Goal: Task Accomplishment & Management: Complete application form

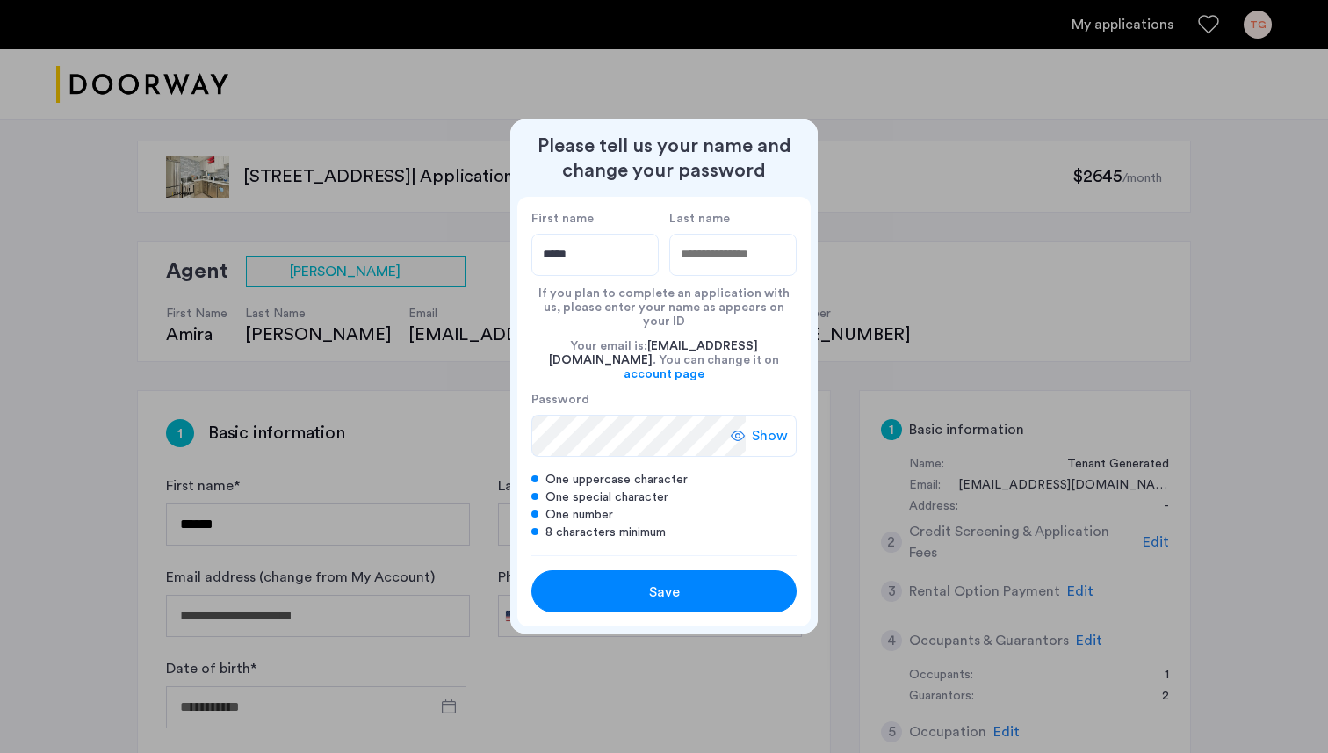
type input "*****"
click at [746, 276] on input "Last name" at bounding box center [732, 255] width 127 height 42
type input "******"
click at [657, 591] on button "Save" at bounding box center [663, 591] width 265 height 42
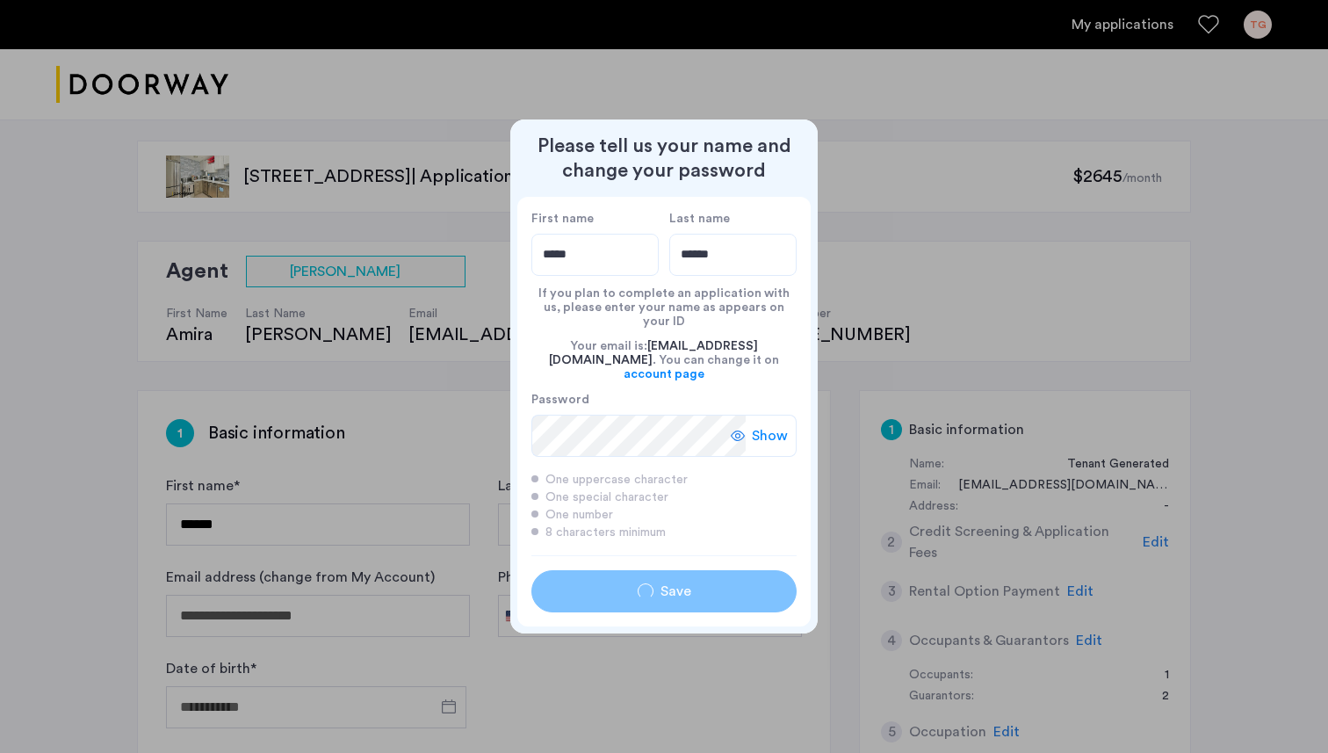
type input "*****"
type input "******"
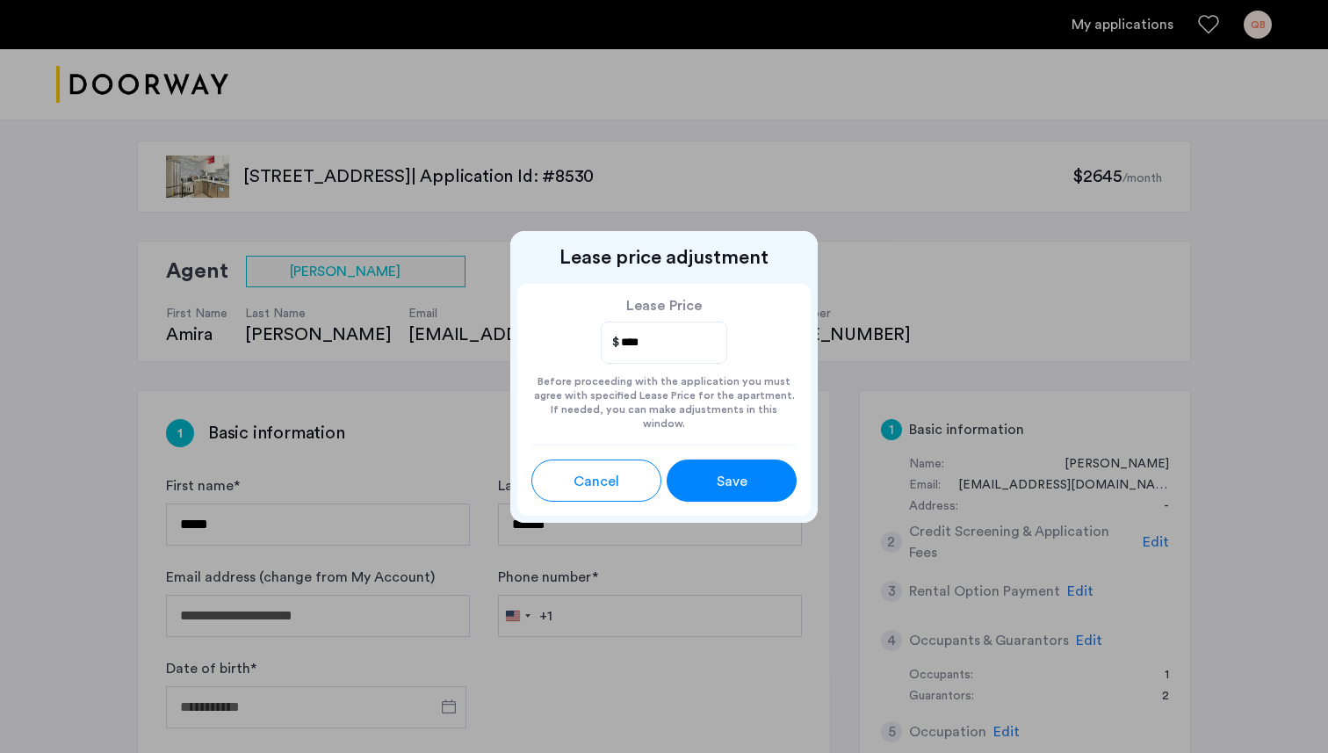
click at [748, 482] on div "Save" at bounding box center [732, 481] width 58 height 21
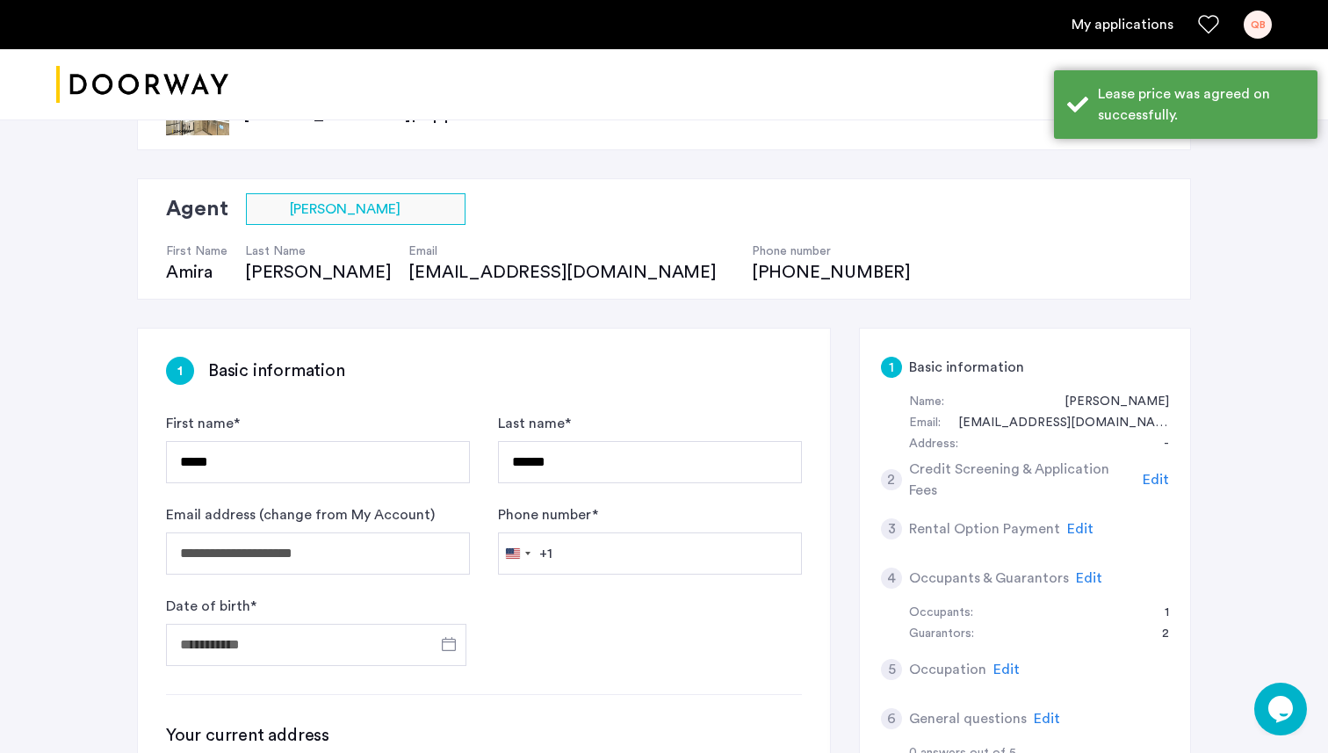
scroll to position [66, 0]
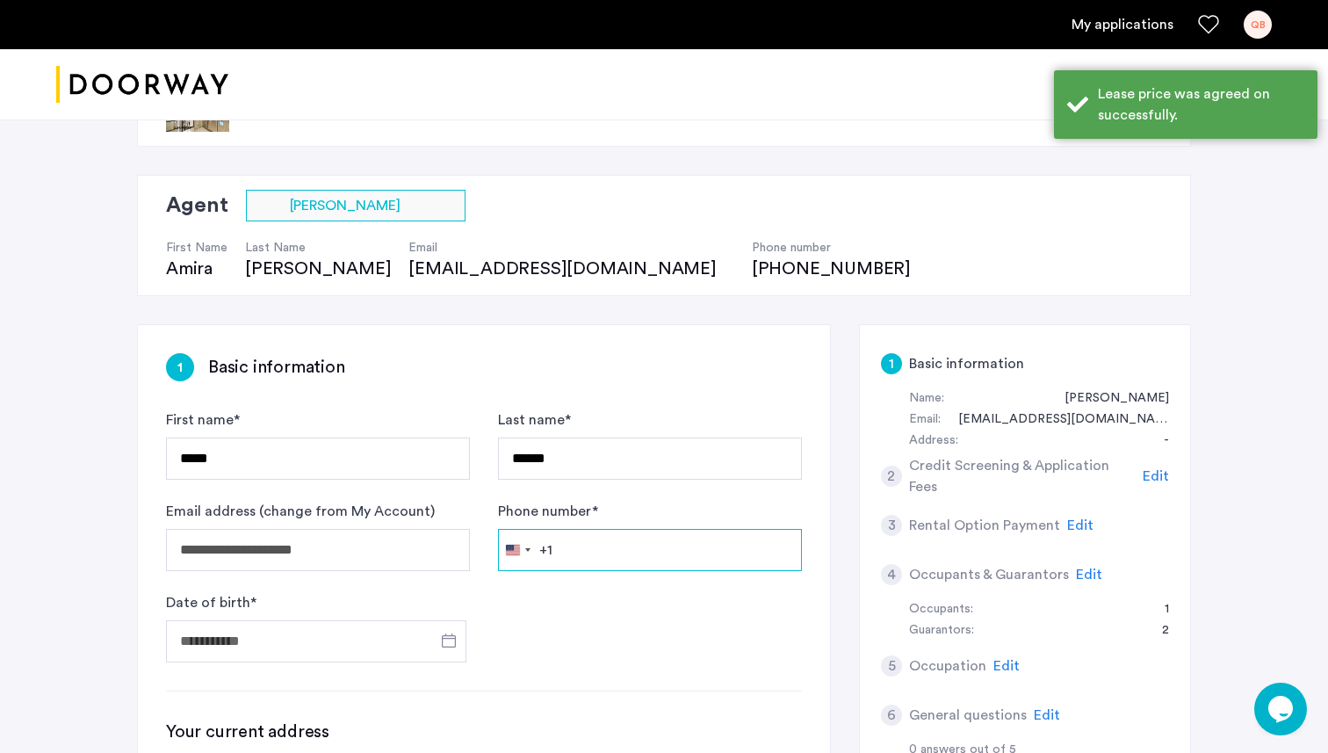
click at [632, 535] on input "Phone number *" at bounding box center [650, 550] width 304 height 42
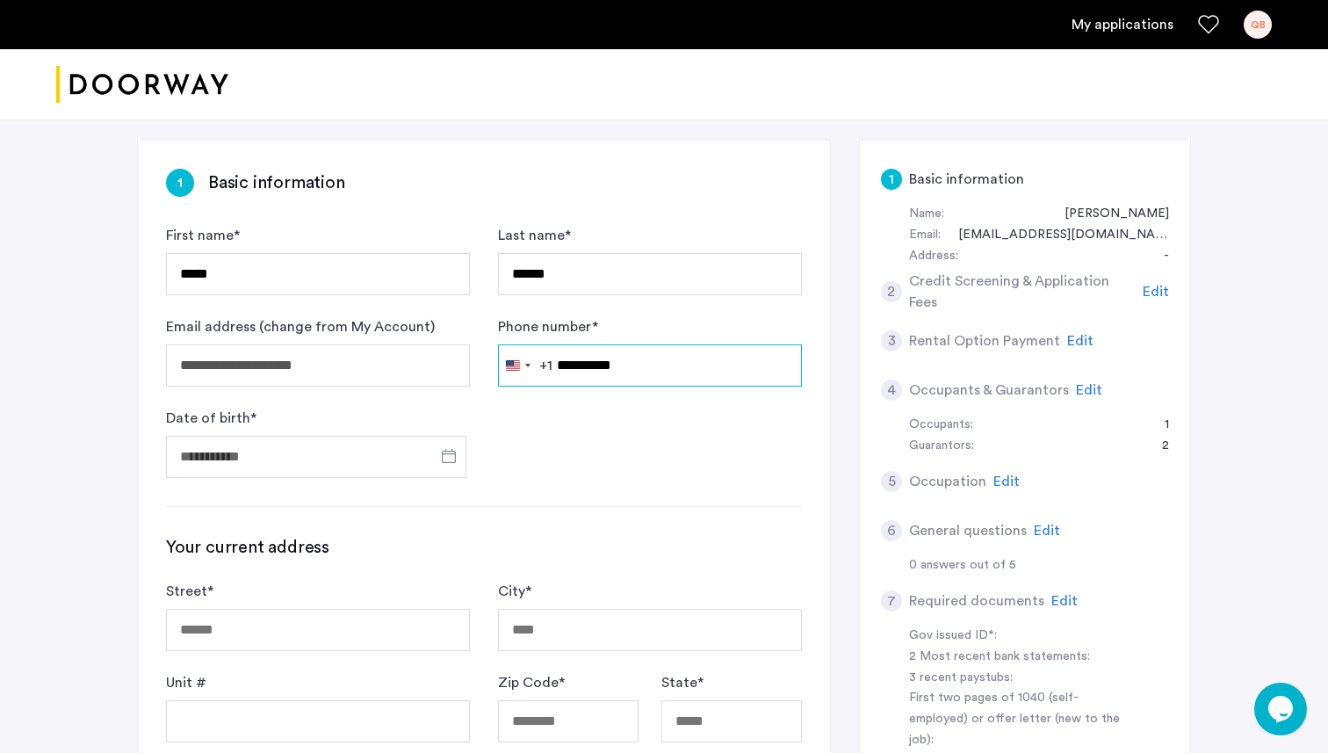
scroll to position [256, 0]
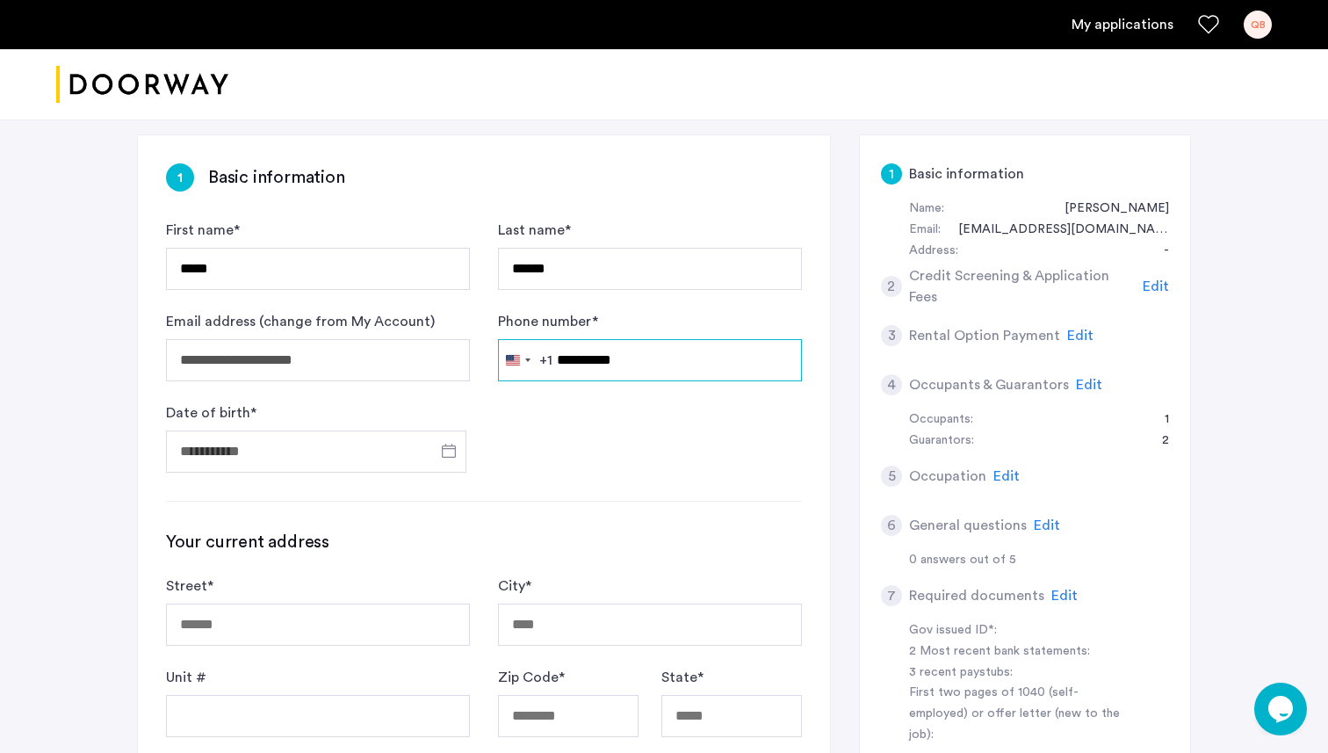
type input "**********"
click at [353, 451] on input "Date of birth *" at bounding box center [316, 451] width 300 height 42
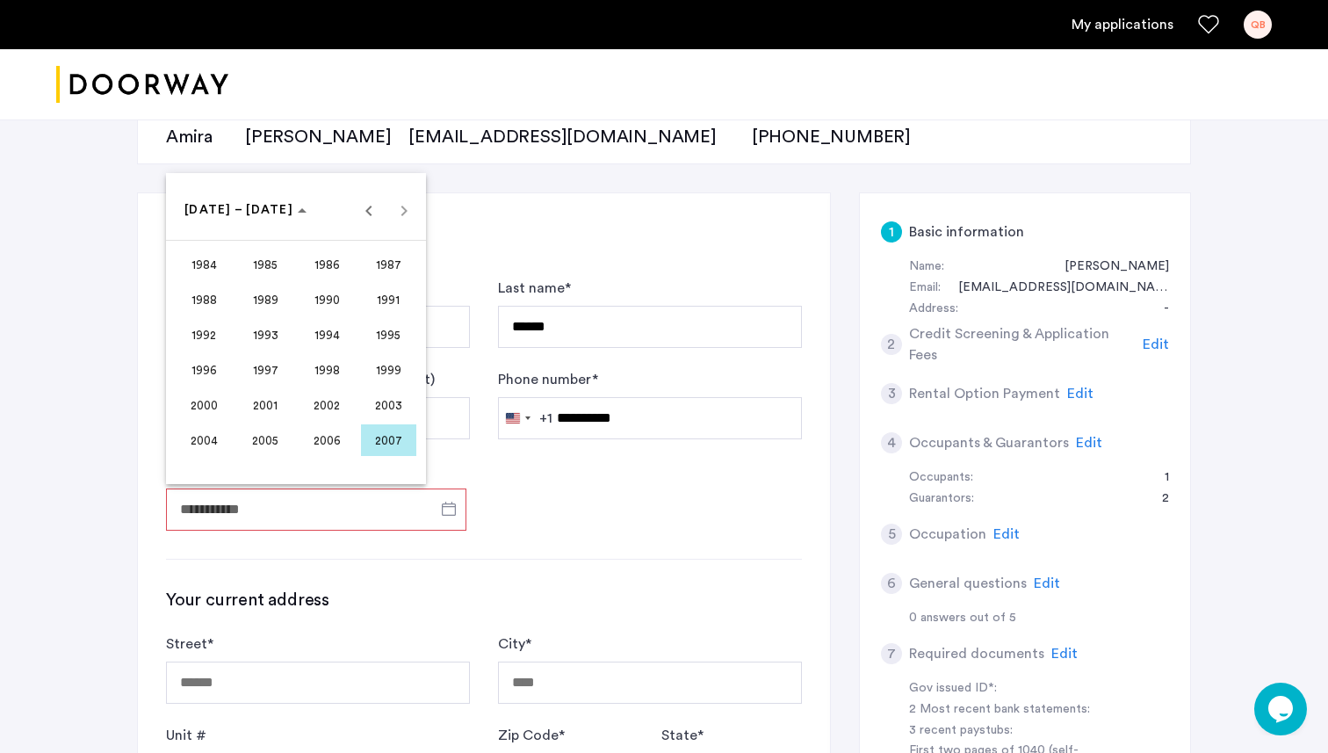
scroll to position [194, 0]
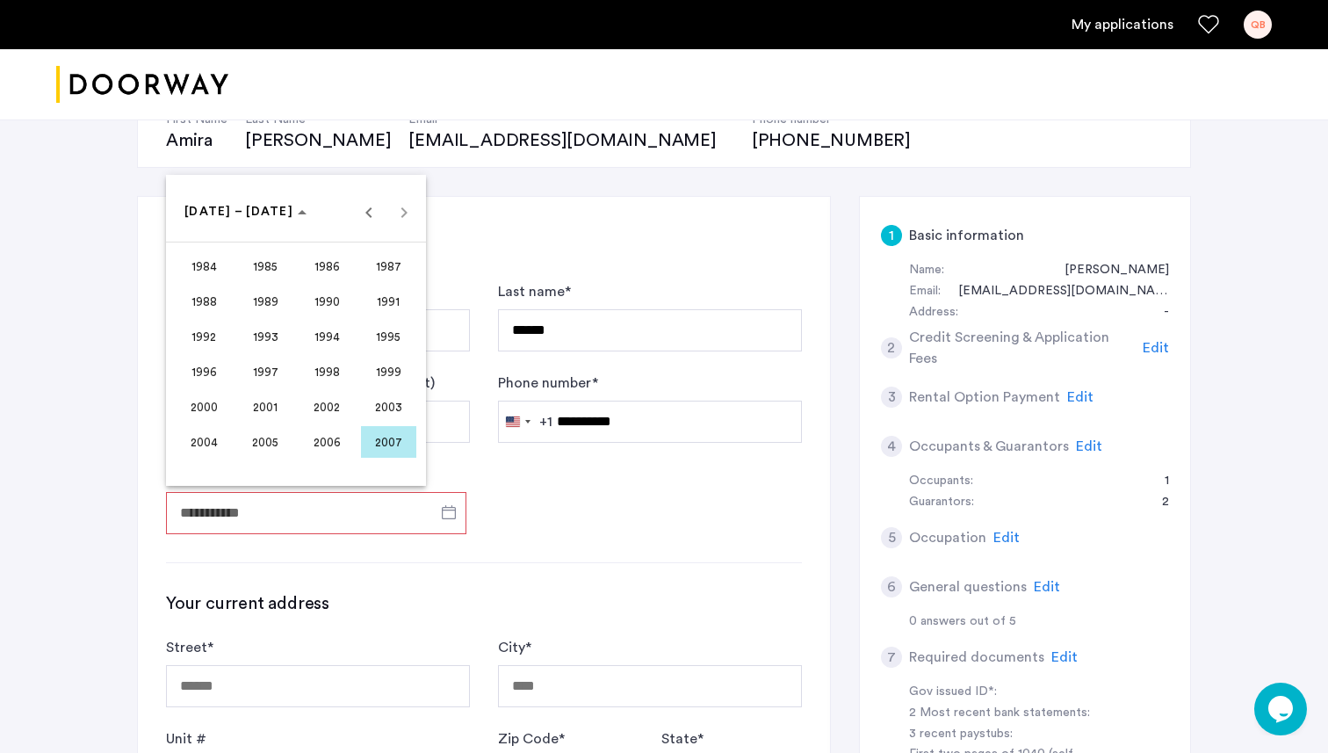
click at [374, 369] on span "1999" at bounding box center [388, 372] width 55 height 32
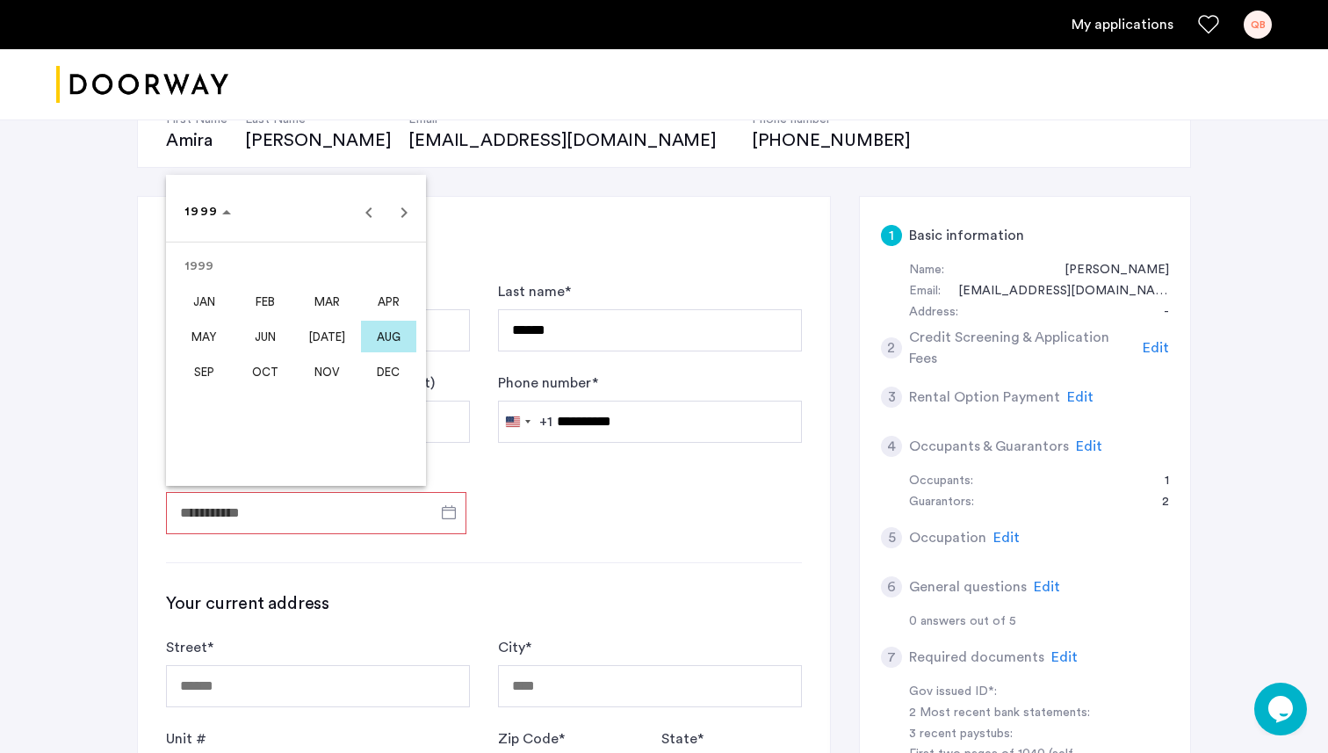
click at [366, 304] on span "APR" at bounding box center [388, 301] width 55 height 32
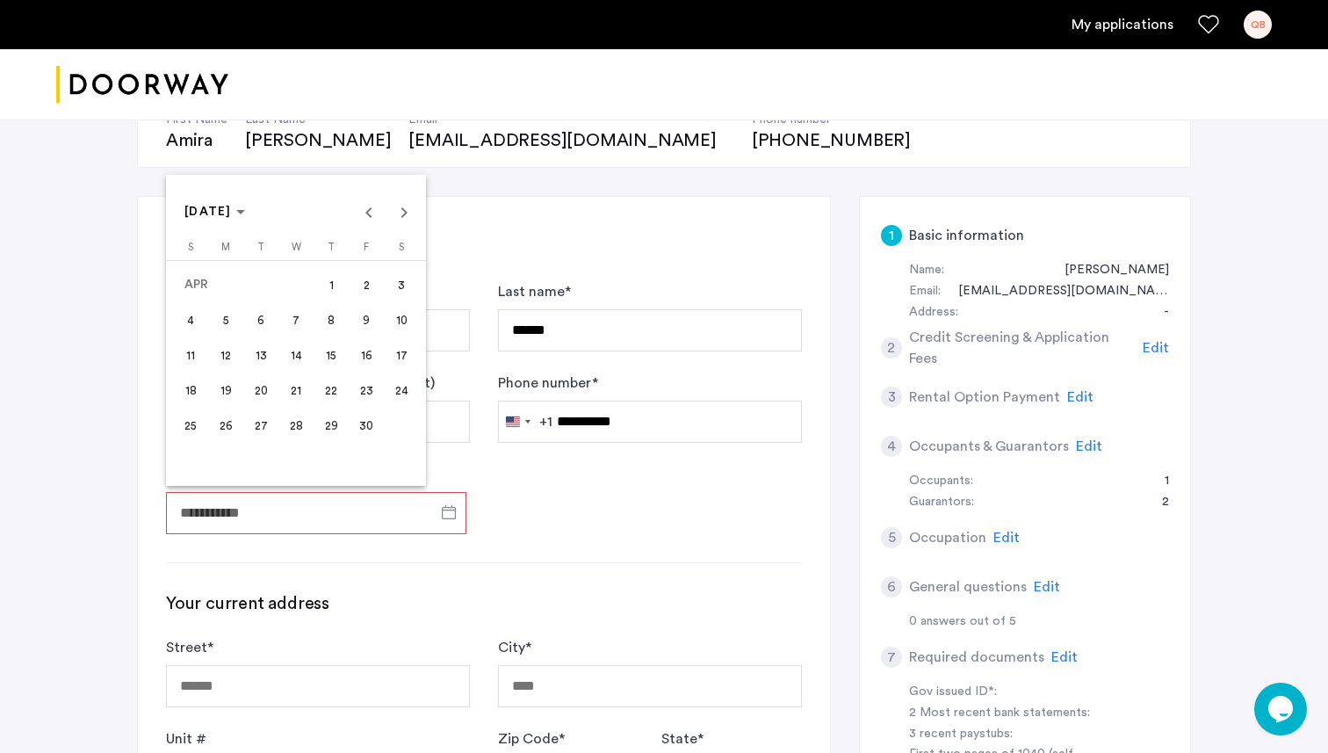
click at [407, 354] on span "17" at bounding box center [402, 355] width 32 height 32
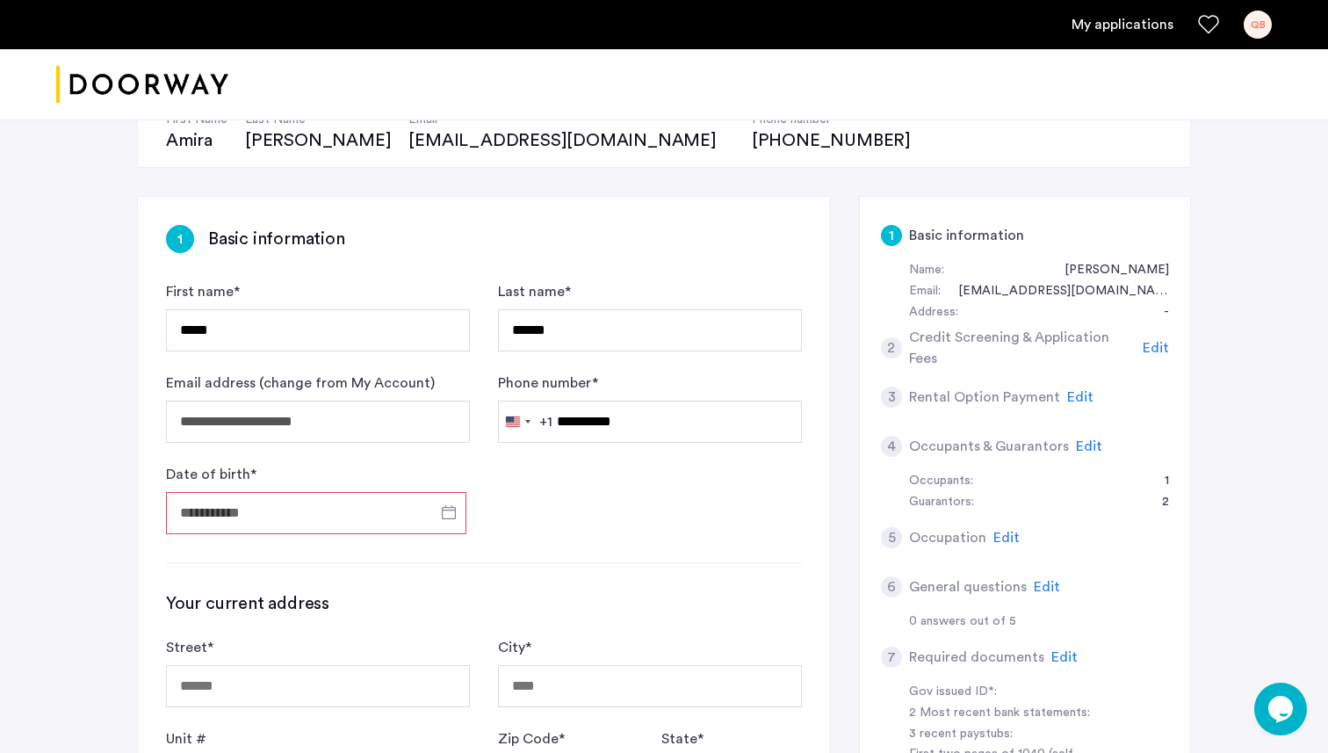
type input "**********"
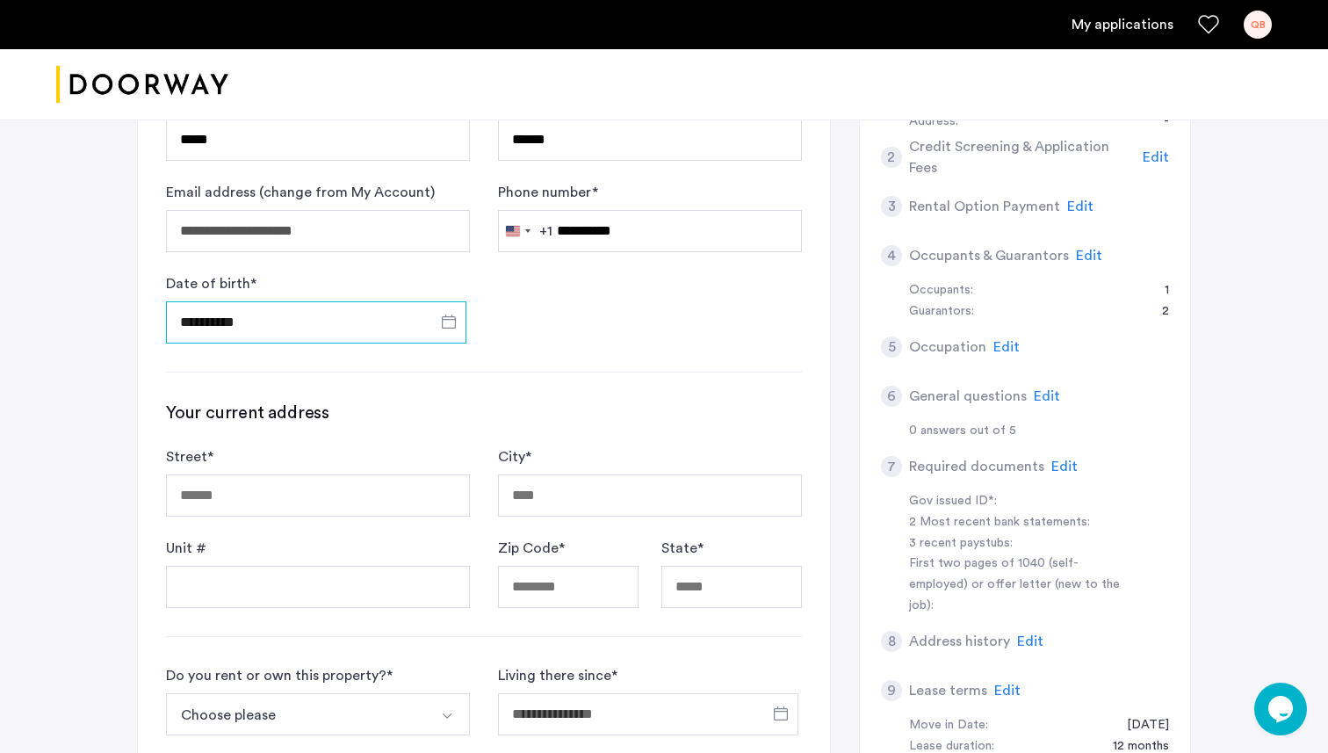
scroll to position [384, 0]
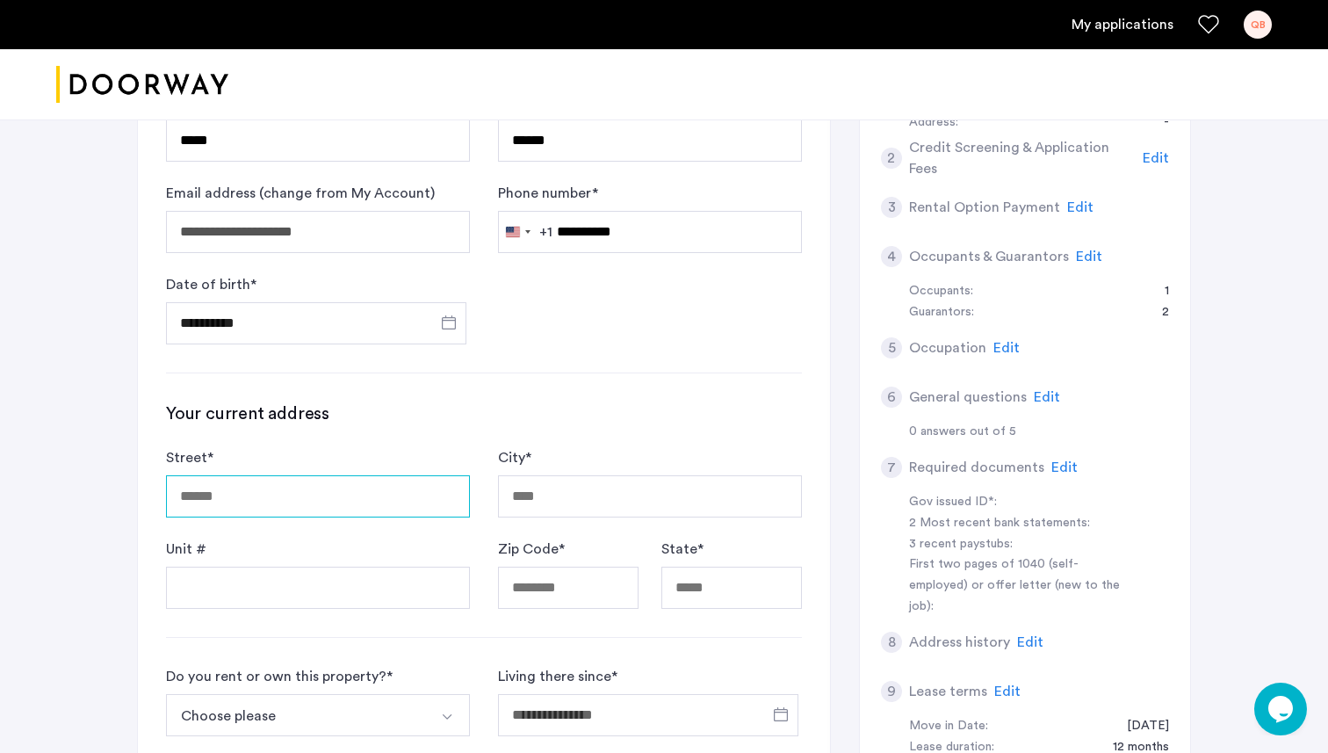
click at [344, 496] on input "Street *" at bounding box center [318, 496] width 304 height 42
type input "**********"
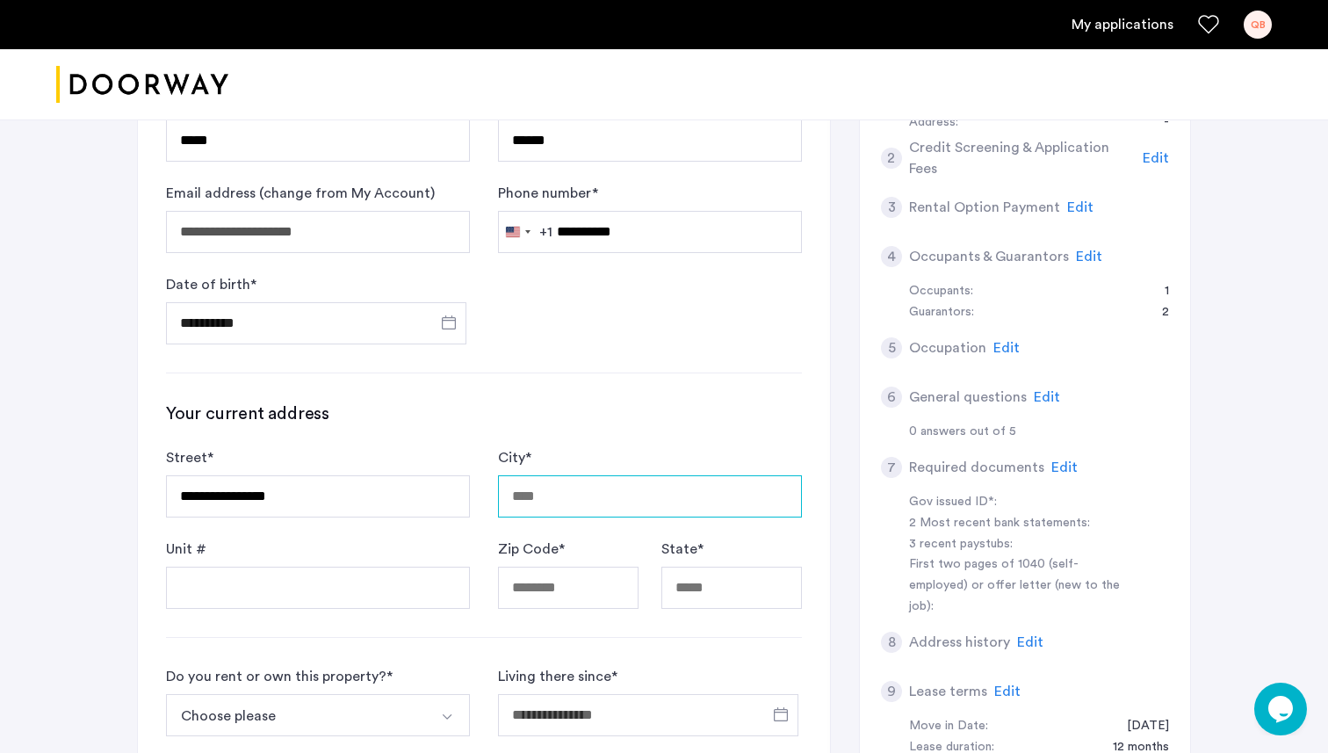
type input "********"
type input "*****"
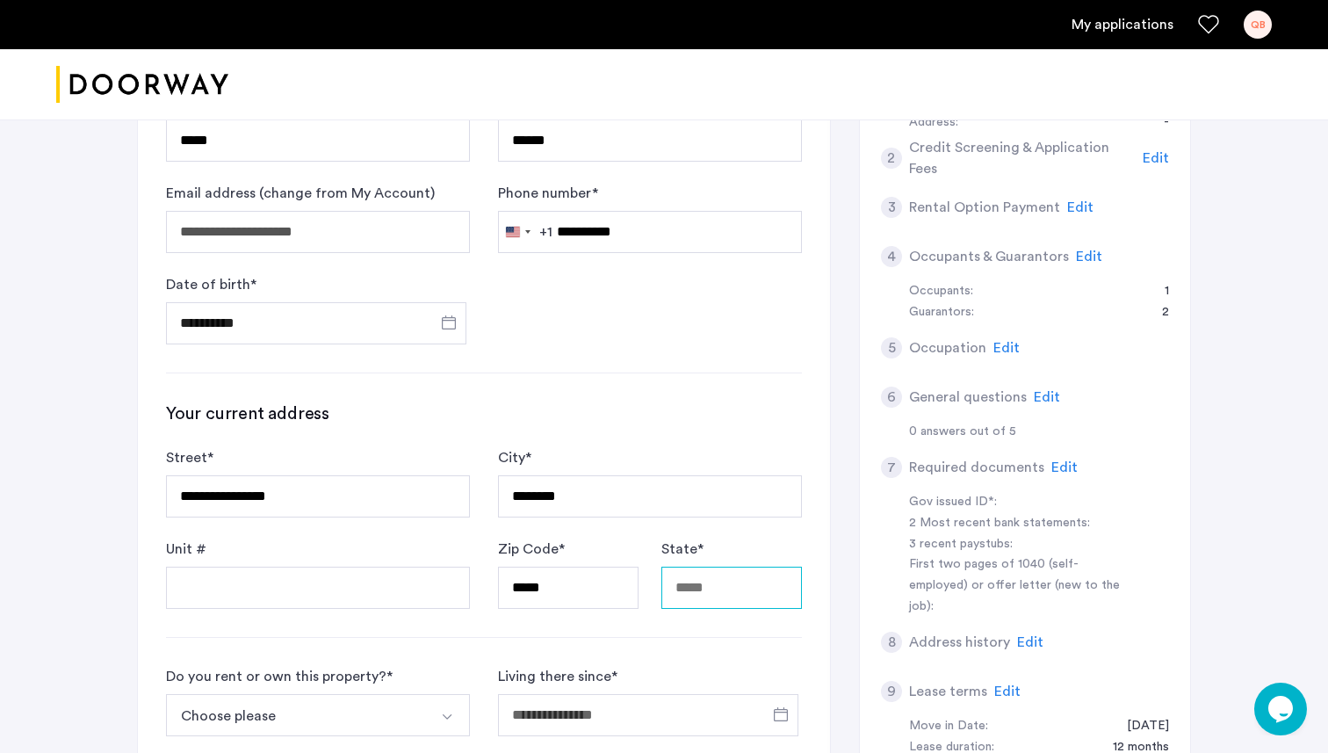
type input "**"
click at [364, 580] on input "Unit #" at bounding box center [318, 587] width 304 height 42
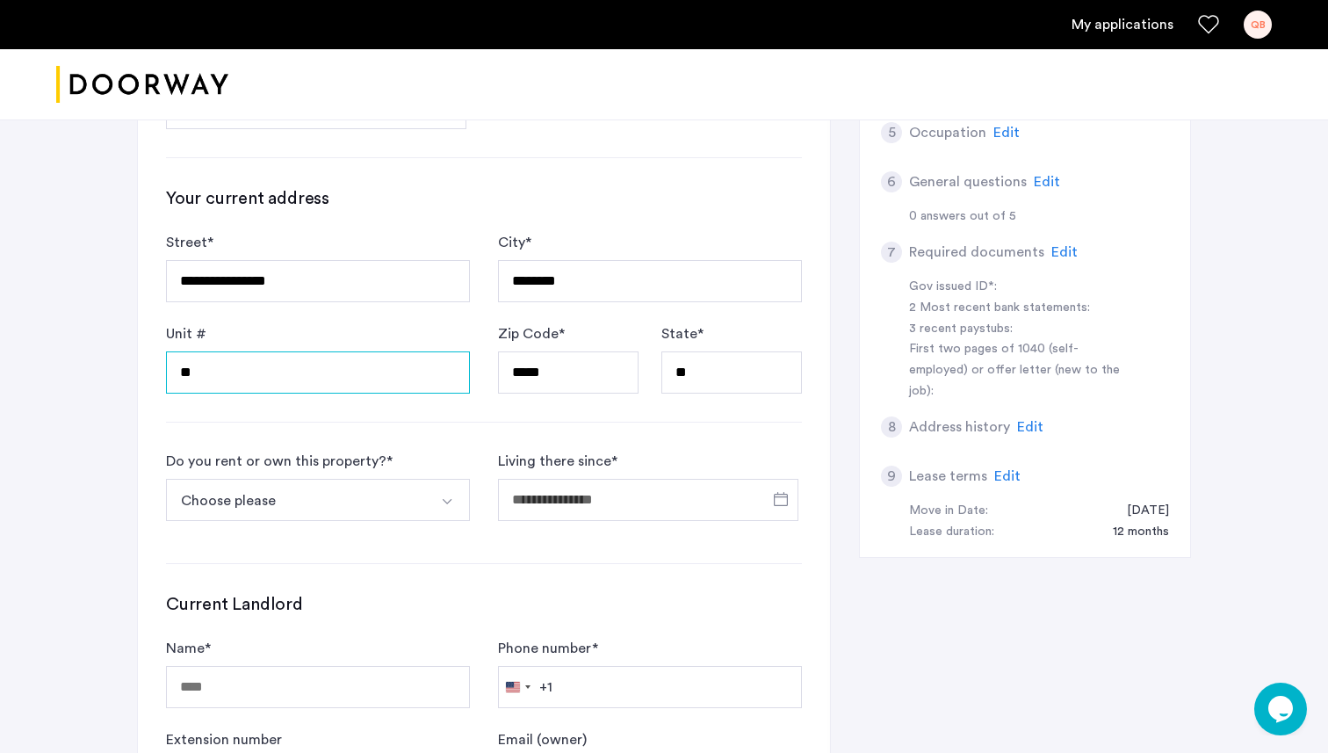
scroll to position [596, 0]
type input "**"
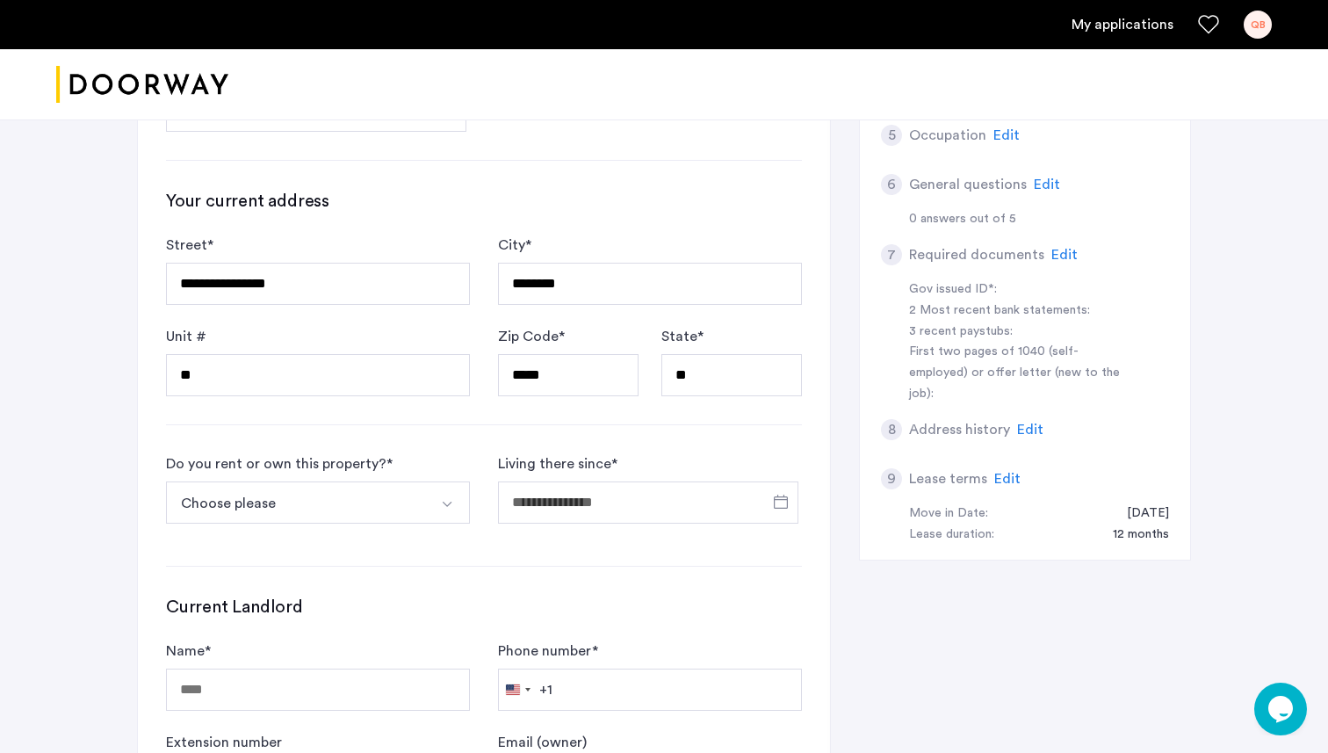
click at [438, 513] on button "Select option" at bounding box center [449, 502] width 42 height 42
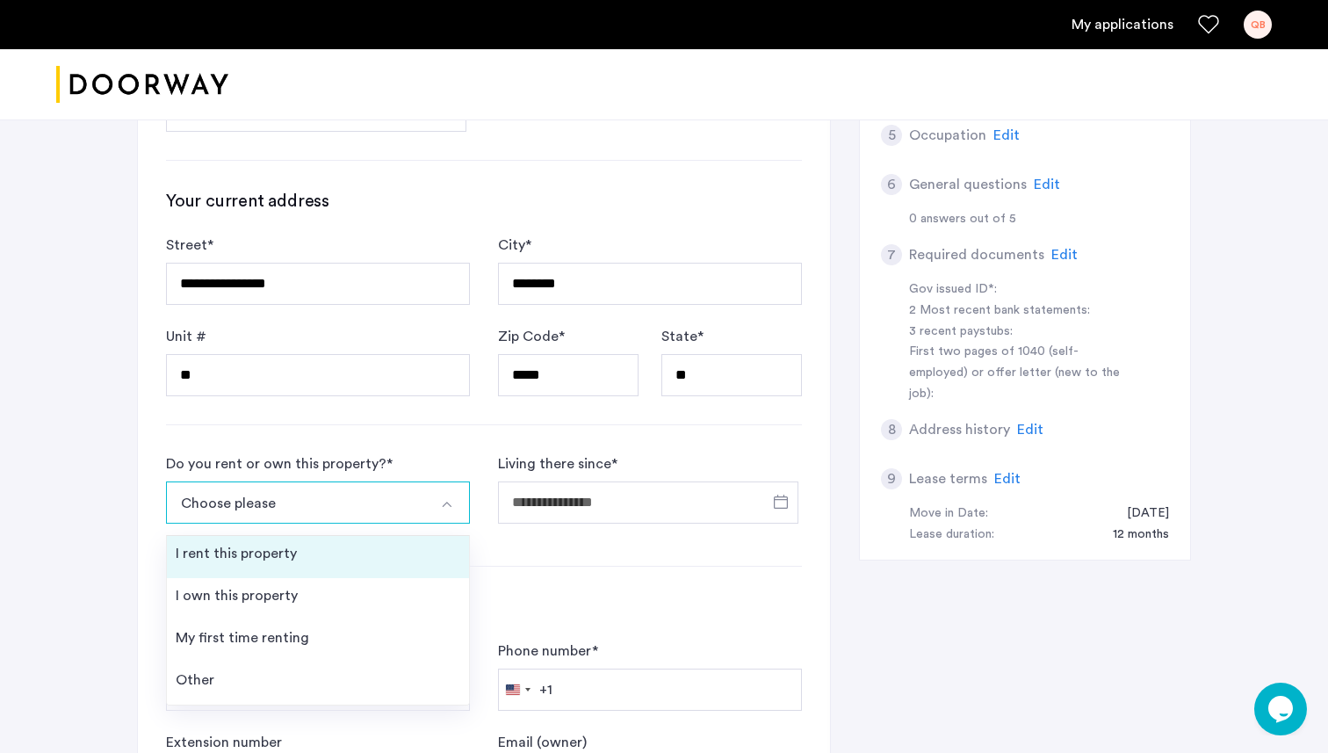
click at [357, 562] on li "I rent this property" at bounding box center [318, 557] width 302 height 42
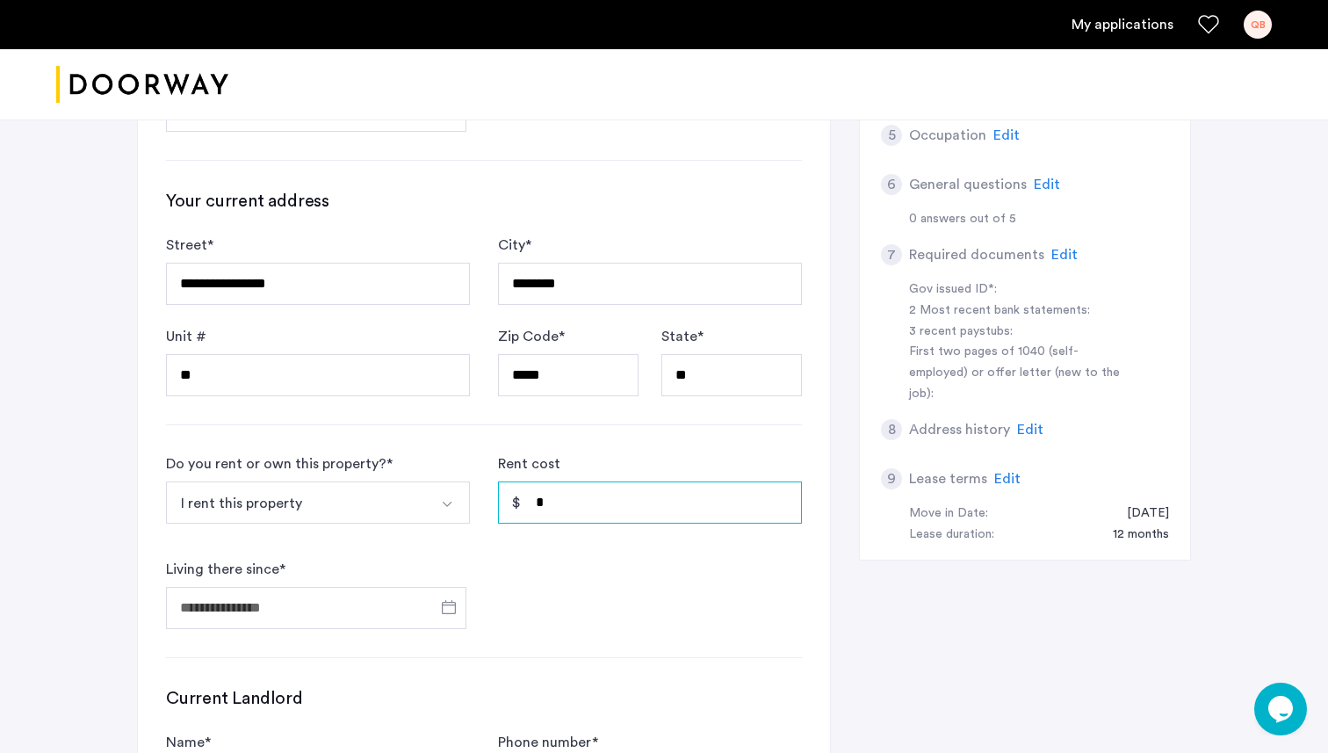
click at [590, 503] on input "*" at bounding box center [650, 502] width 304 height 42
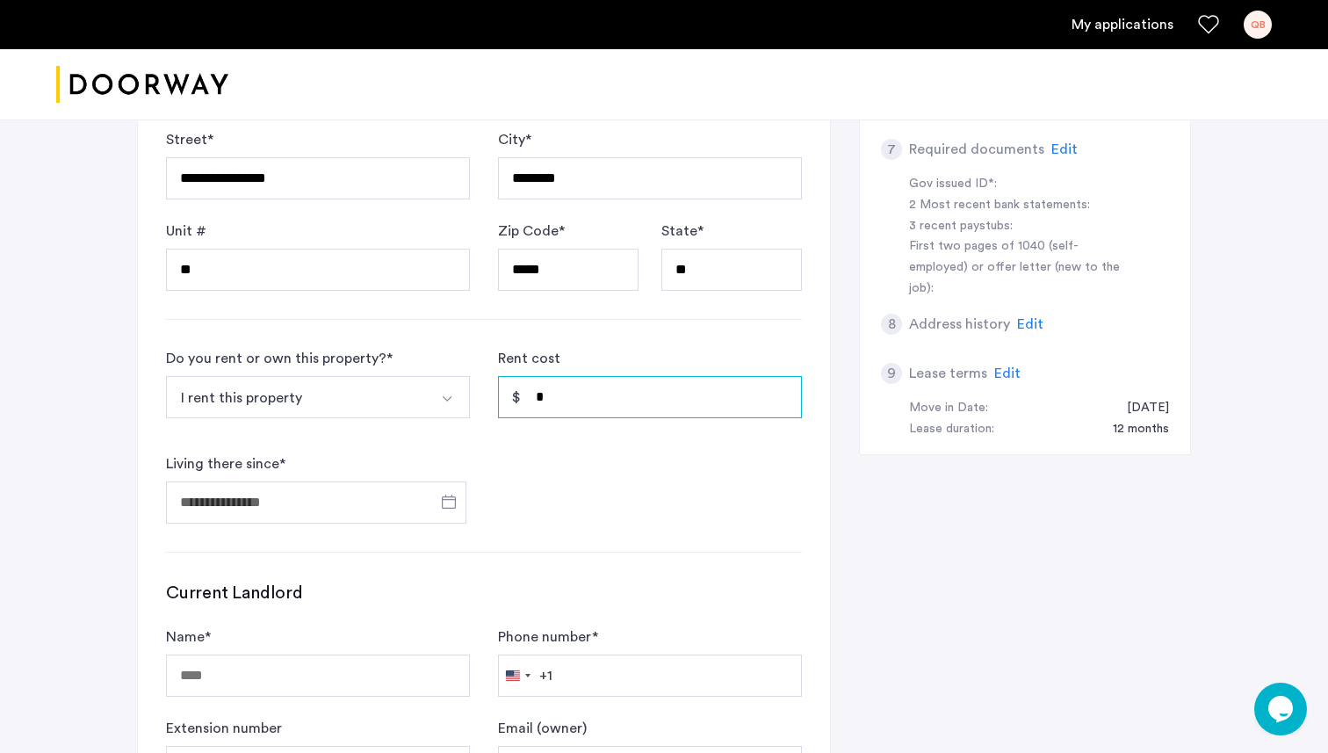
scroll to position [717, 0]
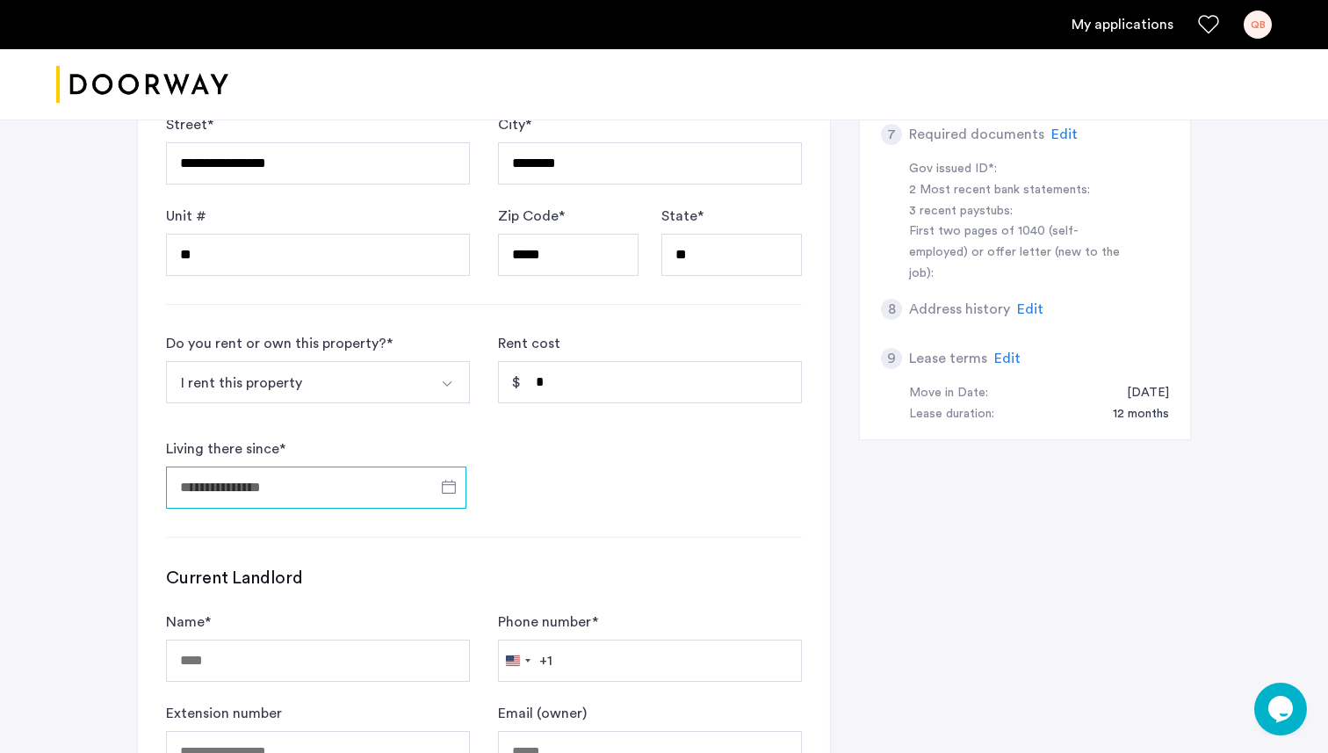
click at [355, 487] on input "Living there since *" at bounding box center [316, 487] width 300 height 42
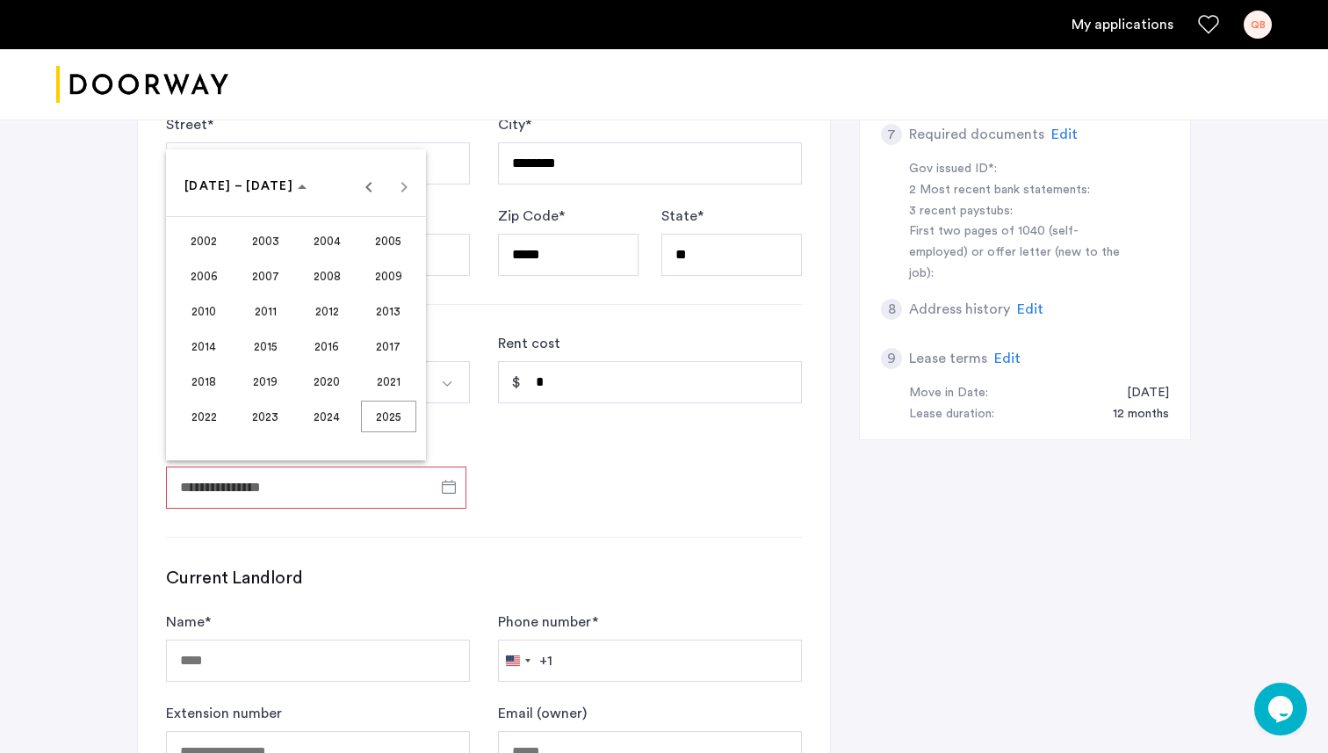
click at [260, 407] on span "2023" at bounding box center [265, 416] width 55 height 32
click at [189, 345] on span "SEP" at bounding box center [204, 346] width 55 height 32
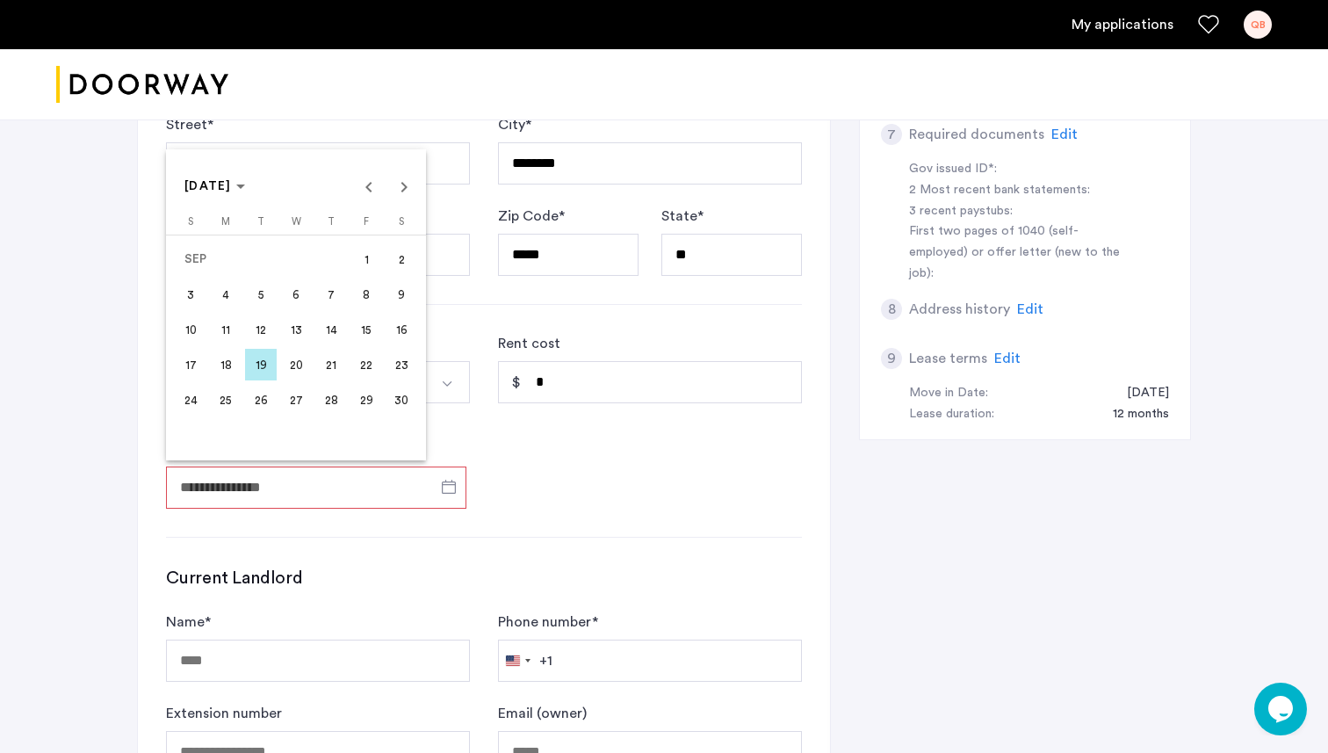
click at [359, 263] on span "1" at bounding box center [366, 259] width 32 height 32
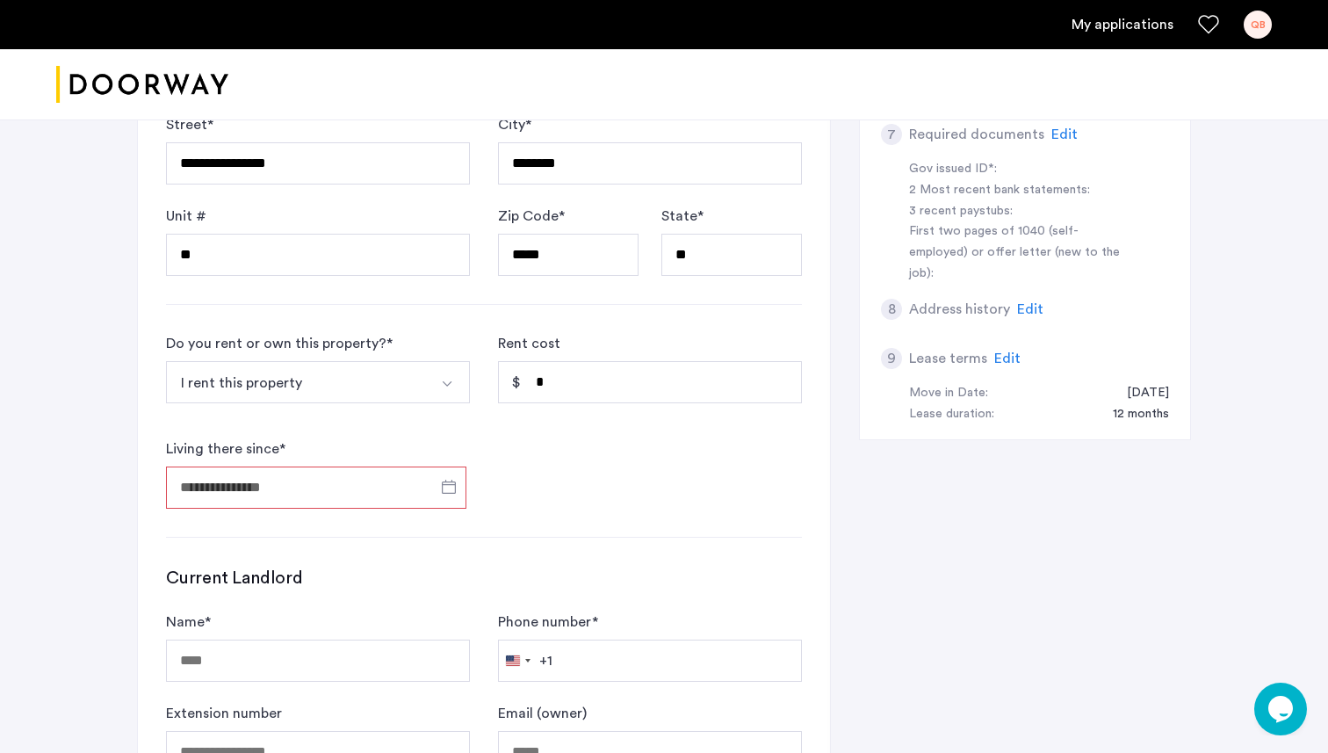
type input "**********"
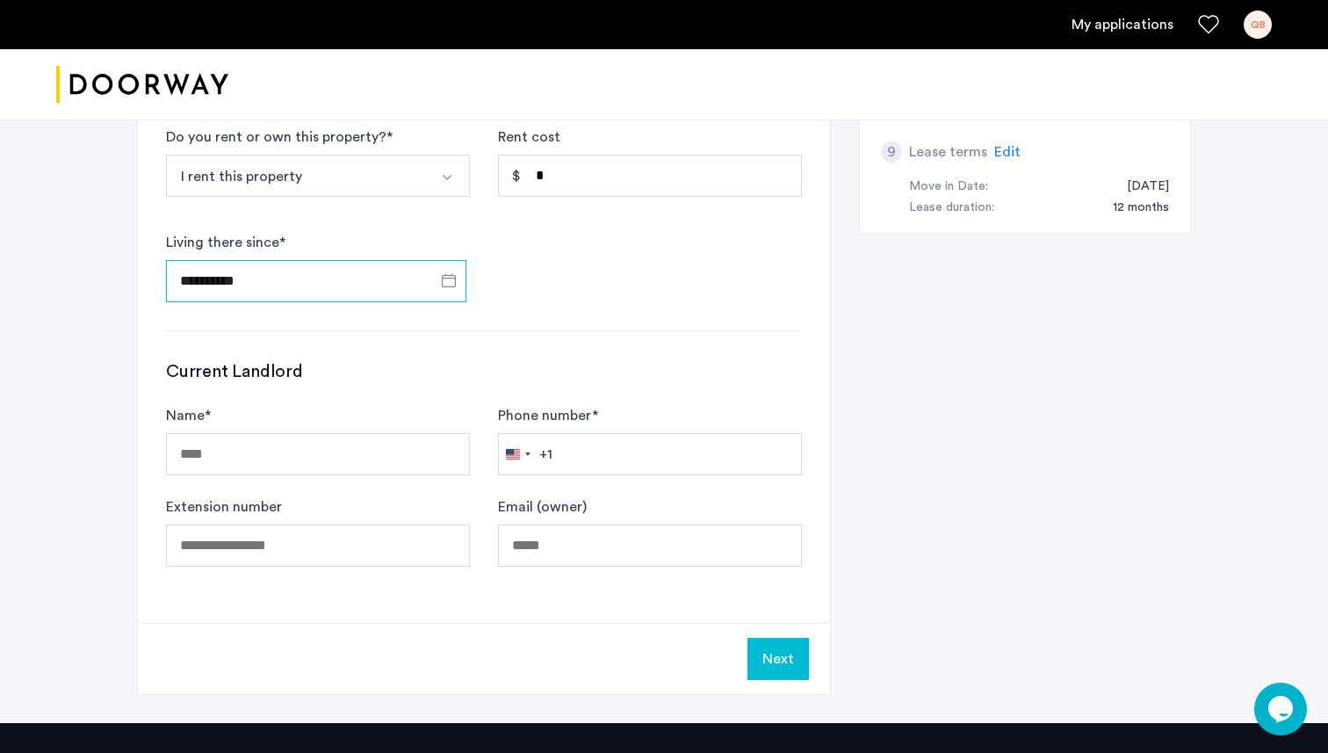
scroll to position [0, 0]
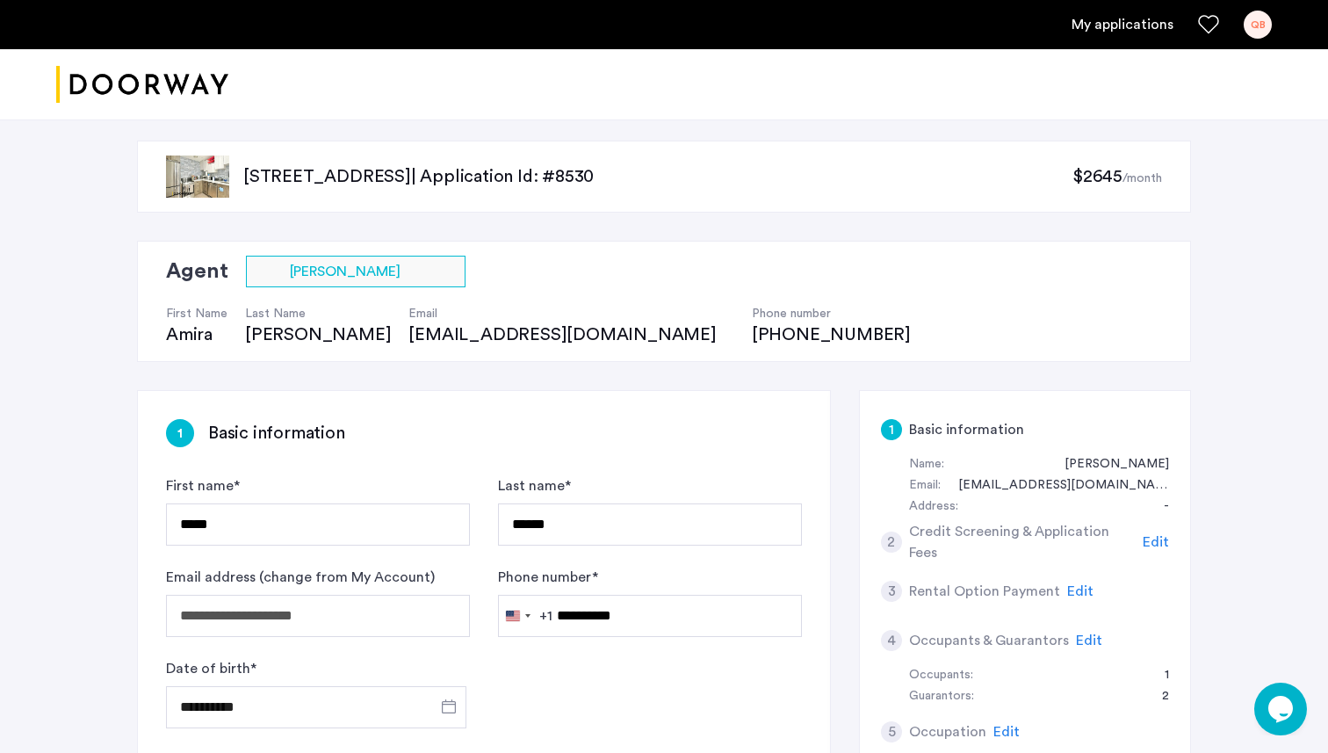
click at [977, 550] on h5 "Credit Screening & Application Fees" at bounding box center [1022, 542] width 227 height 42
click at [1168, 541] on div "2 Credit Screening & Application Fees Edit" at bounding box center [1025, 541] width 288 height 49
click at [1158, 542] on span "Edit" at bounding box center [1156, 542] width 26 height 14
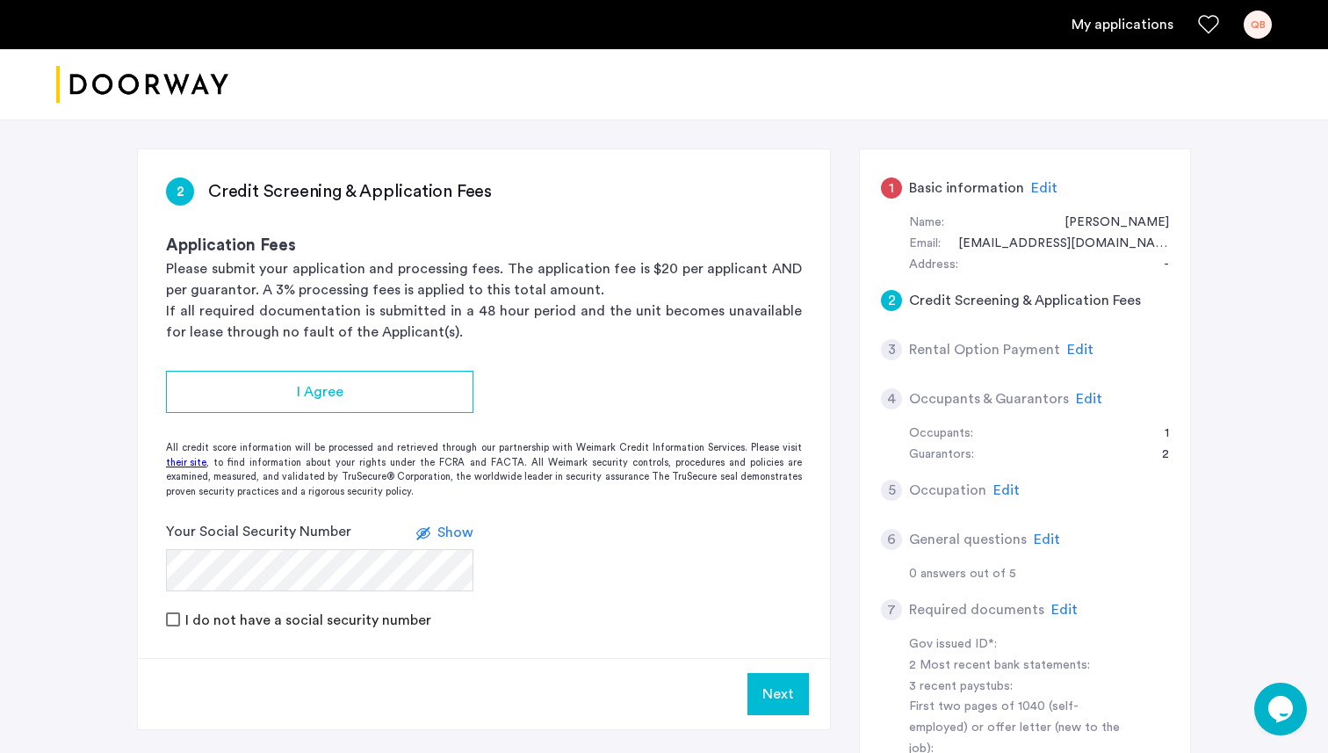
scroll to position [263, 0]
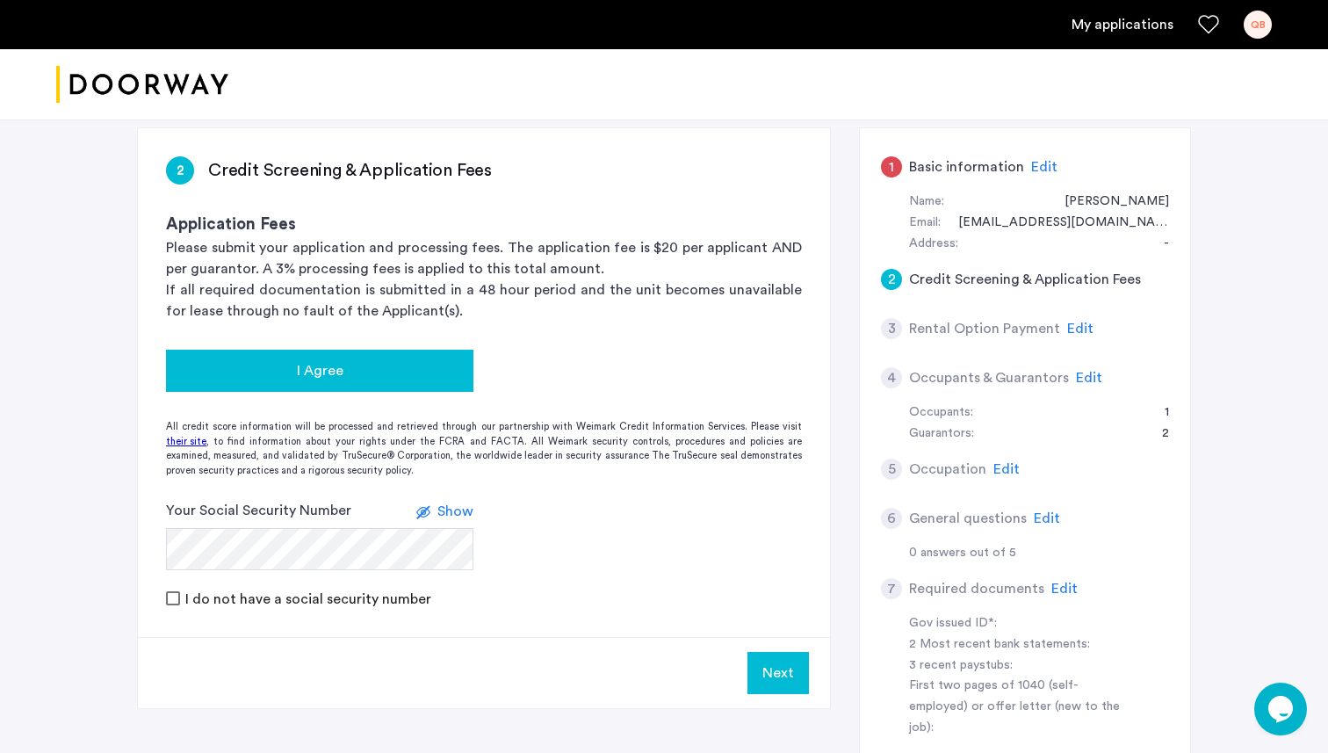
click at [294, 367] on div "I Agree" at bounding box center [319, 370] width 279 height 21
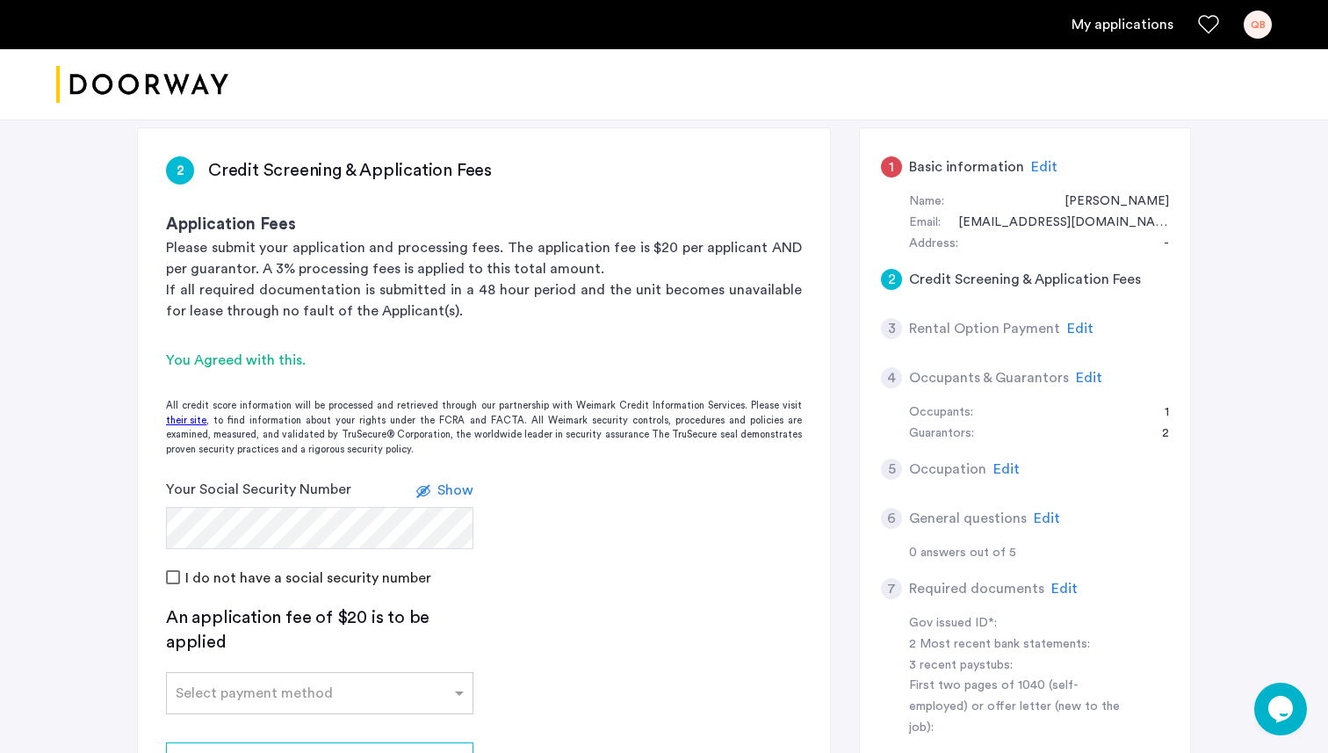
click at [435, 487] on label at bounding box center [426, 490] width 21 height 21
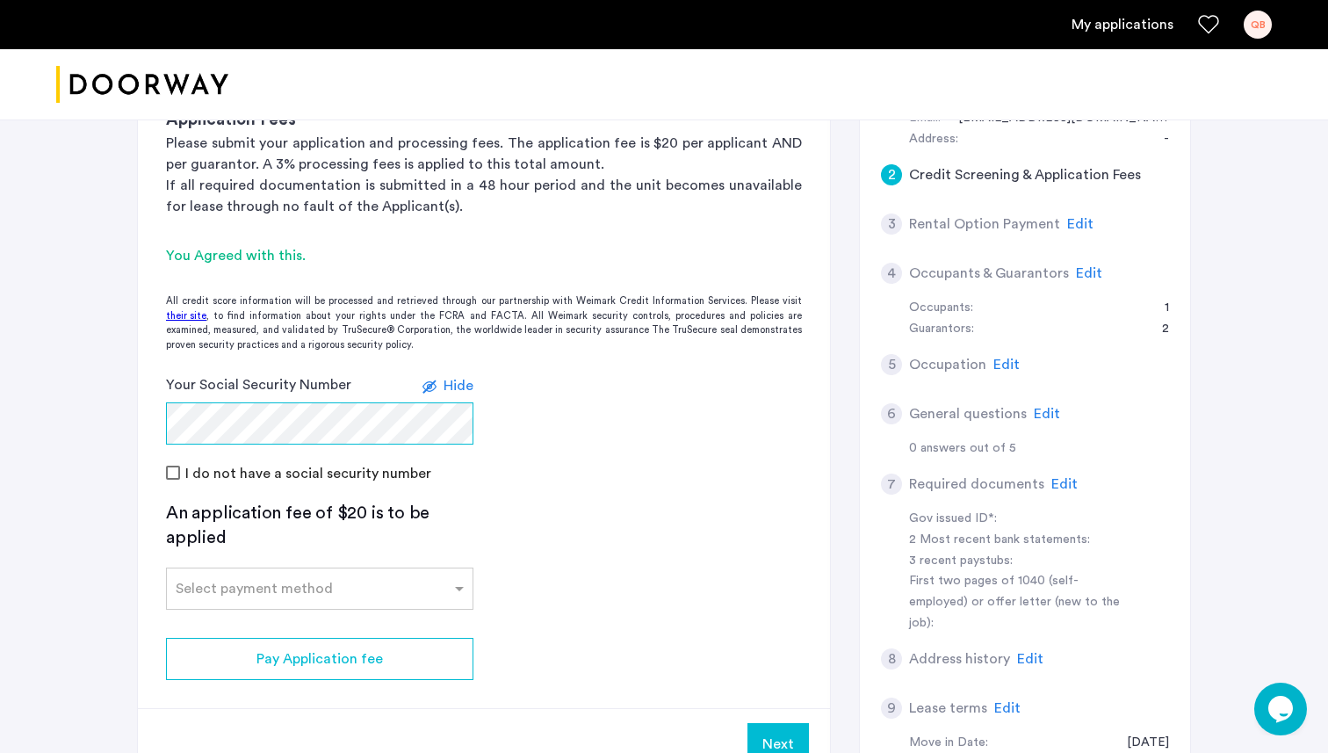
scroll to position [372, 0]
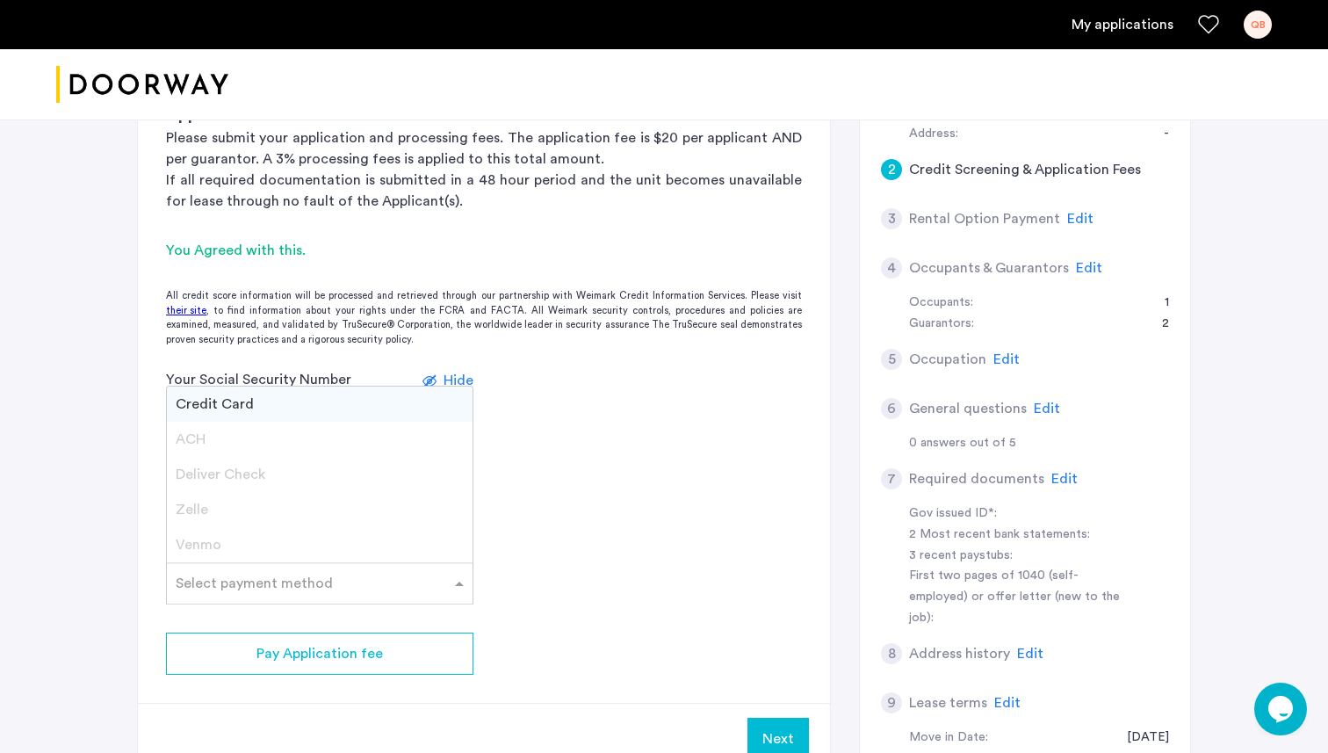
click at [410, 588] on div at bounding box center [320, 577] width 306 height 21
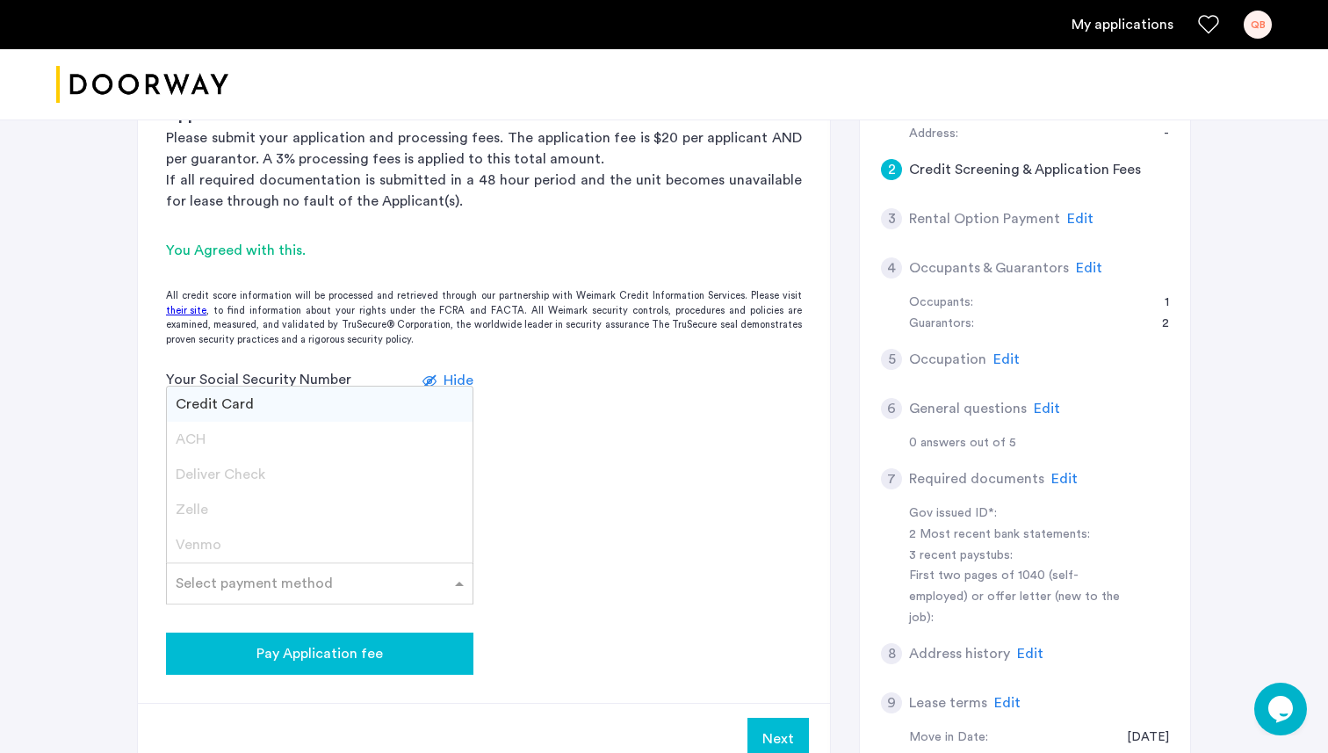
click at [262, 653] on span "Pay Application fee" at bounding box center [319, 653] width 126 height 21
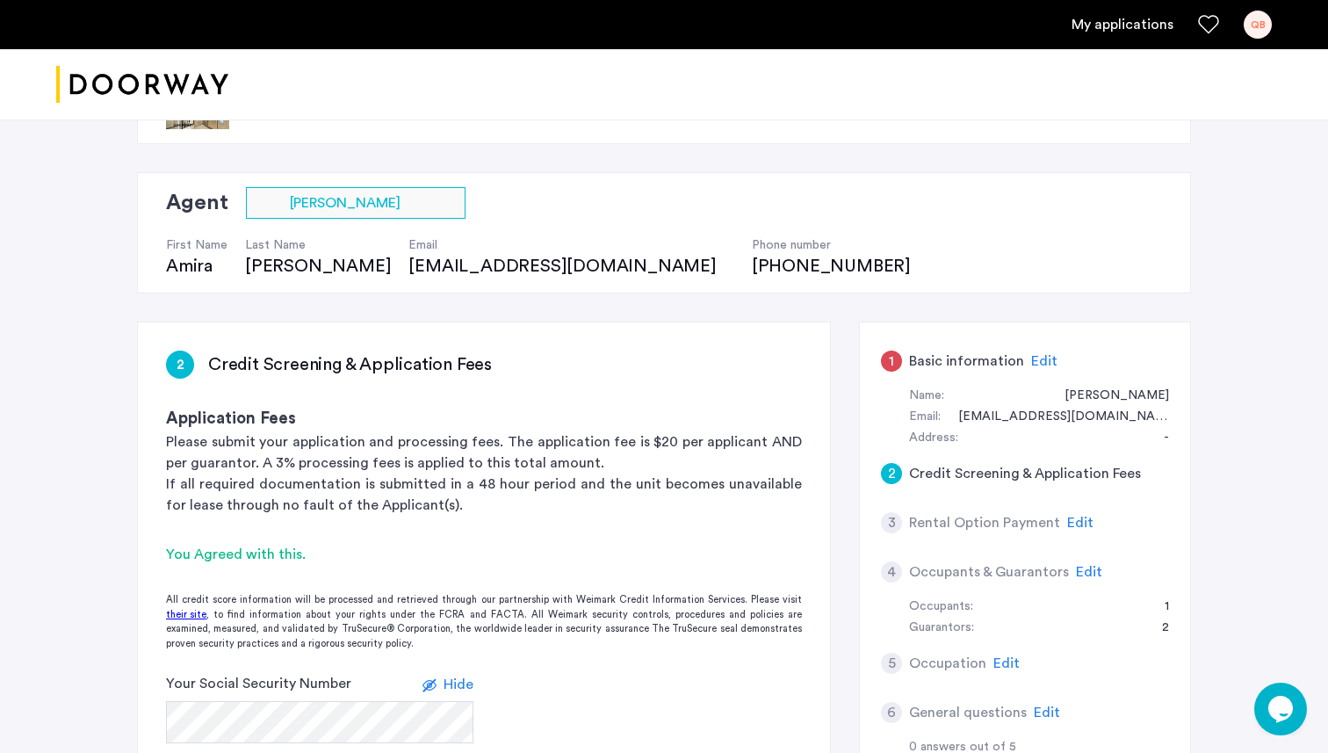
scroll to position [63, 0]
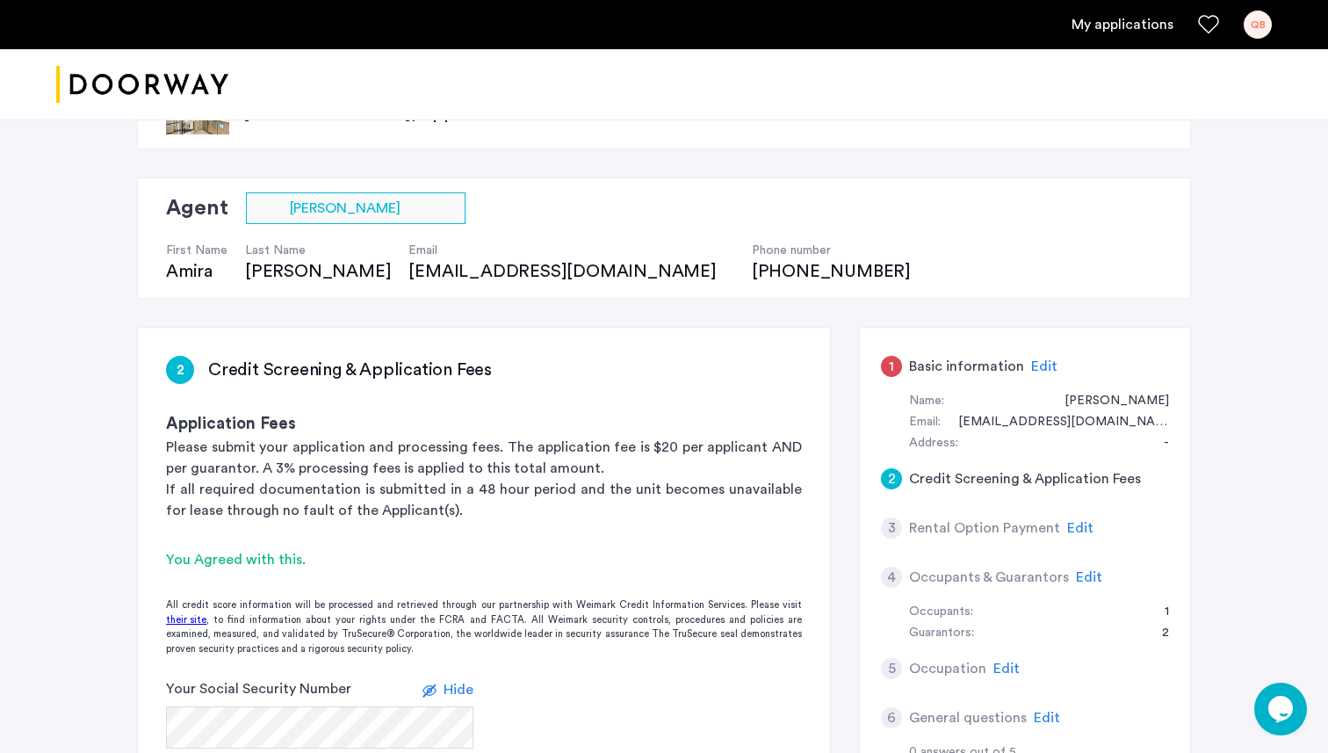
click at [1040, 364] on span "Edit" at bounding box center [1044, 366] width 26 height 14
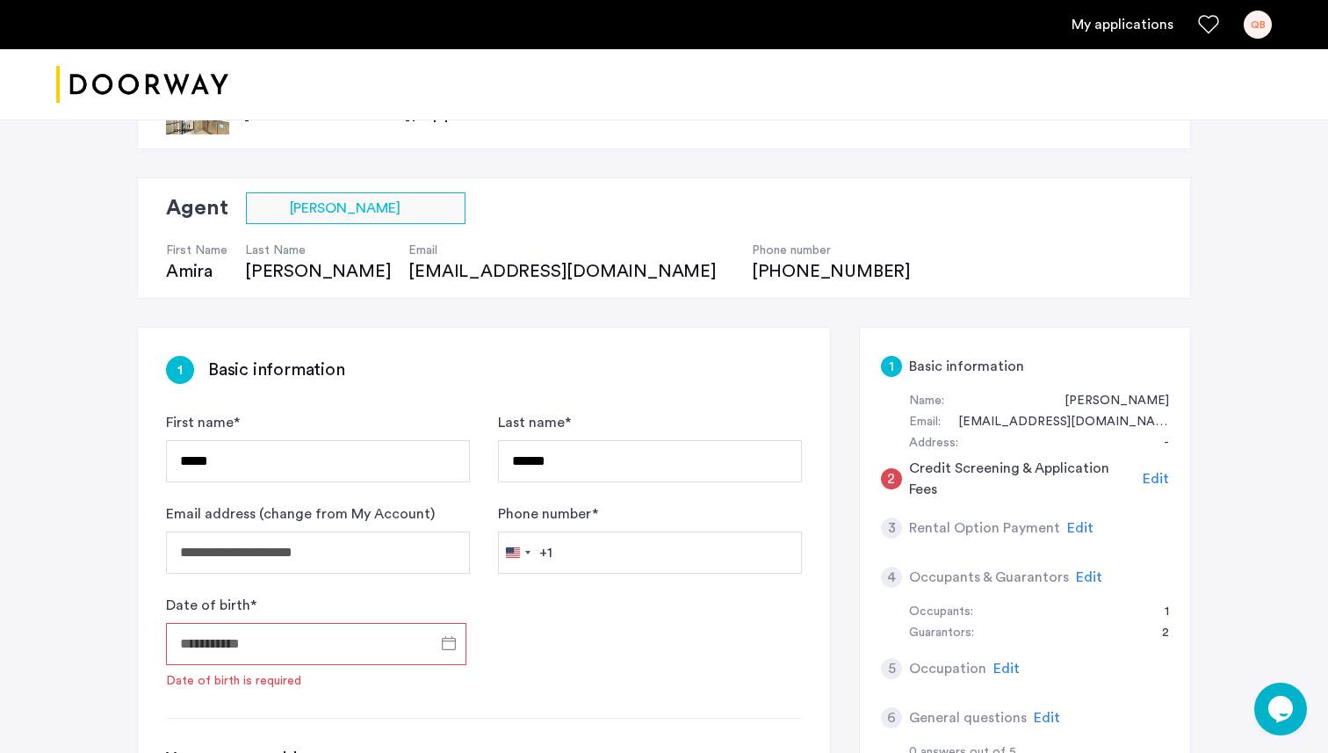
click at [1003, 405] on div "Name: Quinn Batley" at bounding box center [1039, 401] width 260 height 21
click at [1014, 436] on div "Address: -" at bounding box center [1039, 443] width 260 height 21
click at [950, 450] on div "Address:" at bounding box center [933, 443] width 49 height 21
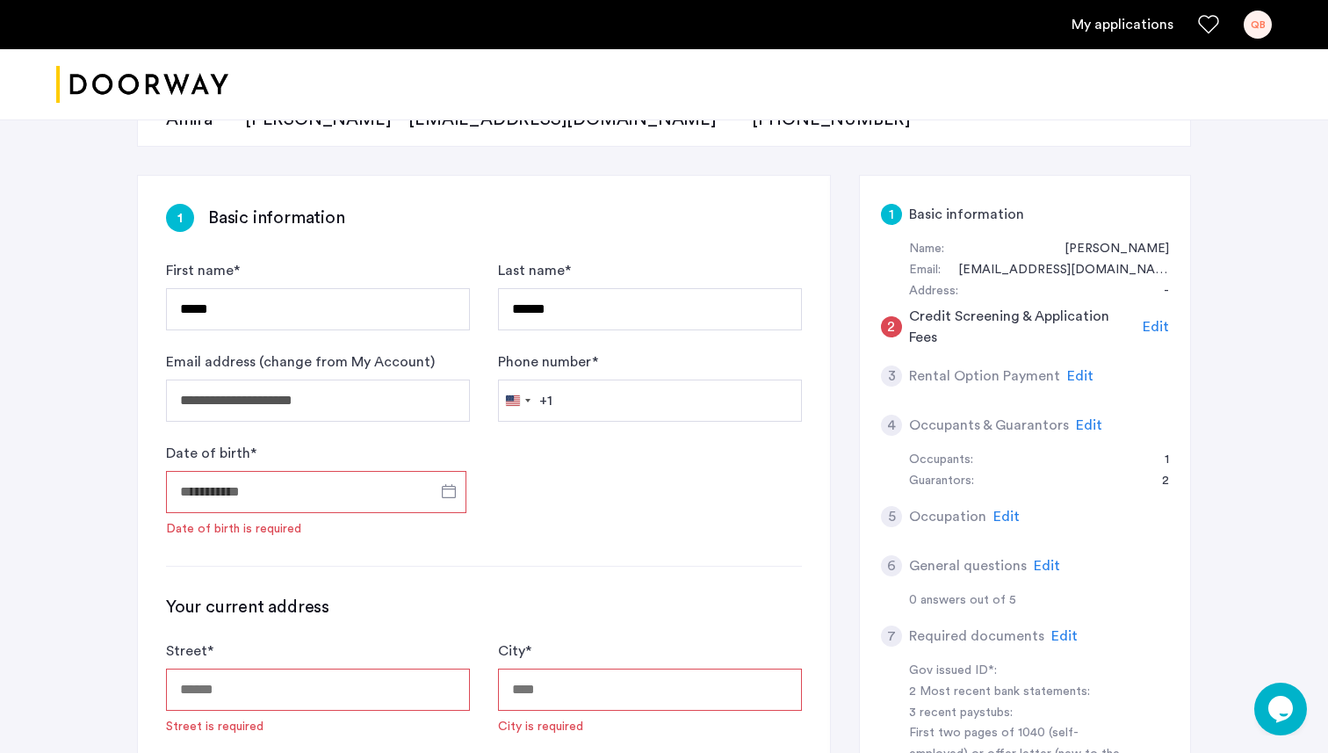
scroll to position [214, 0]
click at [369, 492] on input "Date of birth *" at bounding box center [316, 493] width 300 height 42
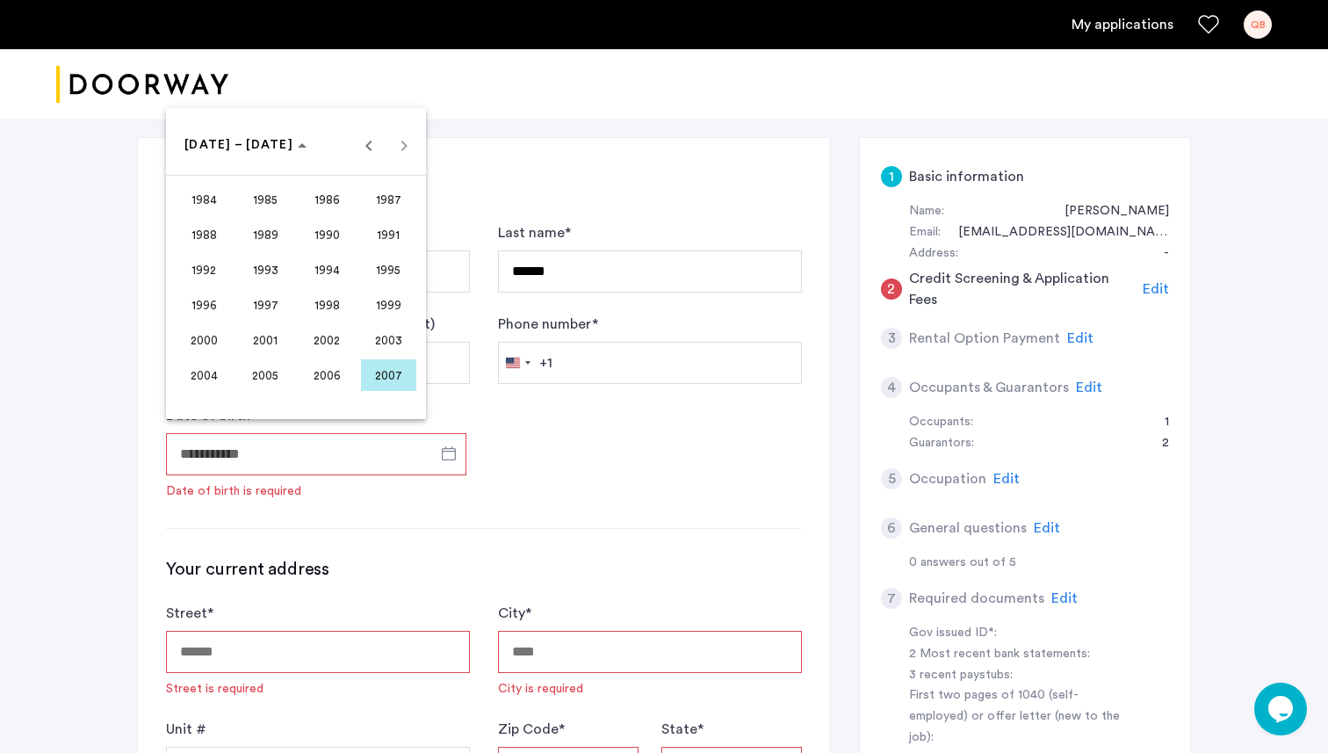
scroll to position [237, 0]
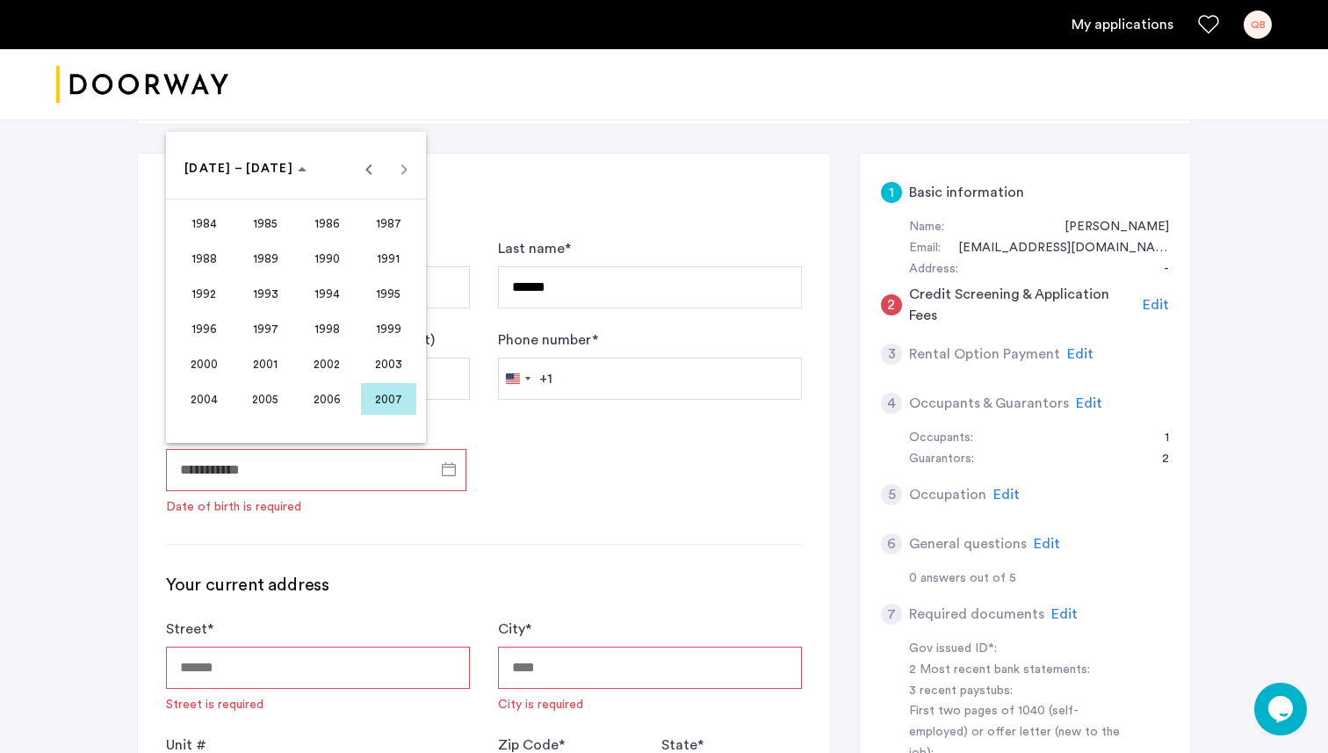
click at [388, 317] on span "1999" at bounding box center [388, 329] width 55 height 32
click at [373, 260] on span "APR" at bounding box center [388, 258] width 55 height 32
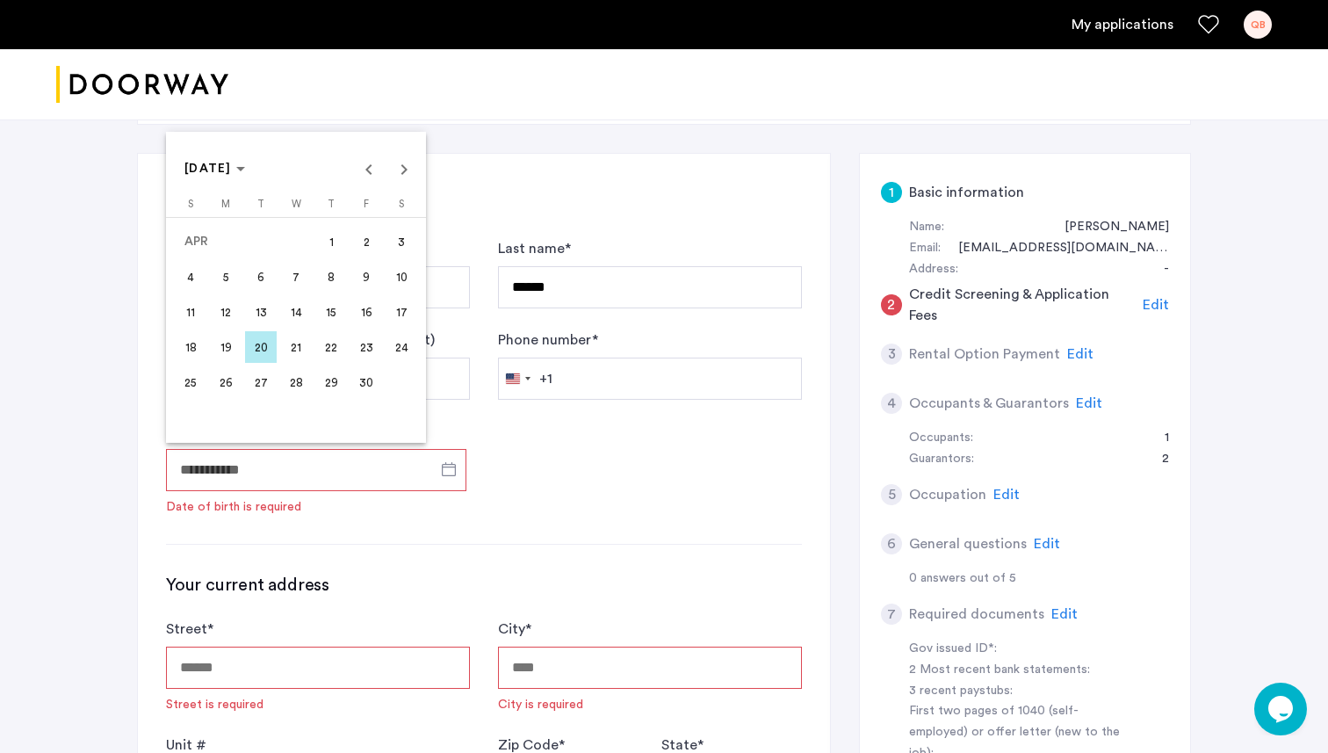
click at [391, 318] on span "17" at bounding box center [402, 312] width 32 height 32
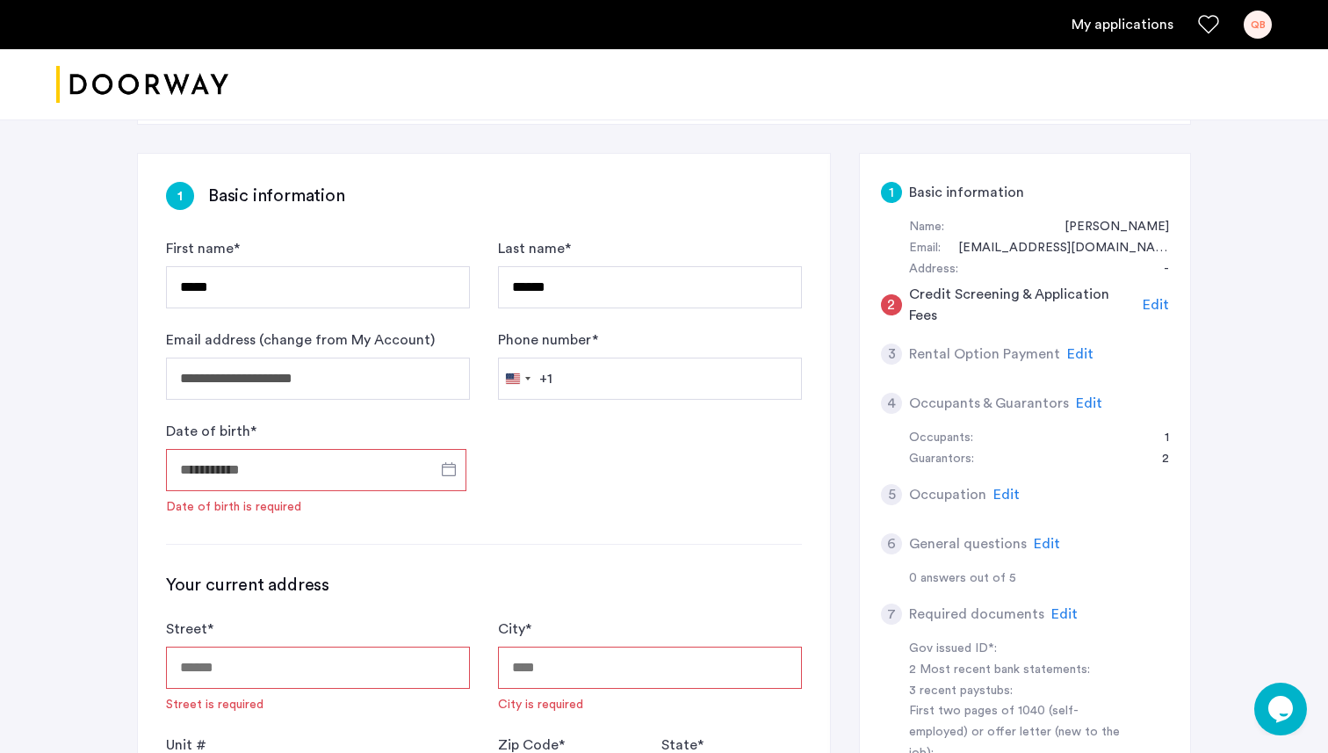
type input "**********"
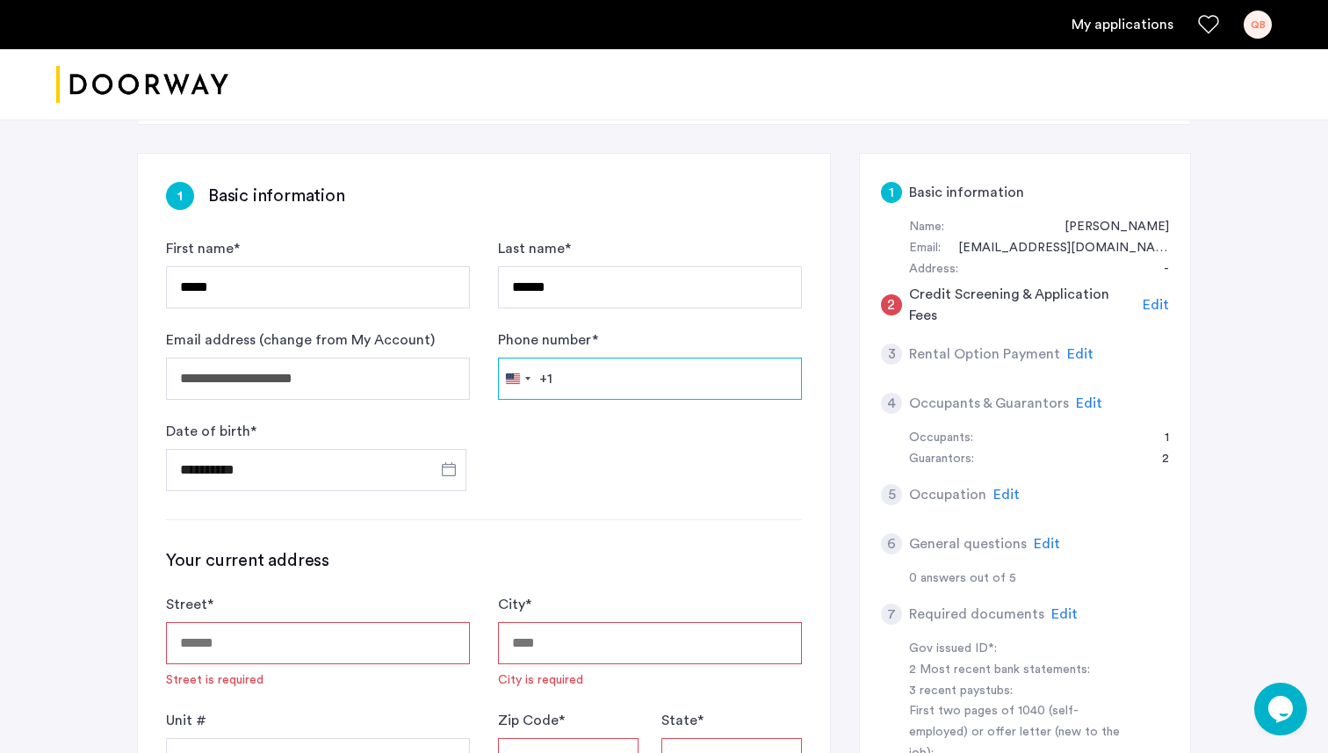
click at [586, 370] on input "Phone number *" at bounding box center [650, 378] width 304 height 42
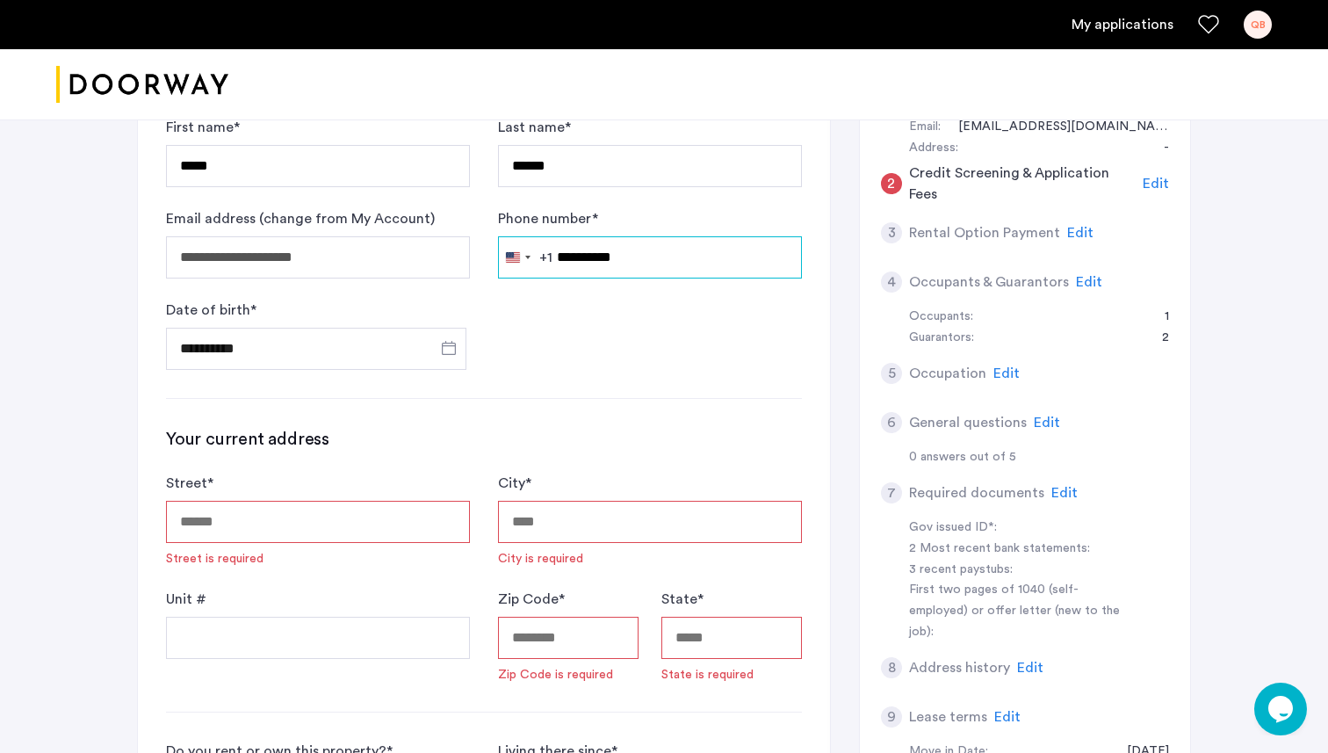
scroll to position [361, 0]
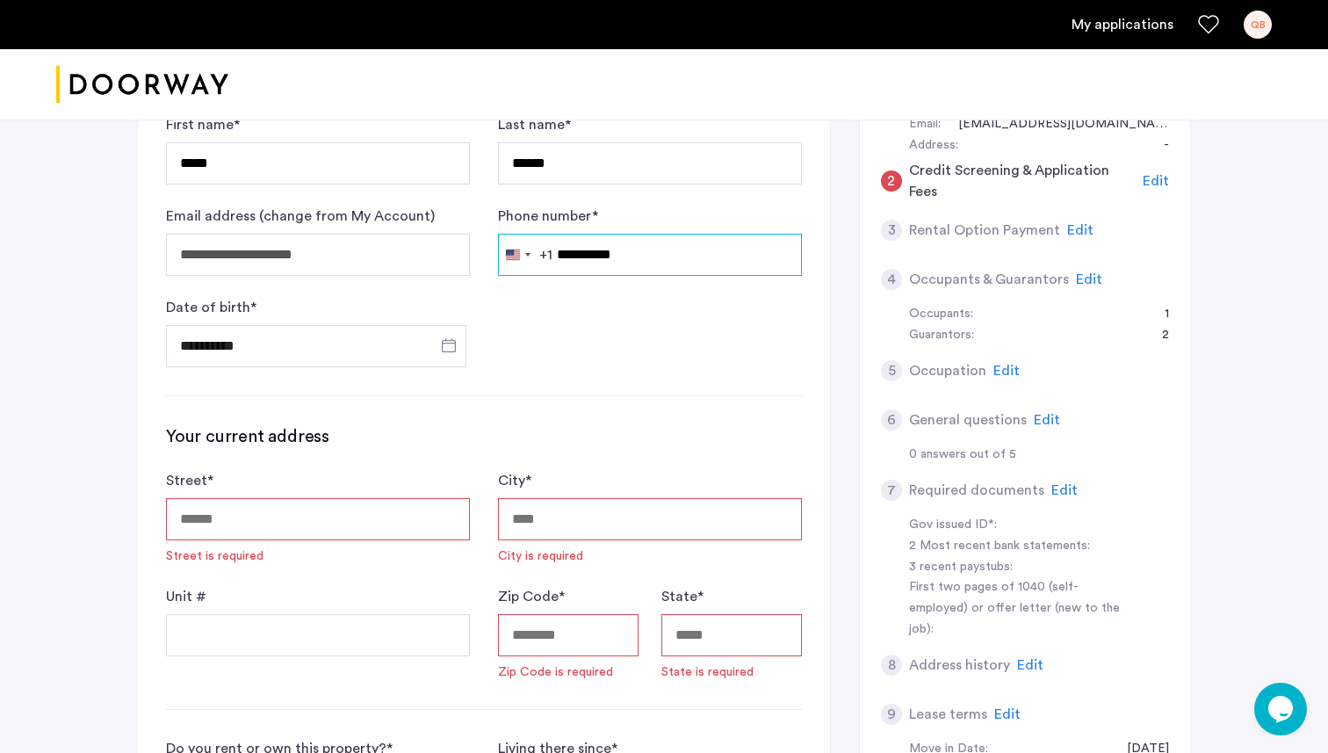
type input "**********"
click at [296, 519] on input "Street *" at bounding box center [318, 519] width 304 height 42
type input "**********"
type input "********"
type input "*****"
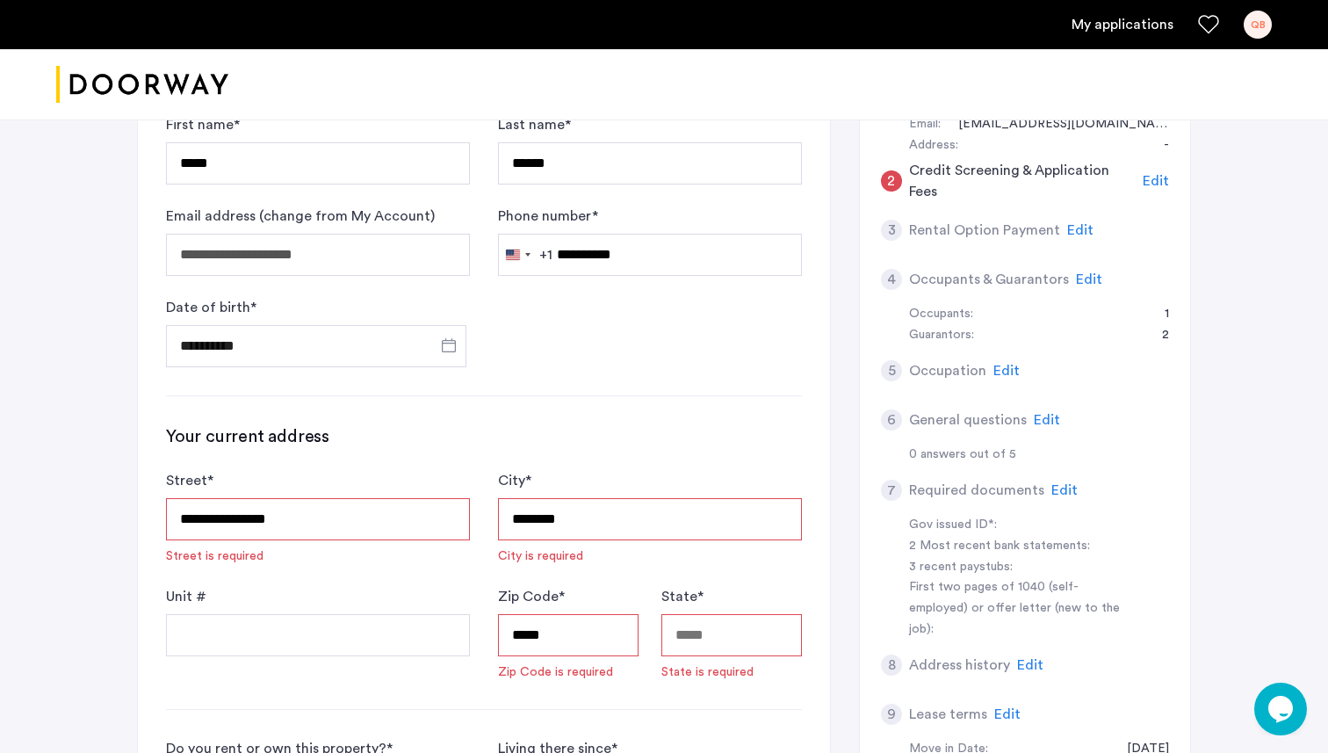
type input "**"
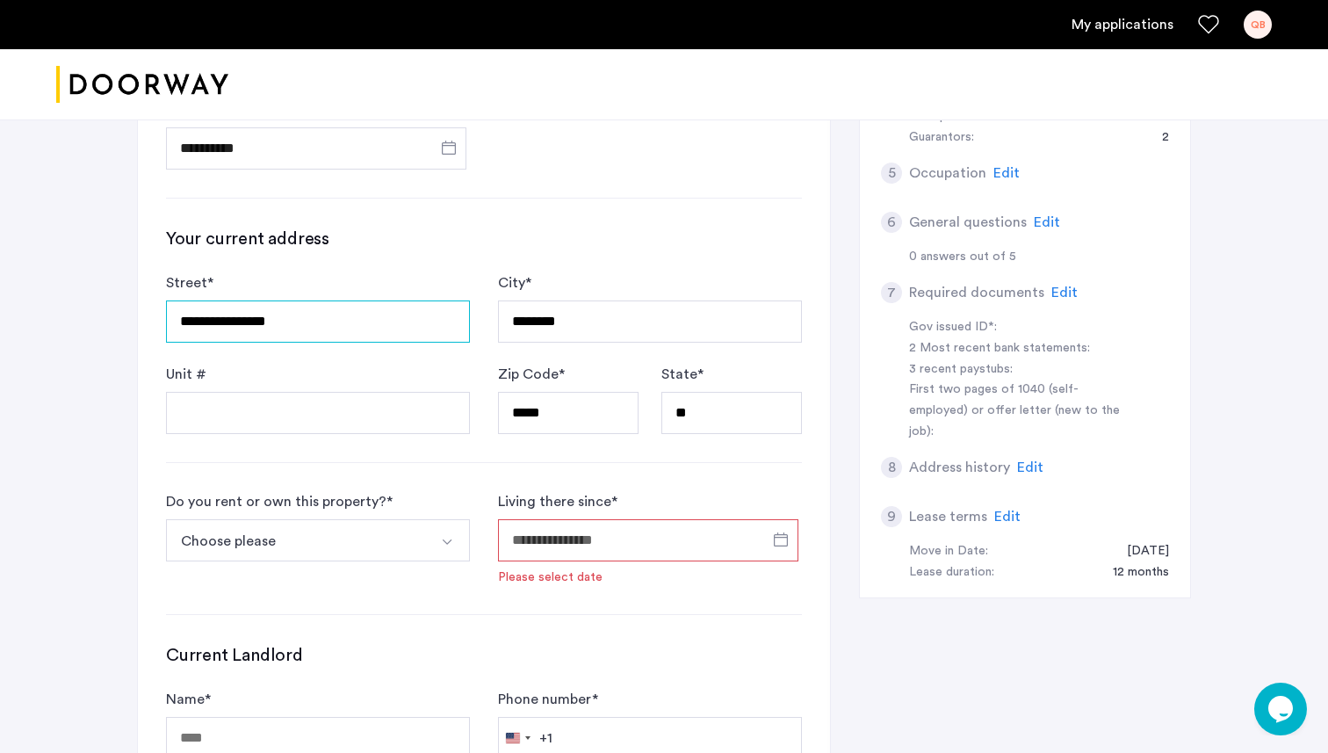
scroll to position [659, 0]
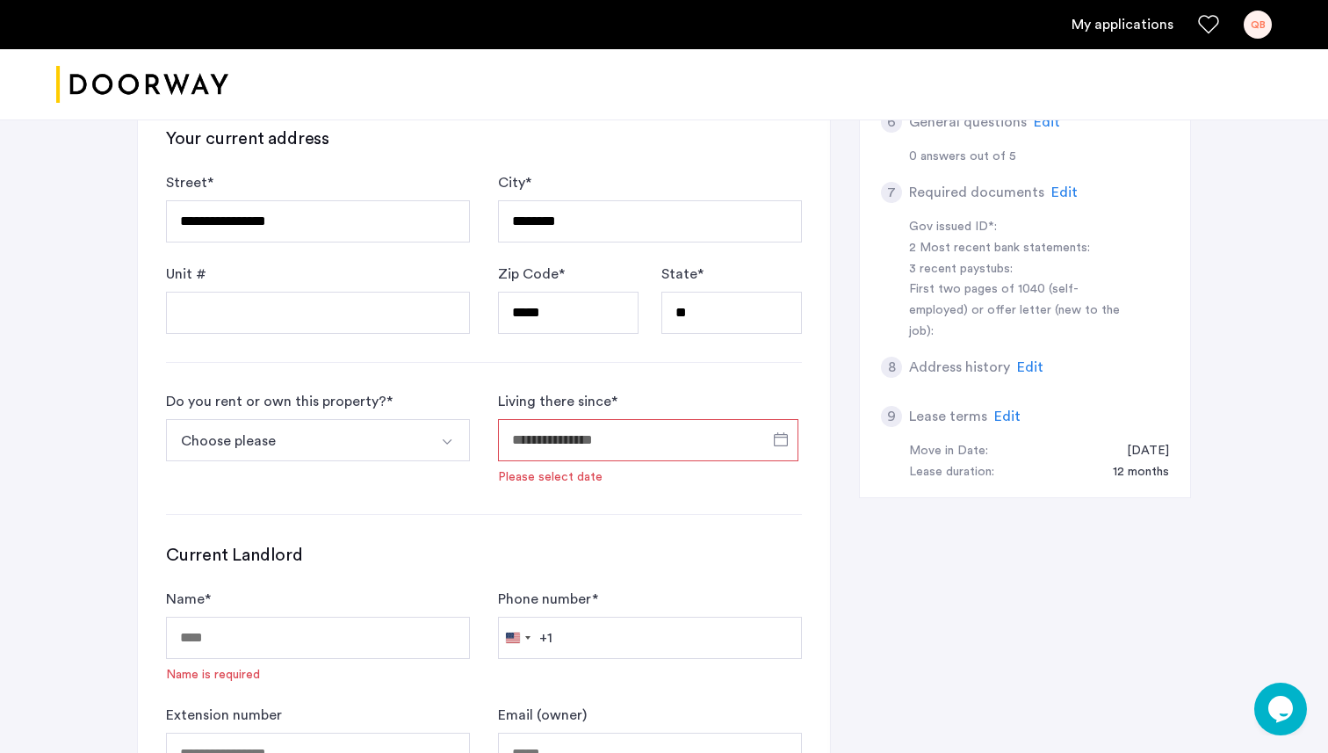
click at [397, 446] on button "Choose please" at bounding box center [297, 440] width 263 height 42
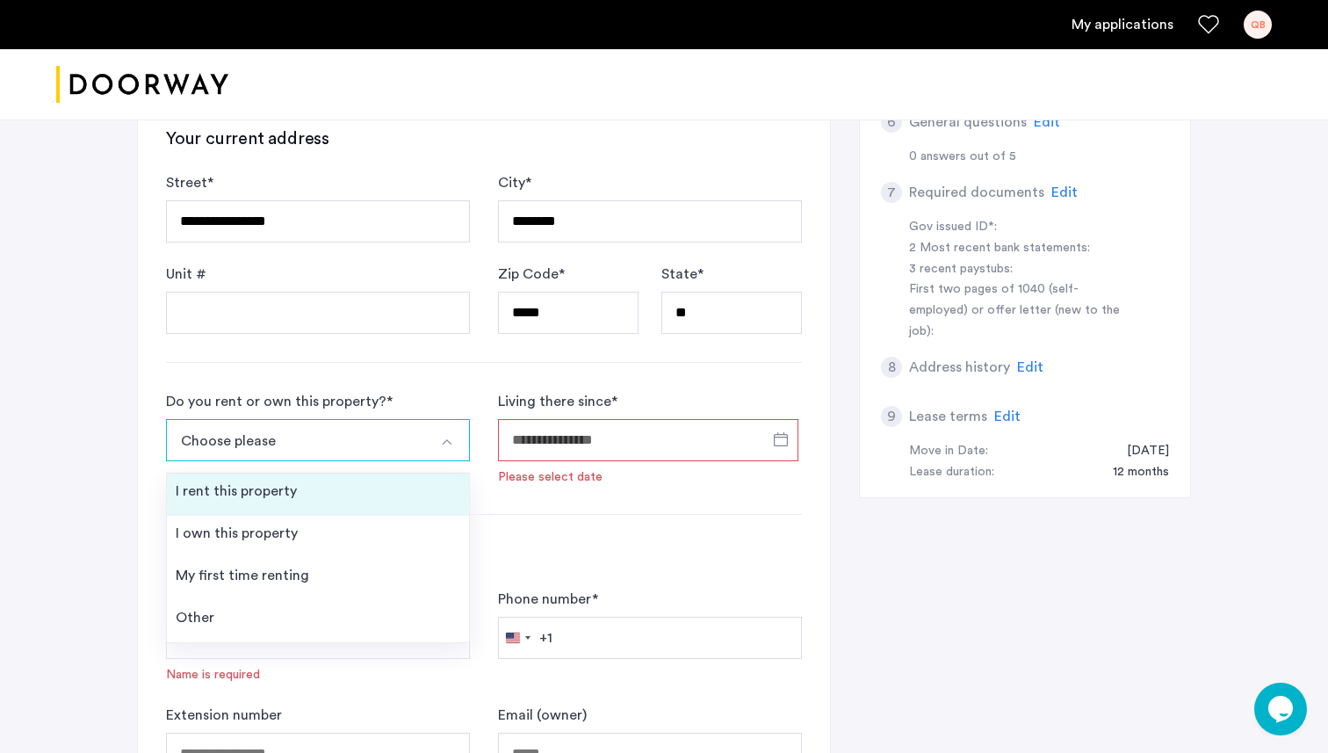
click at [314, 503] on li "I rent this property" at bounding box center [318, 494] width 302 height 42
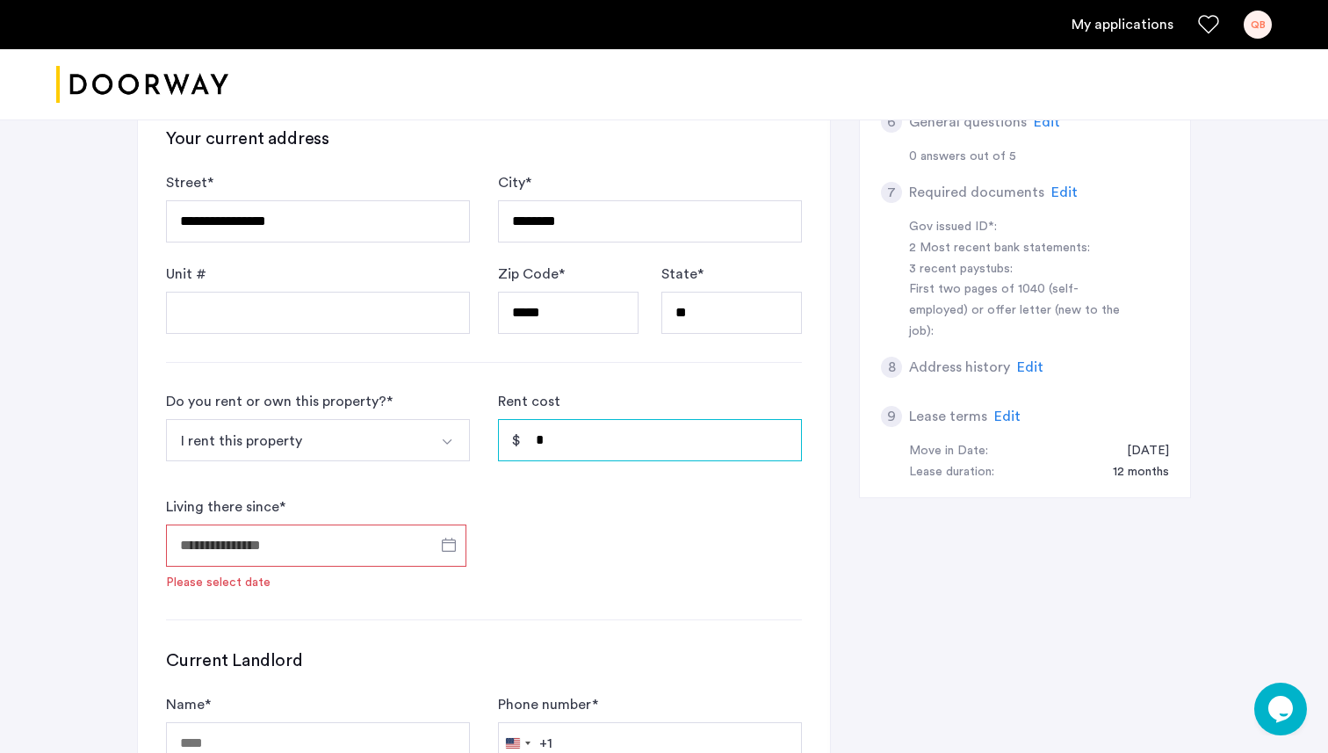
click at [592, 446] on input "*" at bounding box center [650, 440] width 304 height 42
click at [377, 545] on input "Living there since *" at bounding box center [316, 545] width 300 height 42
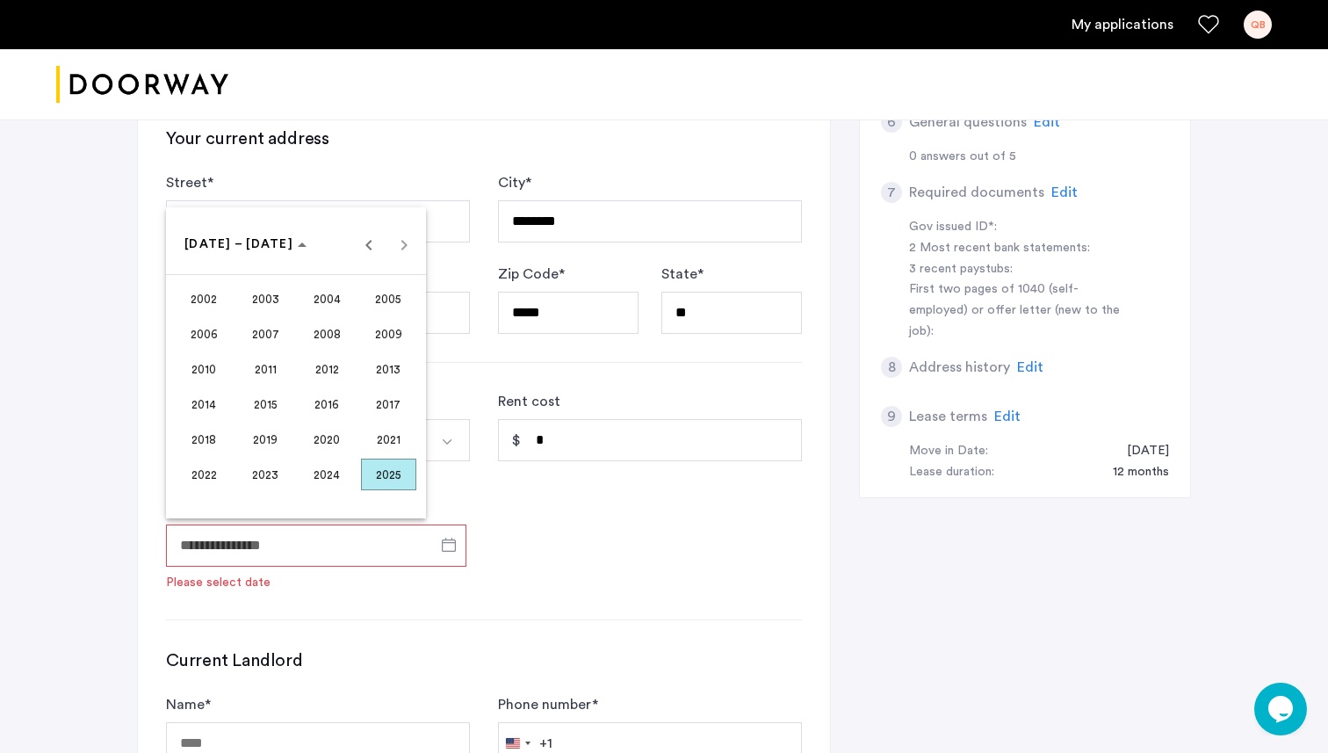
click at [253, 481] on span "2023" at bounding box center [265, 474] width 55 height 32
click at [208, 401] on span "SEP" at bounding box center [204, 404] width 55 height 32
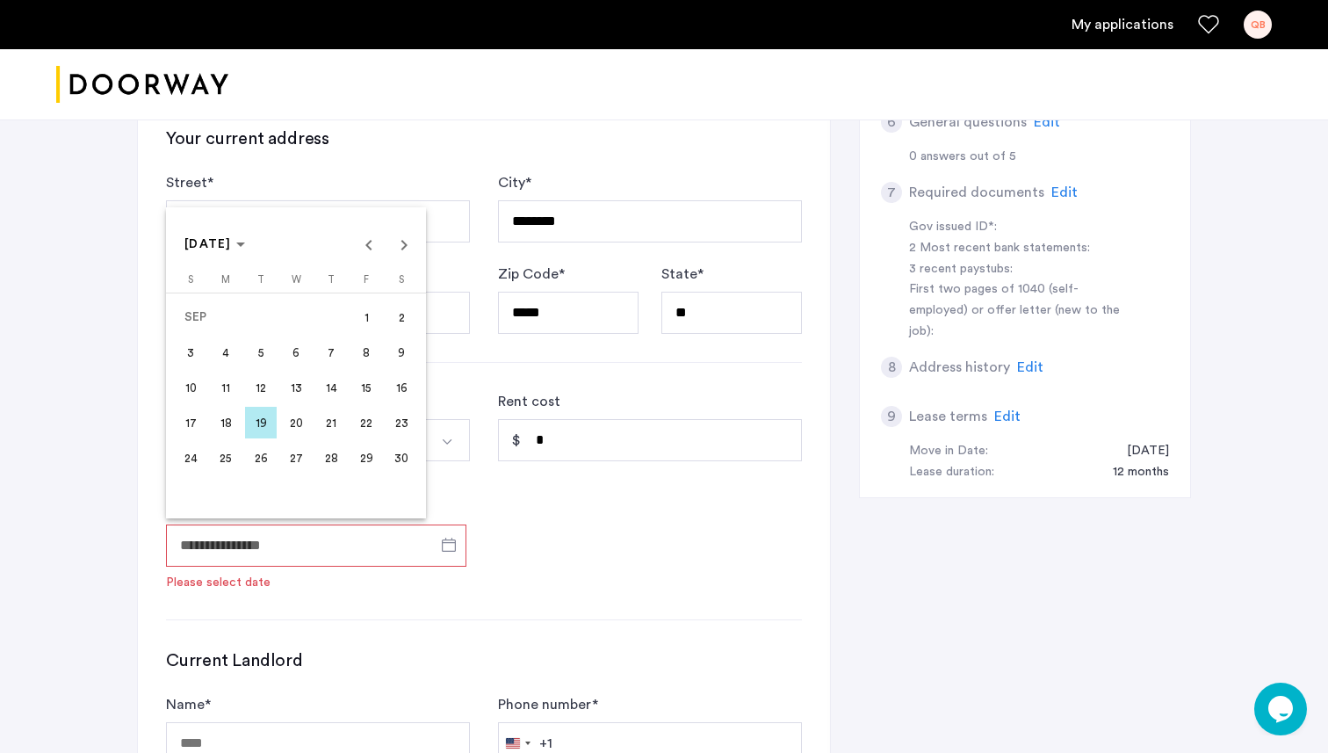
click at [365, 321] on span "1" at bounding box center [366, 317] width 32 height 32
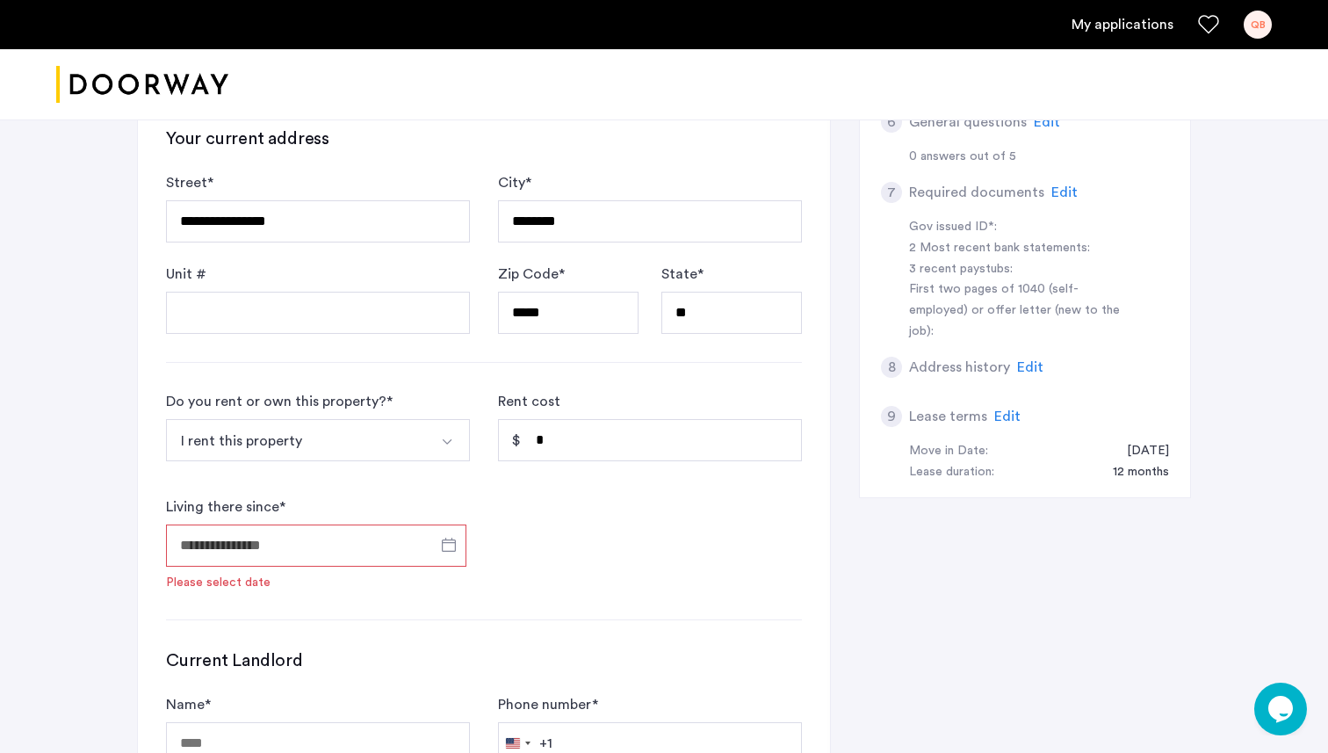
type input "**********"
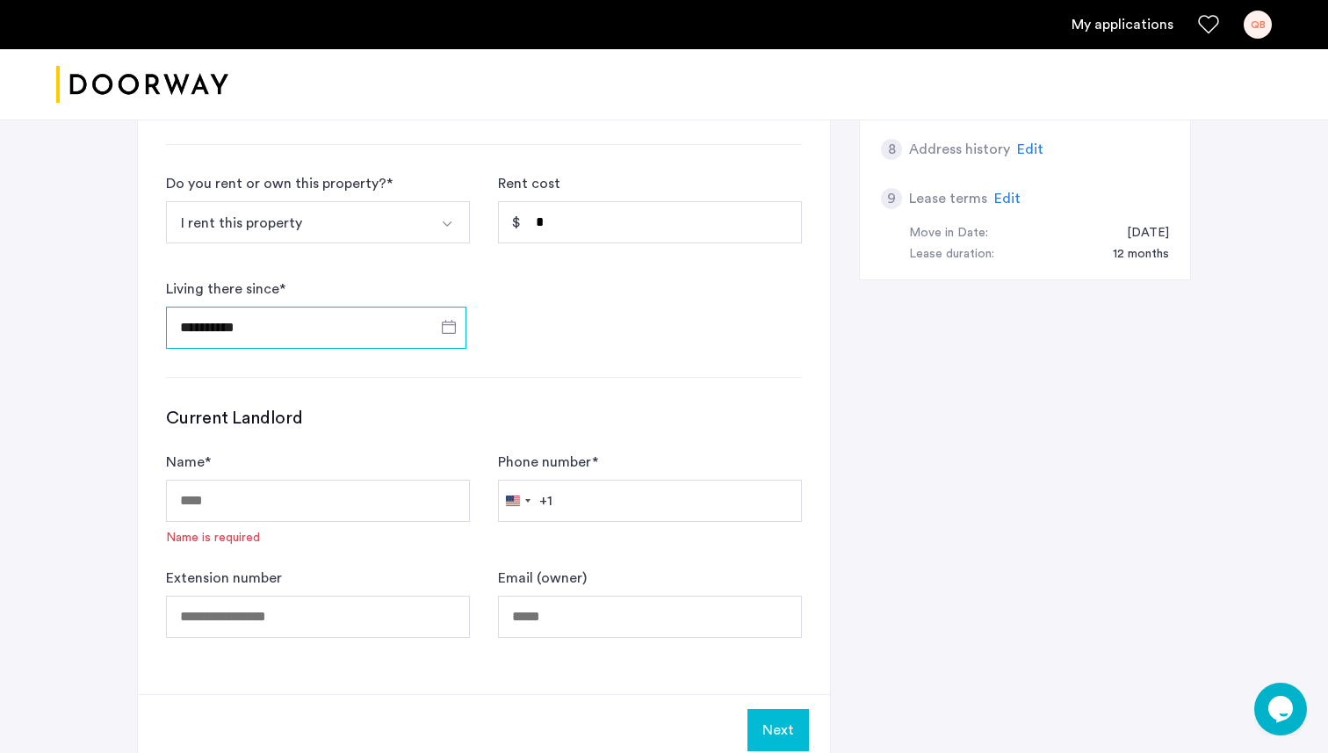
scroll to position [874, 0]
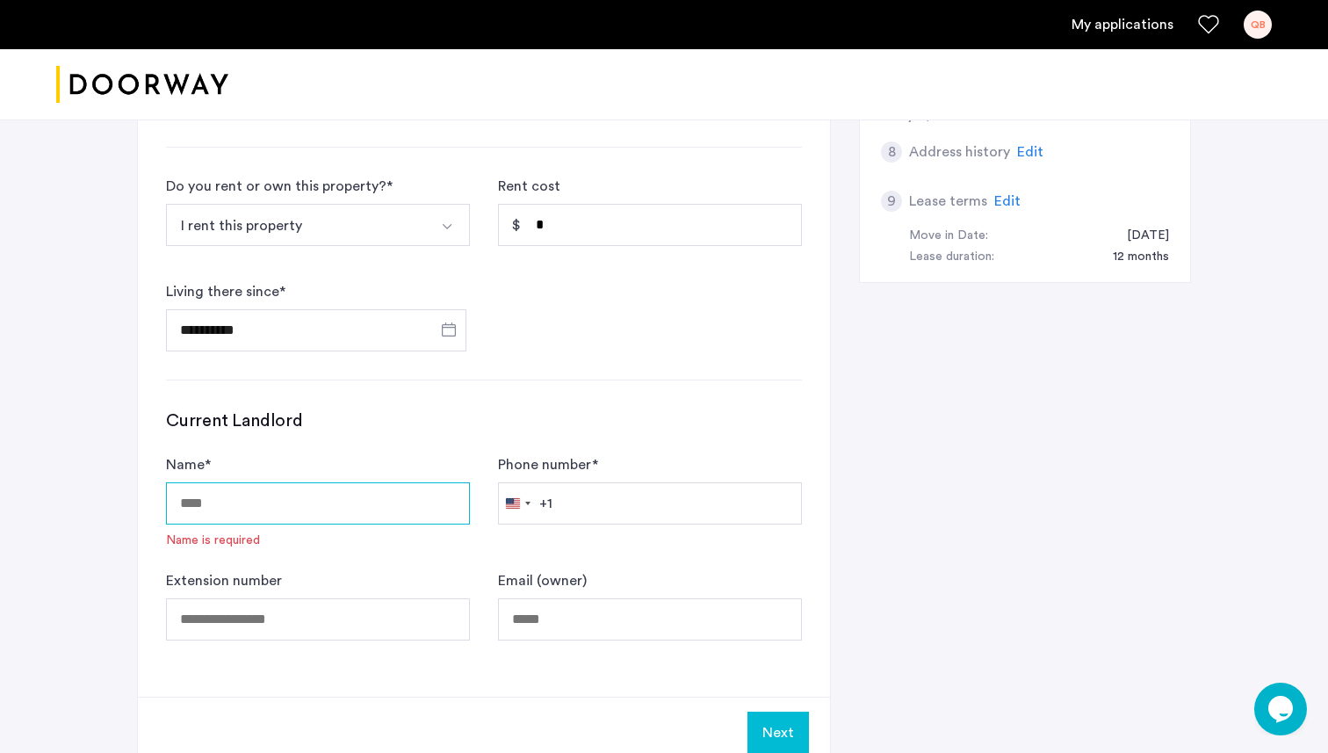
click at [345, 518] on input "Name *" at bounding box center [318, 503] width 304 height 42
click at [379, 442] on div "Current Landlord Name * Name is required Phone number * United States +1 +1 244…" at bounding box center [484, 524] width 636 height 232
click at [319, 512] on input "Name *" at bounding box center [318, 503] width 304 height 42
paste input "**********"
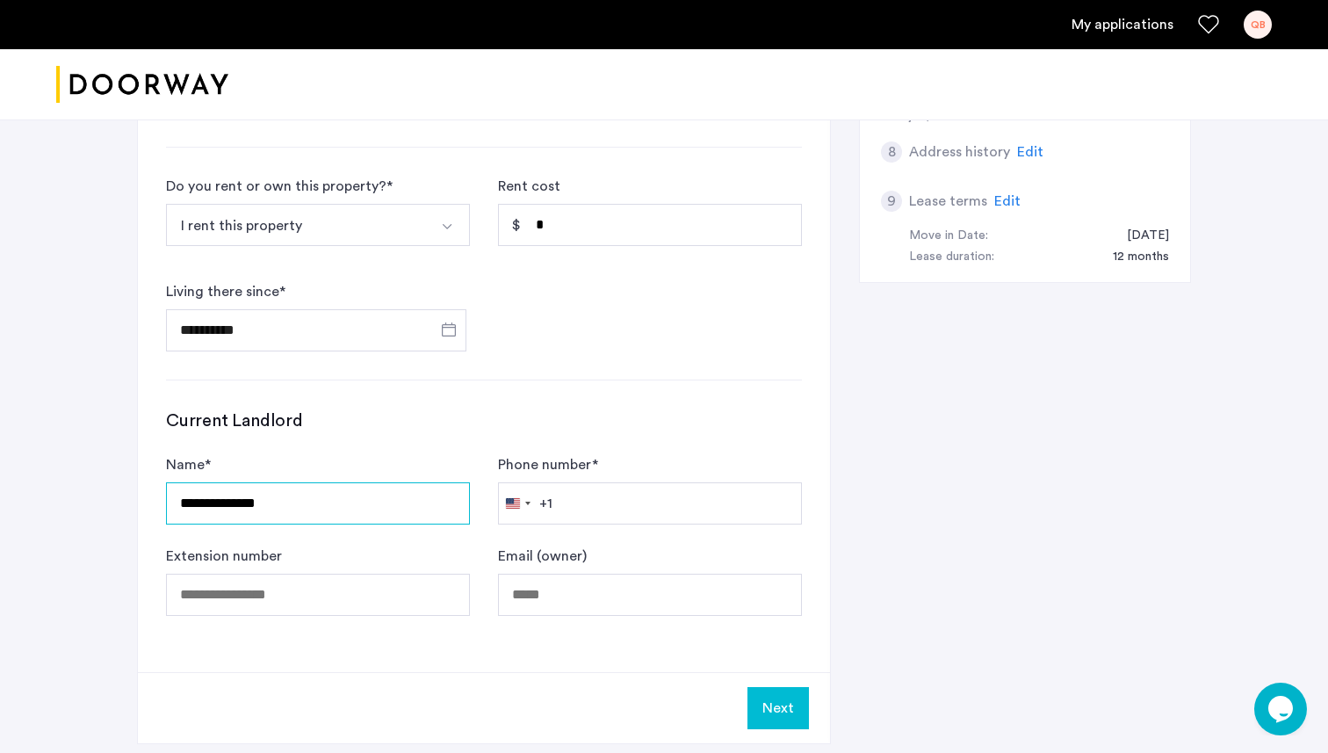
type input "**********"
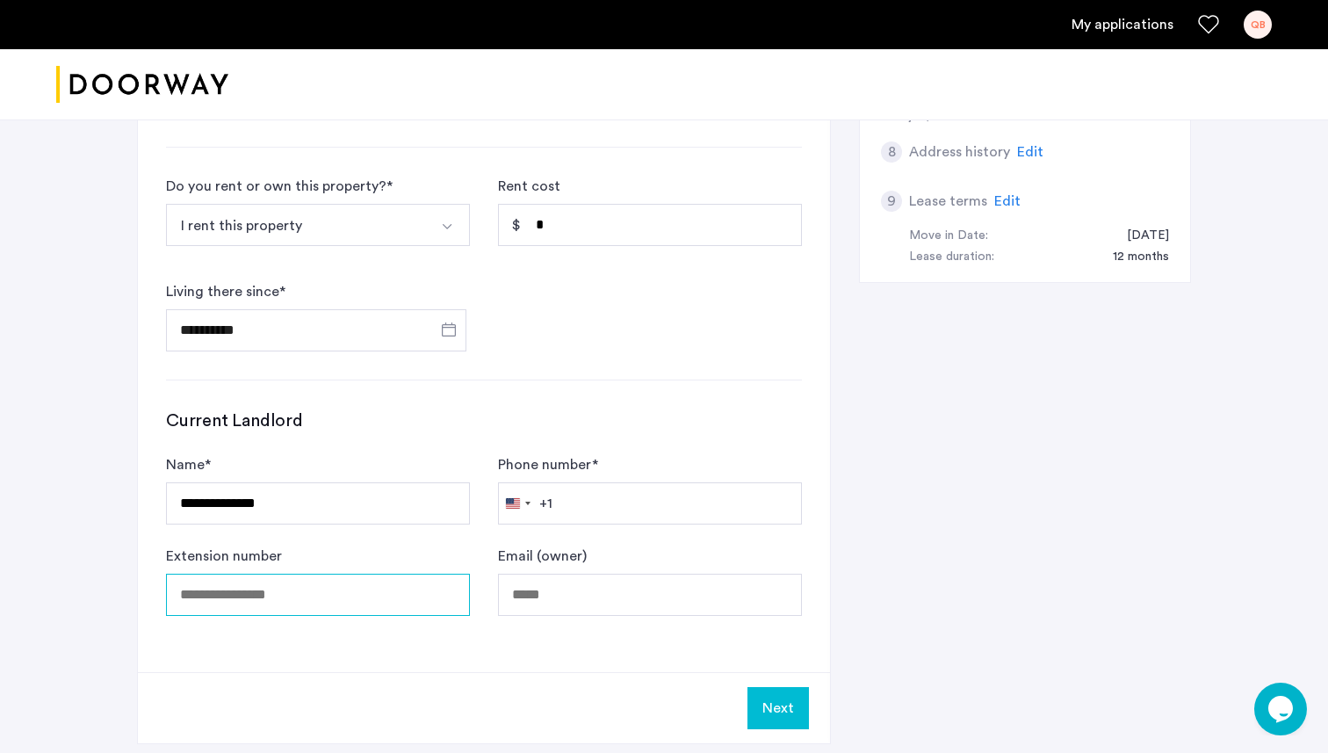
click at [321, 595] on input "Extension number" at bounding box center [318, 594] width 304 height 42
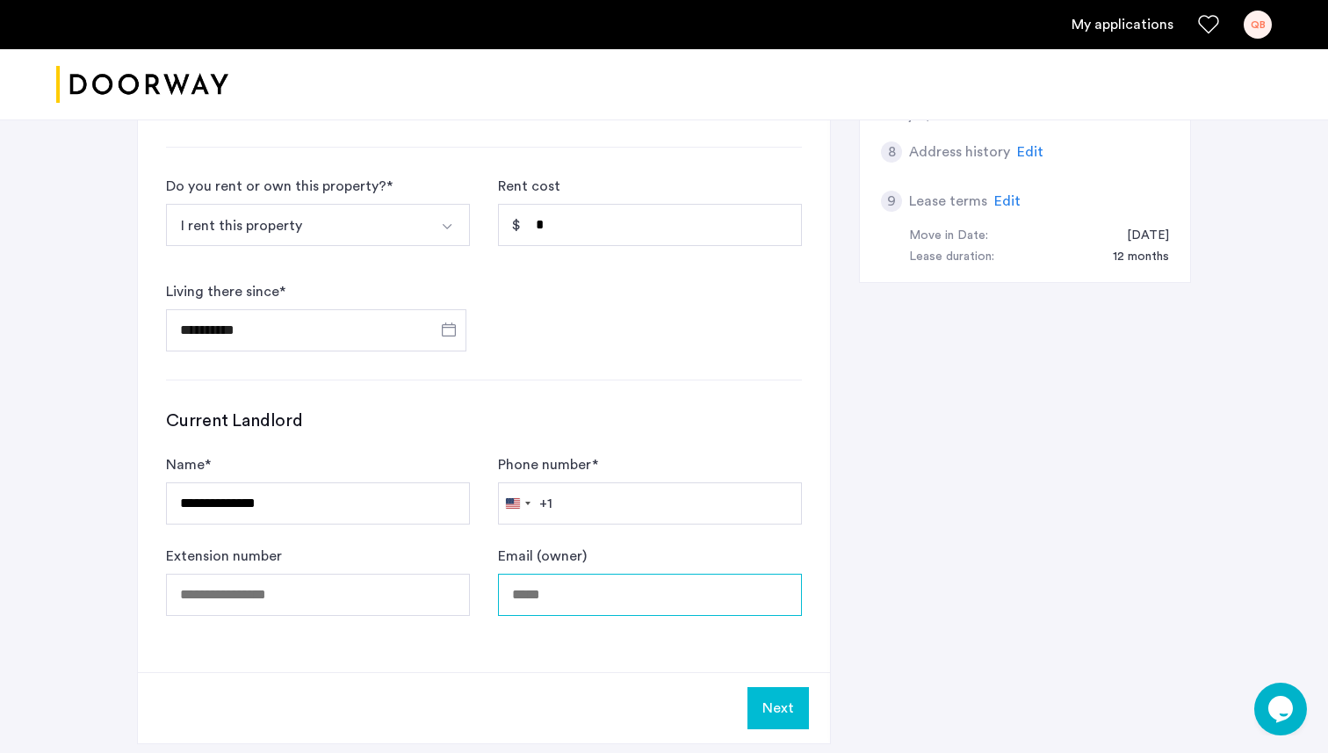
click at [559, 593] on input "Email (owner)" at bounding box center [650, 594] width 304 height 42
paste input "**********"
type input "**********"
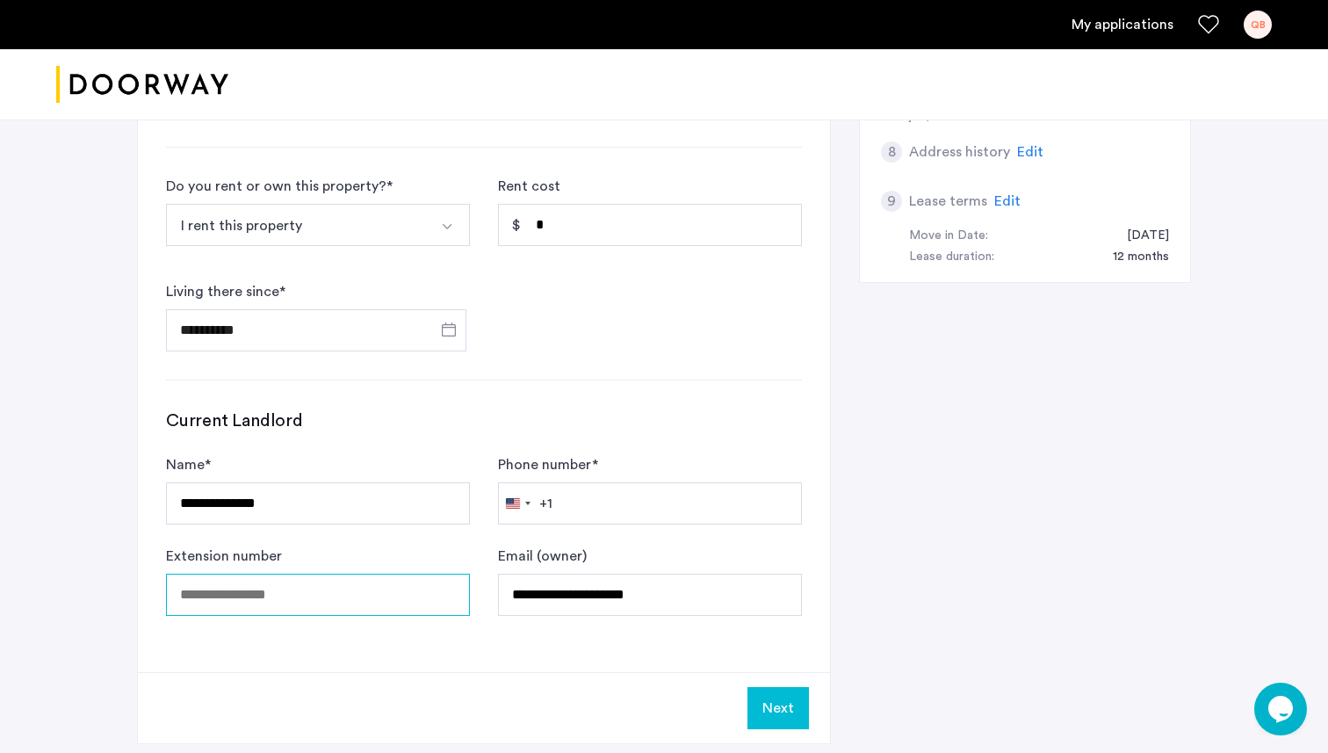
click at [235, 615] on input "Extension number" at bounding box center [318, 594] width 304 height 42
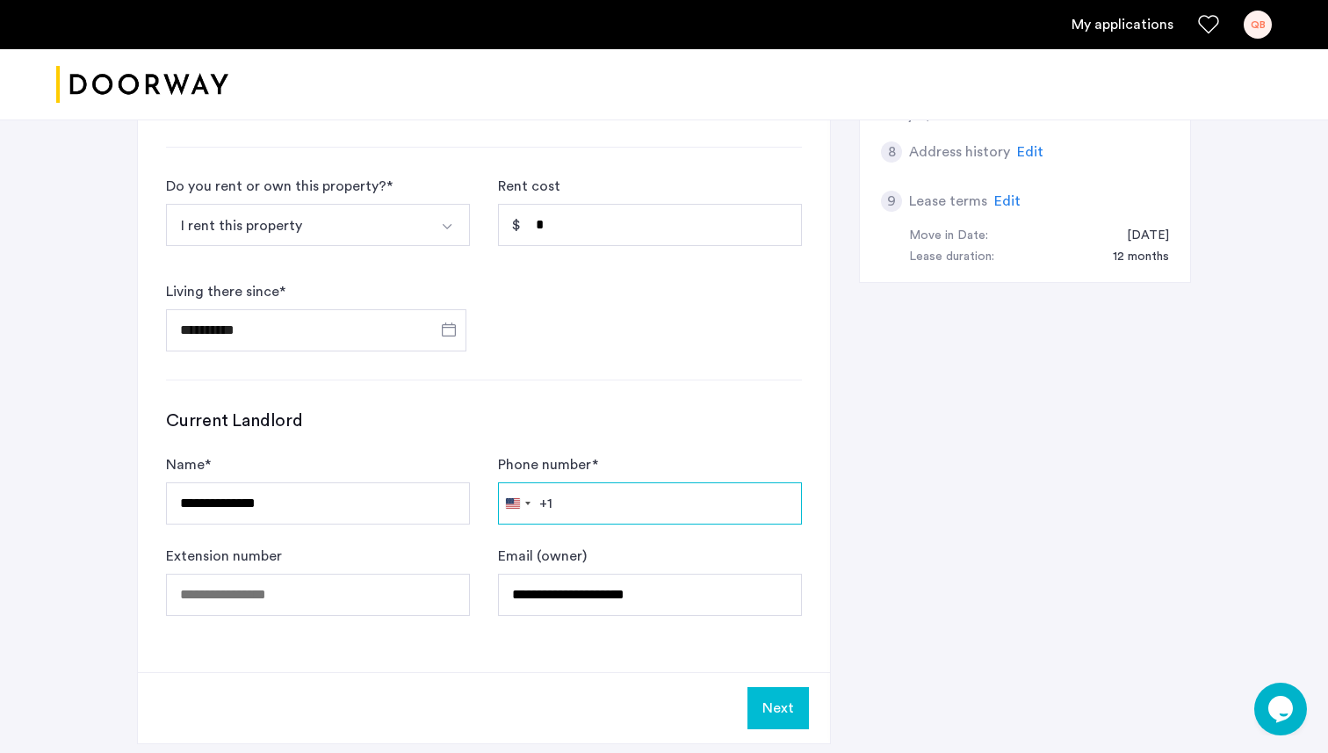
click at [584, 504] on input "Phone number *" at bounding box center [650, 503] width 304 height 42
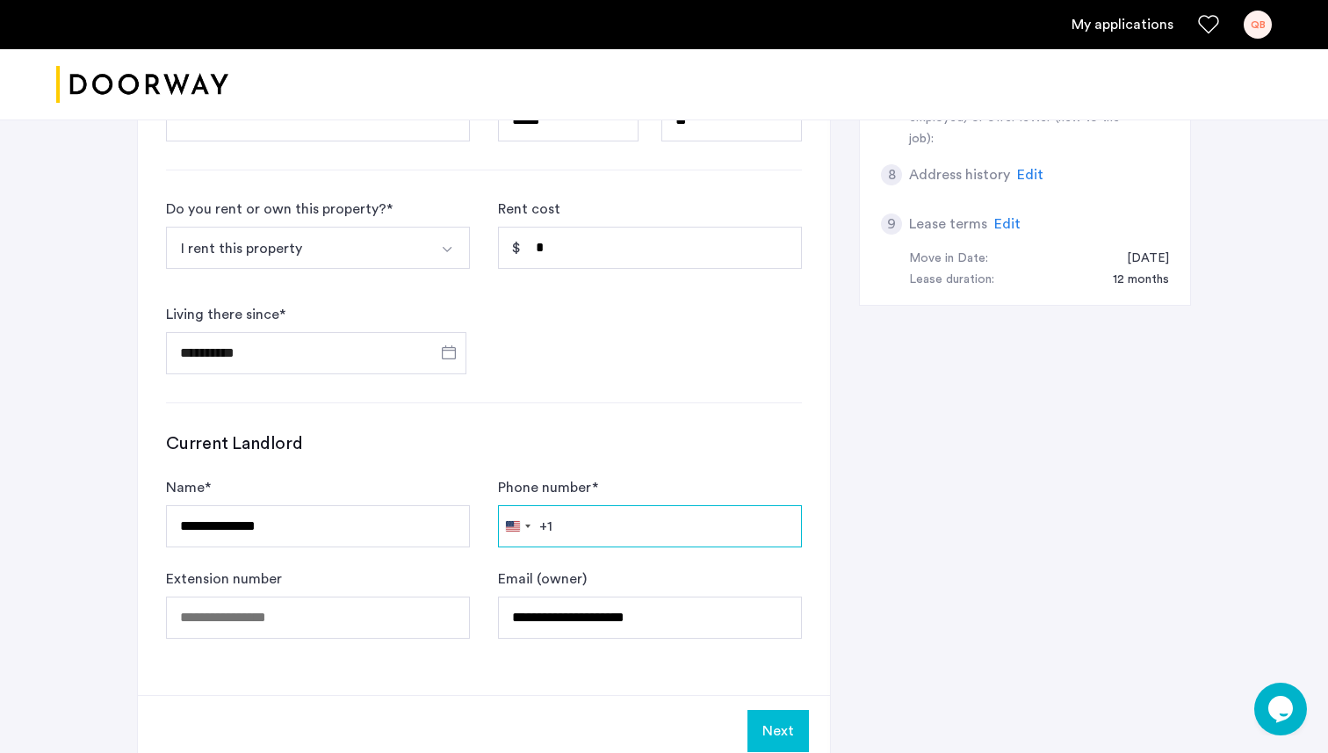
scroll to position [861, 0]
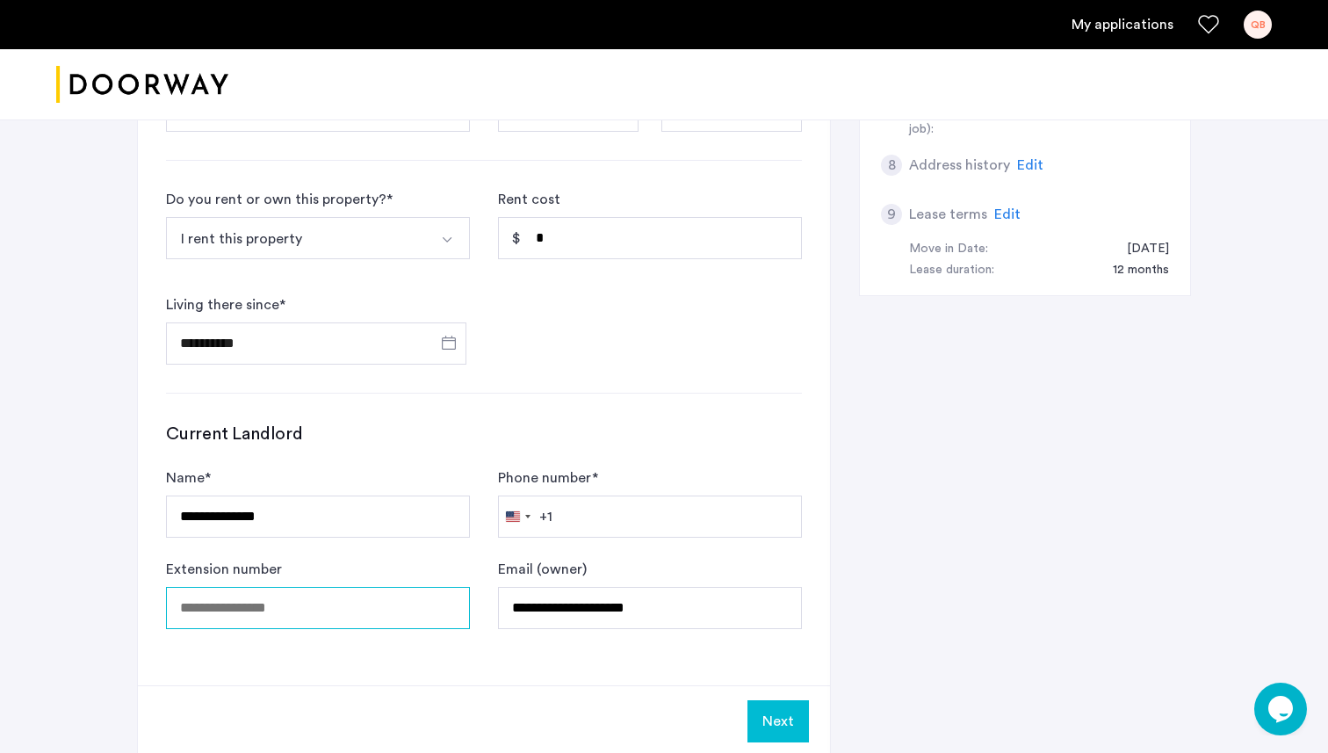
click at [370, 625] on input "Extension number" at bounding box center [318, 608] width 304 height 42
drag, startPoint x: 271, startPoint y: 611, endPoint x: 111, endPoint y: 610, distance: 160.7
click at [111, 610] on div "**********" at bounding box center [664, 18] width 1107 height 1533
type input "**********"
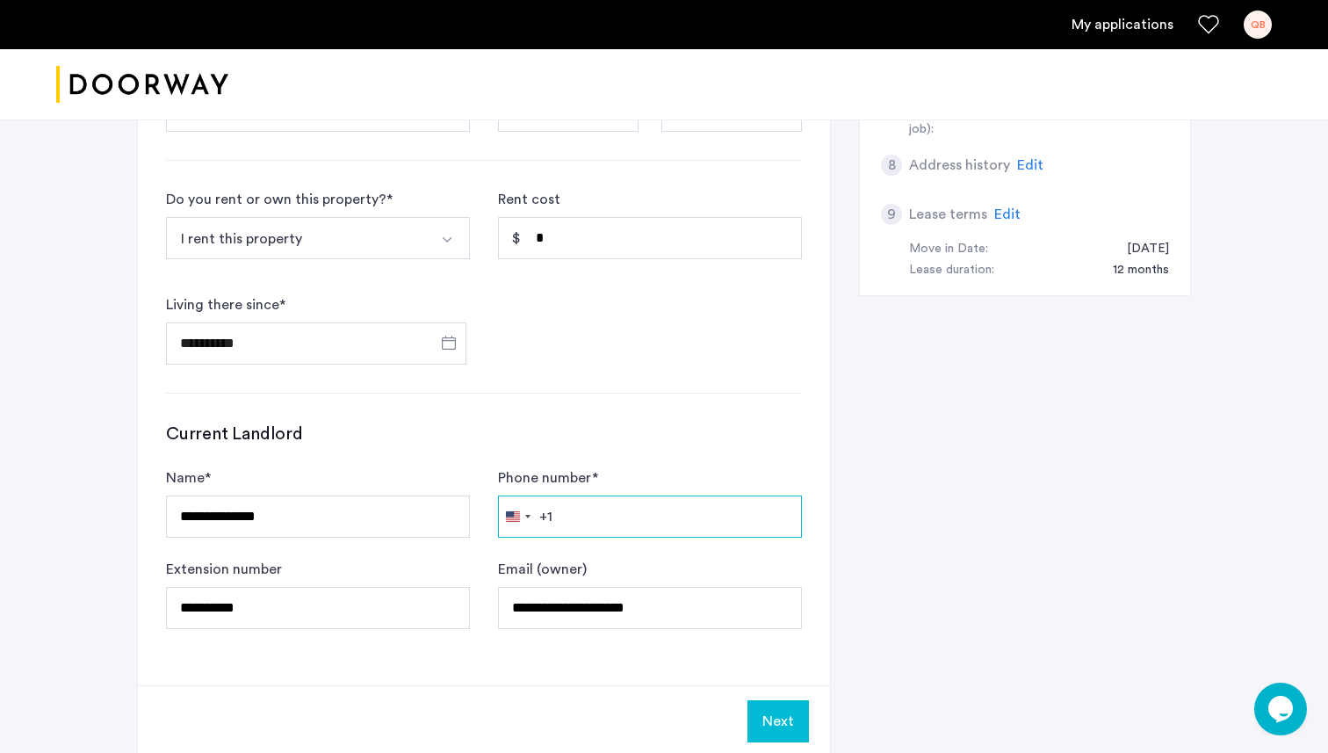
click at [559, 519] on input "Phone number *" at bounding box center [650, 516] width 304 height 42
paste input "**********"
type input "**********"
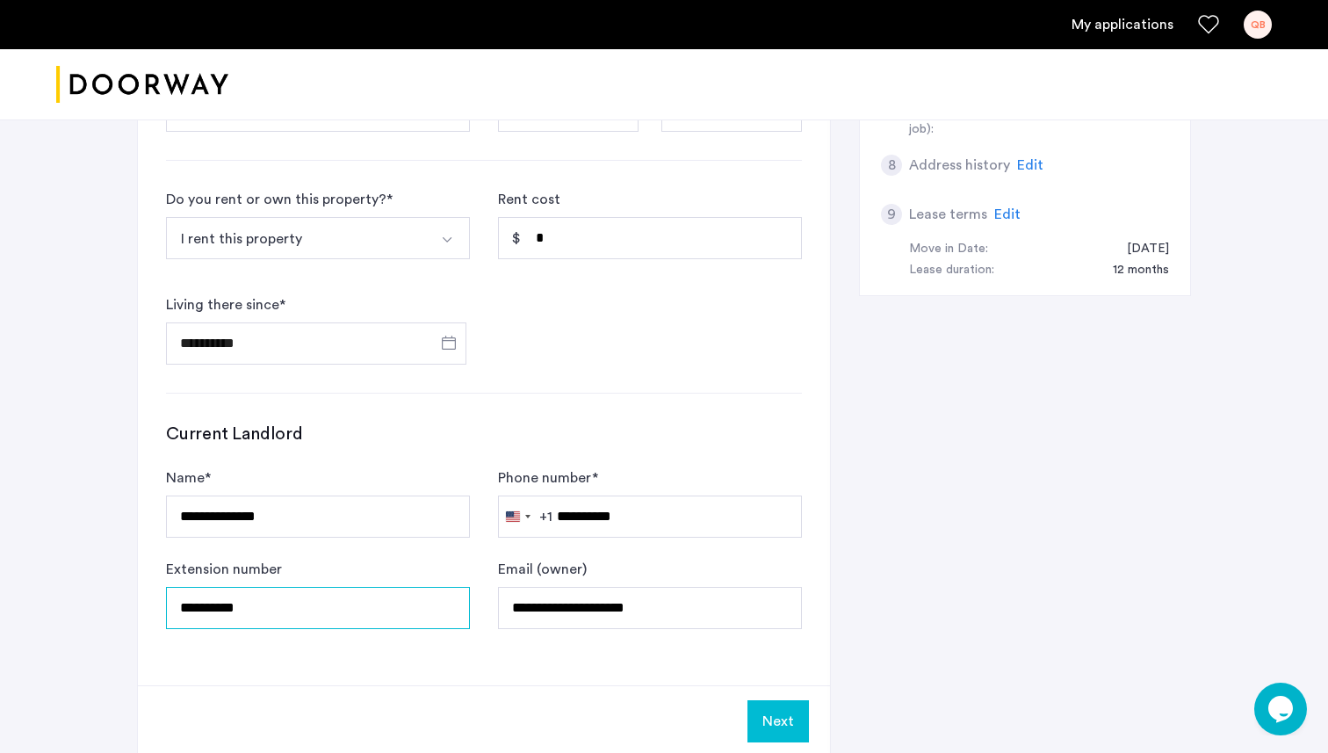
drag, startPoint x: 271, startPoint y: 615, endPoint x: 29, endPoint y: 602, distance: 242.7
click at [29, 602] on div "**********" at bounding box center [664, 18] width 1328 height 1533
click at [751, 707] on button "Next" at bounding box center [777, 721] width 61 height 42
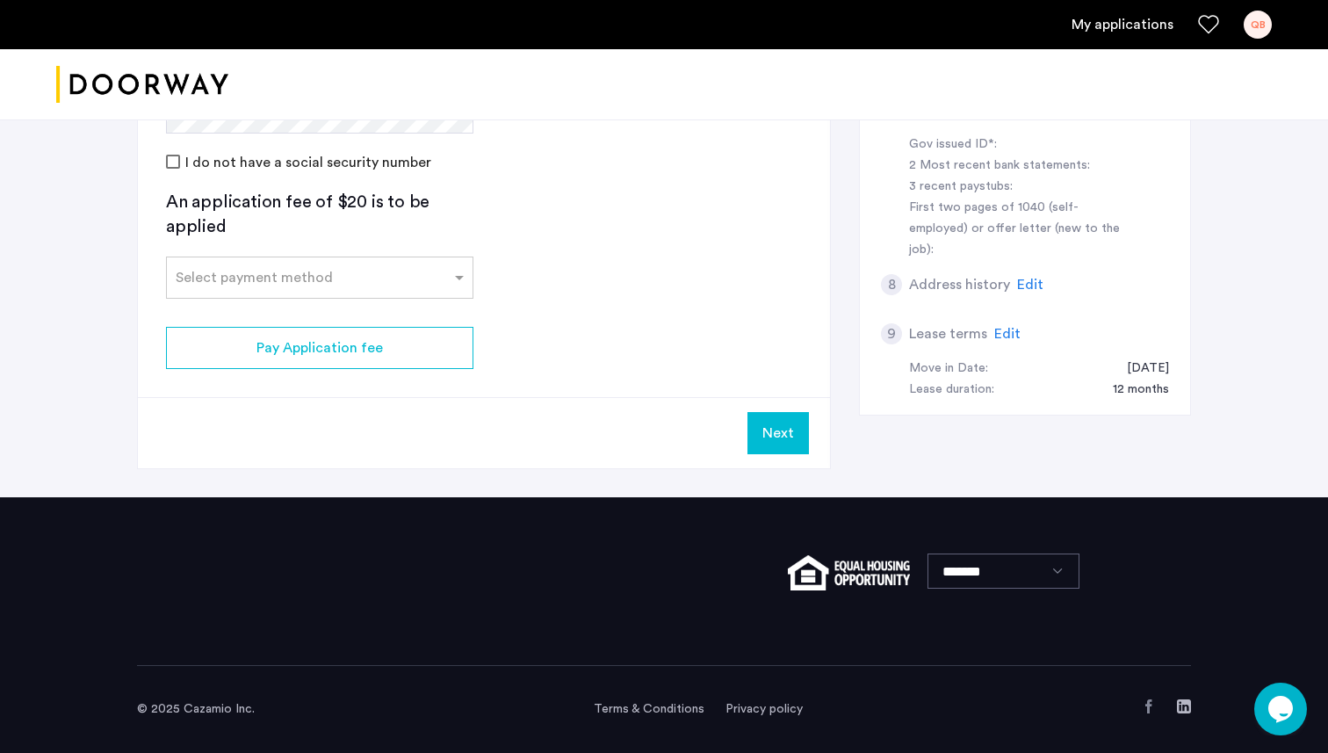
scroll to position [0, 0]
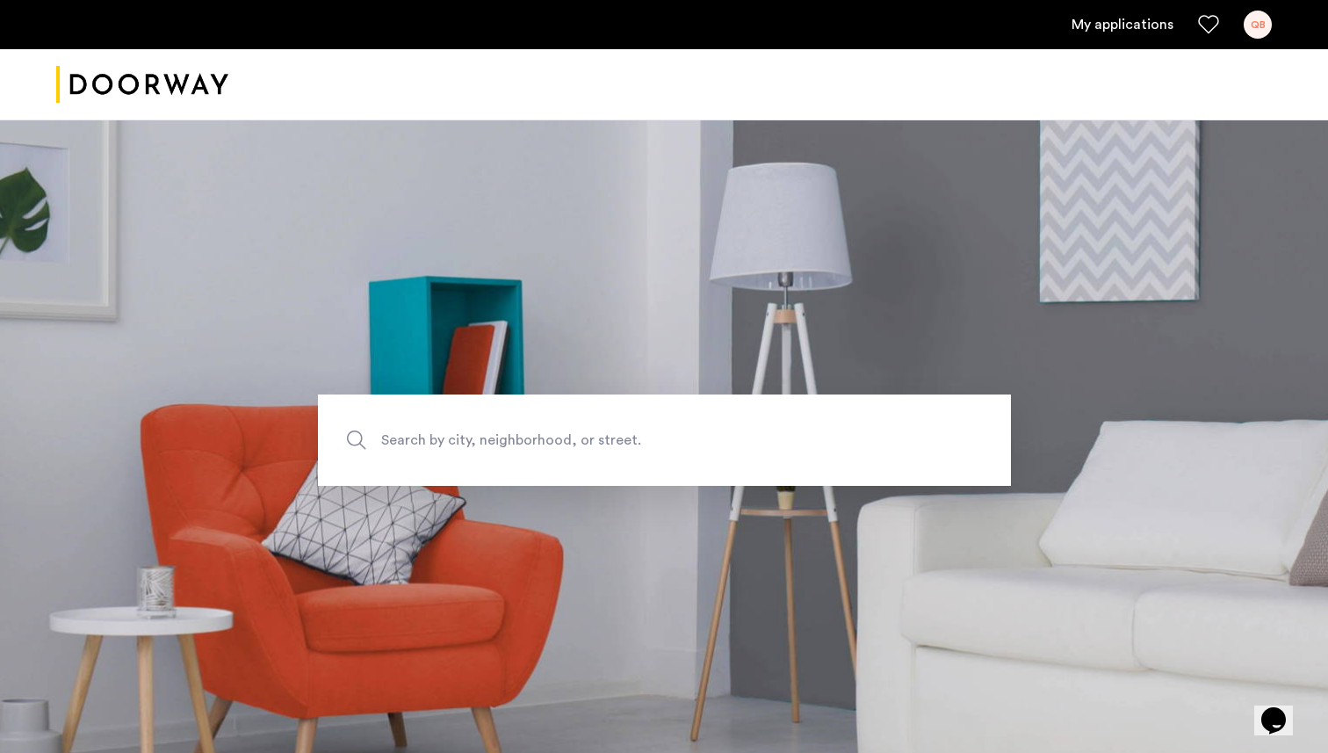
click at [1134, 25] on link "My applications" at bounding box center [1122, 24] width 102 height 21
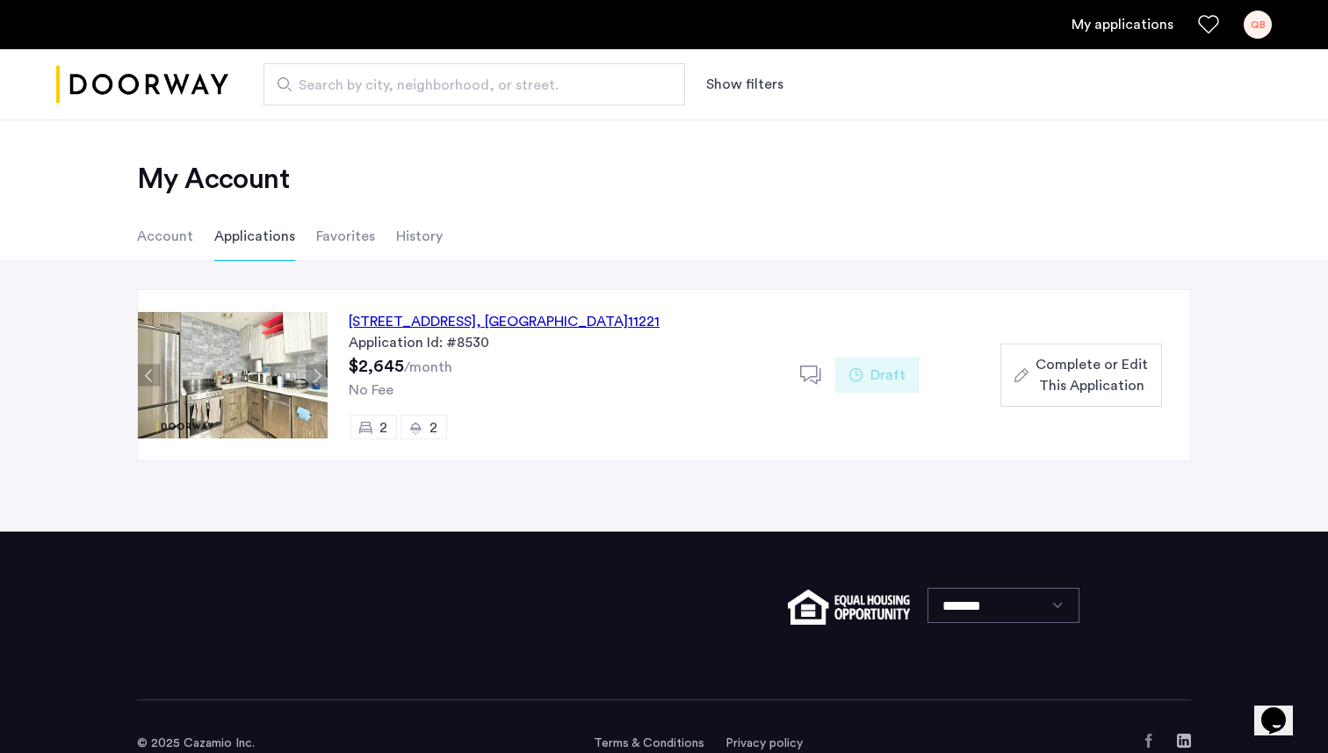
click at [1115, 358] on span "Complete or Edit This Application" at bounding box center [1091, 375] width 112 height 42
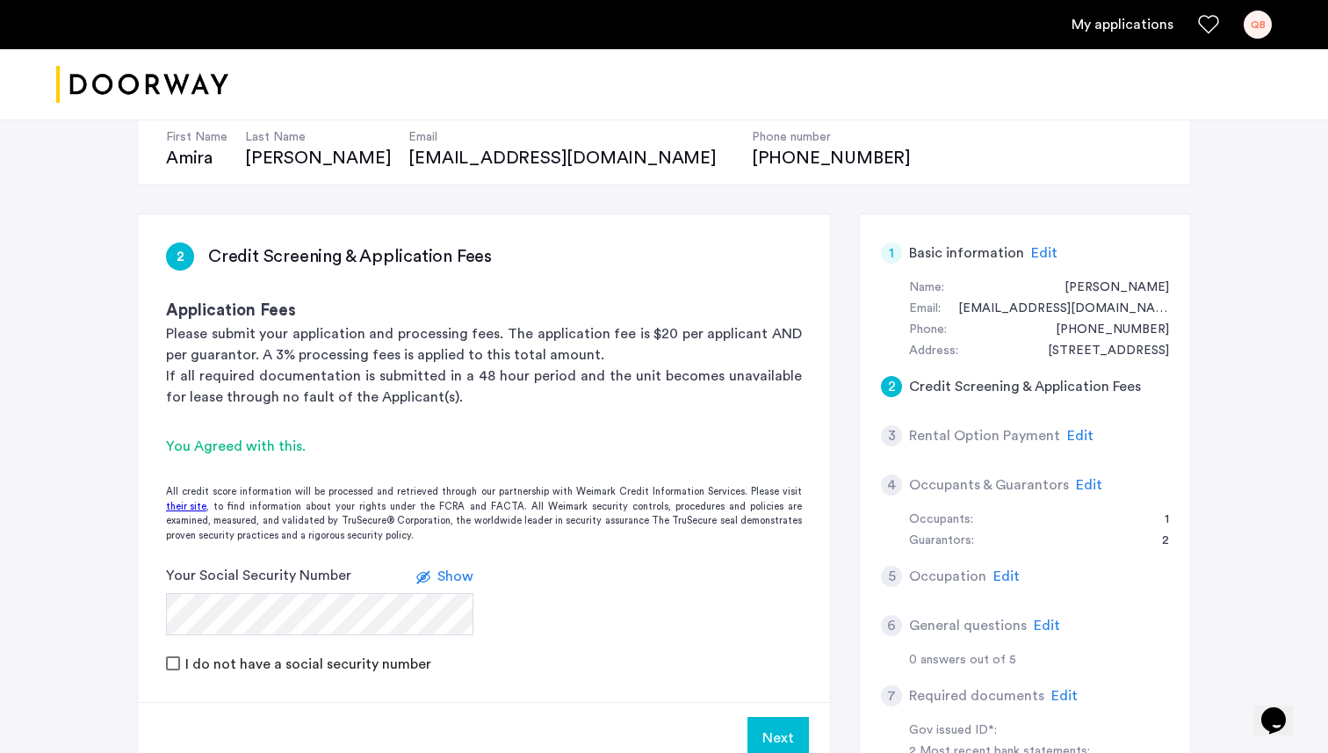
scroll to position [187, 0]
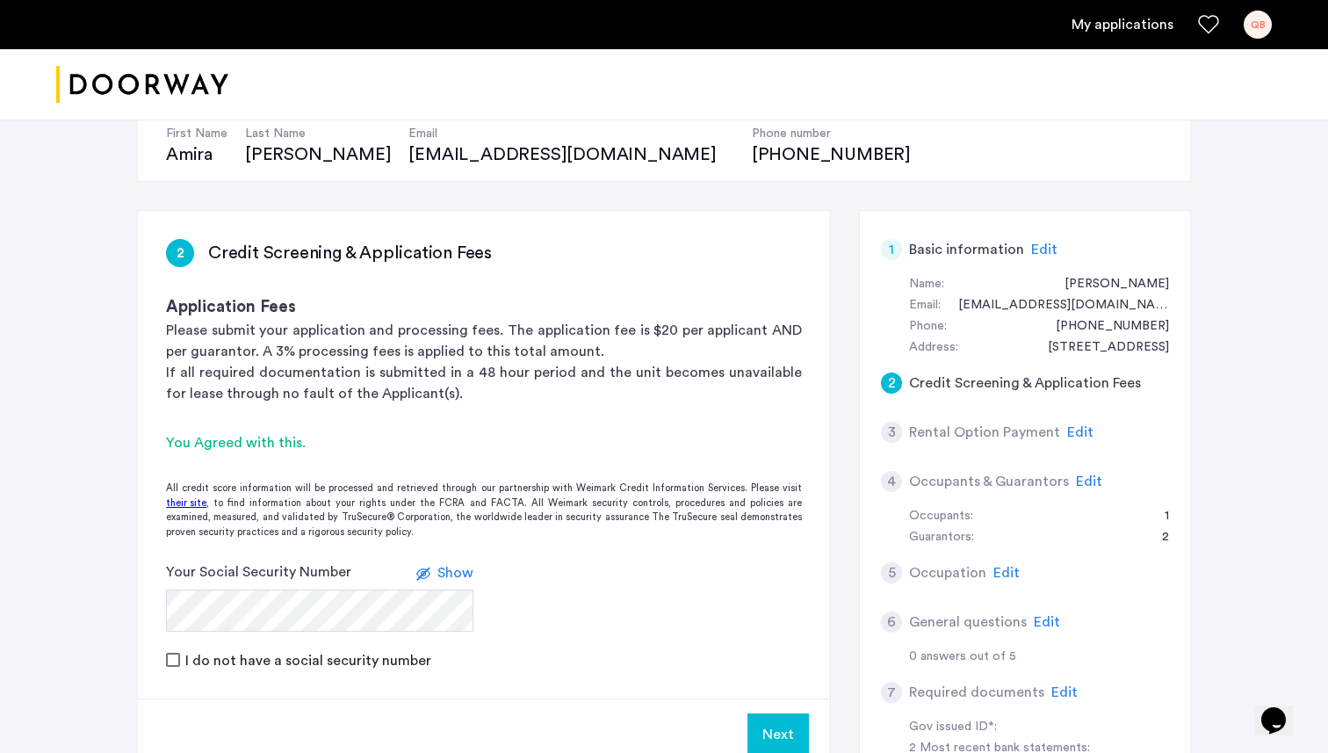
click at [1042, 252] on span "Edit" at bounding box center [1044, 249] width 26 height 14
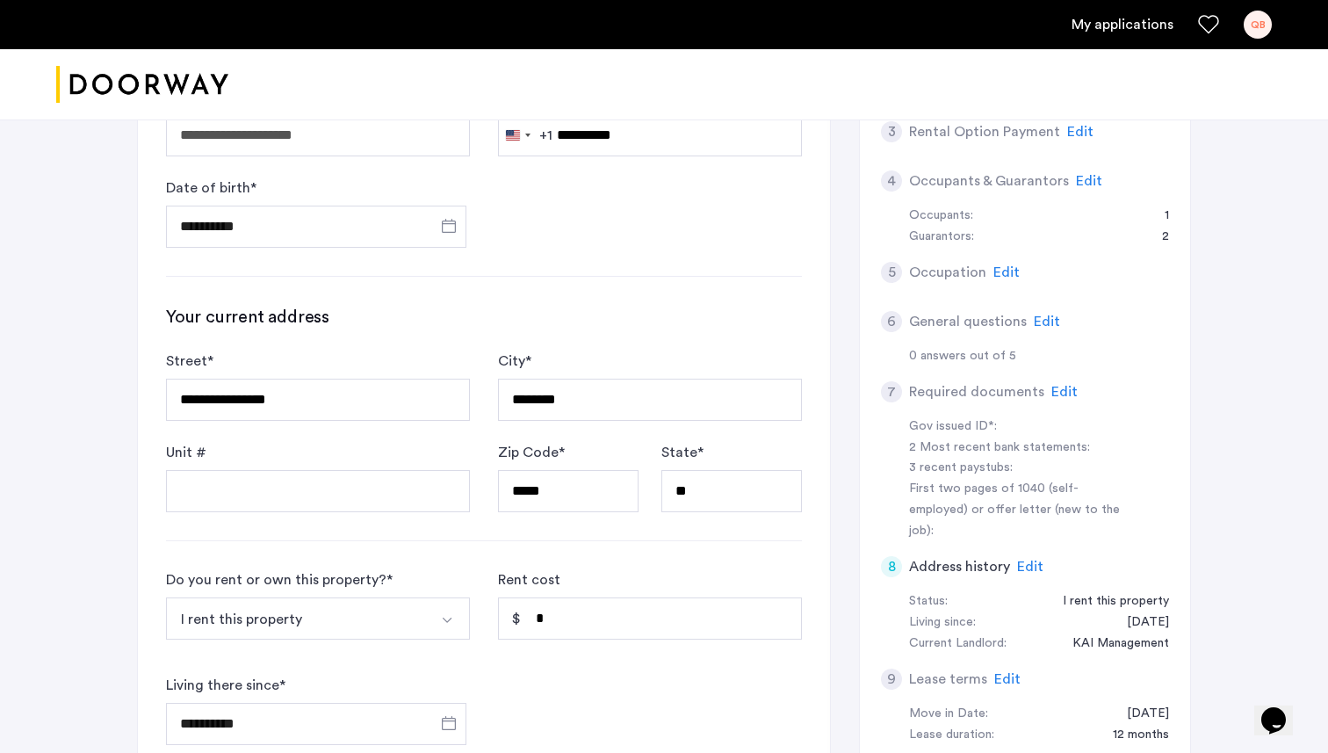
scroll to position [722, 0]
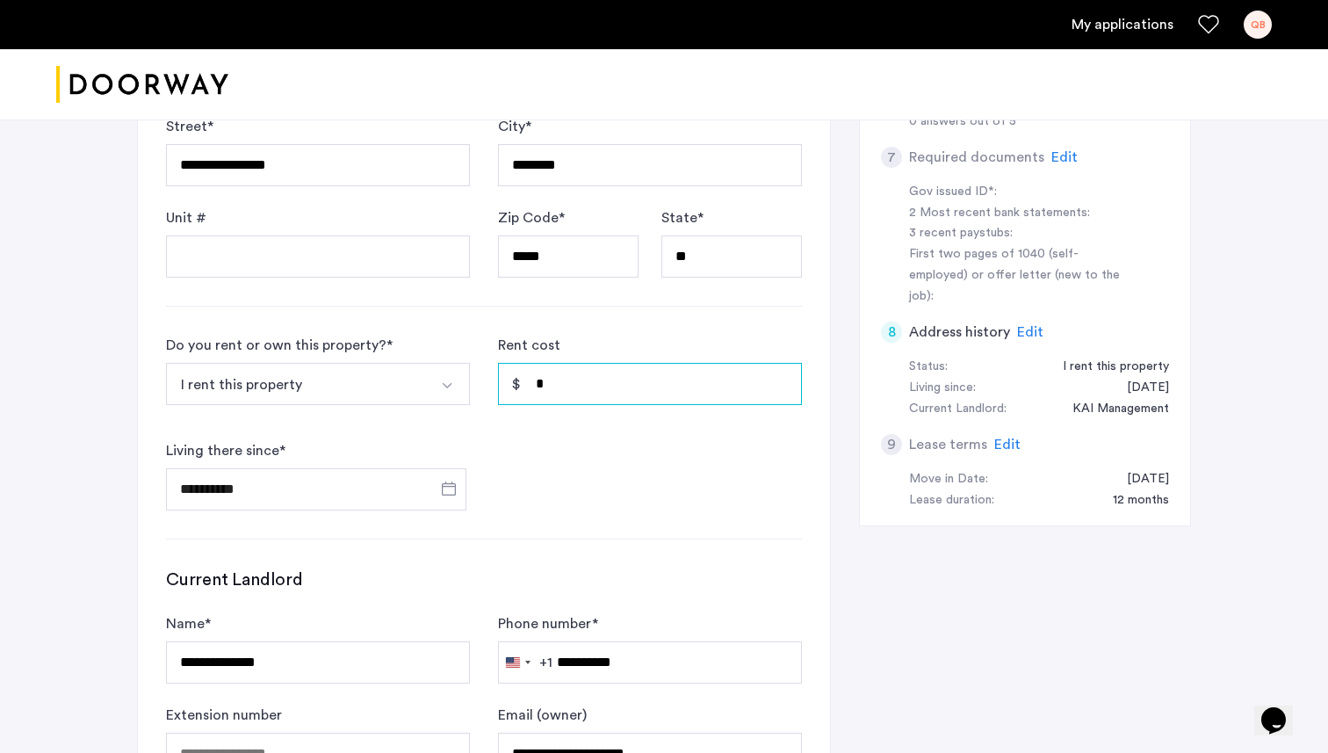
click at [616, 376] on input "*" at bounding box center [650, 384] width 304 height 42
paste input "*****"
click at [541, 389] on input "******" at bounding box center [650, 384] width 304 height 42
click at [631, 400] on input "*****" at bounding box center [650, 384] width 304 height 42
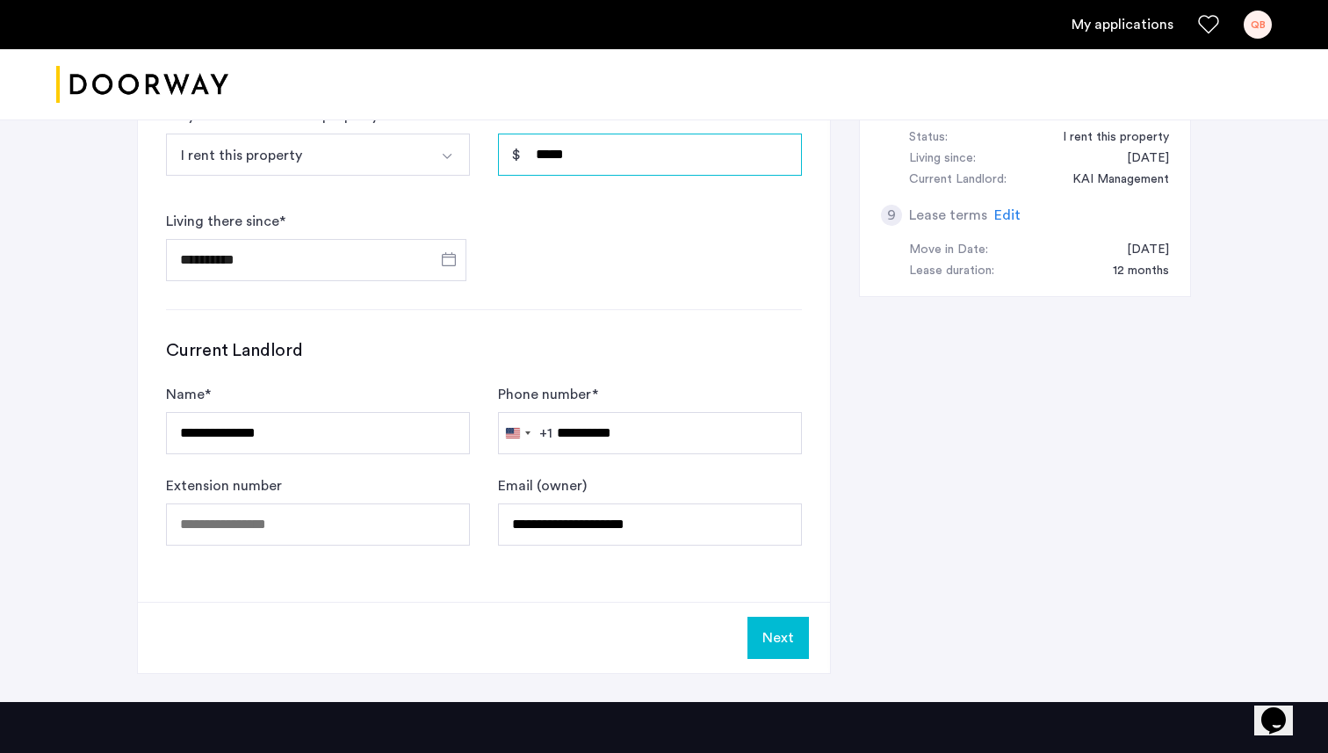
scroll to position [1150, 0]
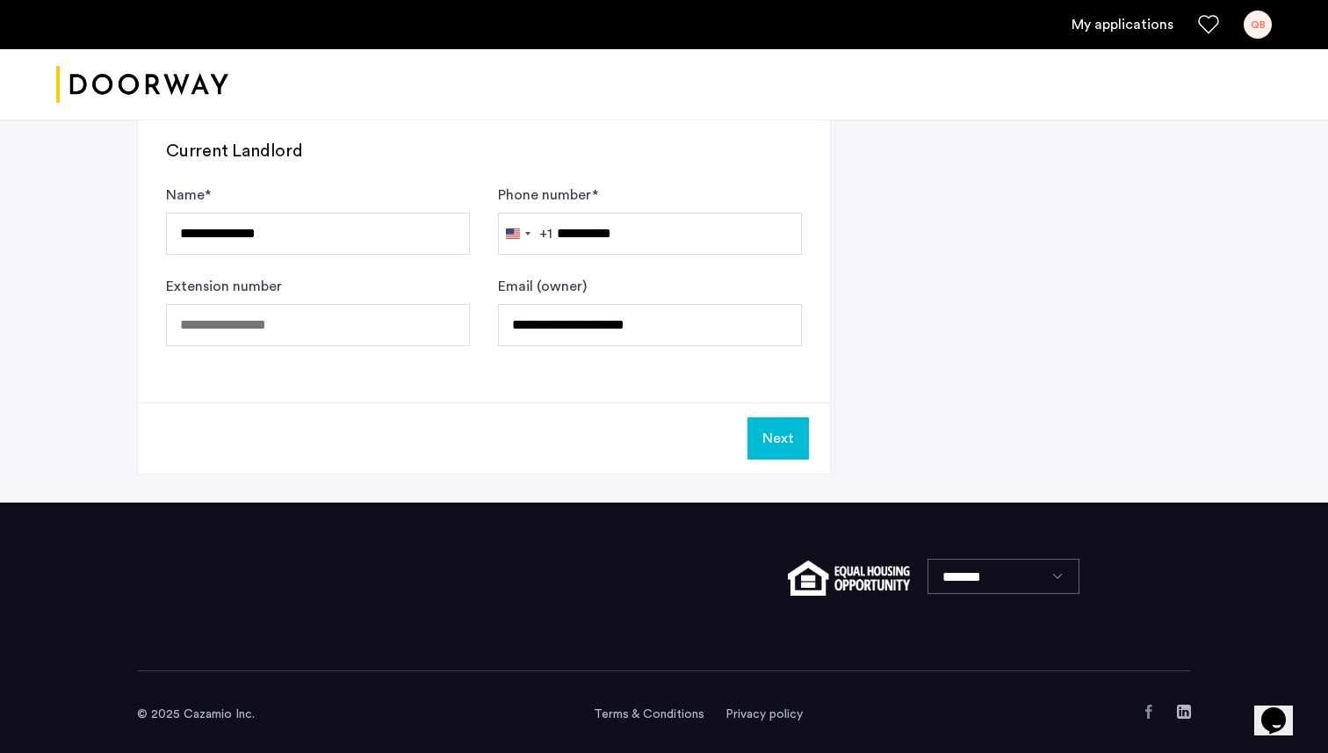
type input "*****"
click at [781, 450] on button "Next" at bounding box center [777, 438] width 61 height 42
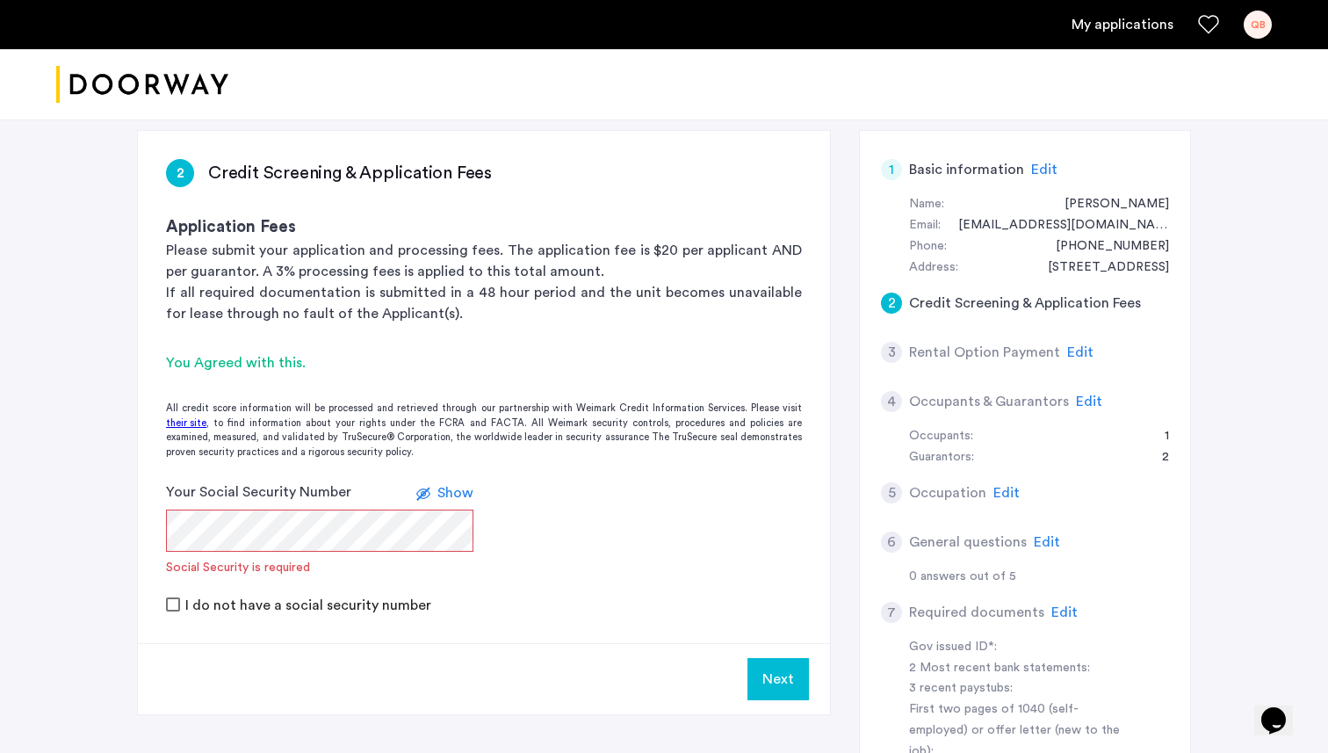
scroll to position [287, 0]
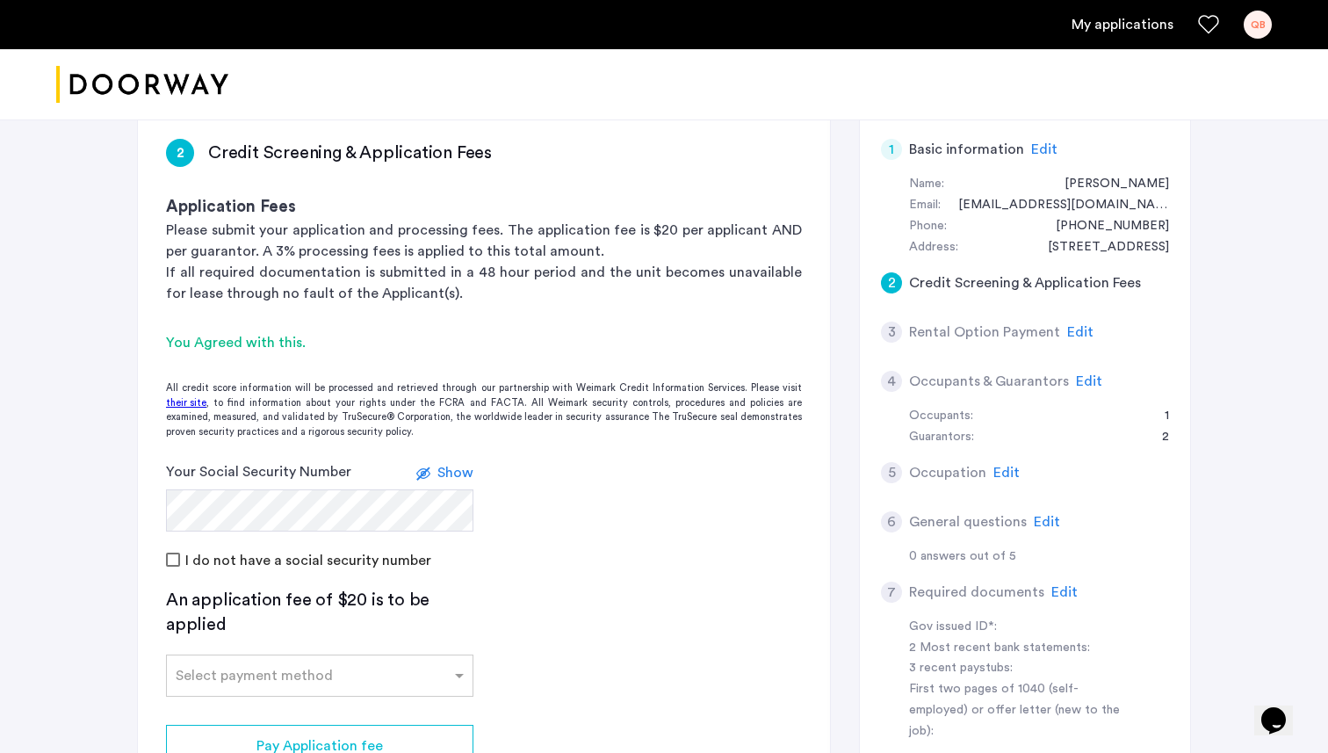
click at [454, 472] on span "Show" at bounding box center [455, 472] width 36 height 14
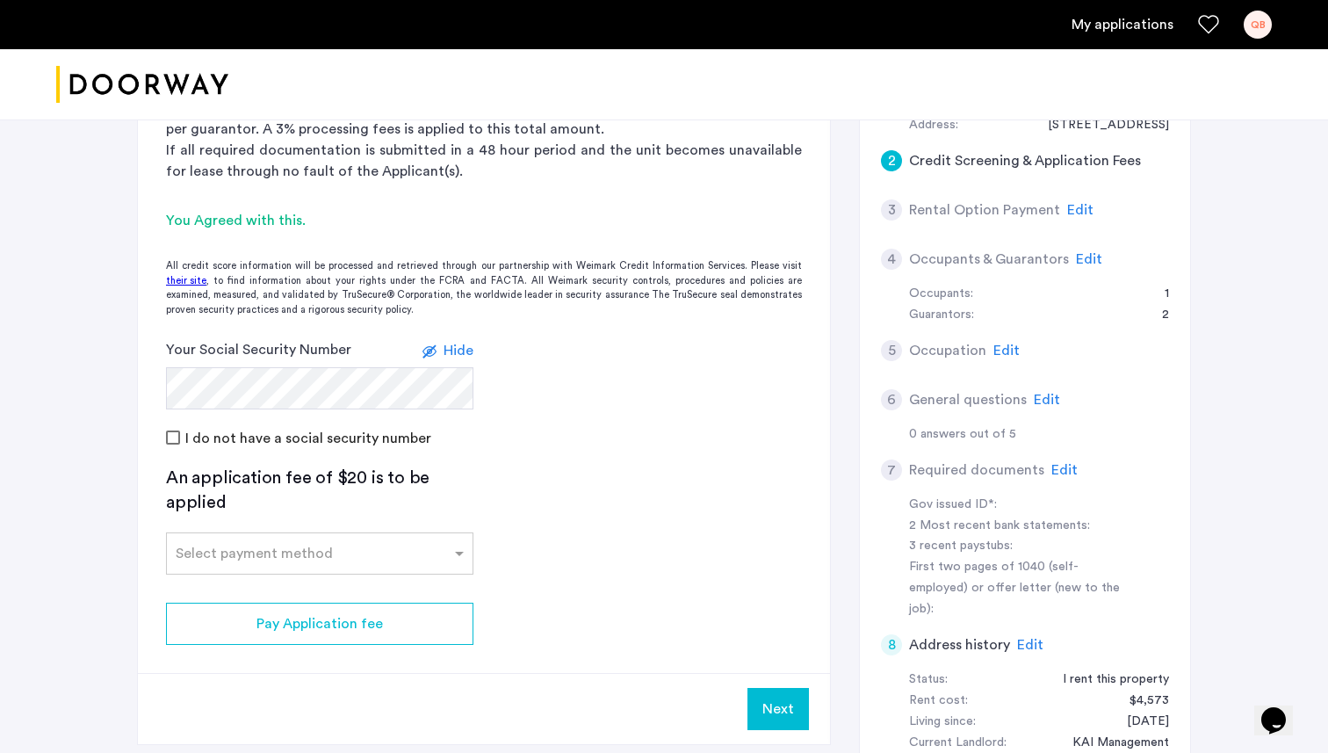
scroll to position [410, 0]
click at [440, 551] on div at bounding box center [320, 547] width 306 height 21
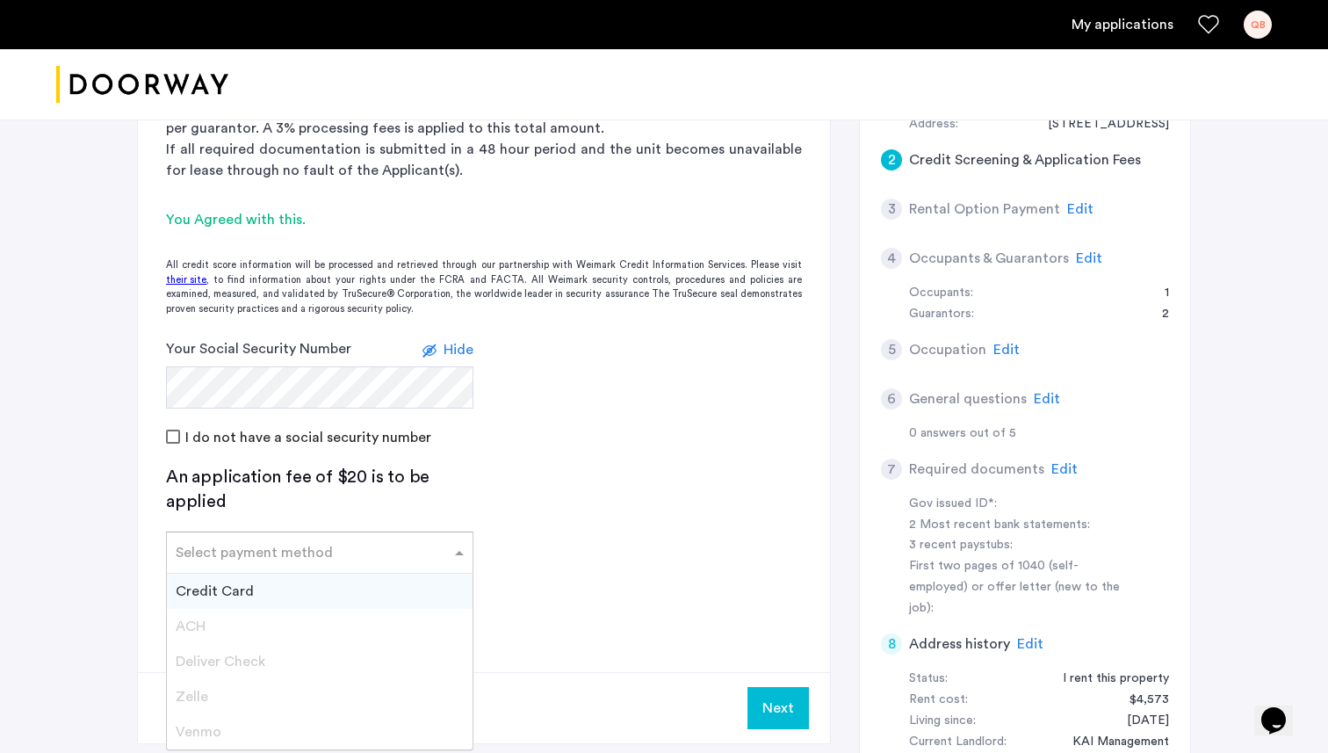
click at [299, 595] on div "Credit Card" at bounding box center [320, 590] width 306 height 35
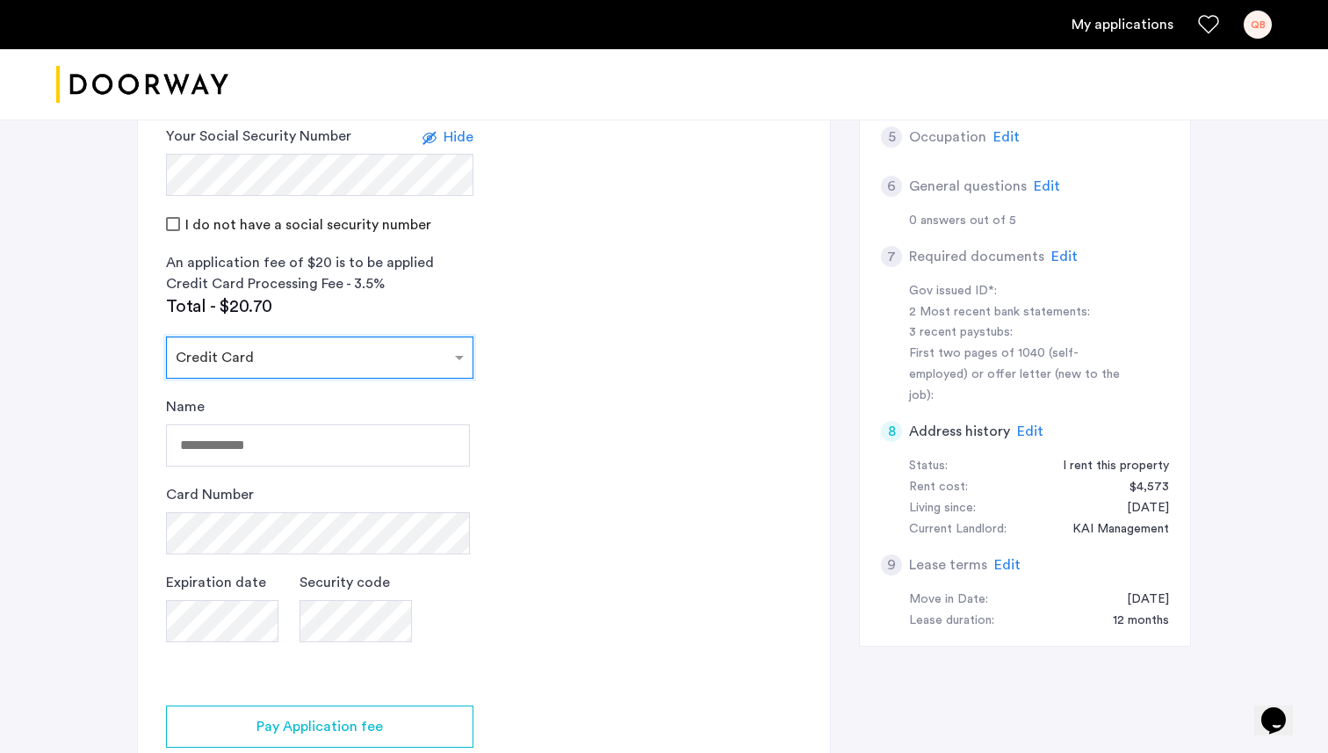
scroll to position [621, 0]
click at [322, 437] on input "Name" at bounding box center [318, 447] width 304 height 42
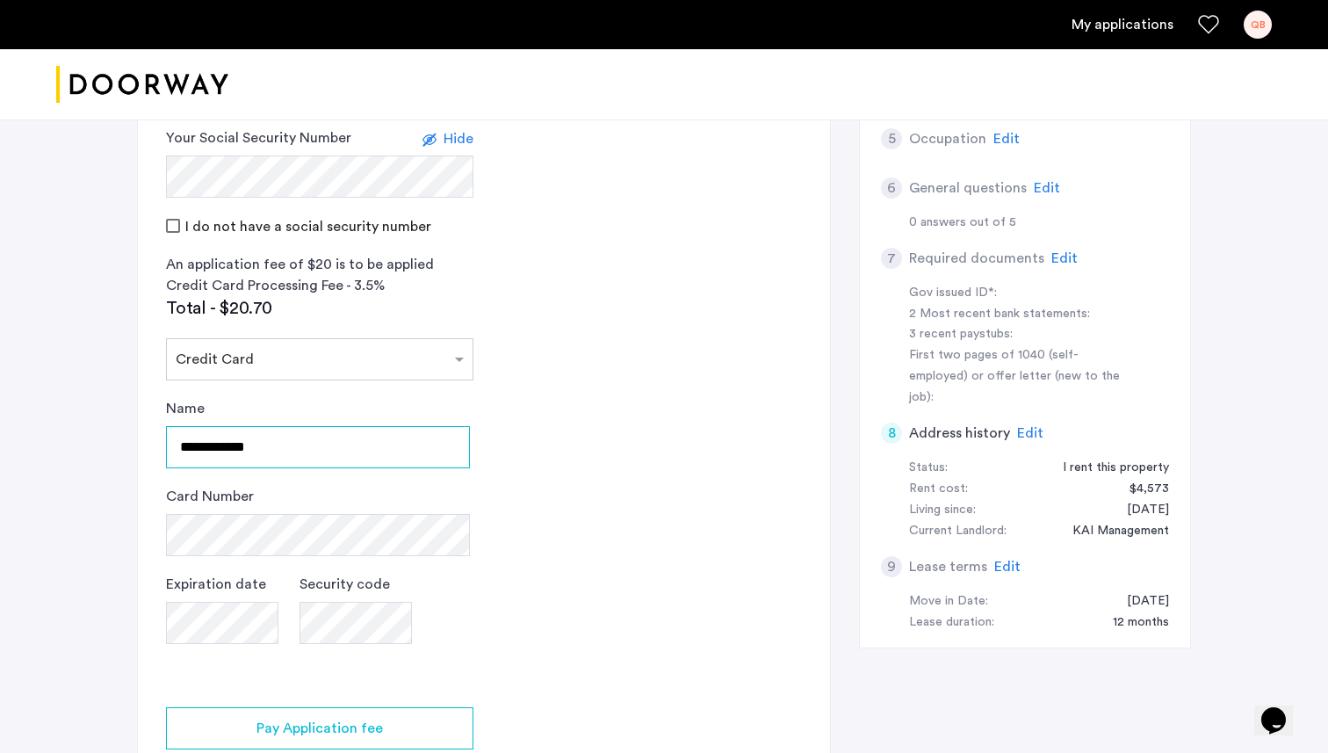
type input "**********"
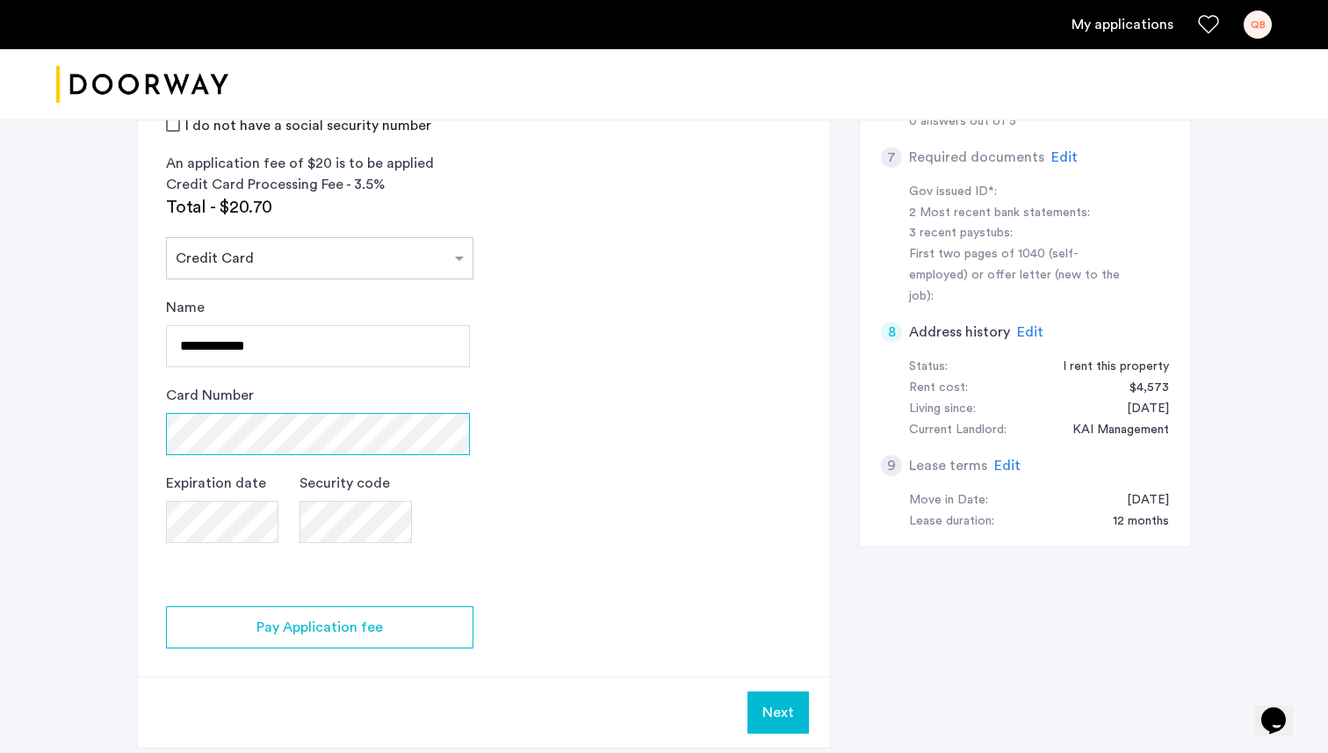
scroll to position [739, 0]
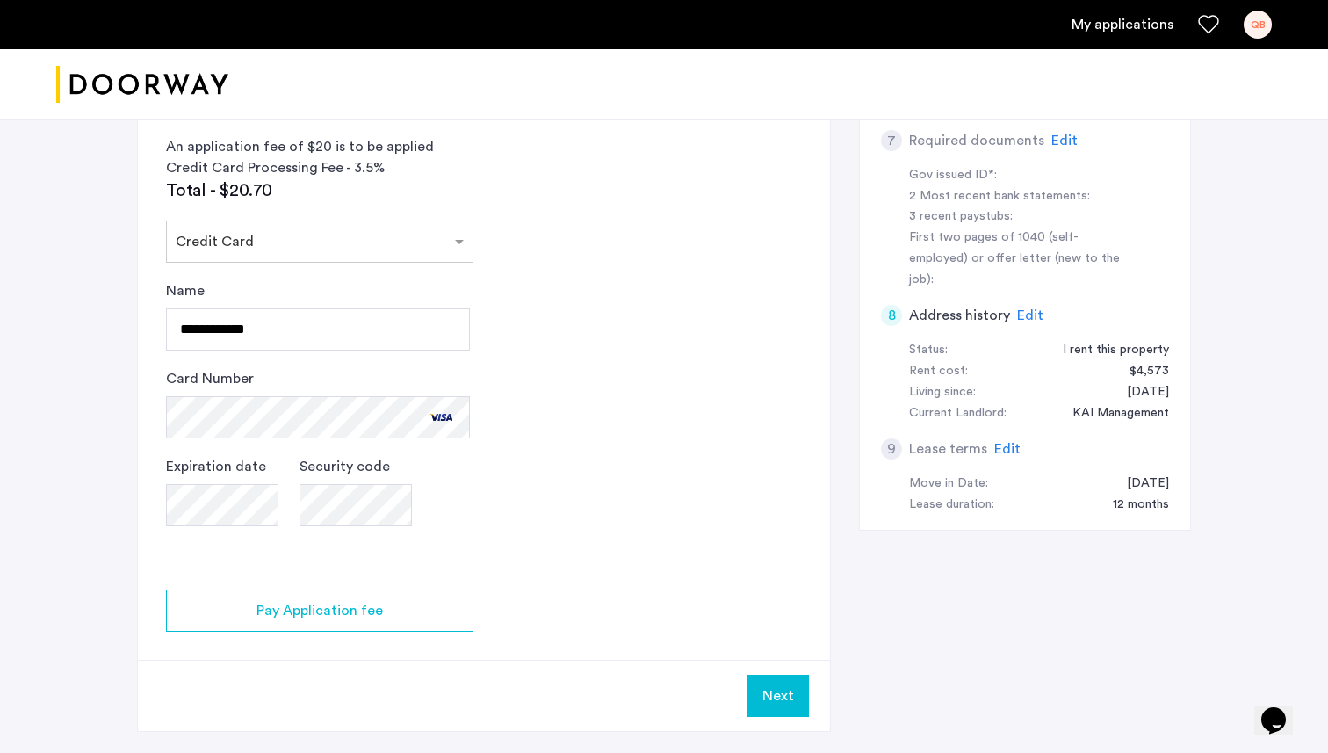
click at [267, 573] on app-credit-screening "2 Credit Screening & Application Fees Application Fees Please submit your appli…" at bounding box center [484, 194] width 692 height 1071
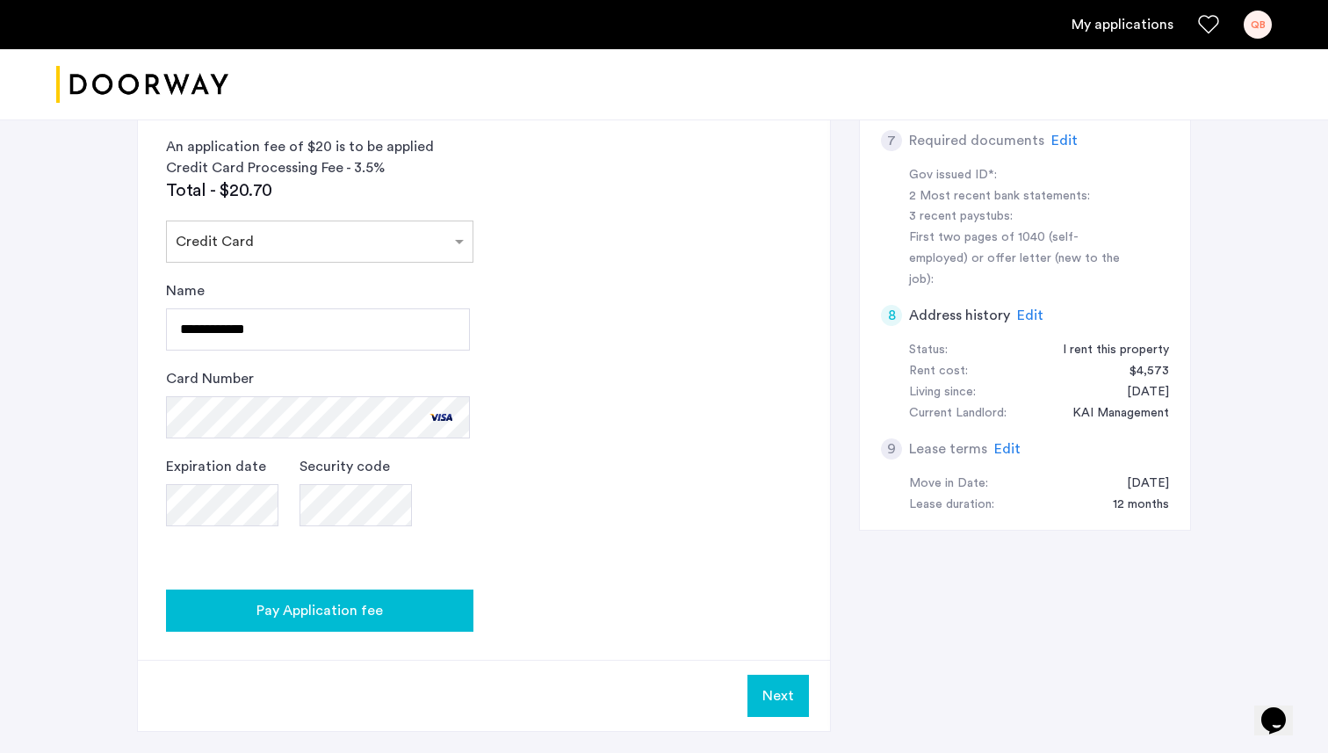
click at [325, 596] on button "Pay Application fee" at bounding box center [319, 610] width 307 height 42
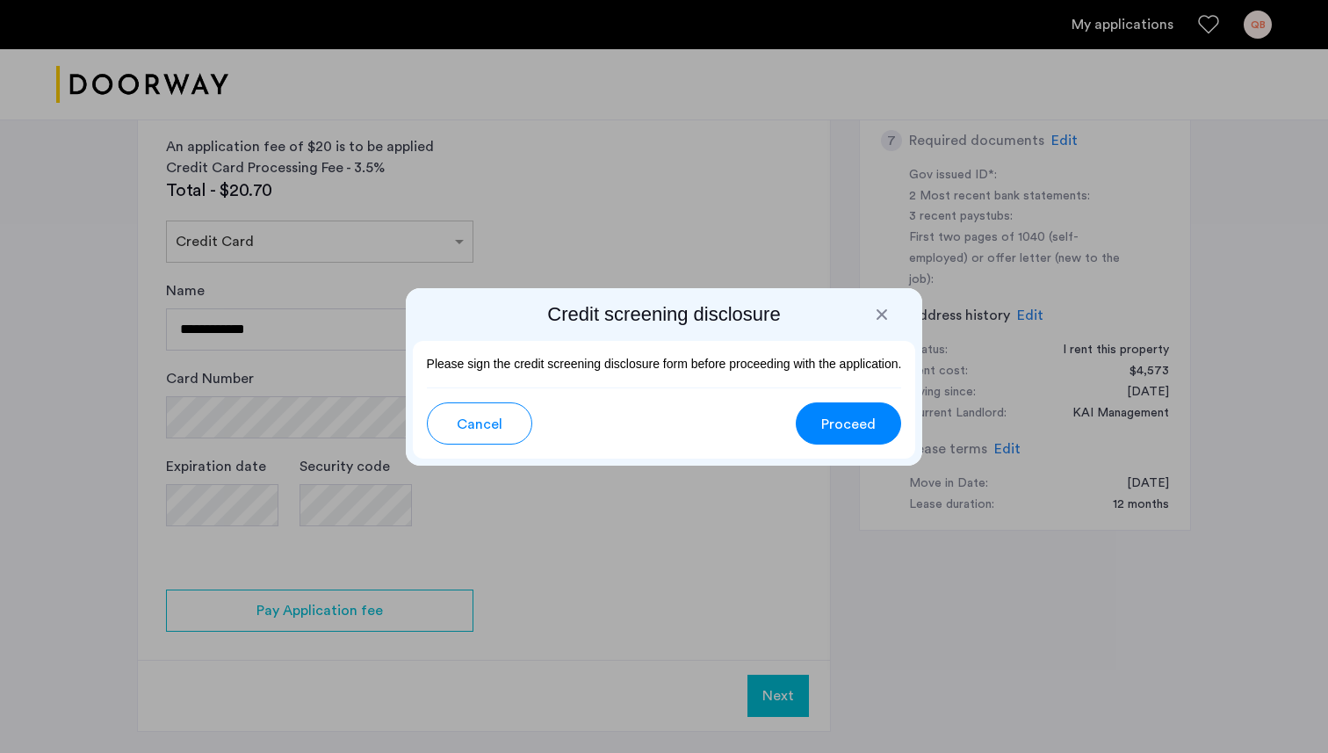
click at [835, 432] on span "Proceed" at bounding box center [848, 424] width 54 height 21
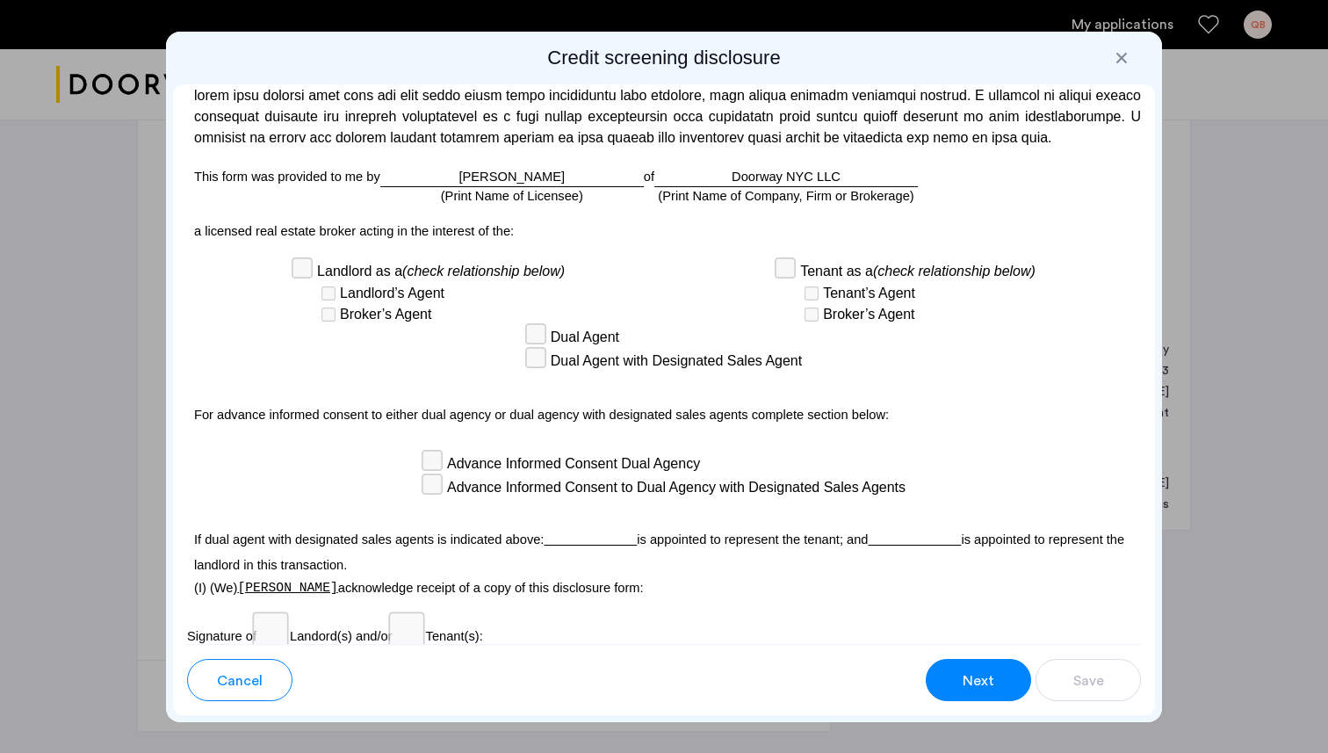
scroll to position [4735, 0]
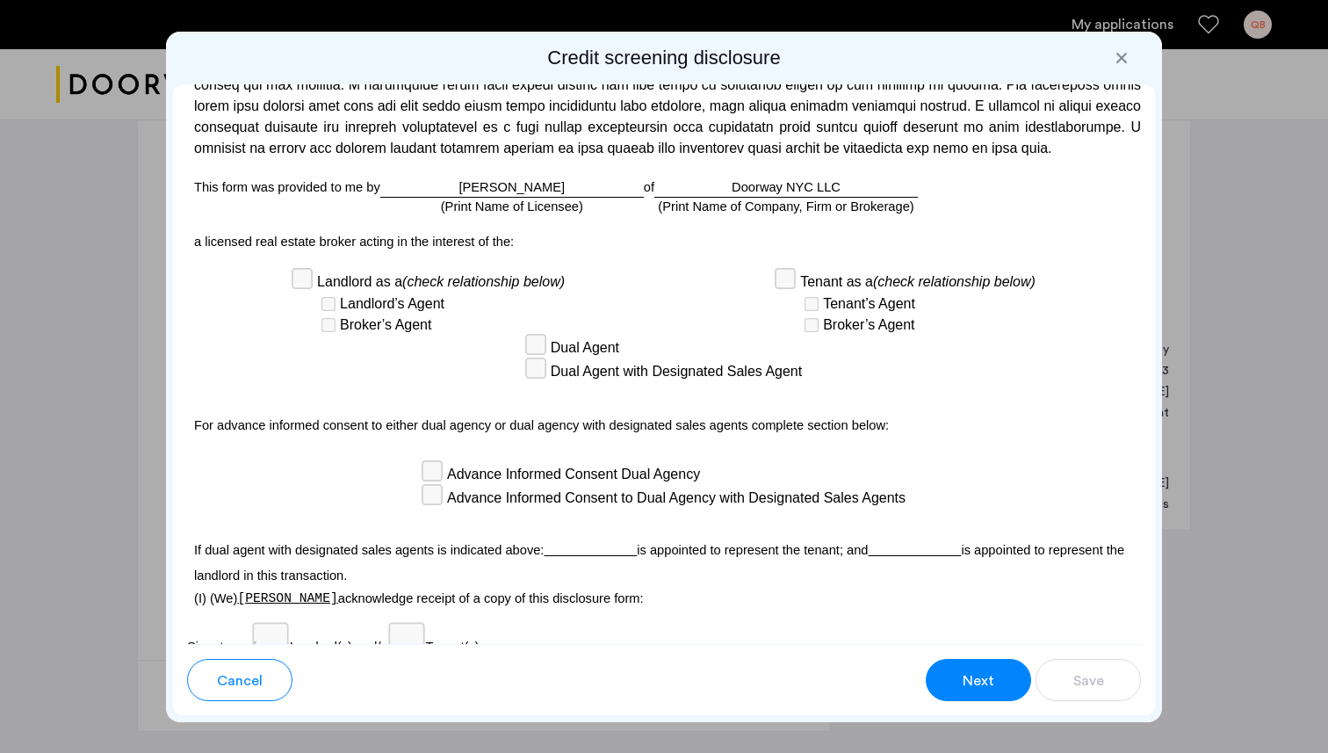
click at [473, 198] on div "[PERSON_NAME] (Print Name of Licensee)" at bounding box center [511, 187] width 263 height 20
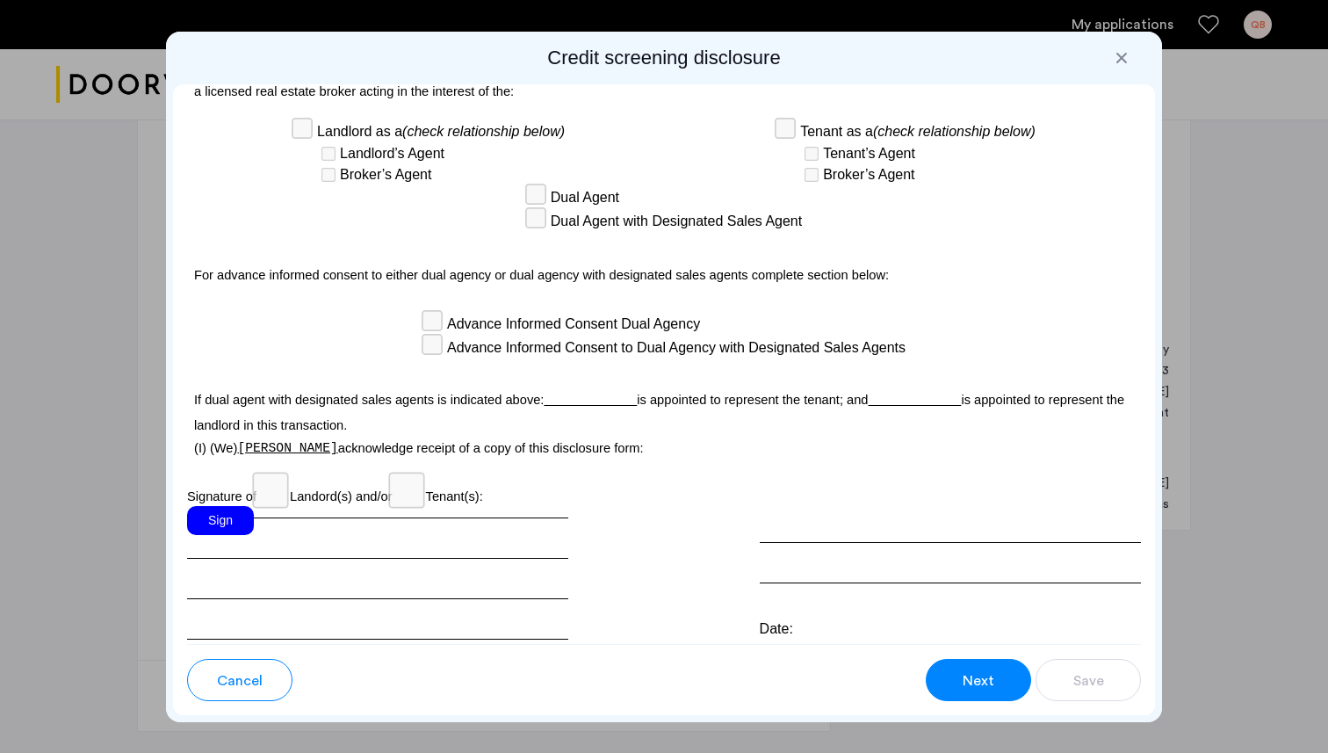
scroll to position [4994, 0]
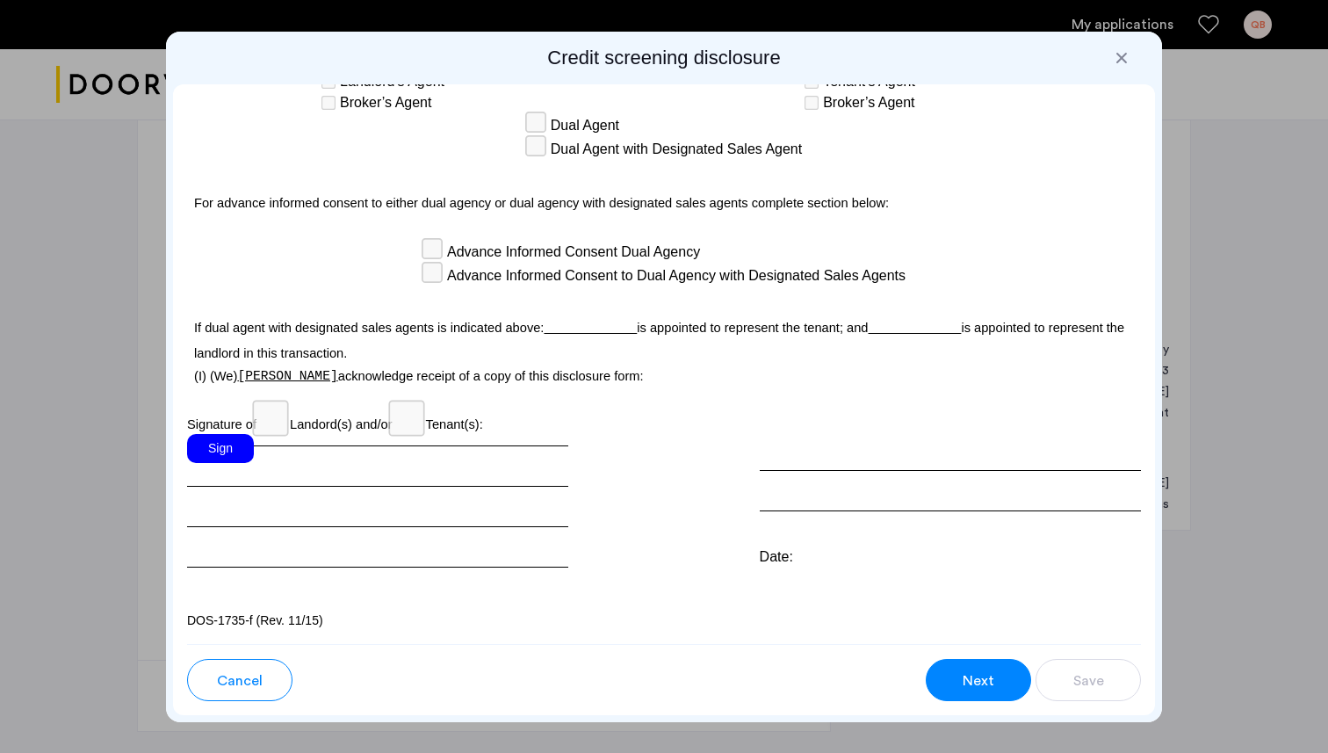
click at [222, 455] on div "Sign" at bounding box center [220, 448] width 67 height 29
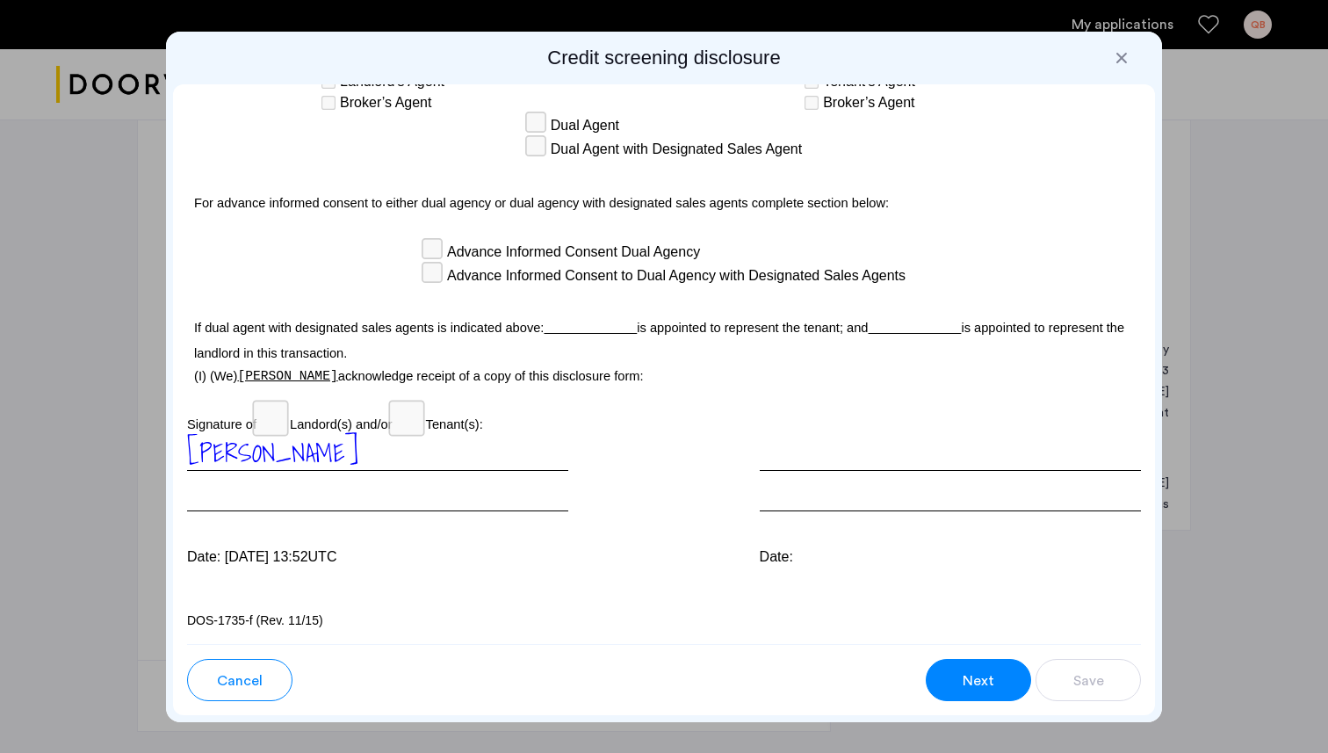
click at [983, 682] on span "Next" at bounding box center [979, 680] width 32 height 21
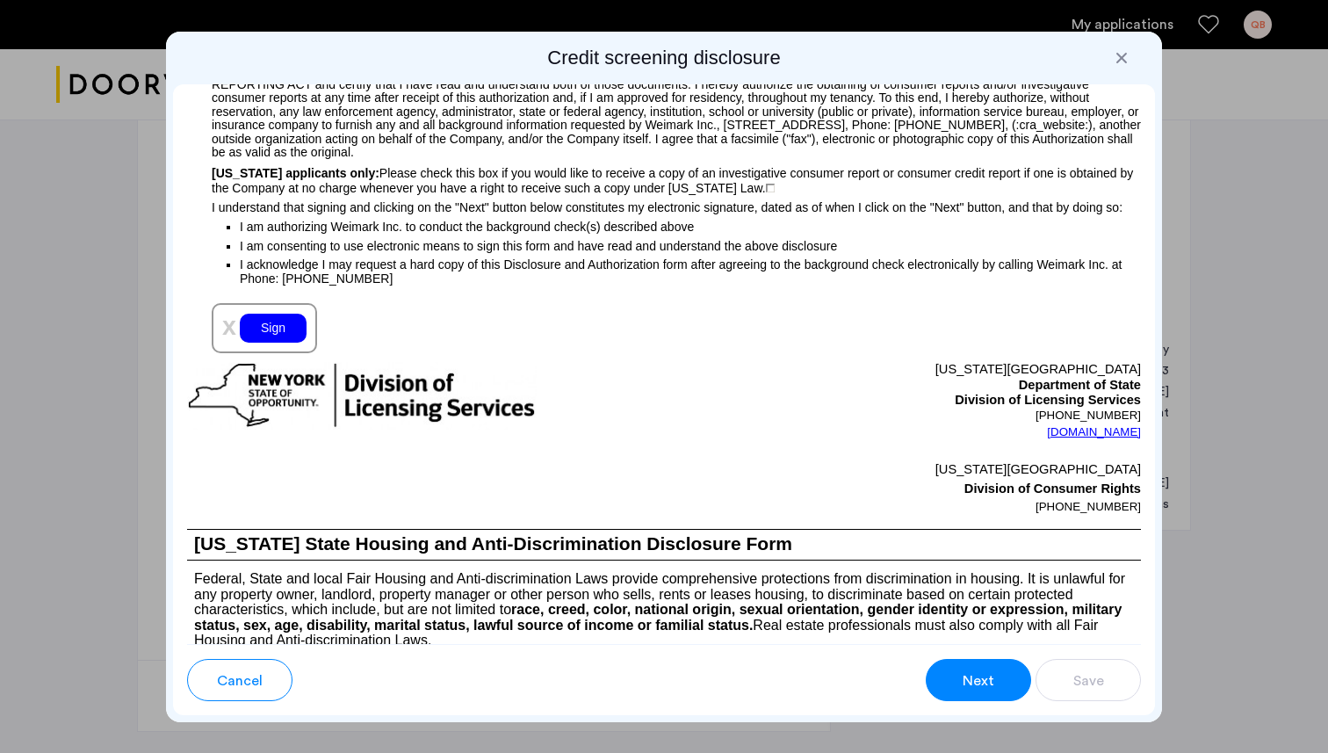
scroll to position [1877, 0]
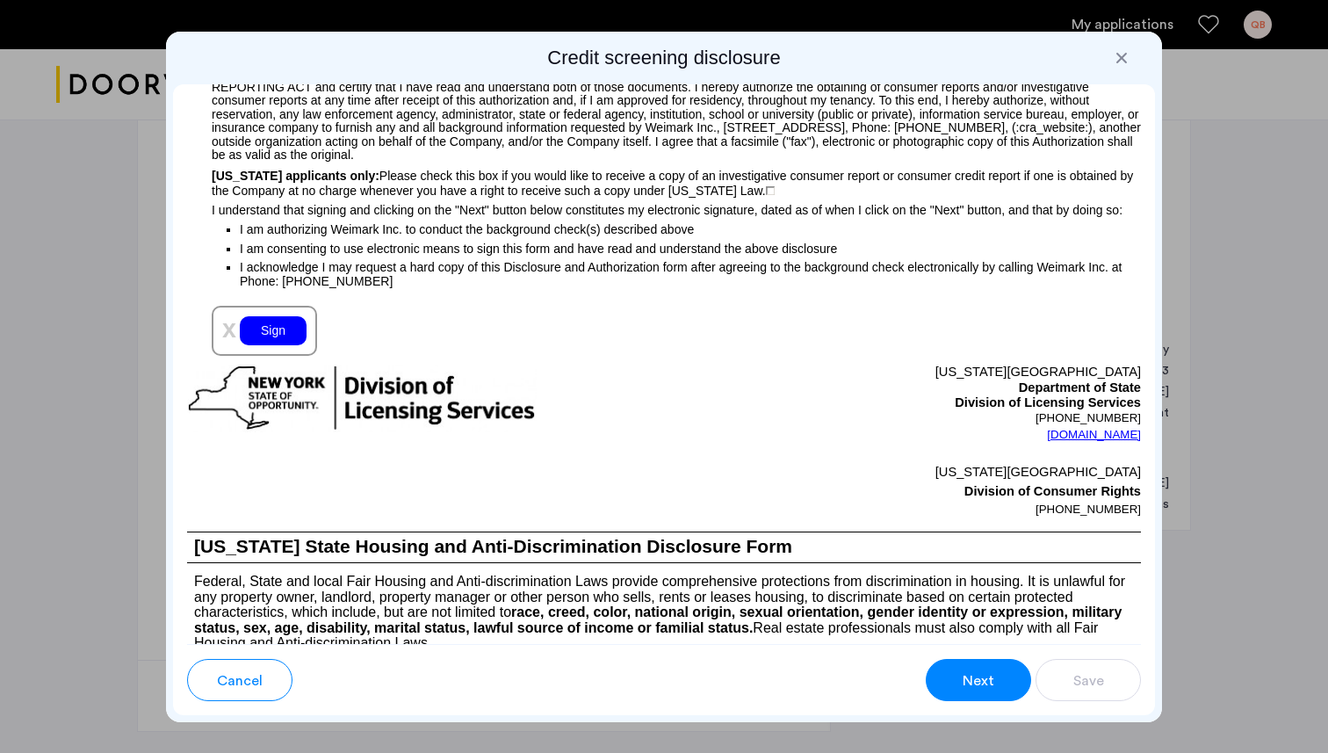
click at [275, 345] on div "Sign" at bounding box center [273, 330] width 67 height 29
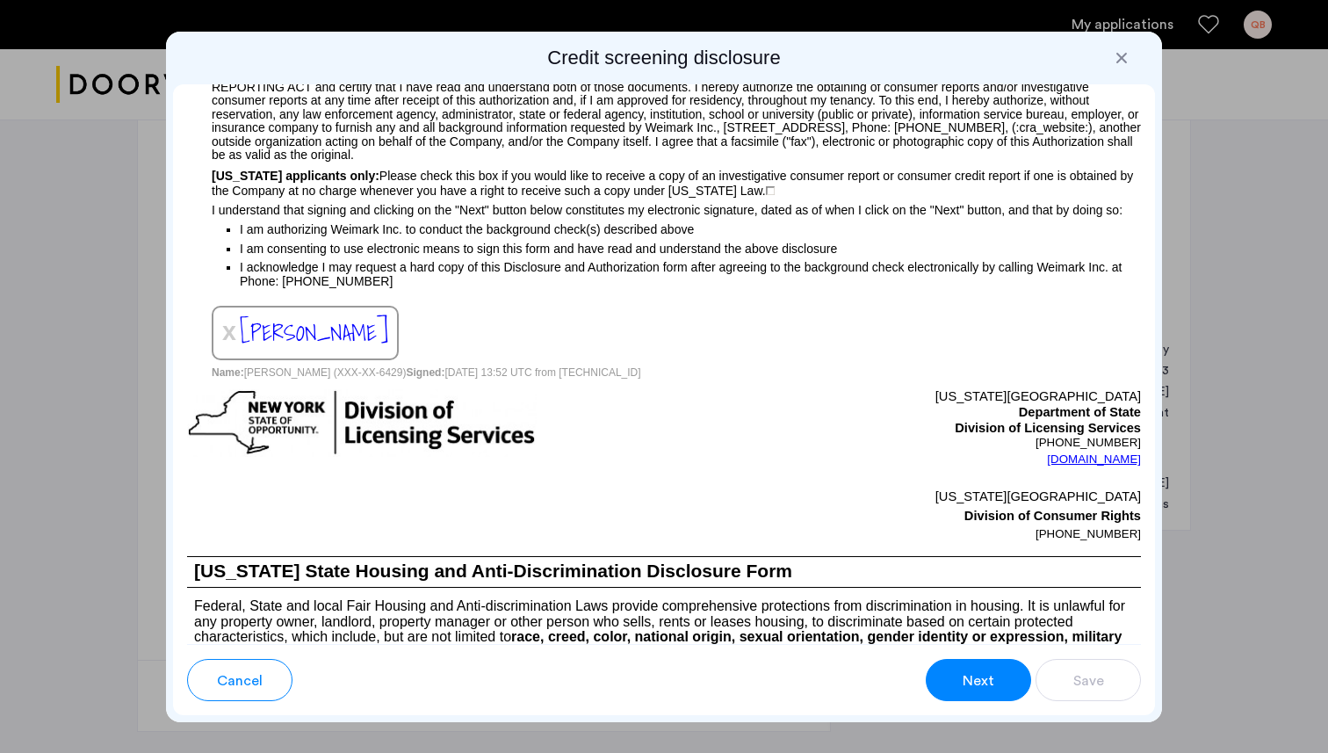
click at [970, 675] on span "Next" at bounding box center [979, 680] width 32 height 21
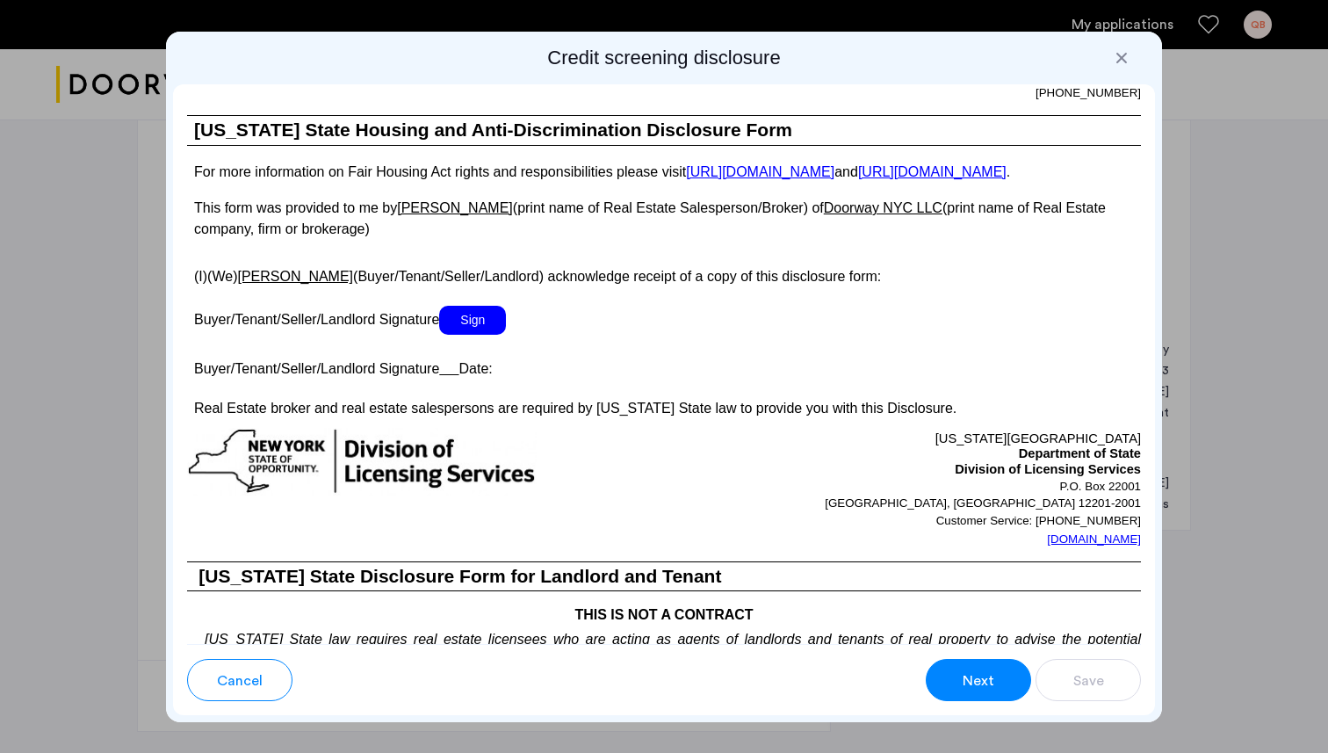
scroll to position [3150, 0]
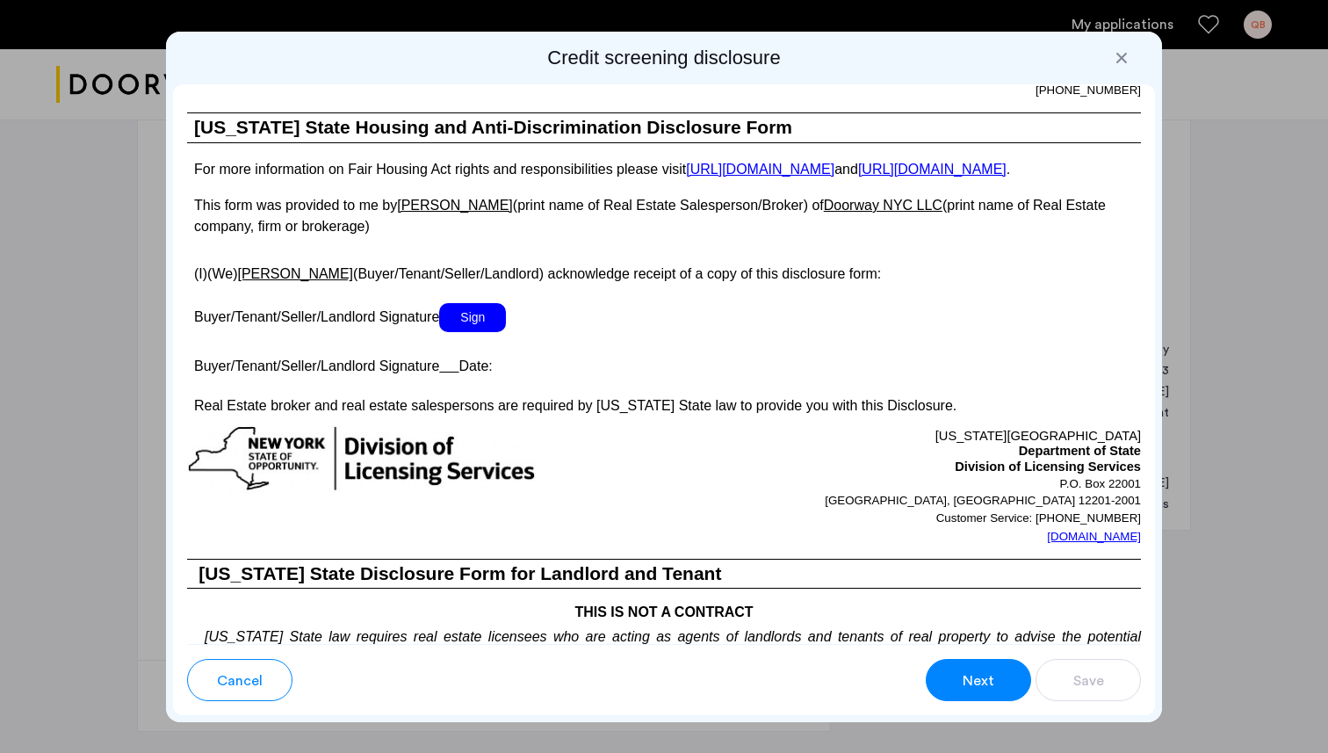
click at [471, 332] on span "Sign" at bounding box center [472, 317] width 67 height 29
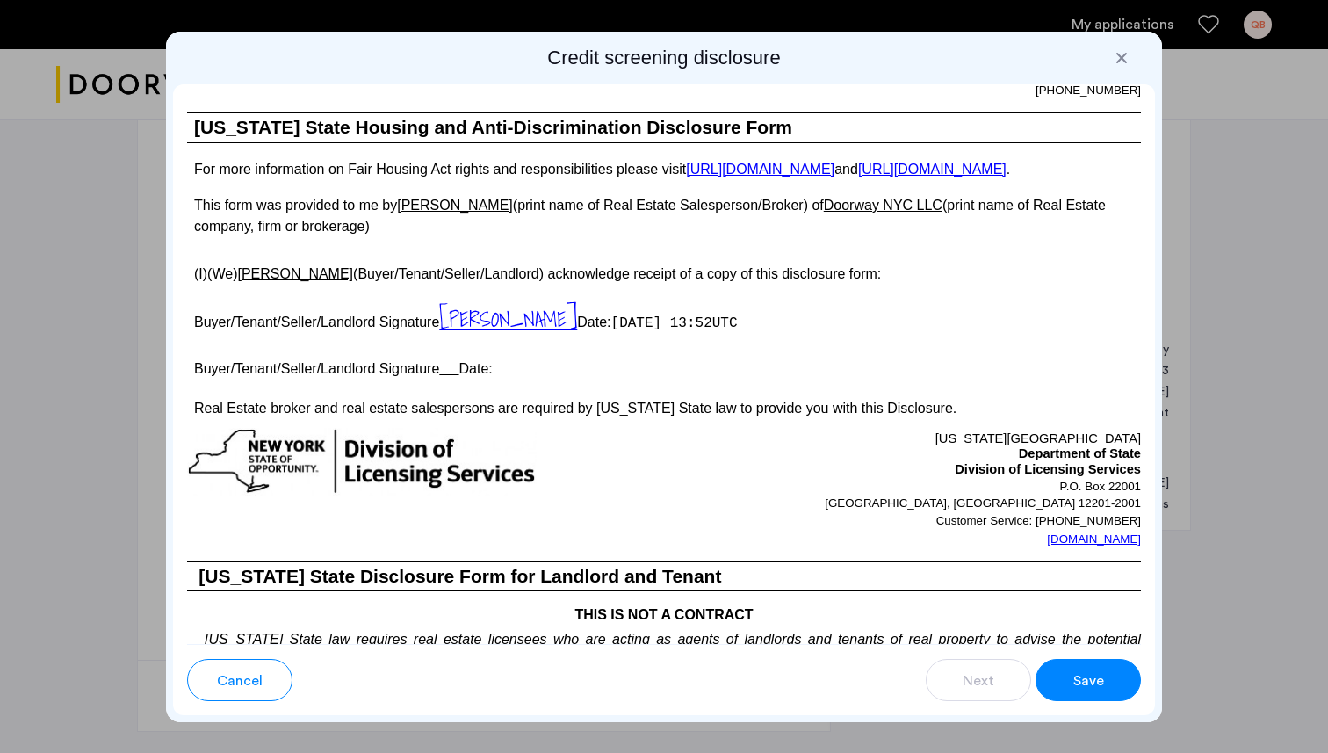
click at [1060, 664] on button "Save" at bounding box center [1087, 680] width 105 height 42
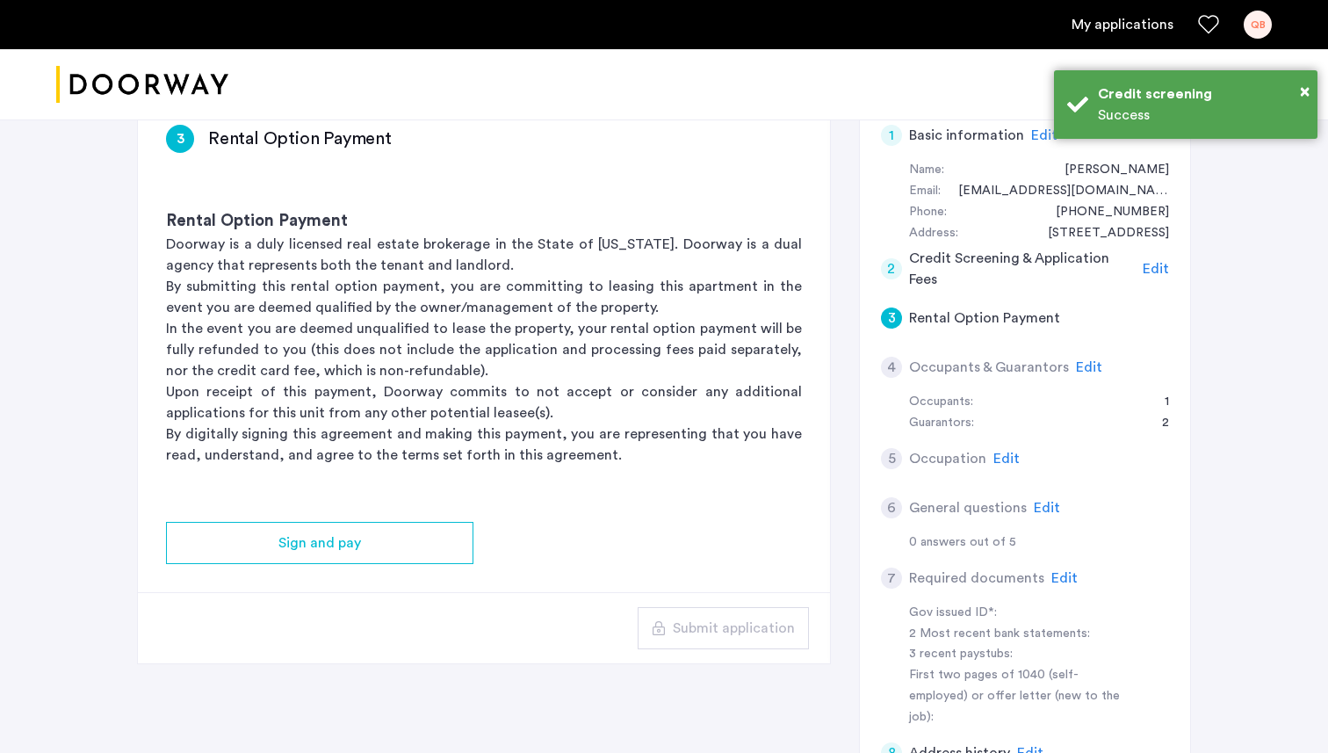
scroll to position [351, 0]
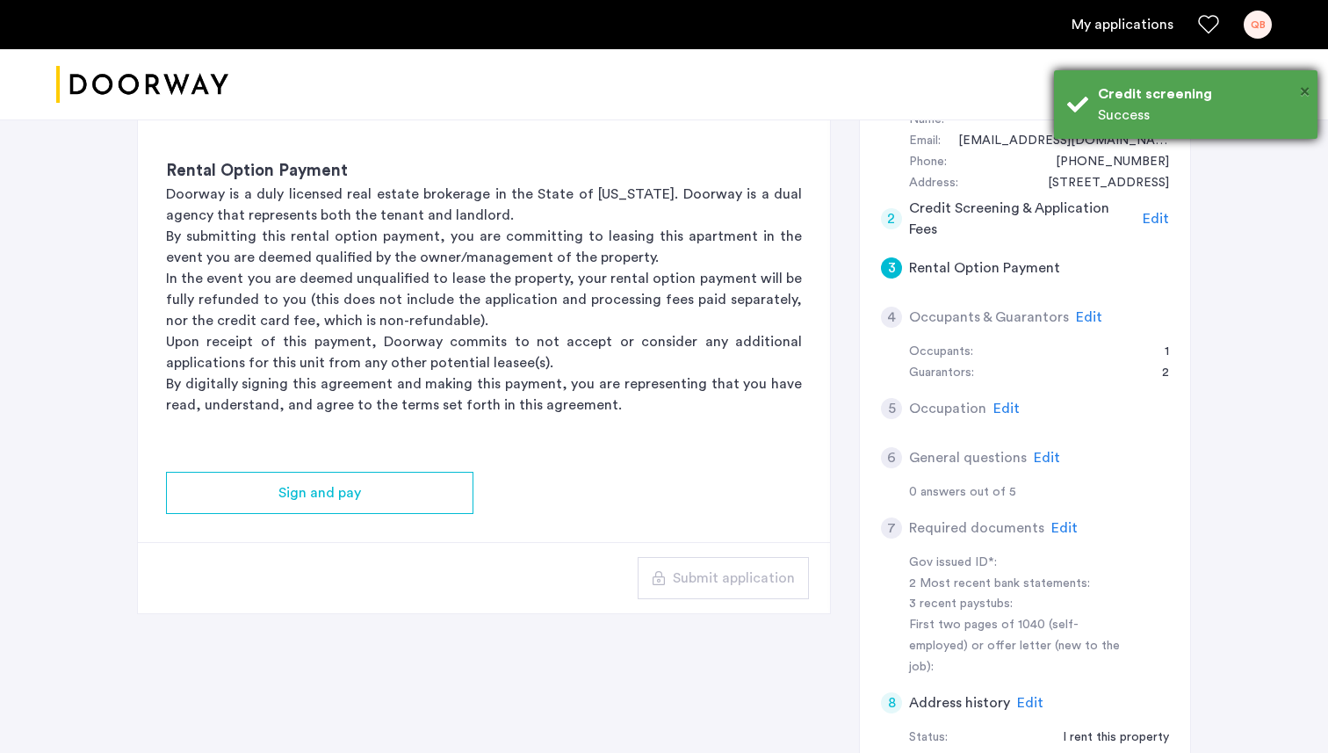
click at [1301, 90] on span "×" at bounding box center [1305, 92] width 10 height 18
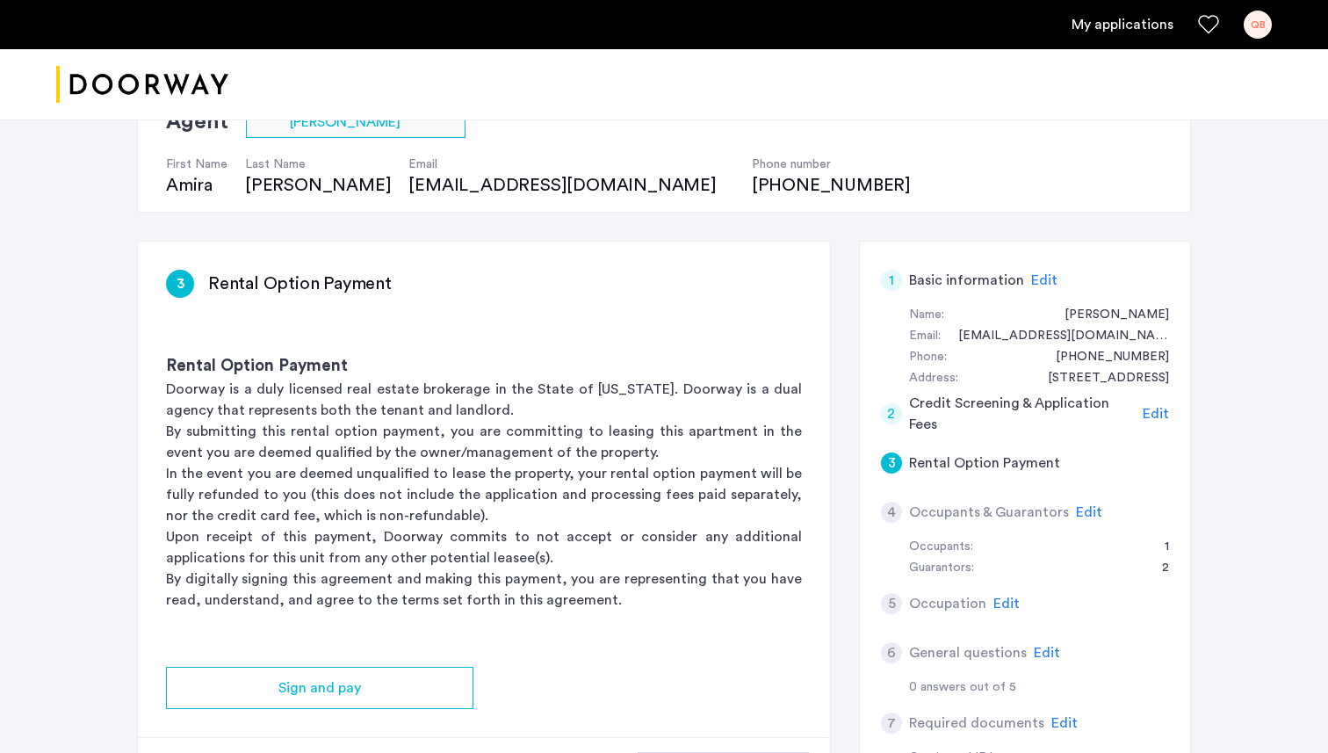
scroll to position [162, 0]
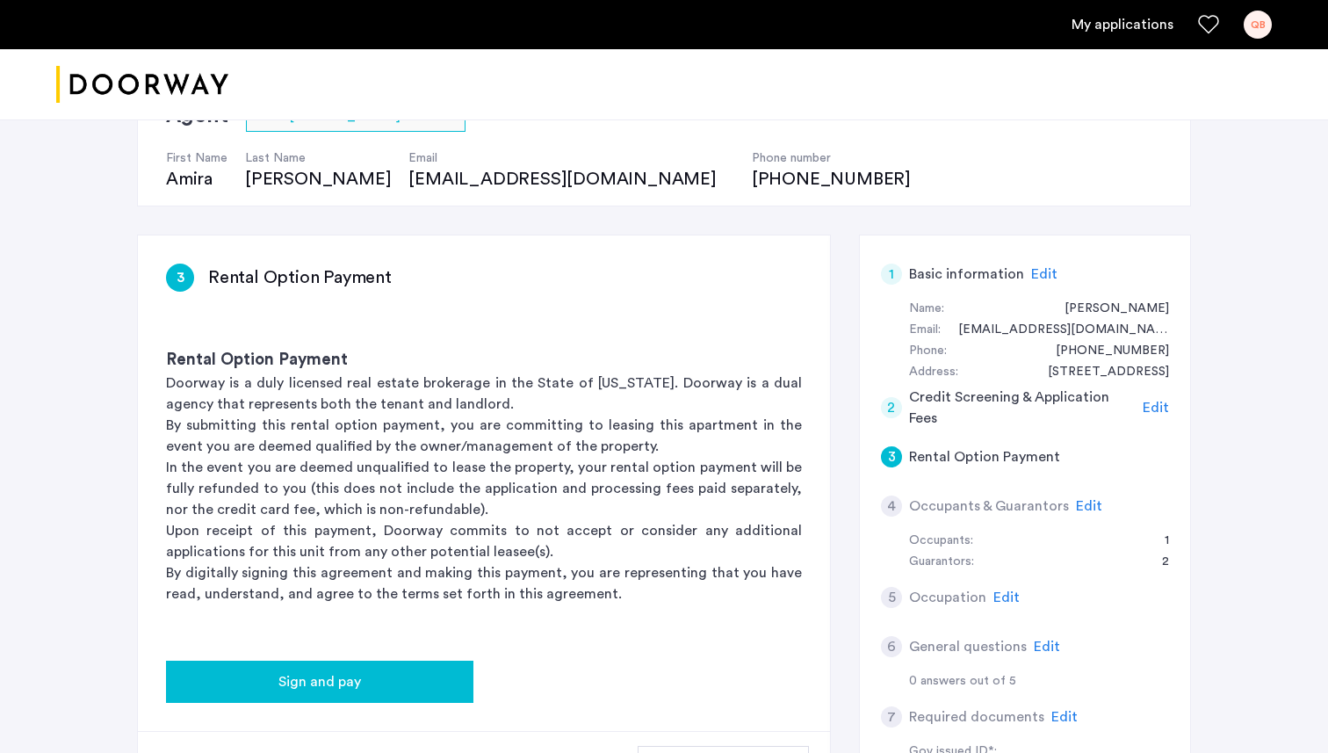
click at [339, 663] on button "Sign and pay" at bounding box center [319, 681] width 307 height 42
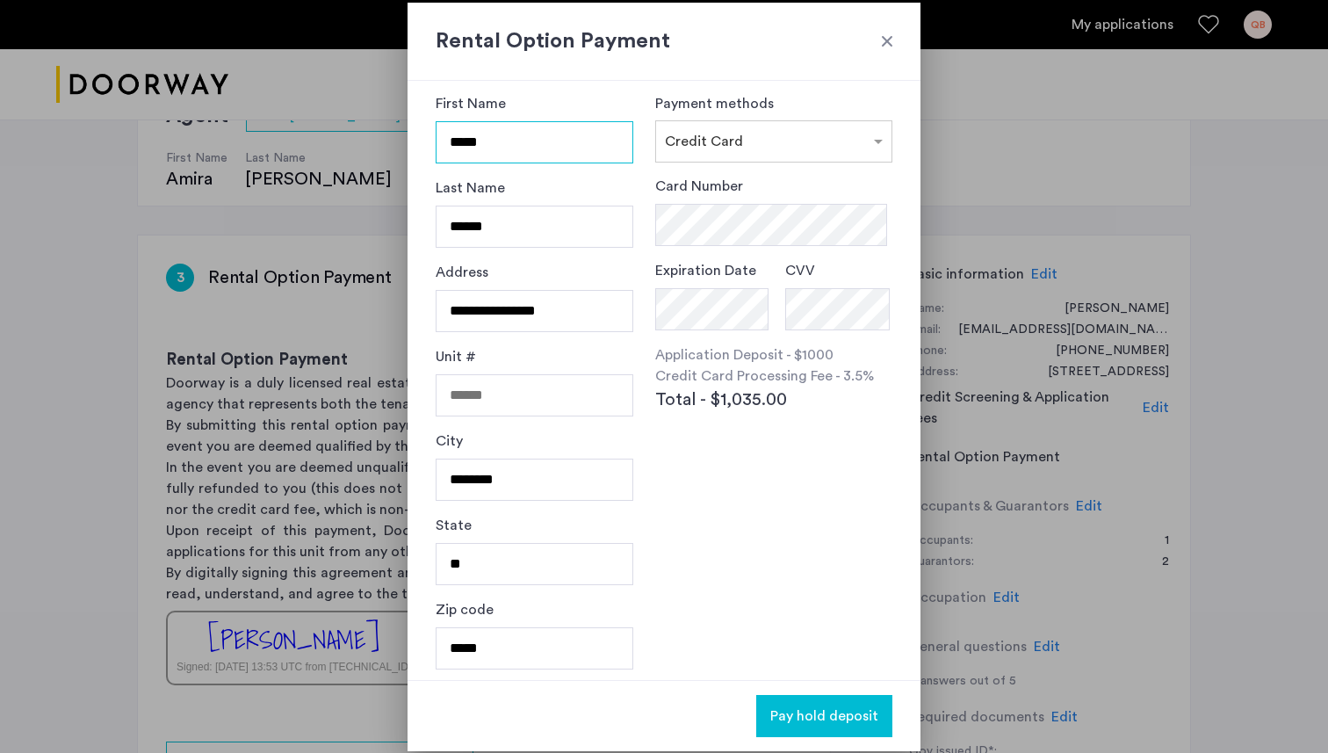
scroll to position [19, 0]
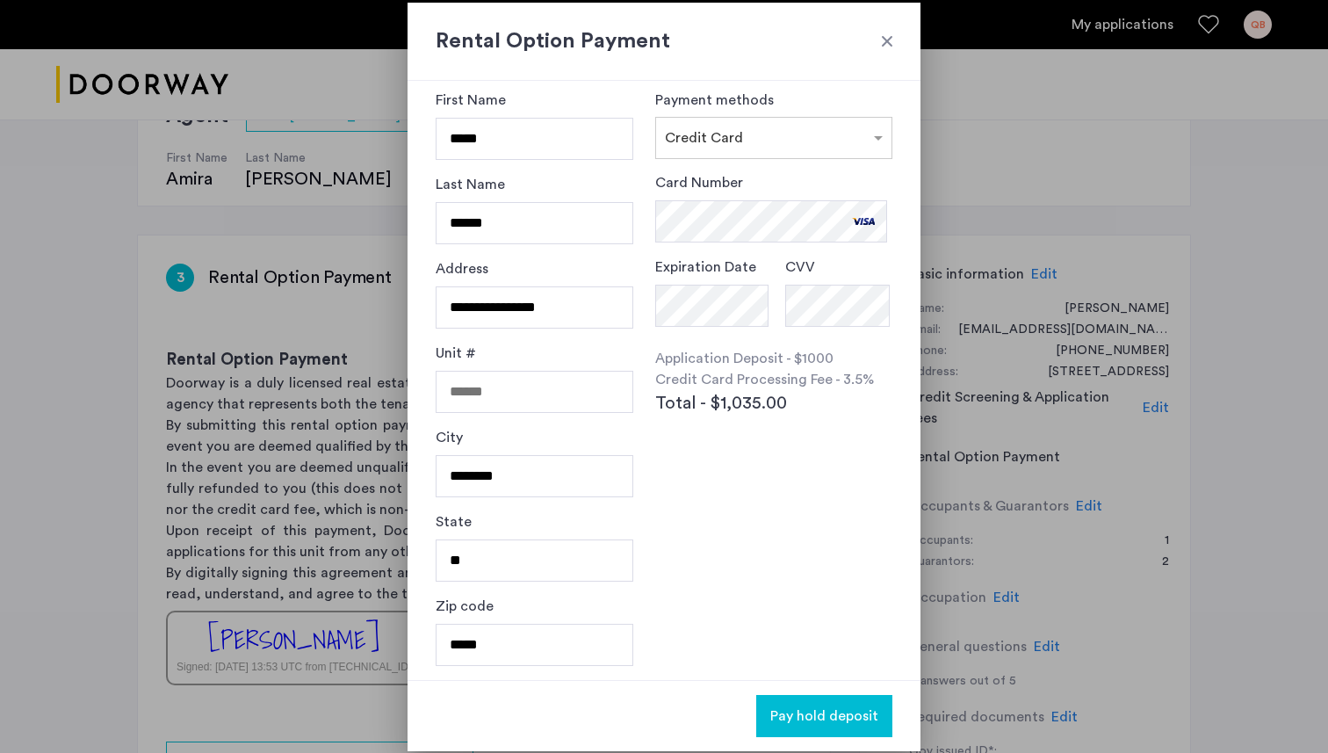
click at [813, 717] on span "Pay hold deposit" at bounding box center [824, 715] width 108 height 21
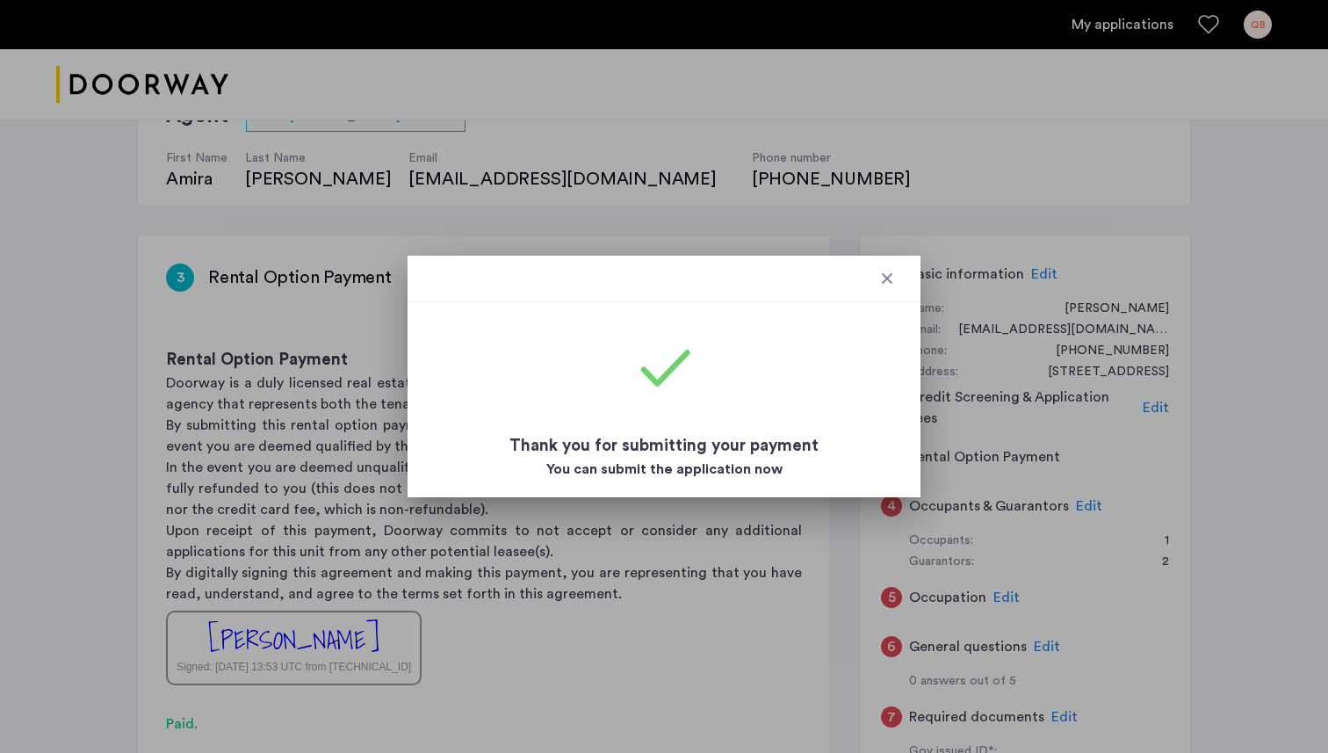
click at [885, 278] on div at bounding box center [887, 279] width 18 height 18
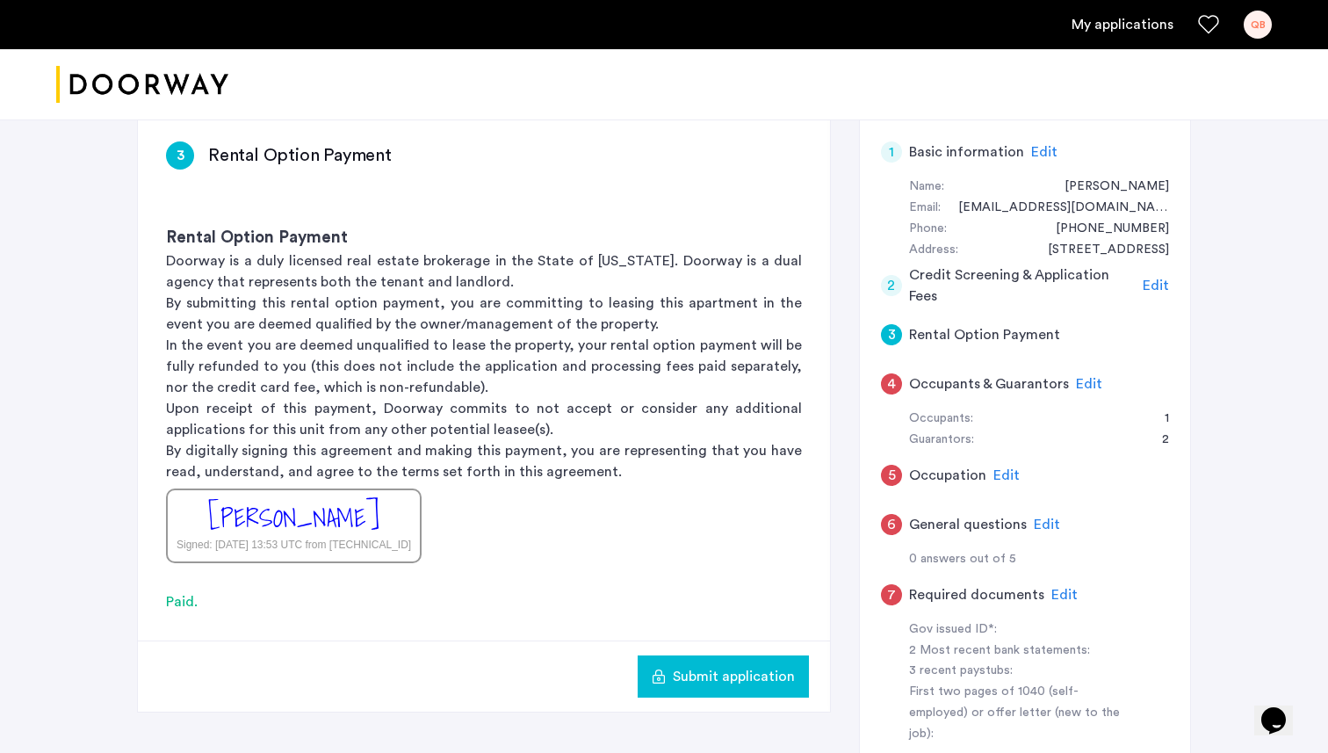
scroll to position [281, 0]
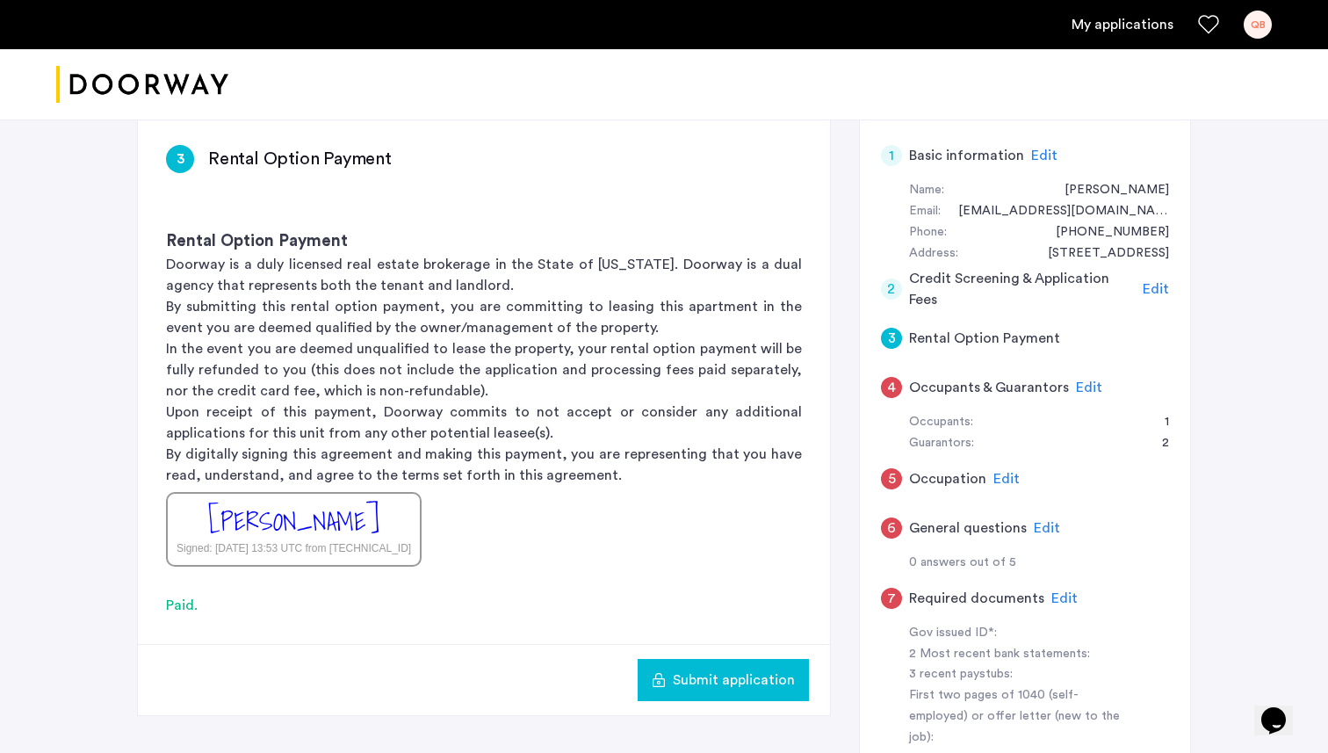
click at [1076, 388] on span "Edit" at bounding box center [1089, 387] width 26 height 14
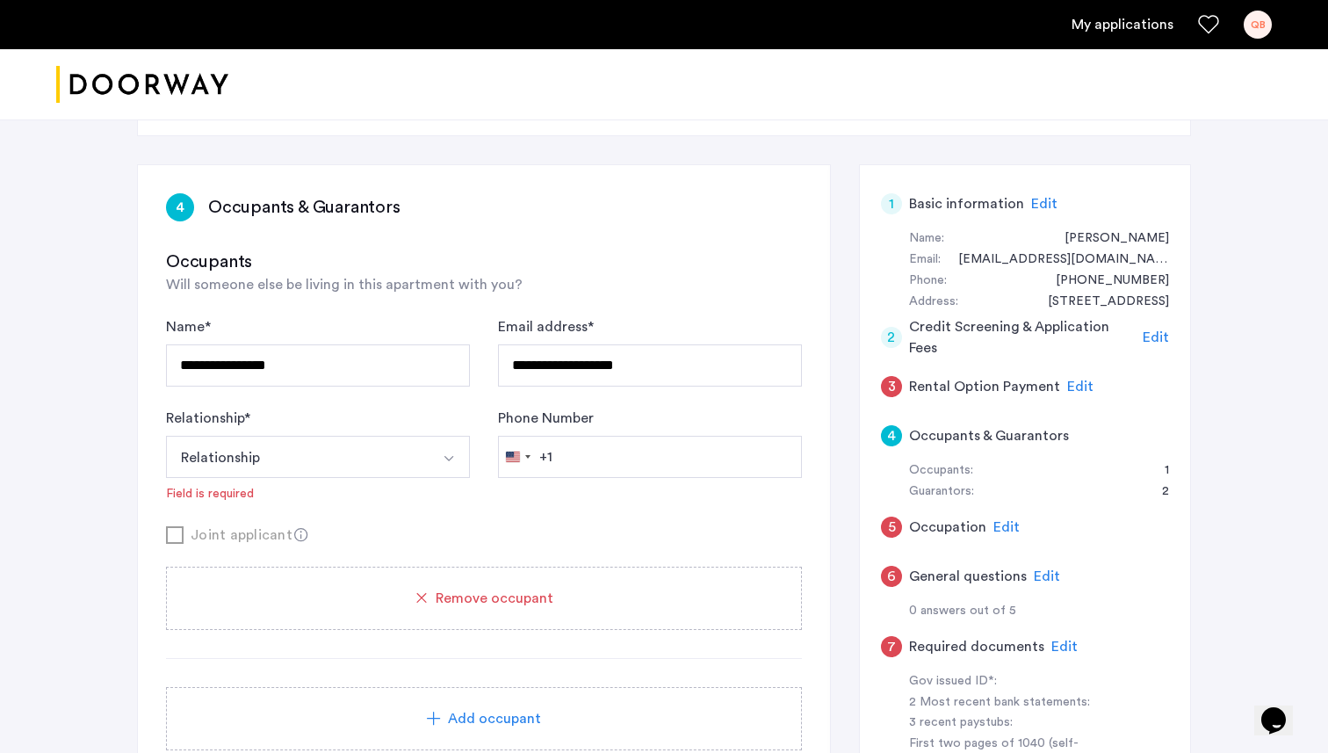
scroll to position [224, 0]
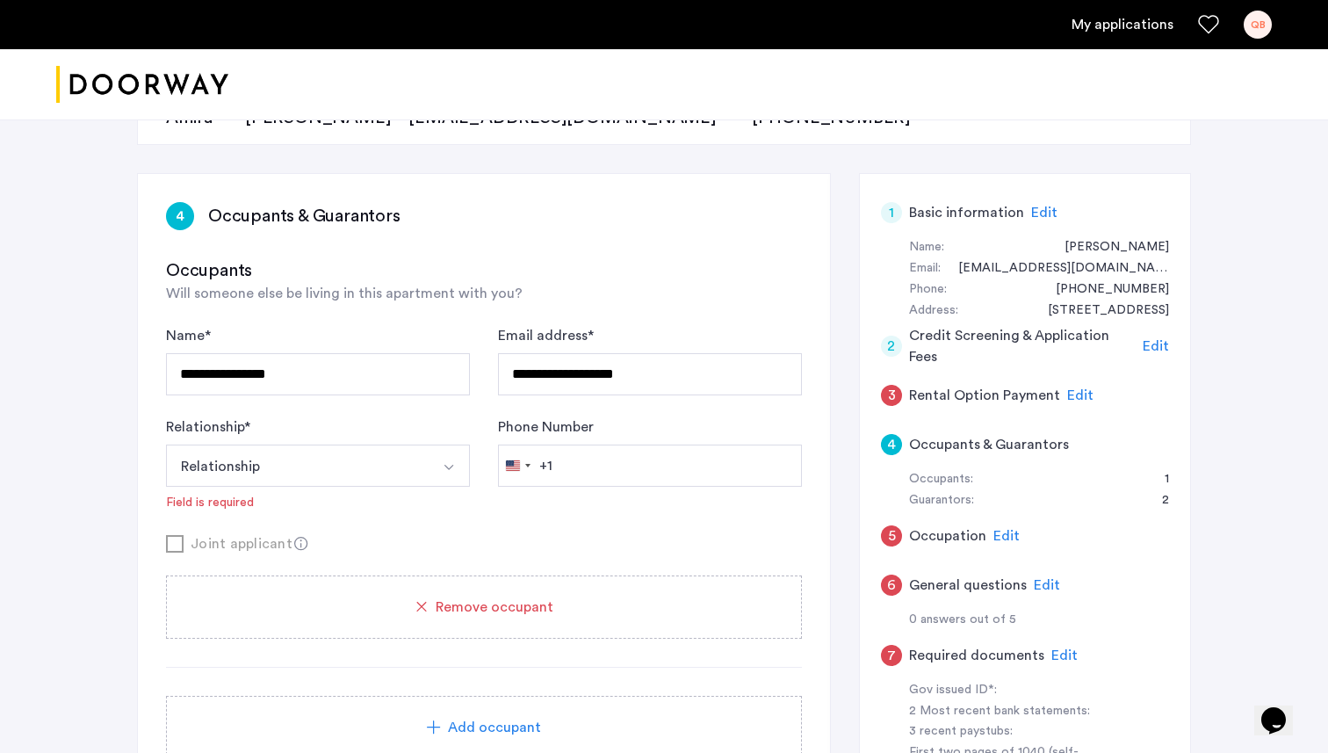
click at [342, 457] on button "Relationship" at bounding box center [297, 465] width 263 height 42
click at [376, 426] on div "Relationship * Relationship Husband Wife Son Daughter Mother Father Friend Othe…" at bounding box center [318, 463] width 304 height 95
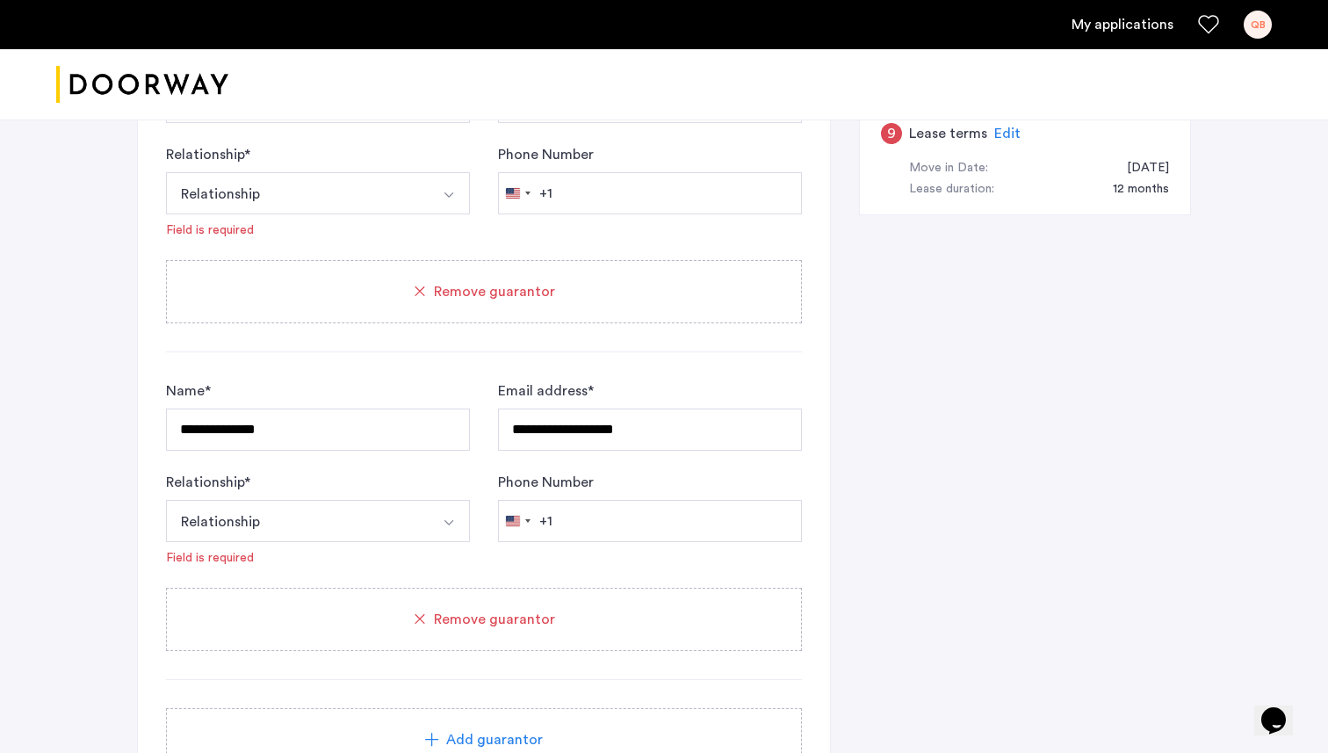
scroll to position [1174, 0]
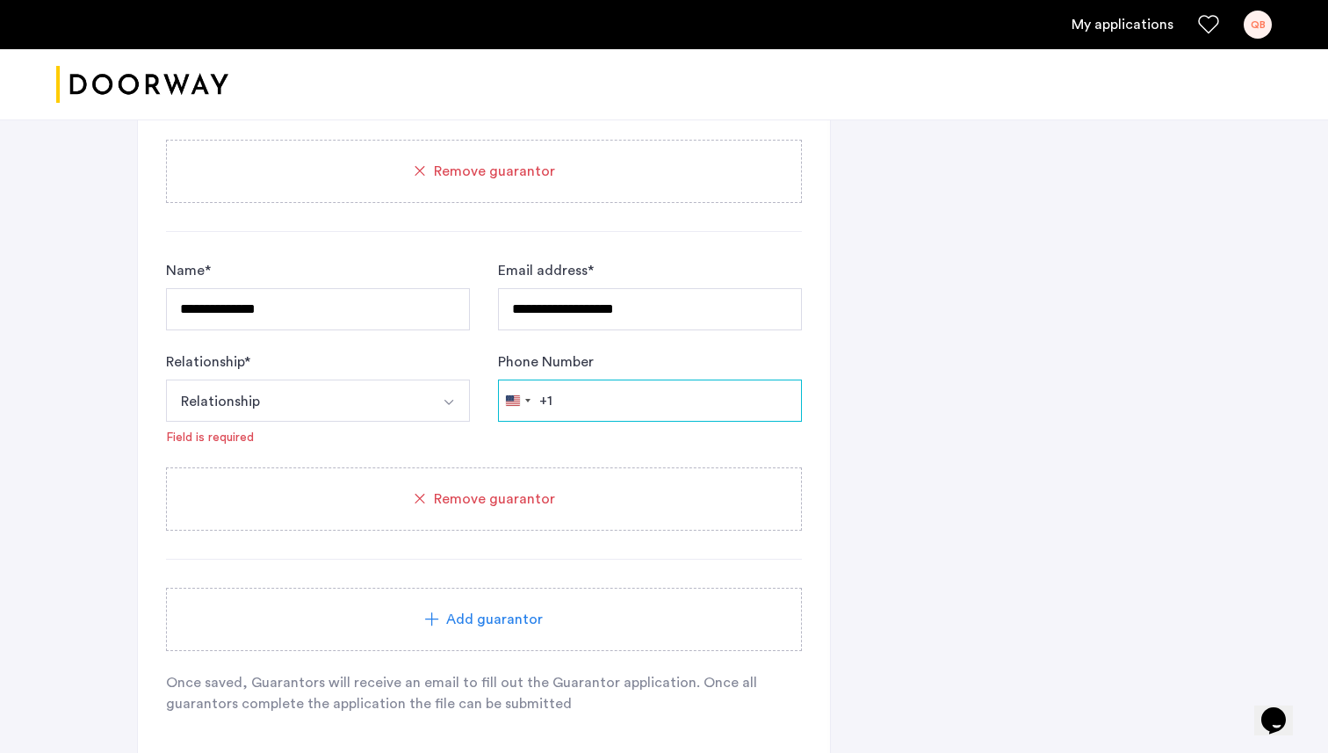
click at [624, 94] on input "Phone Number" at bounding box center [650, 73] width 304 height 42
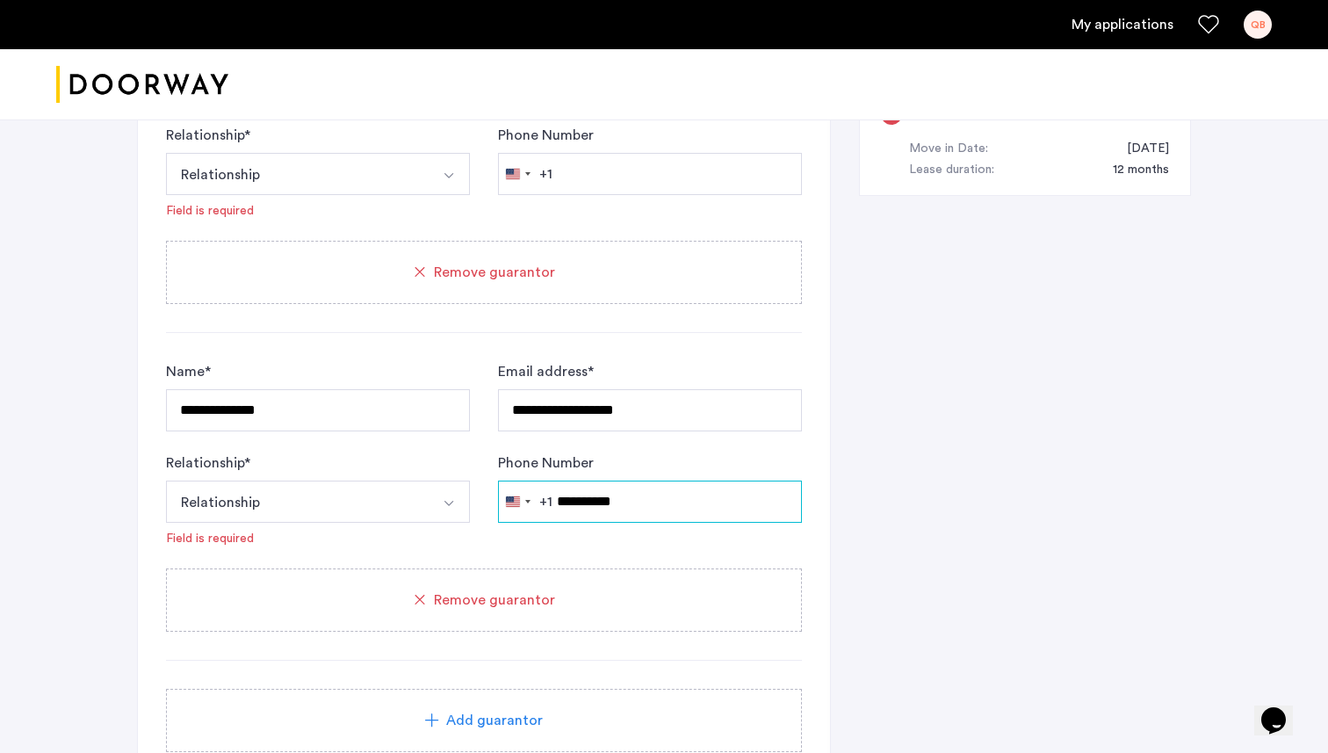
scroll to position [955, 0]
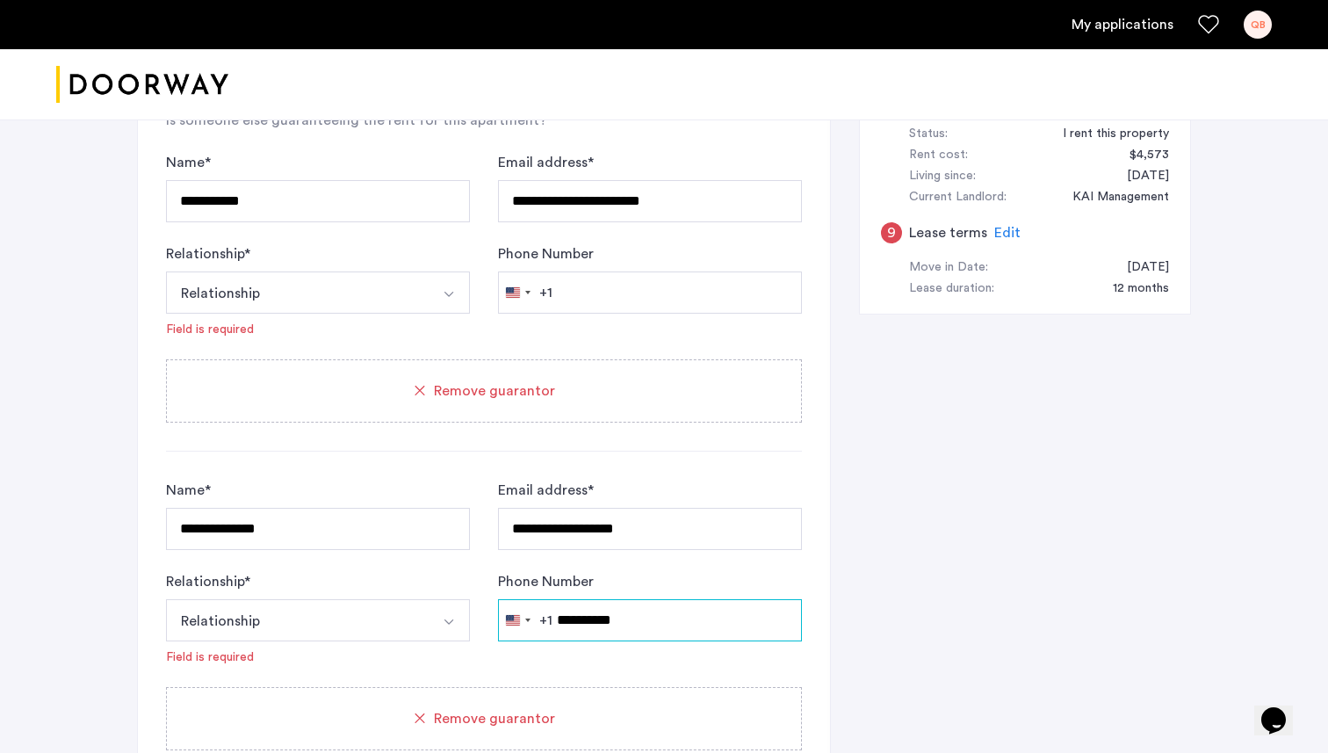
type input "**********"
click at [696, 222] on input "**********" at bounding box center [650, 201] width 304 height 42
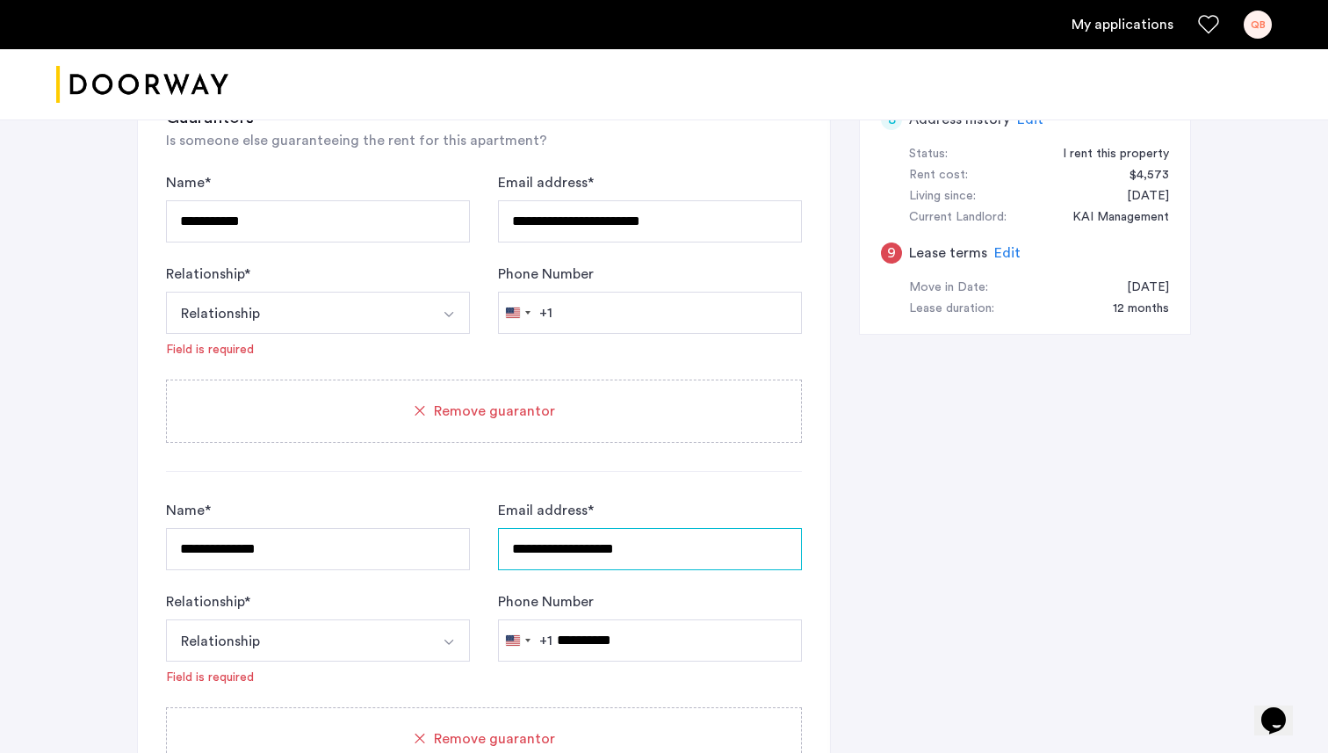
scroll to position [936, 0]
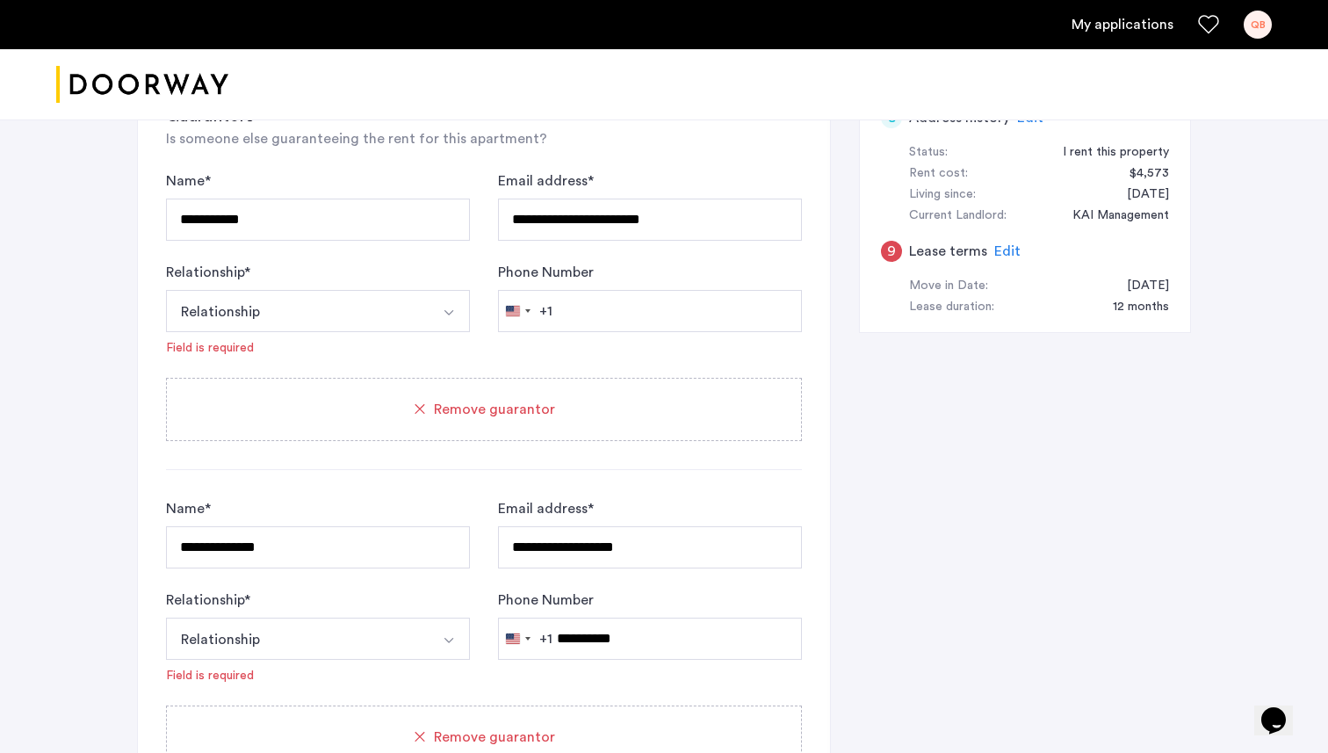
click at [377, 332] on button "Relationship" at bounding box center [297, 311] width 263 height 42
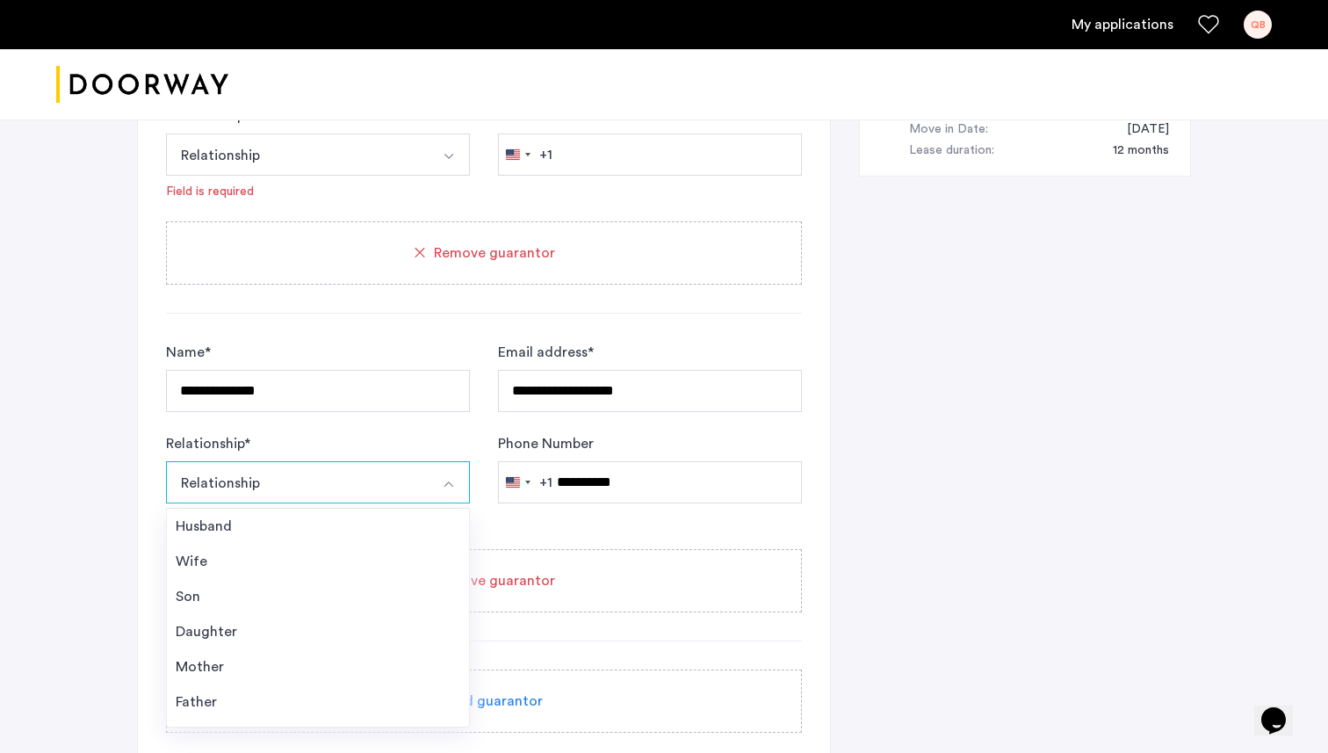
scroll to position [1090, 0]
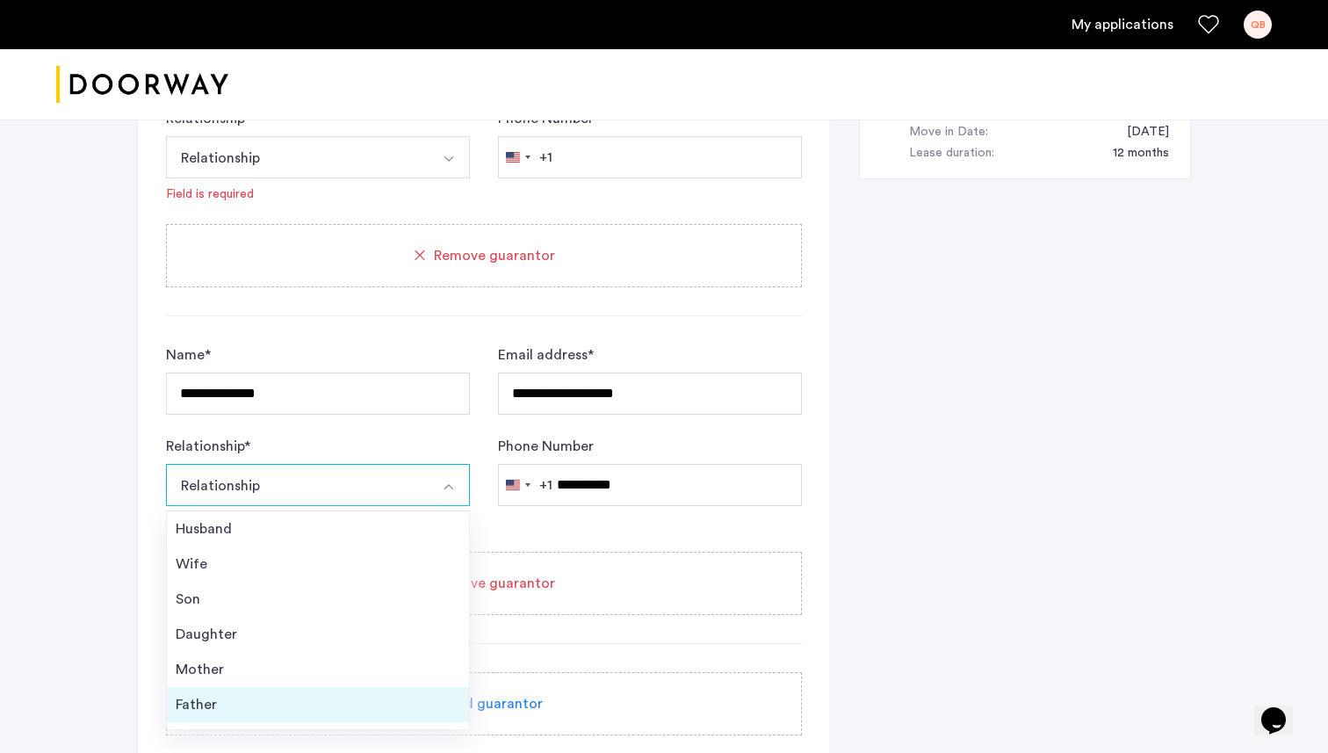
click at [229, 701] on div "Father" at bounding box center [318, 704] width 285 height 21
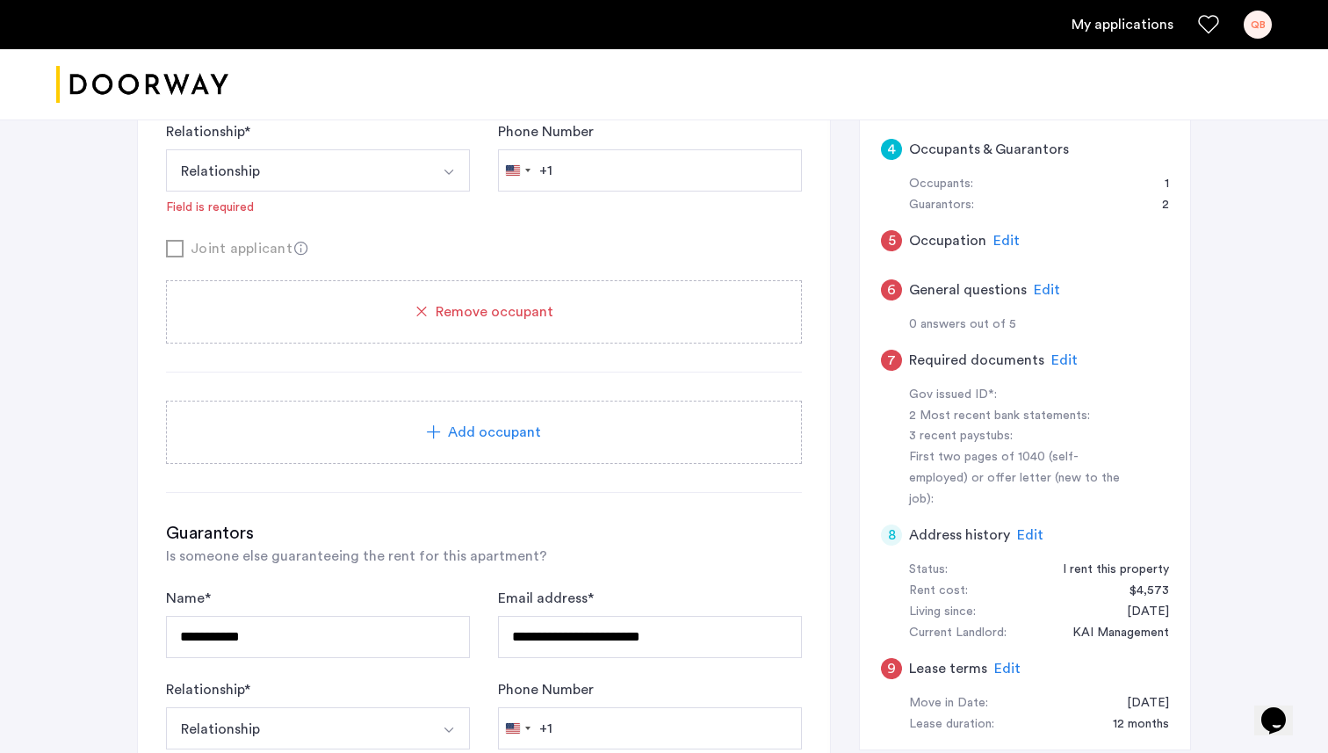
scroll to position [548, 0]
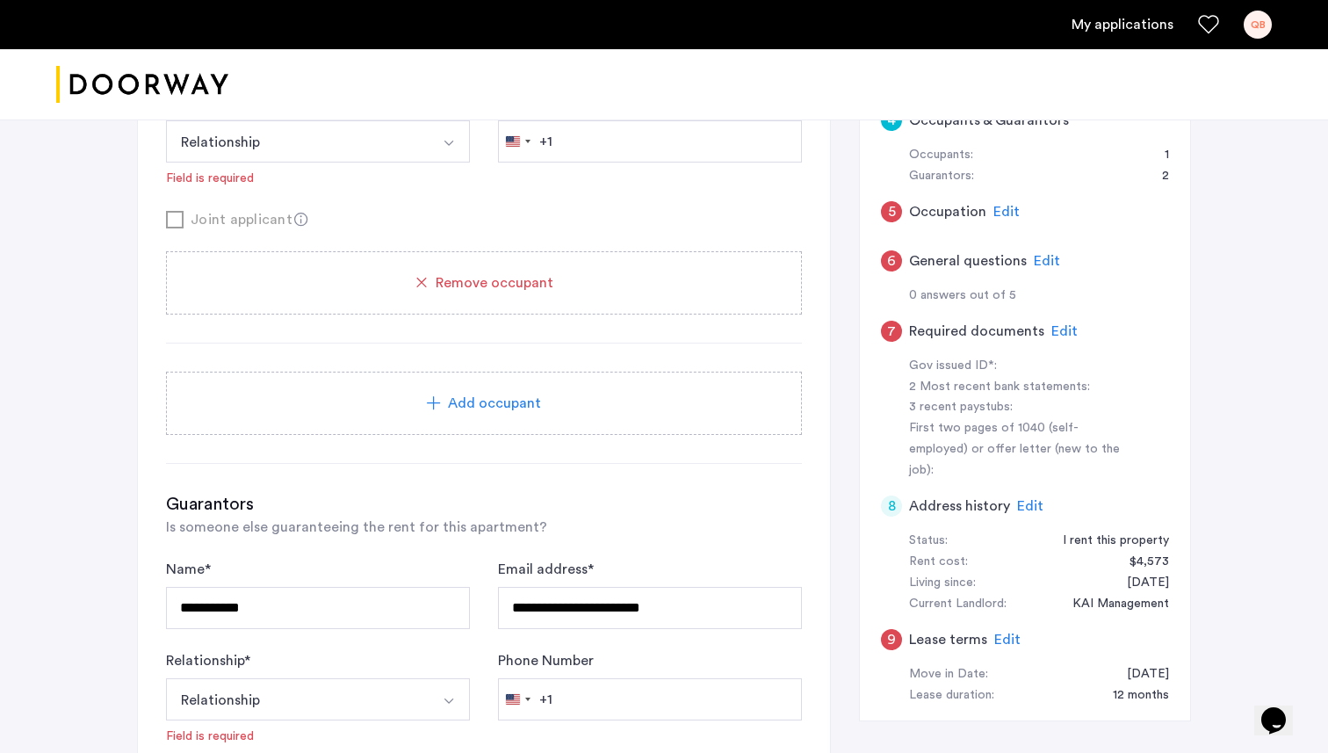
click at [366, 399] on div "Add occupant" at bounding box center [484, 403] width 594 height 21
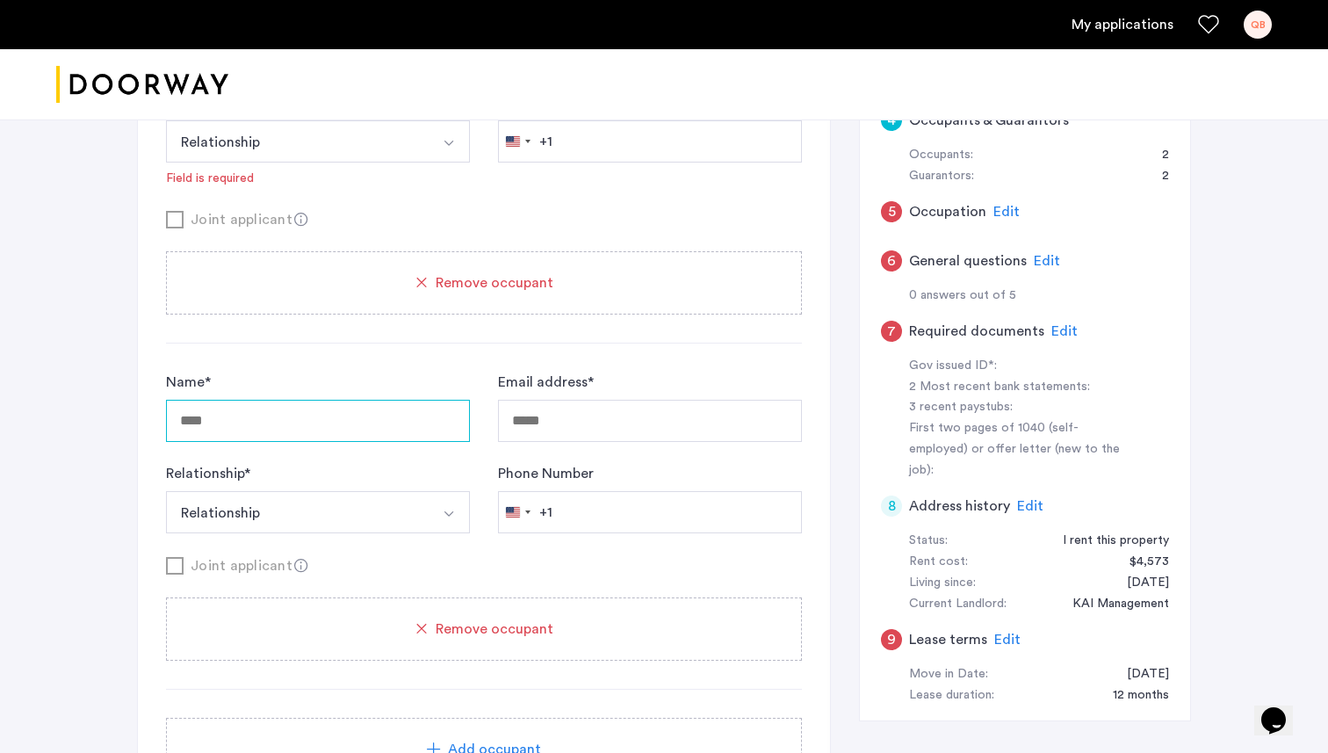
click at [371, 430] on input "Name *" at bounding box center [318, 421] width 304 height 42
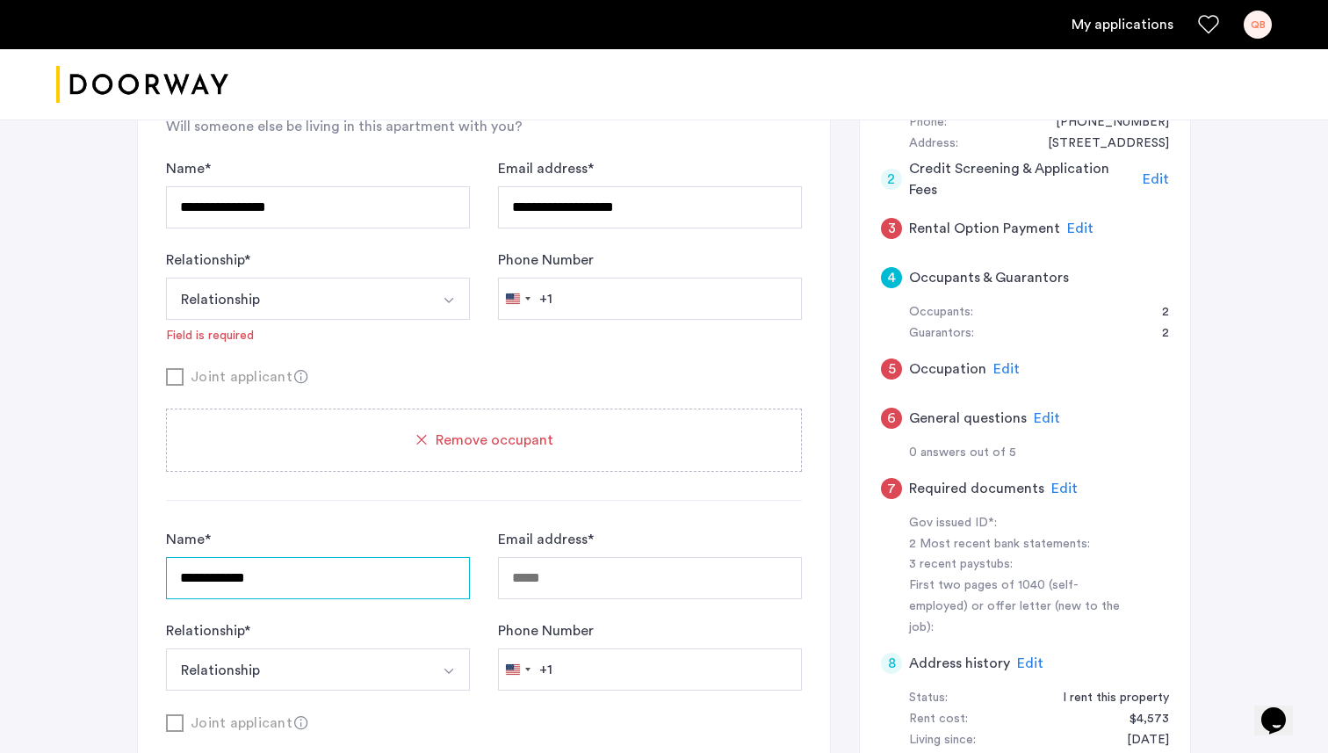
scroll to position [406, 0]
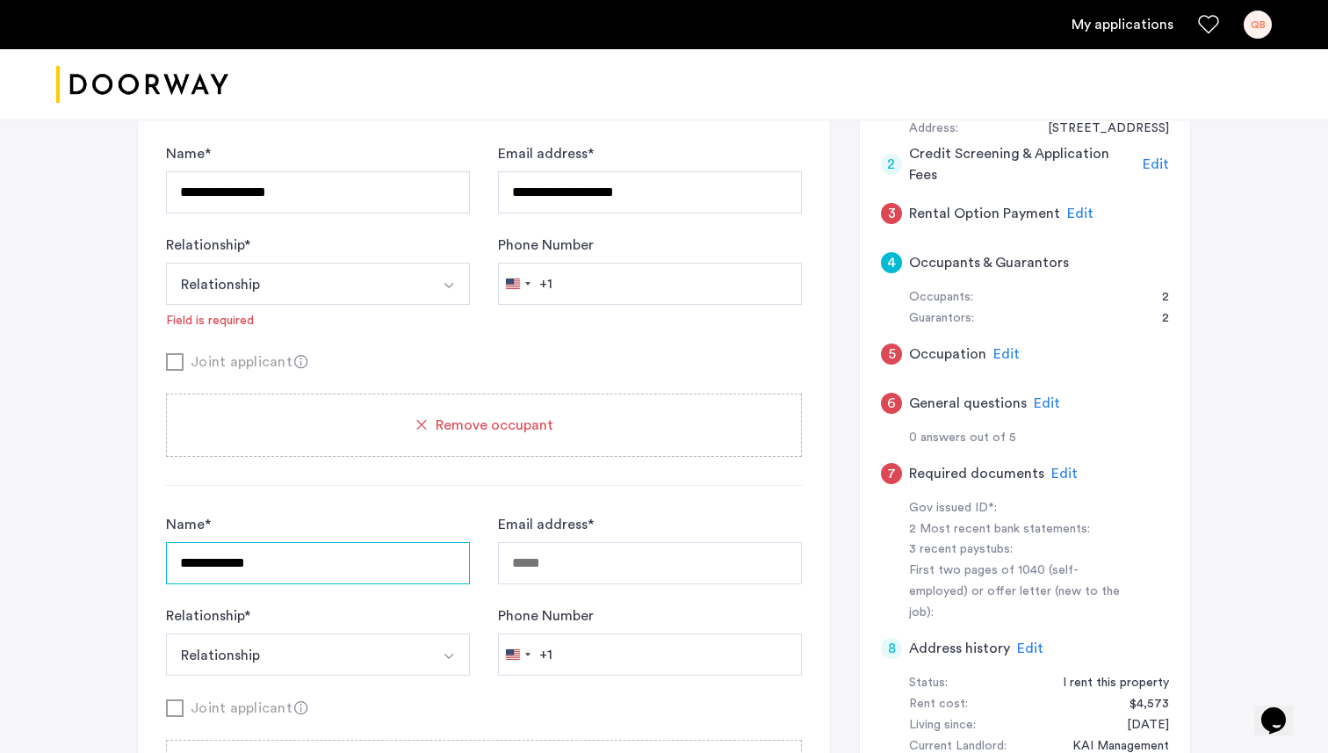
type input "**********"
click at [560, 566] on input "Email address *" at bounding box center [650, 563] width 304 height 42
type input "**********"
click at [320, 645] on button "Relationship" at bounding box center [297, 654] width 263 height 42
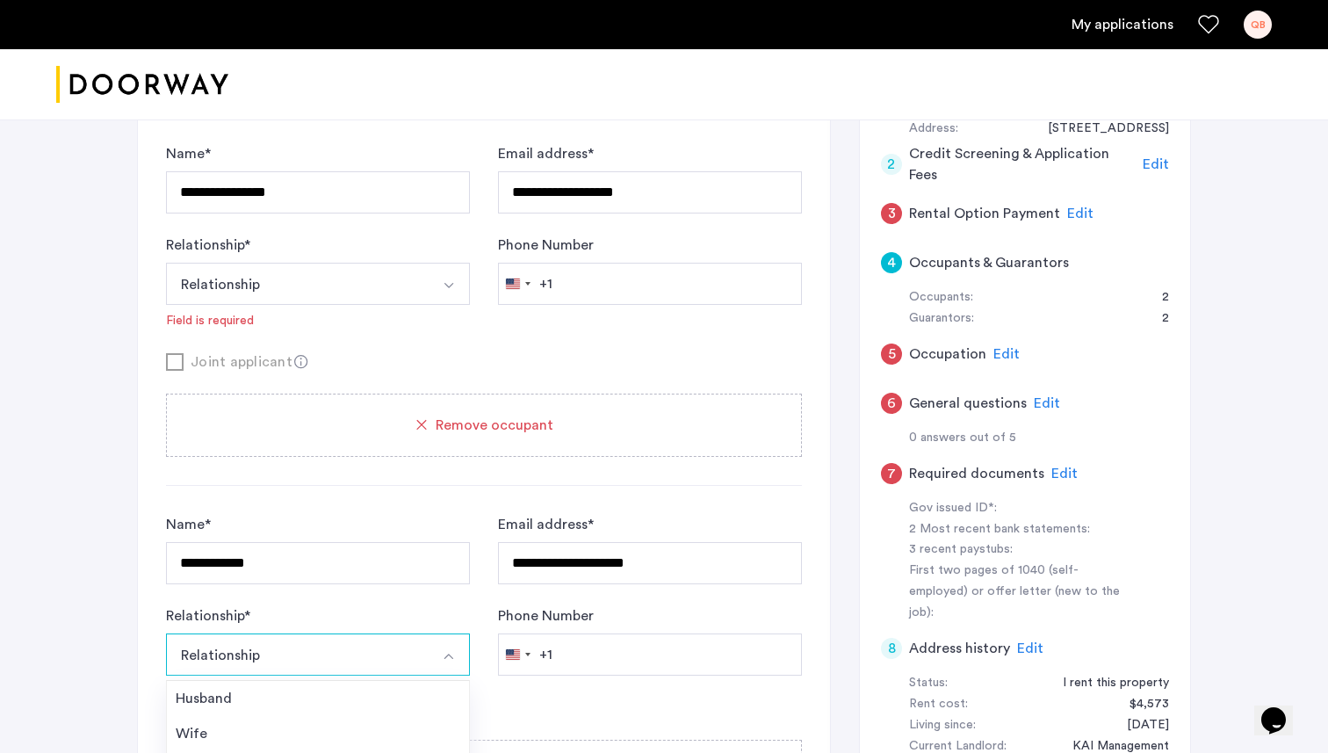
scroll to position [525, 0]
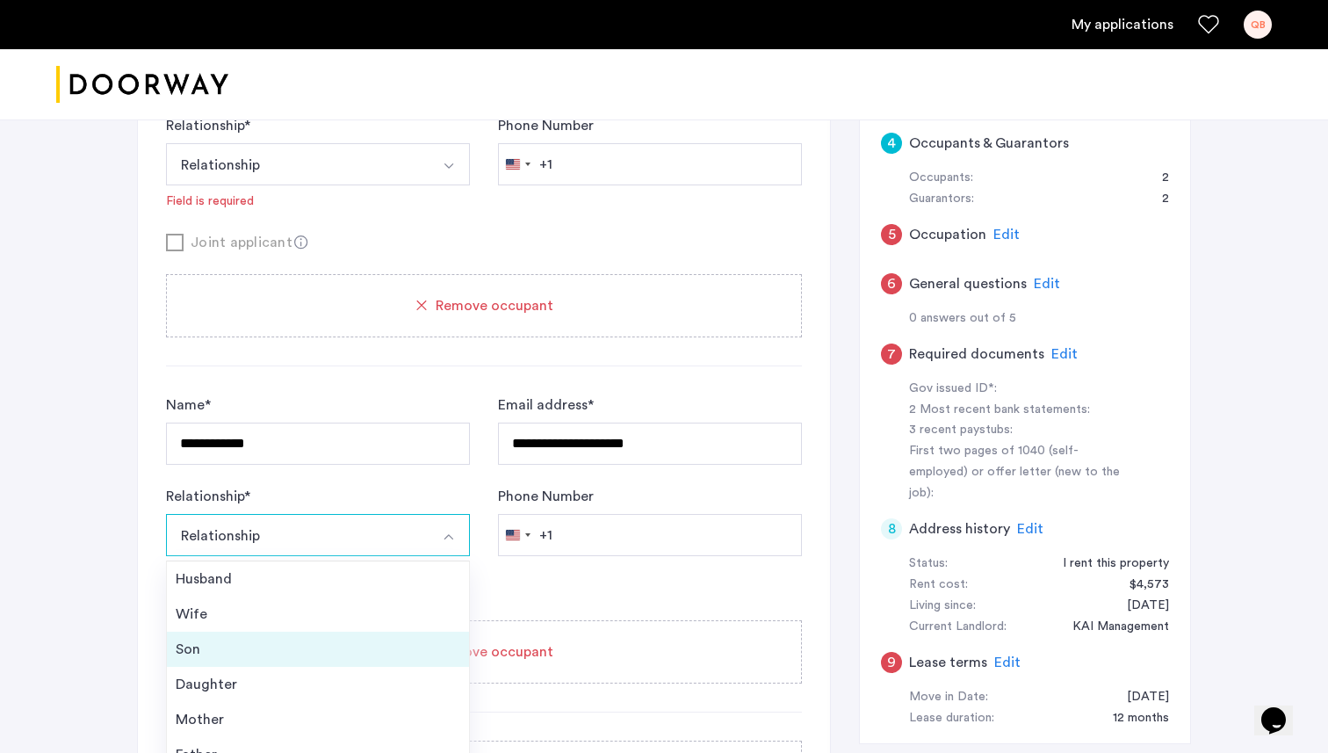
click at [259, 660] on li "Son" at bounding box center [318, 648] width 302 height 35
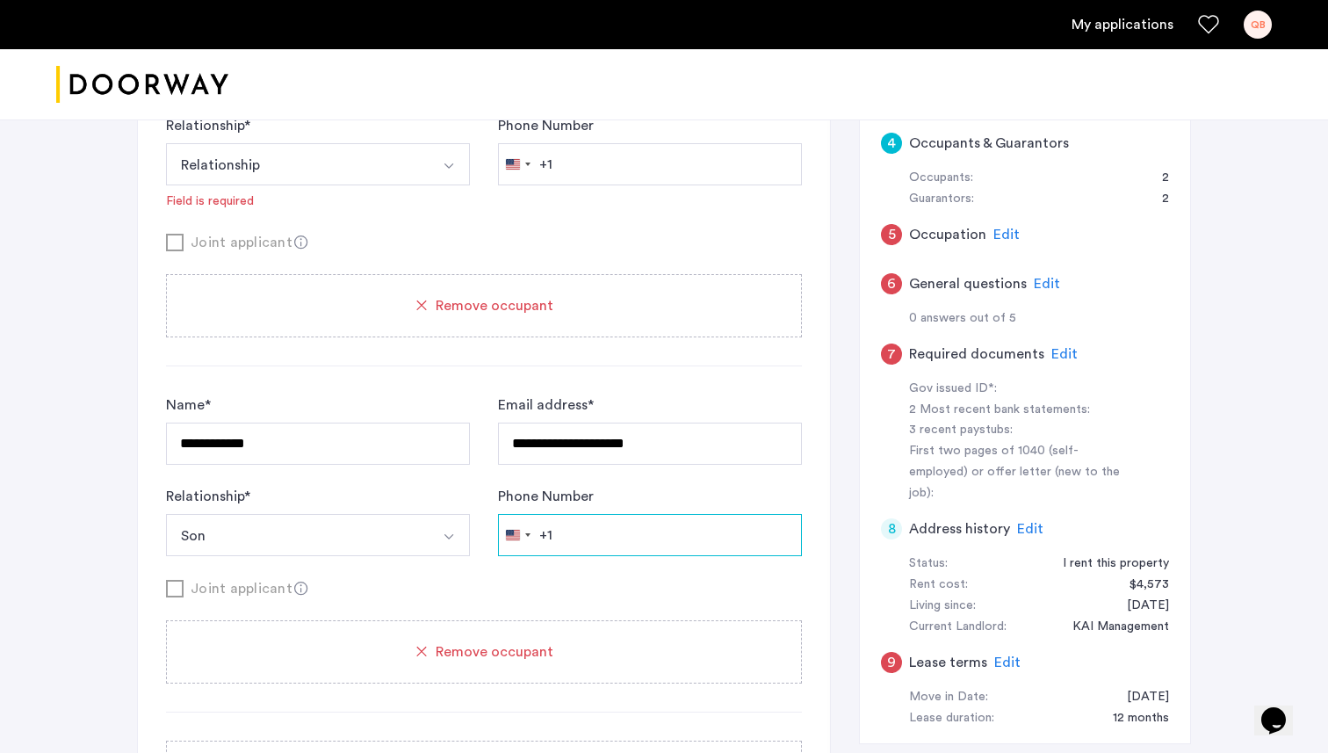
click at [588, 551] on input "Phone Number" at bounding box center [650, 535] width 304 height 42
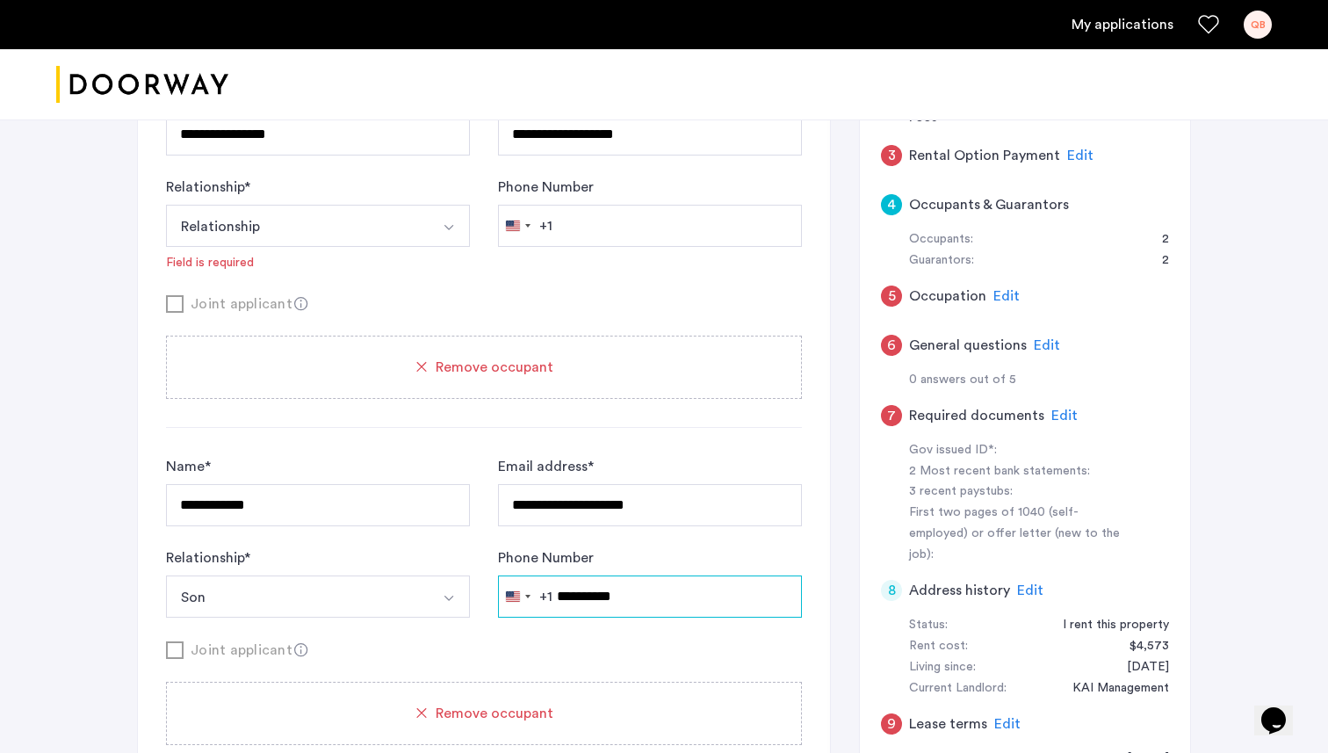
scroll to position [461, 0]
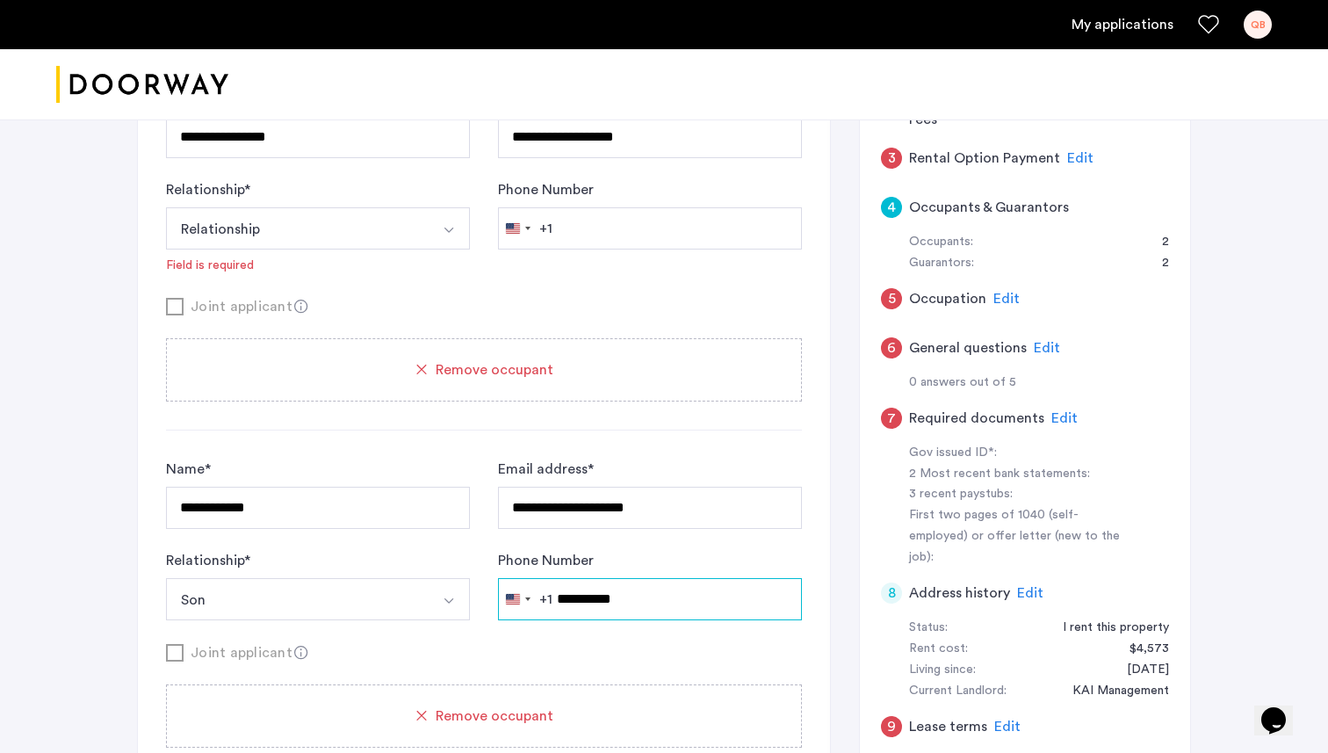
type input "**********"
click at [670, 498] on input "**********" at bounding box center [650, 508] width 304 height 42
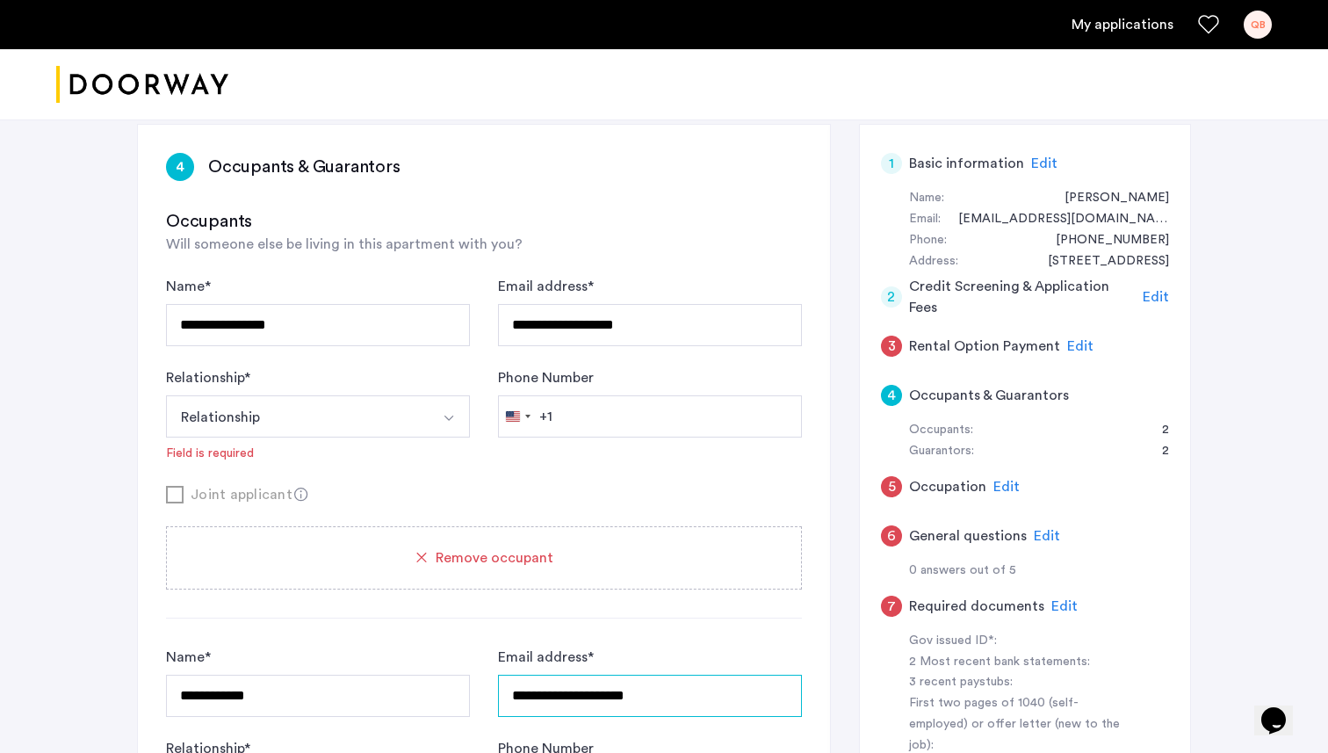
scroll to position [284, 0]
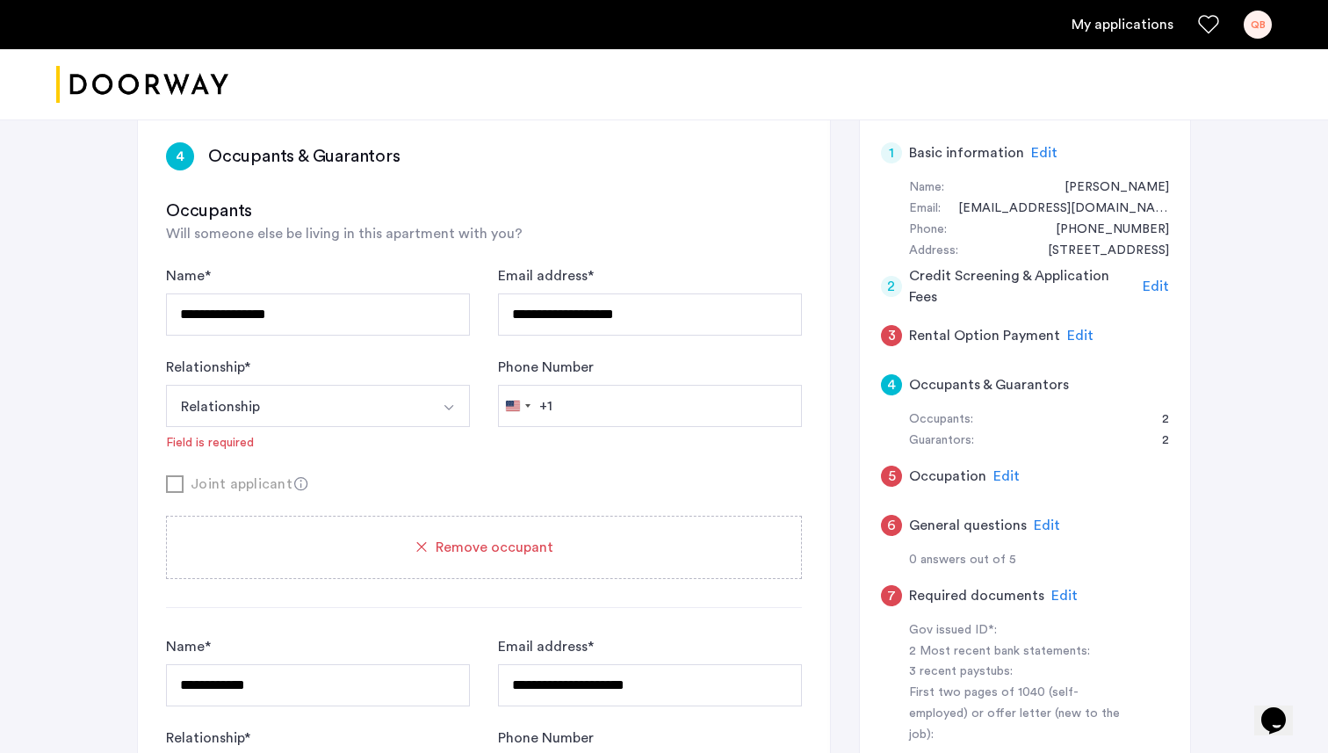
click at [1006, 480] on span "Edit" at bounding box center [1006, 476] width 26 height 14
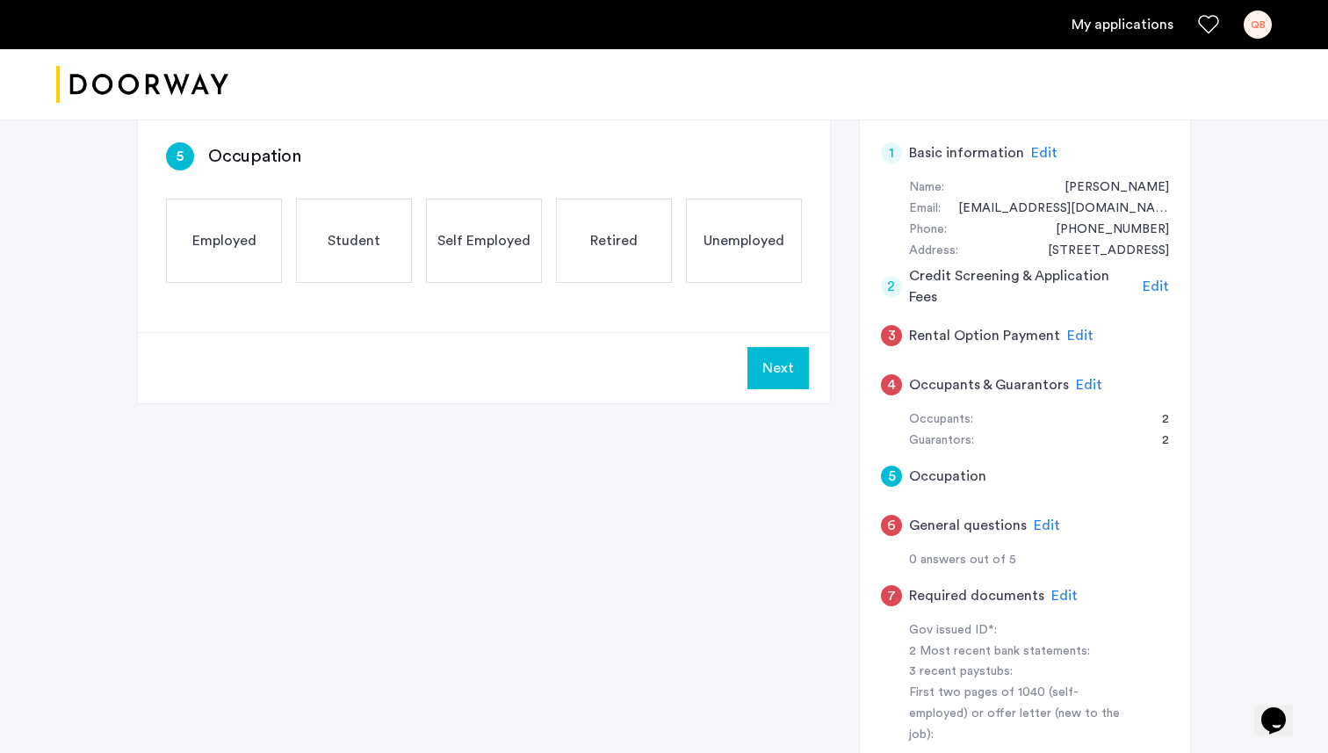
click at [261, 270] on div "Employed" at bounding box center [224, 240] width 116 height 84
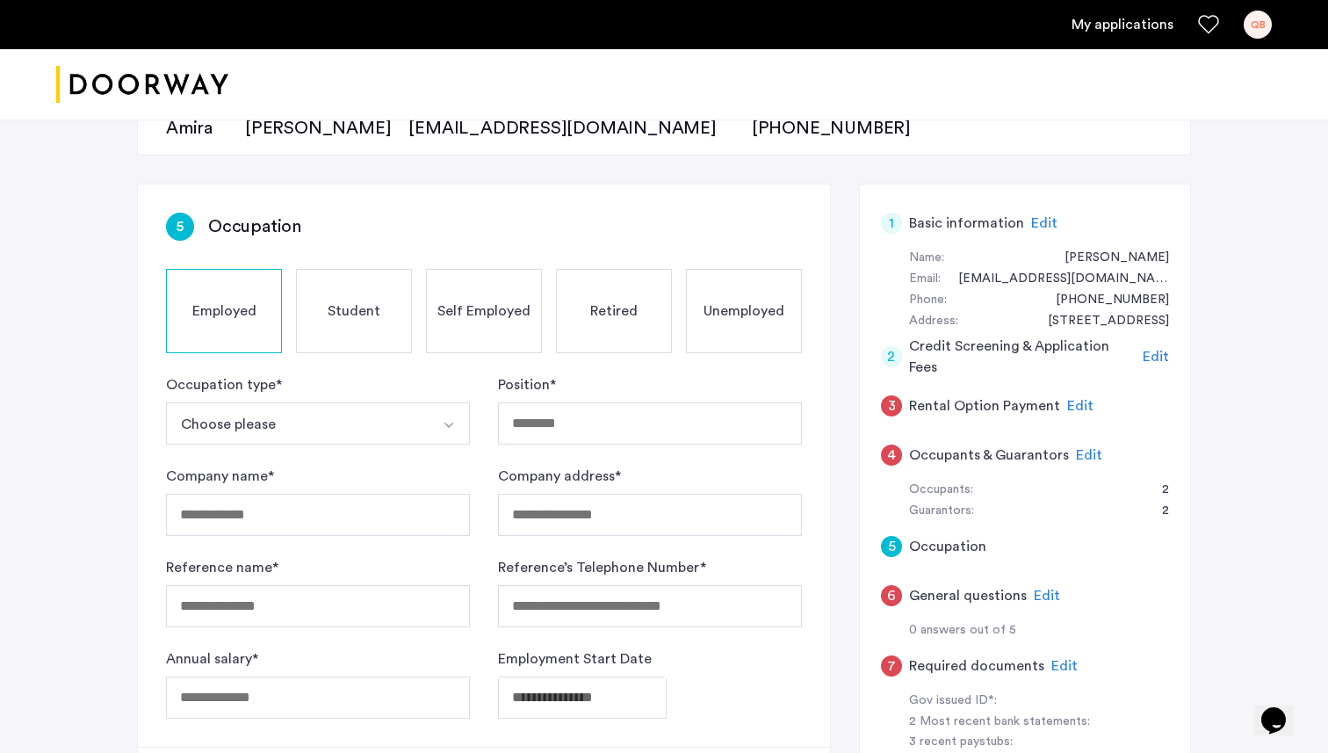
scroll to position [207, 0]
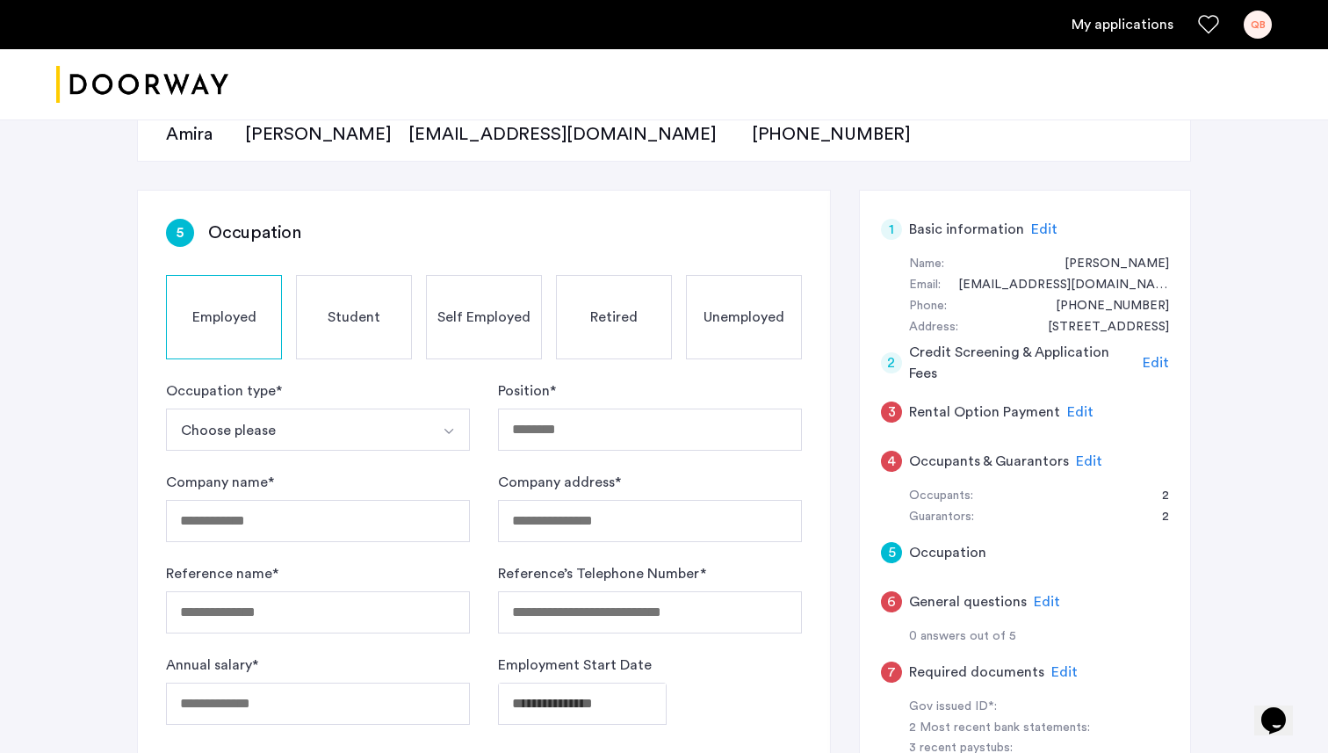
click at [321, 431] on button "Choose please" at bounding box center [297, 429] width 263 height 42
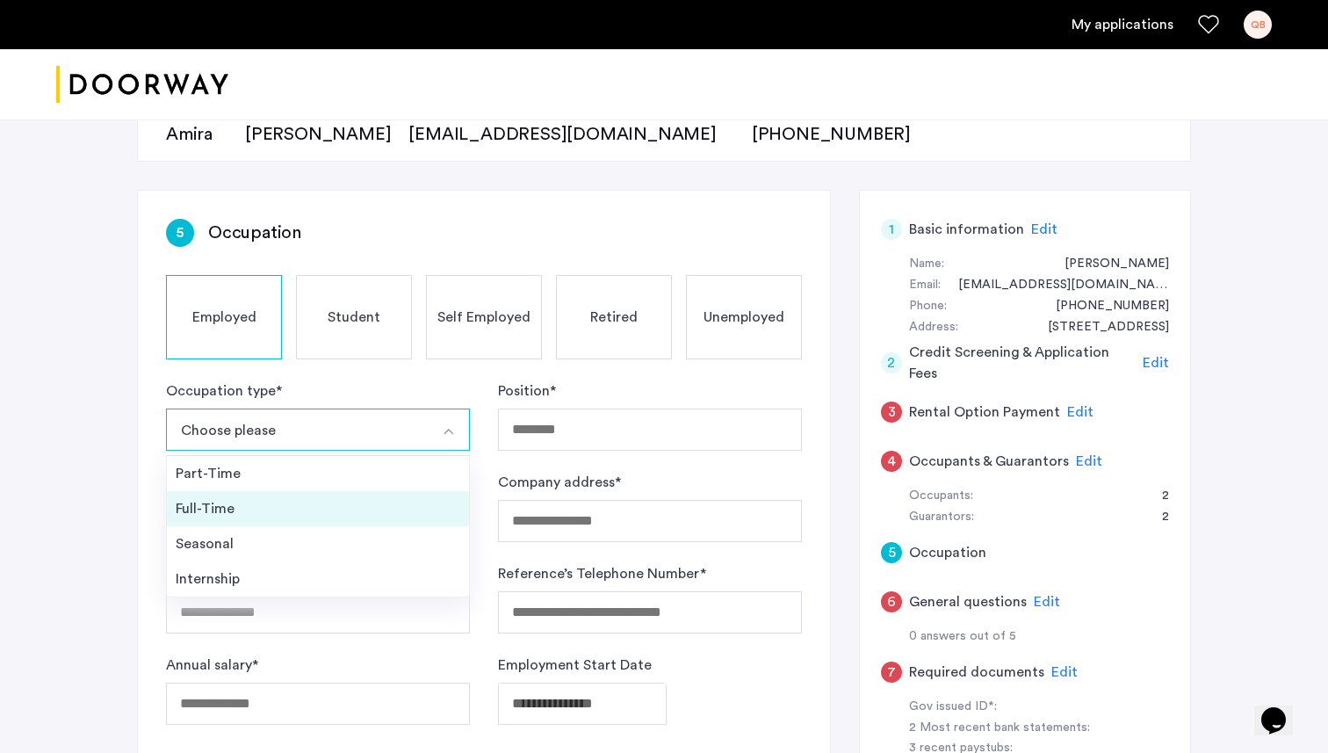
click at [233, 507] on div "Full-Time" at bounding box center [318, 508] width 285 height 21
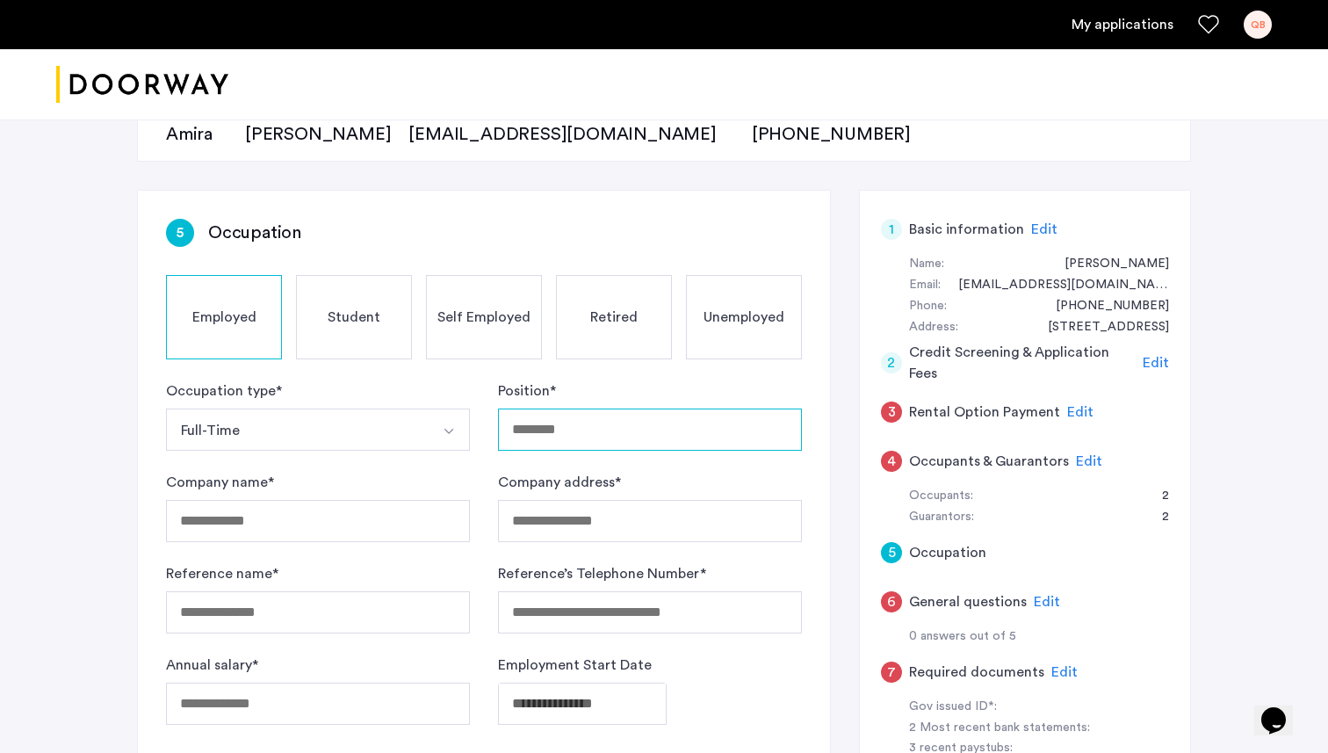
click at [573, 434] on input "Position *" at bounding box center [650, 429] width 304 height 42
type input "**********"
click at [322, 533] on input "Company name *" at bounding box center [318, 521] width 304 height 42
type input "*******"
click at [607, 509] on input "Company address *" at bounding box center [650, 521] width 304 height 42
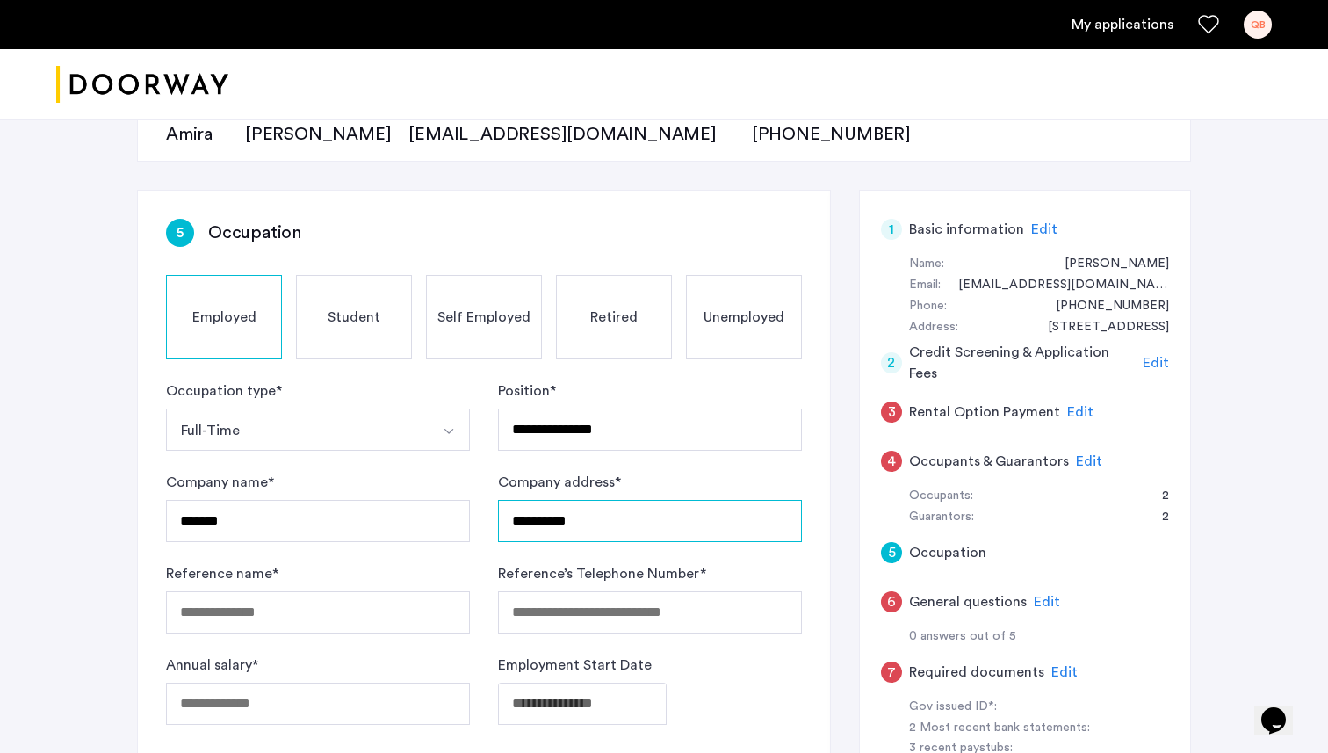
type input "**********"
click at [395, 623] on input "Reference name *" at bounding box center [318, 612] width 304 height 42
type input "**********"
click at [360, 705] on input "Annual salary *" at bounding box center [318, 703] width 304 height 42
type input "*"
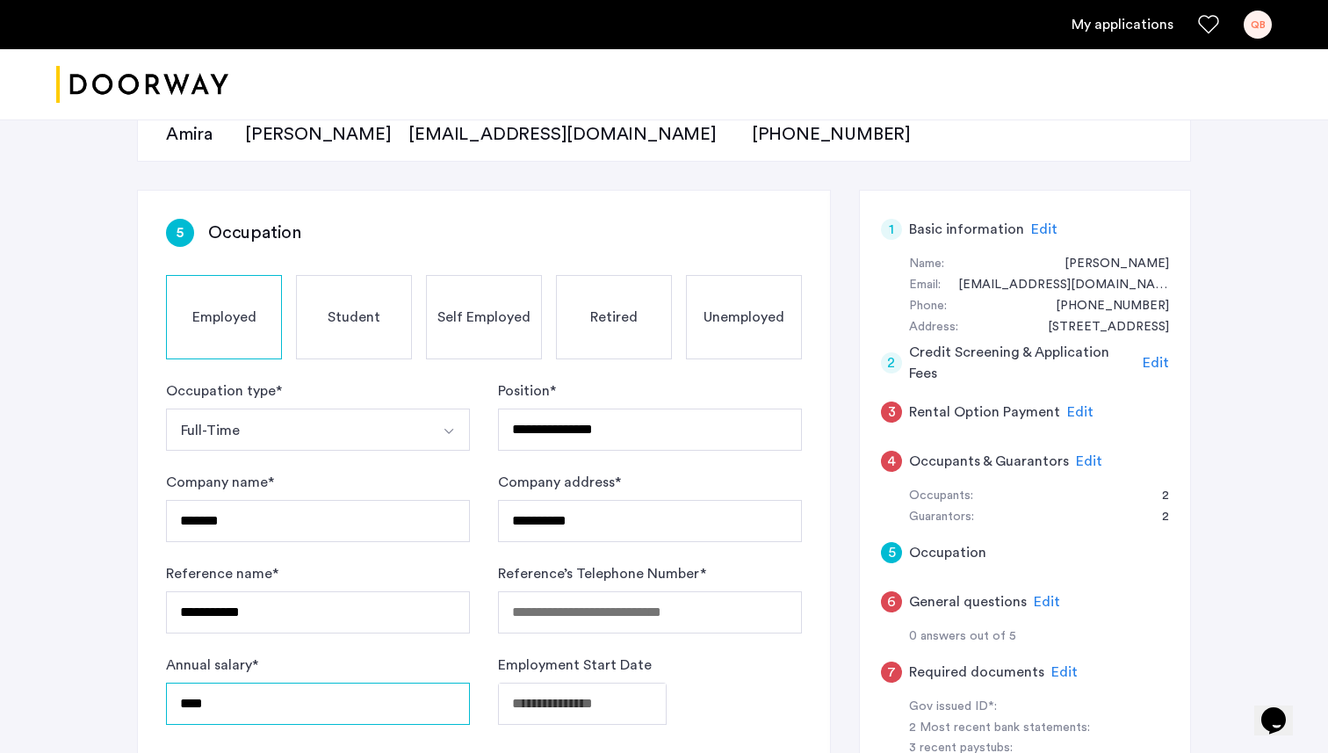
type input "****"
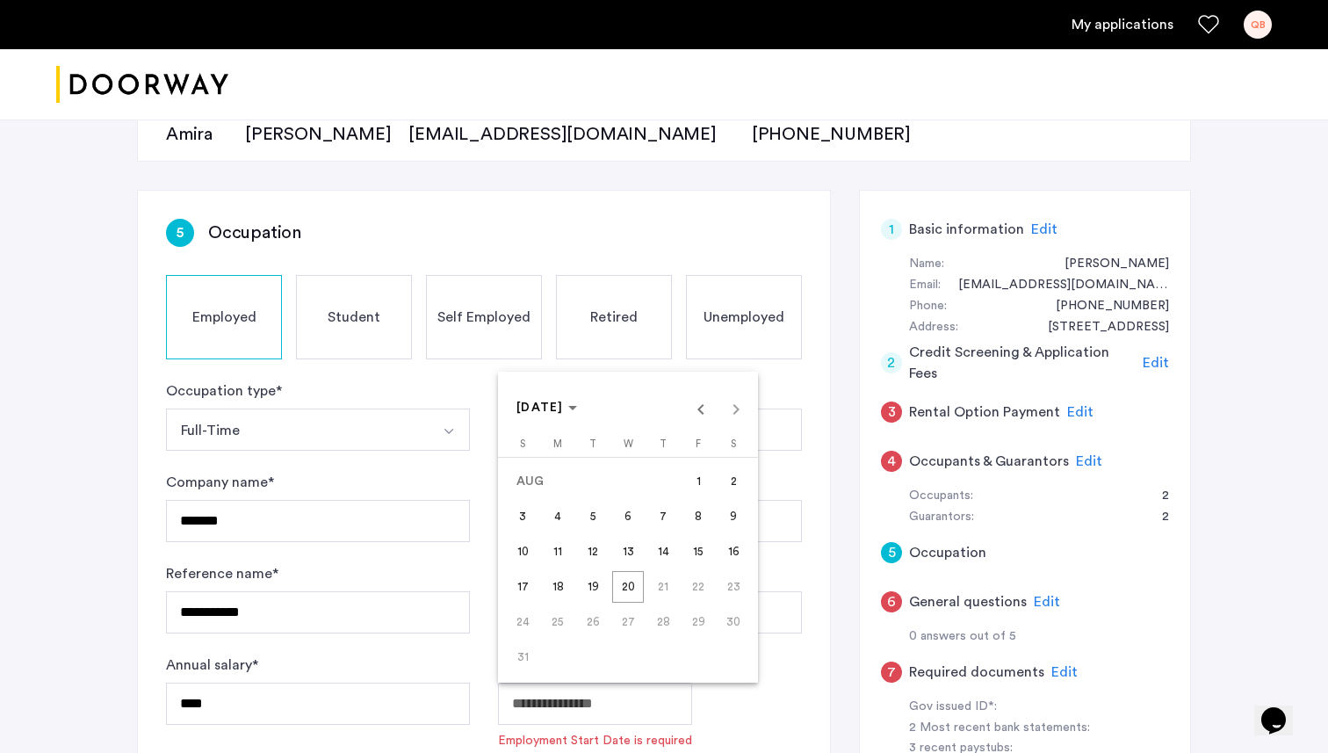
click at [602, 545] on body "**********" at bounding box center [664, 169] width 1328 height 753
click at [577, 406] on span "[DATE]" at bounding box center [546, 407] width 61 height 15
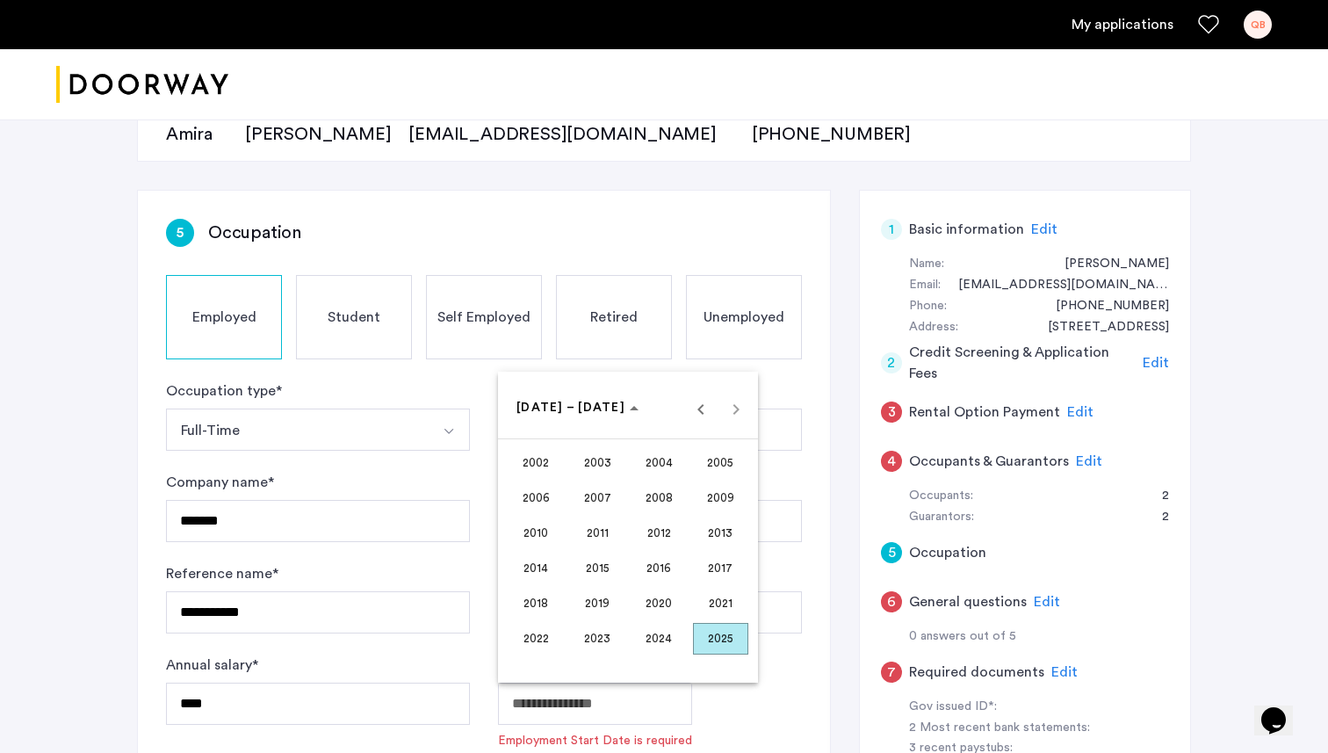
click at [665, 634] on span "2024" at bounding box center [658, 639] width 55 height 32
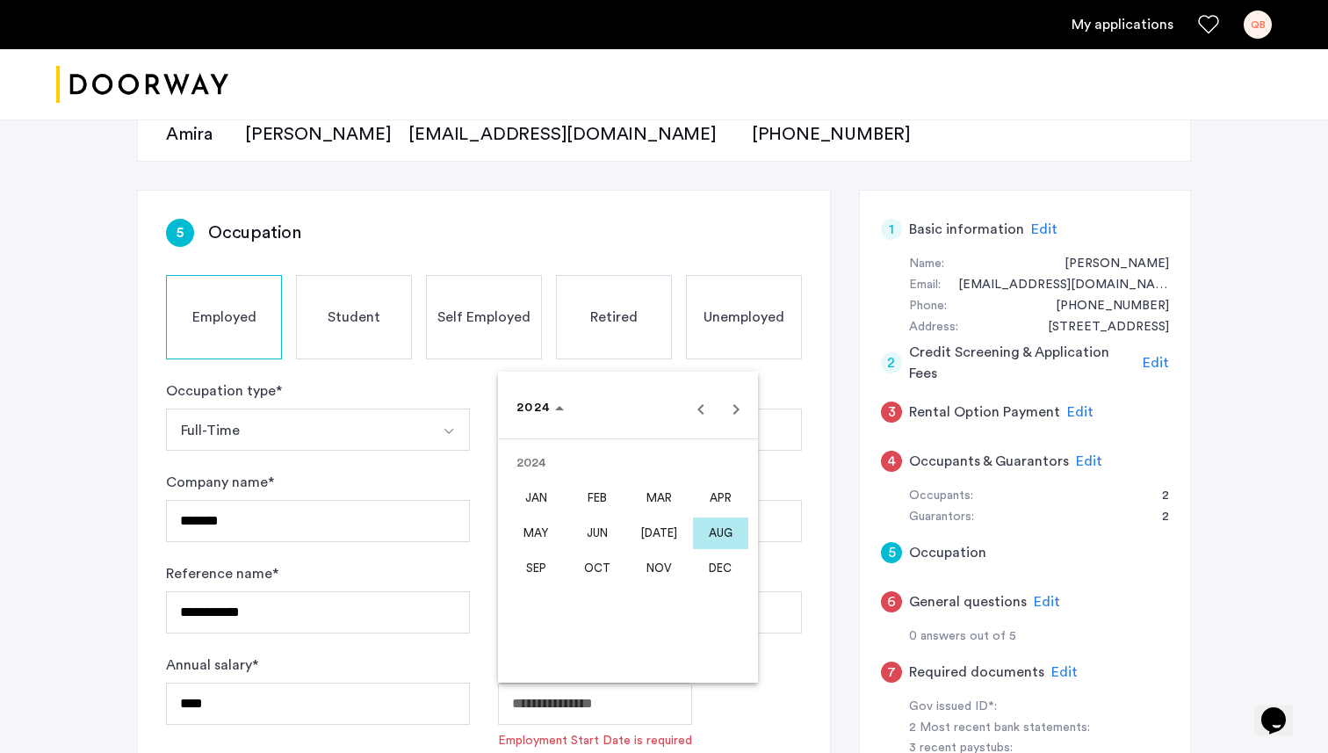
click at [672, 537] on span "[DATE]" at bounding box center [658, 533] width 55 height 32
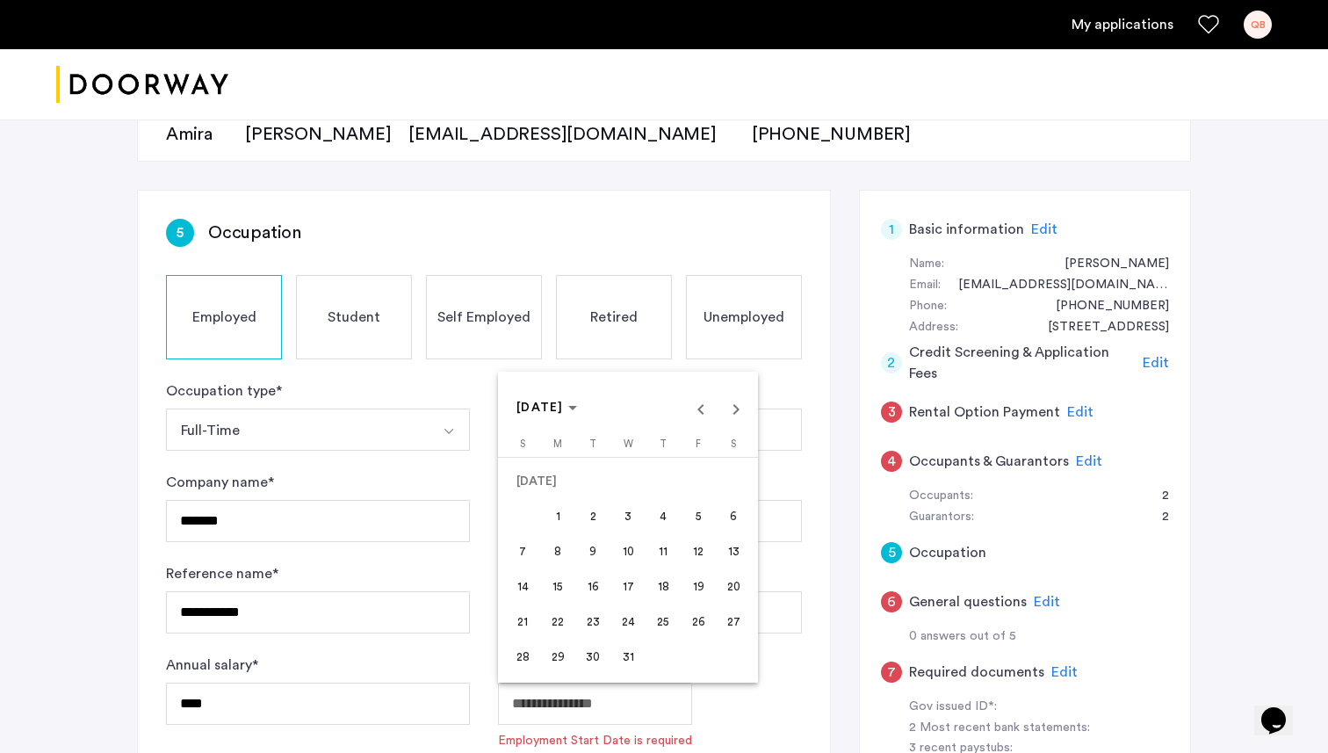
click at [671, 627] on span "25" at bounding box center [663, 622] width 32 height 32
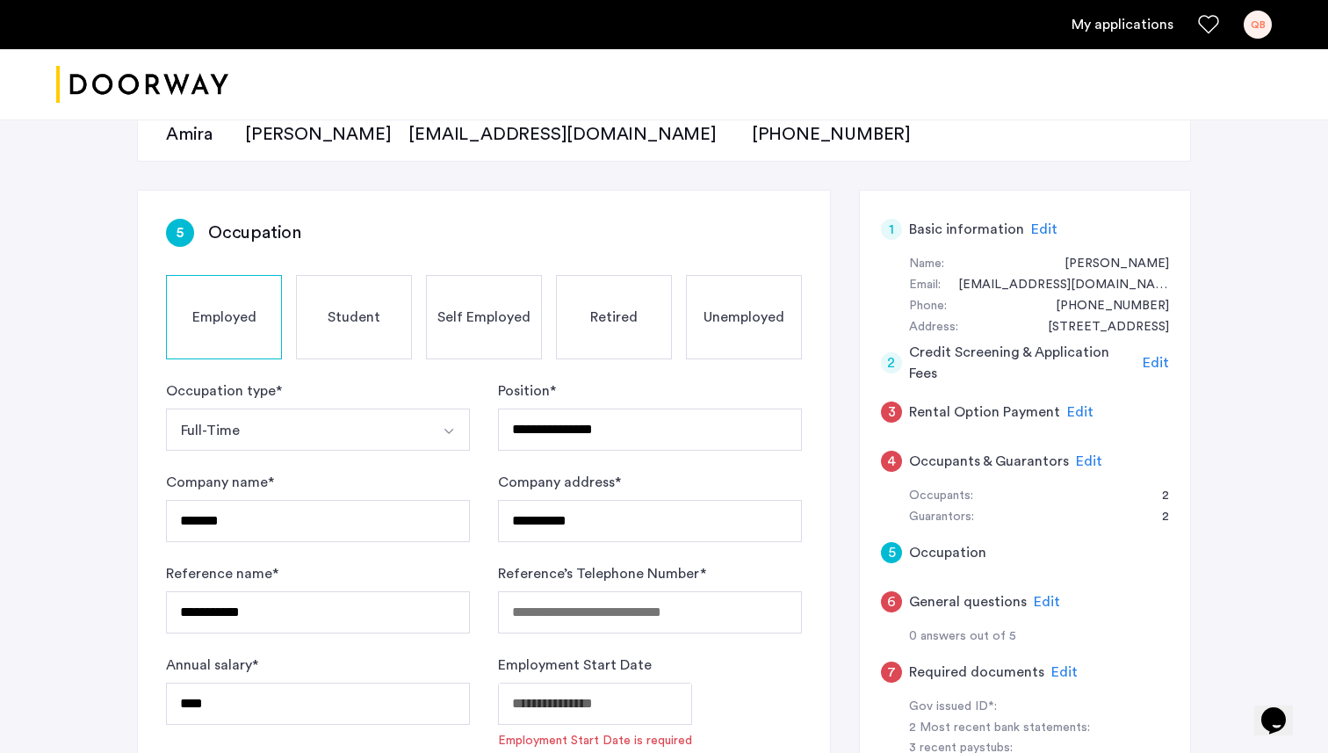
type input "**********"
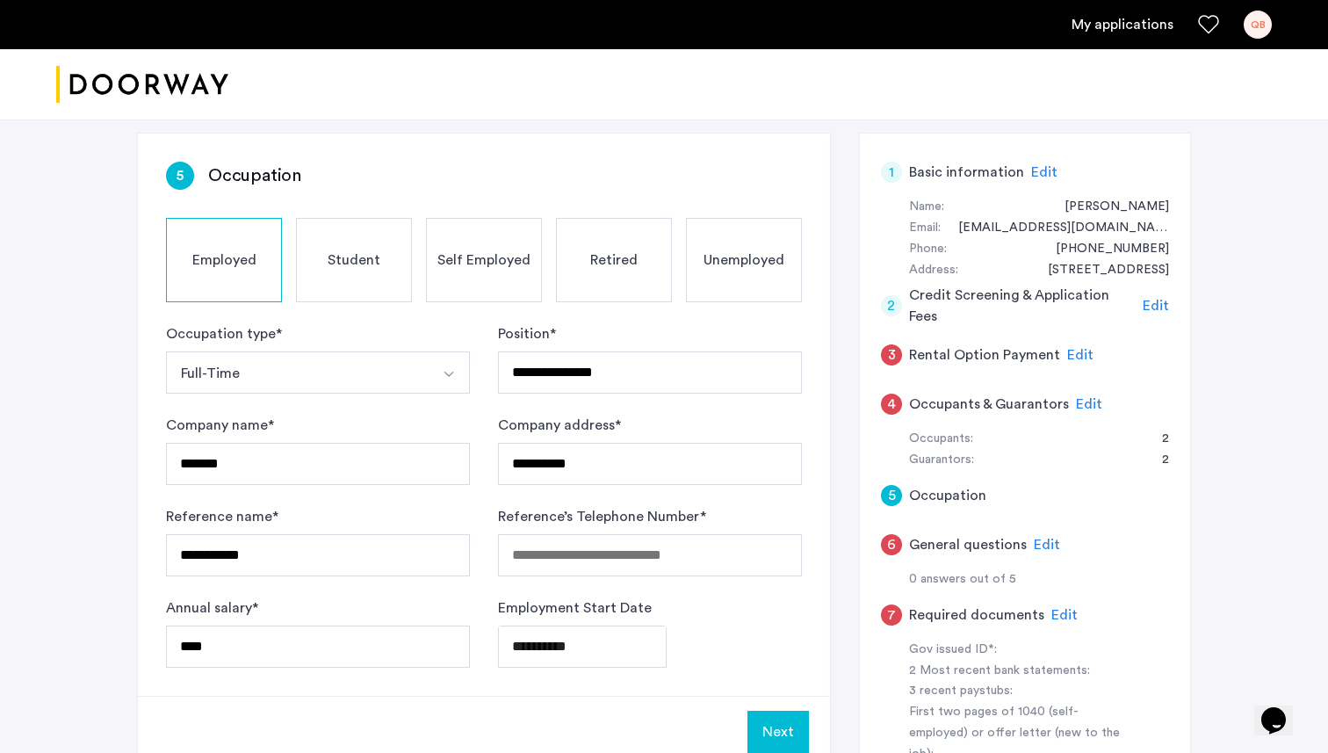
scroll to position [263, 0]
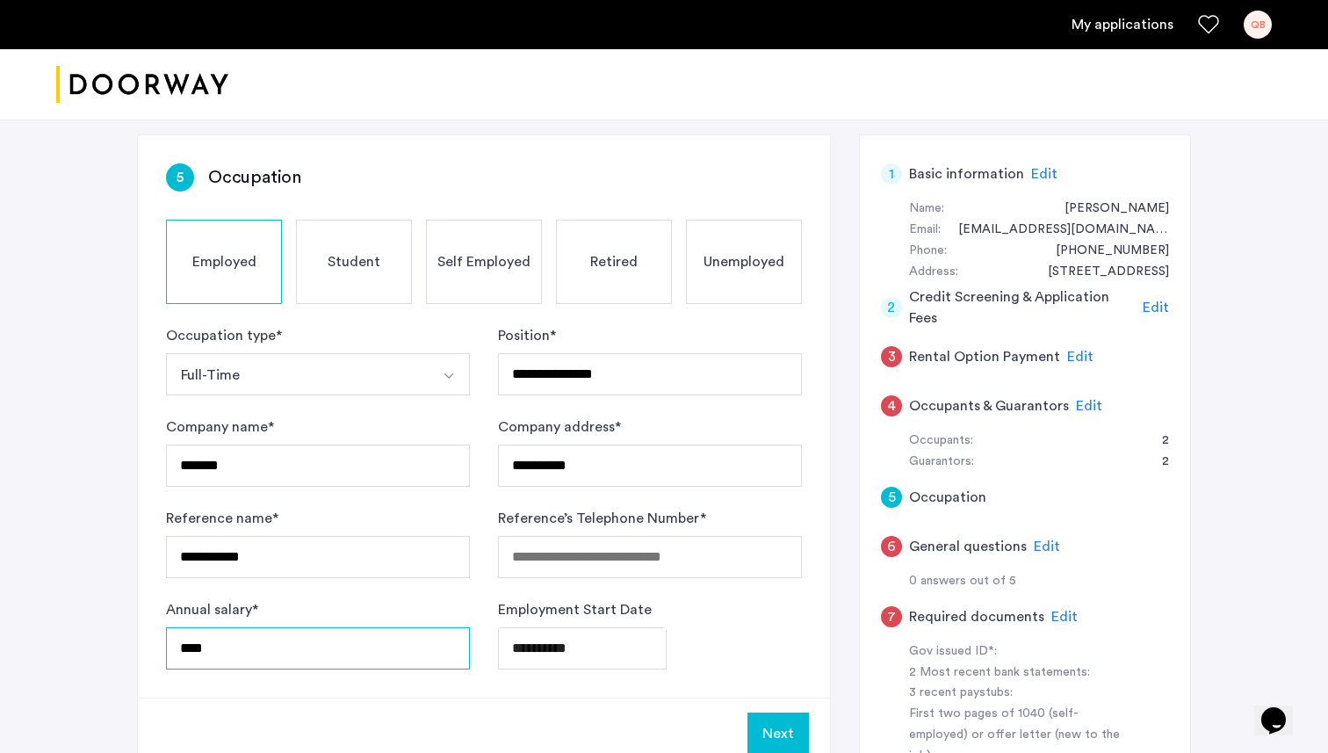
click at [391, 657] on input "****" at bounding box center [318, 648] width 304 height 42
type input "*****"
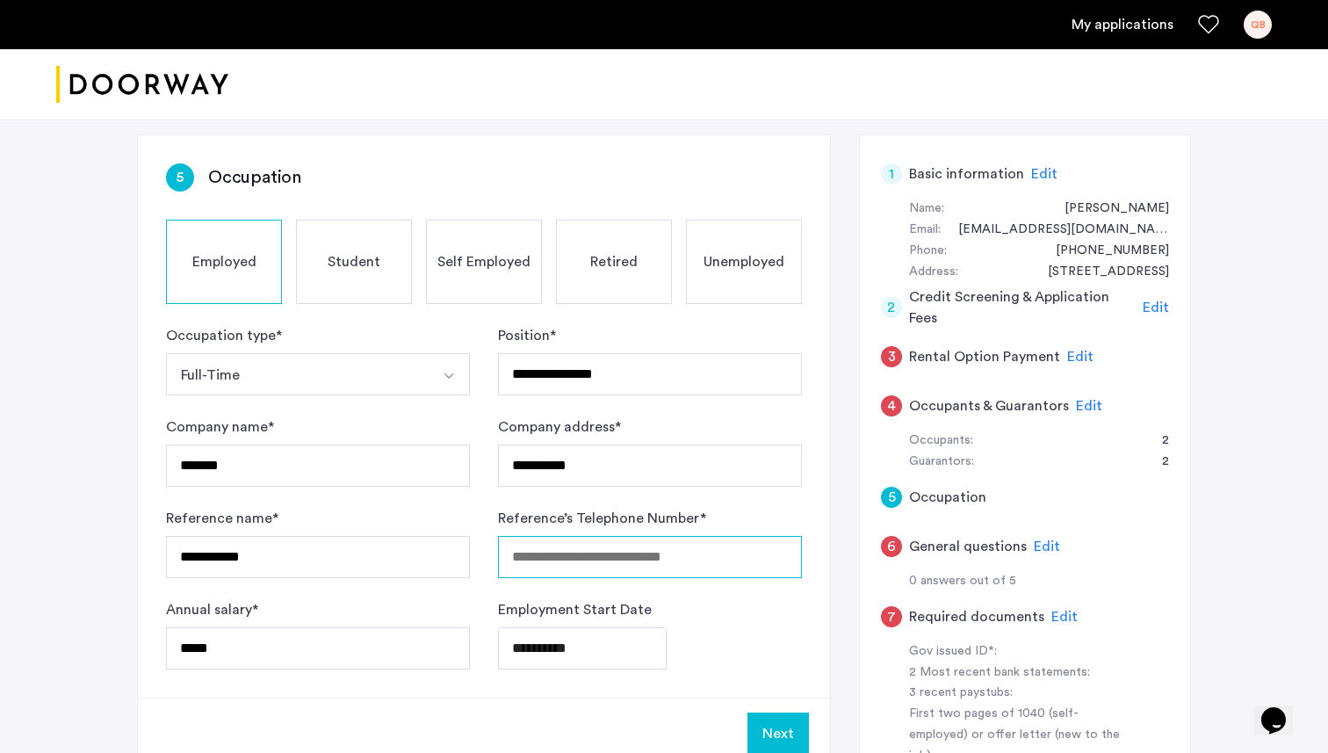
click at [579, 565] on input "Reference’s Telephone Number *" at bounding box center [650, 557] width 304 height 42
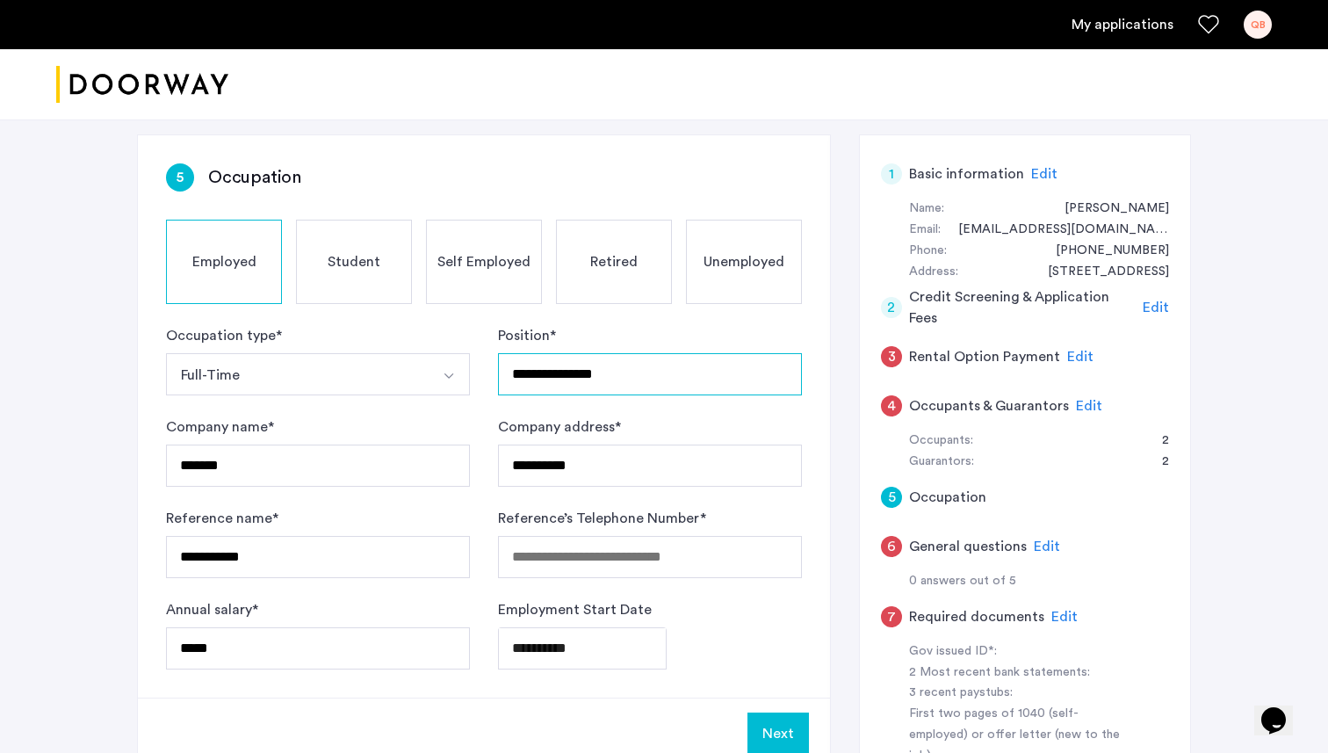
click at [610, 377] on input "**********" at bounding box center [650, 374] width 304 height 42
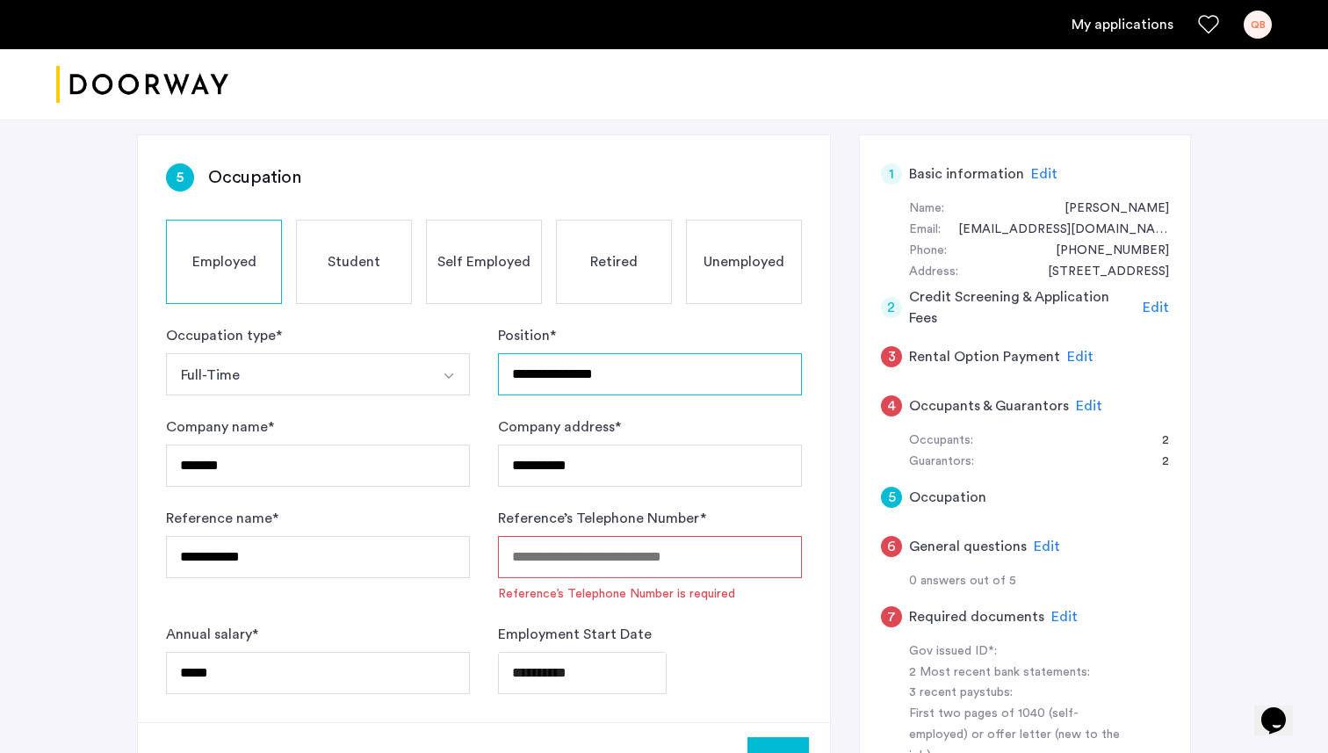
type input "**********"
click at [594, 559] on input "Reference’s Telephone Number *" at bounding box center [650, 557] width 304 height 42
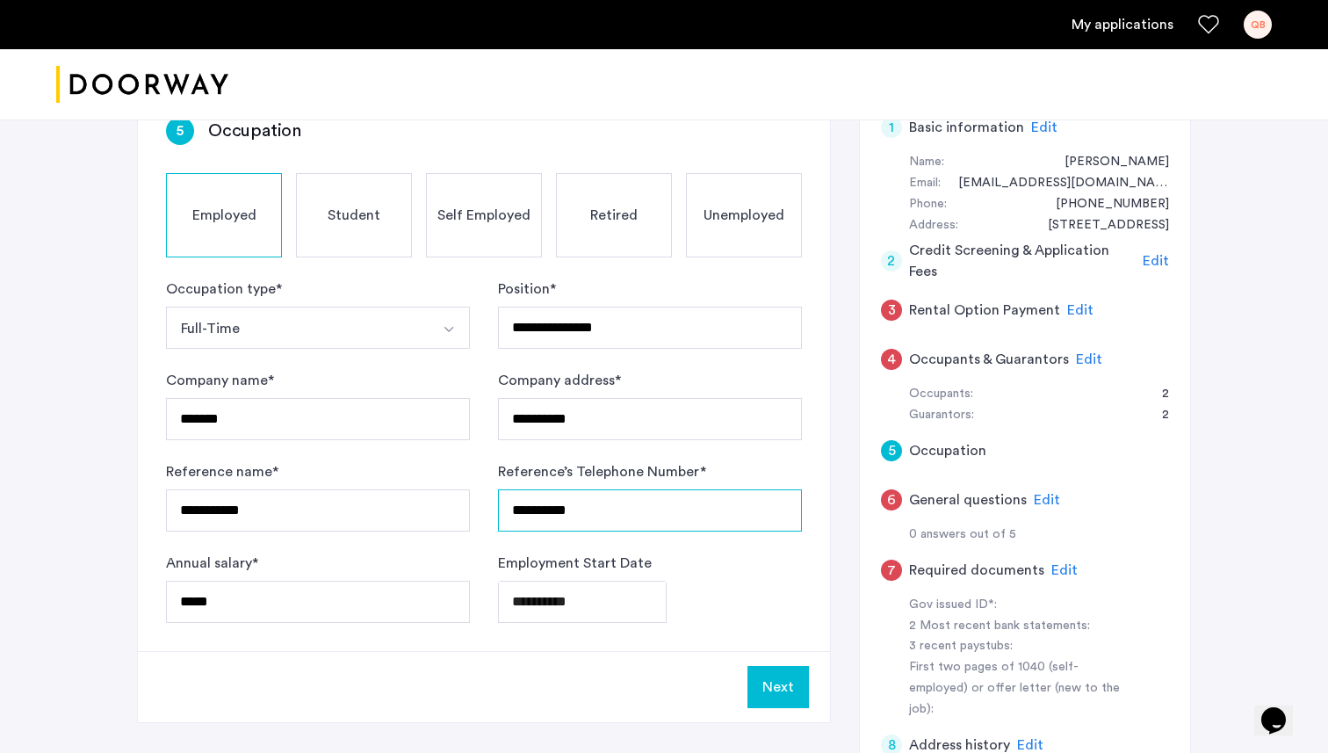
scroll to position [310, 0]
type input "**********"
click at [785, 688] on button "Next" at bounding box center [777, 686] width 61 height 42
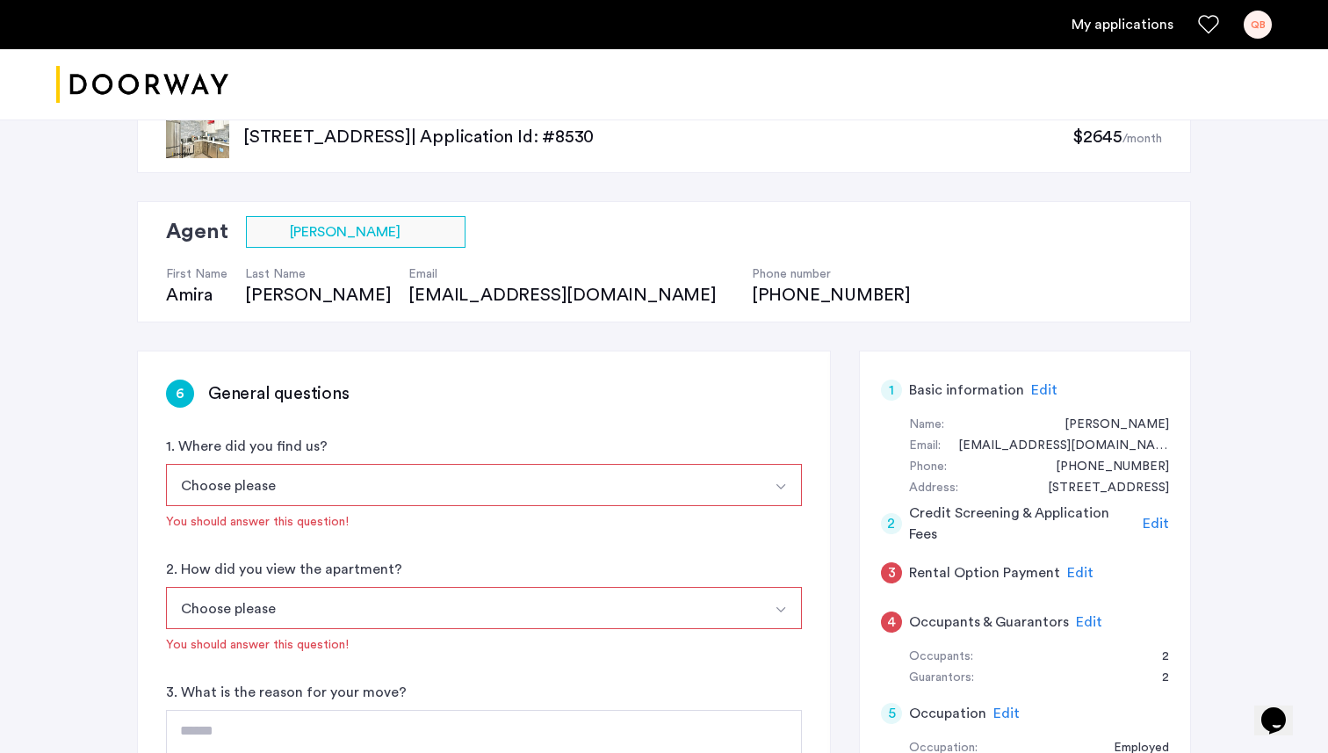
scroll to position [45, 0]
click at [586, 484] on button "Choose please" at bounding box center [463, 486] width 595 height 42
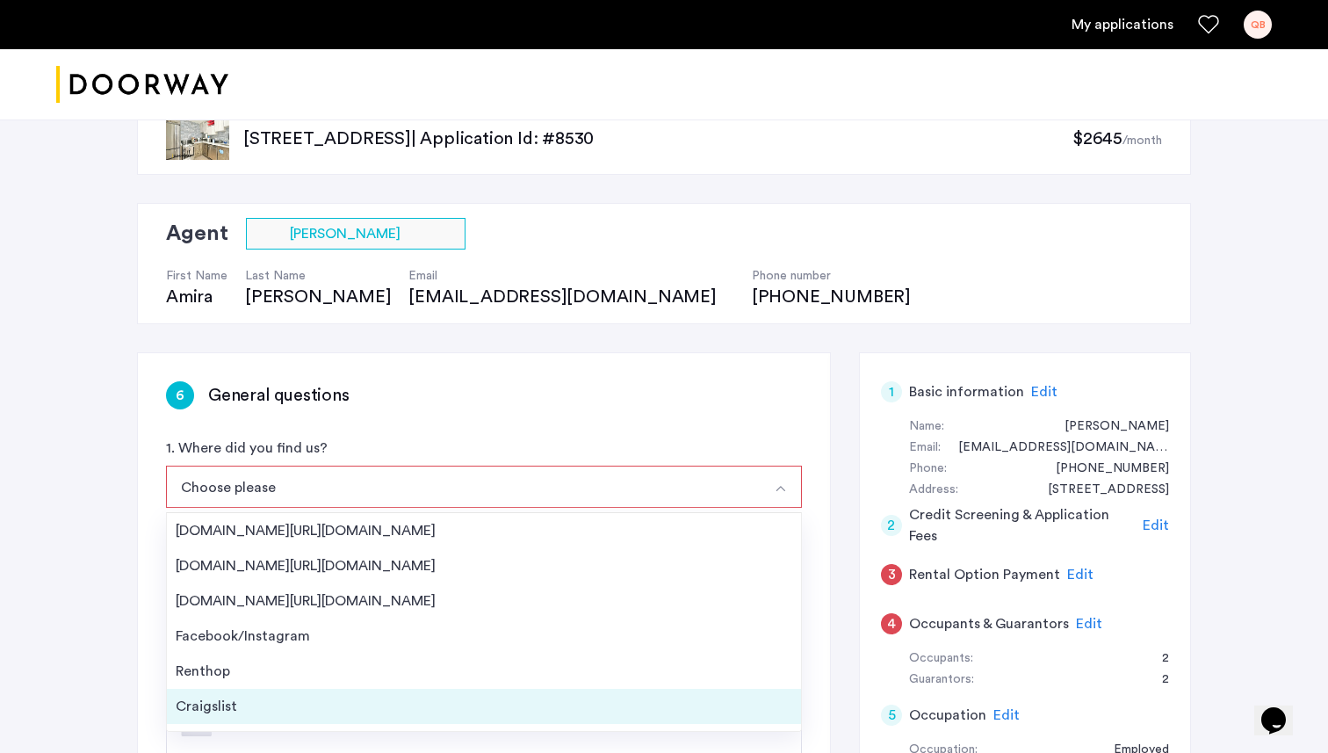
click at [229, 702] on div "Craigslist" at bounding box center [484, 706] width 617 height 21
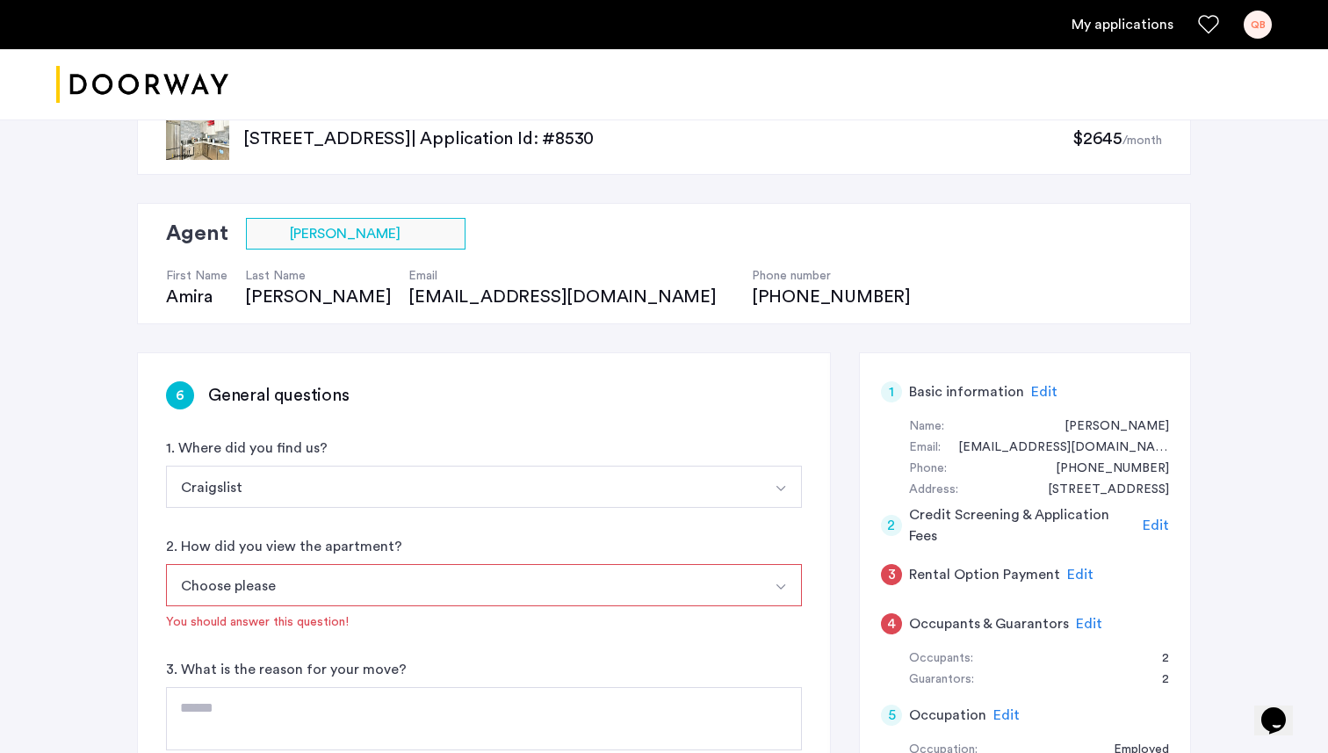
click at [307, 595] on button "Choose please" at bounding box center [463, 585] width 595 height 42
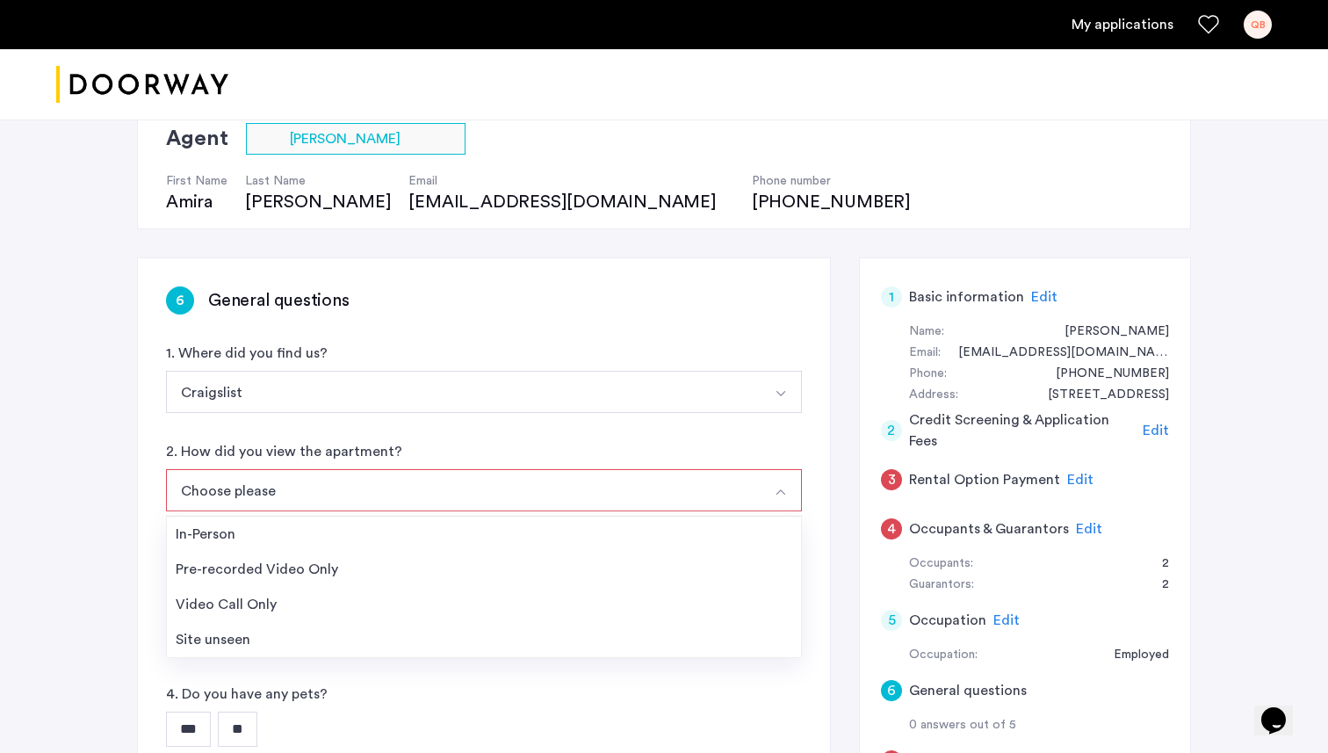
scroll to position [144, 0]
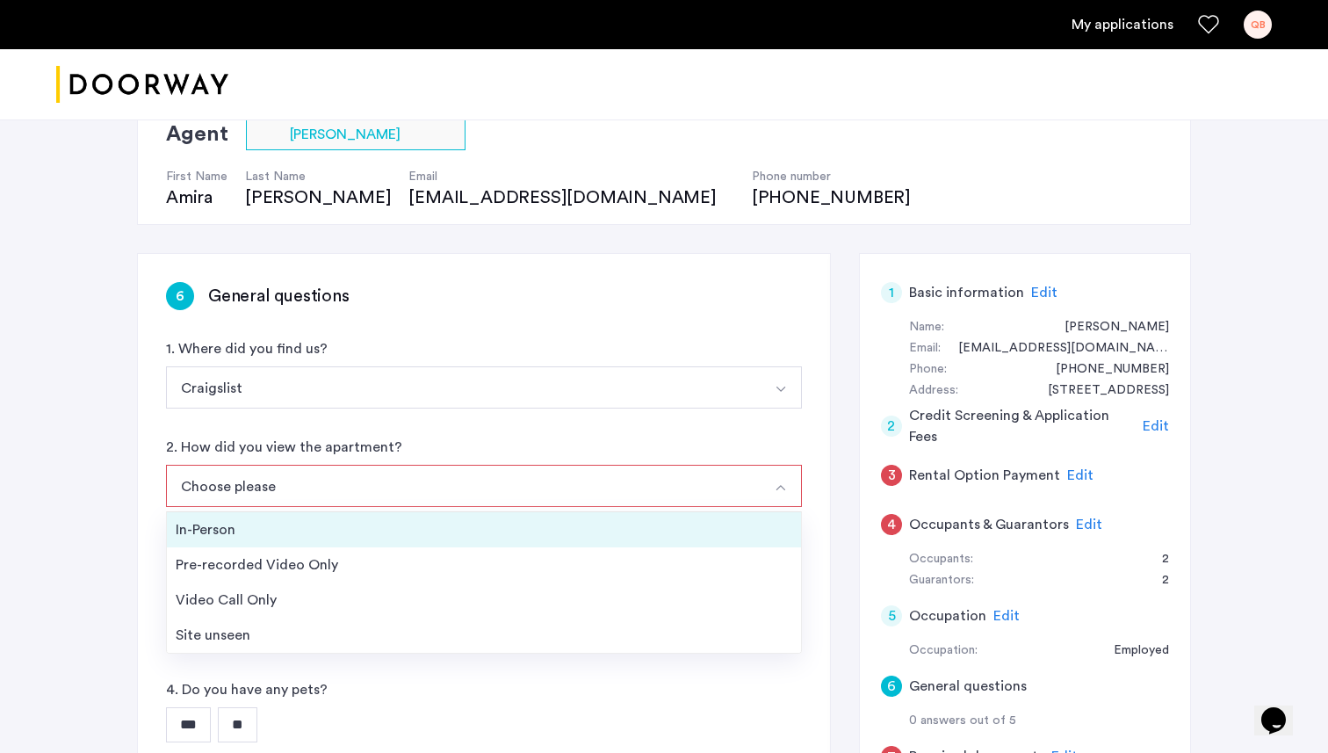
click at [227, 529] on div "In-Person" at bounding box center [484, 529] width 617 height 21
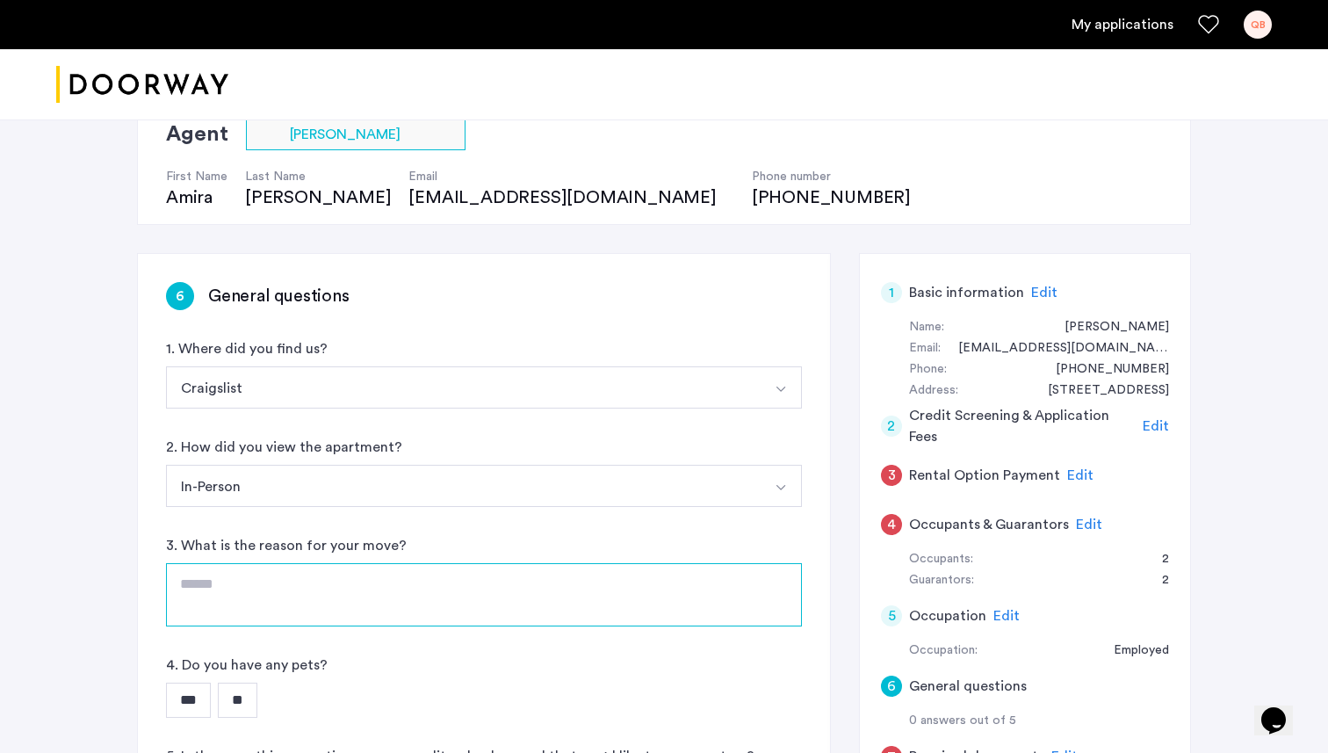
click at [341, 588] on textarea at bounding box center [484, 594] width 636 height 63
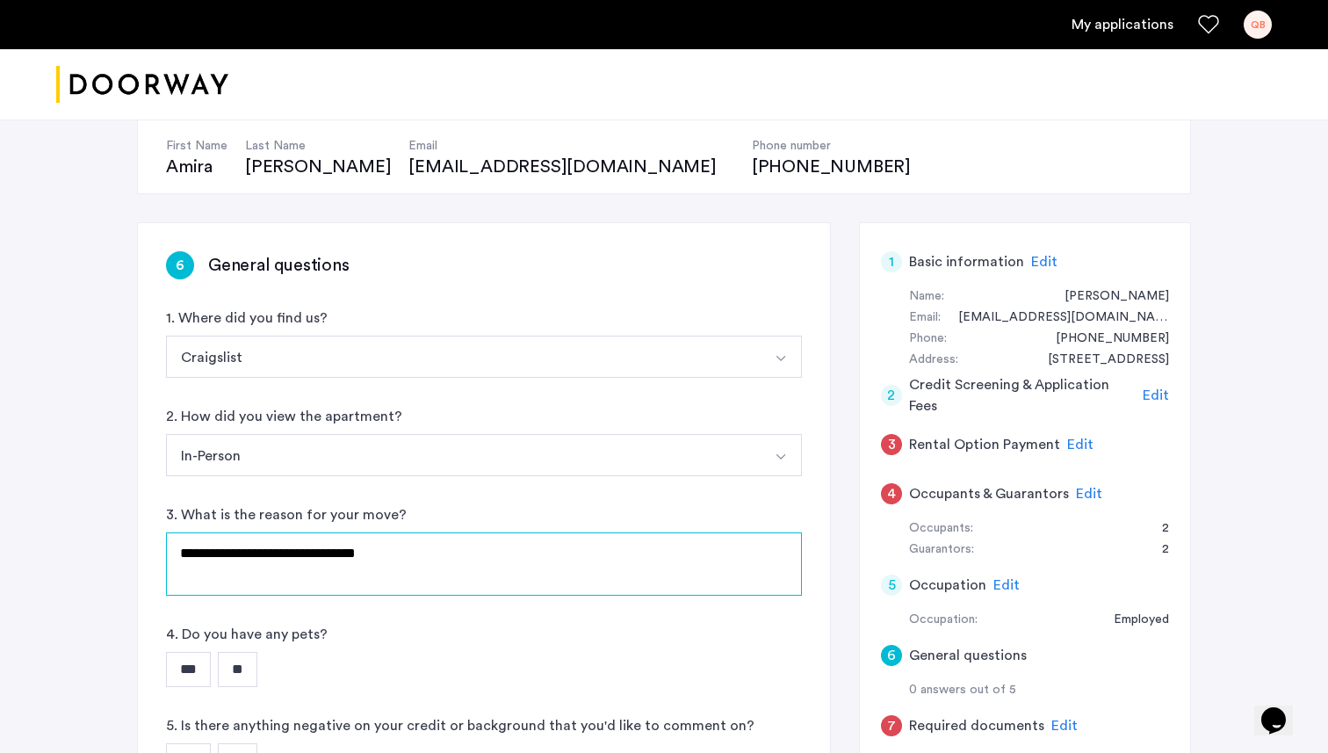
click at [417, 546] on textarea "**********" at bounding box center [484, 563] width 636 height 63
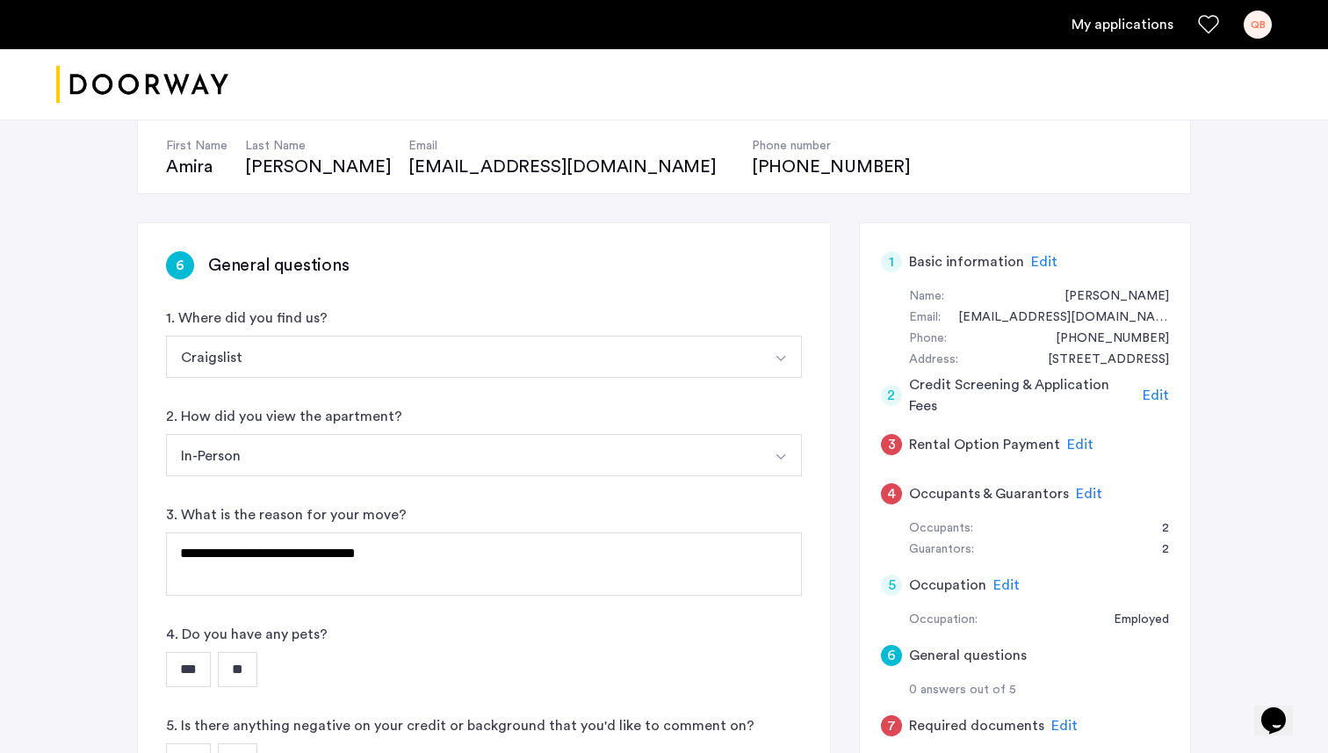
click at [257, 668] on input "**" at bounding box center [238, 669] width 40 height 35
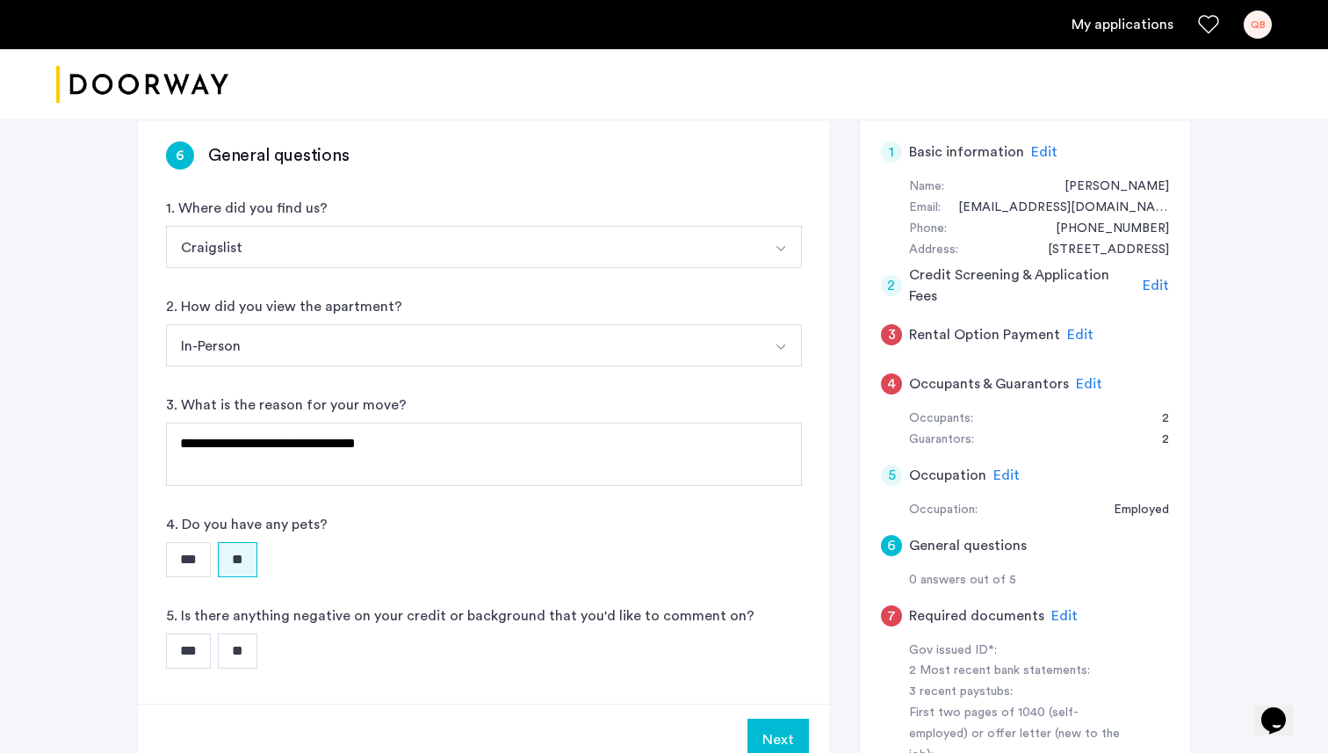
scroll to position [278, 0]
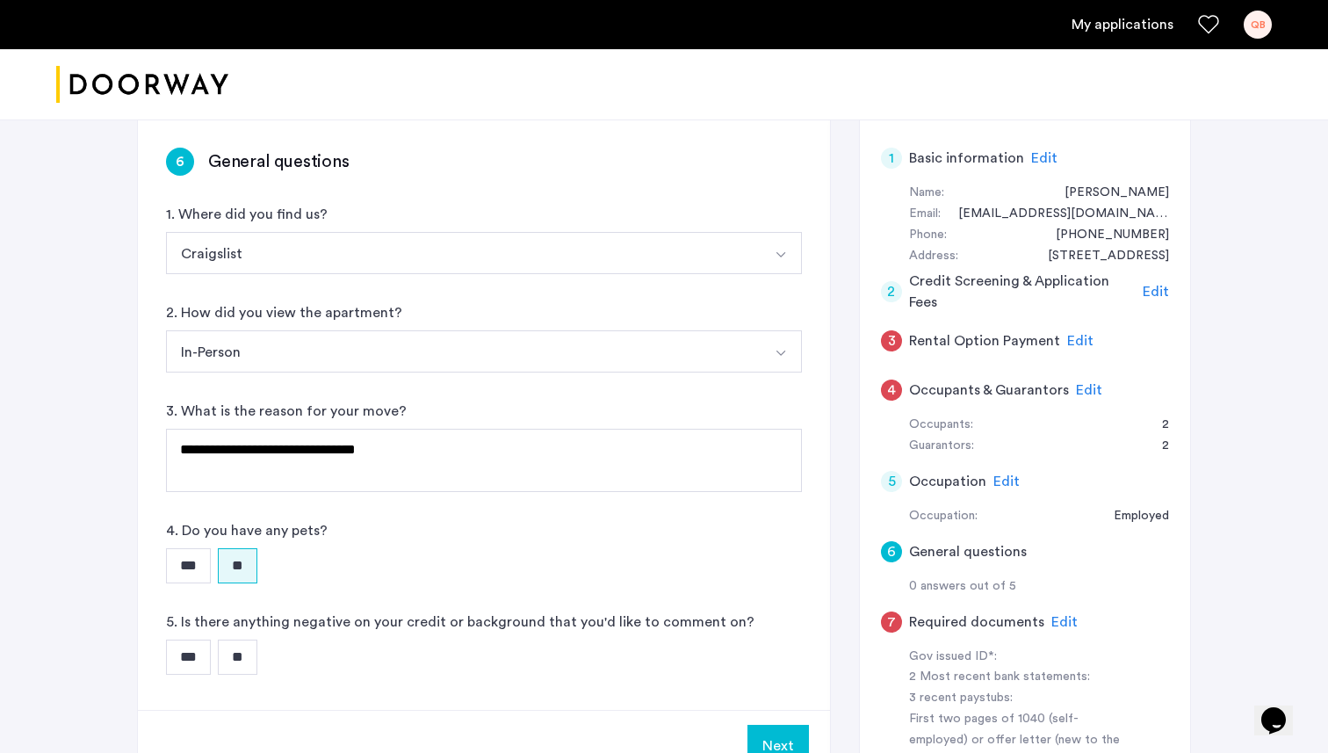
click at [249, 653] on input "**" at bounding box center [238, 656] width 40 height 35
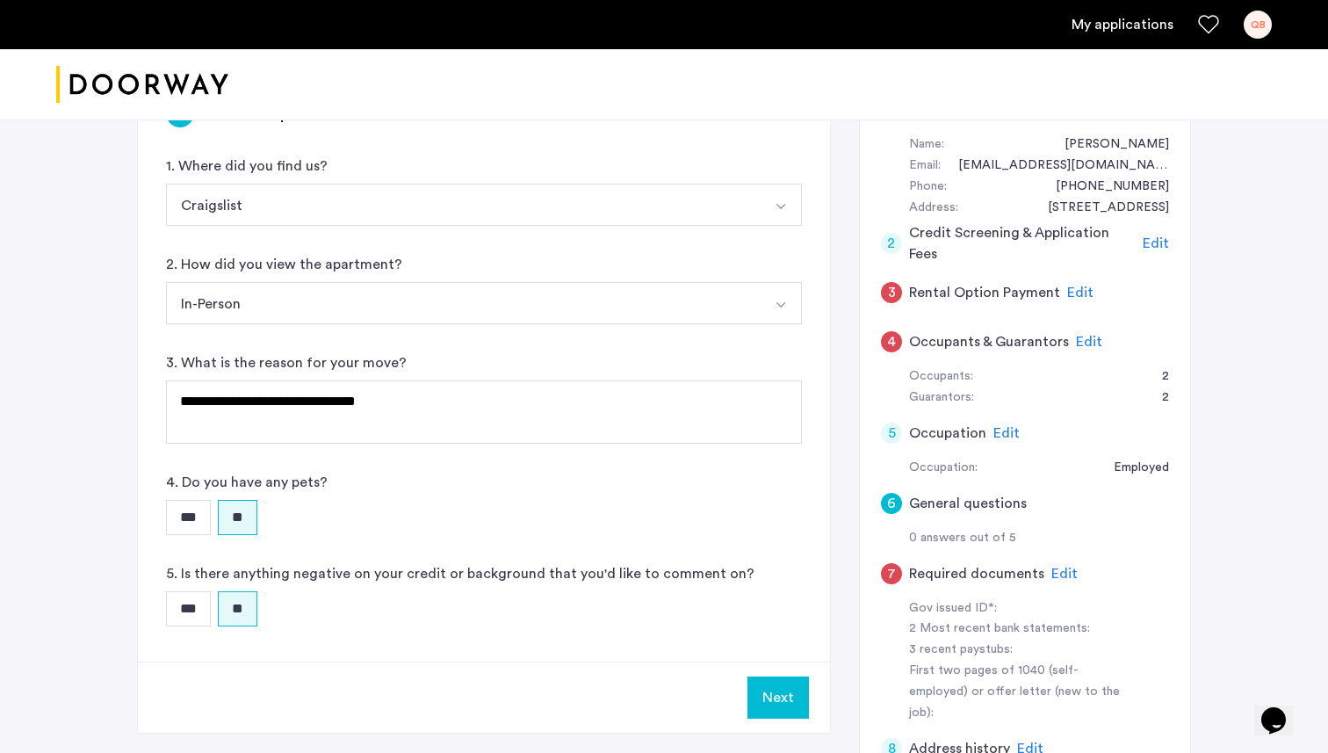
scroll to position [325, 0]
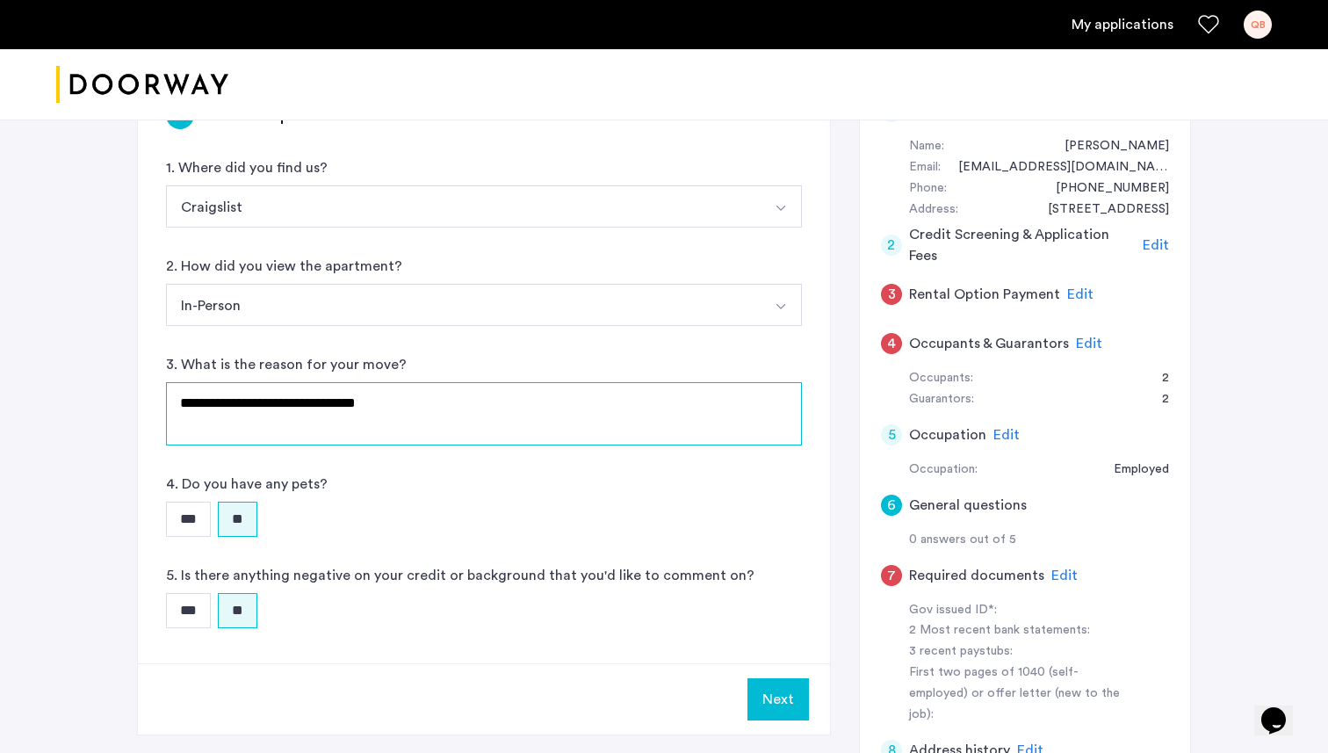
click at [422, 406] on textarea "**********" at bounding box center [484, 413] width 636 height 63
type textarea "**********"
click at [785, 689] on button "Next" at bounding box center [777, 699] width 61 height 42
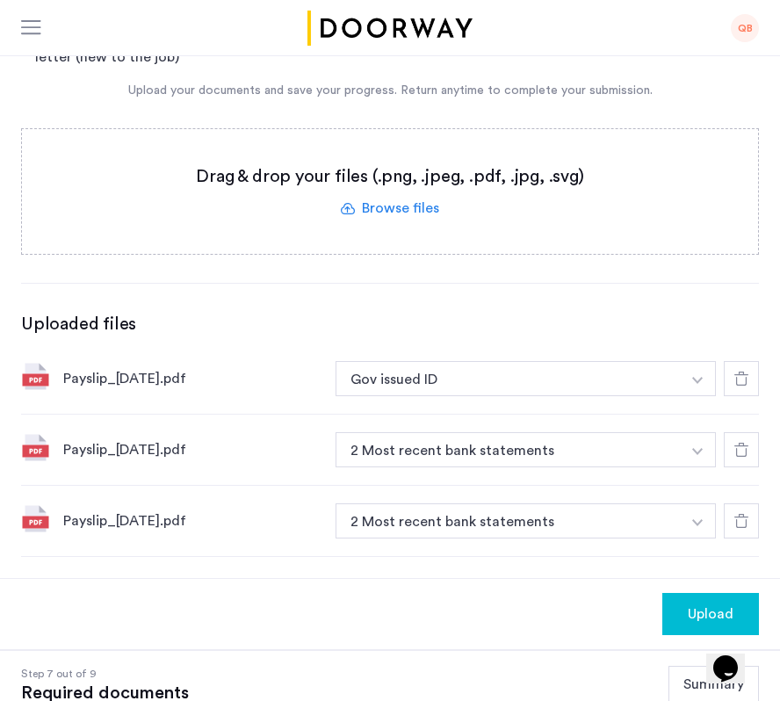
scroll to position [516, 0]
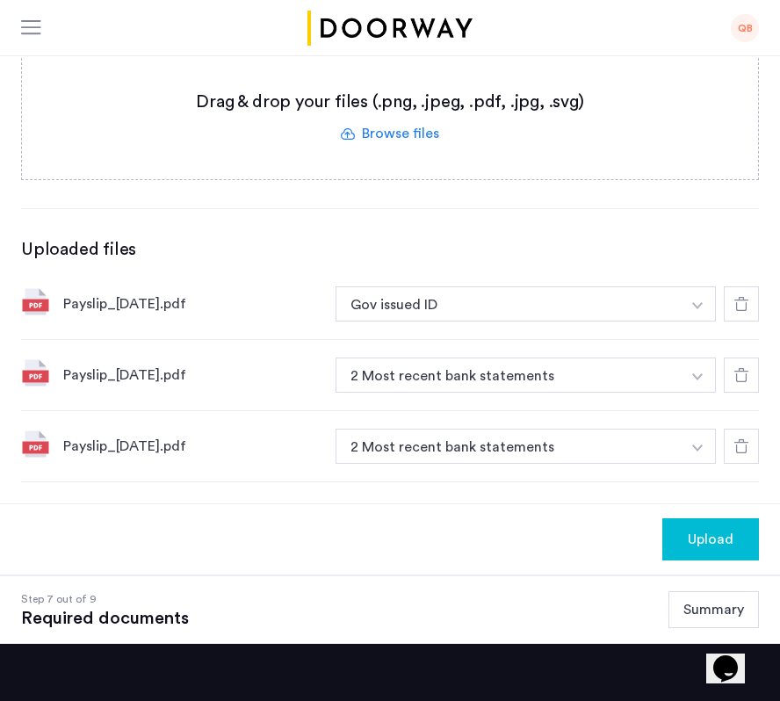
click at [691, 286] on button "button" at bounding box center [698, 303] width 36 height 35
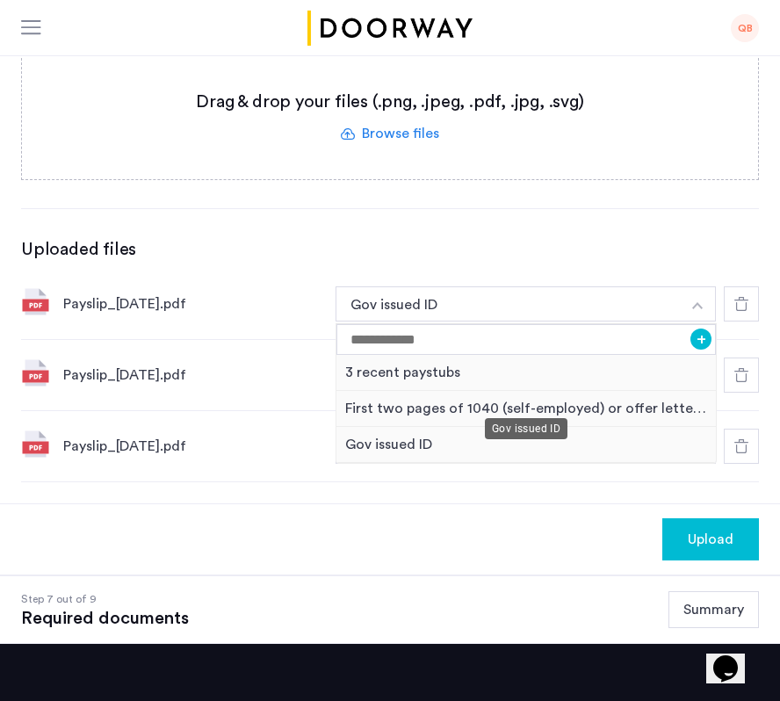
click at [429, 427] on div "Gov issued ID" at bounding box center [525, 445] width 379 height 36
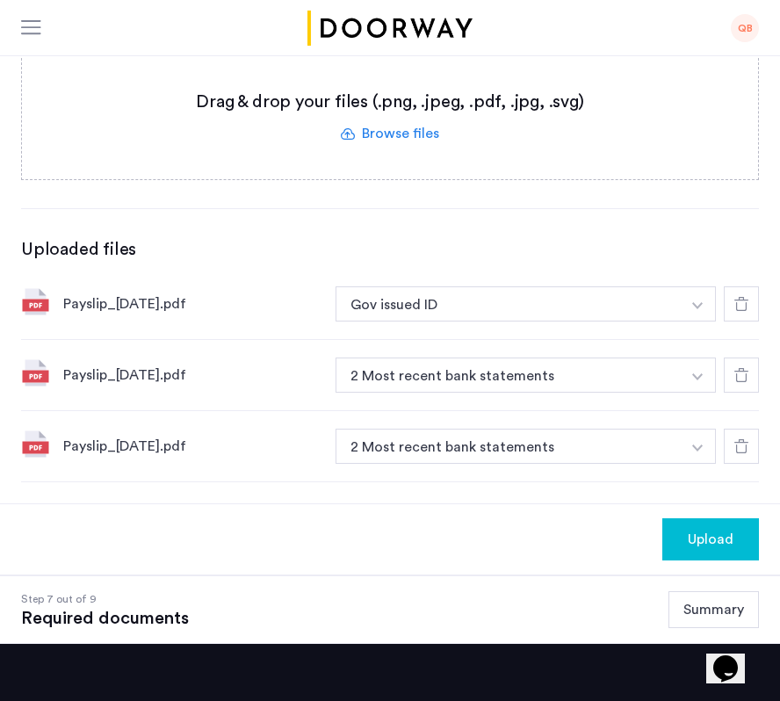
click at [263, 293] on div "Payslip_[DATE].pdf" at bounding box center [192, 303] width 258 height 21
click at [674, 286] on button "Gov issued ID" at bounding box center [507, 303] width 345 height 35
click at [703, 286] on button "button" at bounding box center [698, 303] width 36 height 35
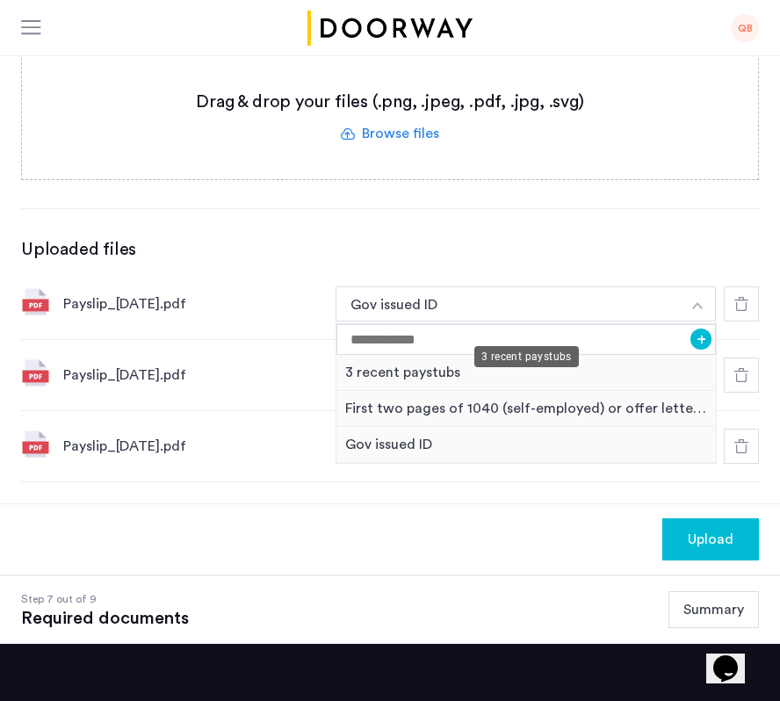
click at [541, 355] on div "3 recent paystubs" at bounding box center [525, 373] width 379 height 36
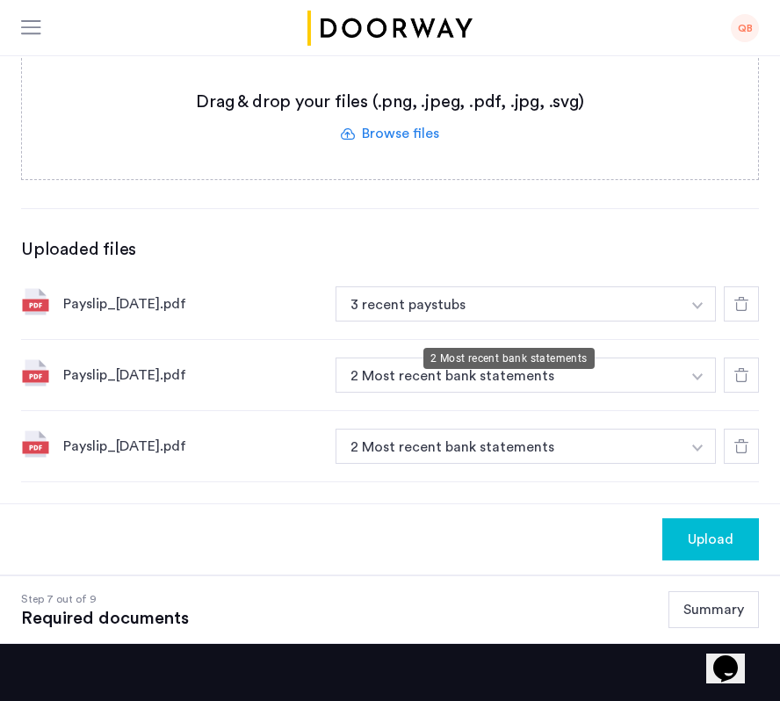
click at [674, 357] on button "2 Most recent bank statements" at bounding box center [507, 374] width 345 height 35
click at [694, 318] on button "button" at bounding box center [698, 303] width 36 height 35
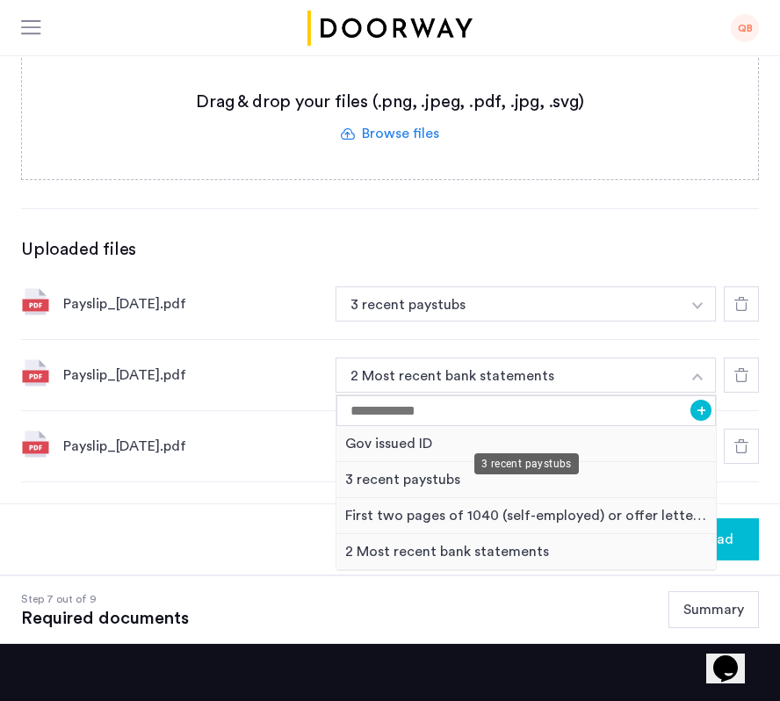
click at [494, 462] on div "3 recent paystubs" at bounding box center [525, 480] width 379 height 36
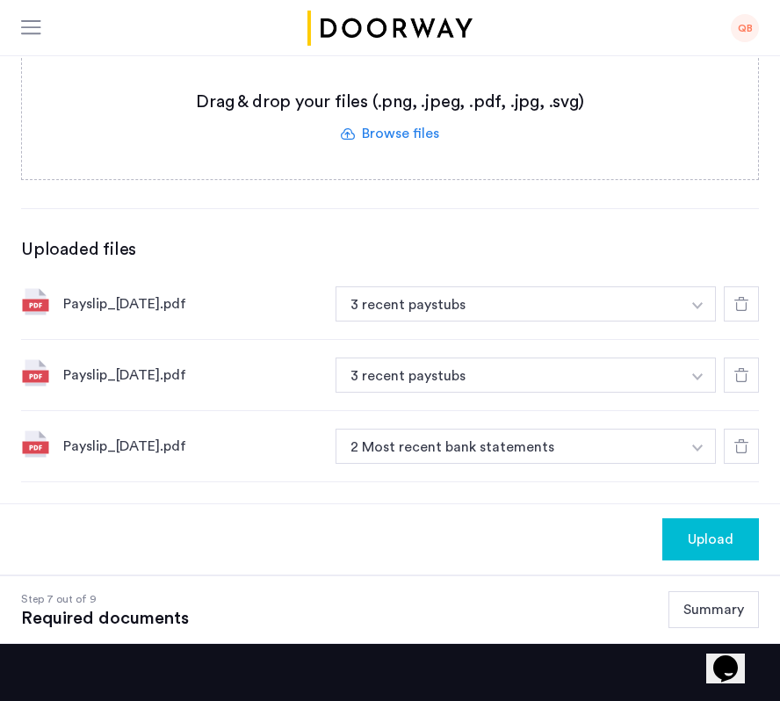
click at [694, 309] on img "button" at bounding box center [697, 305] width 11 height 7
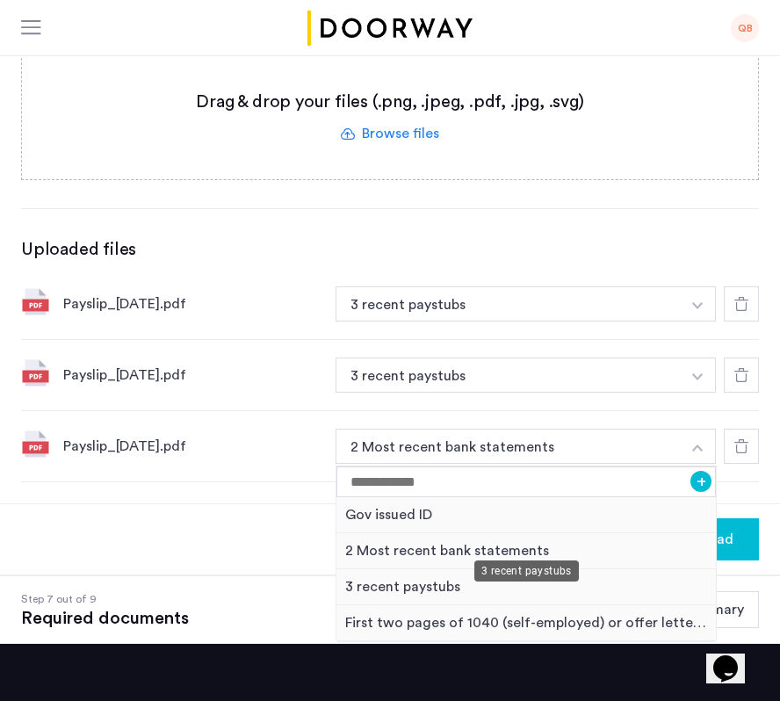
click at [399, 569] on div "3 recent paystubs" at bounding box center [525, 587] width 379 height 36
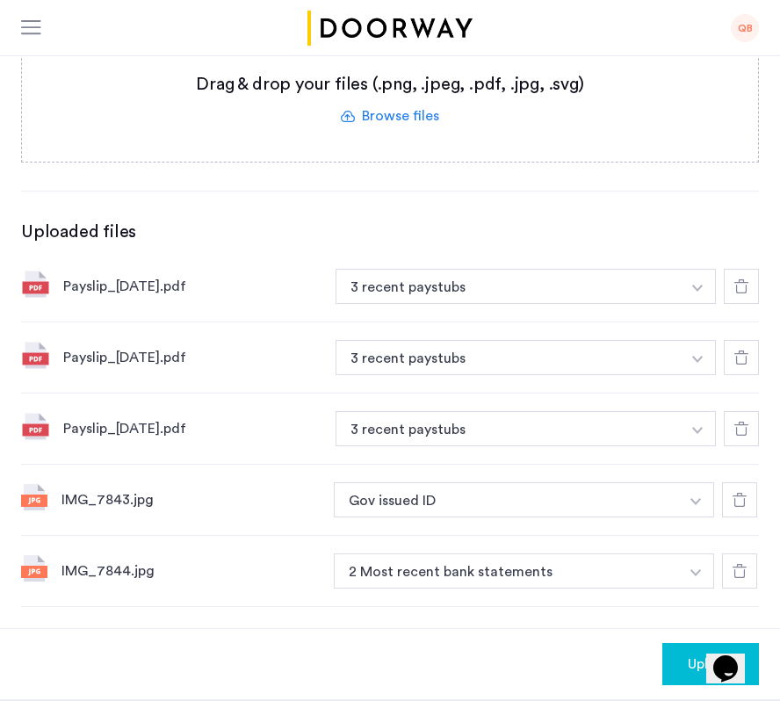
scroll to position [582, 0]
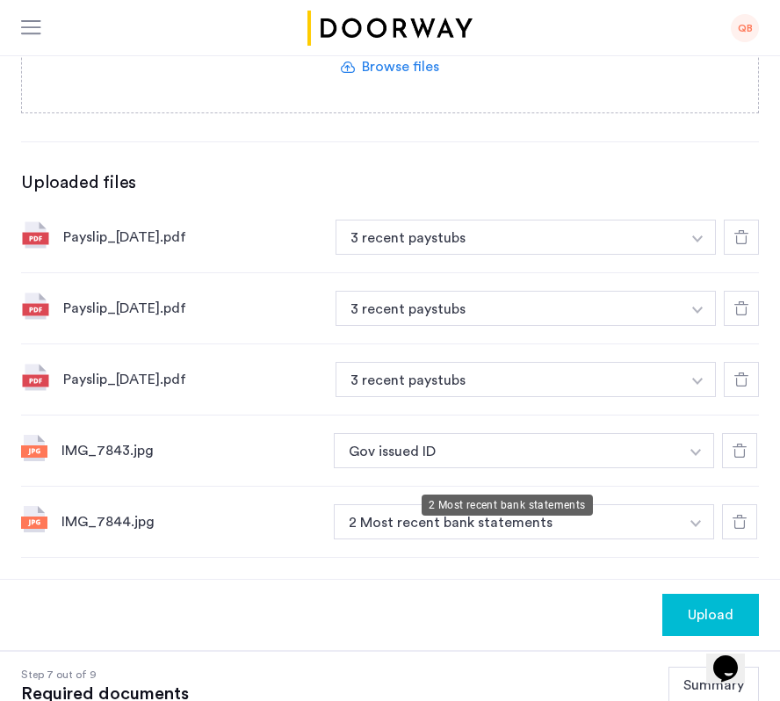
click at [645, 504] on button "2 Most recent bank statements" at bounding box center [506, 521] width 345 height 35
click at [682, 255] on button "button" at bounding box center [698, 237] width 36 height 35
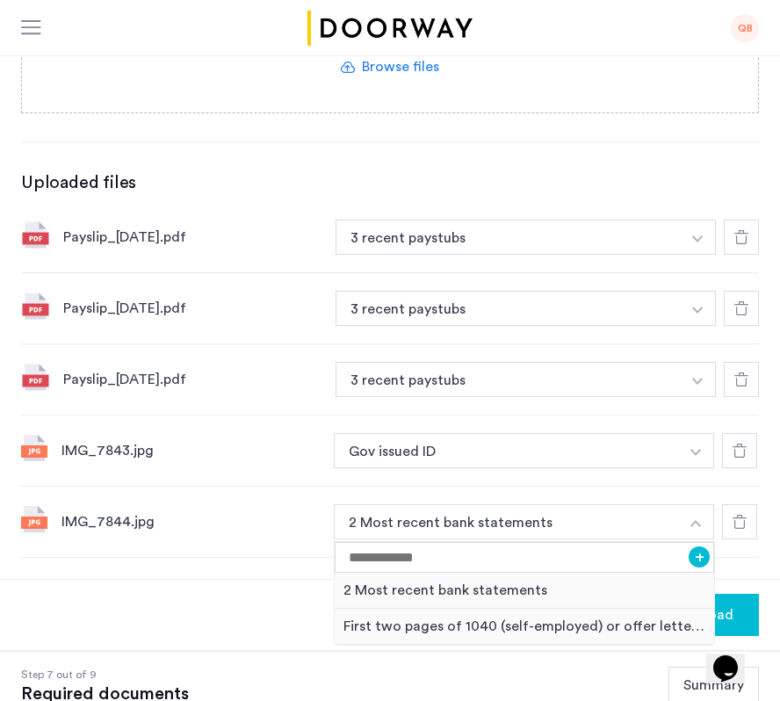
click at [242, 511] on div "IMG_7844.jpg" at bounding box center [190, 521] width 258 height 21
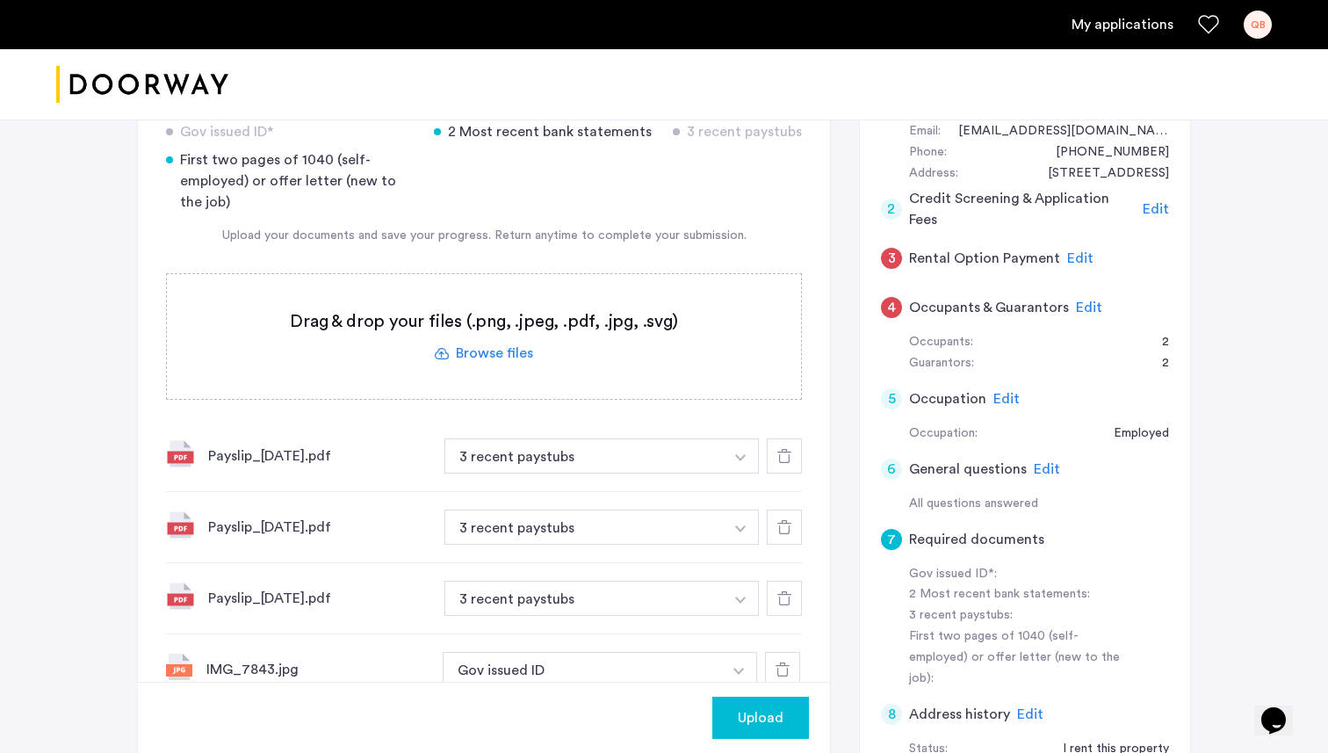
scroll to position [508, 0]
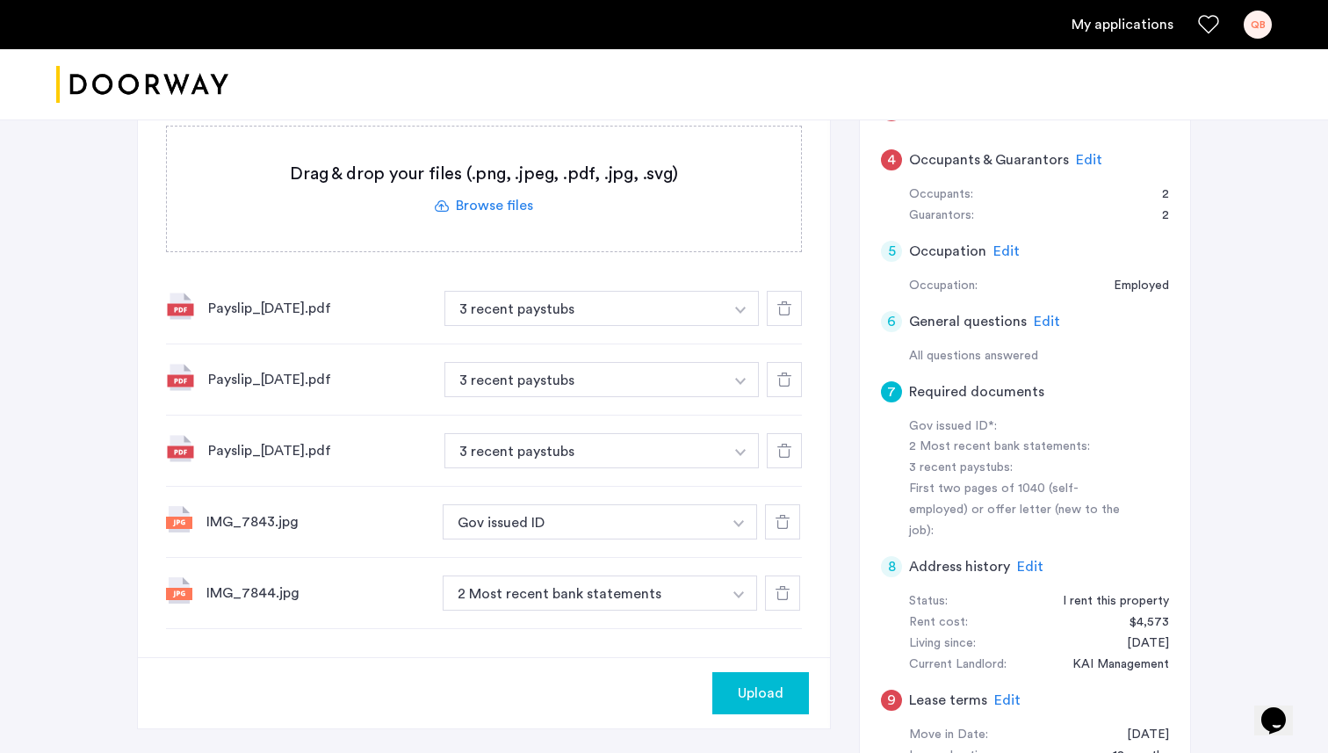
click at [1134, 612] on div "$4,573" at bounding box center [1140, 622] width 57 height 21
click at [1022, 559] on span "Edit" at bounding box center [1030, 566] width 26 height 14
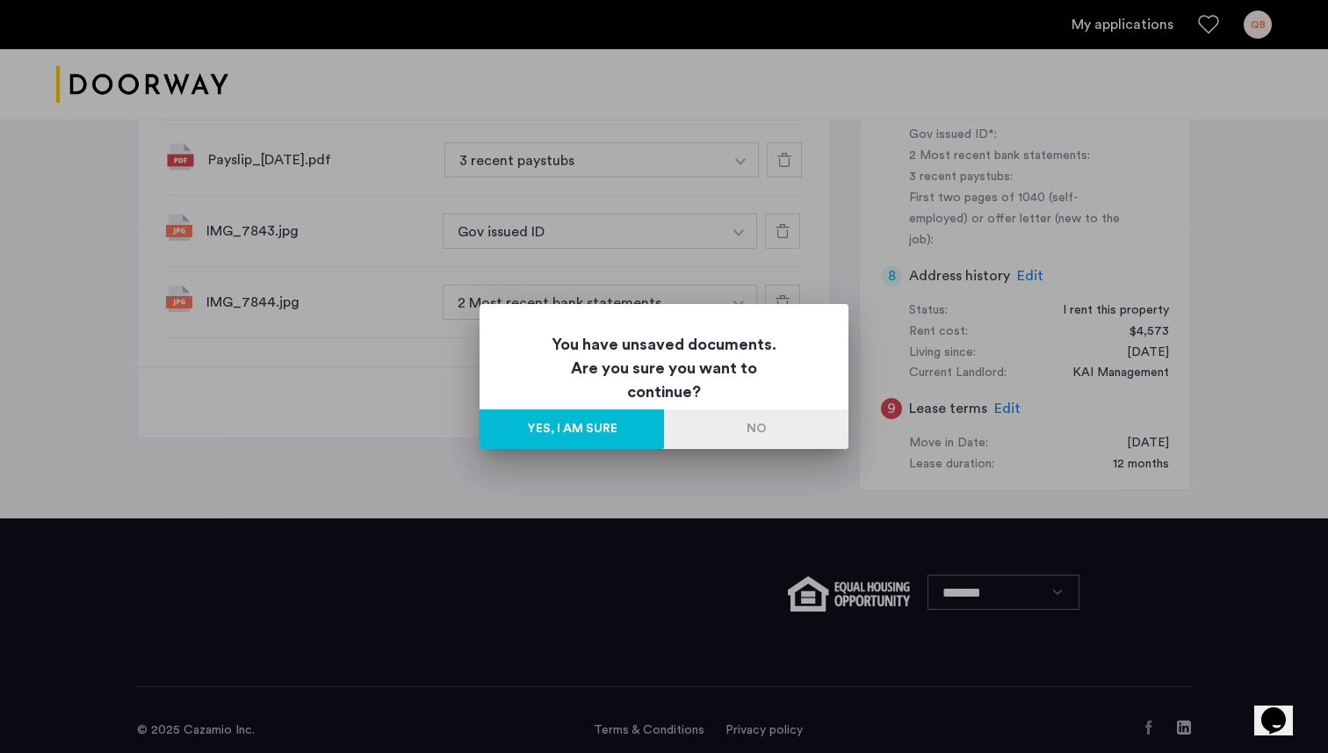
click at [718, 427] on button "No" at bounding box center [756, 429] width 184 height 40
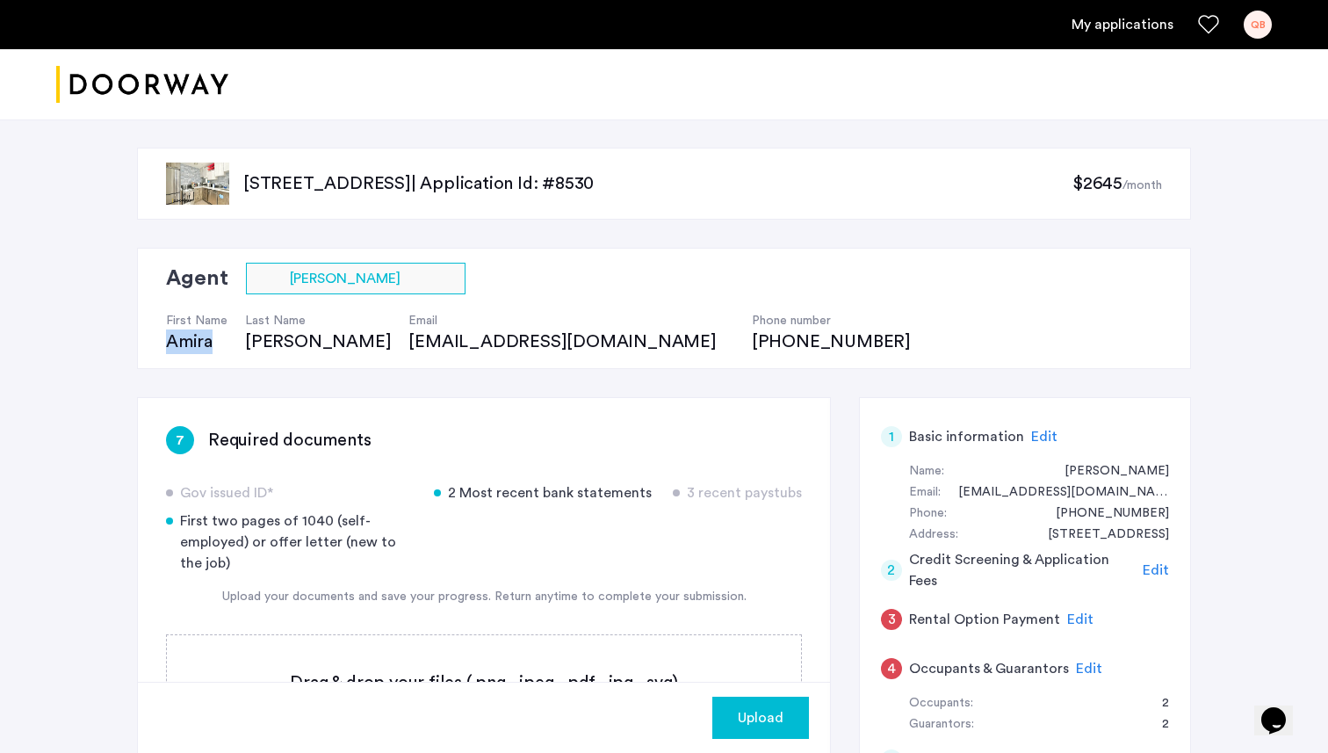
drag, startPoint x: 162, startPoint y: 337, endPoint x: 213, endPoint y: 341, distance: 51.1
click at [213, 341] on div "Agent Select agent × [PERSON_NAME] First Name [PERSON_NAME] Last Name [PERSON_N…" at bounding box center [664, 308] width 1054 height 121
copy div "Amira"
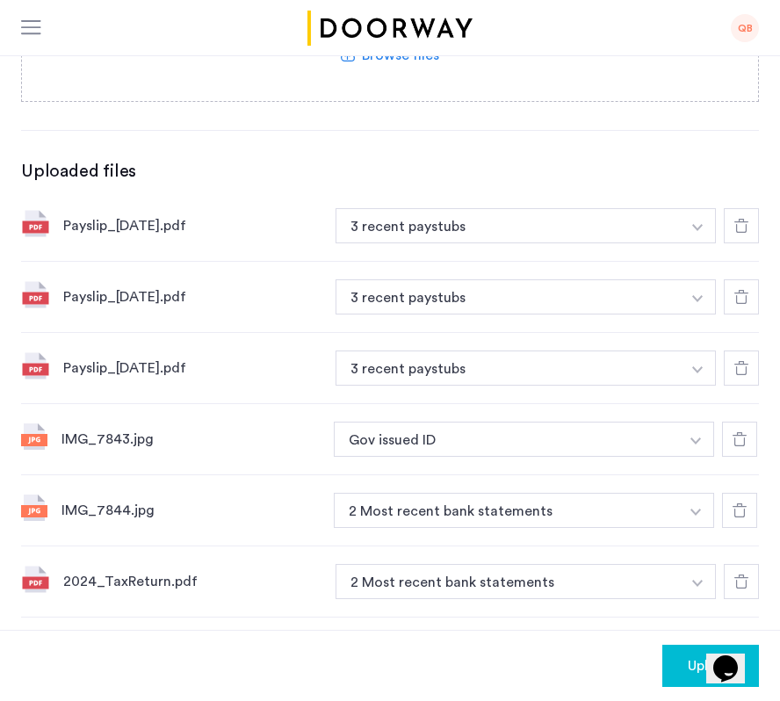
scroll to position [669, 0]
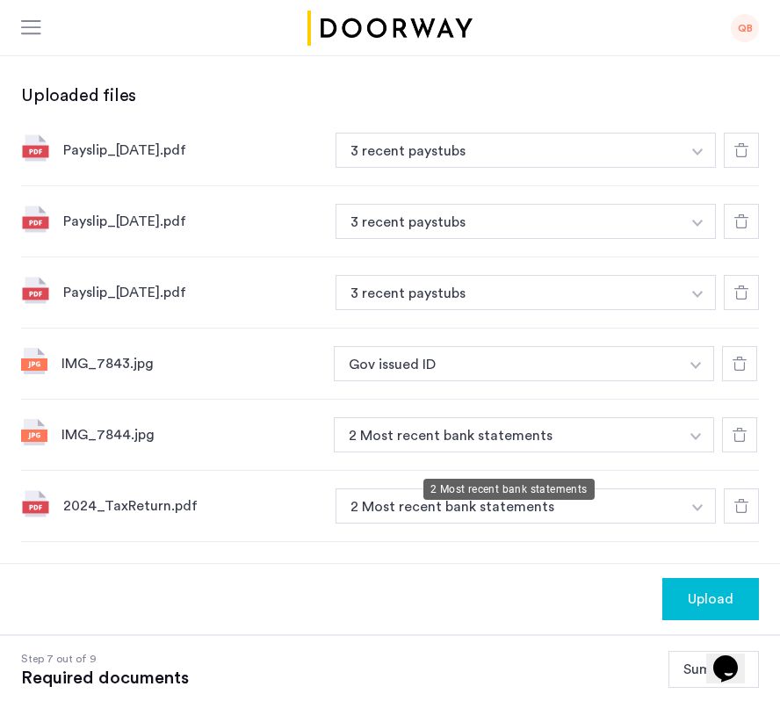
click at [650, 452] on button "2 Most recent bank statements" at bounding box center [506, 434] width 345 height 35
click at [693, 155] on img "button" at bounding box center [697, 151] width 11 height 7
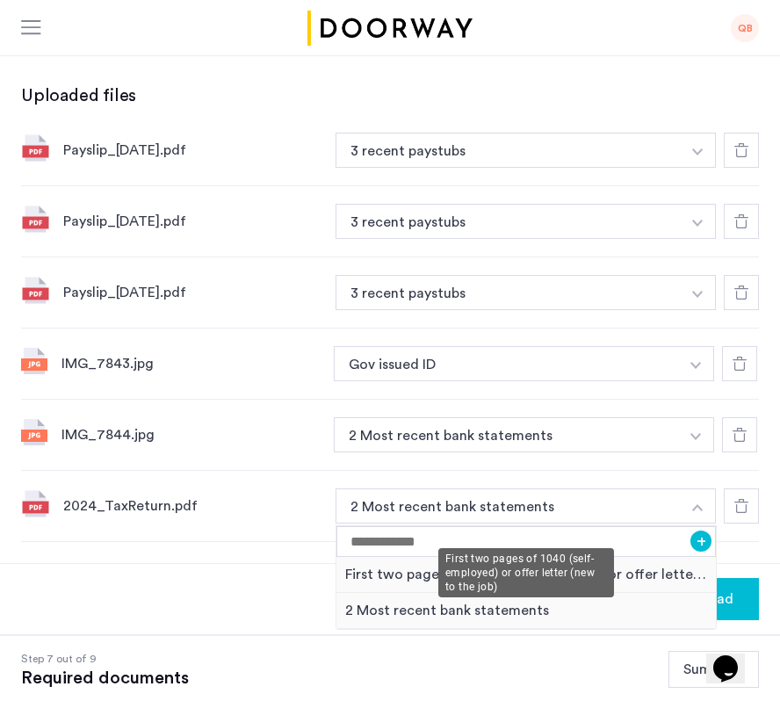
click at [529, 557] on div "First two pages of 1040 (self-employed) or offer letter (new to the job)" at bounding box center [525, 575] width 379 height 36
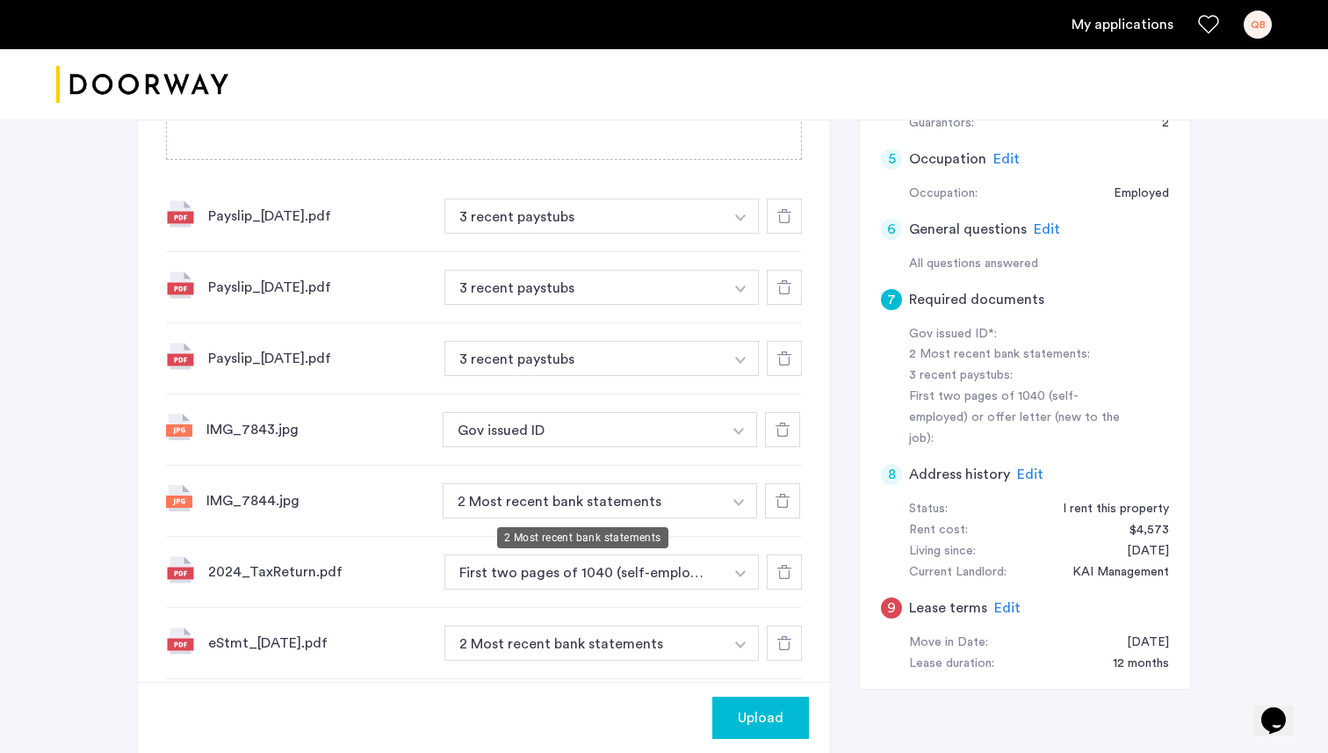
scroll to position [600, 0]
click at [734, 234] on button "button" at bounding box center [741, 216] width 36 height 35
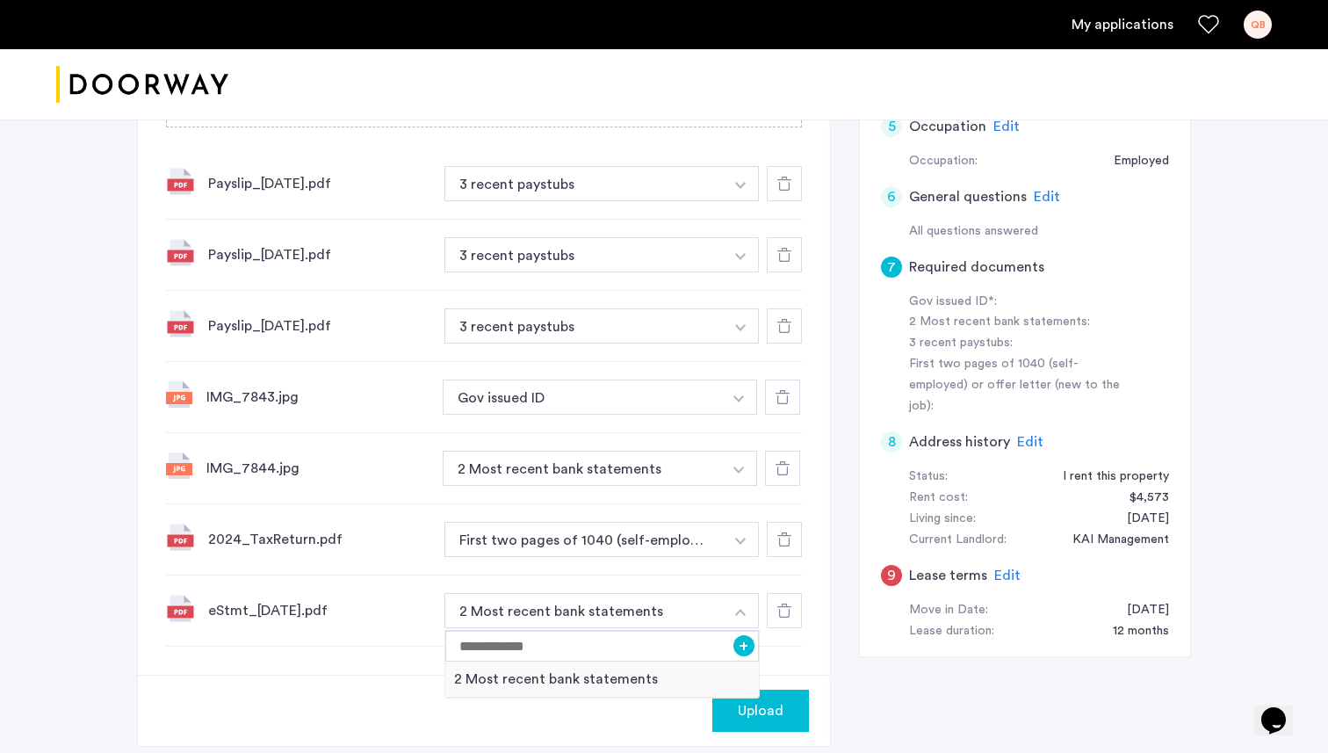
scroll to position [631, 0]
click at [739, 615] on img "button" at bounding box center [740, 613] width 11 height 7
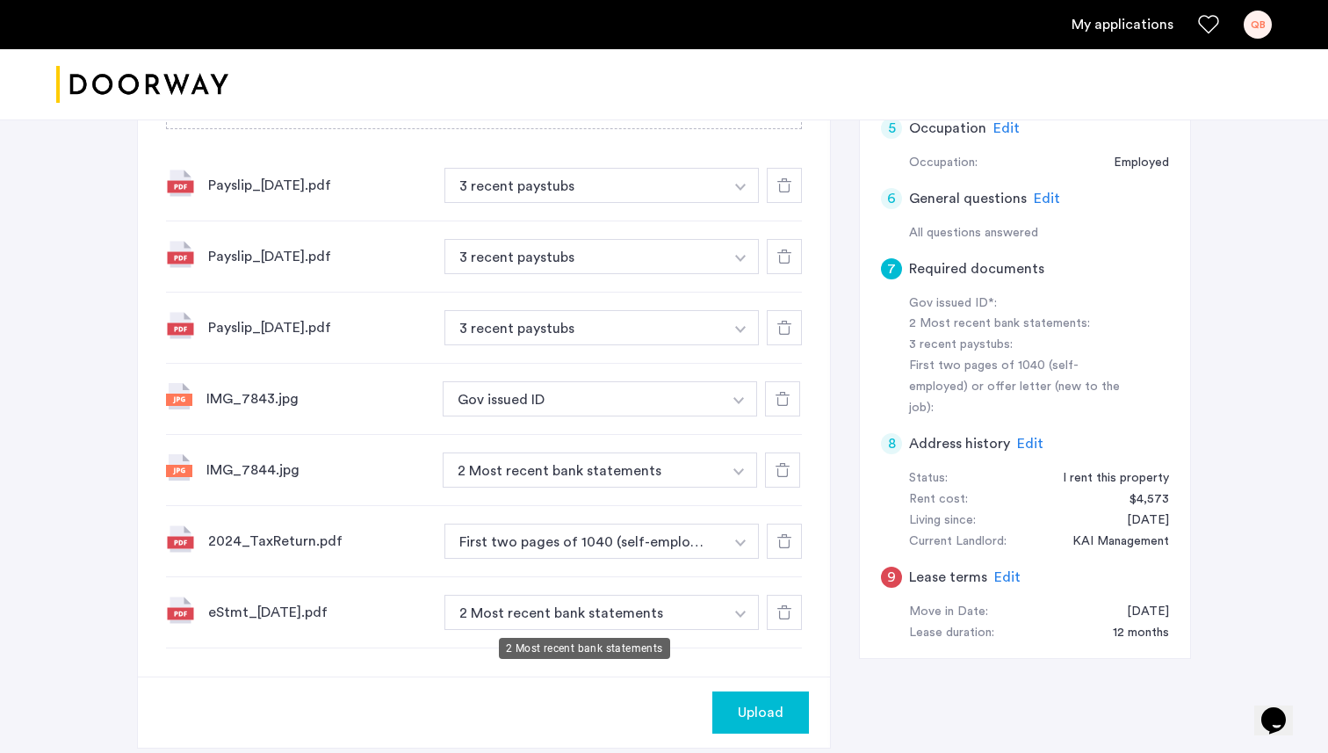
click at [645, 487] on button "2 Most recent bank statements" at bounding box center [582, 469] width 279 height 35
click at [777, 624] on div at bounding box center [784, 612] width 35 height 35
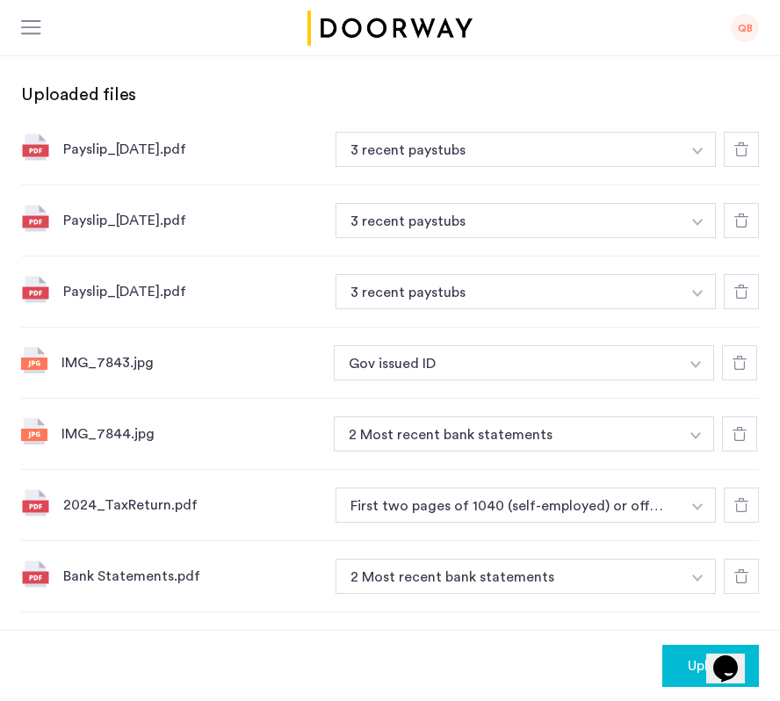
scroll to position [973, 0]
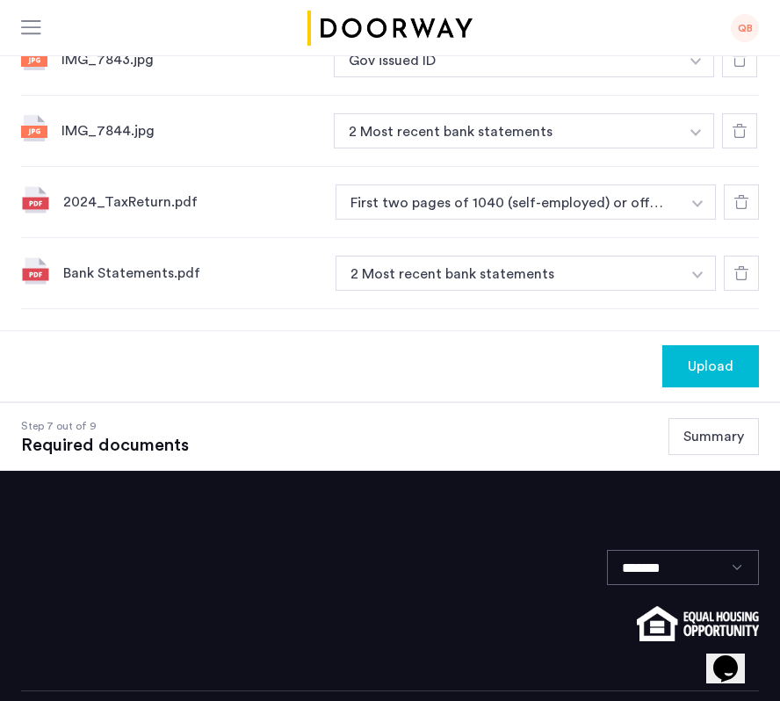
click at [716, 356] on span "Upload" at bounding box center [711, 366] width 46 height 21
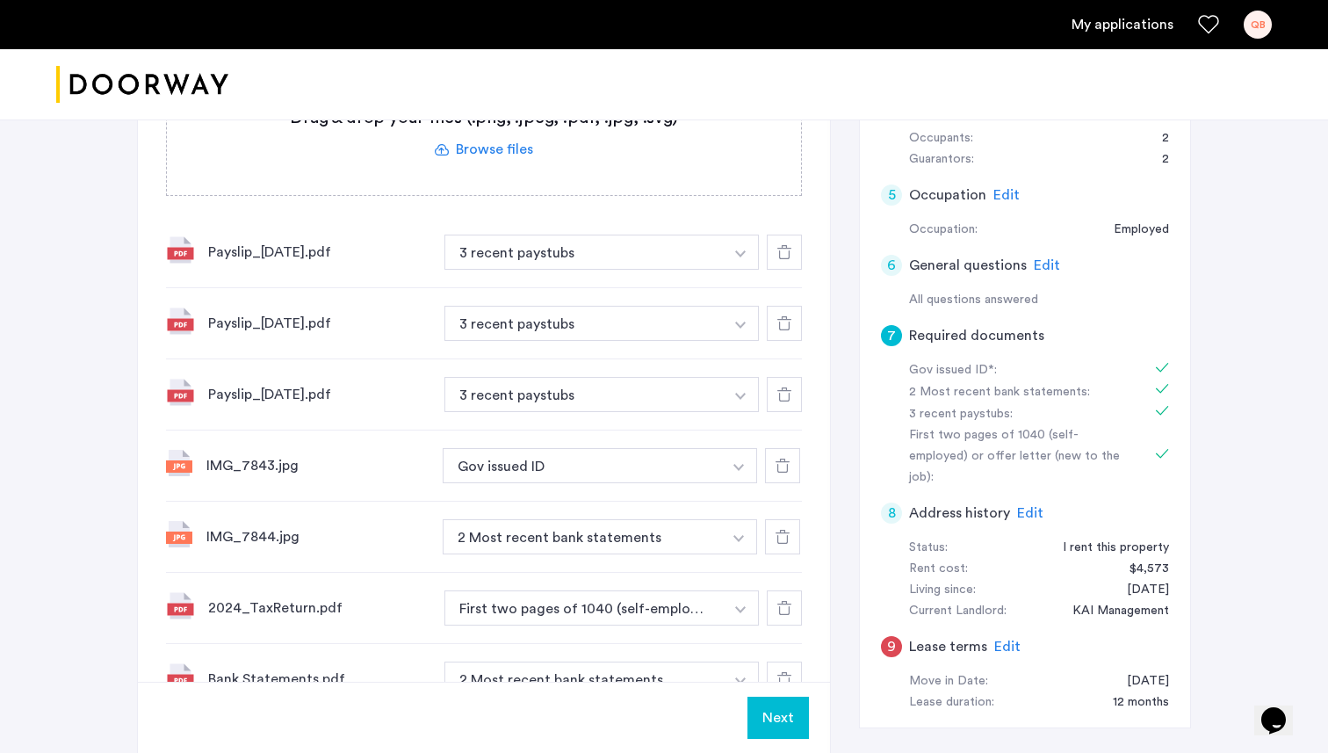
scroll to position [911, 0]
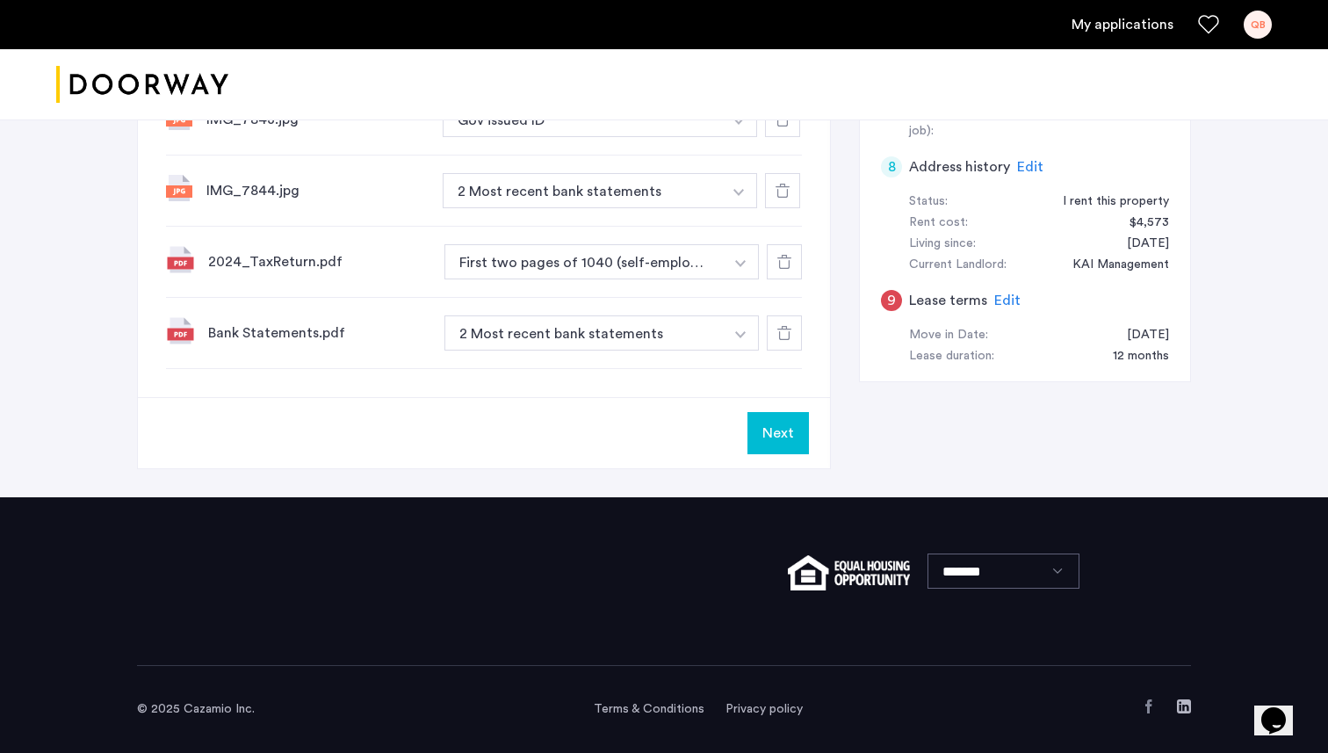
click at [787, 435] on button "Next" at bounding box center [777, 433] width 61 height 42
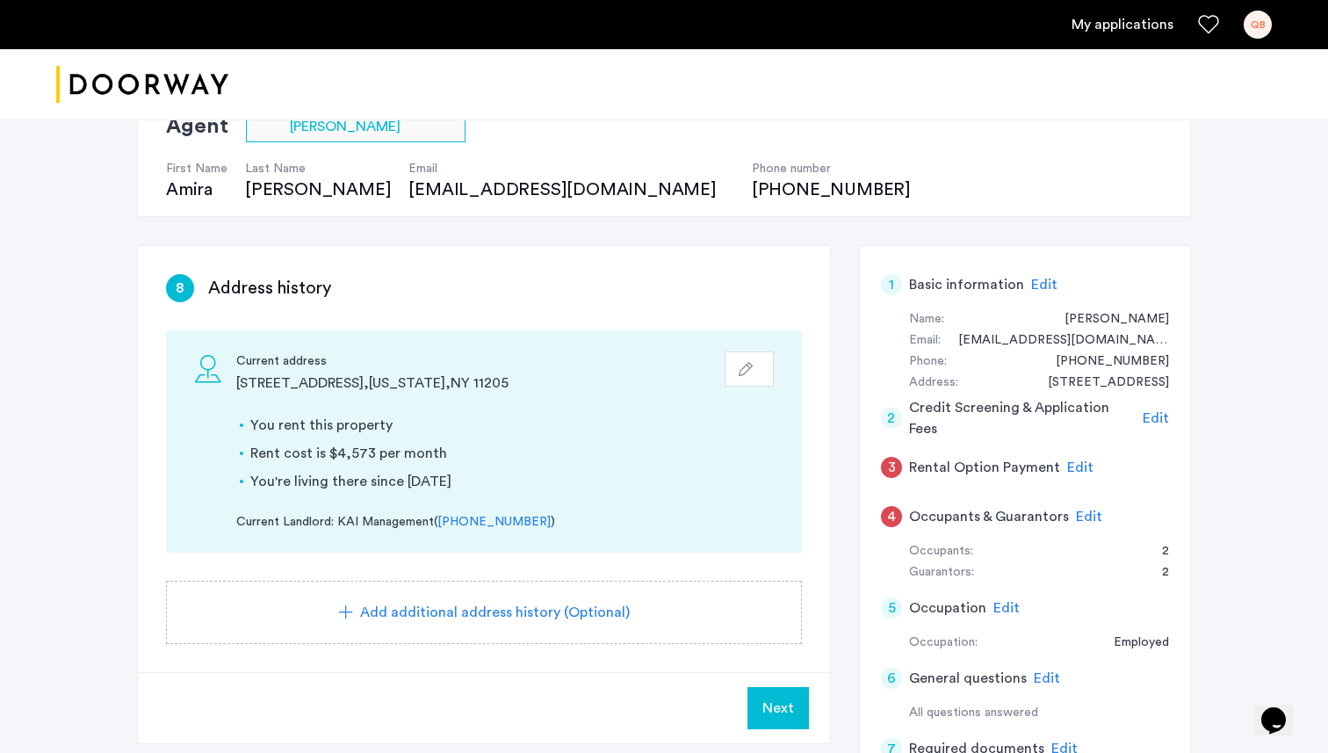
scroll to position [166, 0]
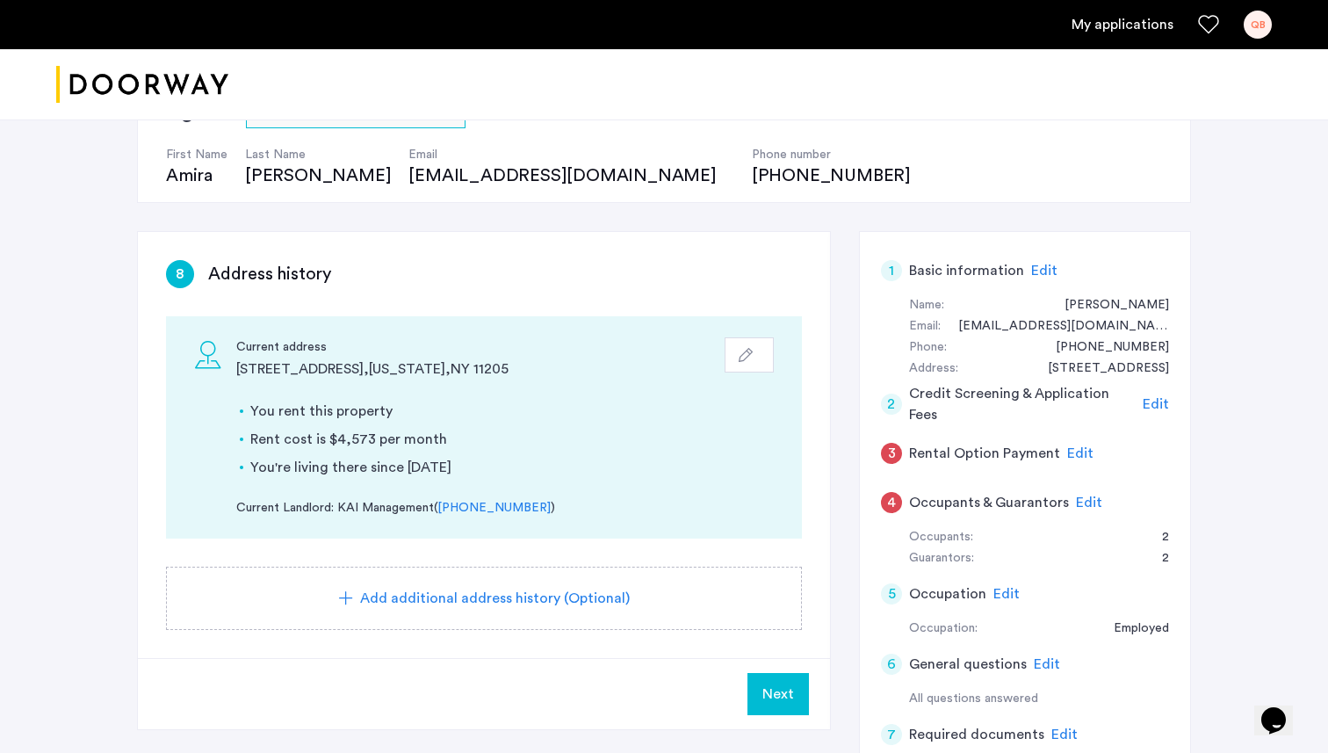
click at [752, 367] on button "button" at bounding box center [749, 354] width 49 height 35
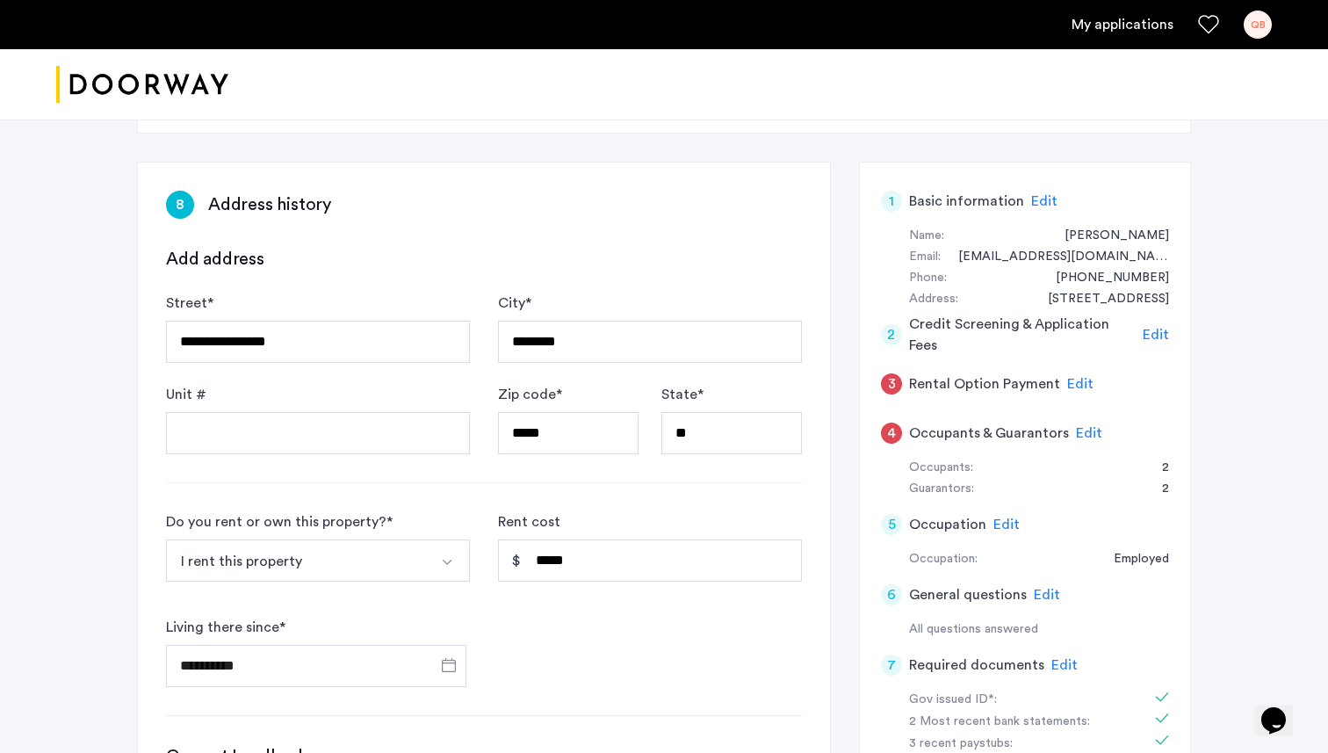
scroll to position [236, 0]
click at [588, 560] on input "*****" at bounding box center [650, 559] width 304 height 42
type input "*****"
click at [166, 538] on button "I rent this property" at bounding box center [297, 559] width 263 height 42
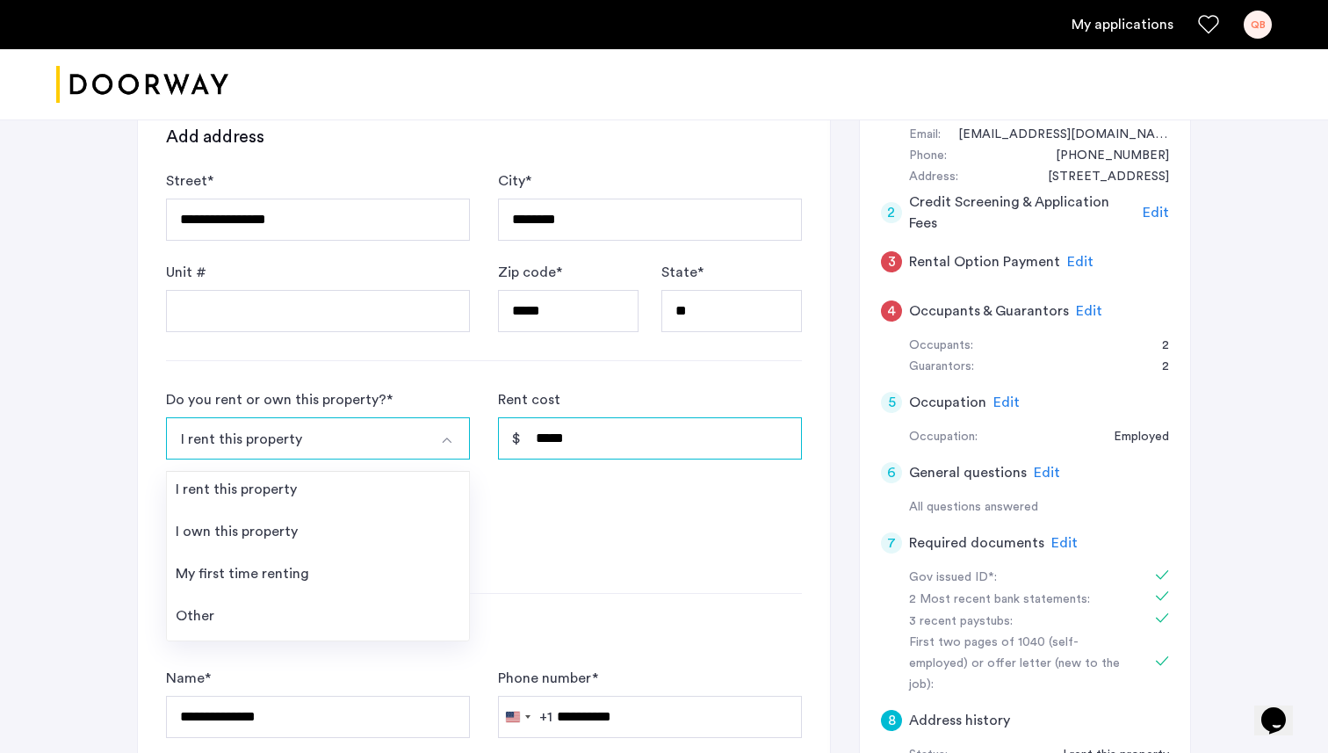
scroll to position [354, 0]
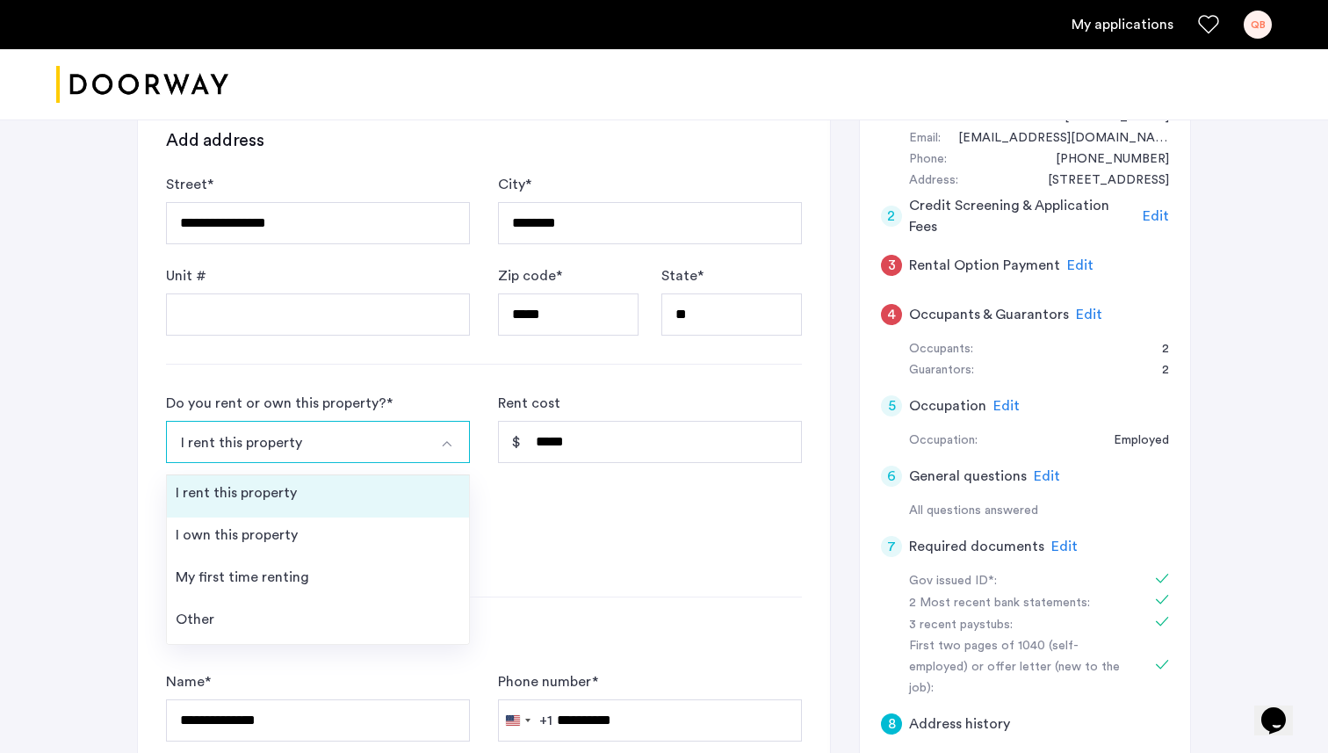
click at [290, 480] on li "I rent this property" at bounding box center [318, 496] width 302 height 42
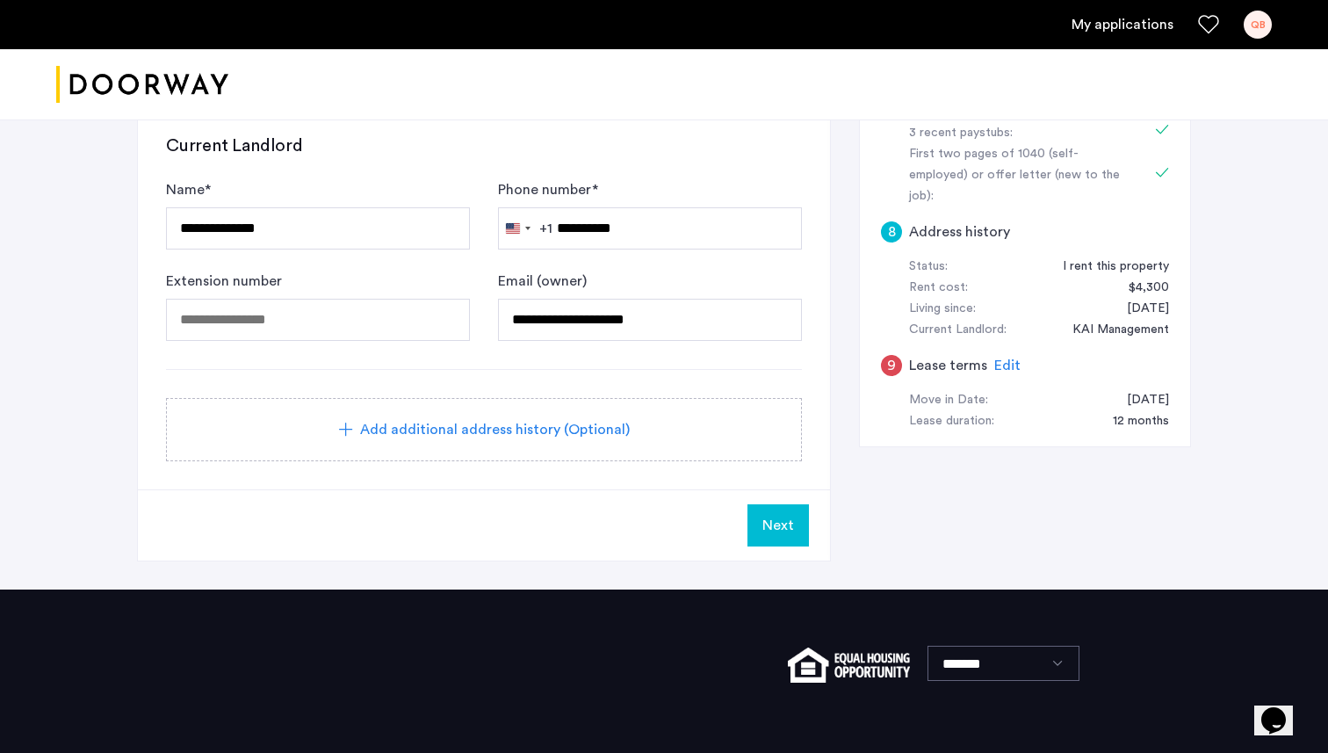
scroll to position [847, 0]
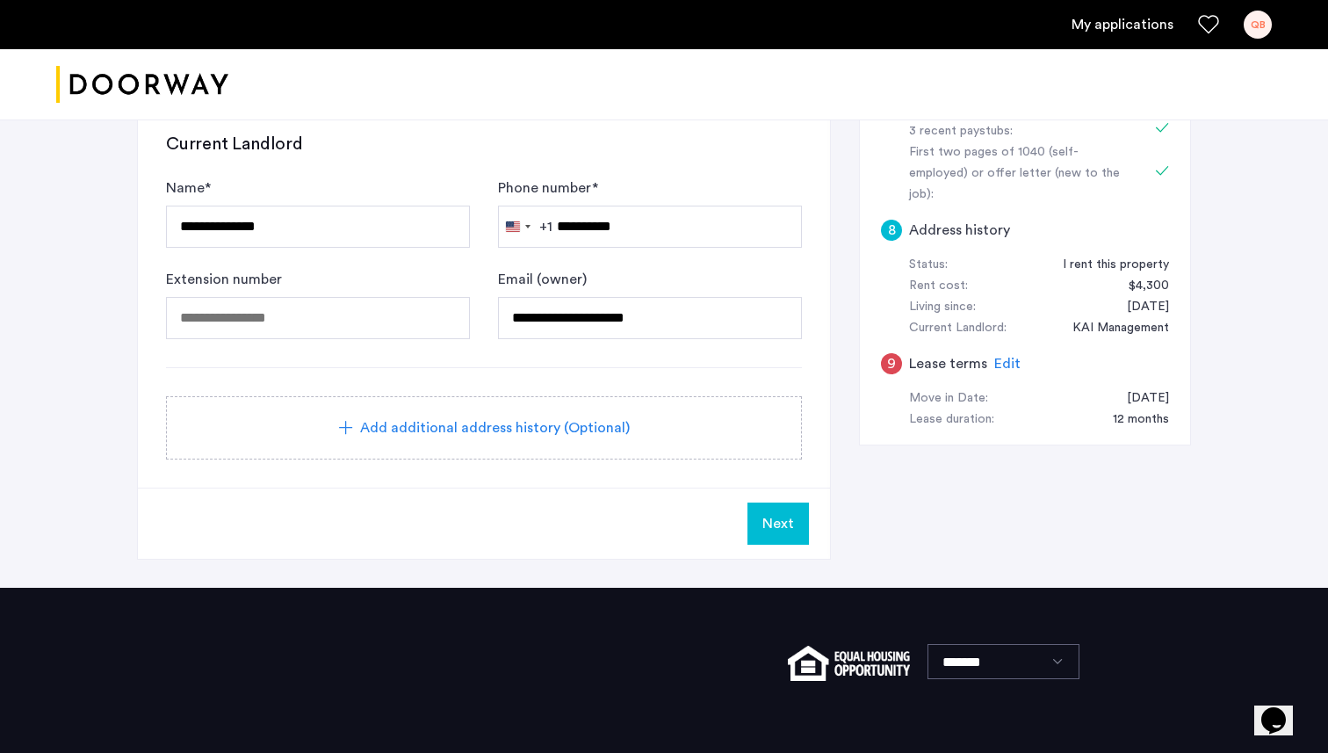
click at [790, 519] on span "Next" at bounding box center [778, 523] width 32 height 21
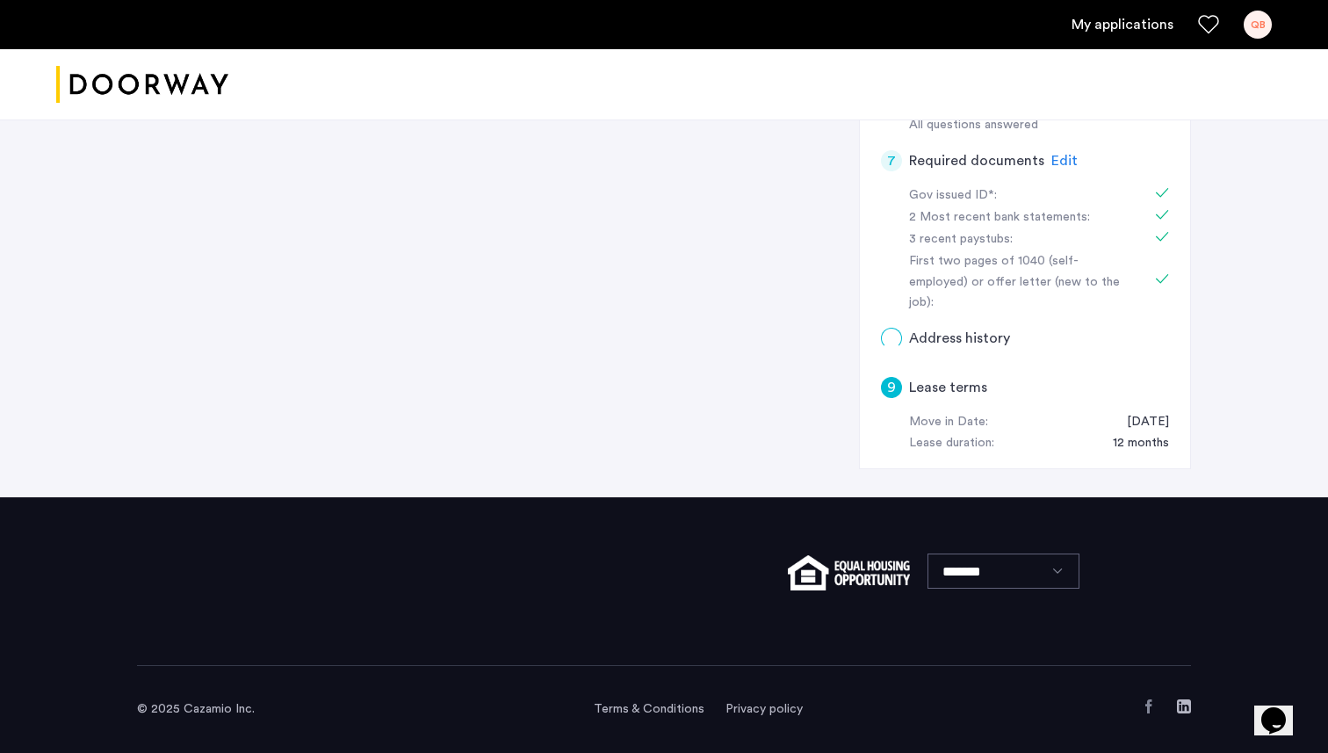
scroll to position [0, 0]
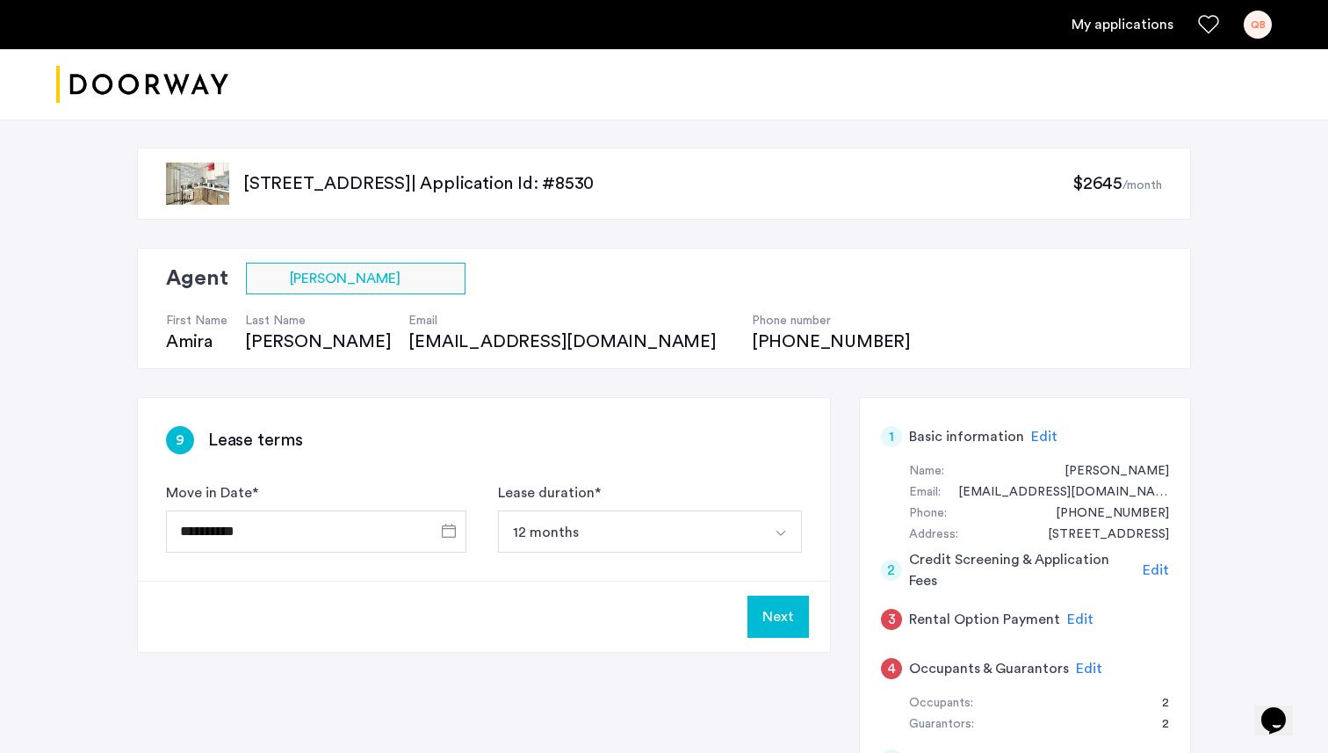
click at [728, 538] on button "12 months" at bounding box center [629, 531] width 263 height 42
click at [766, 608] on button "Next" at bounding box center [777, 616] width 61 height 42
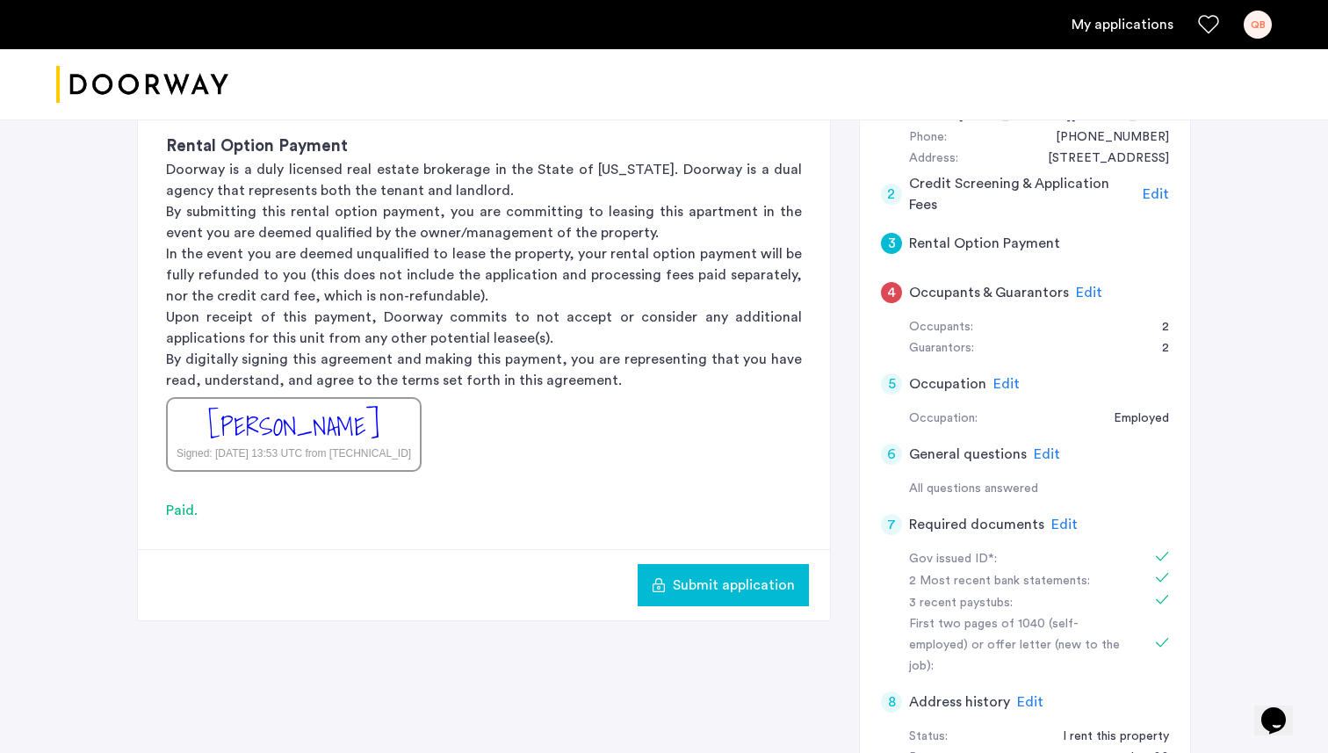
scroll to position [419, 0]
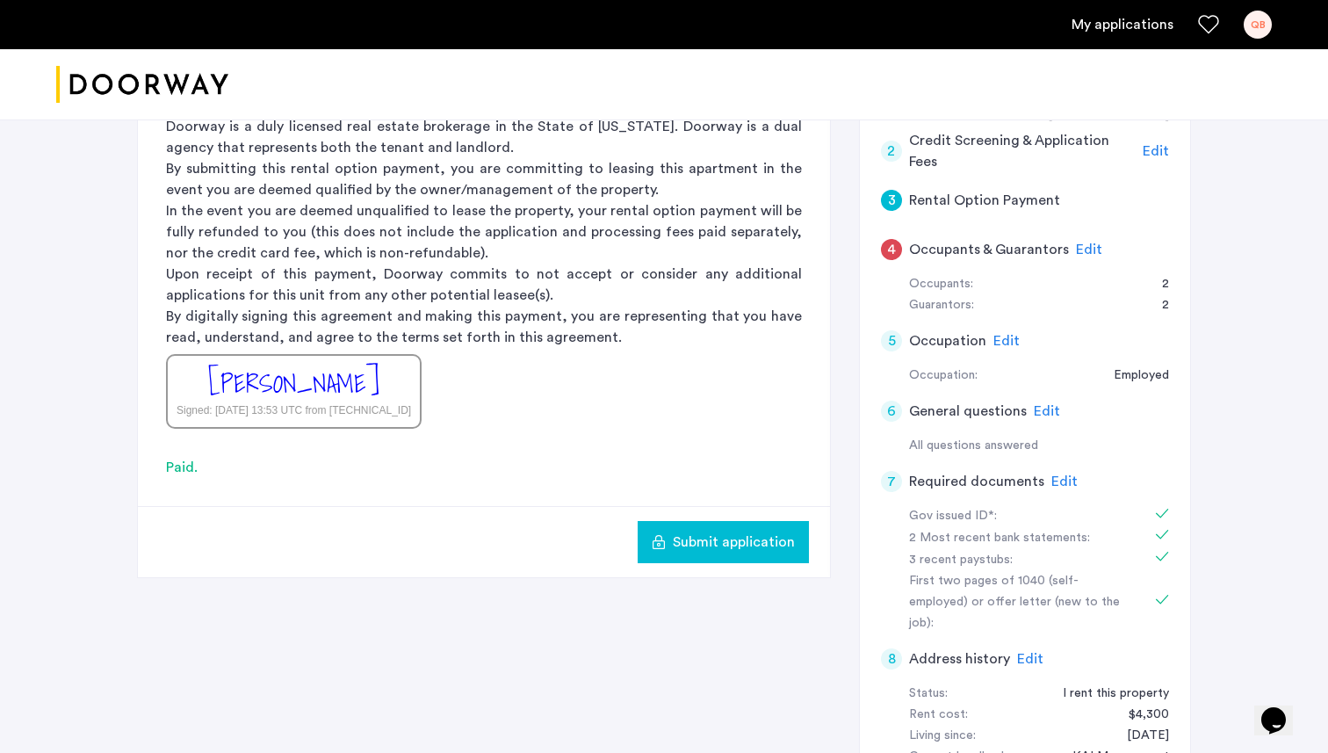
click at [961, 297] on div "Guarantors:" at bounding box center [941, 305] width 65 height 21
click at [768, 532] on span "Submit application" at bounding box center [734, 541] width 122 height 21
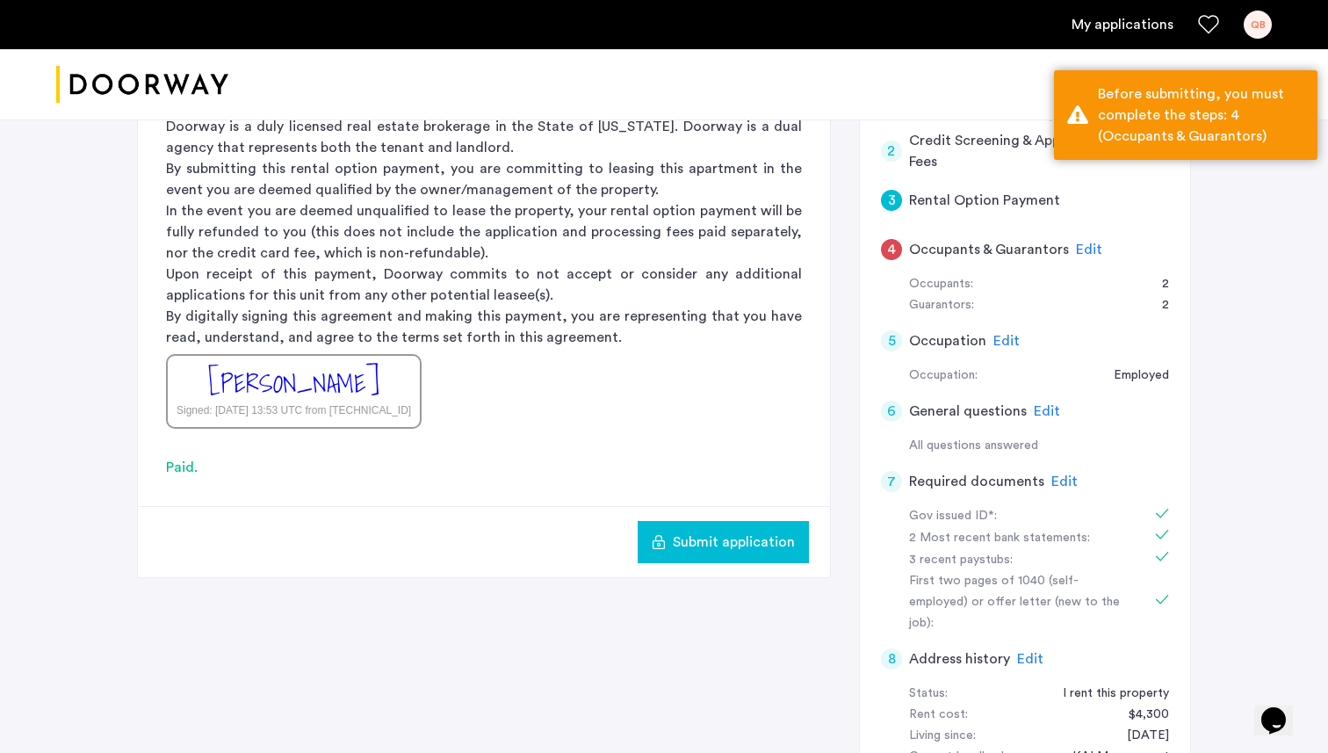
click at [971, 258] on h5 "Occupants & Guarantors" at bounding box center [989, 249] width 160 height 21
click at [1085, 245] on span "Edit" at bounding box center [1089, 249] width 26 height 14
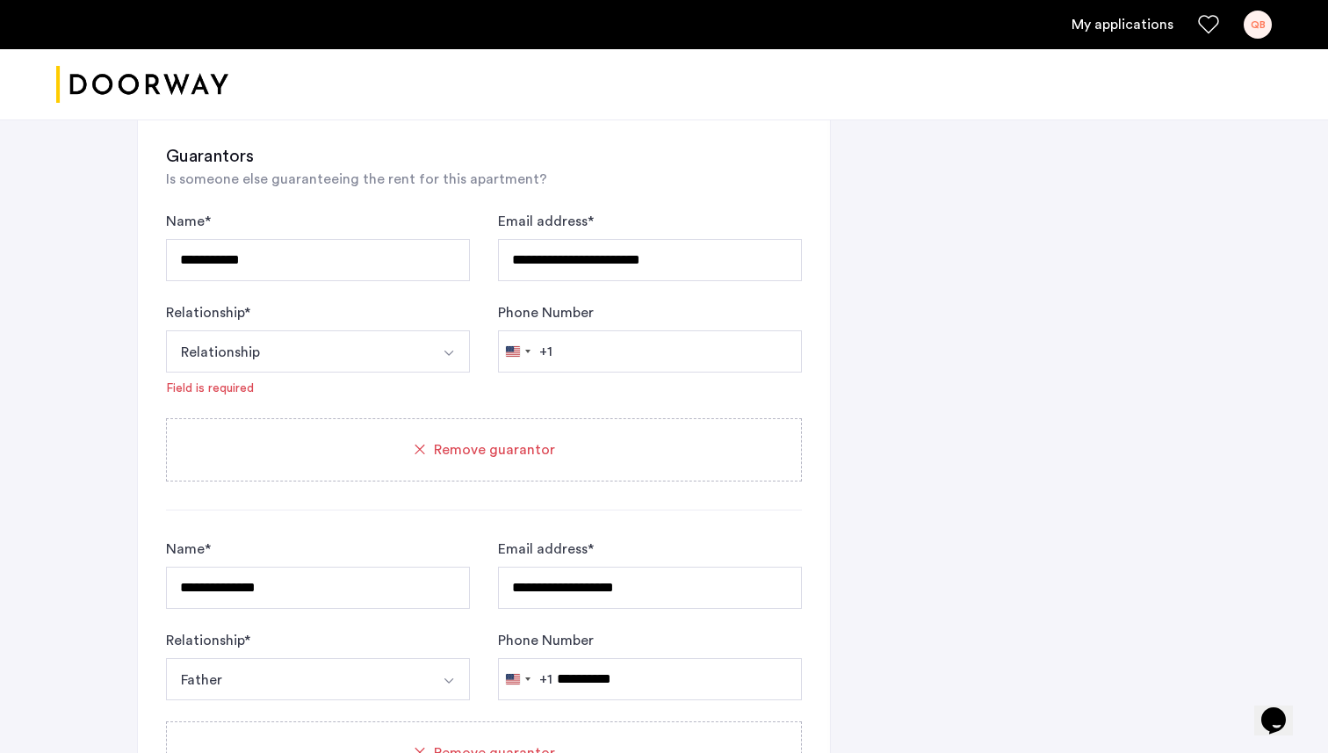
scroll to position [1231, 0]
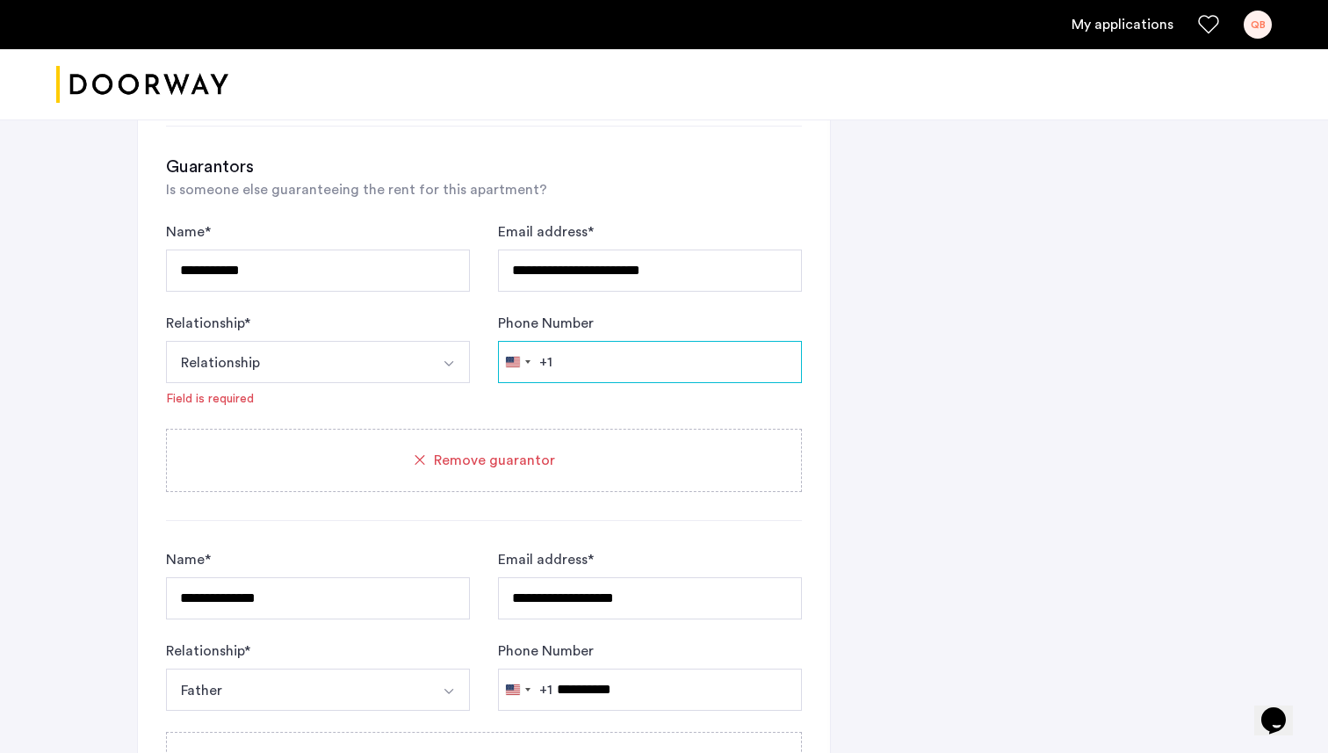
click at [608, 364] on input "Phone Number" at bounding box center [650, 362] width 304 height 42
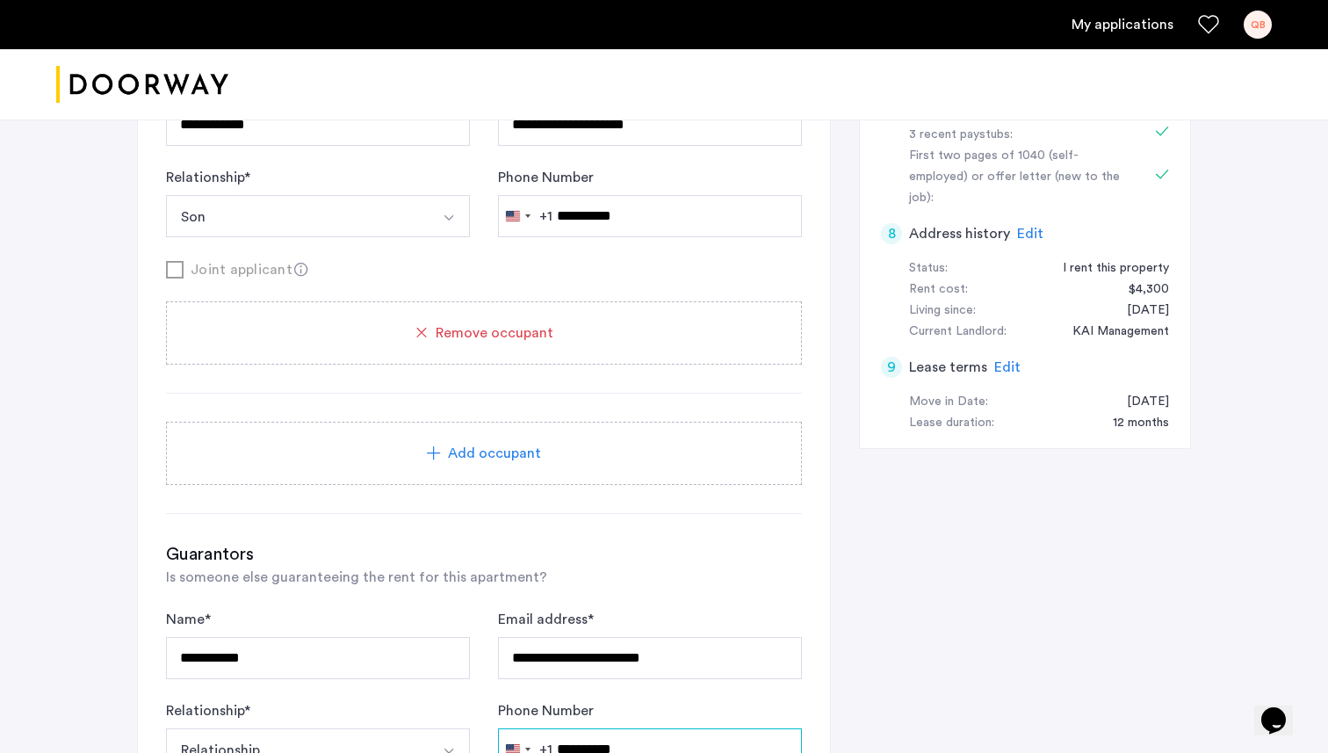
scroll to position [895, 0]
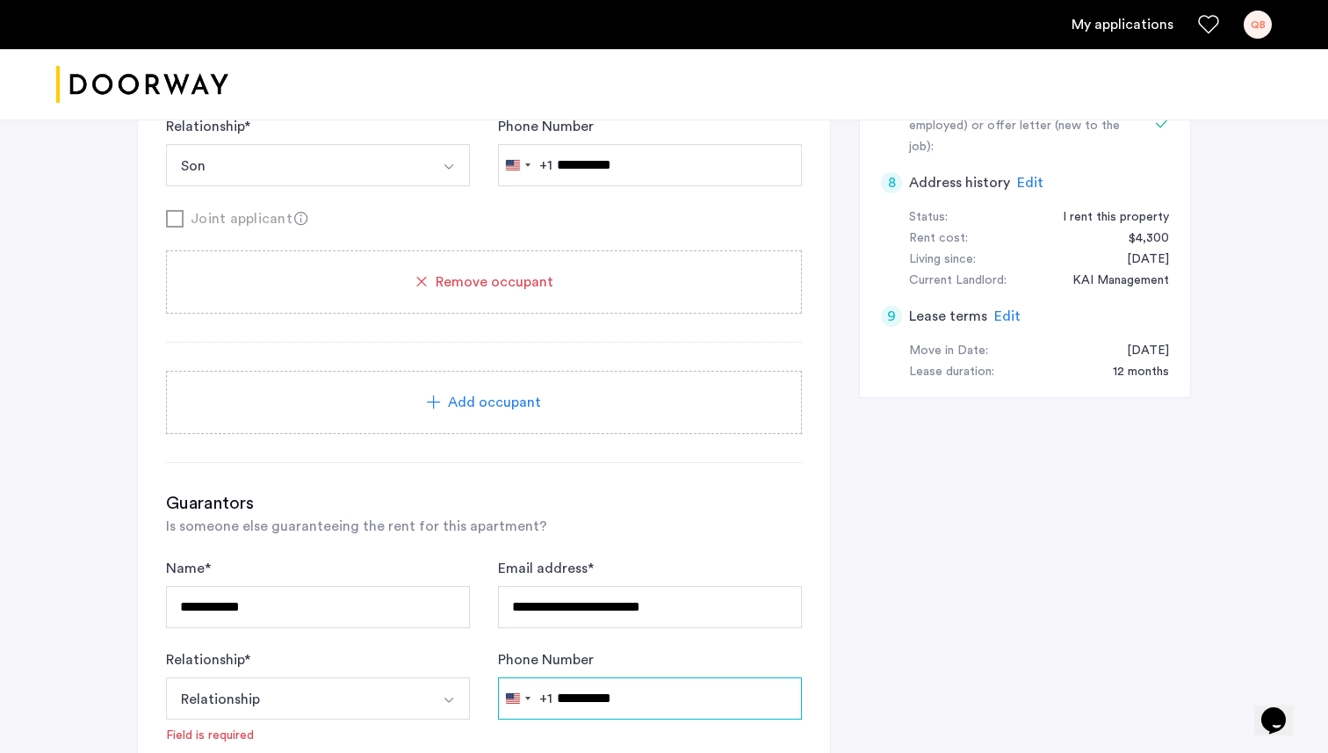
type input "**********"
click at [395, 684] on button "Relationship" at bounding box center [297, 698] width 263 height 42
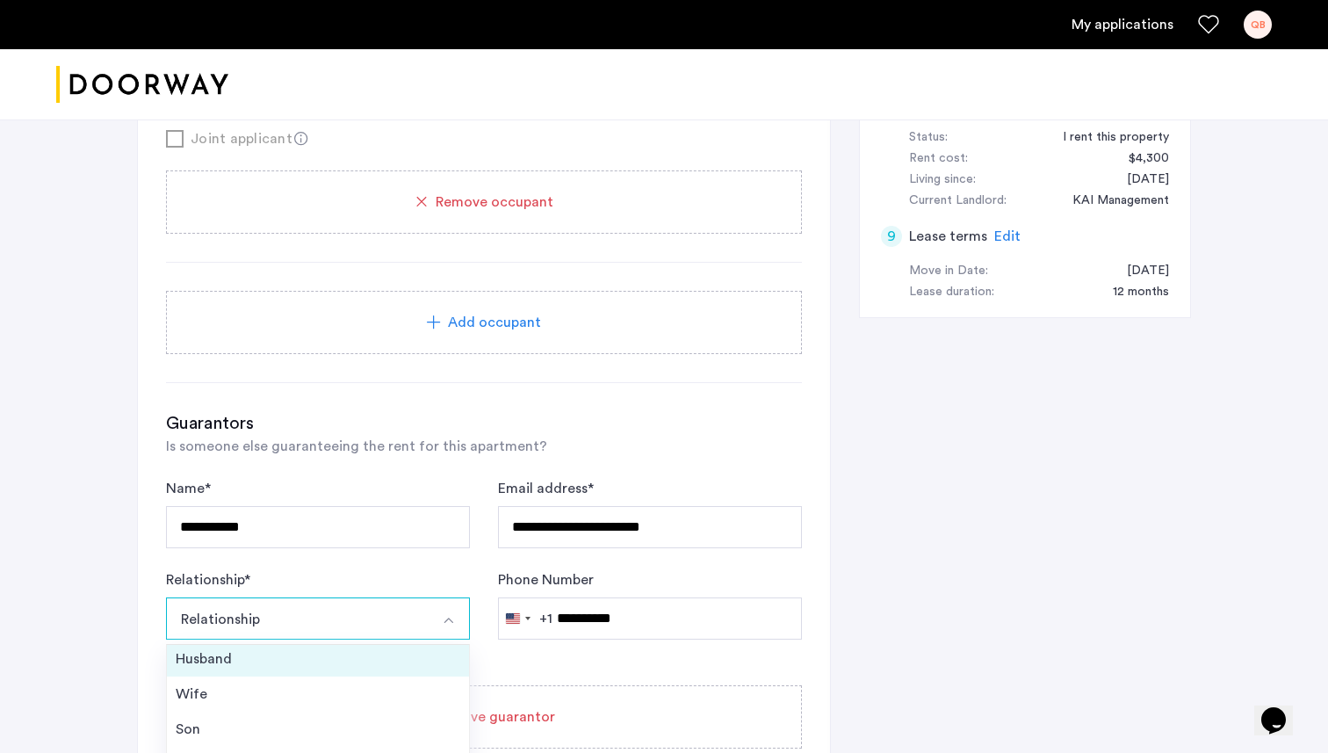
scroll to position [0, 0]
click at [275, 665] on div "Husband" at bounding box center [318, 662] width 285 height 21
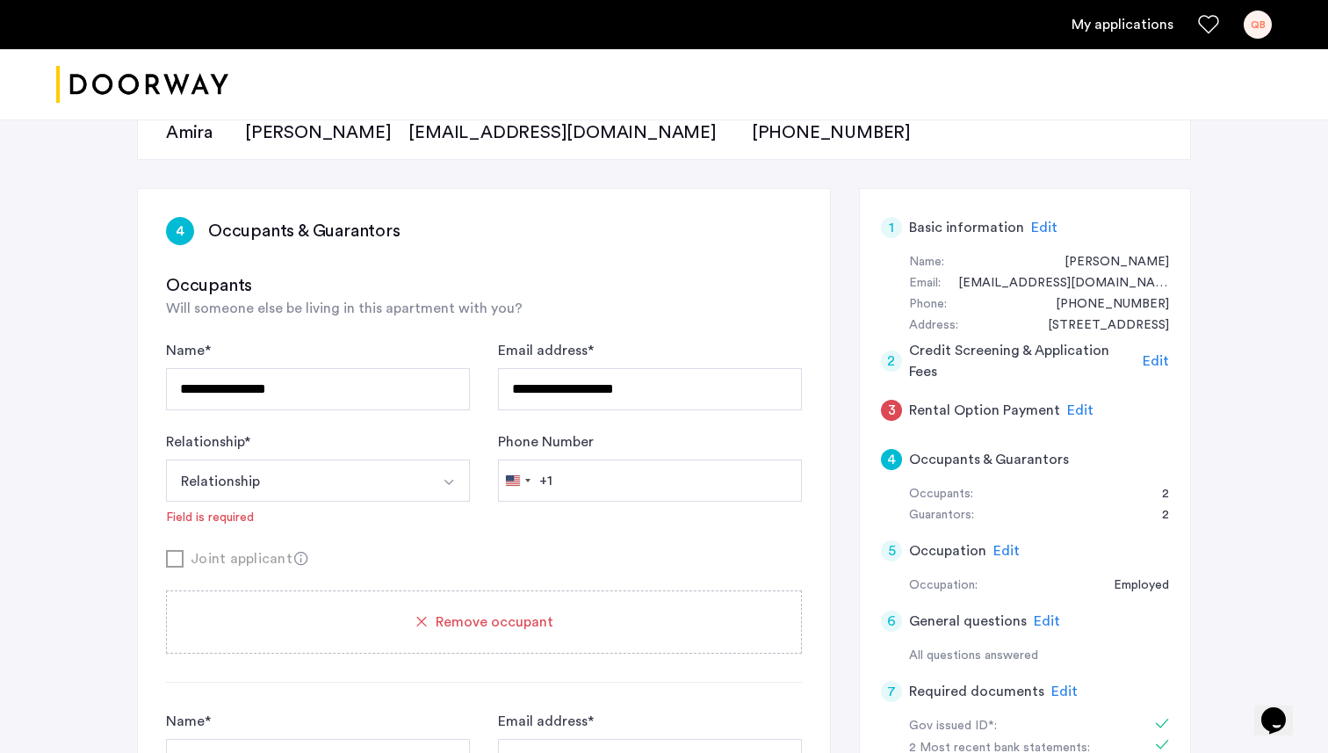
scroll to position [204, 0]
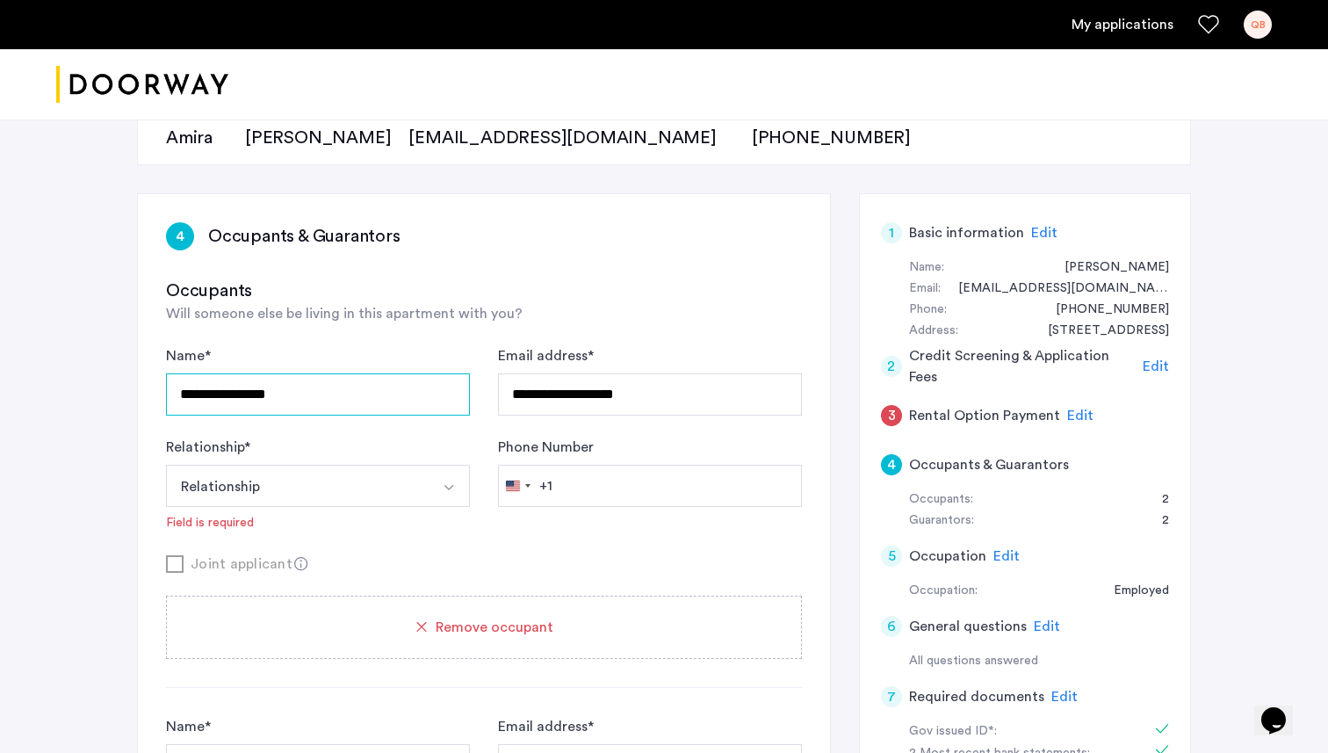
drag, startPoint x: 216, startPoint y: 400, endPoint x: 135, endPoint y: 396, distance: 80.9
click at [248, 487] on button "Relationship" at bounding box center [297, 486] width 263 height 42
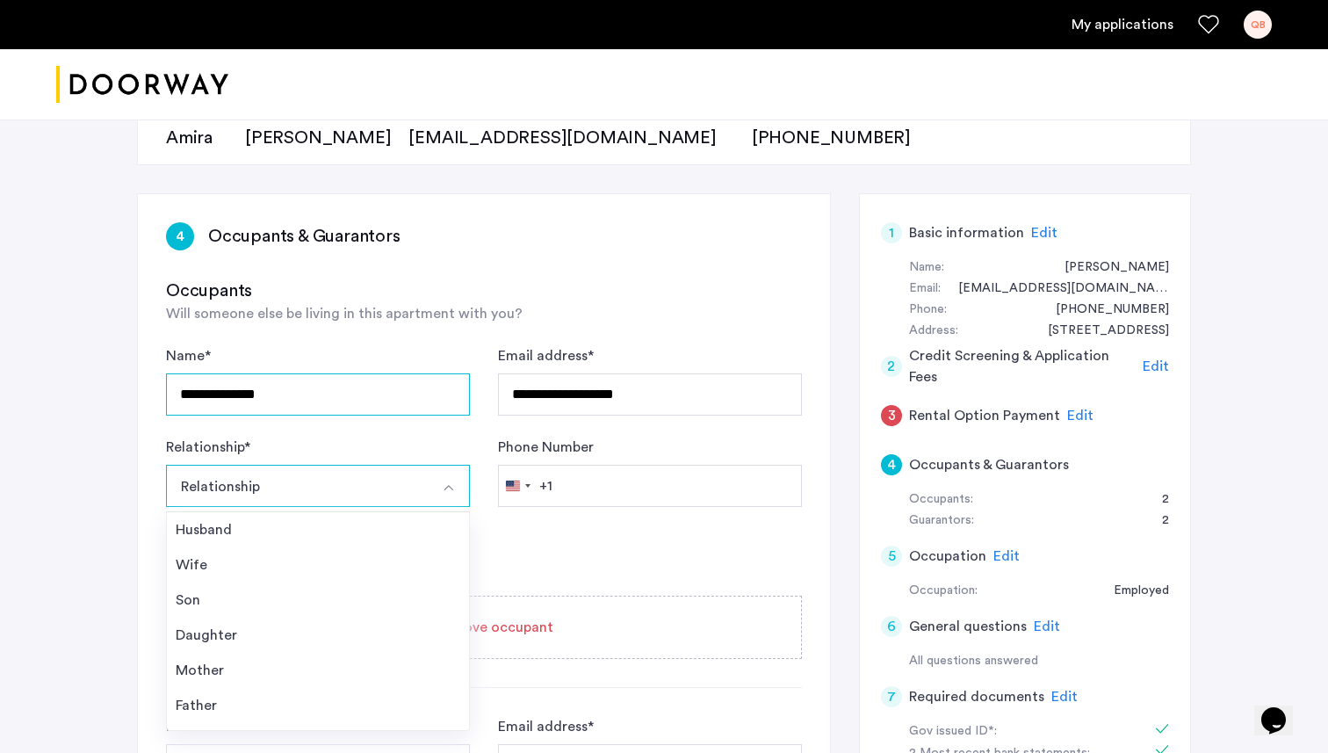
click at [186, 396] on input "**********" at bounding box center [318, 394] width 304 height 42
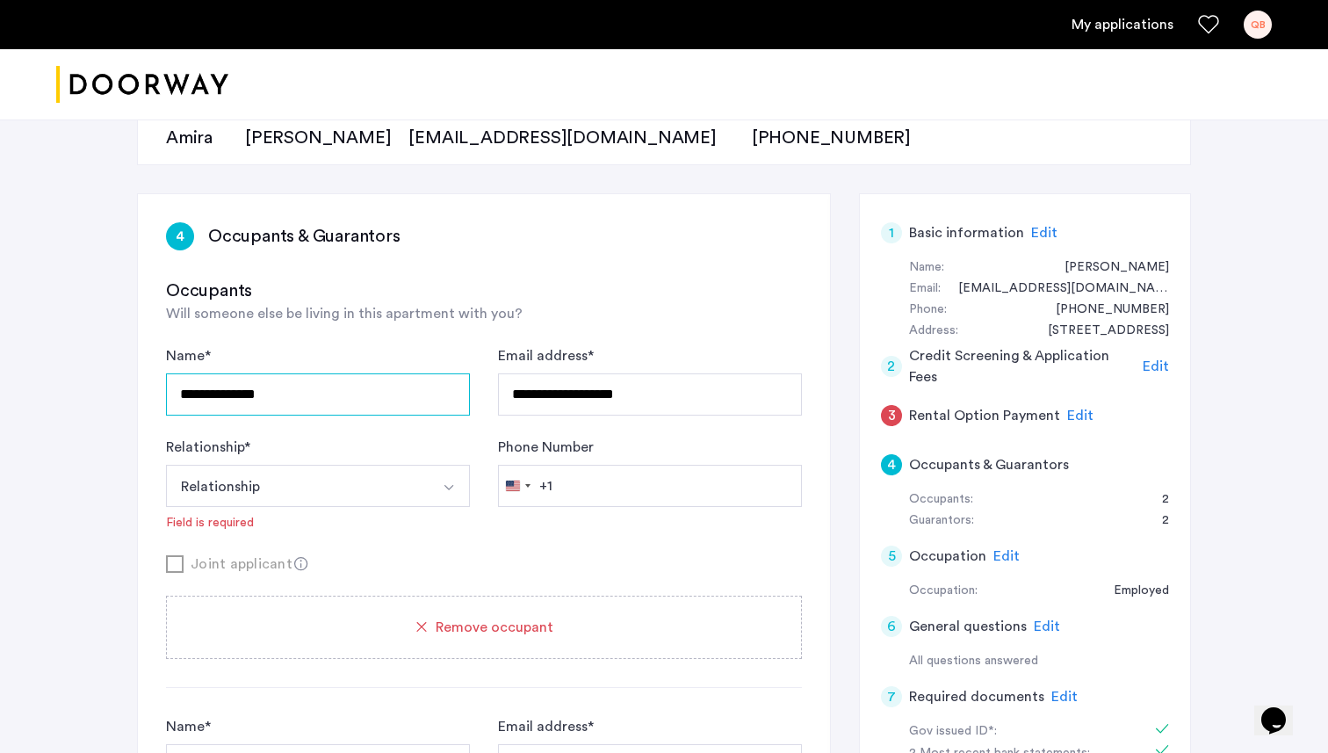
drag, startPoint x: 281, startPoint y: 394, endPoint x: 218, endPoint y: 393, distance: 63.2
click at [218, 393] on input "**********" at bounding box center [318, 394] width 304 height 42
drag, startPoint x: 286, startPoint y: 398, endPoint x: 219, endPoint y: 399, distance: 67.6
click at [219, 399] on input "**********" at bounding box center [318, 394] width 304 height 42
type input "**********"
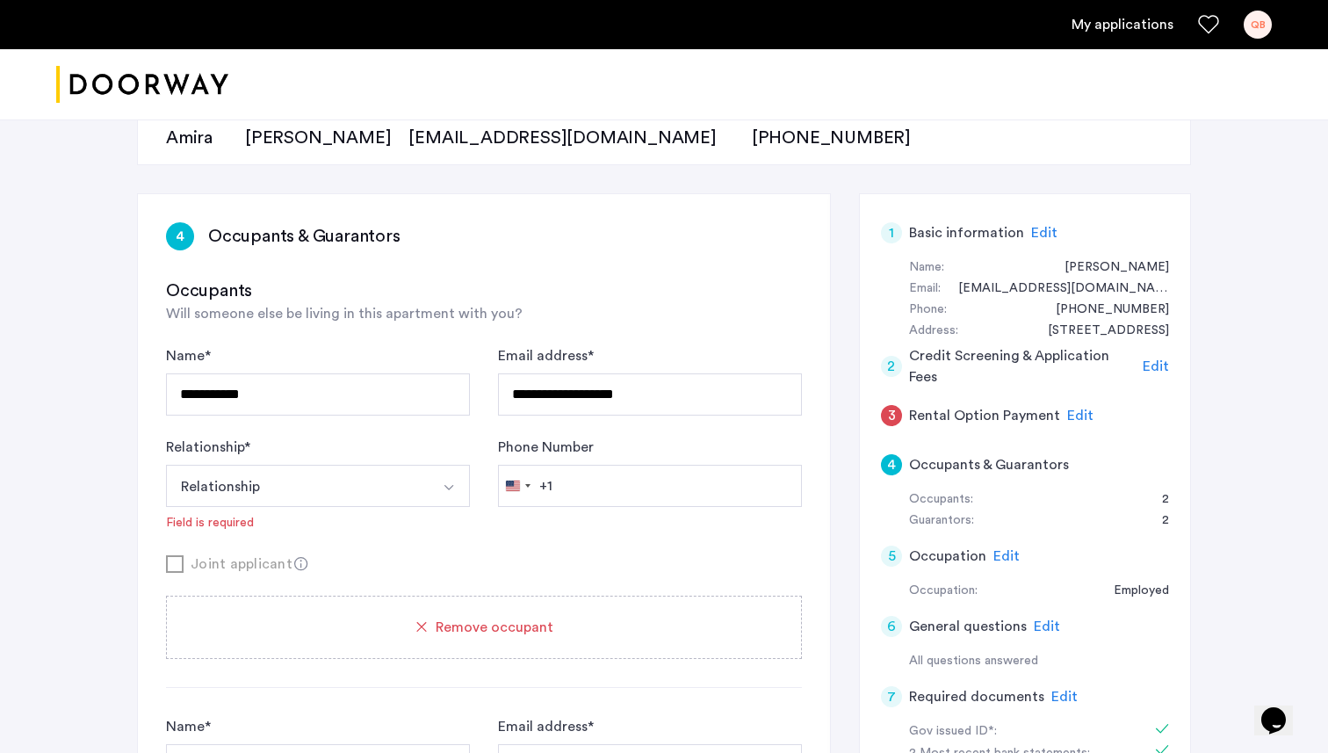
click at [273, 494] on button "Relationship" at bounding box center [297, 486] width 263 height 42
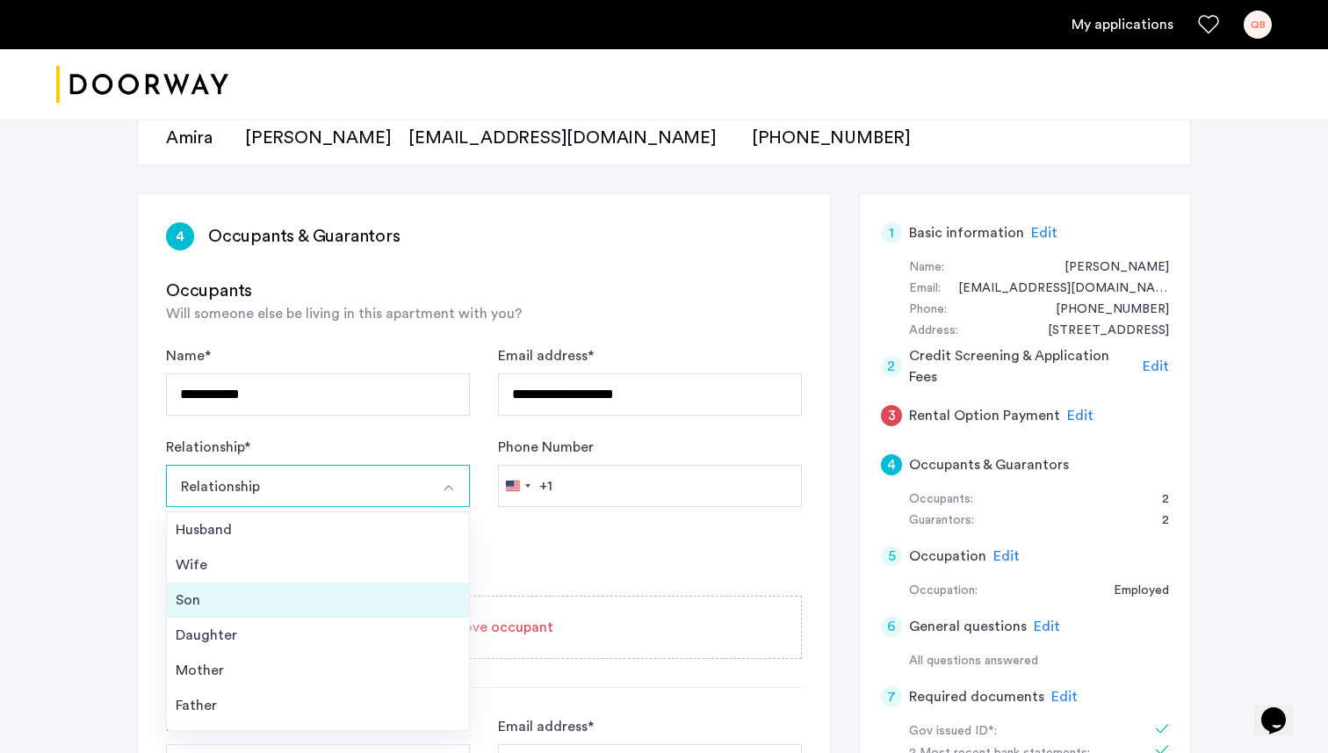
click at [263, 602] on div "Son" at bounding box center [318, 599] width 285 height 21
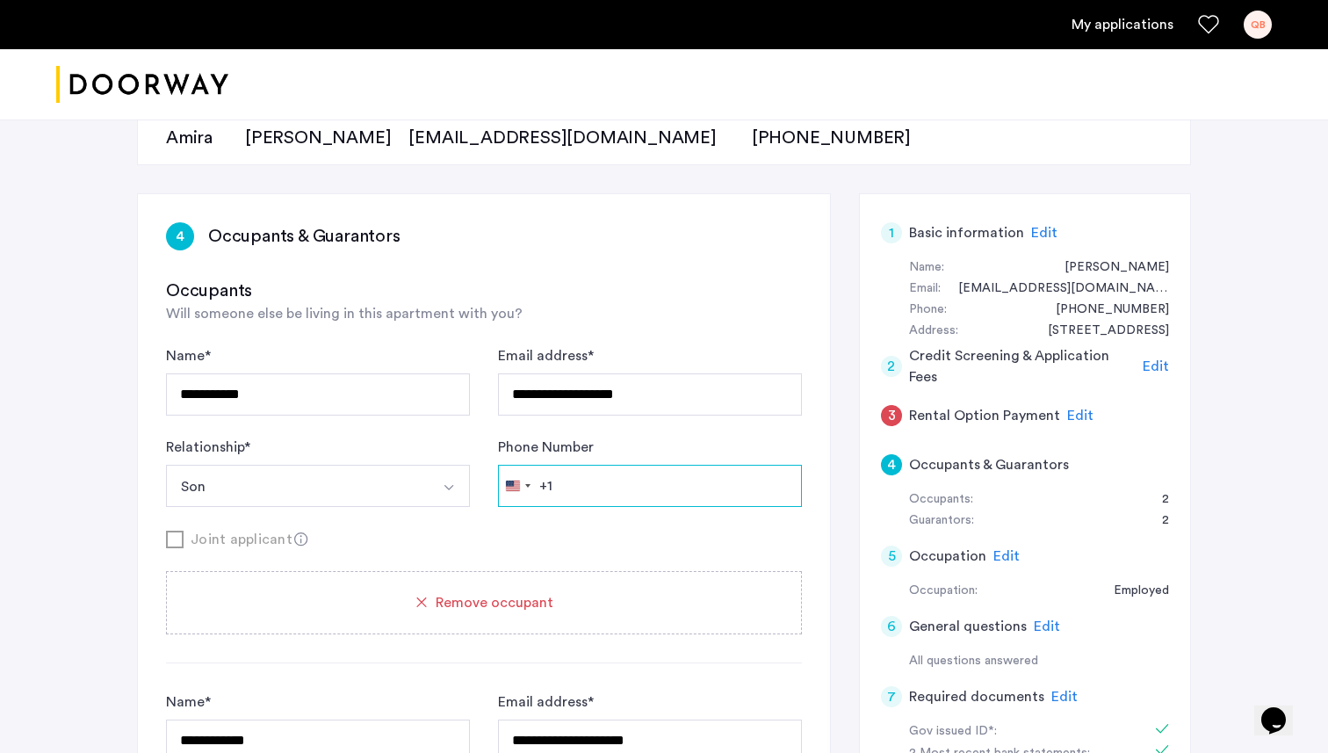
click at [559, 487] on input "Phone Number" at bounding box center [650, 486] width 304 height 42
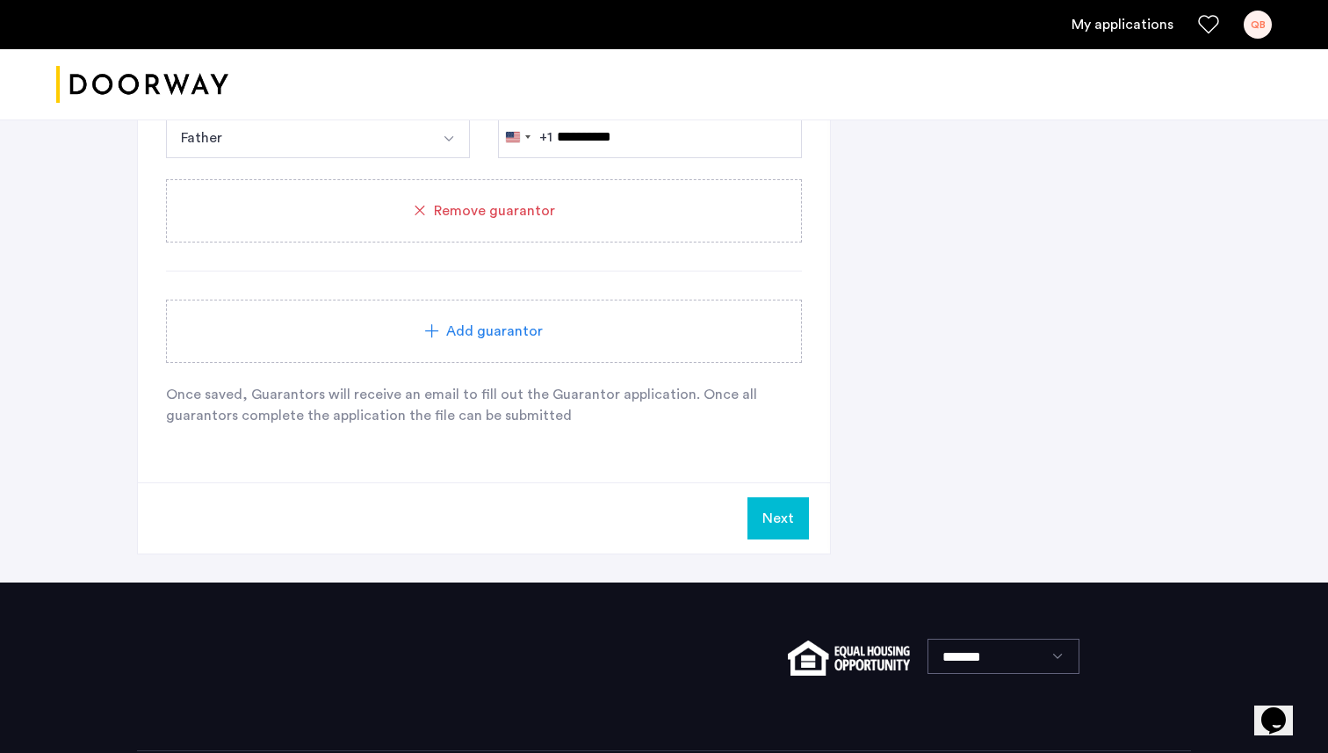
scroll to position [1763, 0]
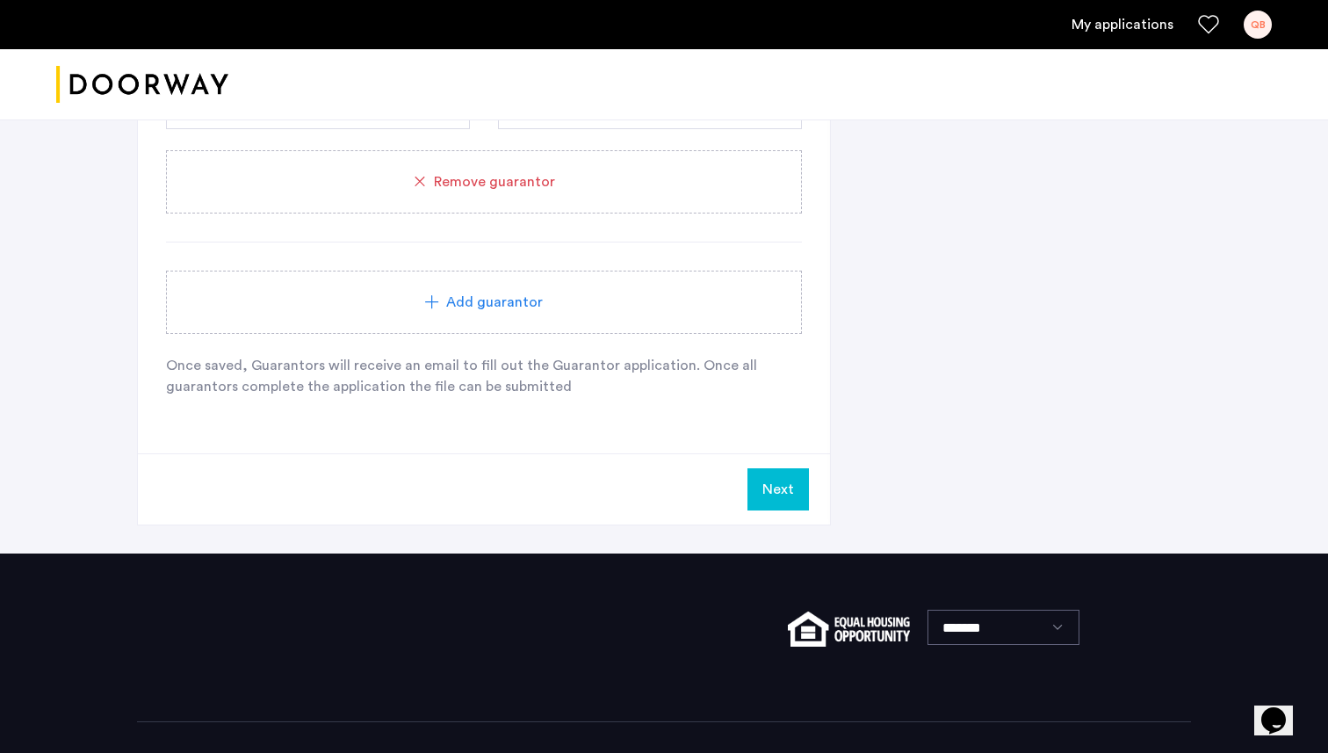
type input "**********"
click at [798, 483] on button "Next" at bounding box center [777, 489] width 61 height 42
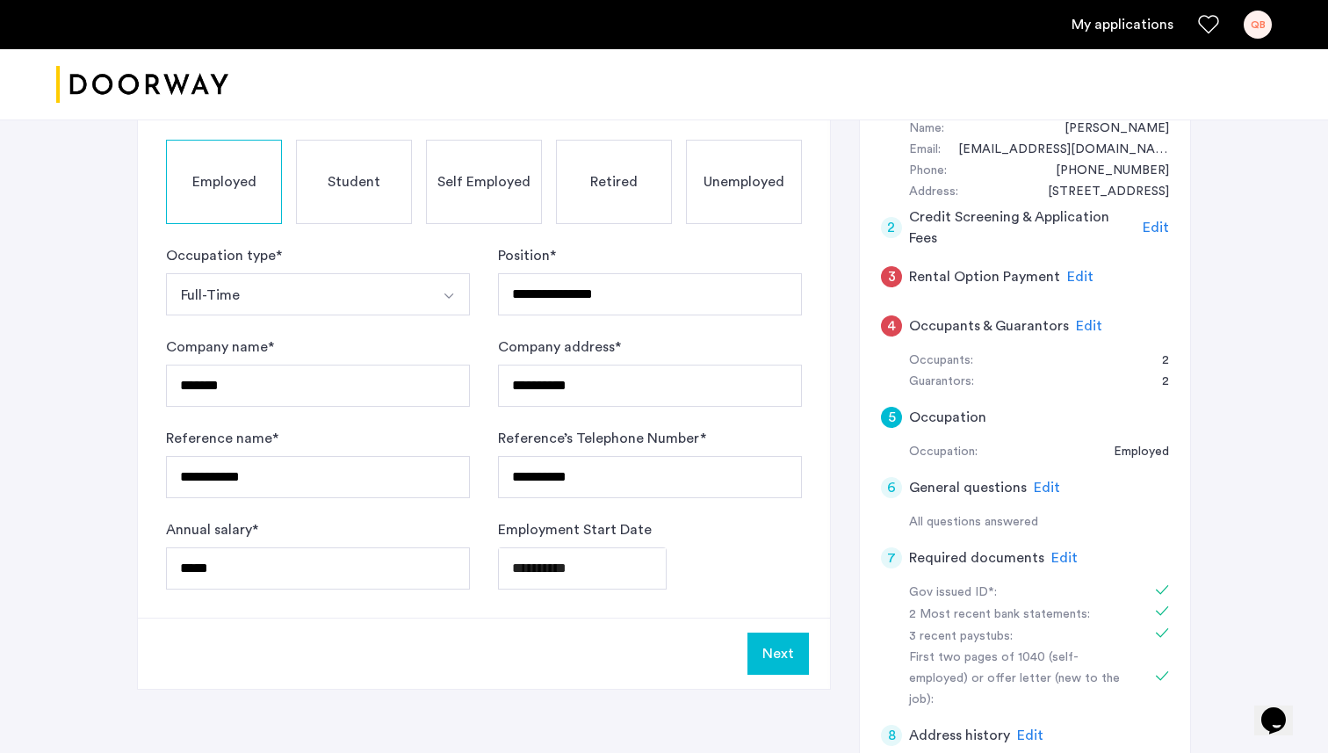
scroll to position [341, 0]
click at [783, 666] on button "Next" at bounding box center [777, 655] width 61 height 42
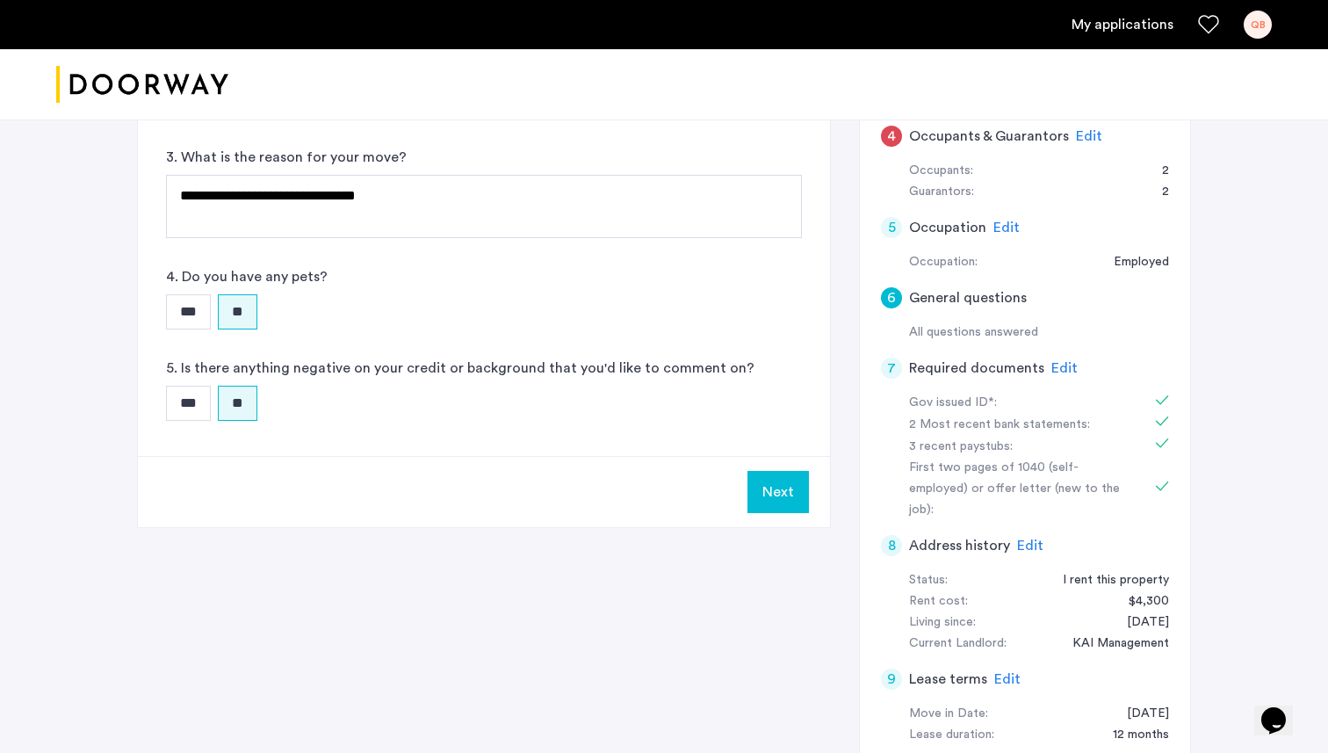
scroll to position [530, 0]
click at [782, 501] on button "Next" at bounding box center [777, 493] width 61 height 42
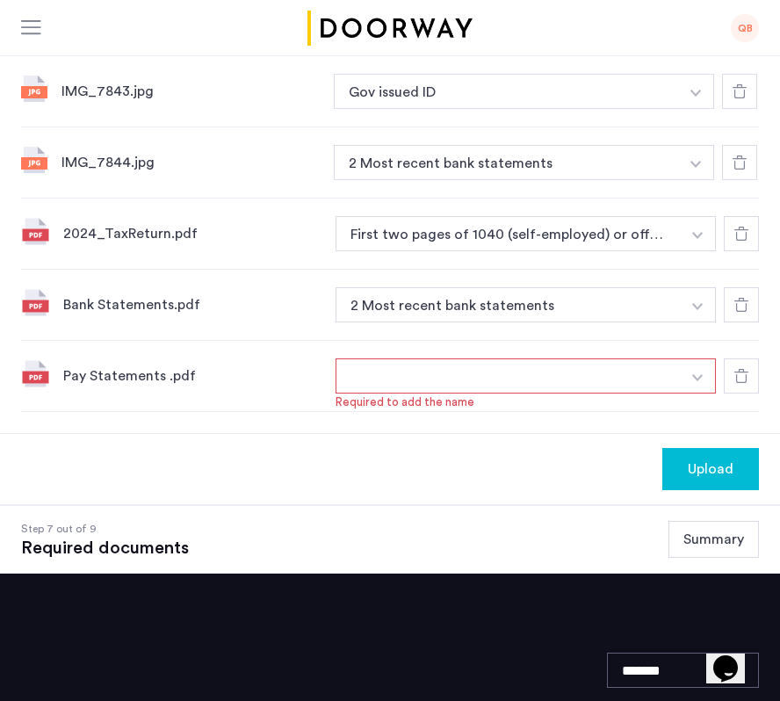
scroll to position [928, 0]
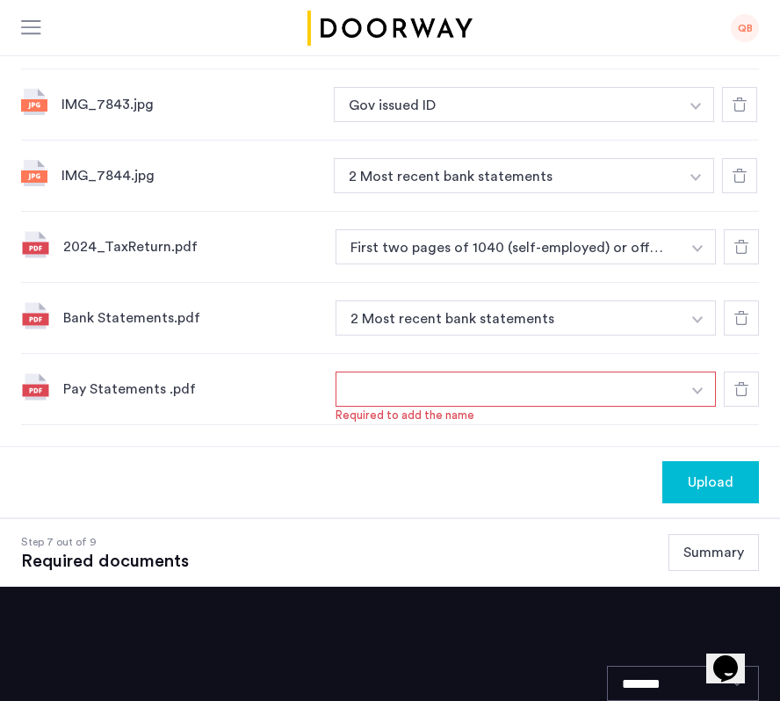
click at [583, 371] on button "button" at bounding box center [507, 388] width 345 height 35
click at [698, 387] on img "button" at bounding box center [697, 390] width 11 height 7
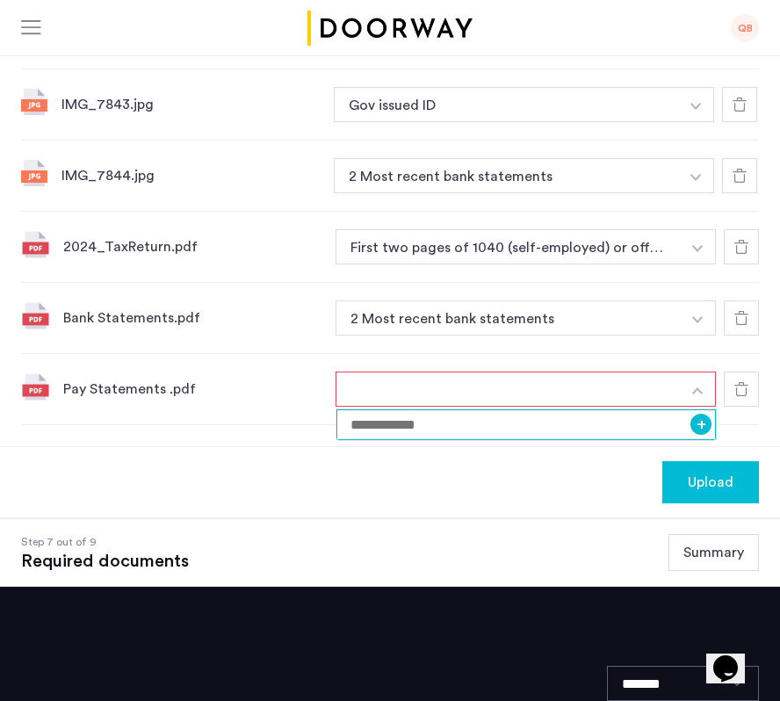
click at [624, 409] on input at bounding box center [525, 424] width 379 height 31
type input "**********"
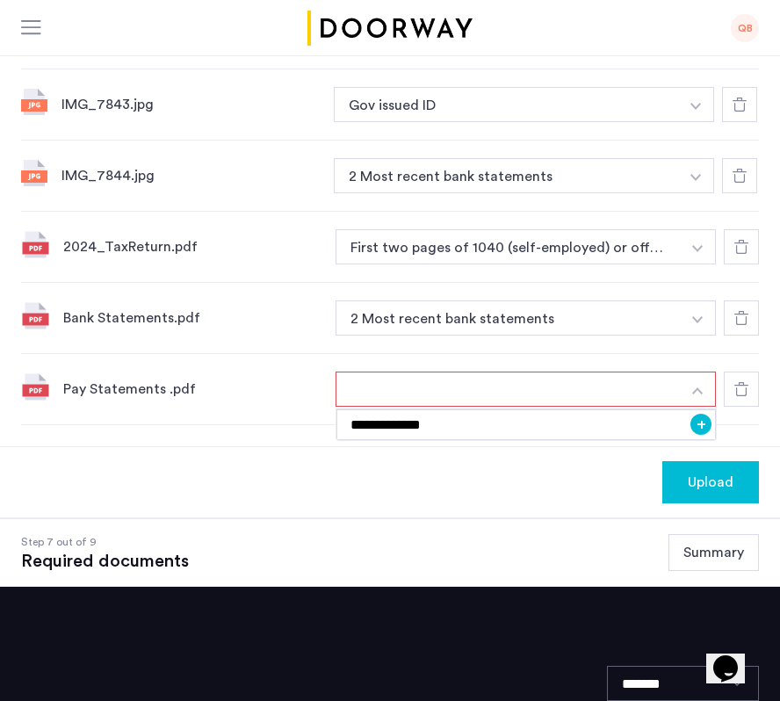
click at [695, 461] on button "Upload" at bounding box center [710, 482] width 97 height 42
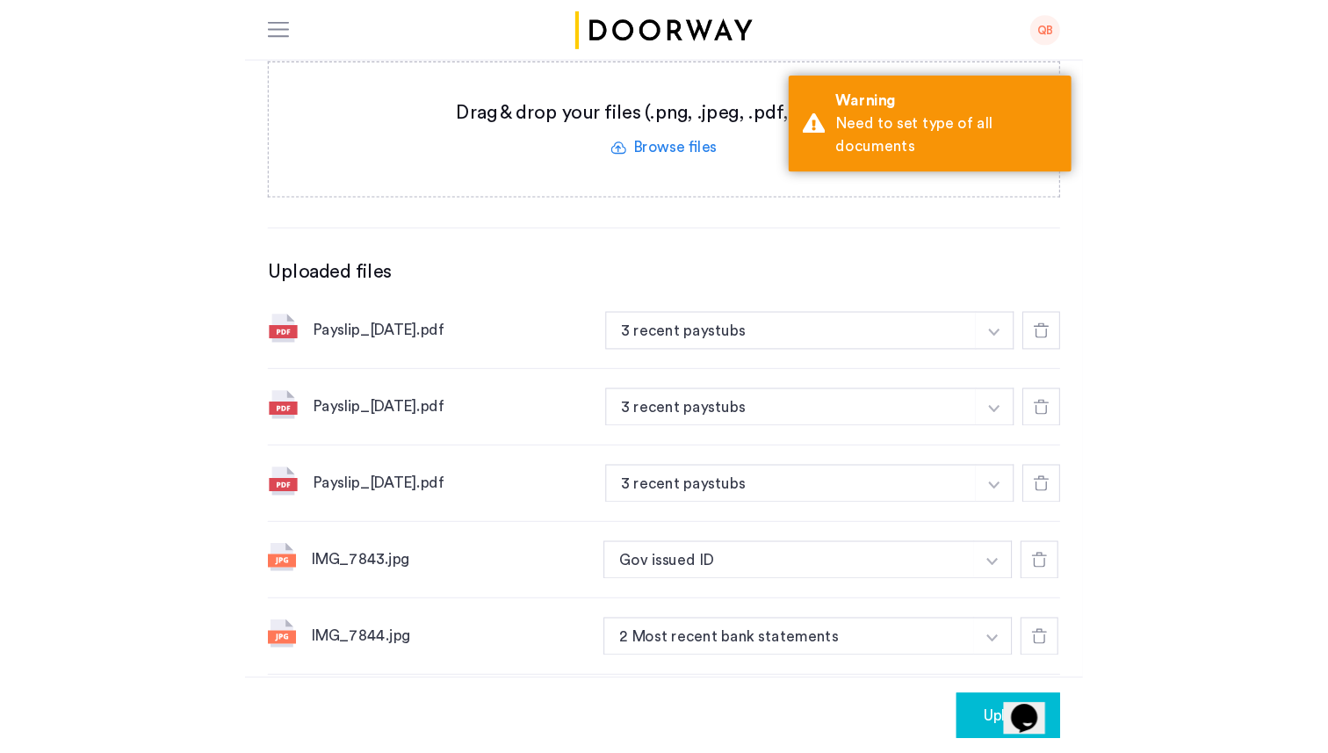
scroll to position [495, 0]
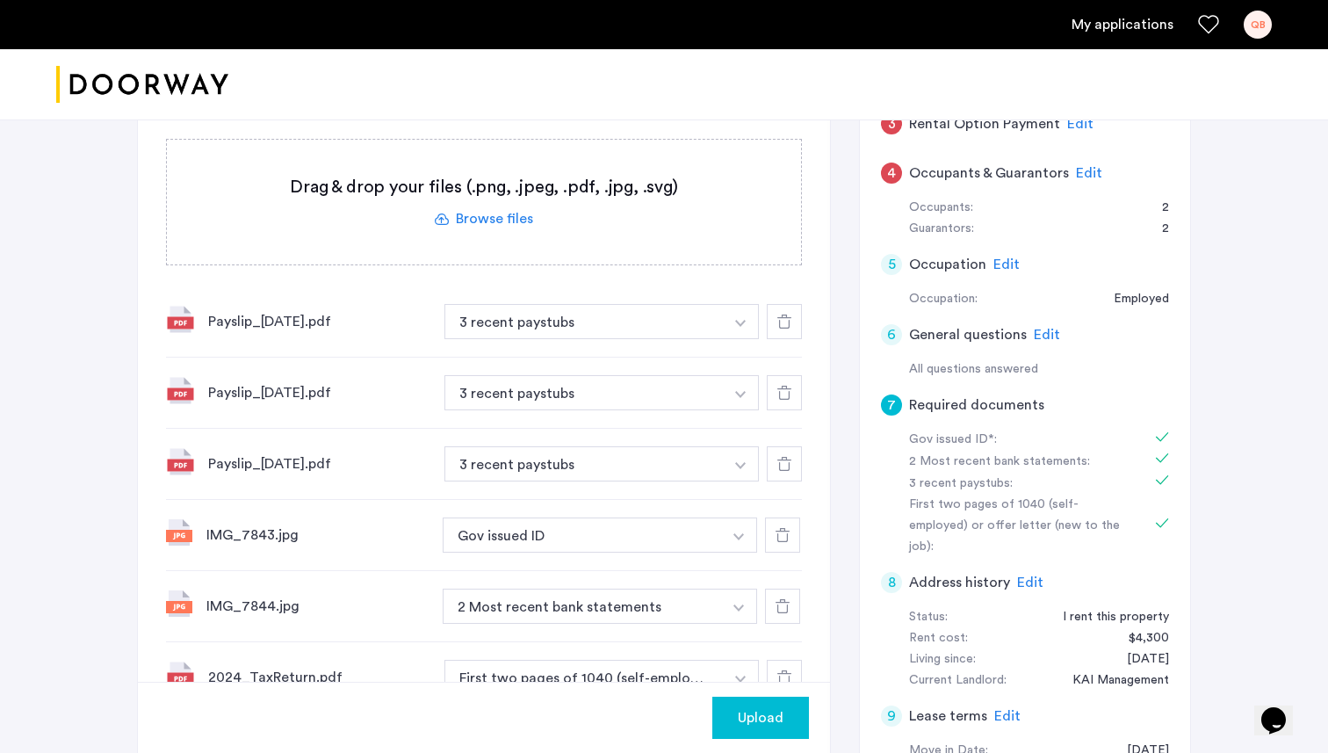
click at [760, 709] on span "Upload" at bounding box center [761, 717] width 46 height 21
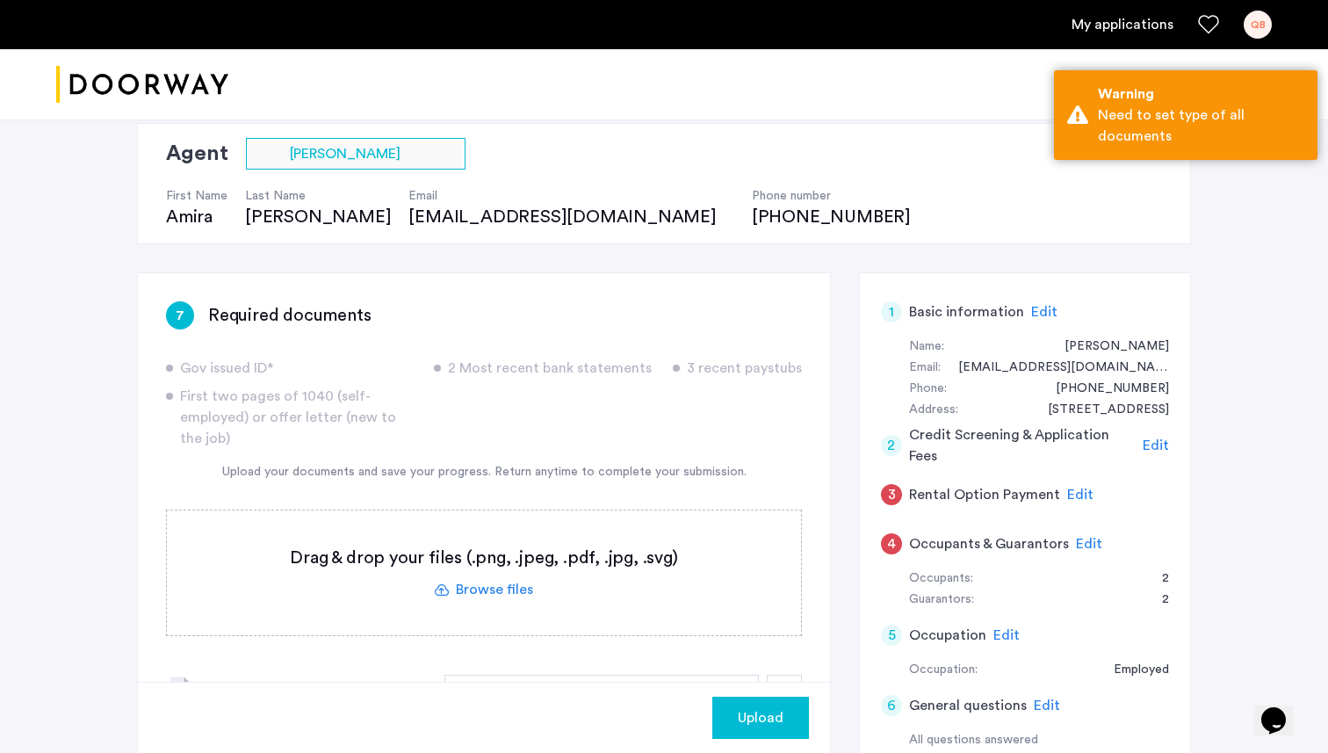
scroll to position [126, 0]
click at [1084, 497] on span "Edit" at bounding box center [1080, 493] width 26 height 14
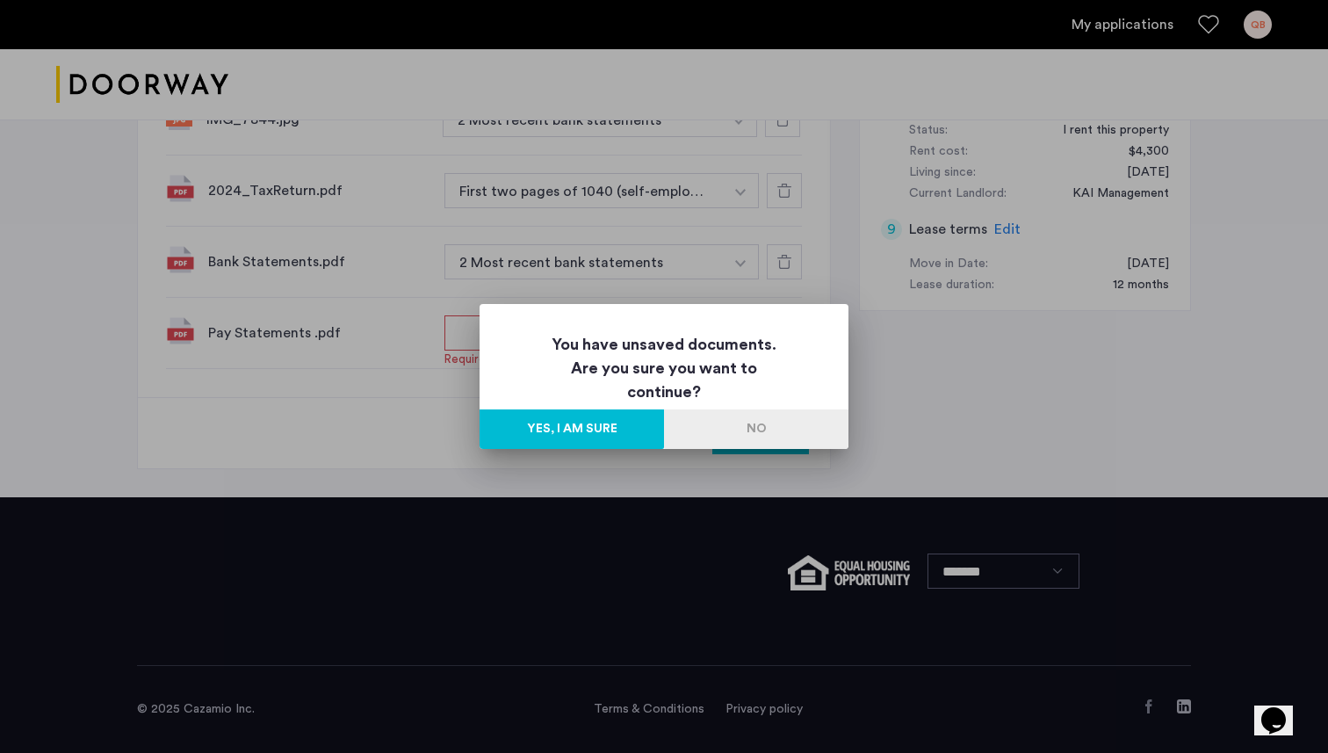
click at [763, 423] on button "No" at bounding box center [756, 429] width 184 height 40
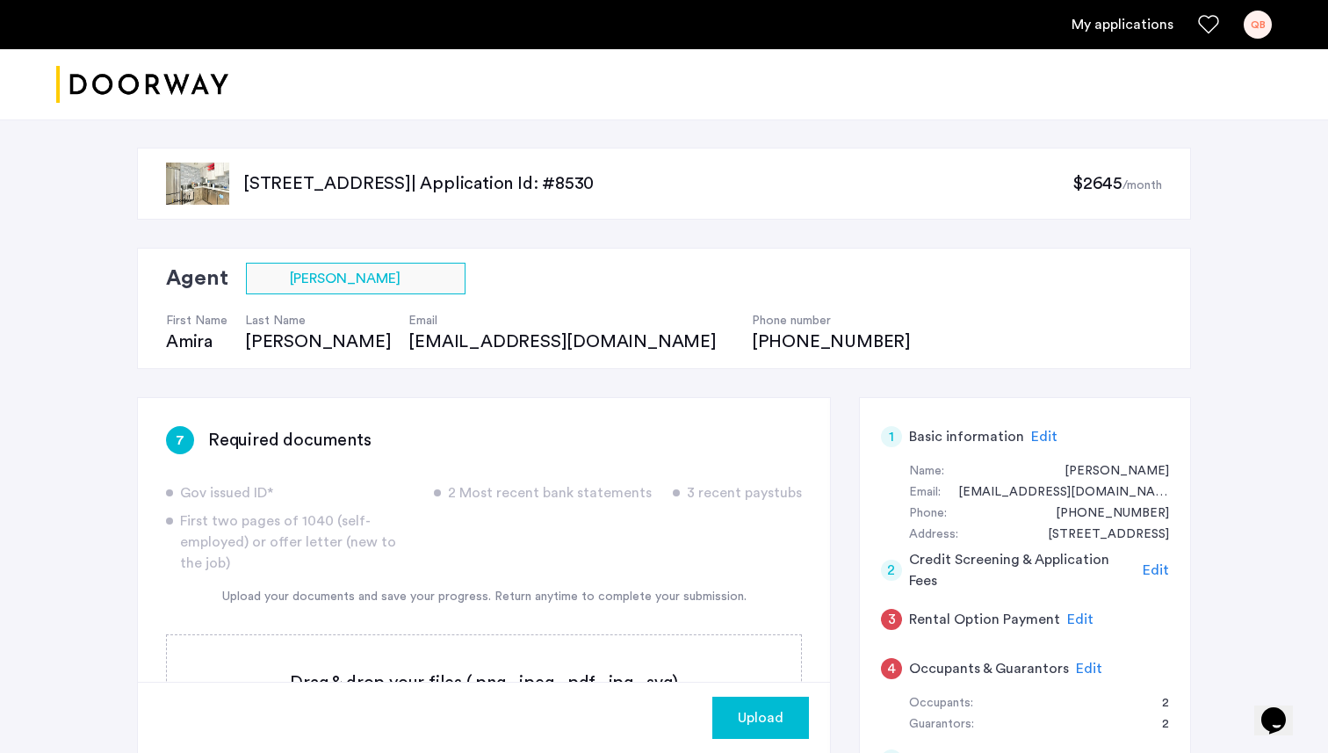
scroll to position [982, 0]
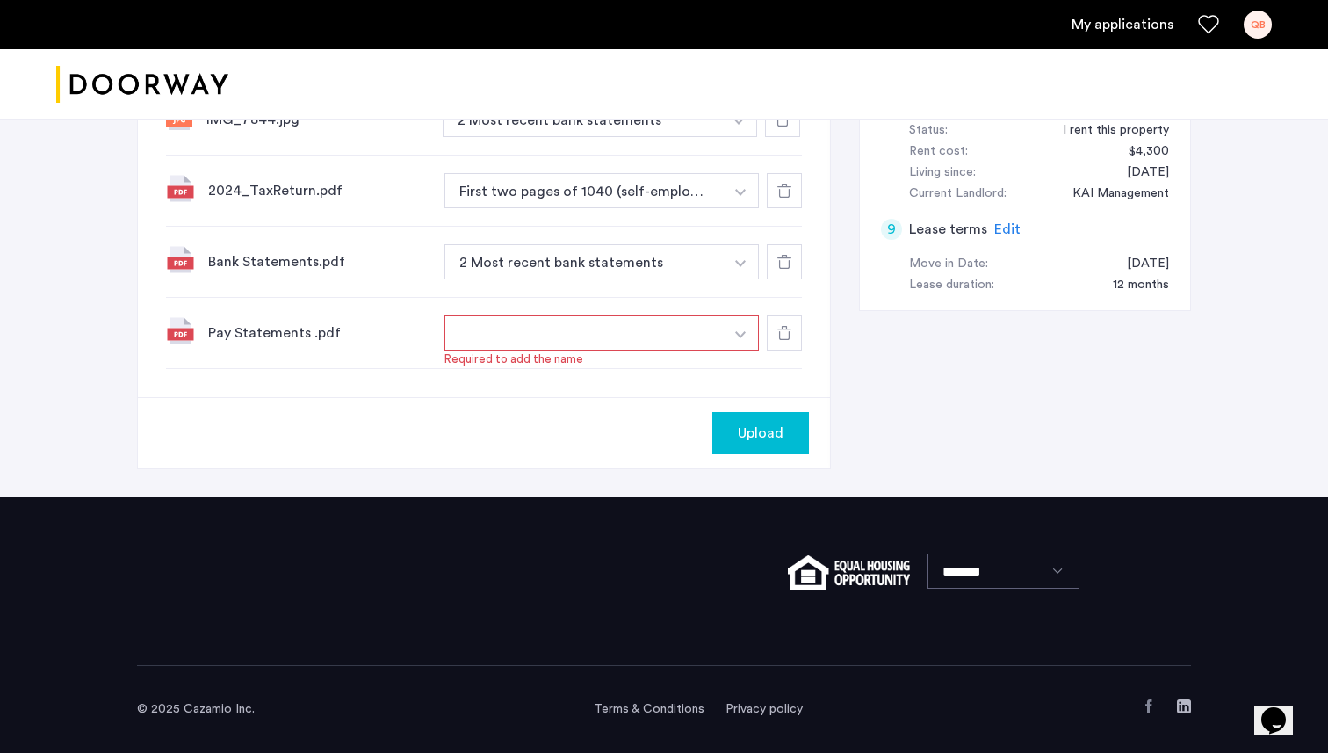
click at [793, 340] on div at bounding box center [784, 332] width 35 height 35
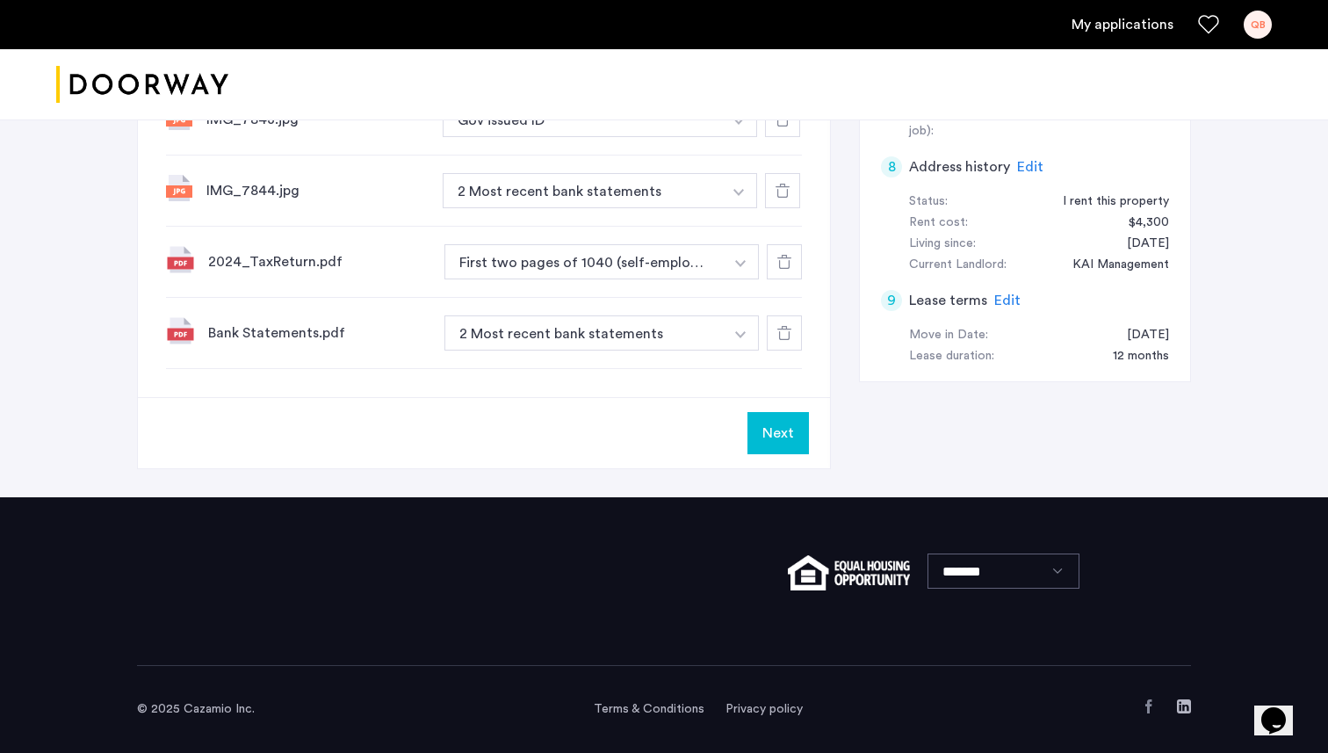
click at [799, 434] on button "Next" at bounding box center [777, 433] width 61 height 42
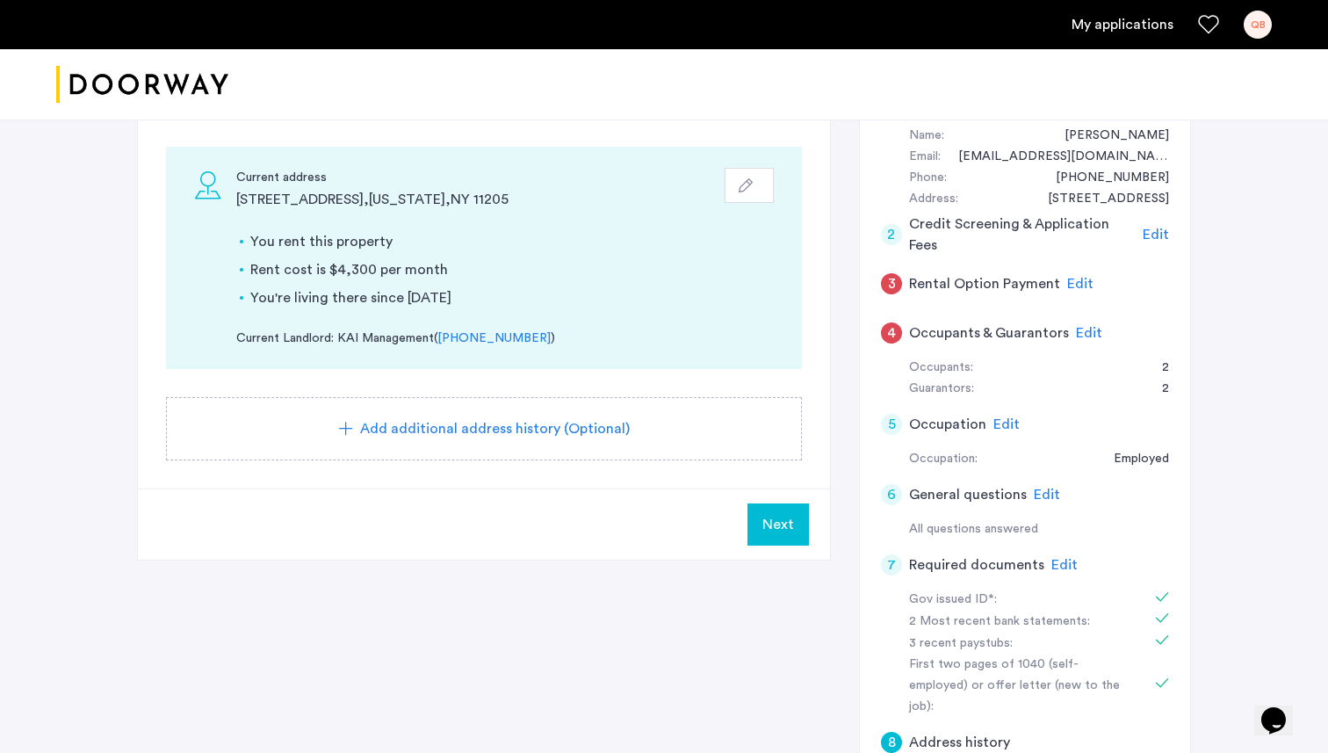
scroll to position [294, 0]
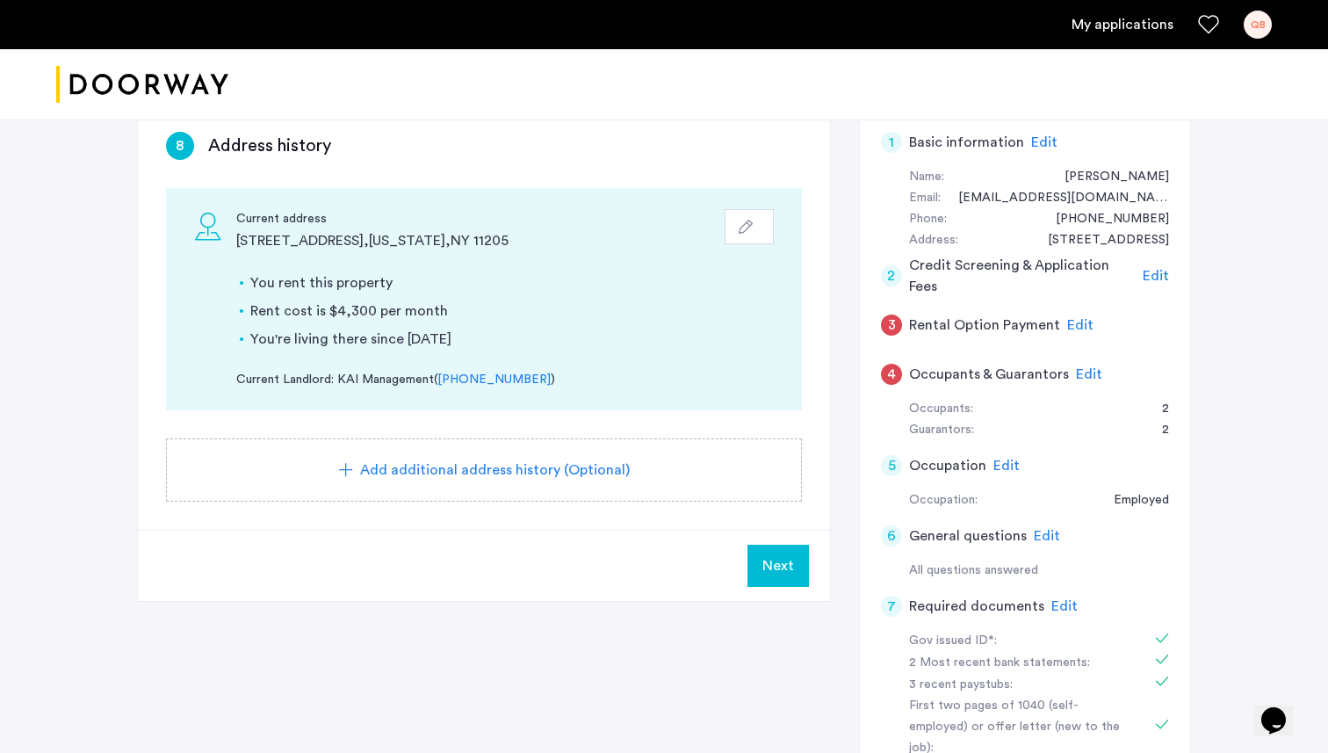
click at [779, 556] on span "Next" at bounding box center [778, 565] width 32 height 21
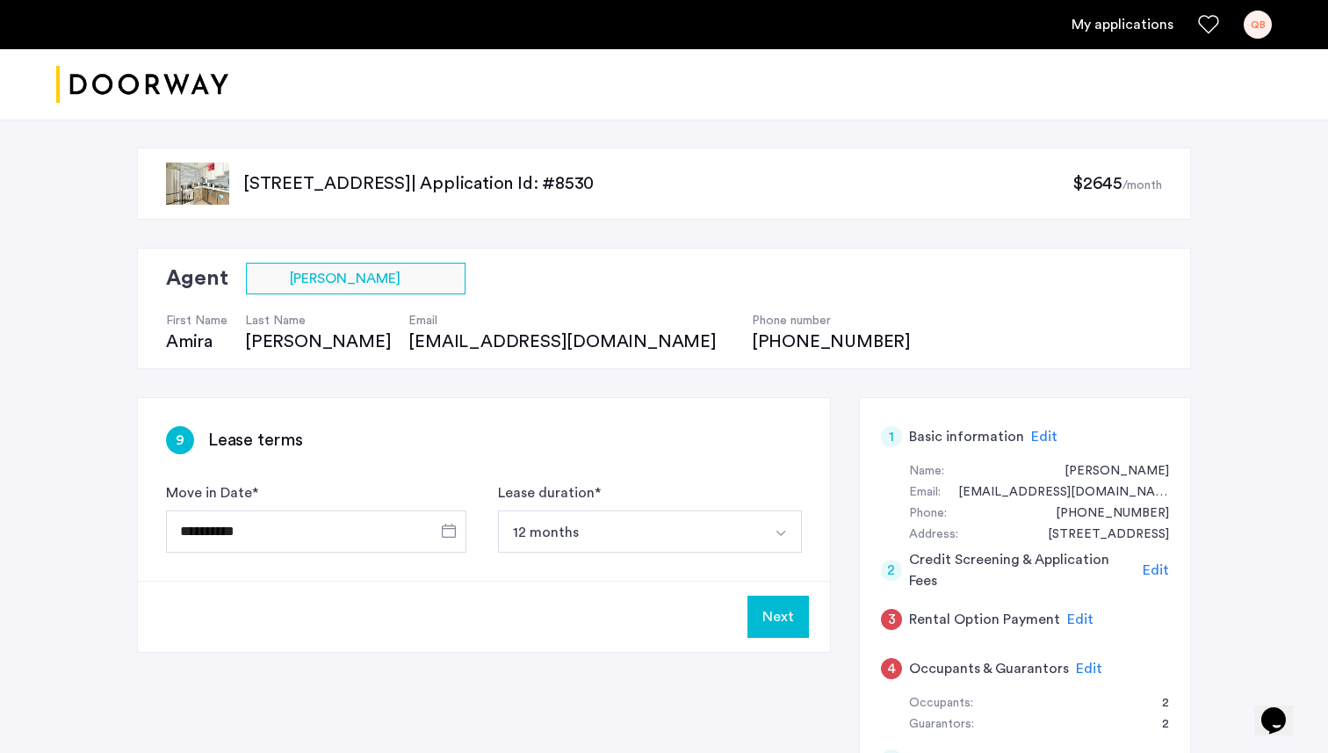
click at [781, 609] on button "Next" at bounding box center [777, 616] width 61 height 42
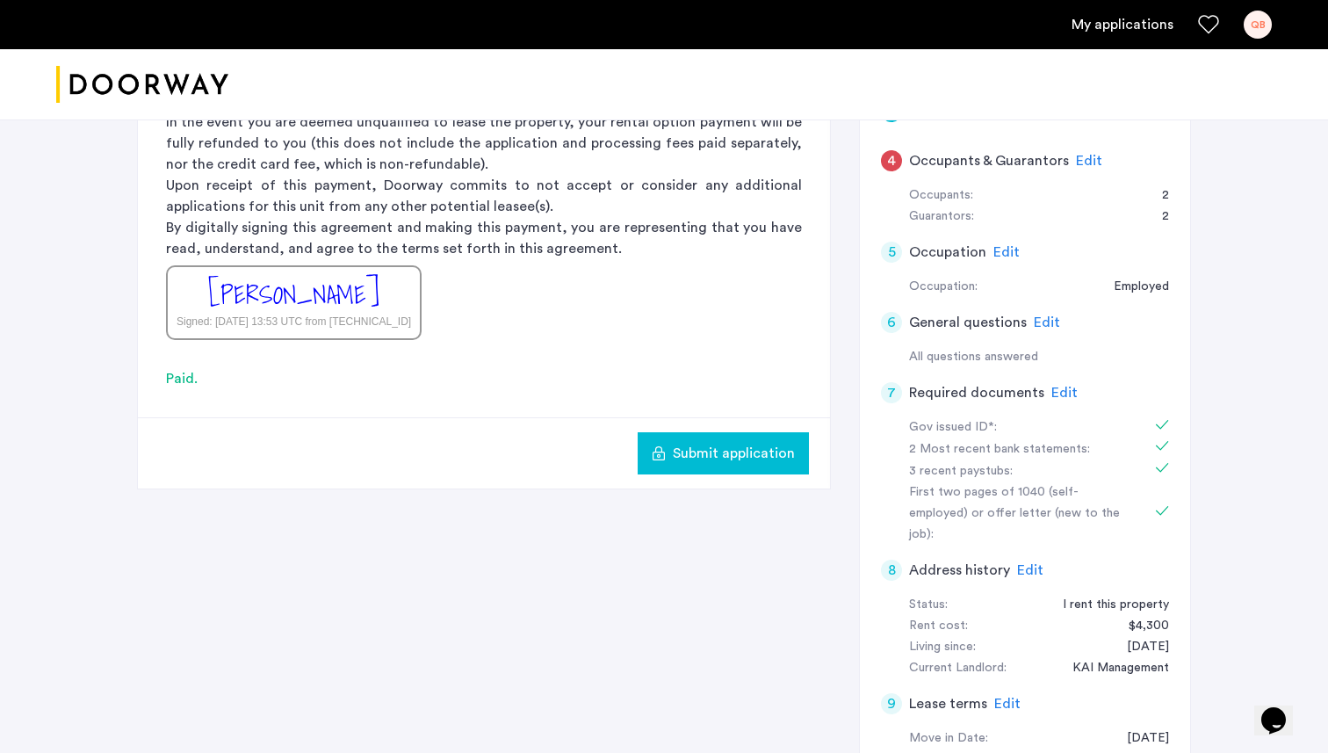
scroll to position [490, 0]
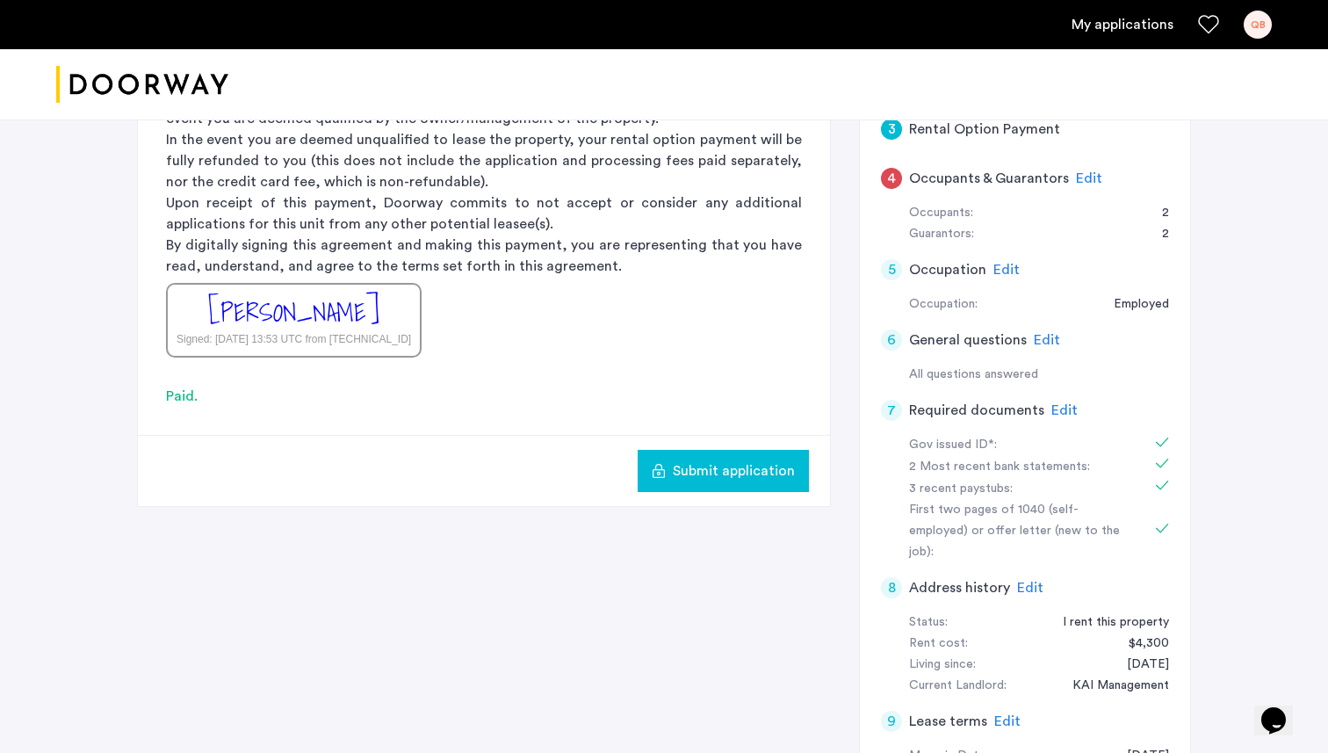
click at [754, 461] on span "Submit application" at bounding box center [734, 470] width 122 height 21
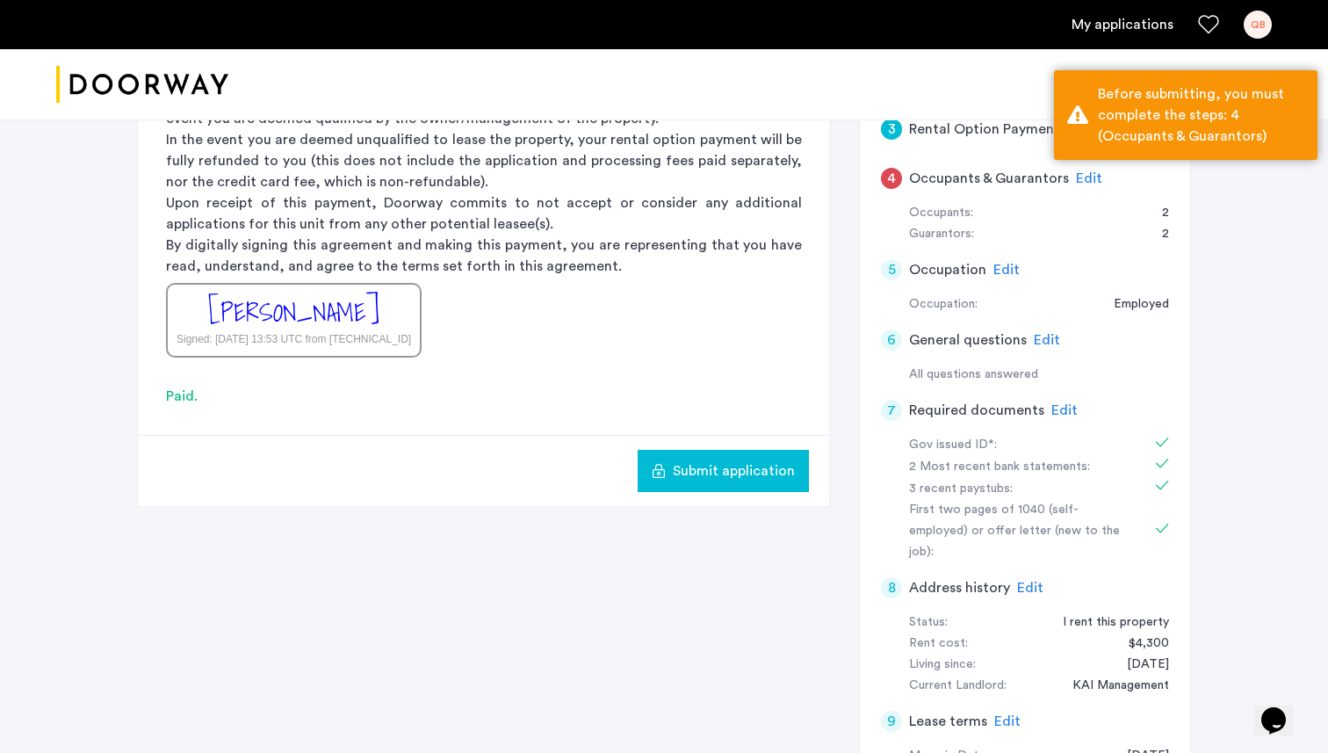
click at [944, 206] on div "Occupants:" at bounding box center [941, 213] width 64 height 21
click at [1076, 178] on span "Edit" at bounding box center [1089, 178] width 26 height 14
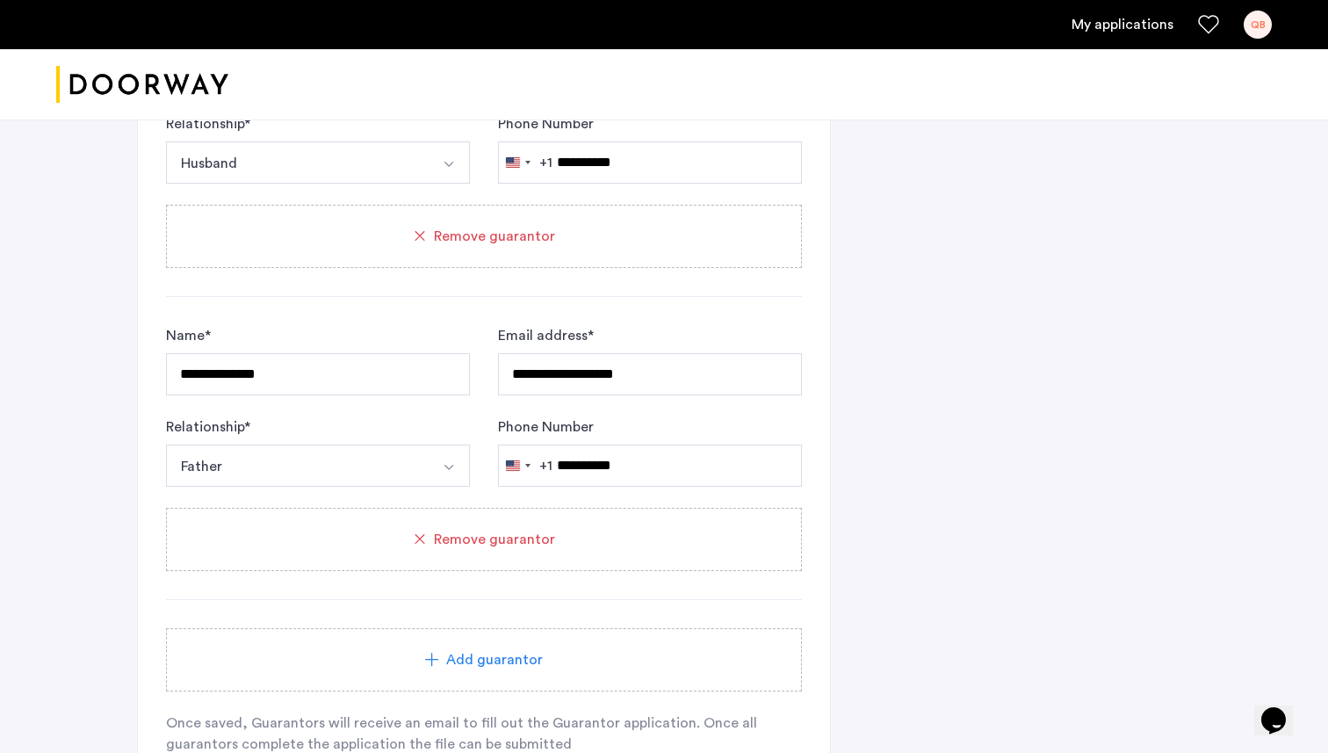
scroll to position [1821, 0]
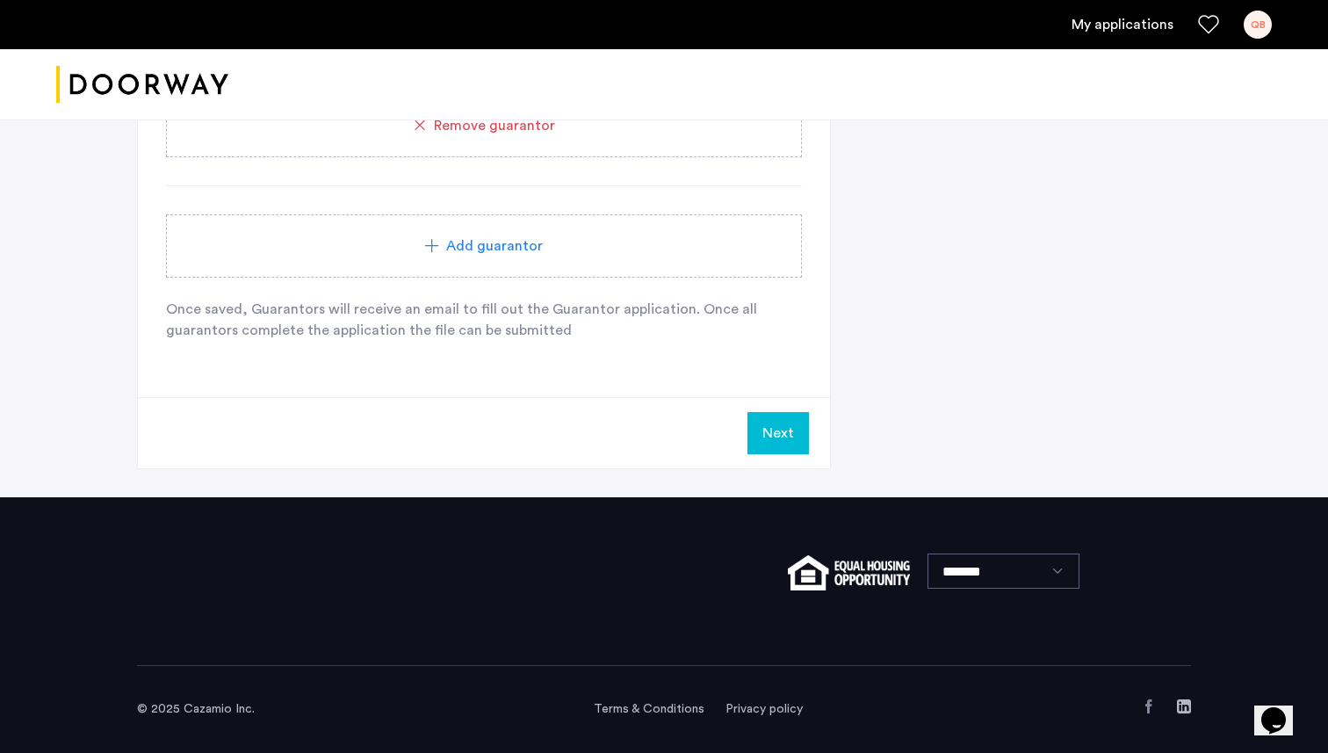
click at [767, 436] on button "Next" at bounding box center [777, 433] width 61 height 42
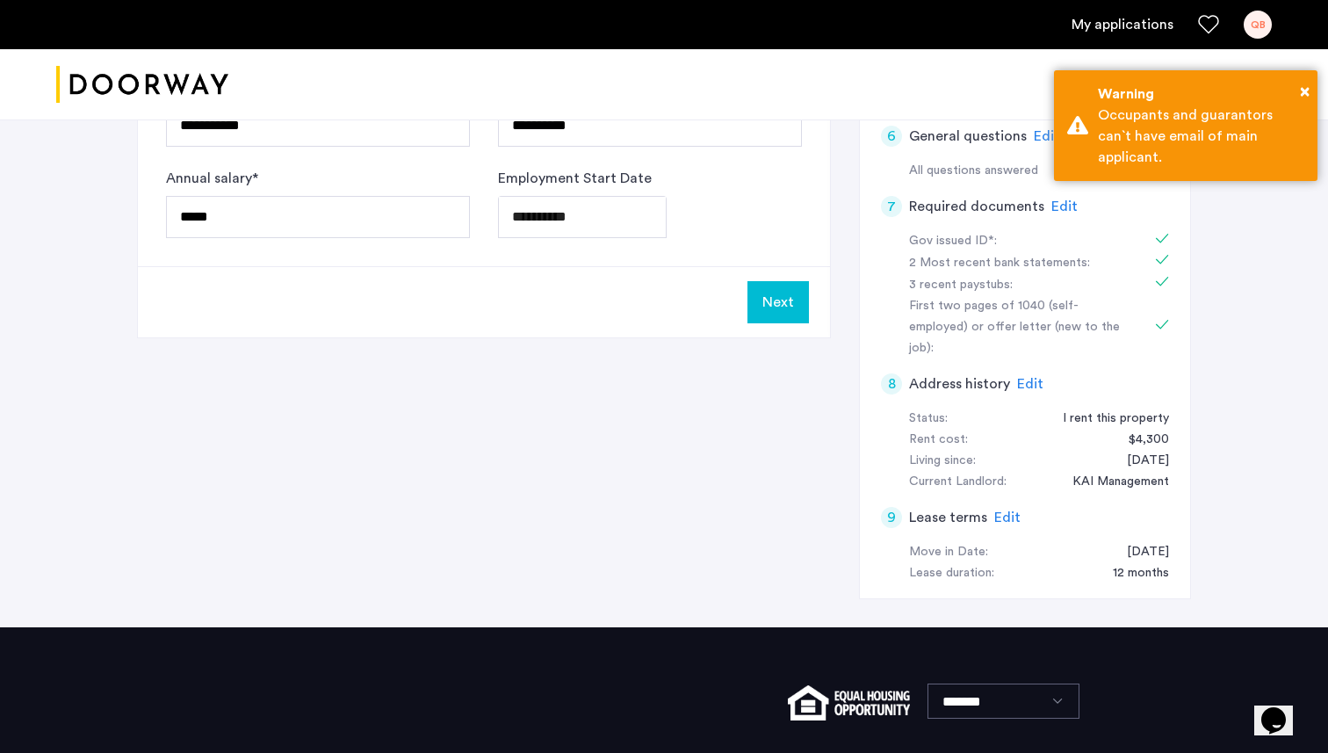
scroll to position [689, 0]
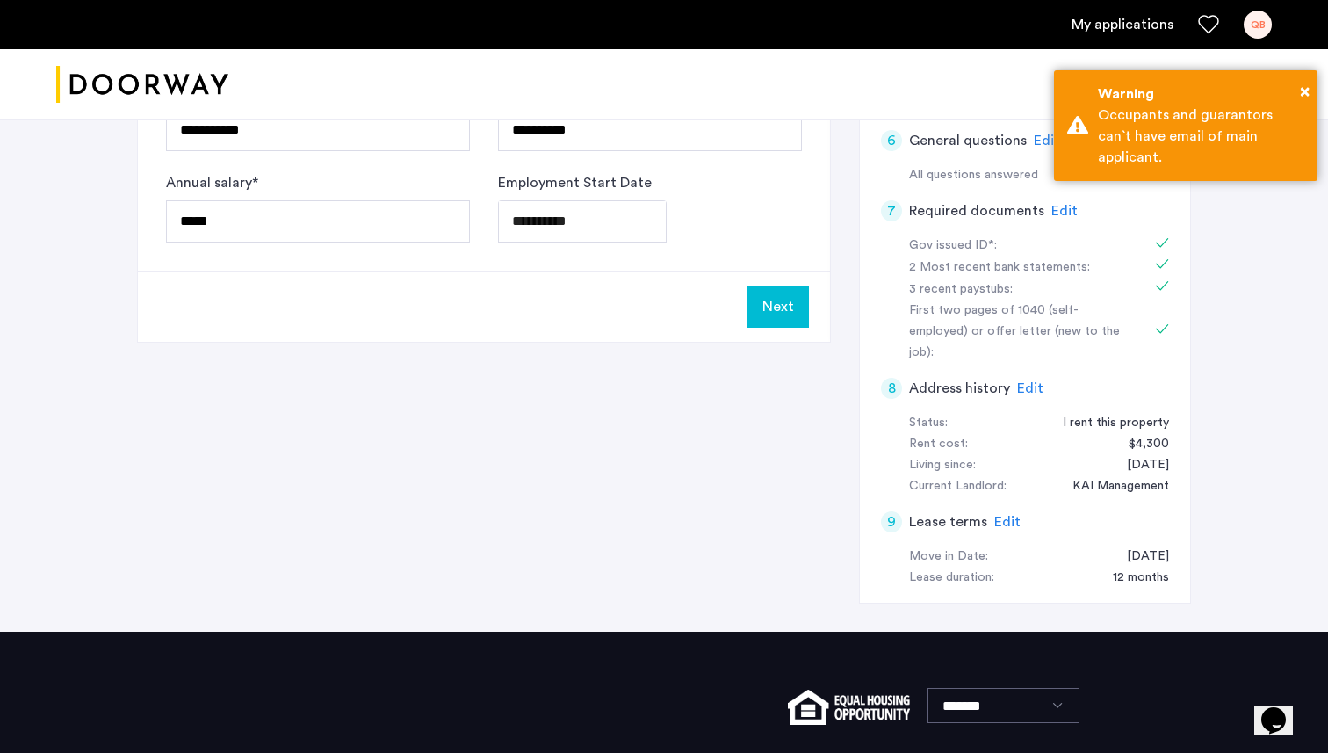
click at [776, 301] on button "Next" at bounding box center [777, 306] width 61 height 42
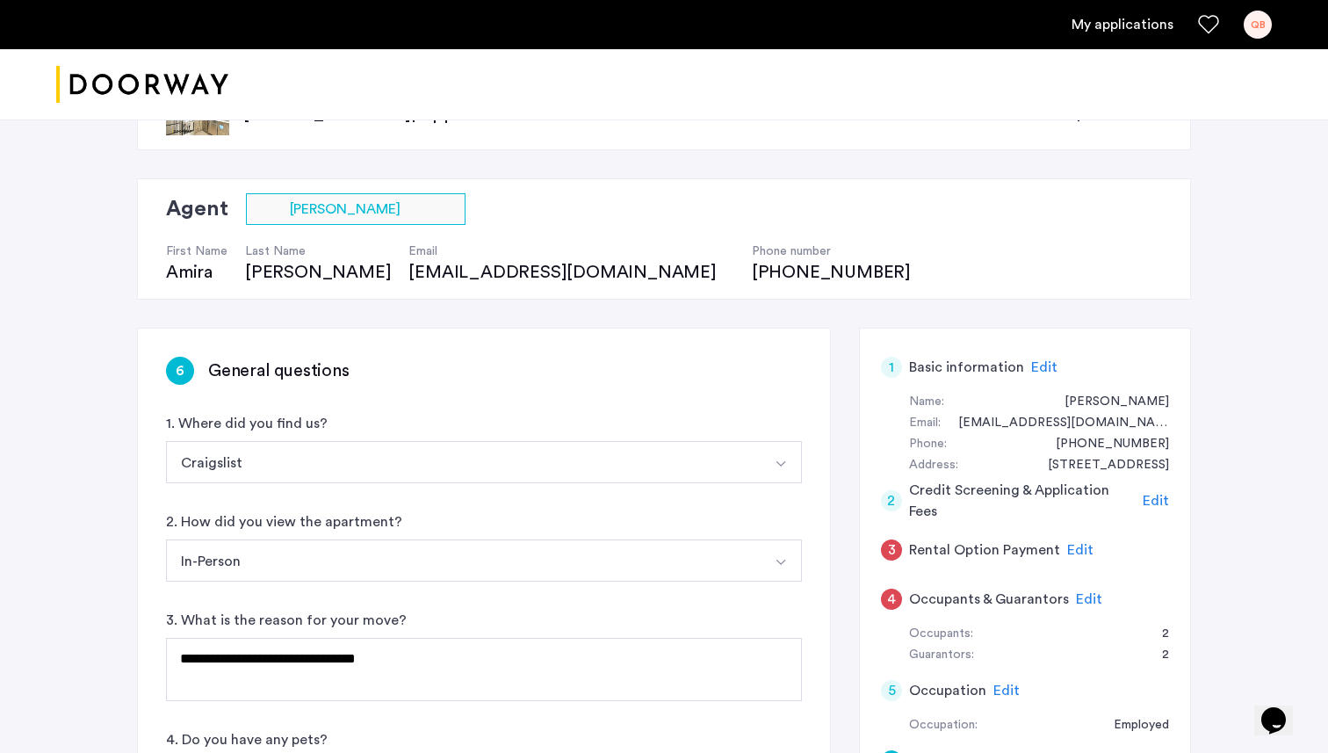
scroll to position [147, 0]
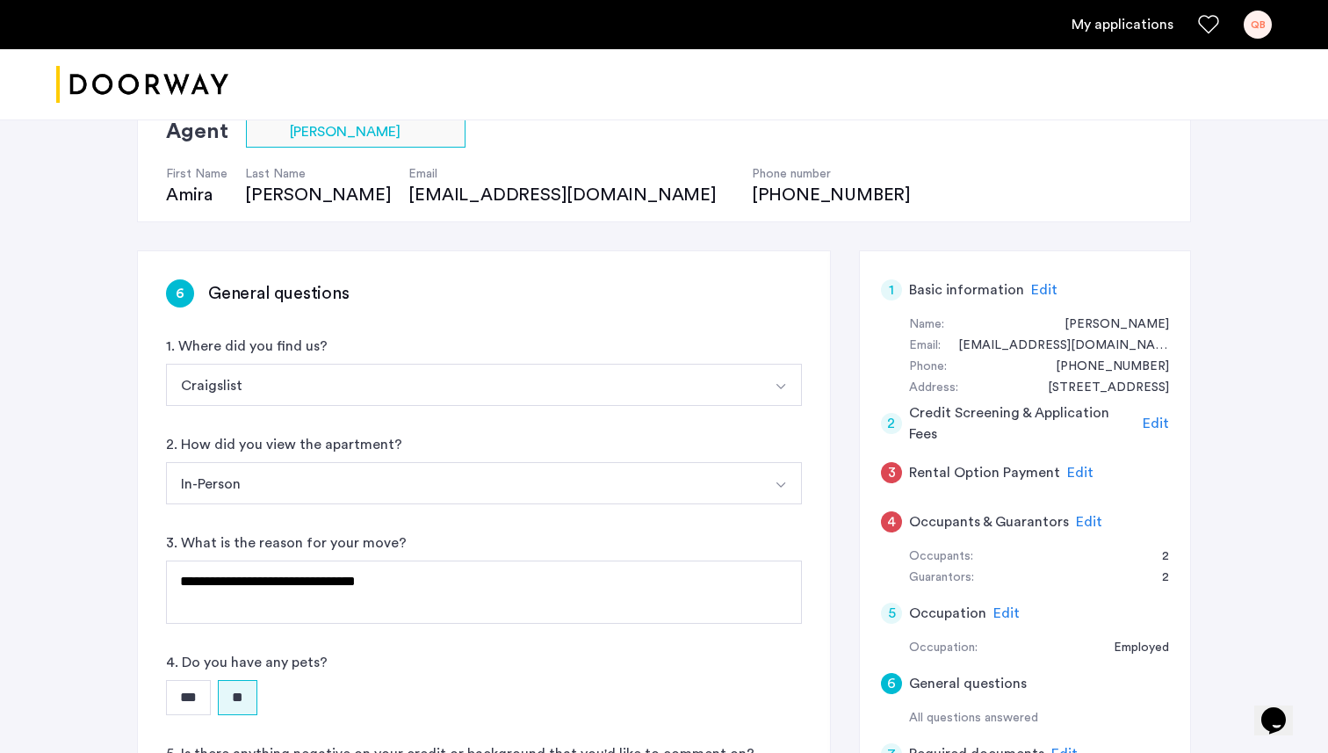
click at [975, 522] on h5 "Occupants & Guarantors" at bounding box center [989, 521] width 160 height 21
click at [1077, 519] on span "Edit" at bounding box center [1089, 522] width 26 height 14
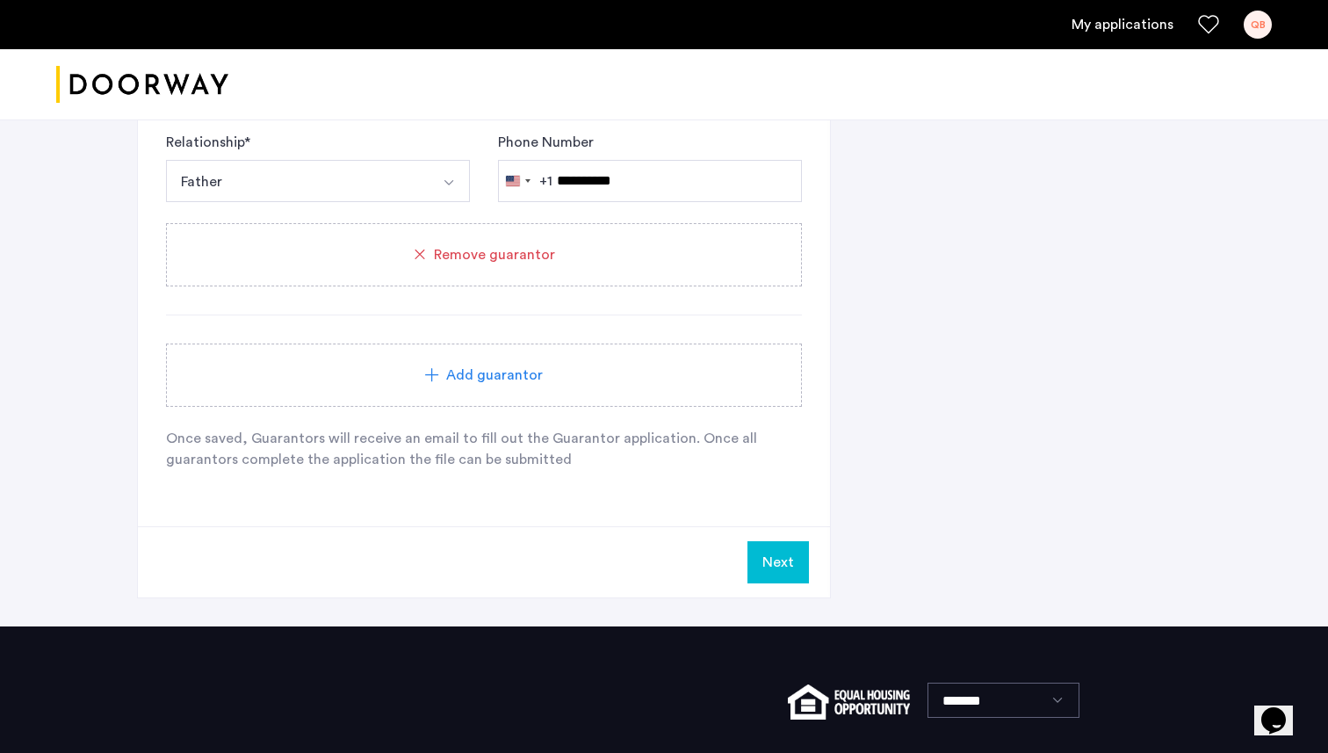
scroll to position [1700, 0]
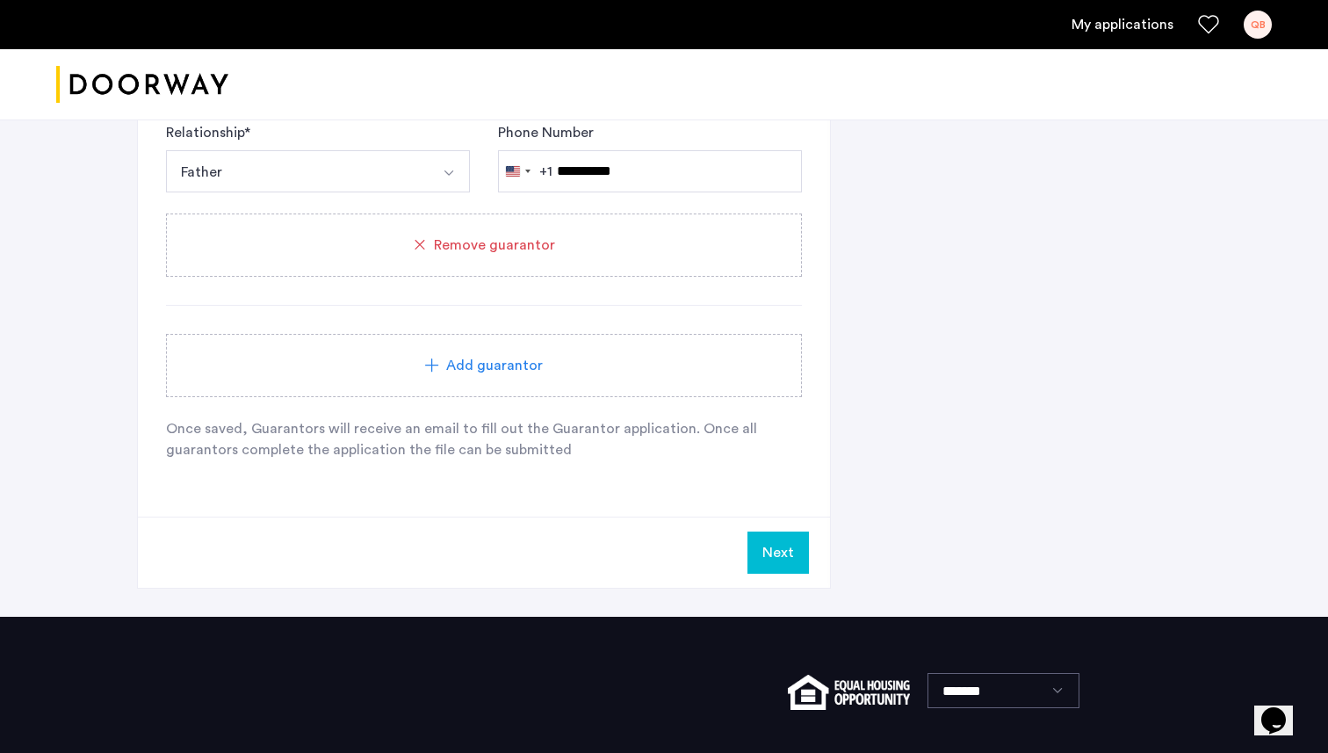
click at [755, 548] on button "Next" at bounding box center [777, 552] width 61 height 42
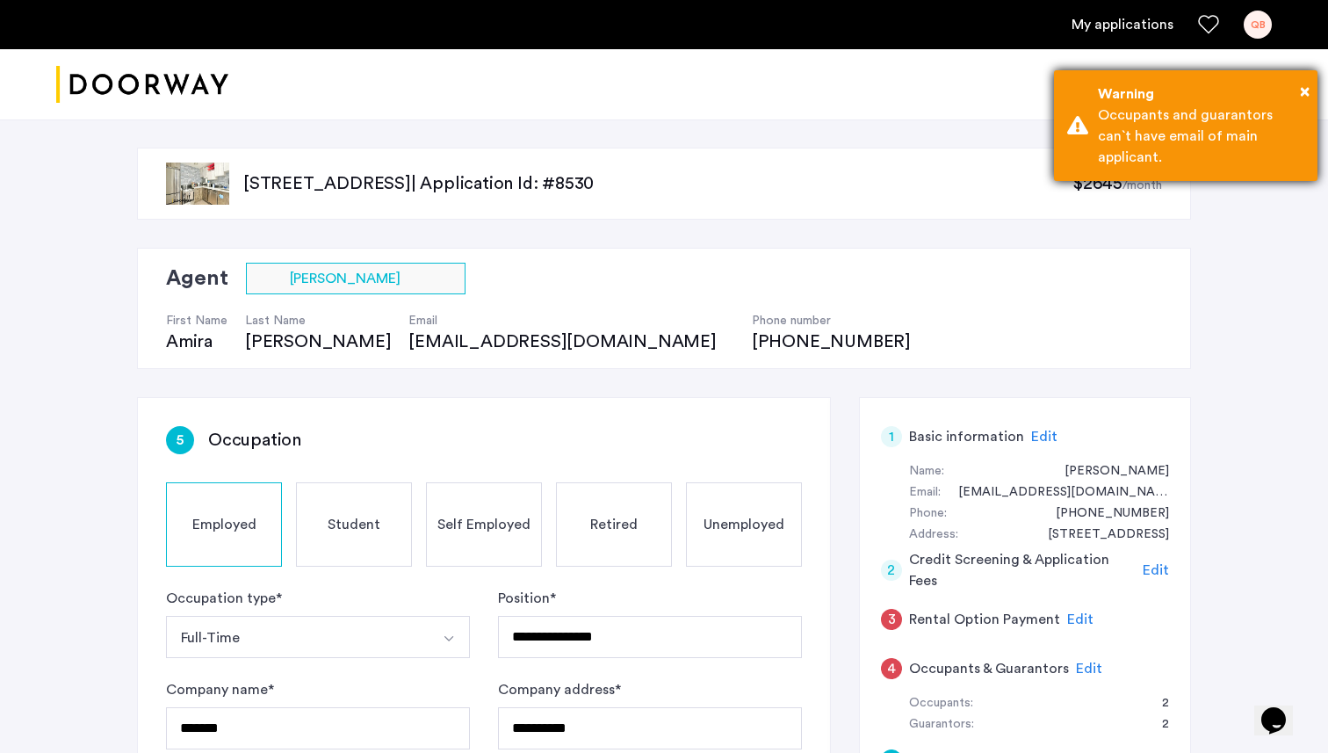
click at [1186, 141] on div "Occupants and guarantors can`t have email of main applicant." at bounding box center [1201, 136] width 206 height 63
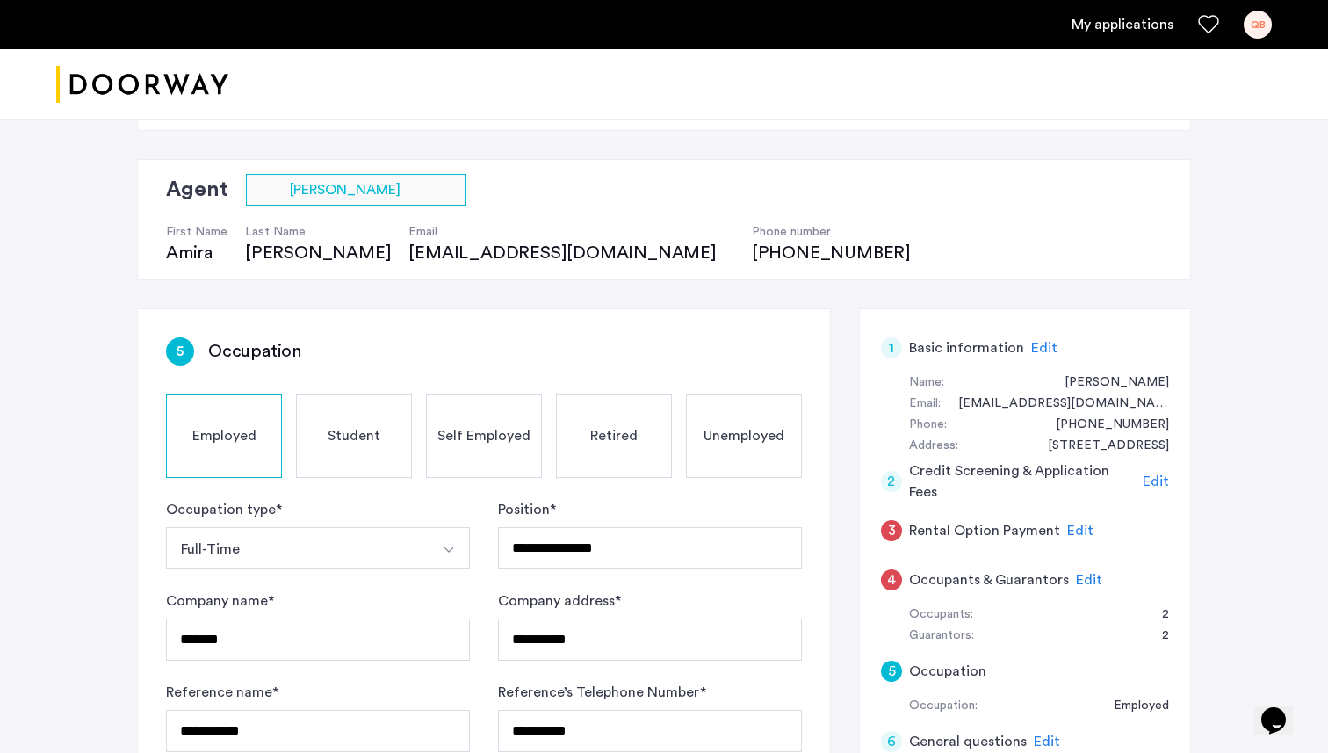
scroll to position [116, 0]
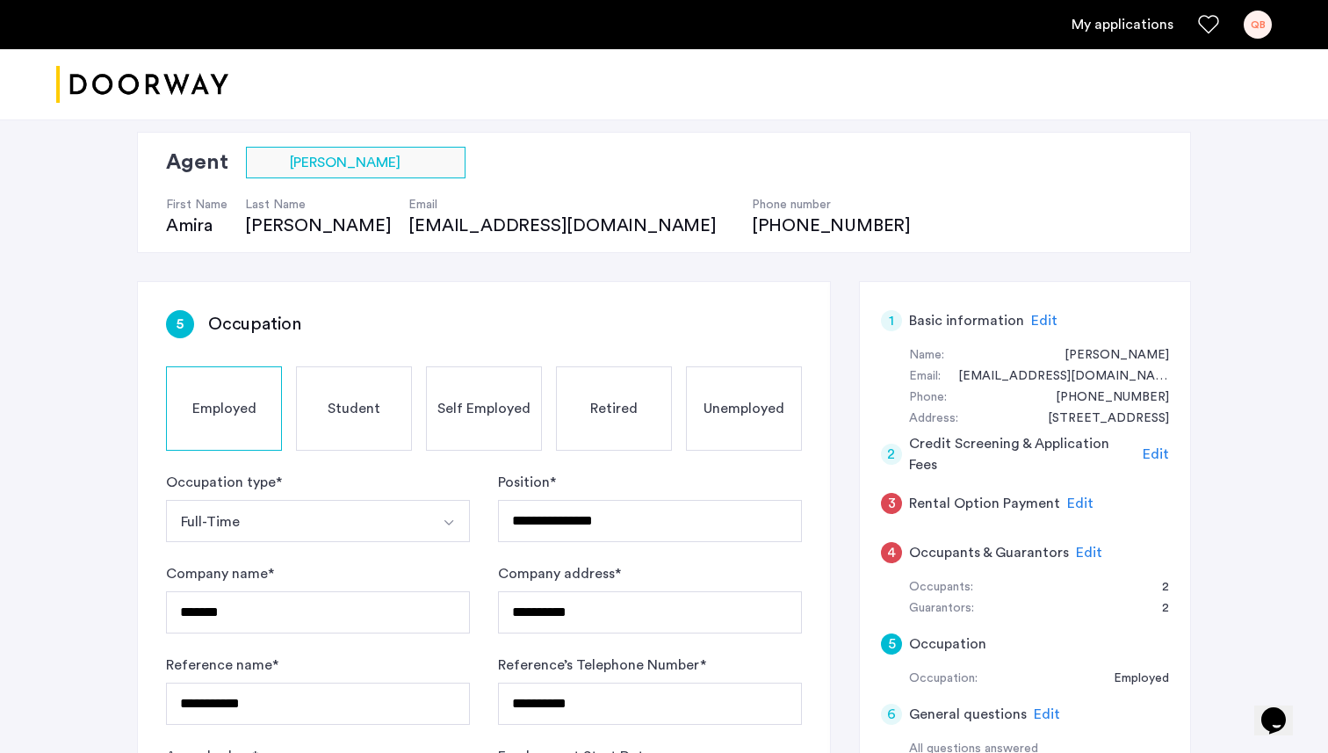
click at [1080, 508] on span "Edit" at bounding box center [1080, 503] width 26 height 14
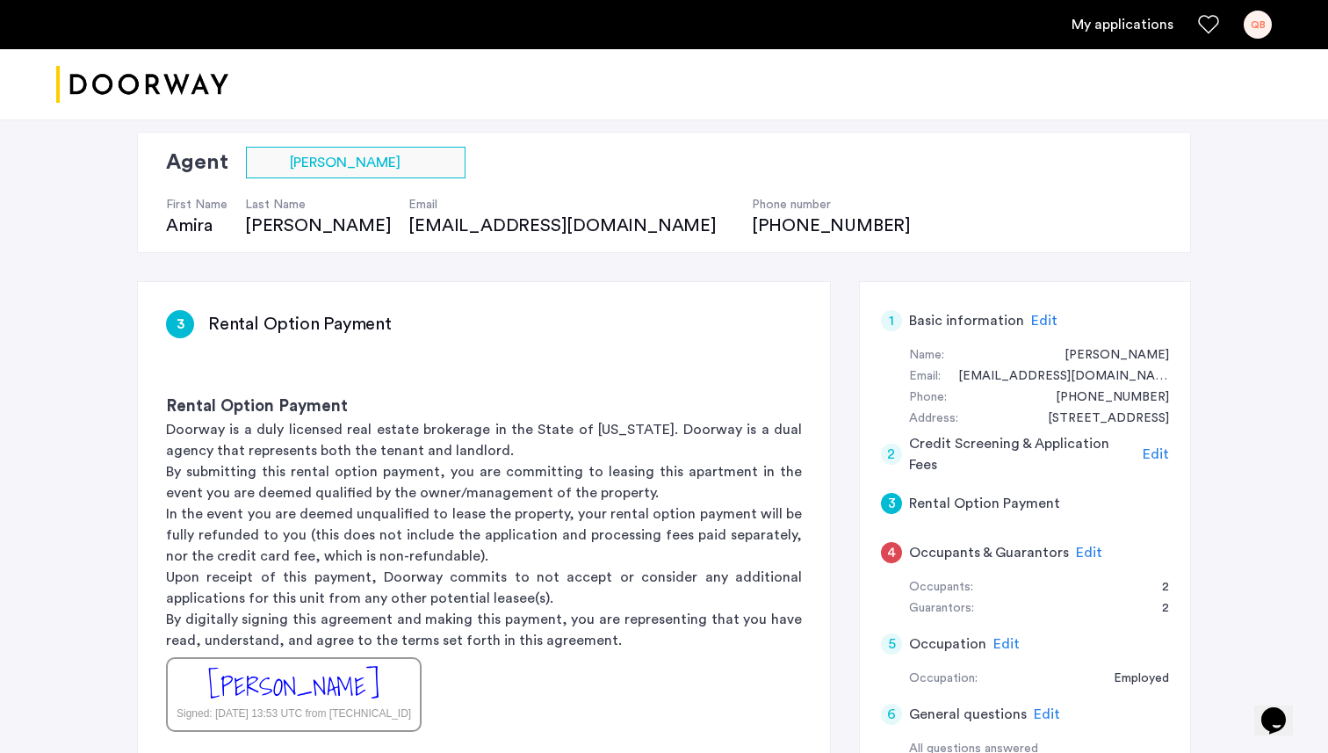
click at [1081, 552] on span "Edit" at bounding box center [1089, 552] width 26 height 14
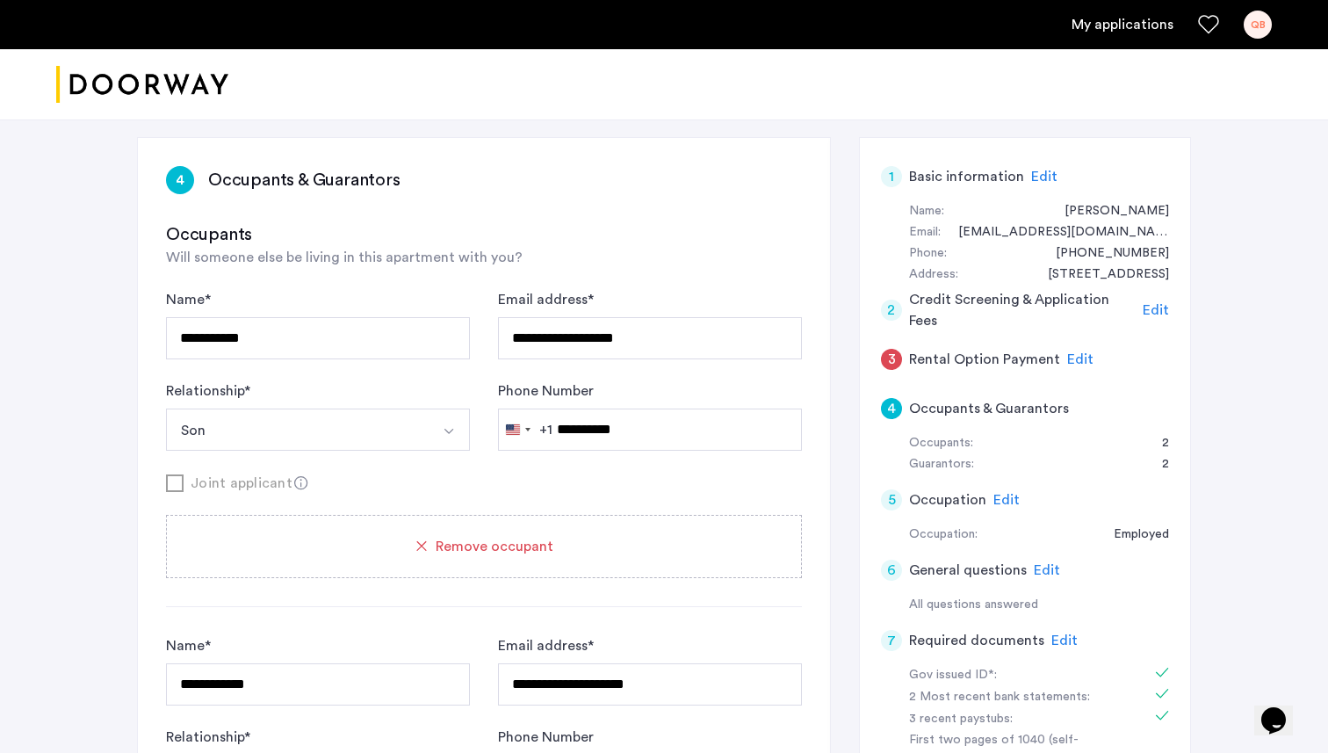
scroll to position [256, 0]
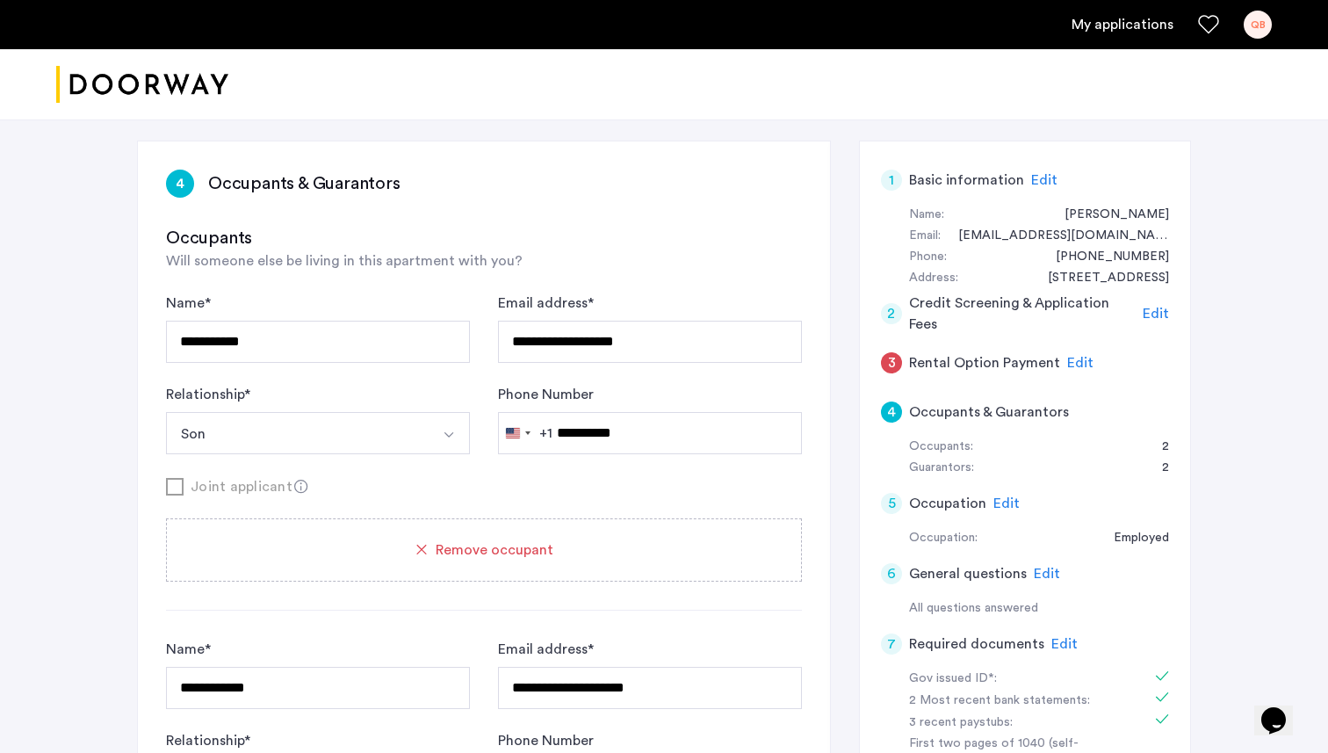
click at [177, 486] on div "Joint applicant" at bounding box center [484, 486] width 636 height 22
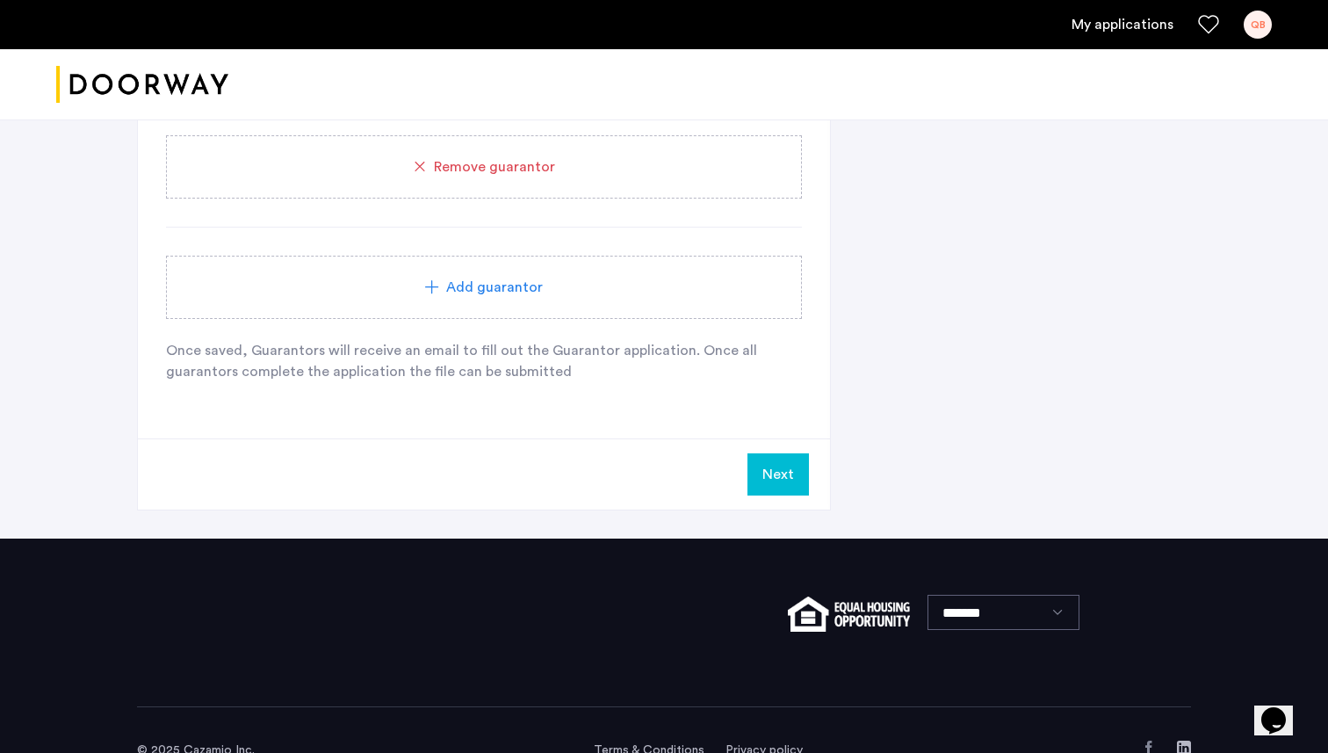
scroll to position [1805, 0]
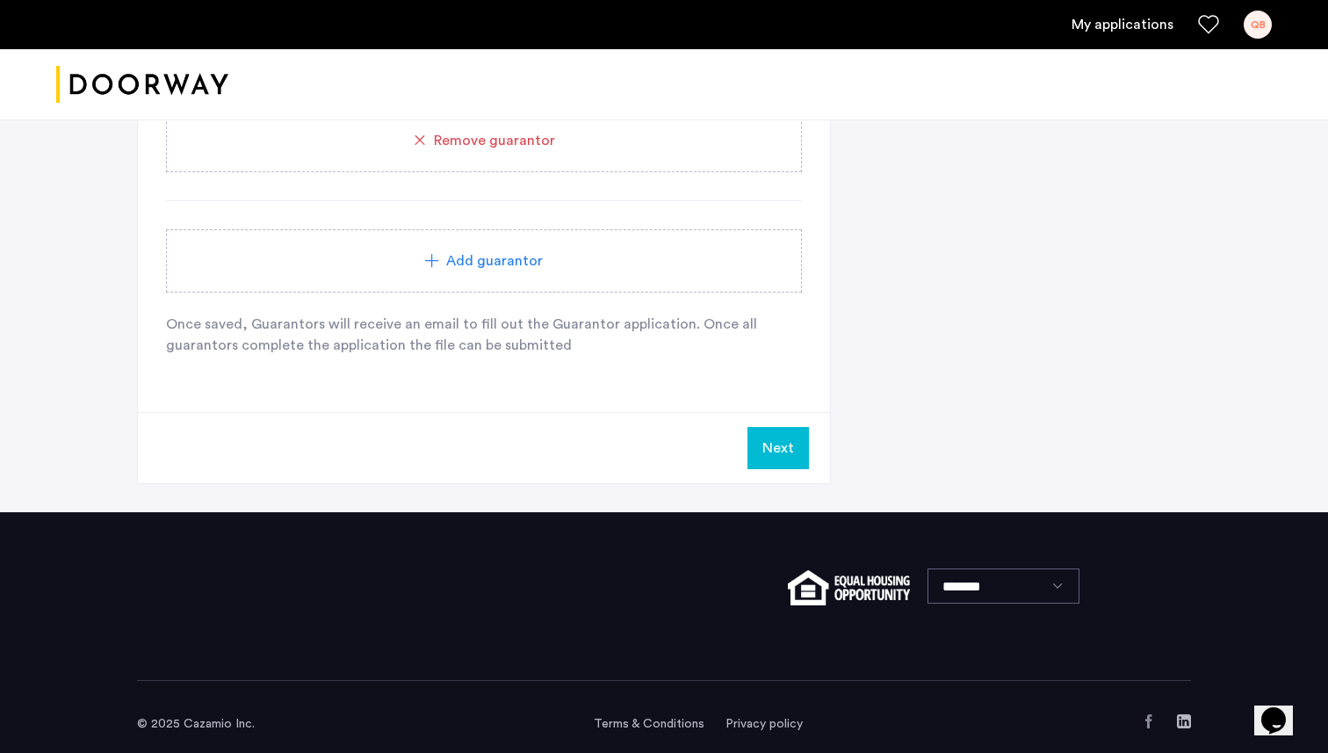
click at [775, 436] on button "Next" at bounding box center [777, 448] width 61 height 42
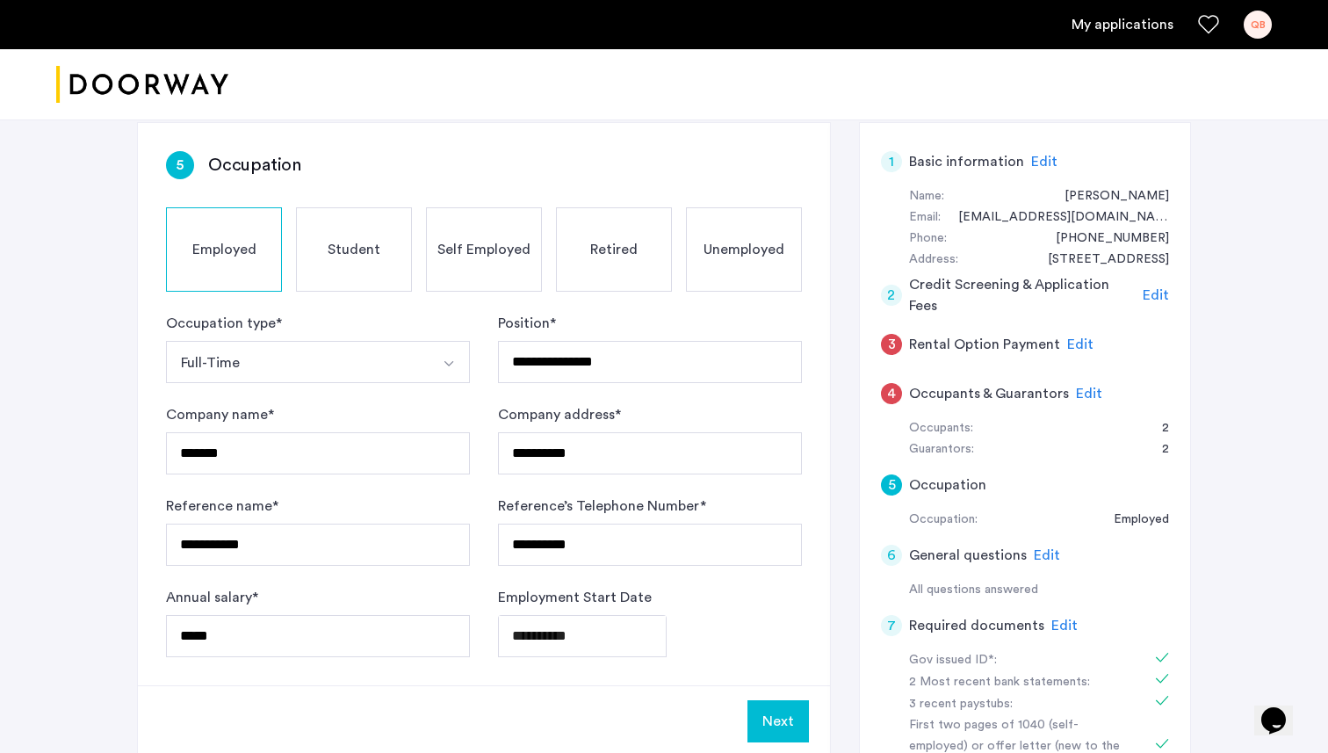
scroll to position [286, 0]
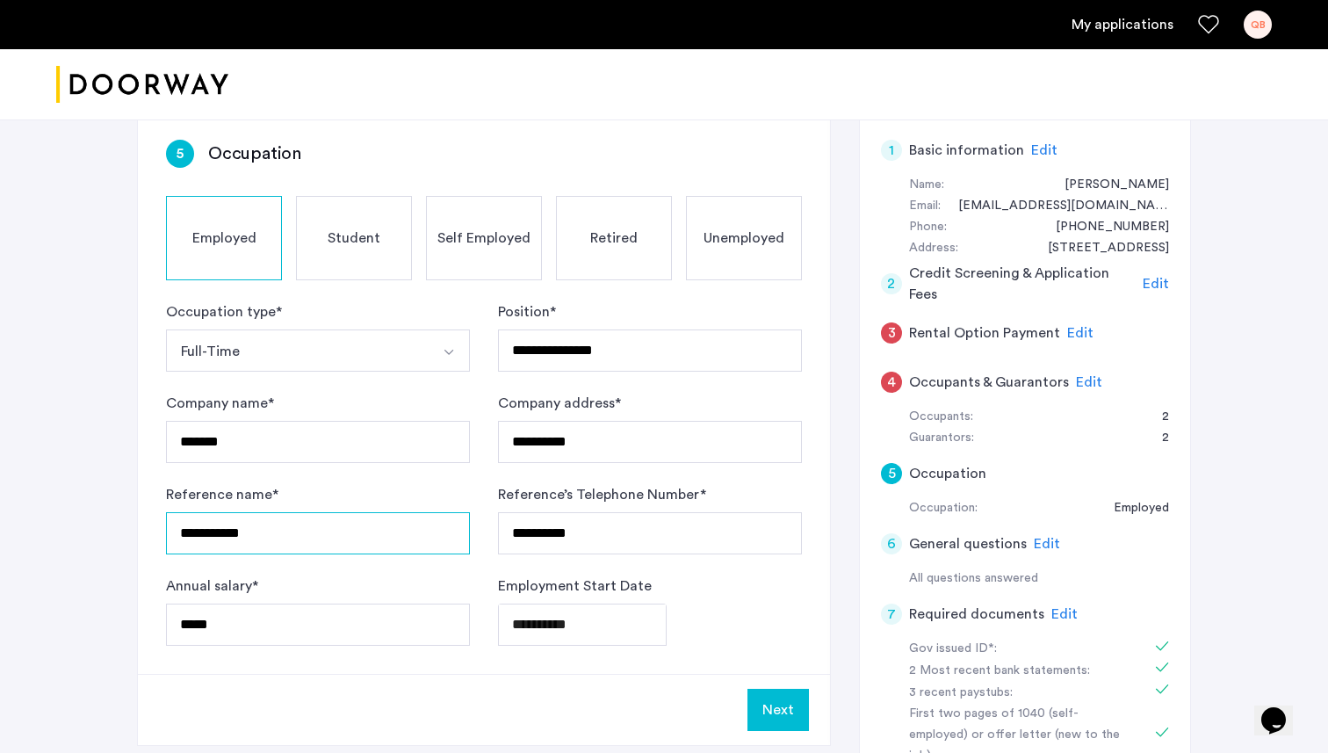
click at [217, 537] on input "**********" at bounding box center [318, 533] width 304 height 42
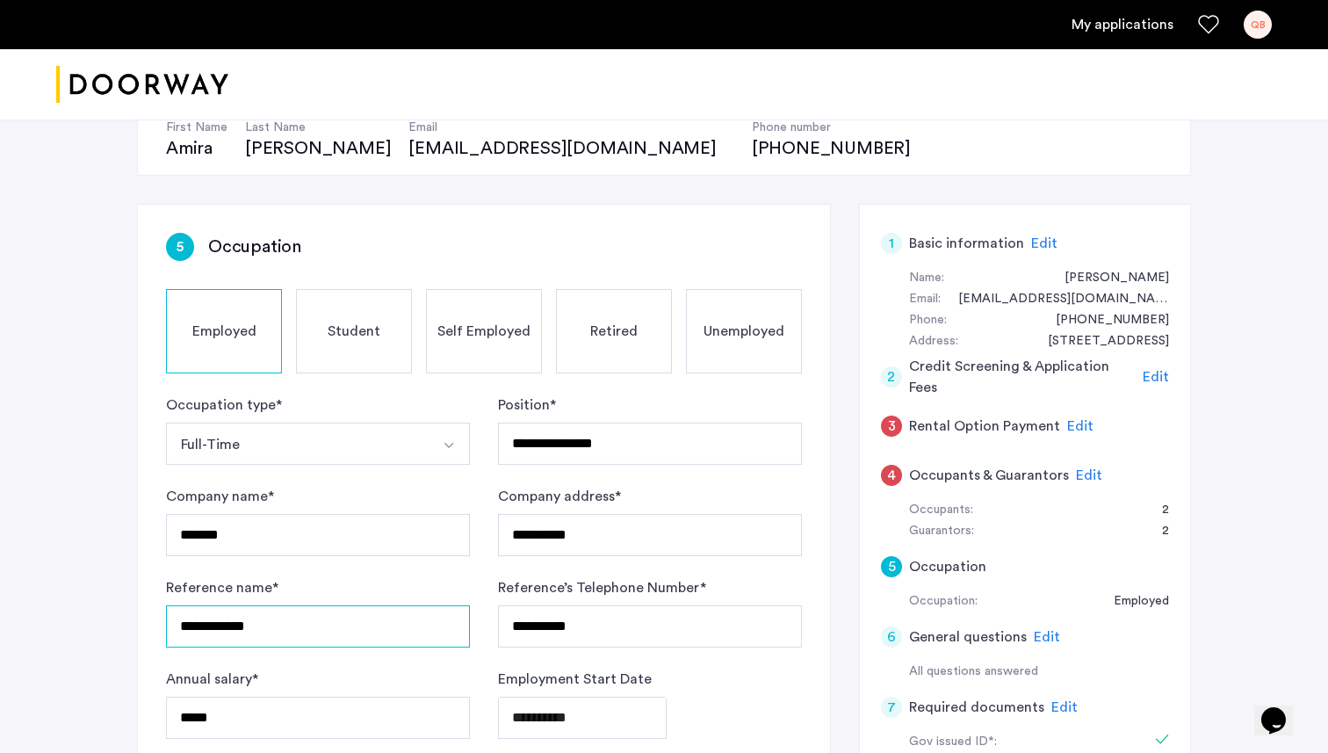
scroll to position [195, 0]
type input "**********"
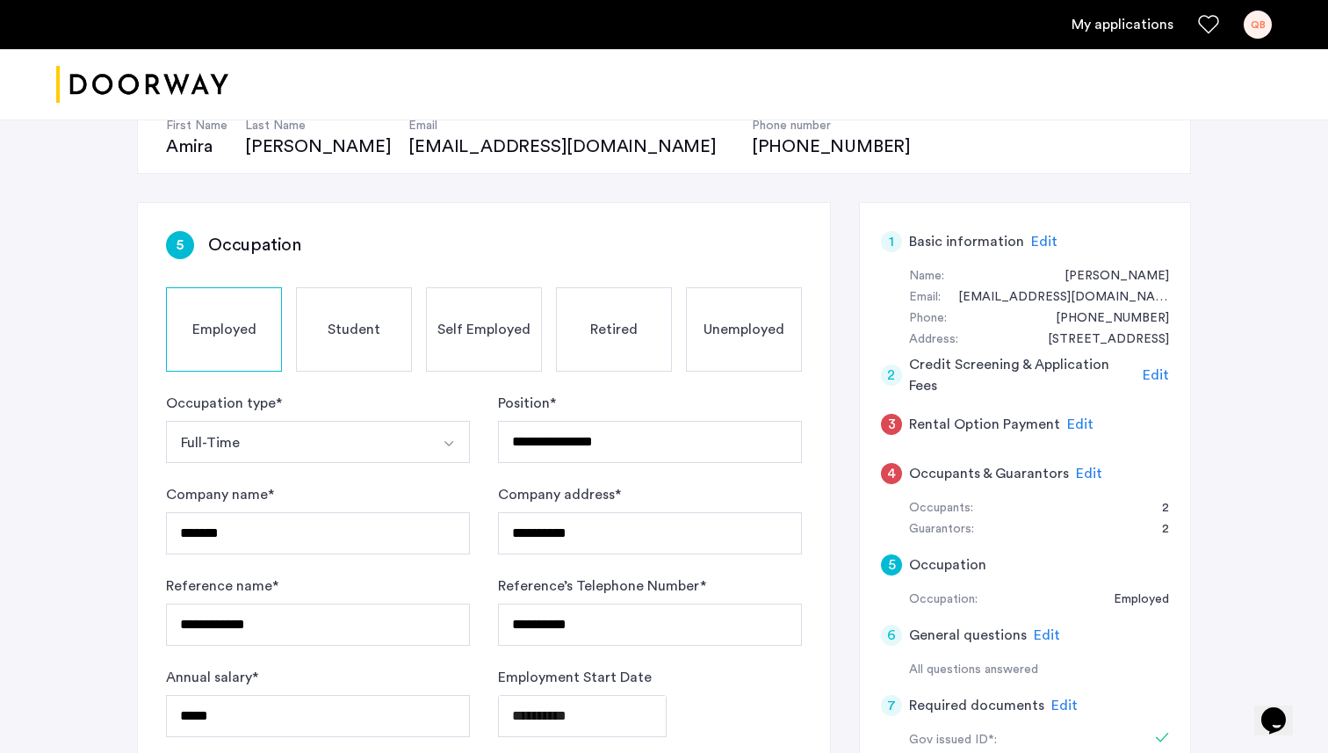
click at [1084, 472] on span "Edit" at bounding box center [1089, 473] width 26 height 14
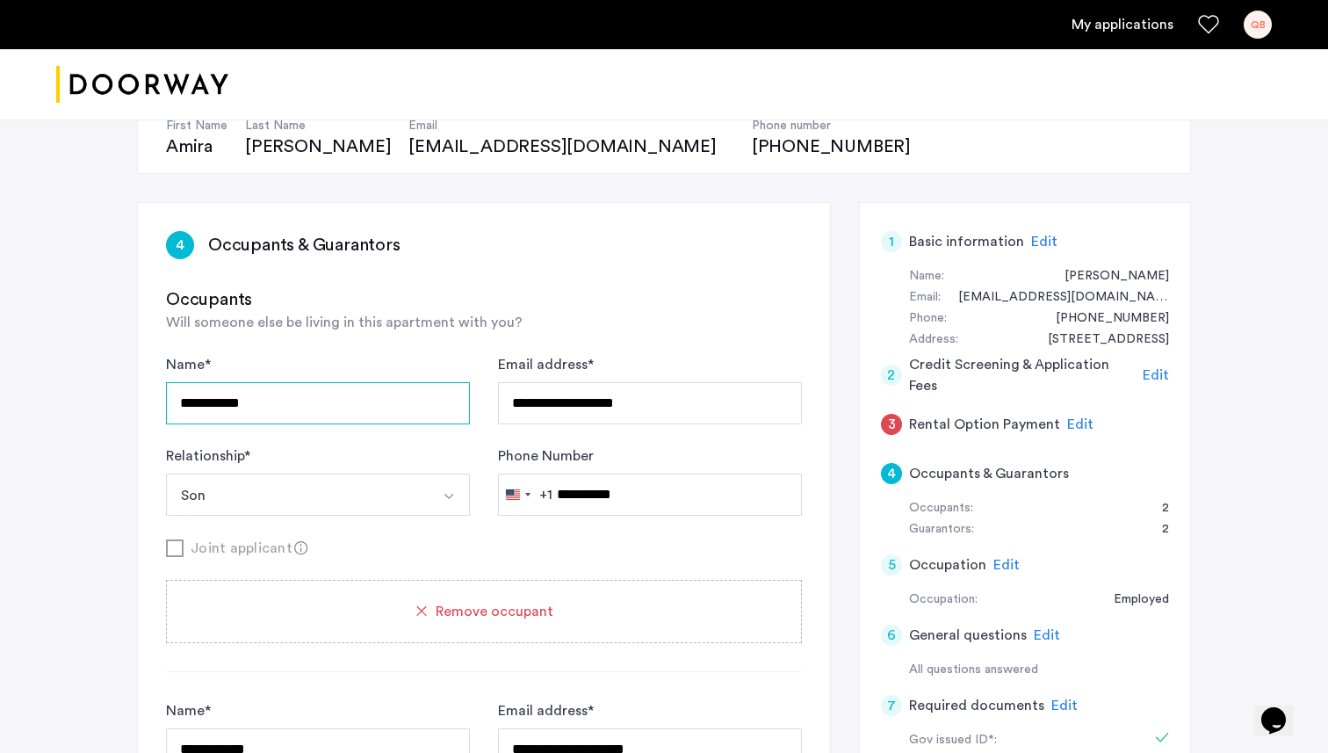
click at [386, 394] on input "**********" at bounding box center [318, 403] width 304 height 42
type input "**********"
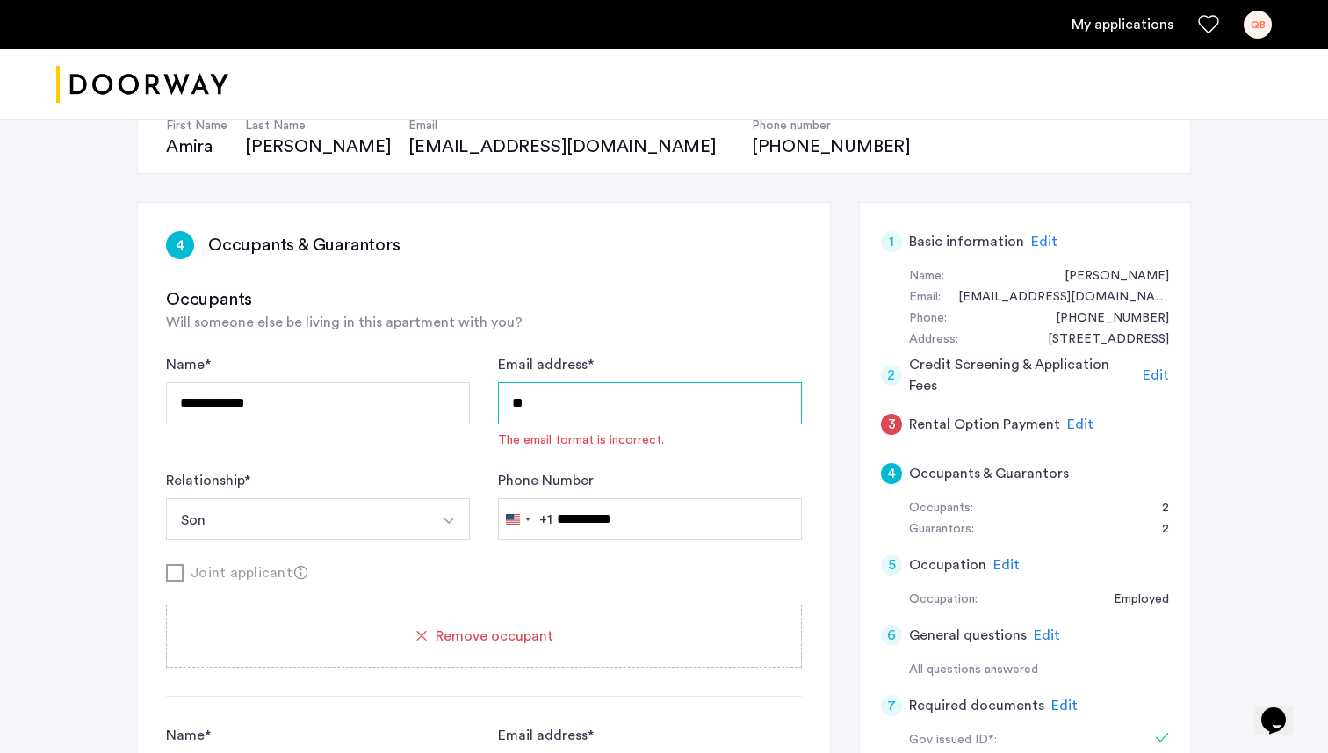
type input "*"
type input "**********"
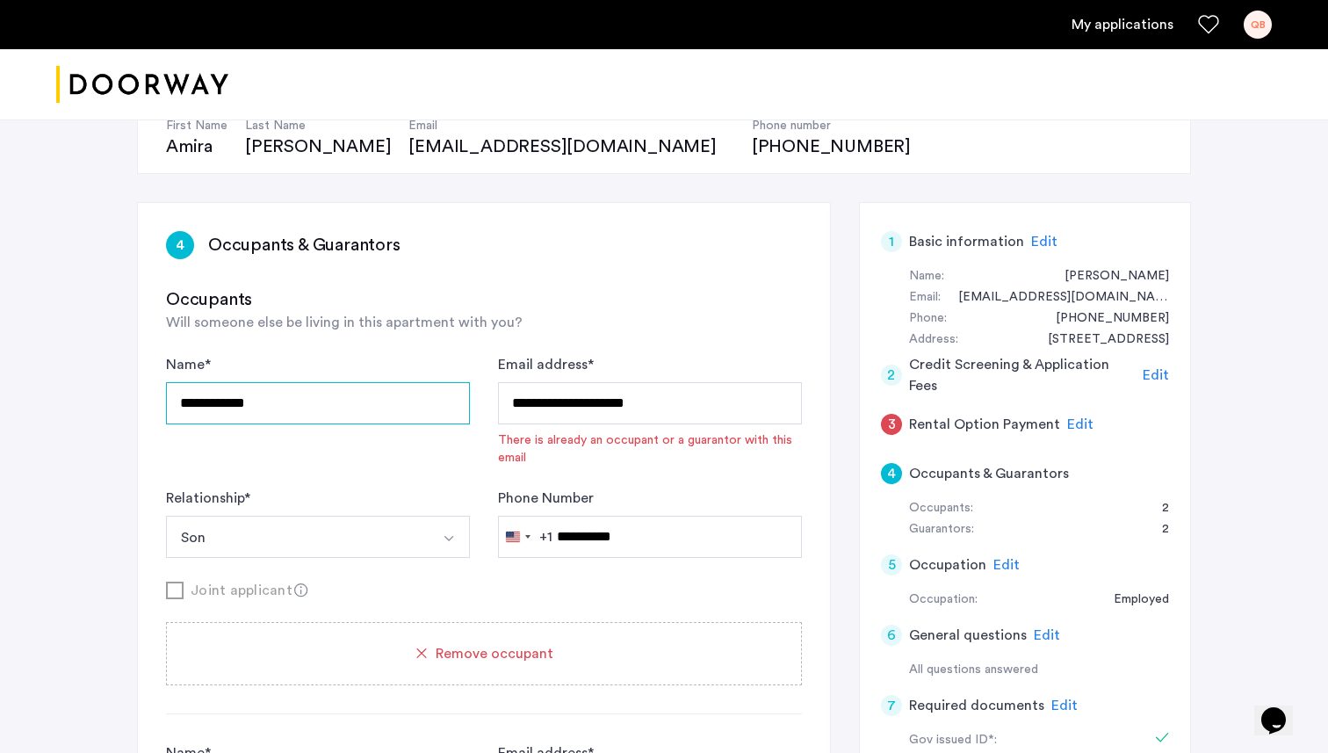
click at [343, 397] on input "**********" at bounding box center [318, 403] width 304 height 42
type input "**********"
click at [447, 535] on img "Select option" at bounding box center [449, 538] width 14 height 14
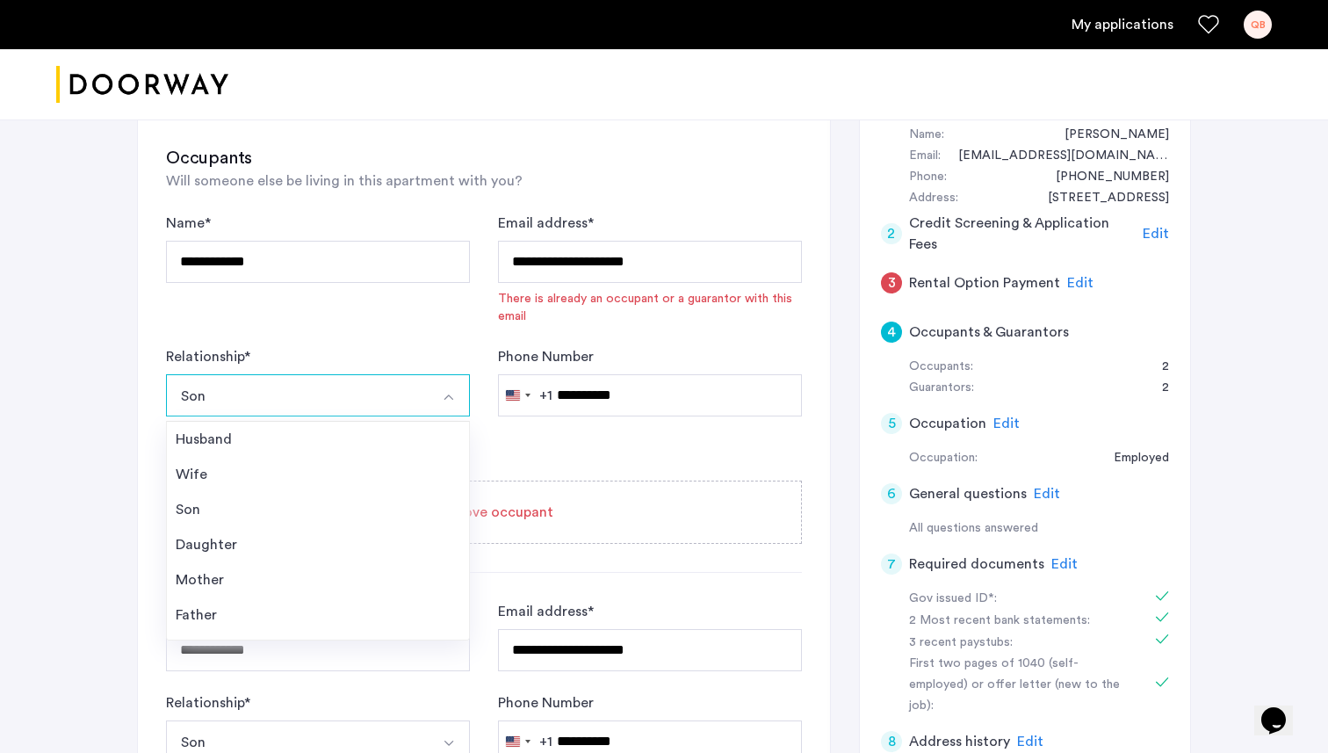
scroll to position [338, 0]
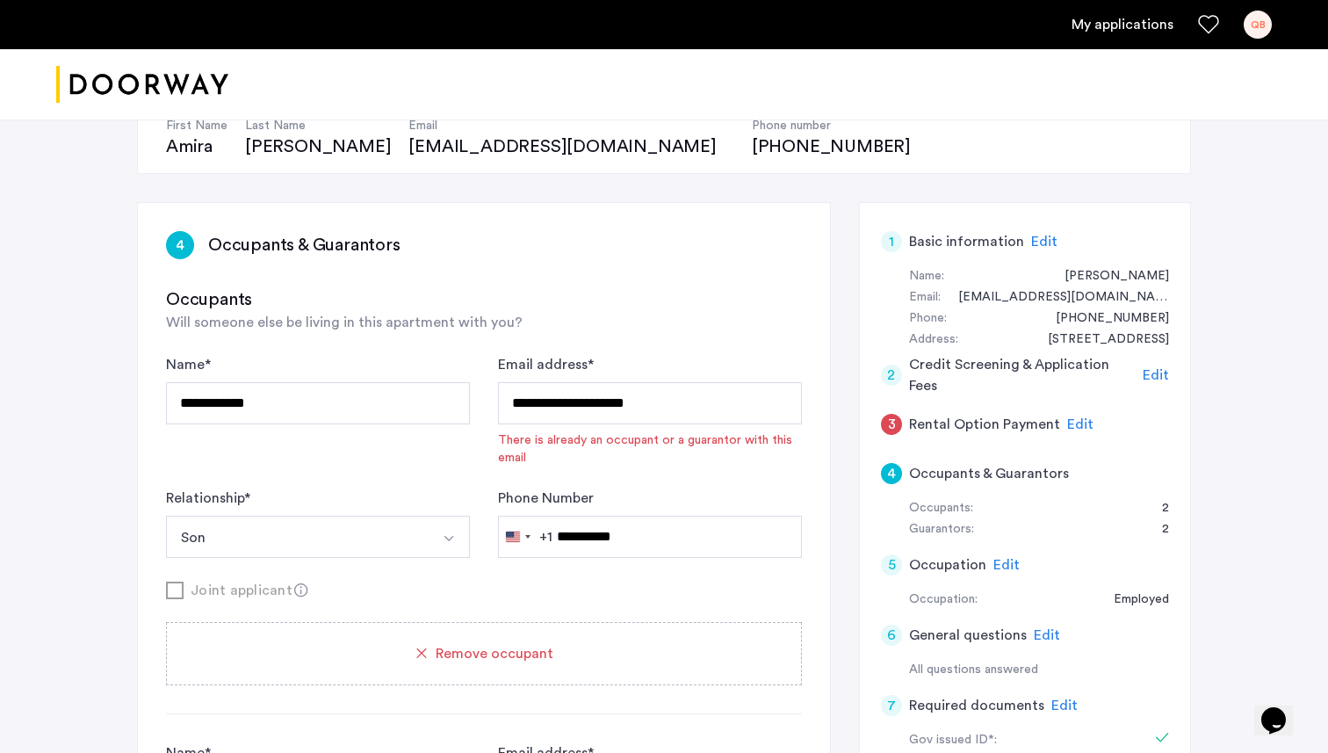
scroll to position [194, 0]
click at [696, 407] on input "**********" at bounding box center [650, 404] width 304 height 42
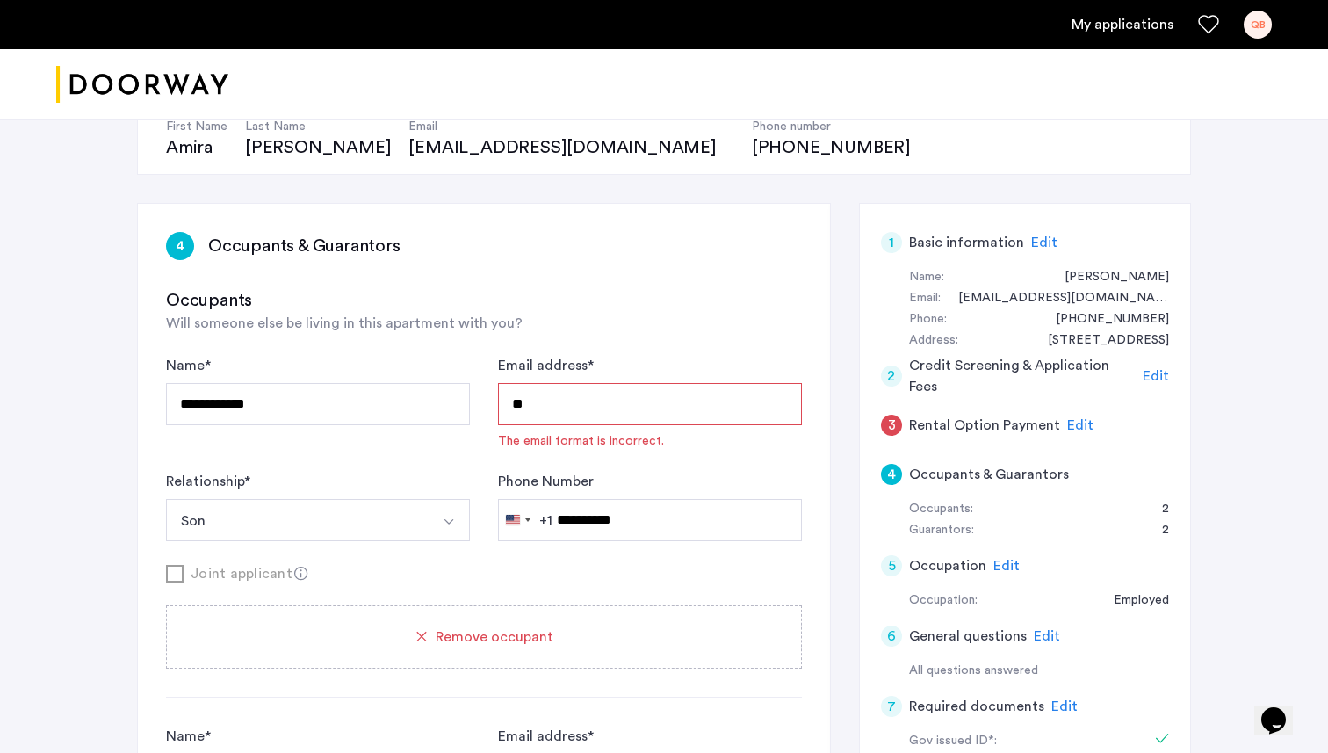
type input "*"
click at [369, 409] on input "**********" at bounding box center [318, 404] width 304 height 42
type input "*"
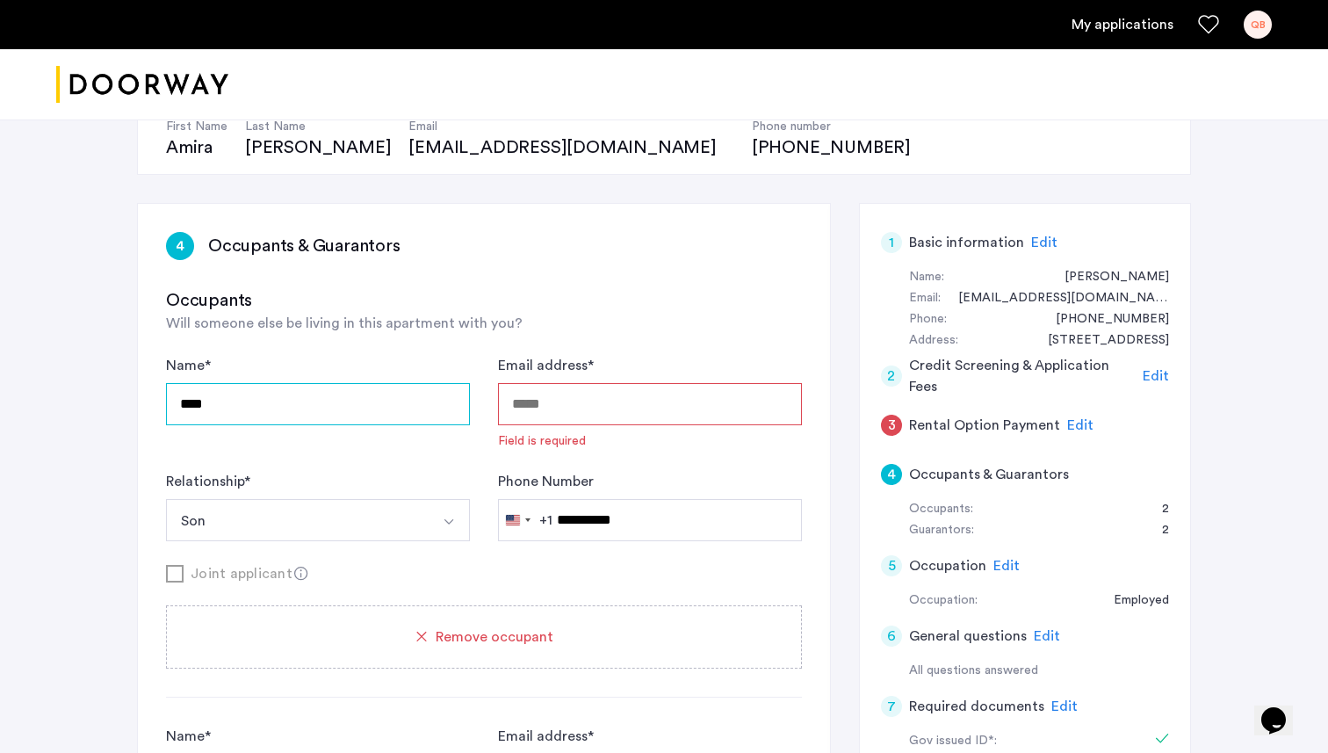
type input "****"
type input "*"
type input "**********"
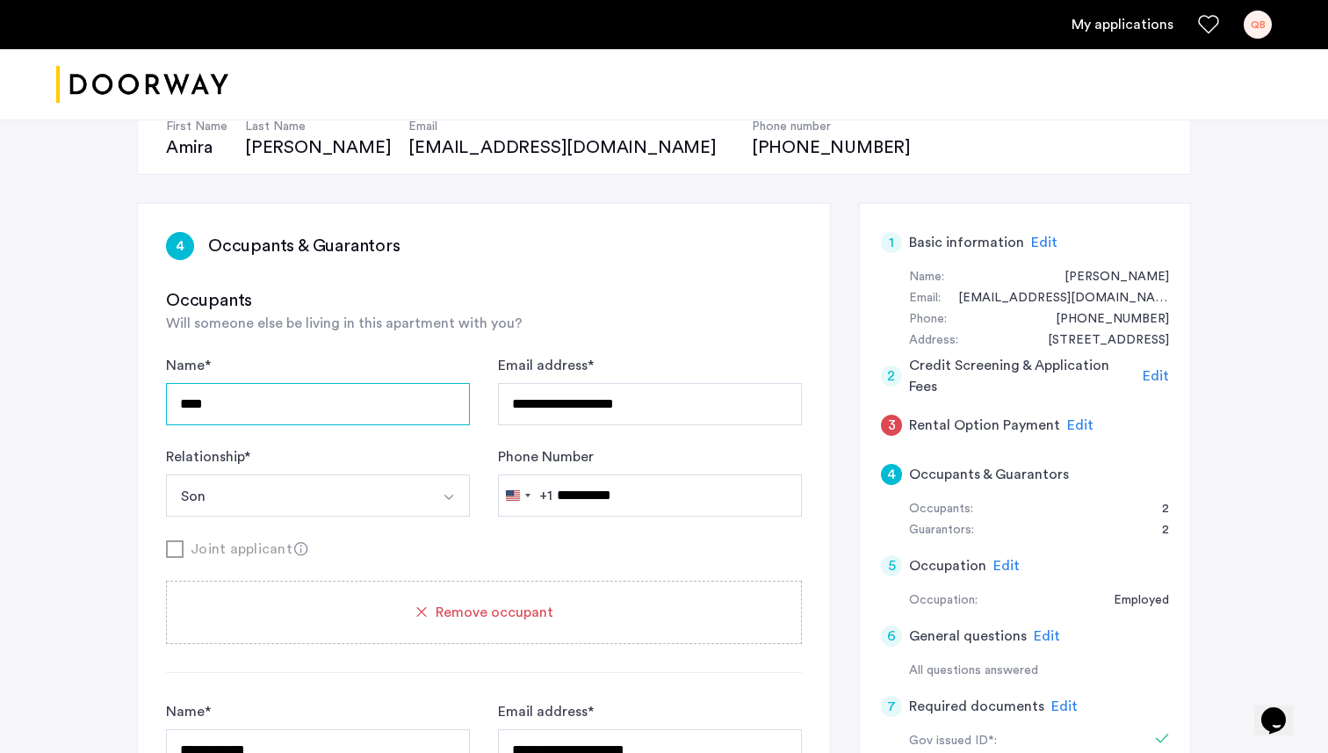
click at [294, 421] on input "****" at bounding box center [318, 404] width 304 height 42
type input "**********"
click at [395, 539] on div "Joint applicant" at bounding box center [484, 548] width 636 height 22
click at [428, 498] on button "Select option" at bounding box center [449, 495] width 42 height 42
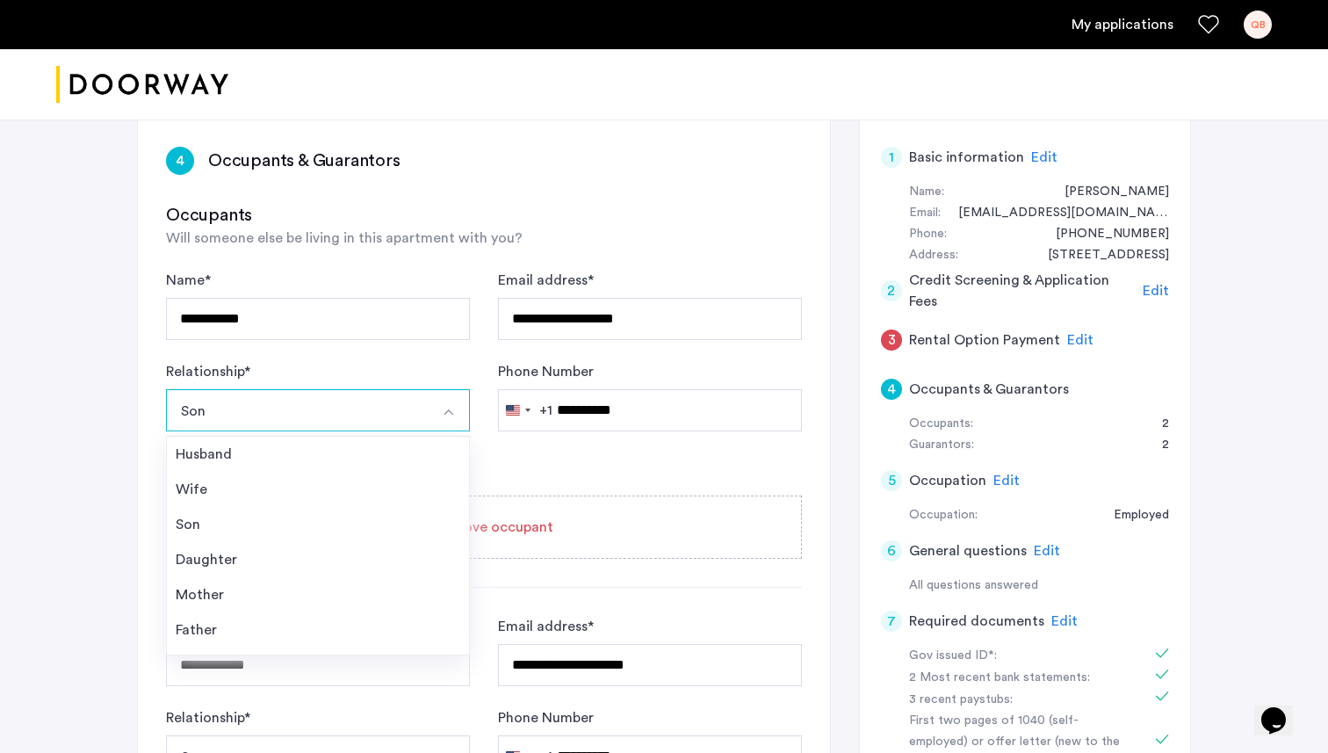
scroll to position [283, 0]
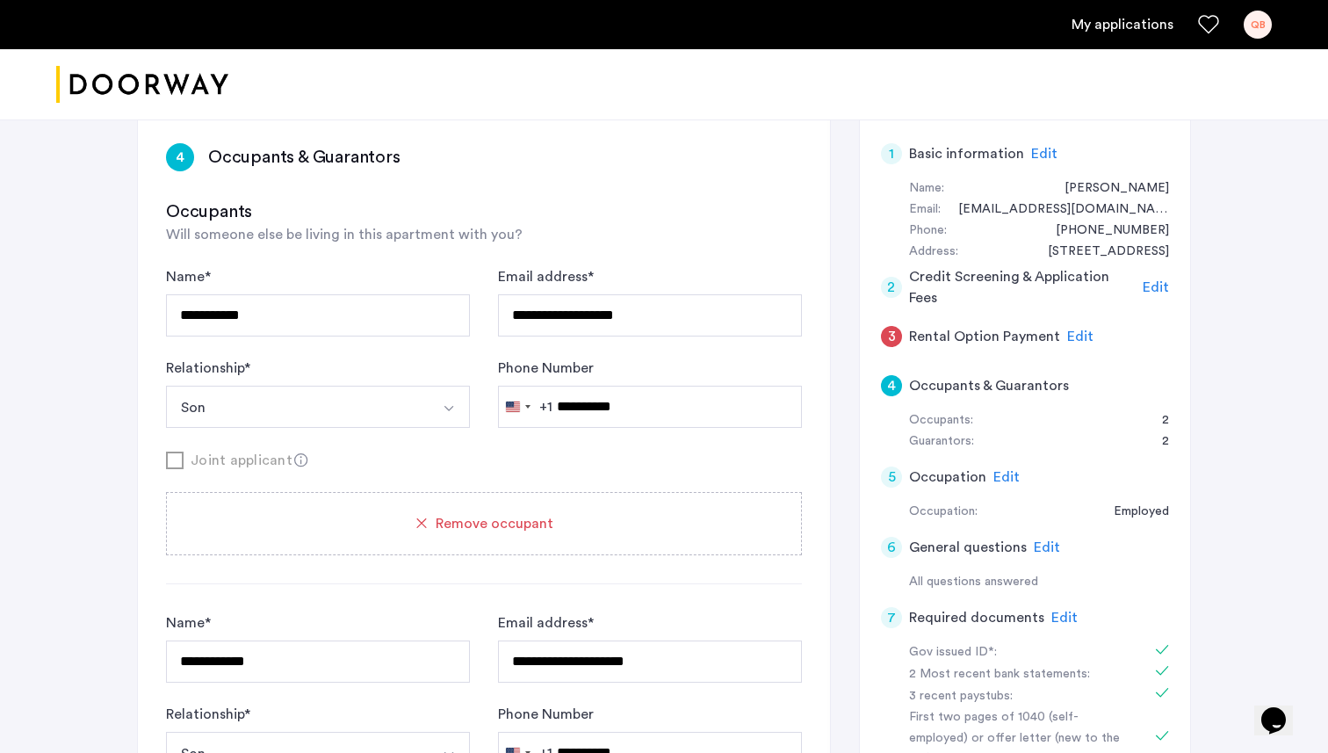
click at [1067, 335] on span "Edit" at bounding box center [1080, 336] width 26 height 14
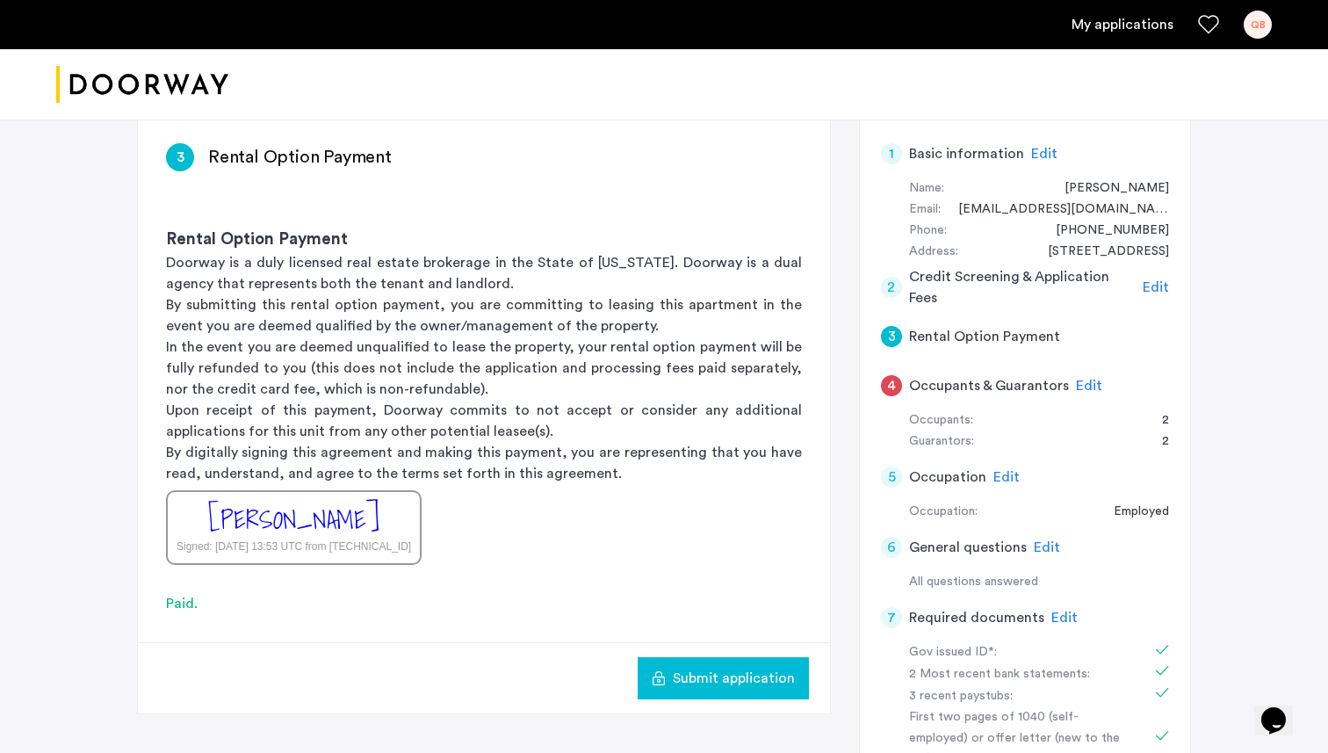
click at [1081, 379] on span "Edit" at bounding box center [1089, 386] width 26 height 14
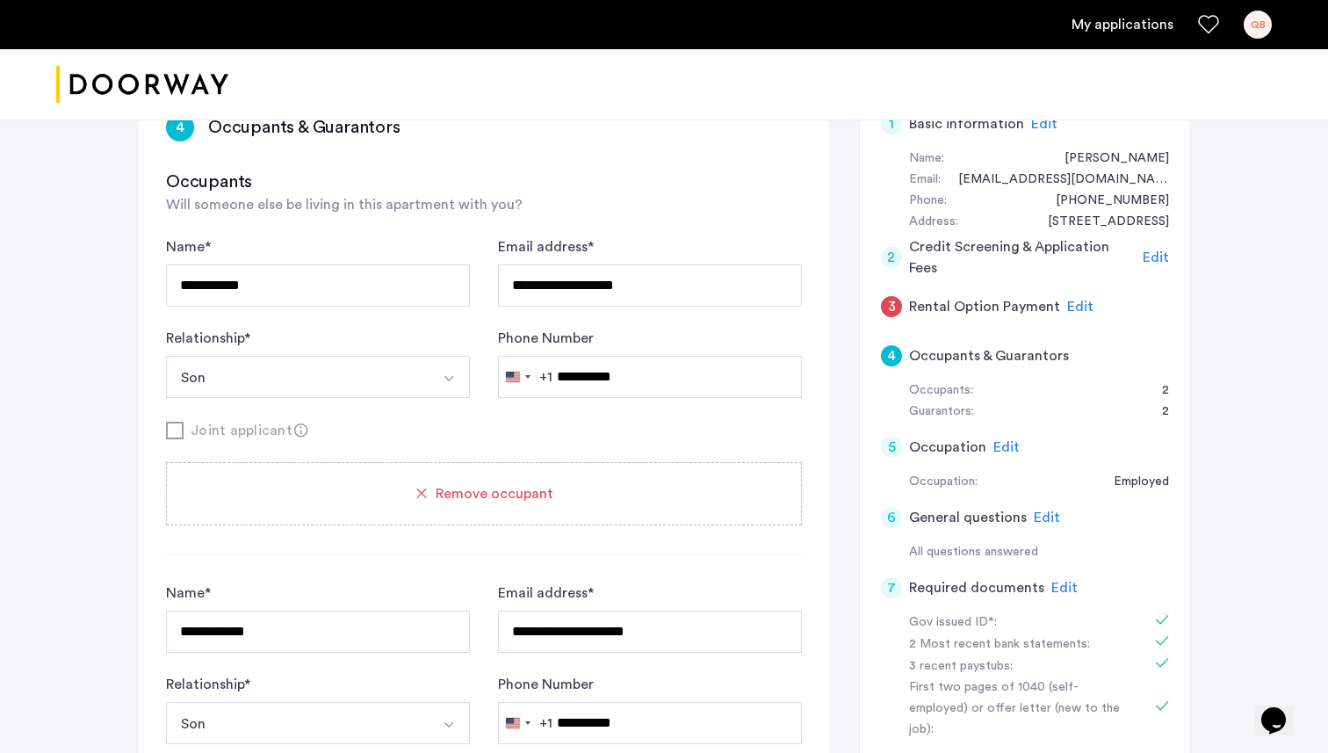
scroll to position [237, 0]
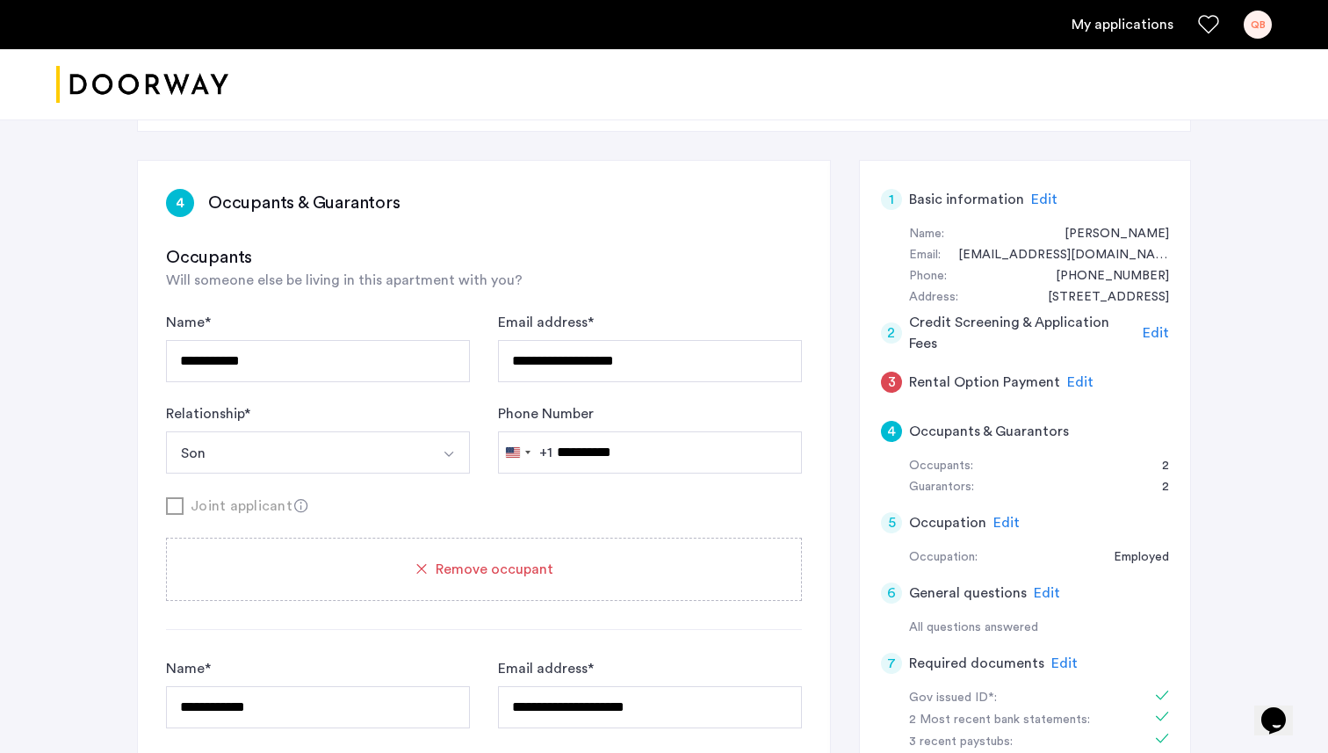
click at [669, 495] on div "Joint applicant" at bounding box center [484, 505] width 636 height 22
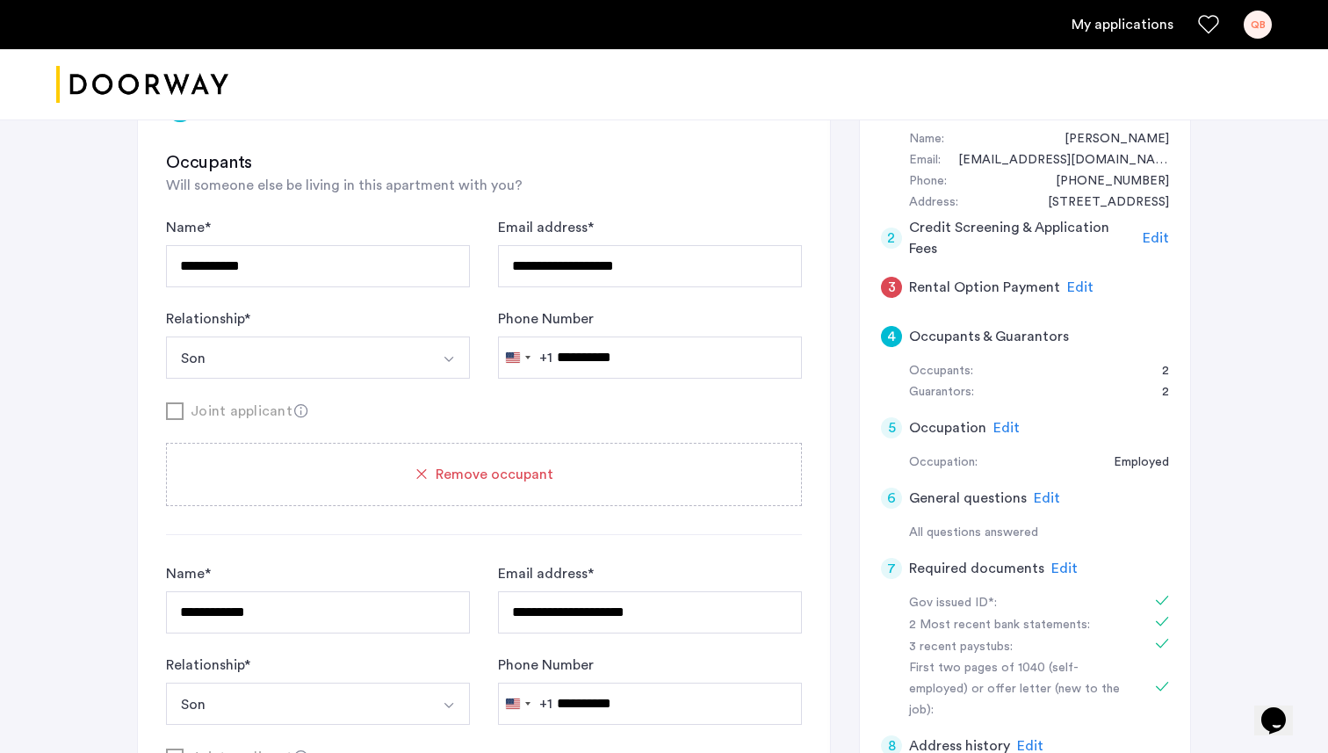
scroll to position [314, 0]
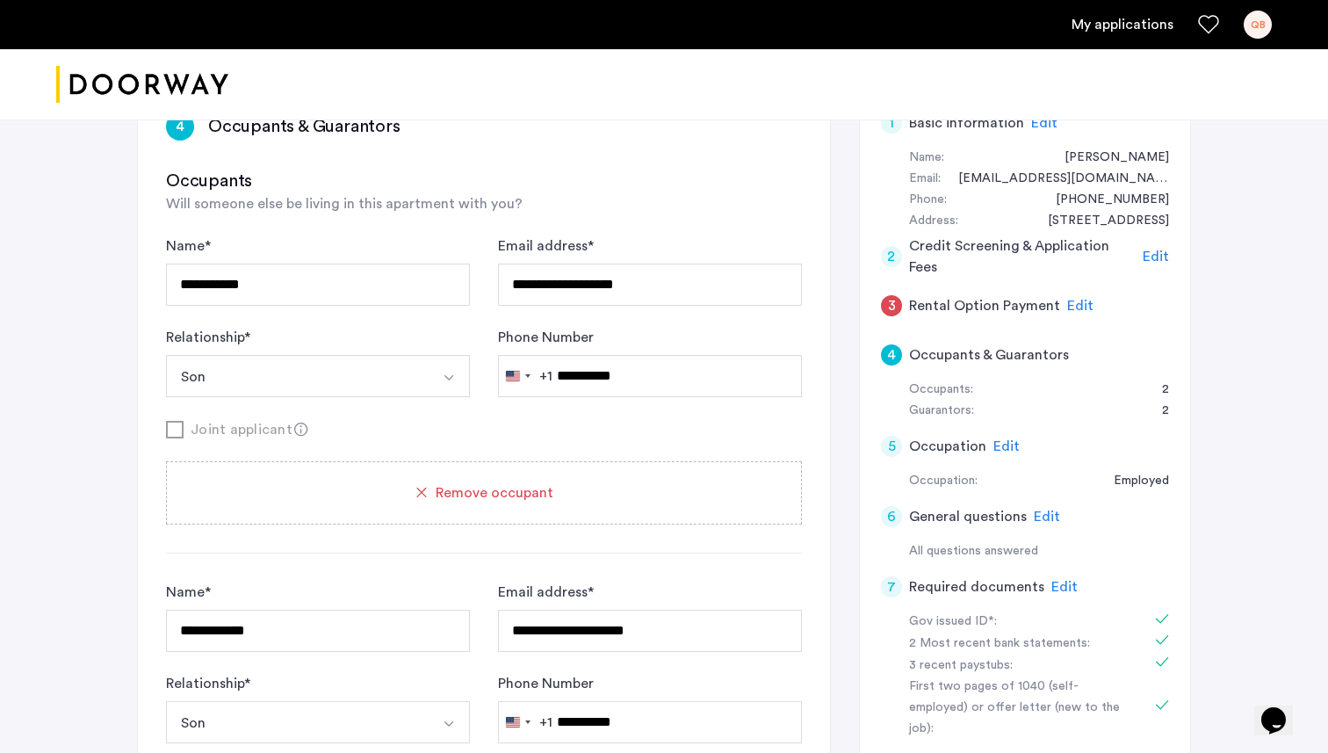
click at [573, 490] on div "Remove occupant" at bounding box center [484, 492] width 594 height 21
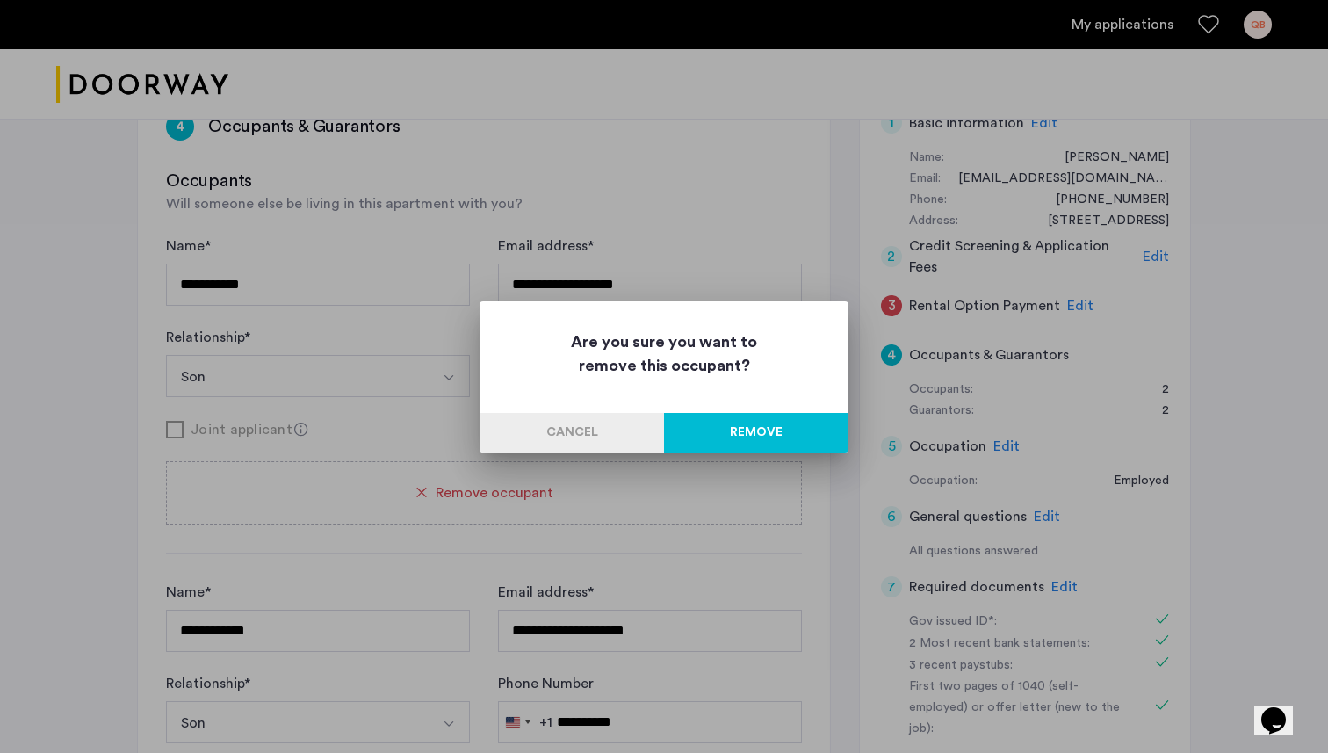
click at [725, 435] on button "Remove" at bounding box center [756, 433] width 184 height 40
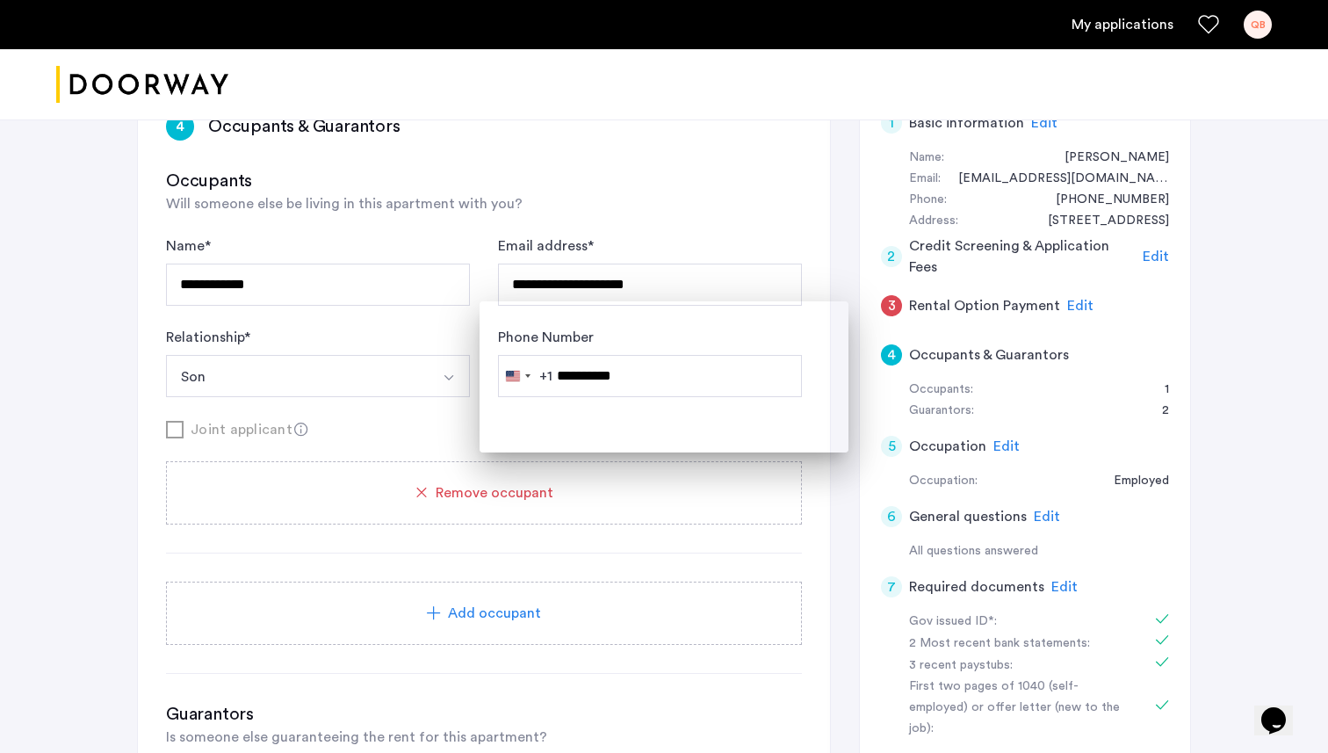
scroll to position [314, 0]
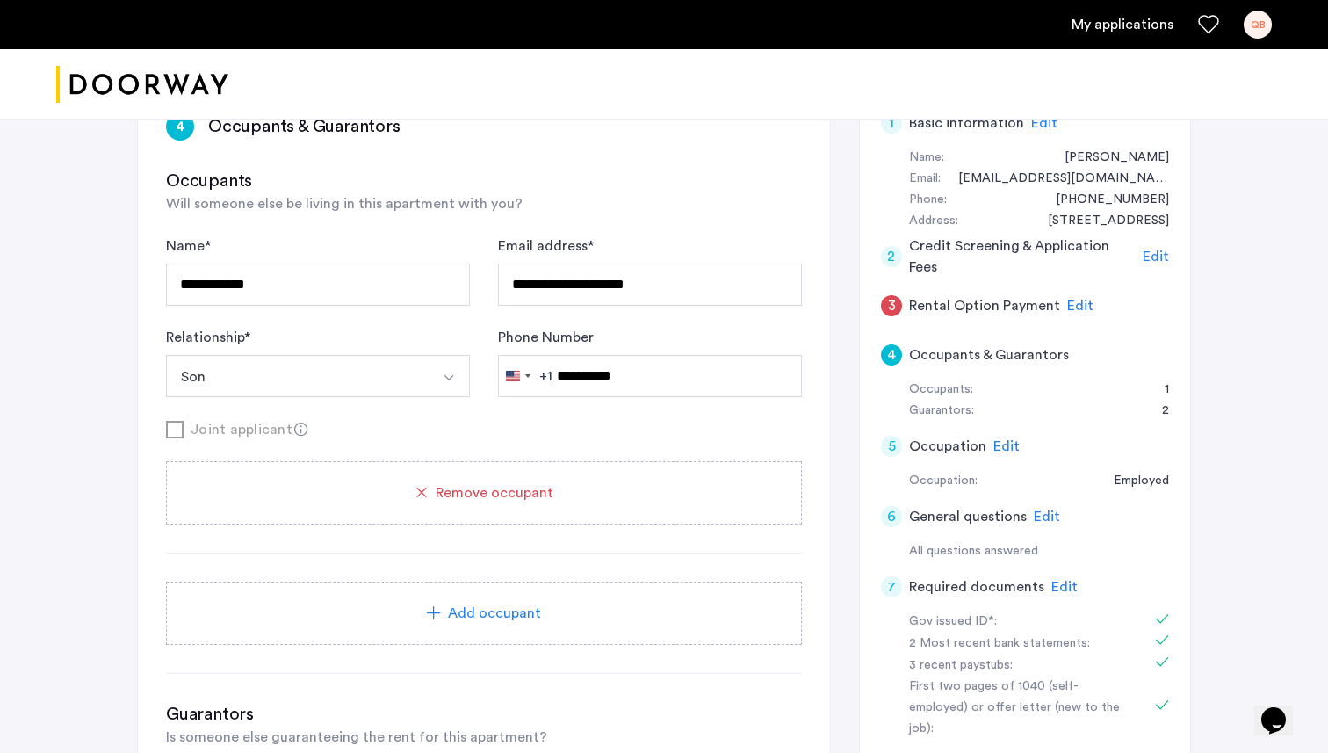
click at [500, 612] on span "Add occupant" at bounding box center [494, 612] width 93 height 21
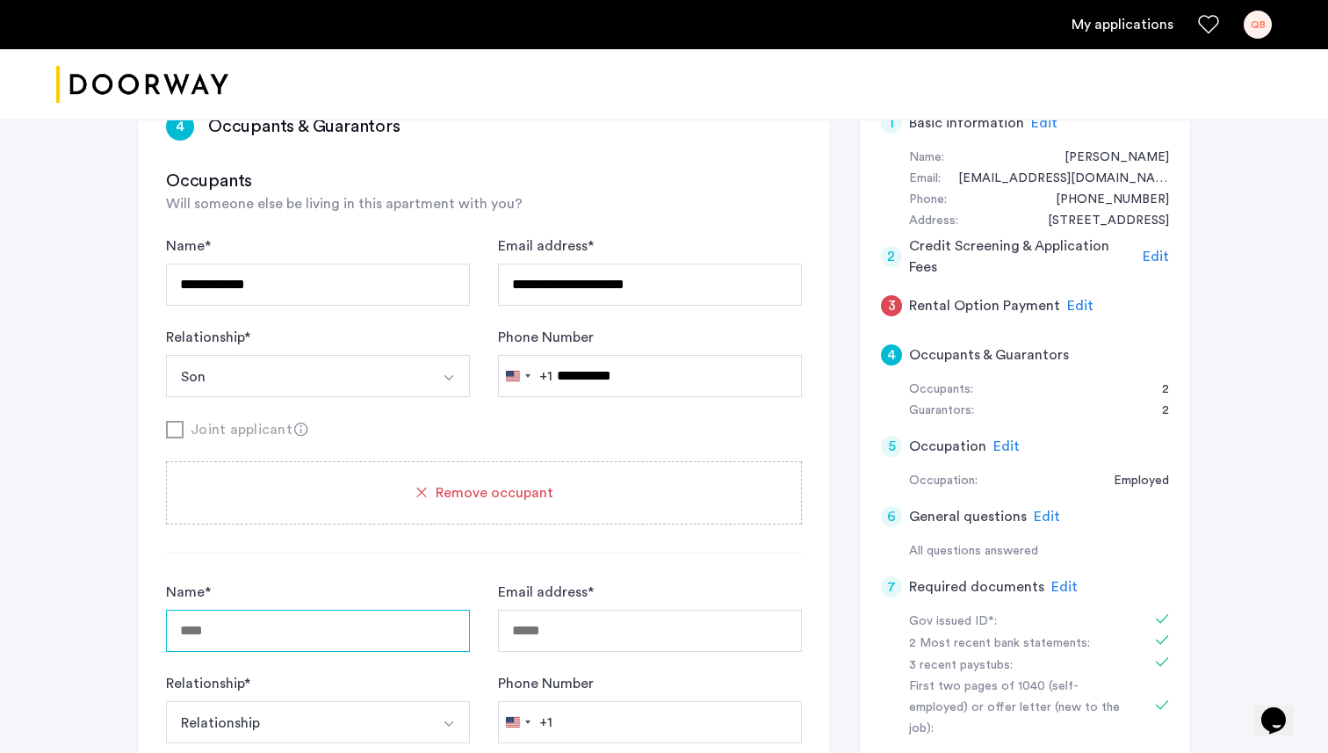
click at [390, 641] on input "Name *" at bounding box center [318, 630] width 304 height 42
type input "**********"
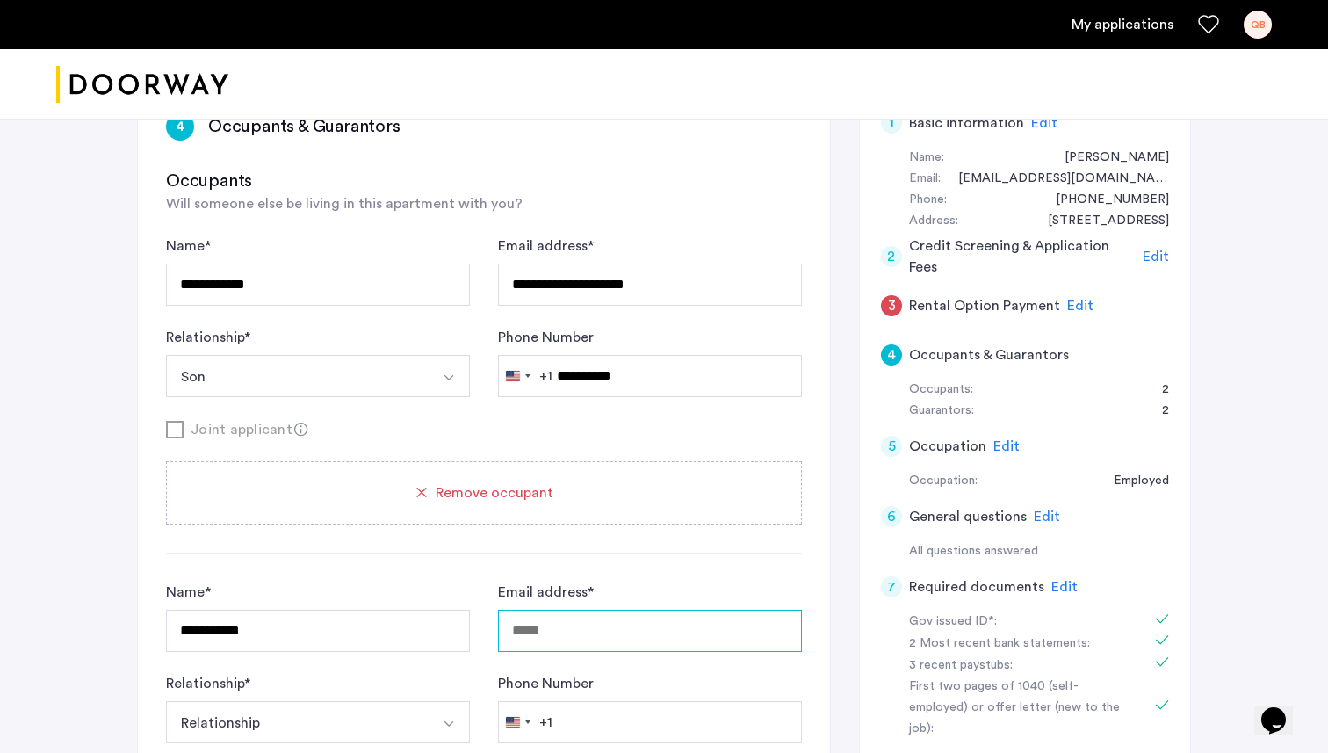
click at [599, 638] on input "Email address *" at bounding box center [650, 630] width 304 height 42
type input "**********"
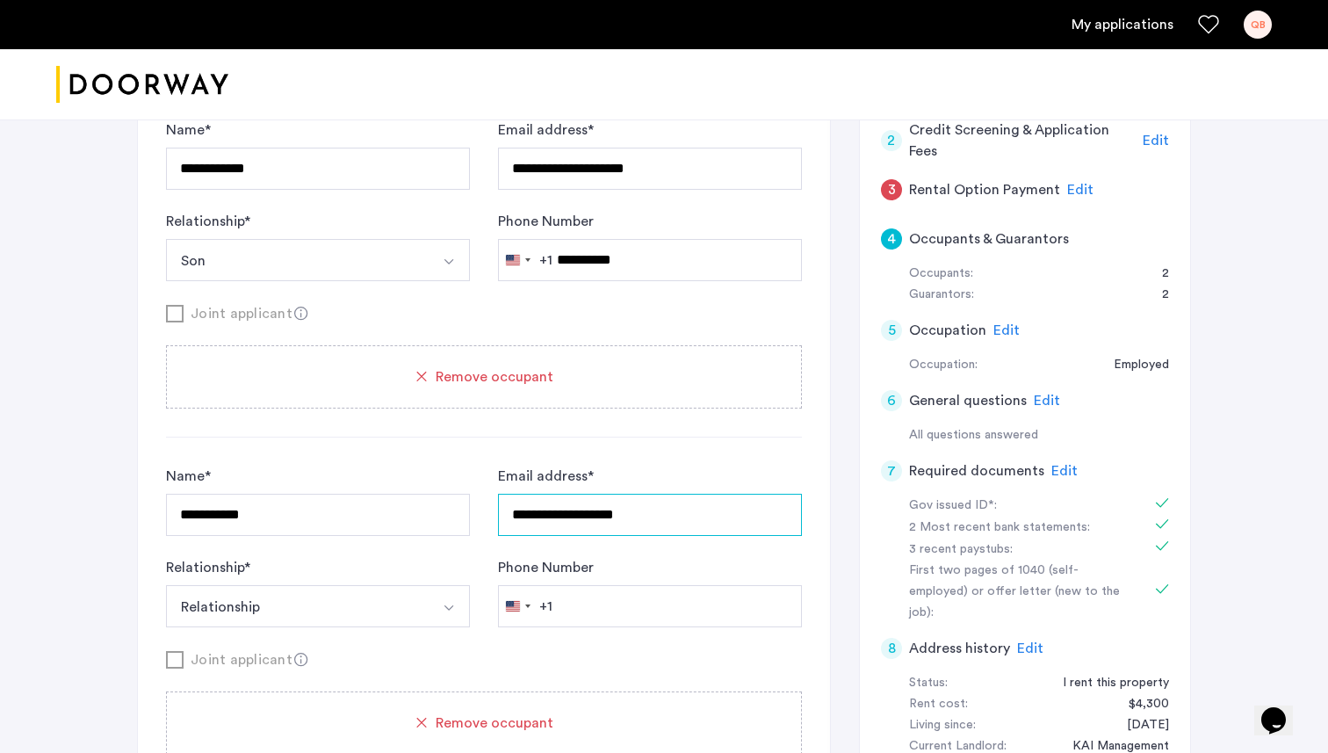
scroll to position [428, 0]
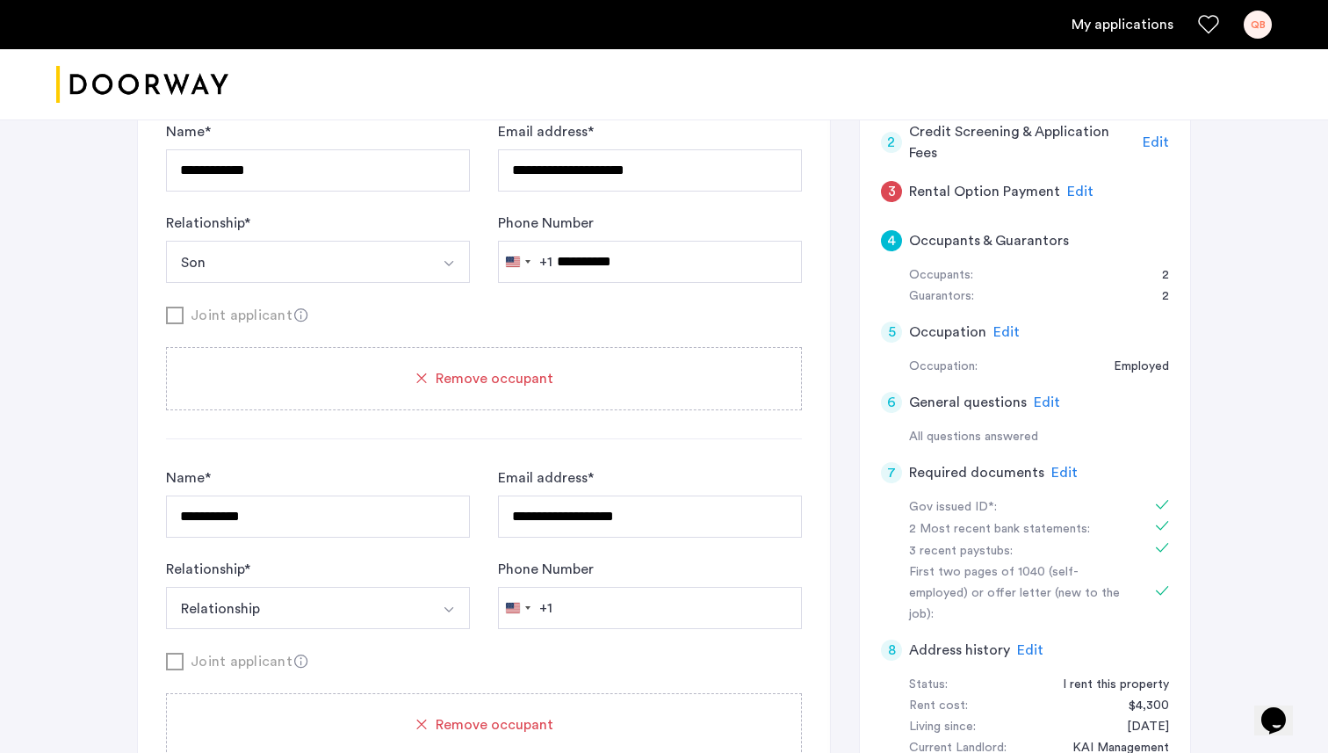
click at [359, 620] on button "Relationship" at bounding box center [297, 608] width 263 height 42
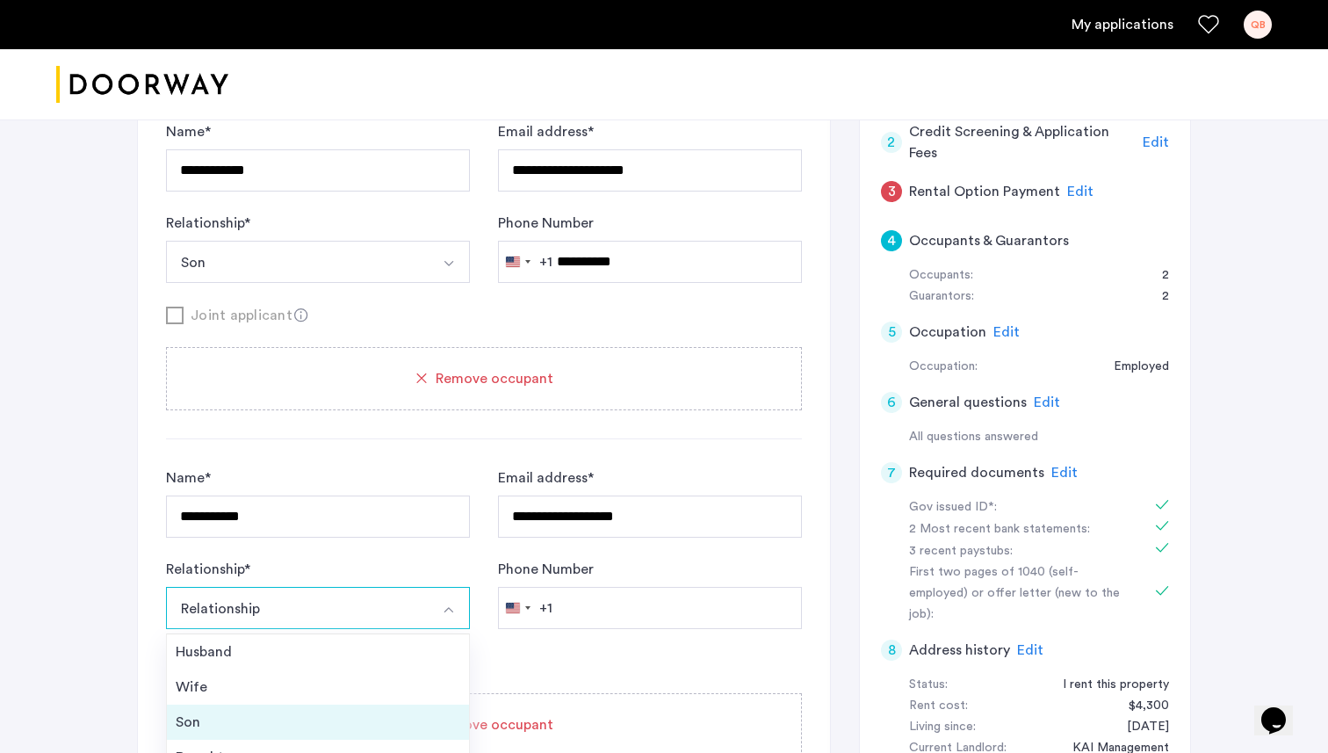
click at [217, 730] on div "Son" at bounding box center [318, 721] width 285 height 21
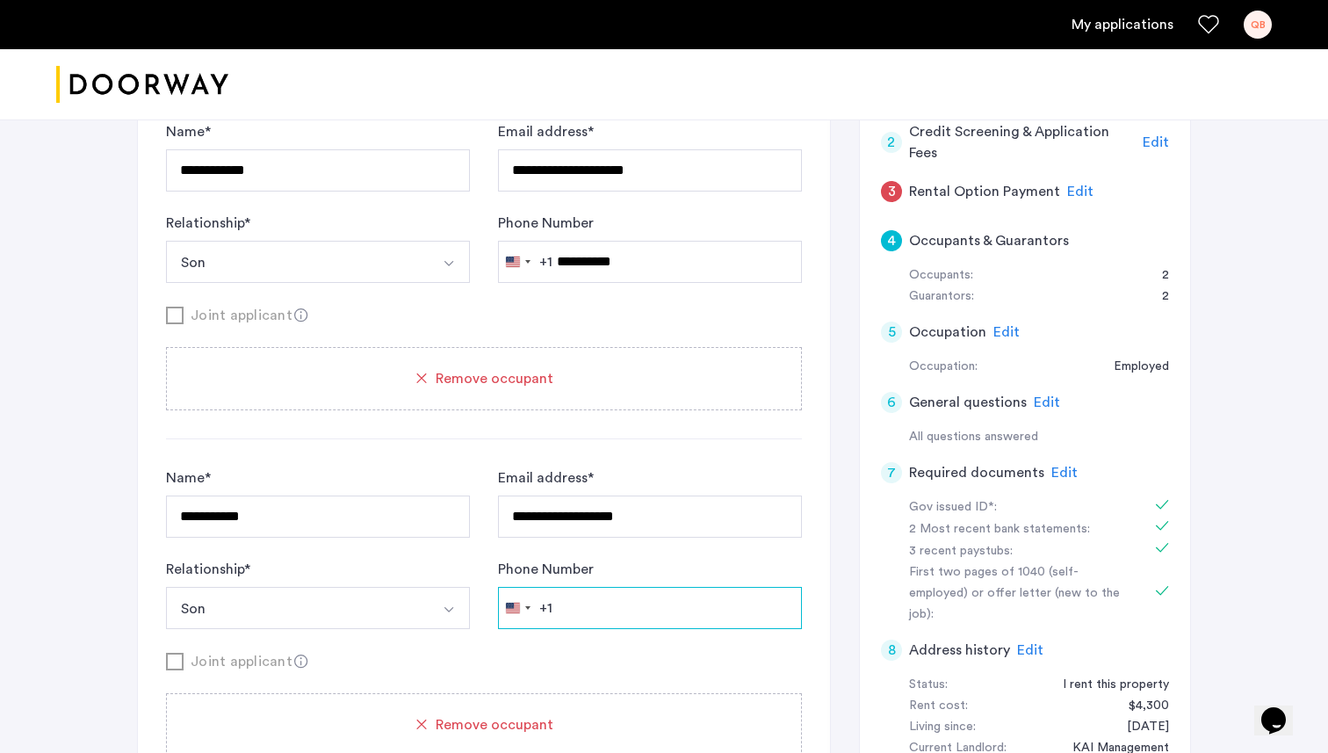
click at [585, 602] on input "Phone Number" at bounding box center [650, 608] width 304 height 42
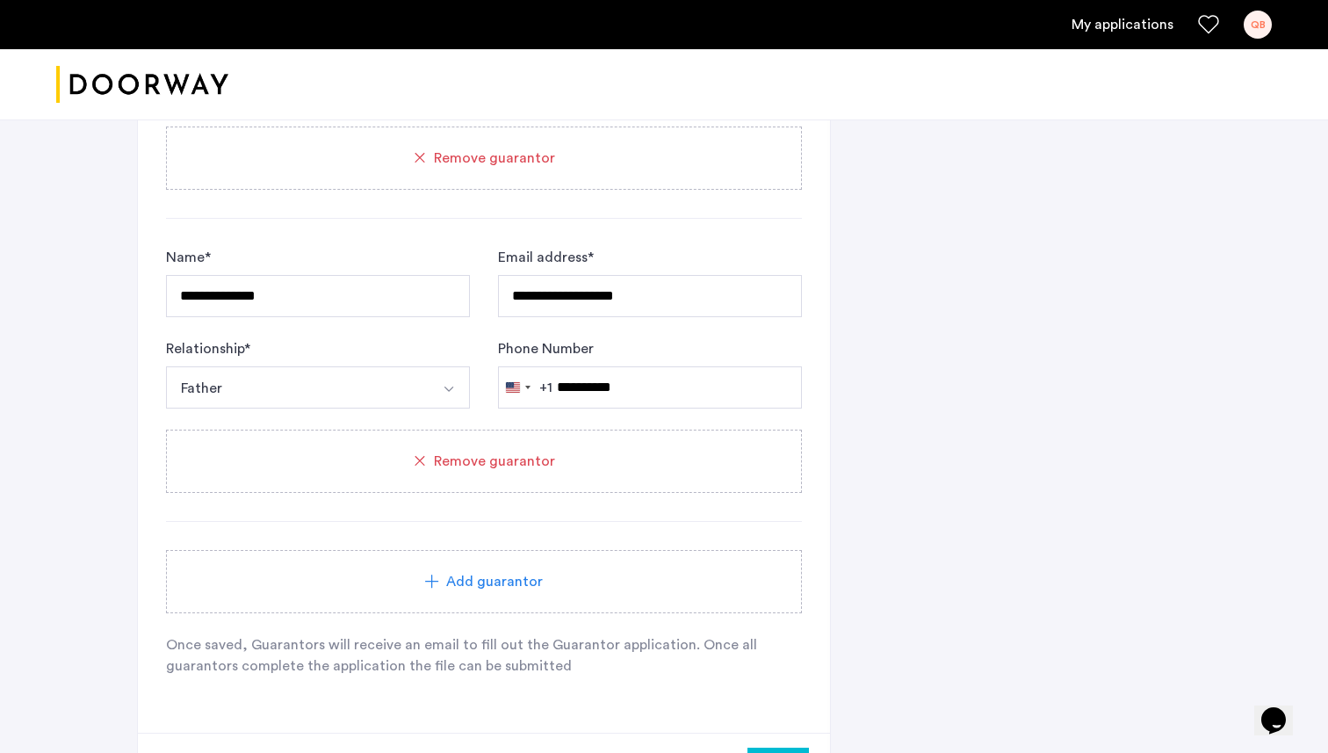
scroll to position [1821, 0]
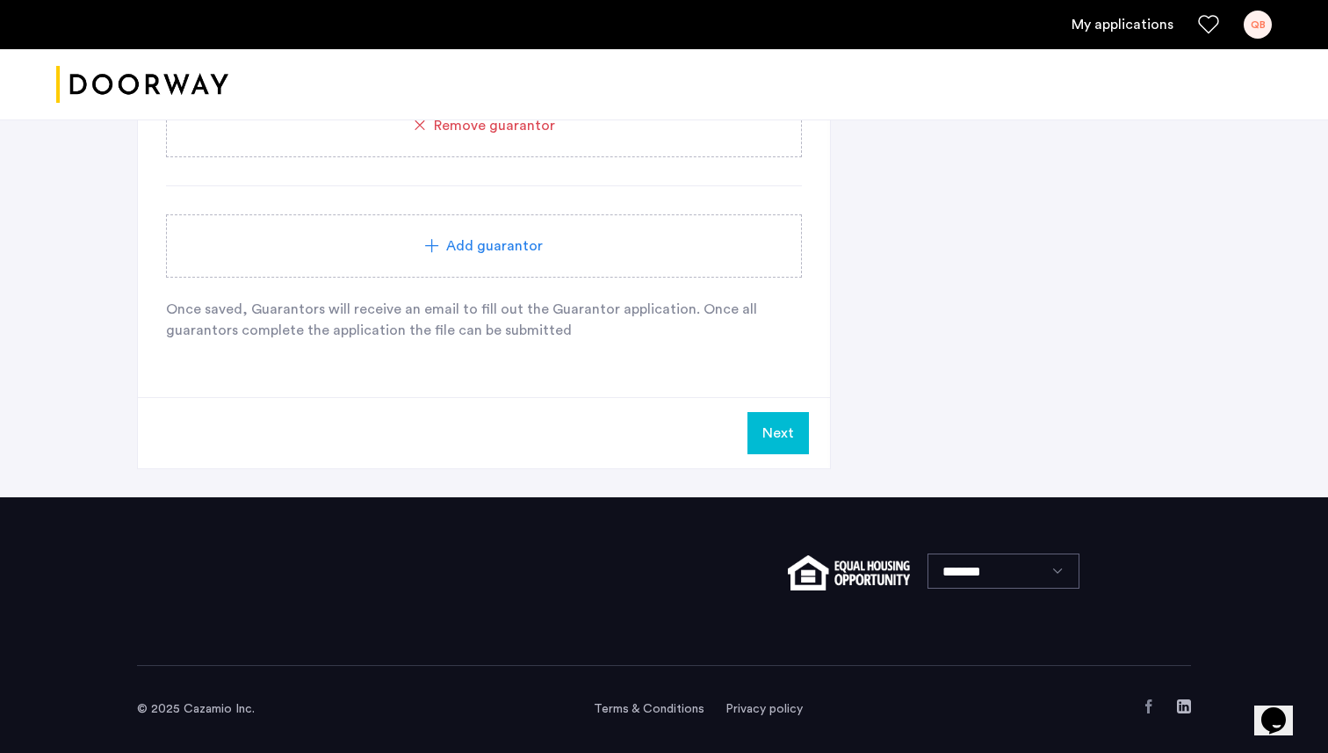
type input "**********"
click at [792, 423] on button "Next" at bounding box center [777, 433] width 61 height 42
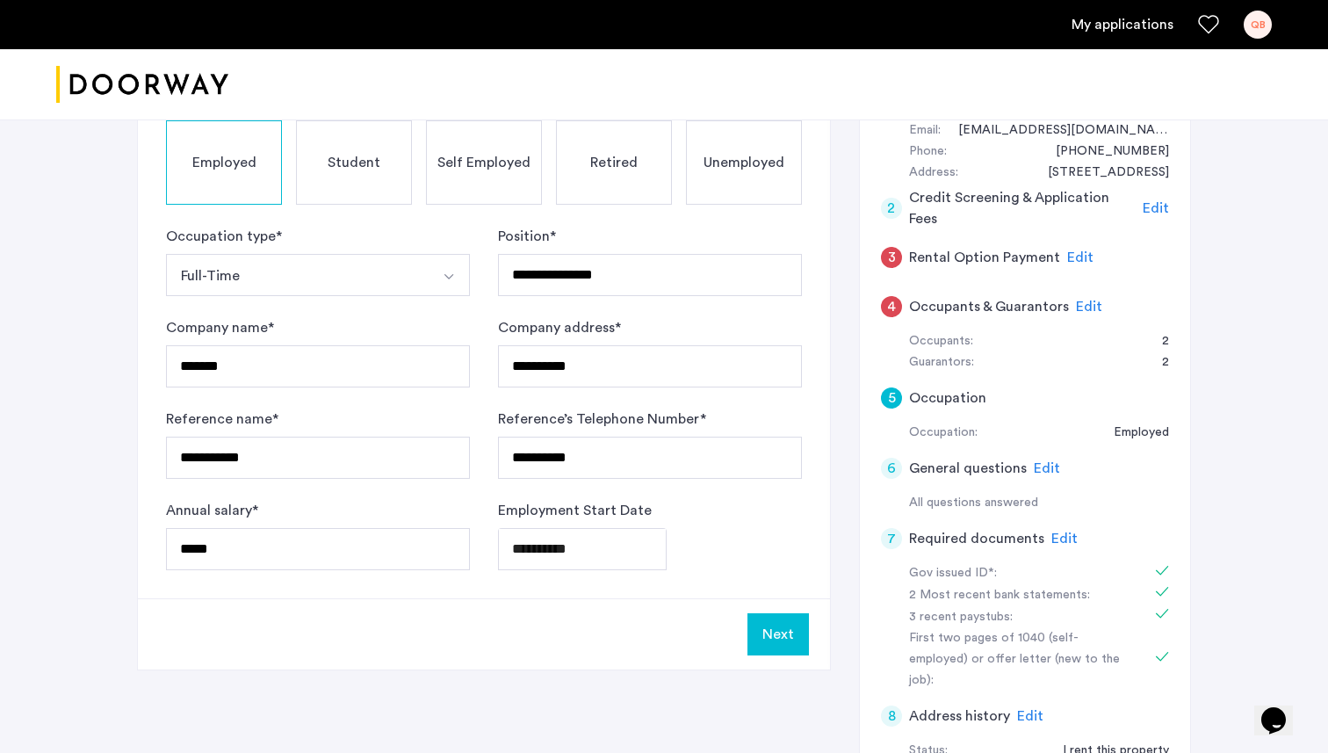
scroll to position [352, 0]
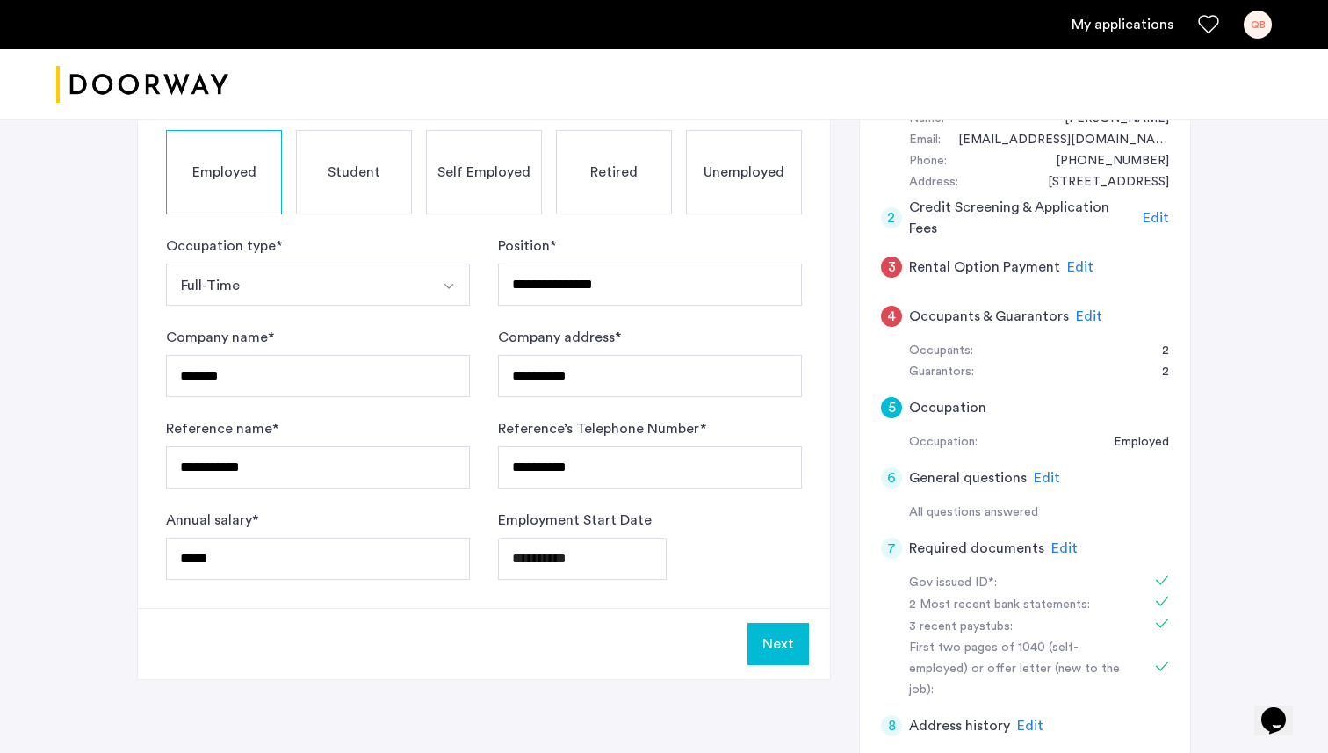
click at [788, 657] on button "Next" at bounding box center [777, 644] width 61 height 42
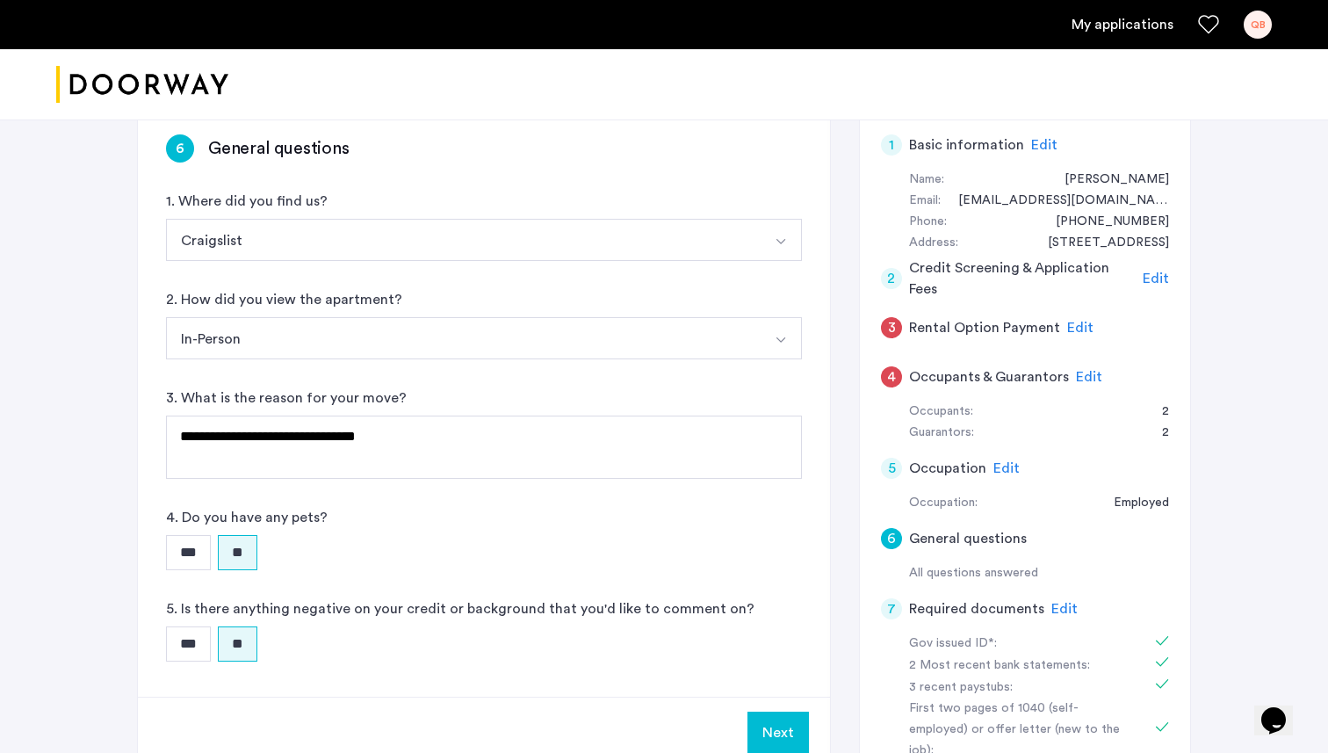
scroll to position [494, 0]
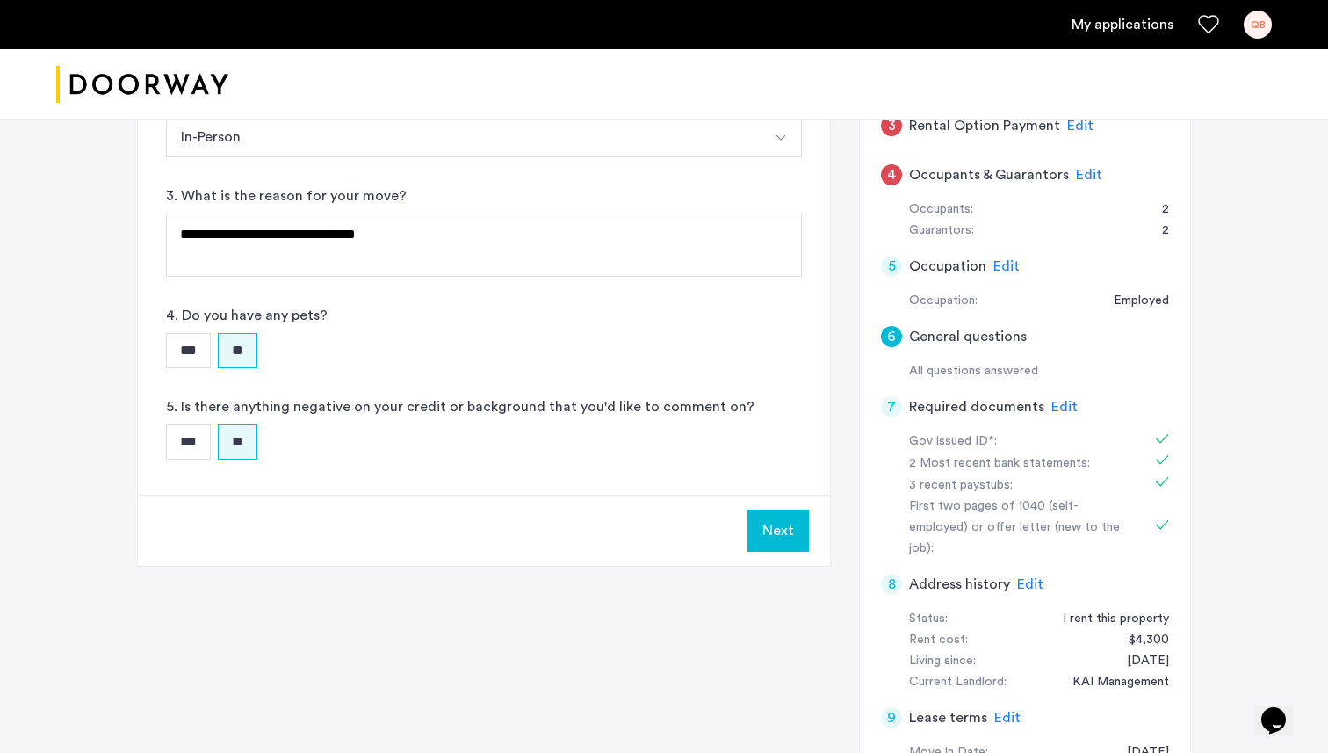
click at [774, 528] on button "Next" at bounding box center [777, 530] width 61 height 42
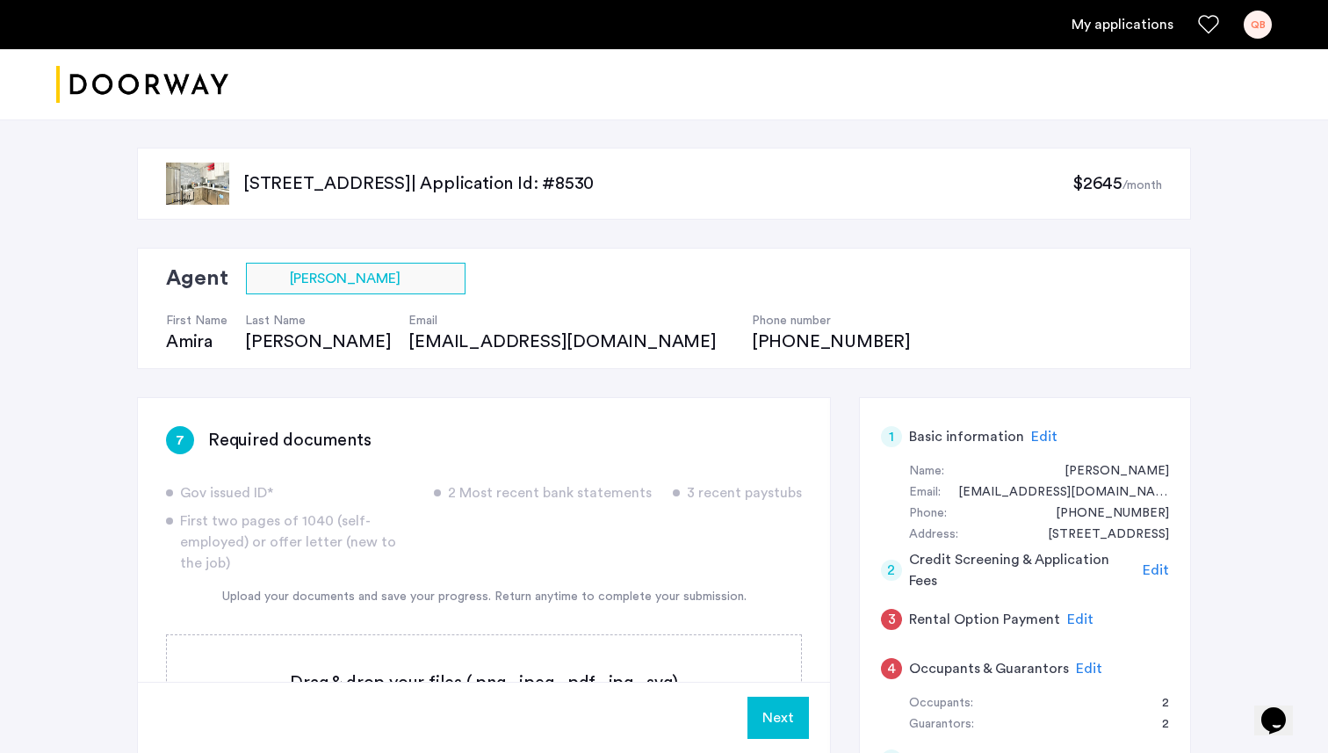
click at [790, 725] on button "Next" at bounding box center [777, 717] width 61 height 42
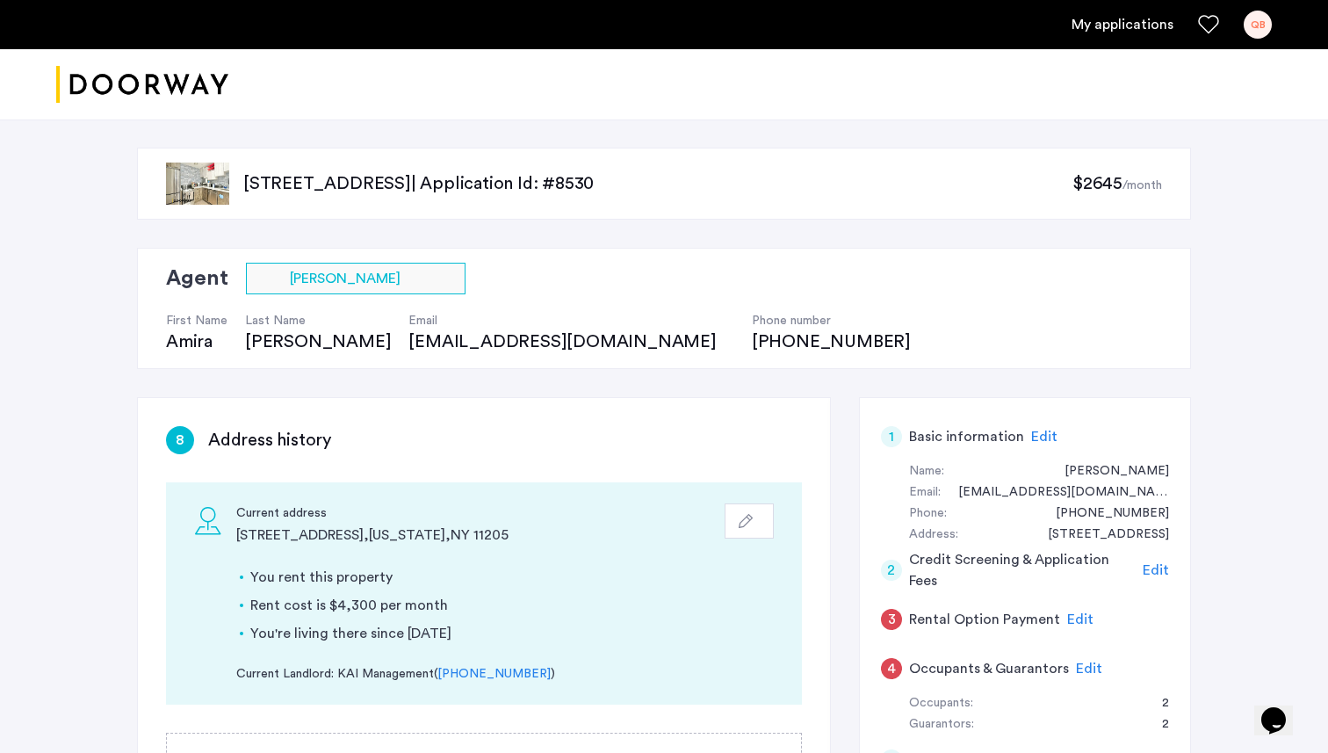
click at [963, 618] on h5 "Rental Option Payment" at bounding box center [984, 619] width 151 height 21
click at [1083, 662] on span "Edit" at bounding box center [1089, 668] width 26 height 14
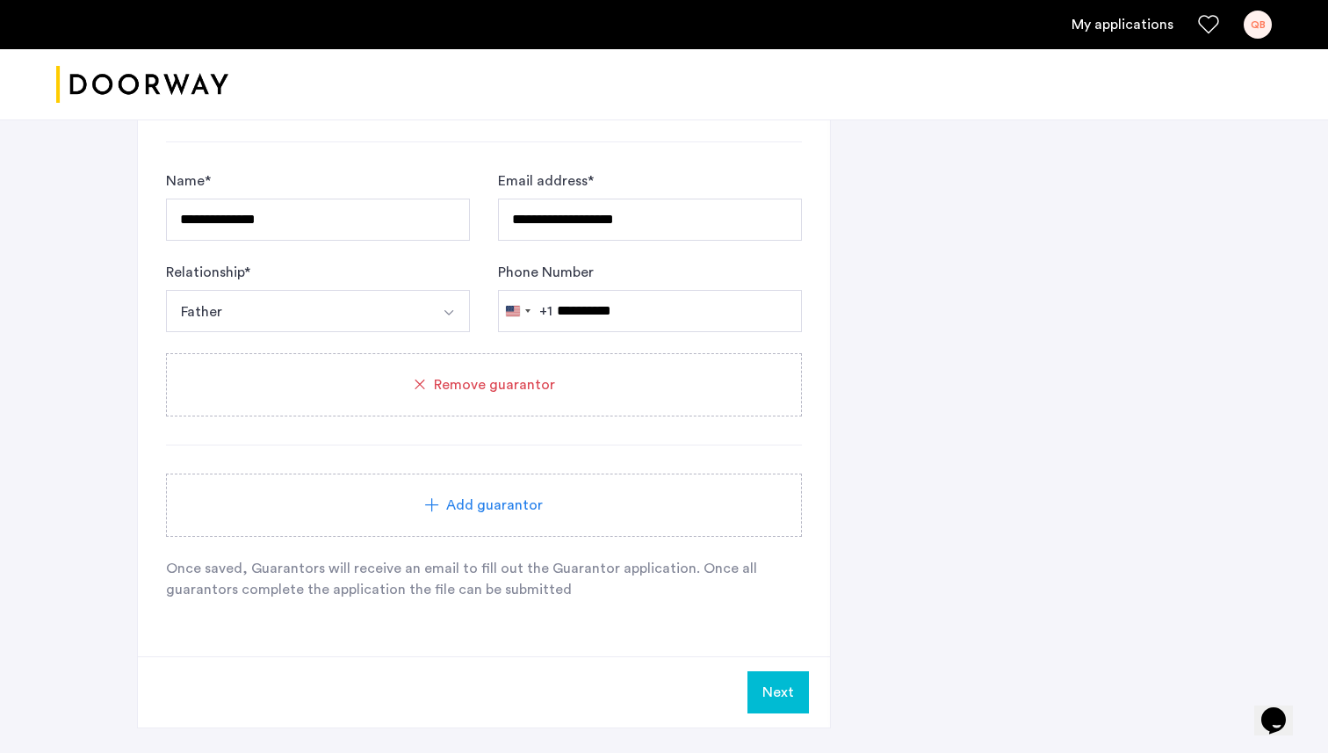
scroll to position [1571, 0]
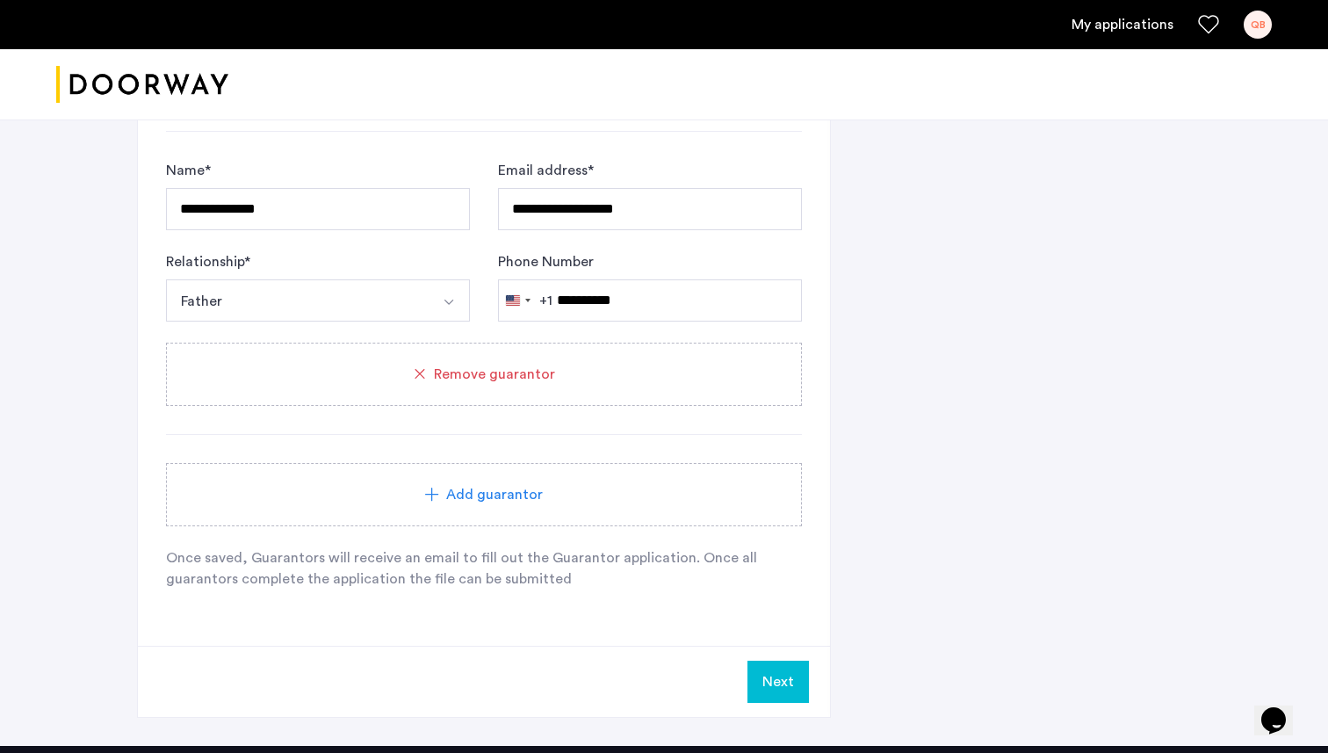
click at [786, 689] on button "Next" at bounding box center [777, 681] width 61 height 42
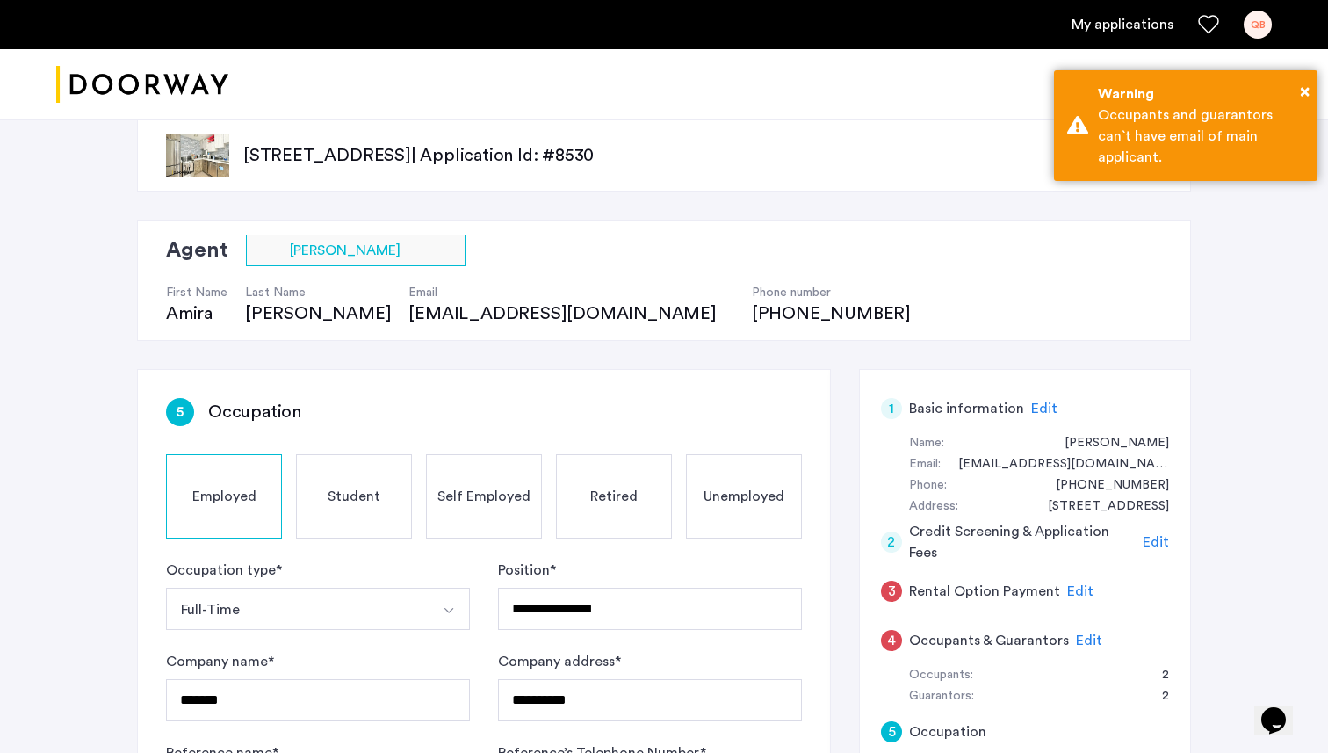
scroll to position [27, 0]
click at [1071, 597] on span "Edit" at bounding box center [1080, 592] width 26 height 14
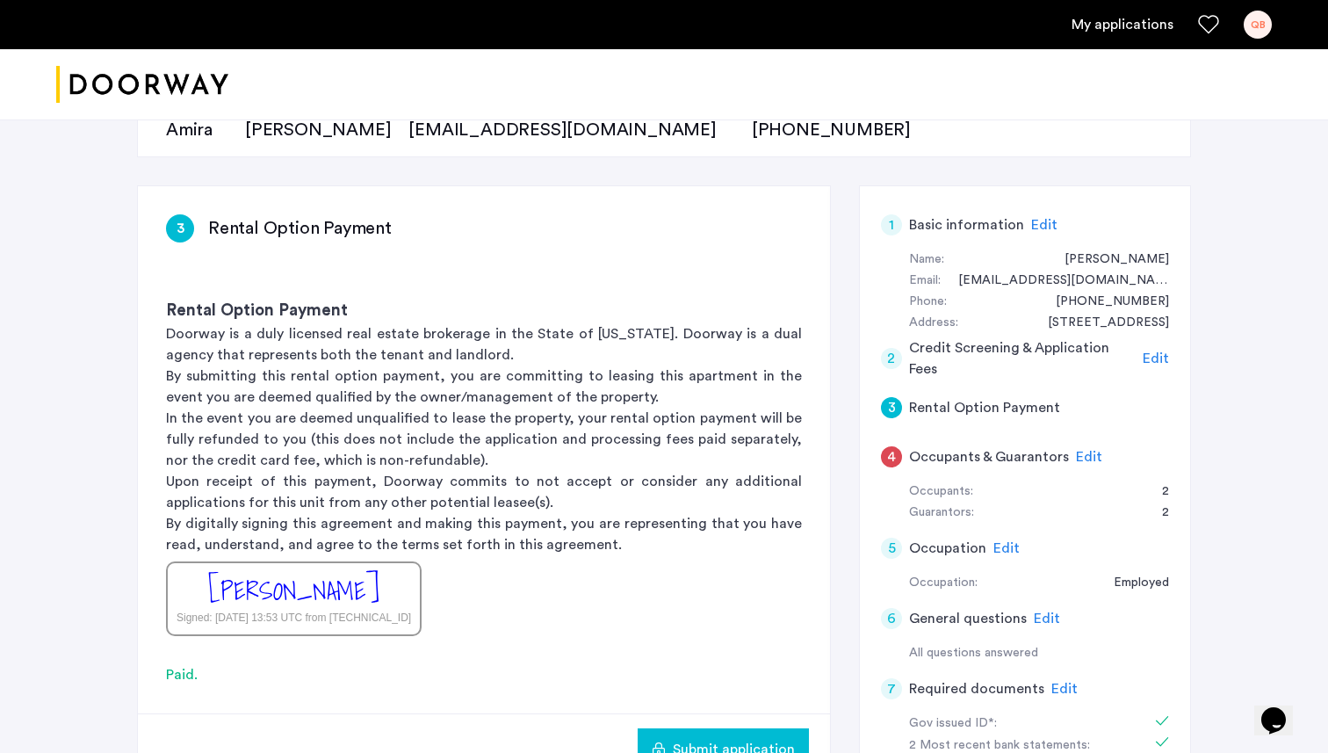
scroll to position [437, 0]
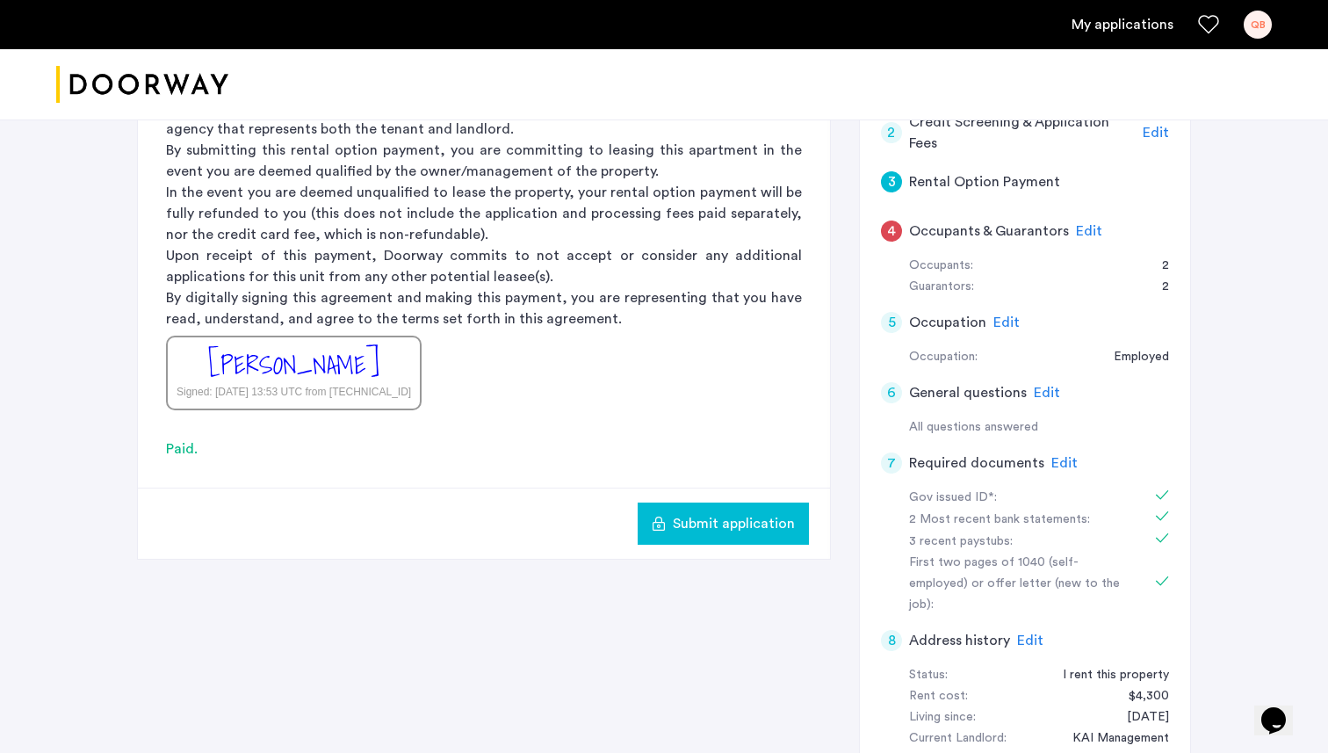
click at [732, 525] on span "Submit application" at bounding box center [734, 523] width 122 height 21
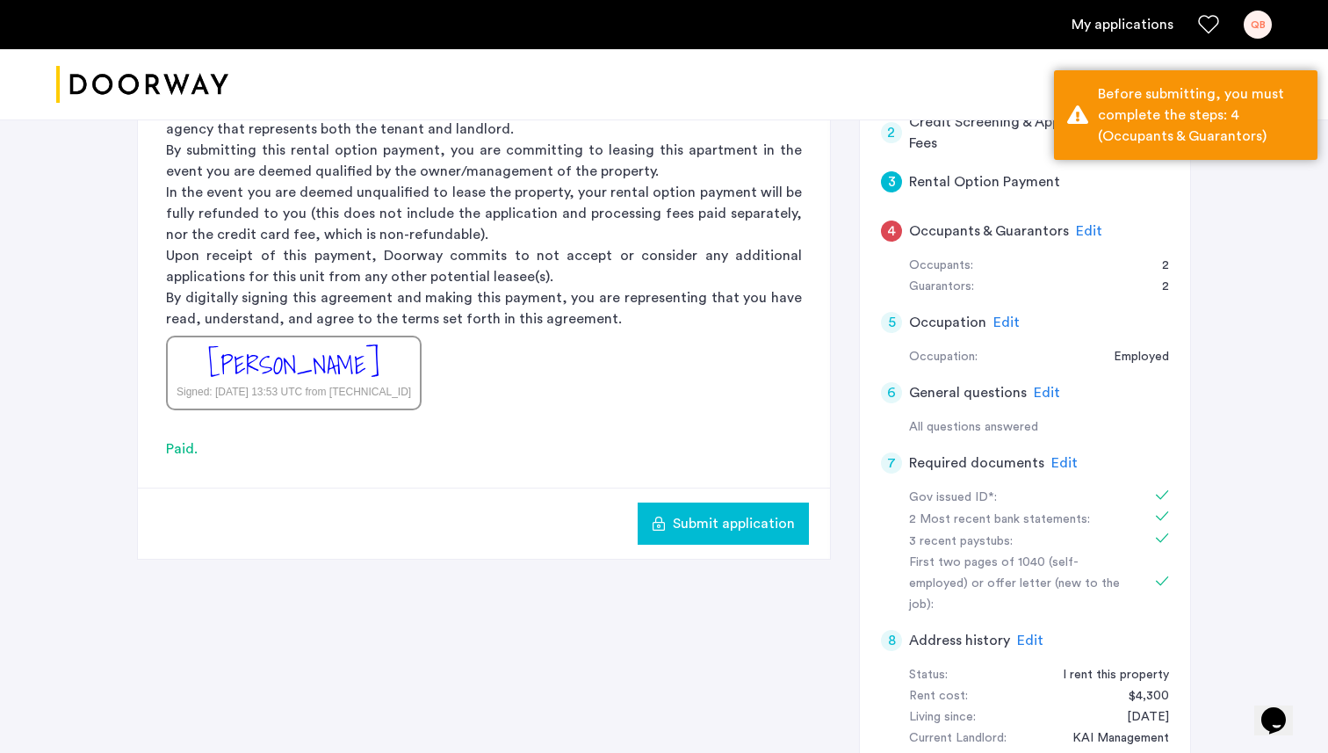
click at [732, 525] on span "Submit application" at bounding box center [734, 523] width 122 height 21
click at [1197, 143] on div "Before submitting, you must complete the steps: 4 (Occupants & Guarantors)" at bounding box center [1201, 114] width 206 height 63
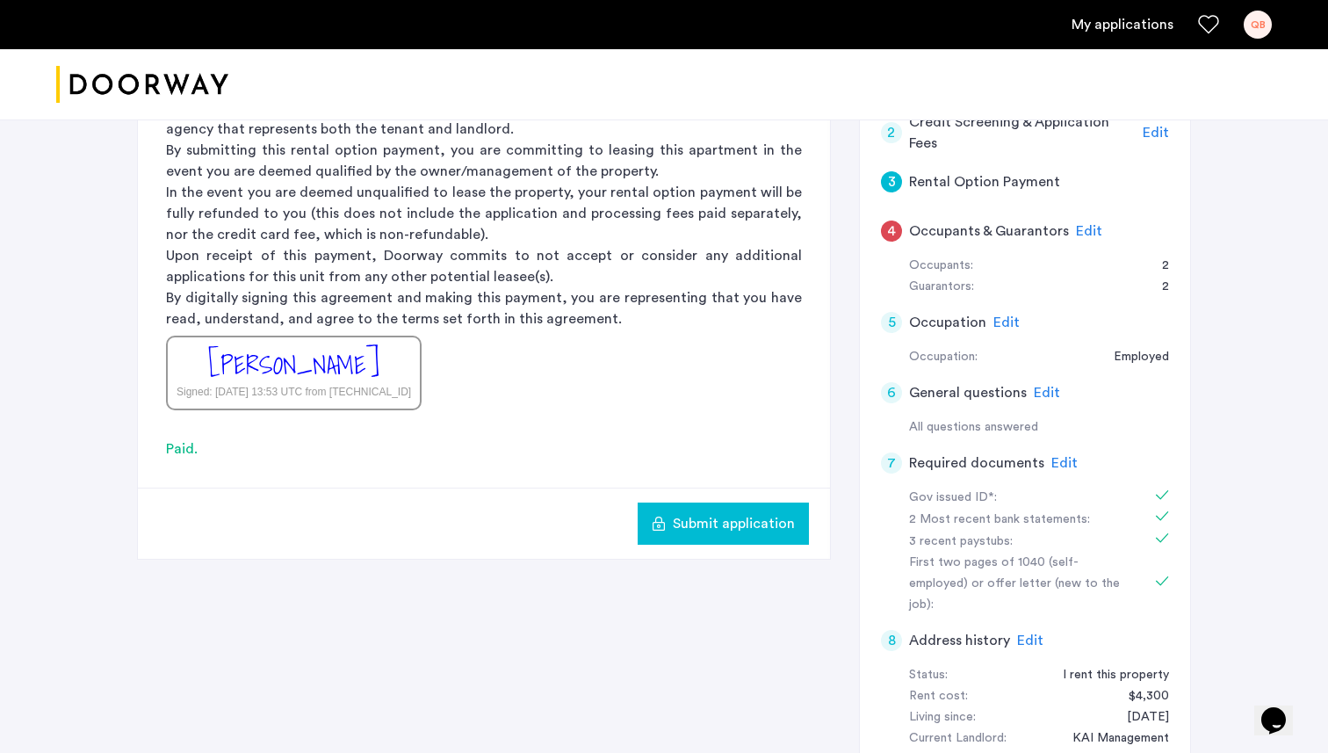
click at [1085, 229] on span "Edit" at bounding box center [1089, 231] width 26 height 14
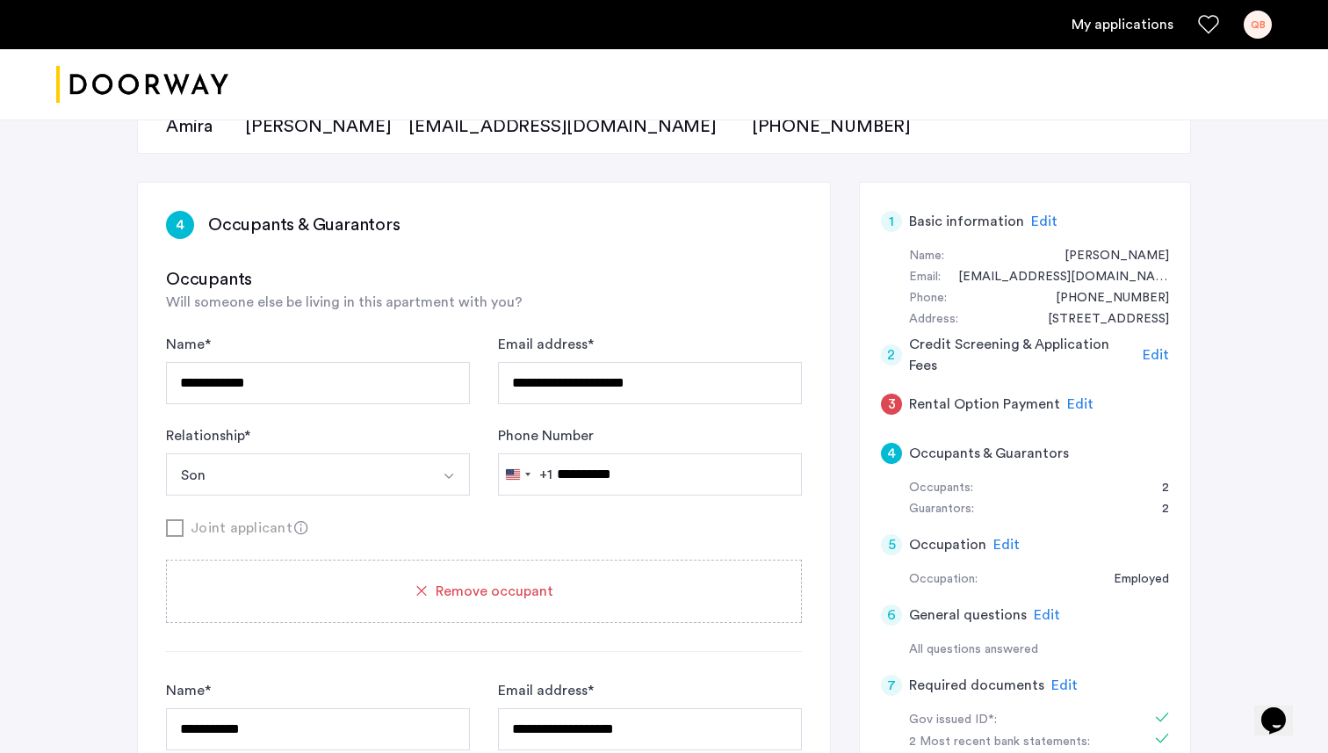
scroll to position [213, 0]
click at [1067, 402] on span "Edit" at bounding box center [1080, 406] width 26 height 14
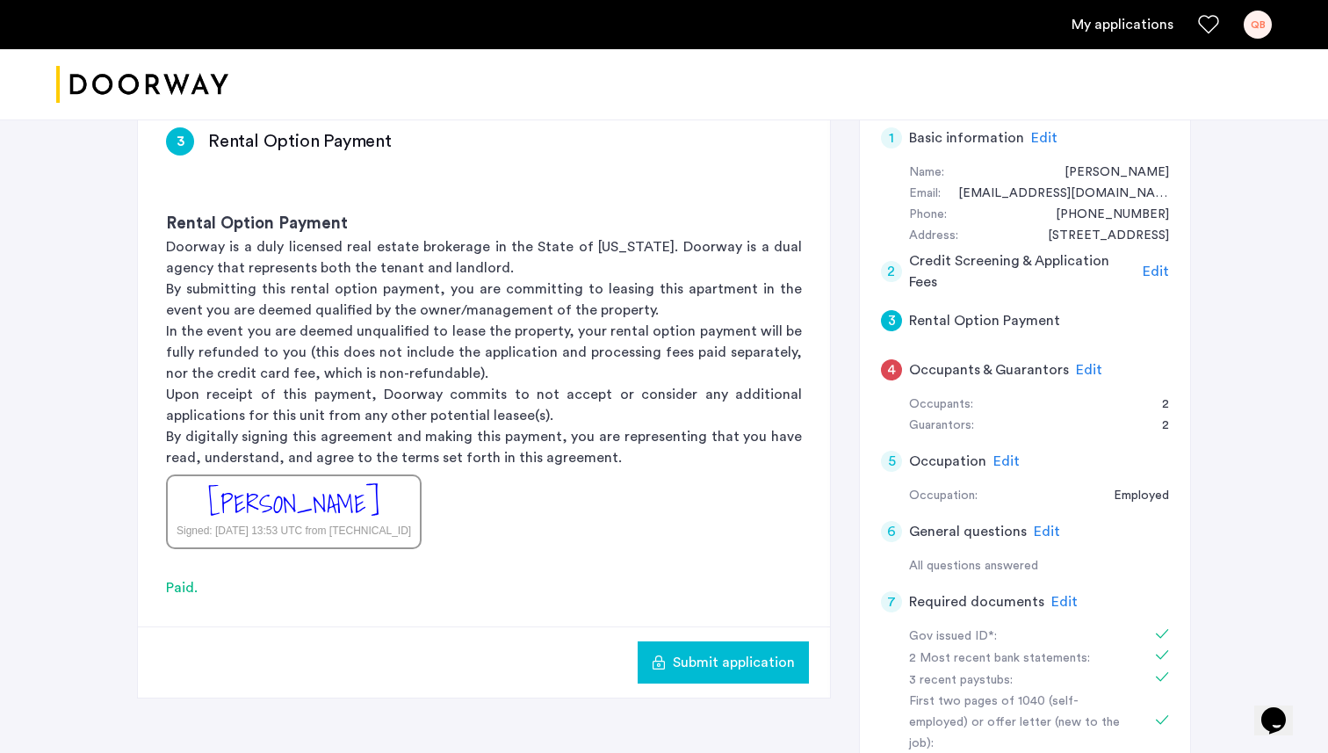
scroll to position [299, 0]
click at [1159, 268] on span "Edit" at bounding box center [1156, 270] width 26 height 14
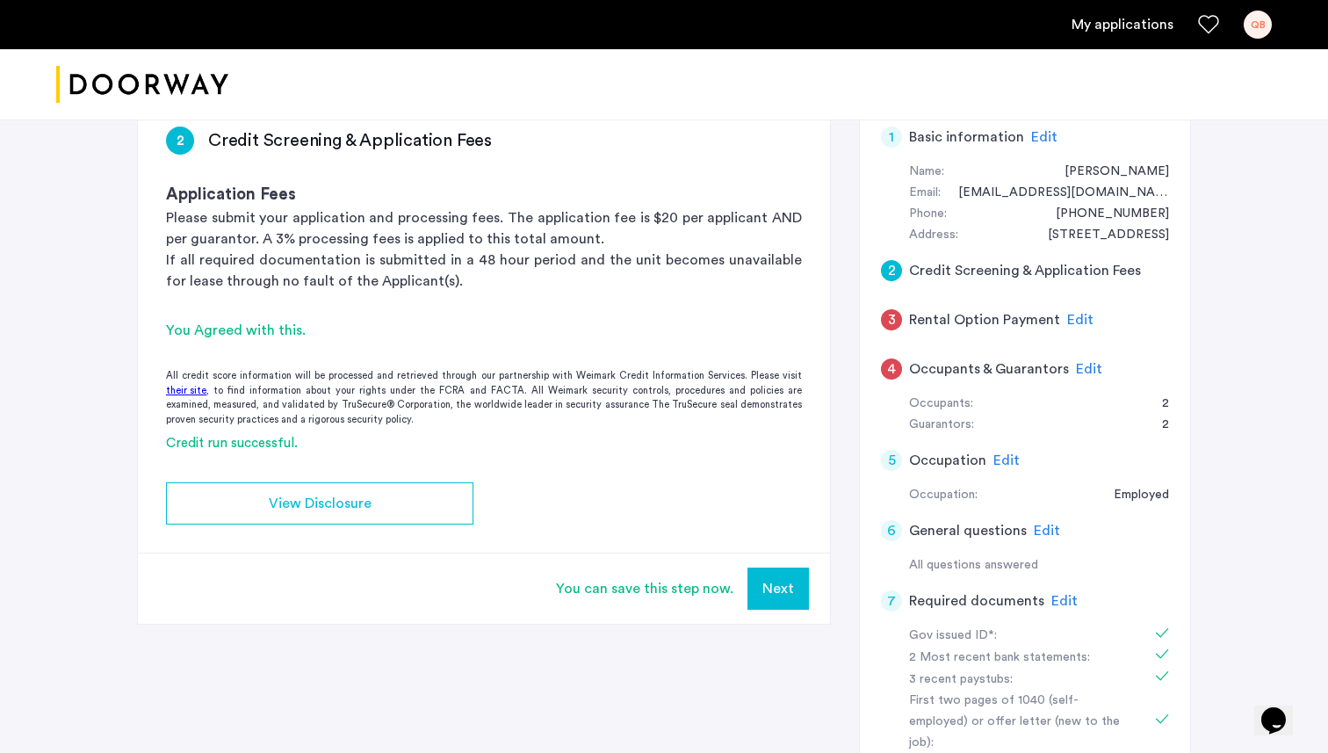
click at [773, 584] on button "Next" at bounding box center [777, 588] width 61 height 42
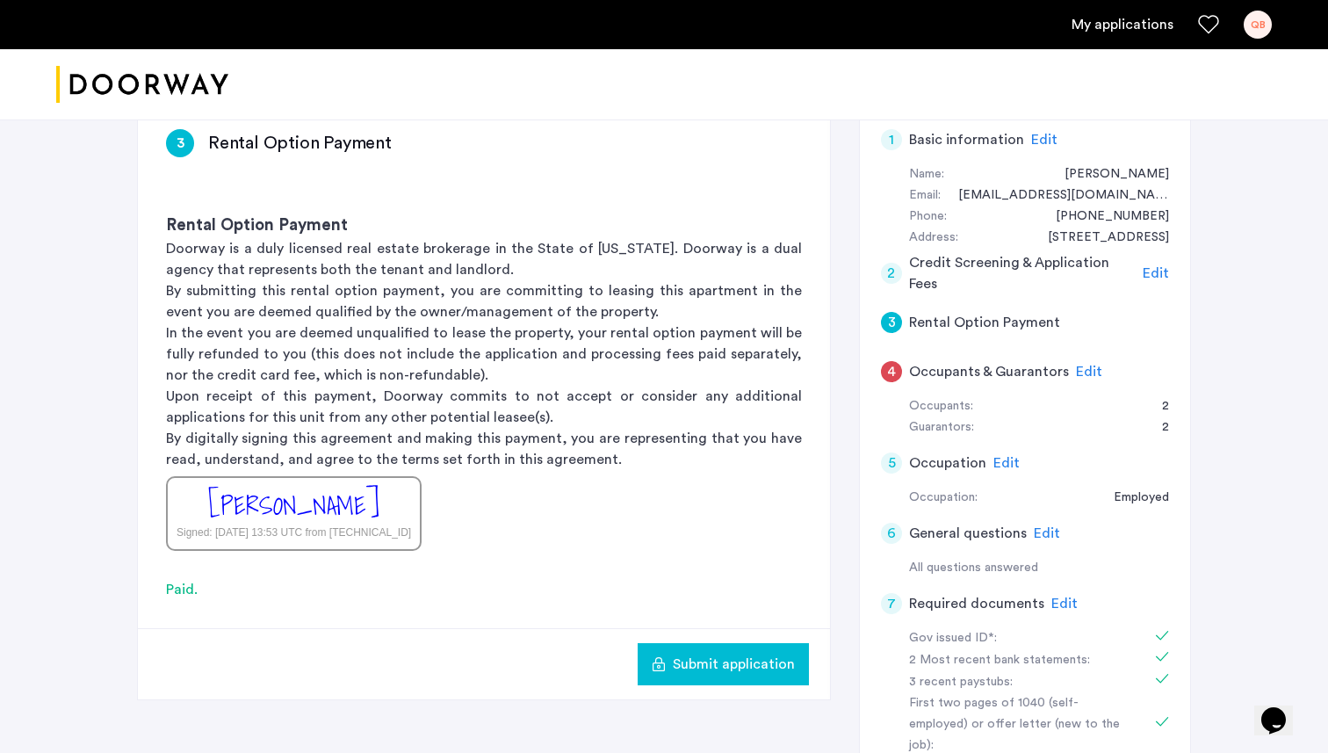
scroll to position [425, 0]
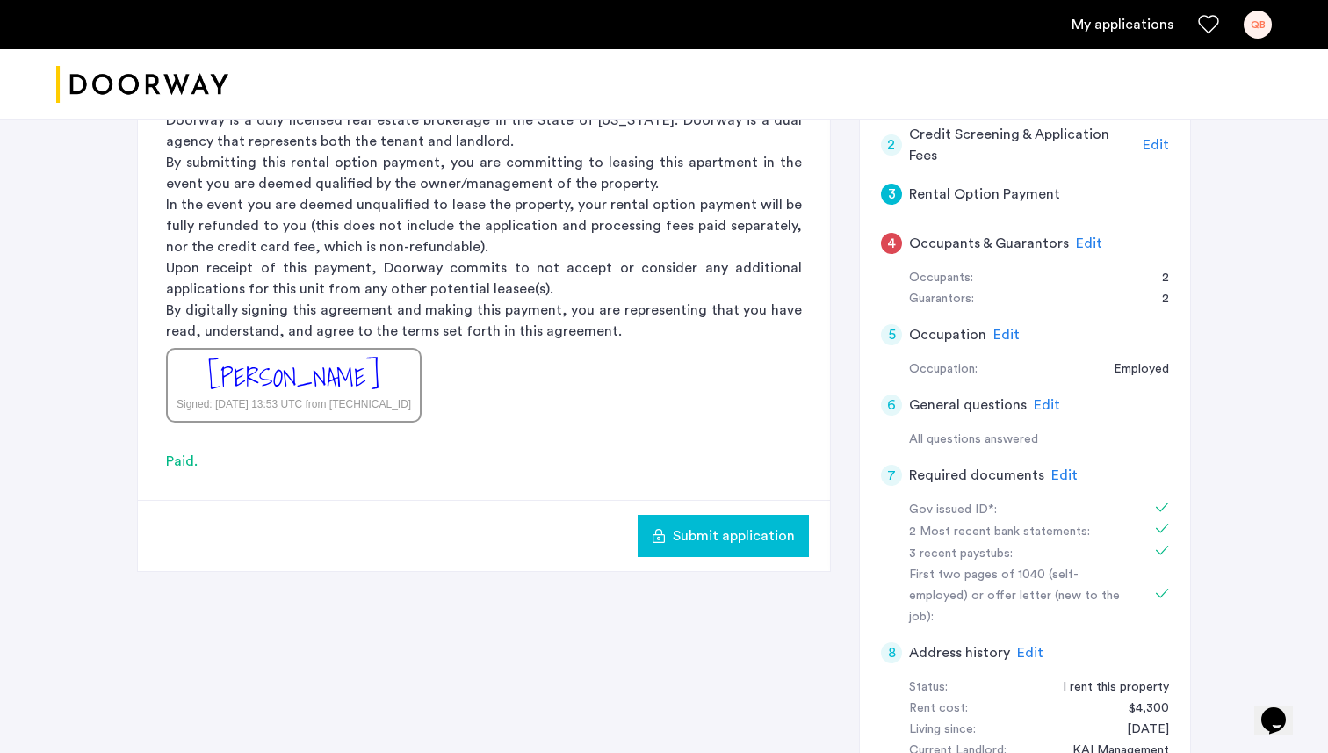
click at [1083, 242] on span "Edit" at bounding box center [1089, 243] width 26 height 14
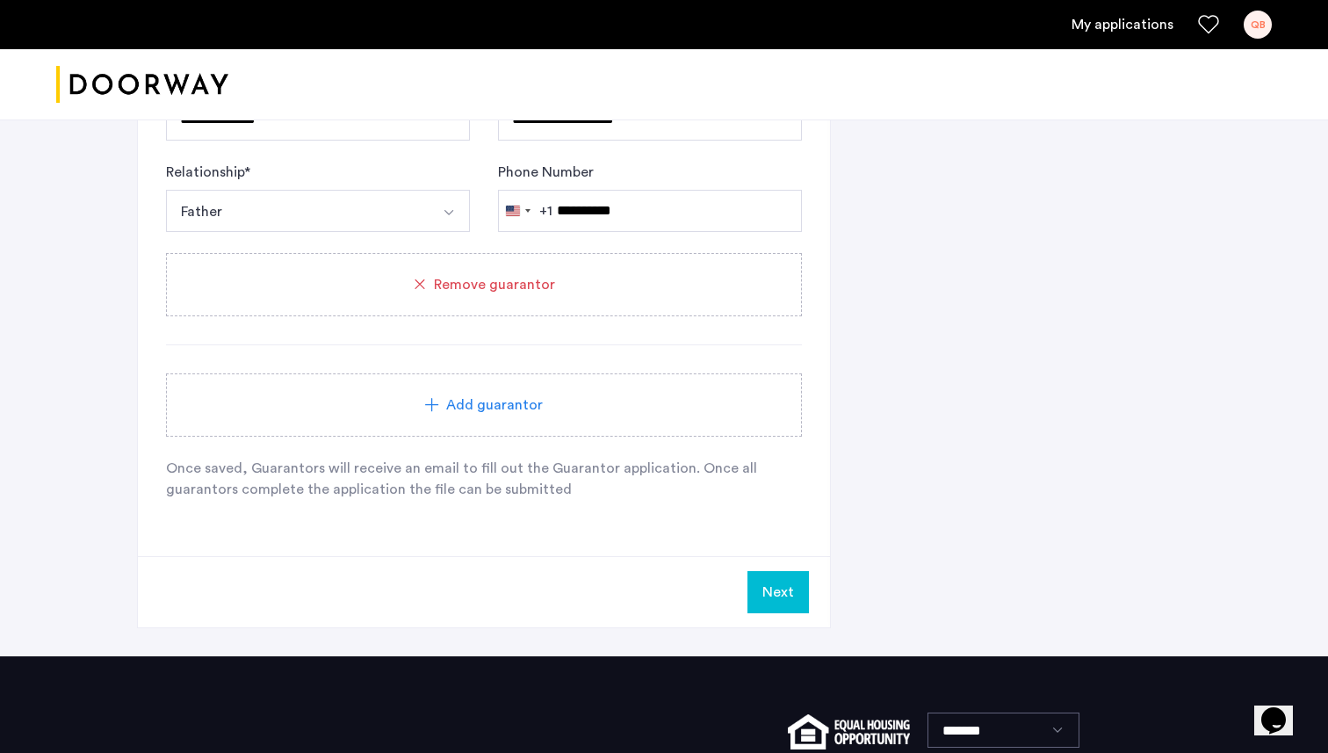
scroll to position [1725, 0]
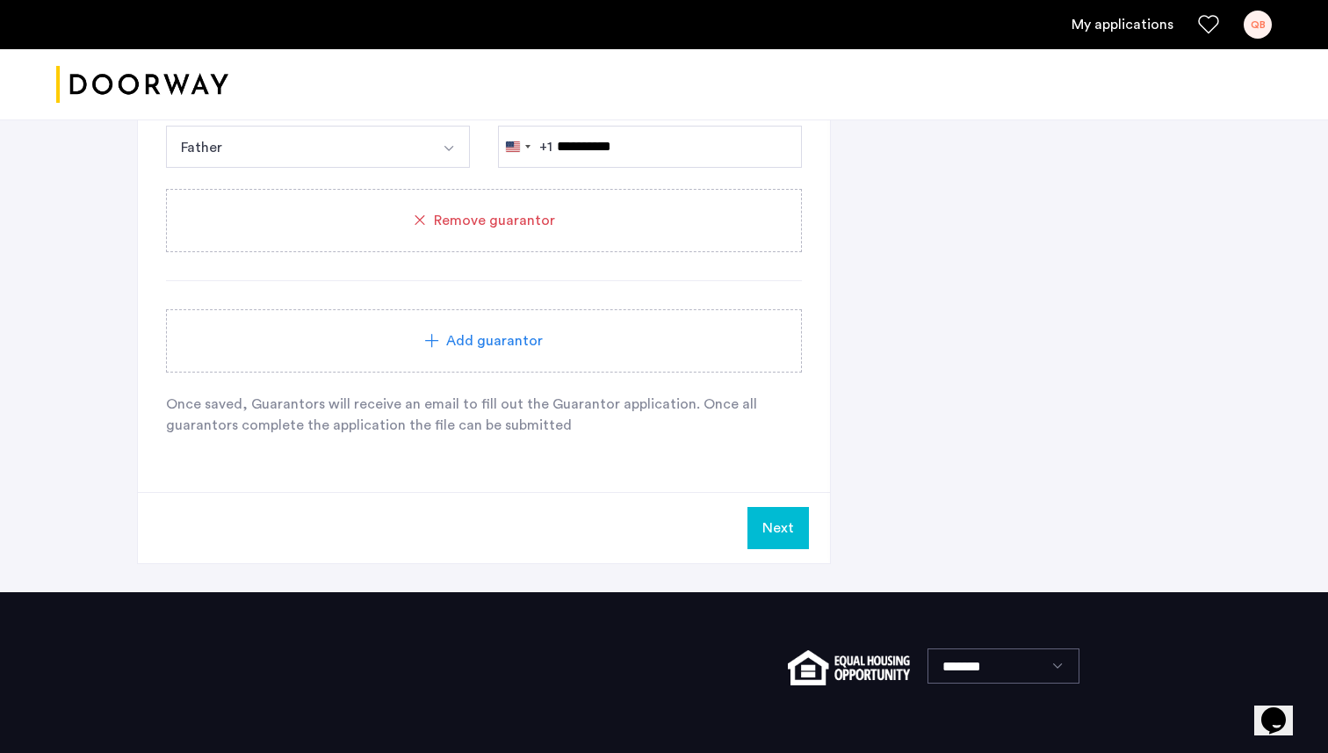
click at [768, 530] on button "Next" at bounding box center [777, 528] width 61 height 42
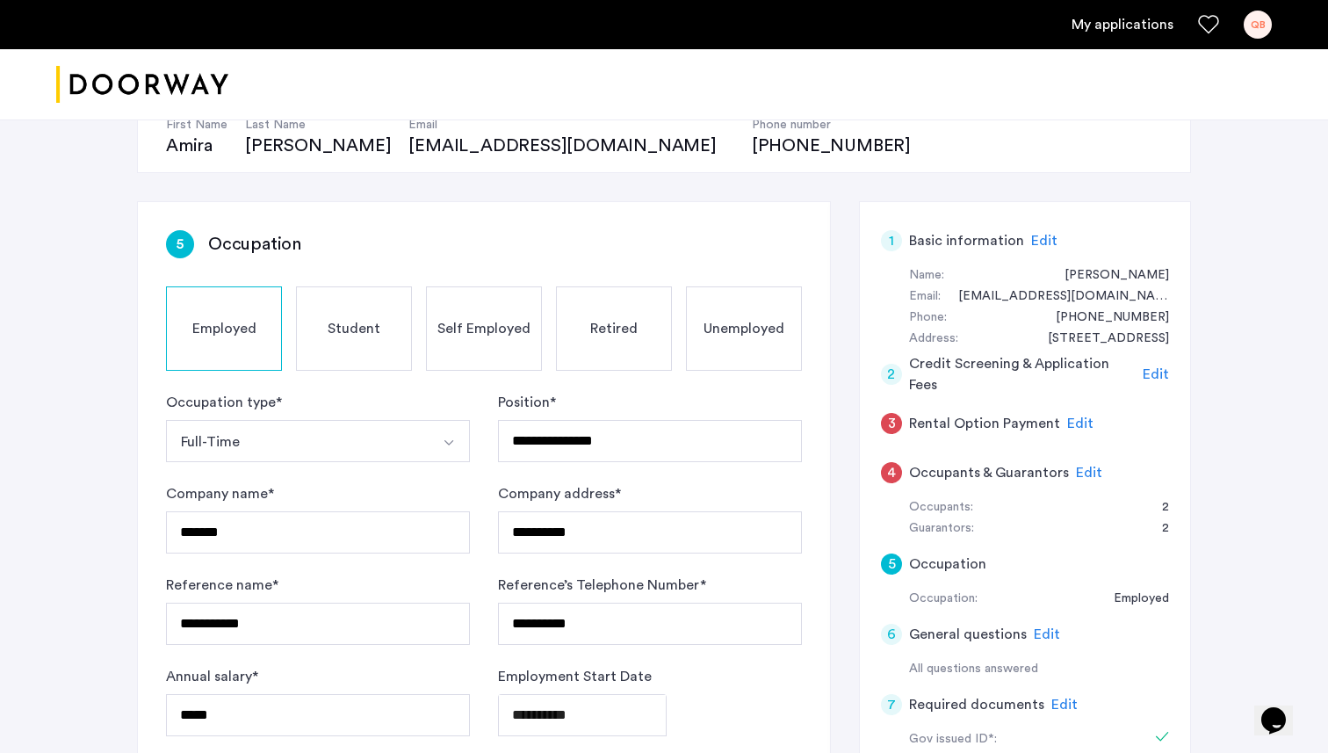
scroll to position [0, 0]
